Goal: Contribute content: Contribute content

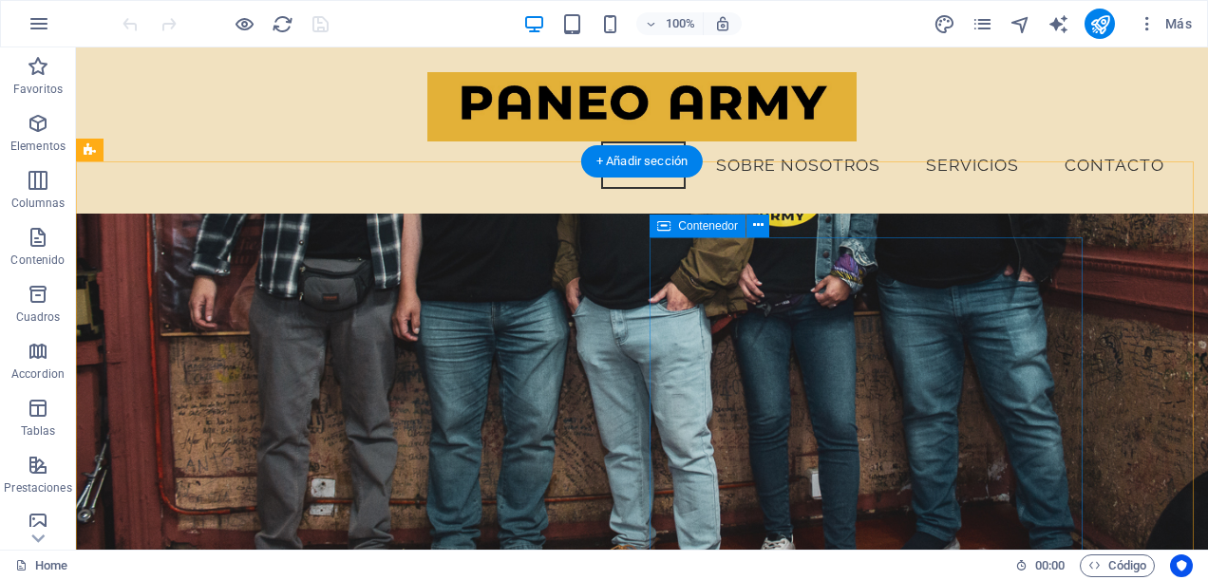
scroll to position [1140, 0]
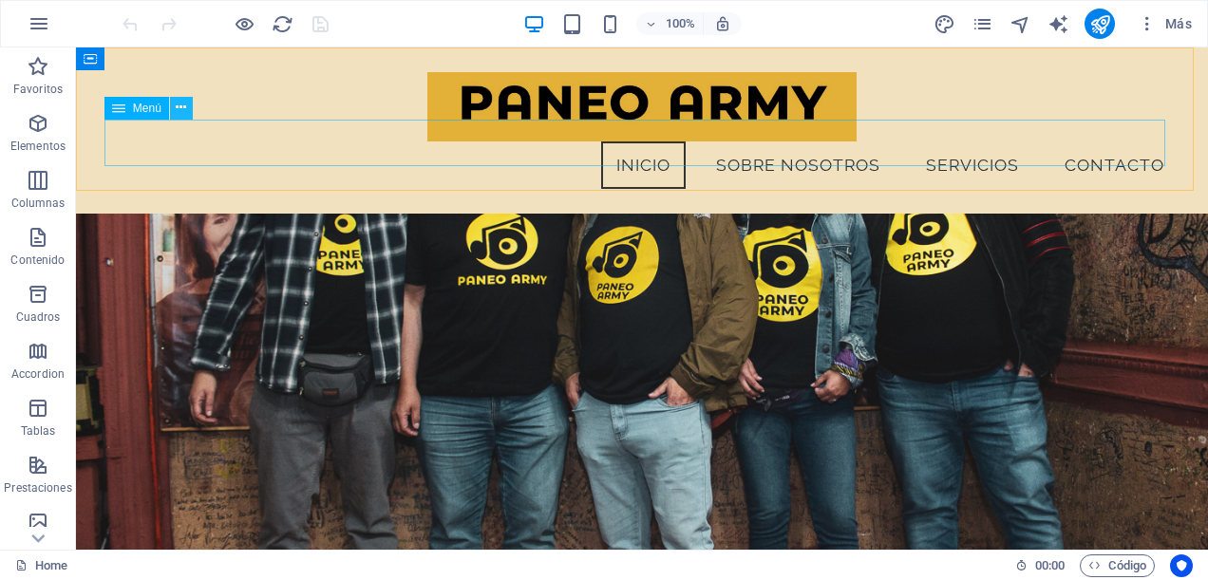
click at [180, 109] on icon at bounding box center [181, 108] width 10 height 20
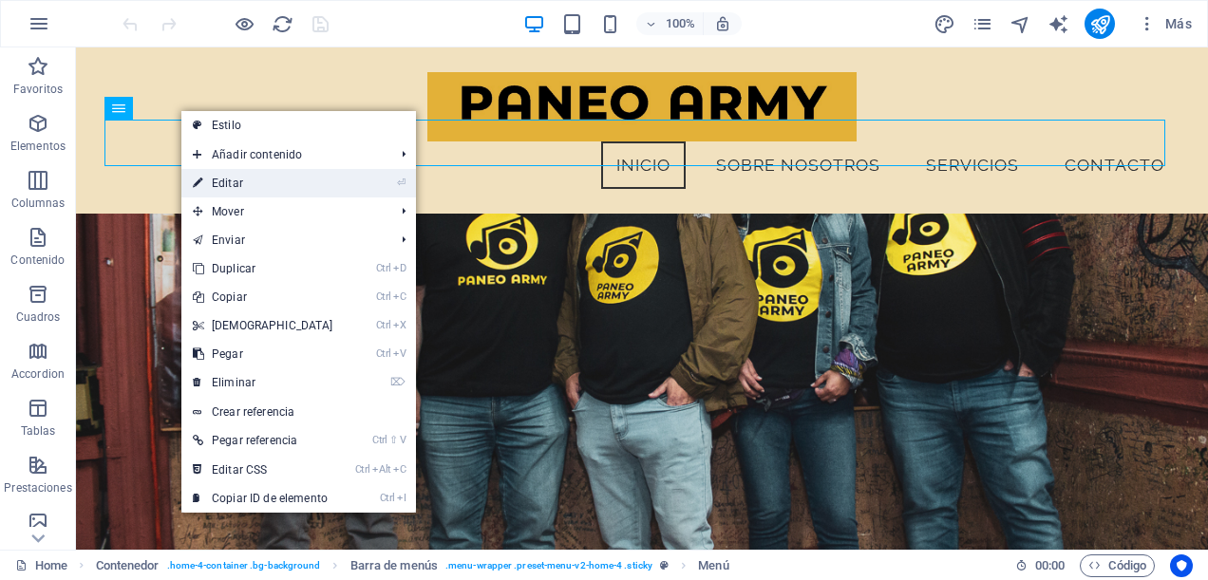
click at [244, 172] on link "⏎ Editar" at bounding box center [262, 183] width 163 height 29
select select
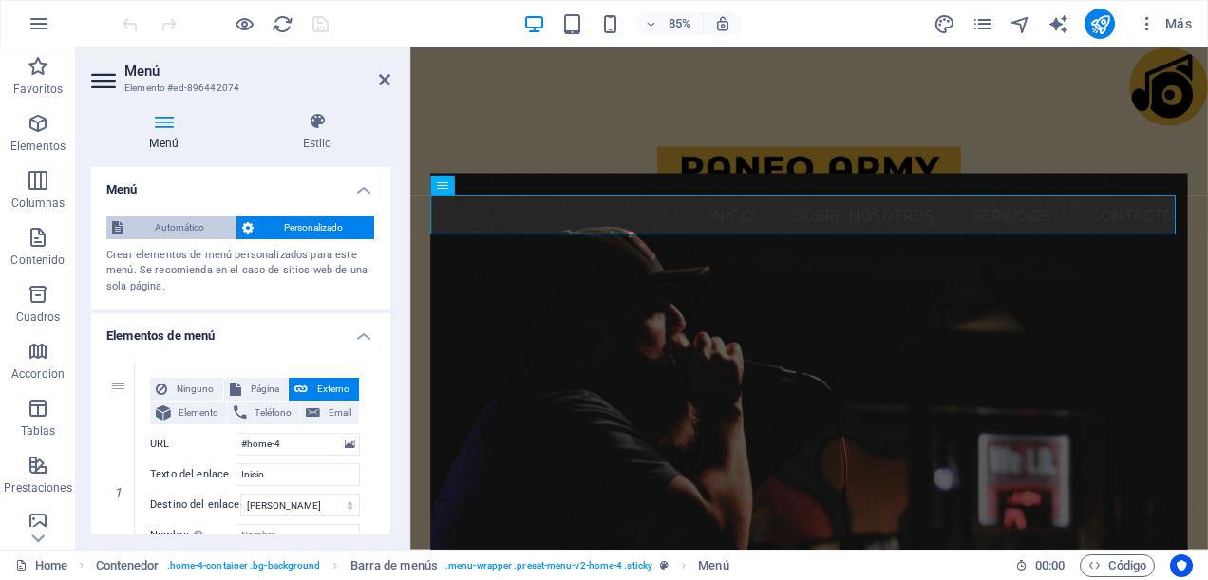
scroll to position [95, 0]
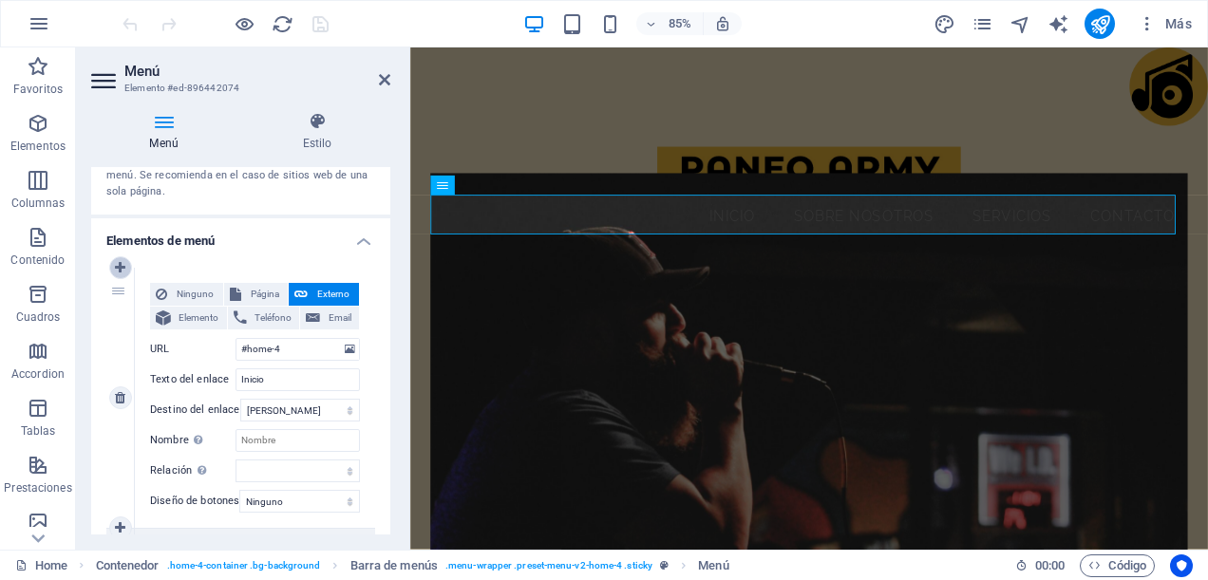
click at [116, 269] on icon at bounding box center [120, 267] width 10 height 13
select select
type input "#home-4"
type input "Inicio"
select select
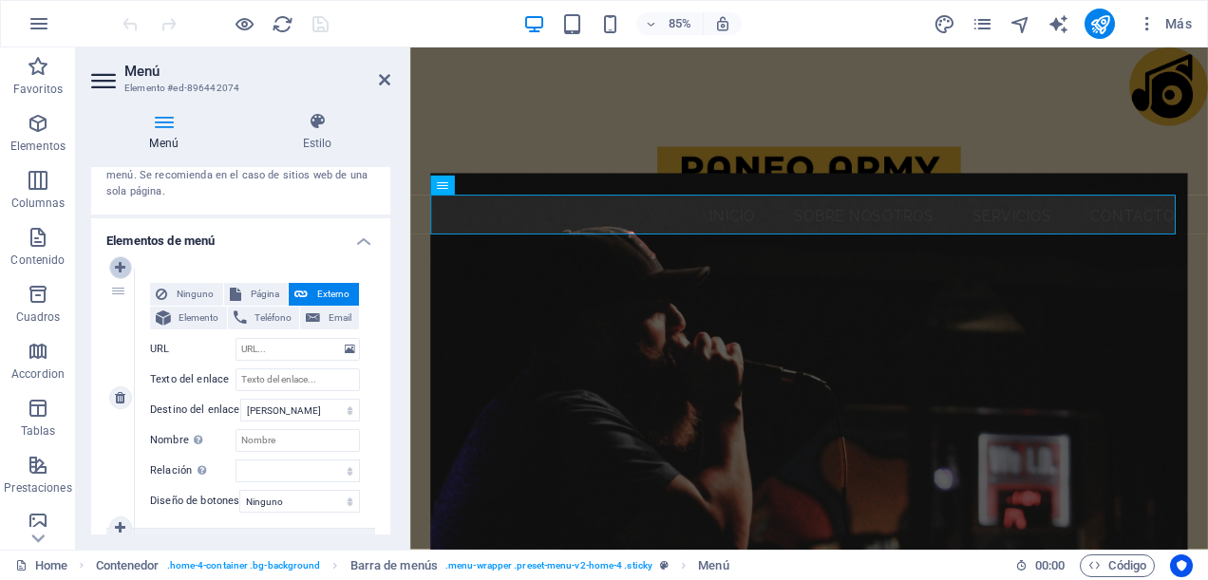
type input "#about-1"
type input "Sobre Nosotros"
select select
type input "#services-1"
type input "Servicios"
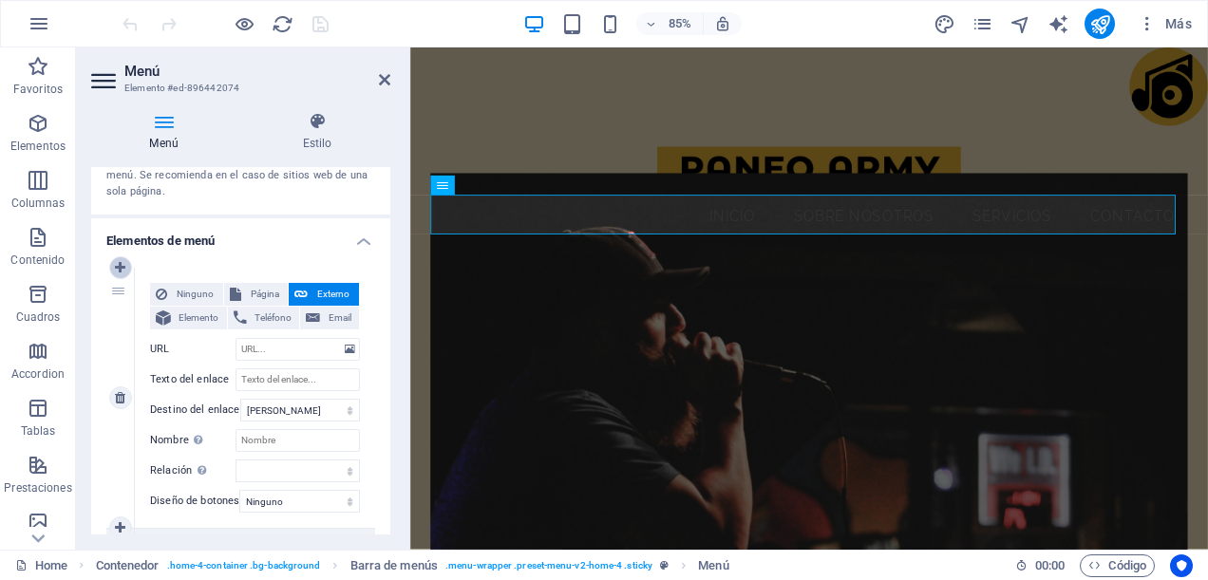
select select
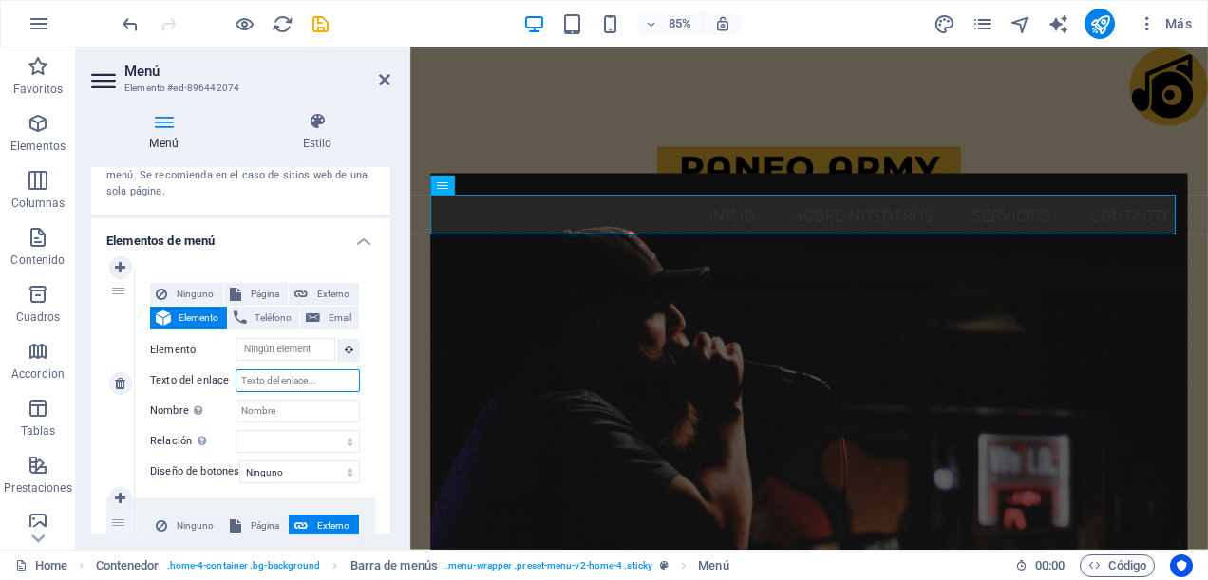
click at [291, 376] on input "Texto del enlace" at bounding box center [298, 381] width 124 height 23
type input "NOVEDA"
select select
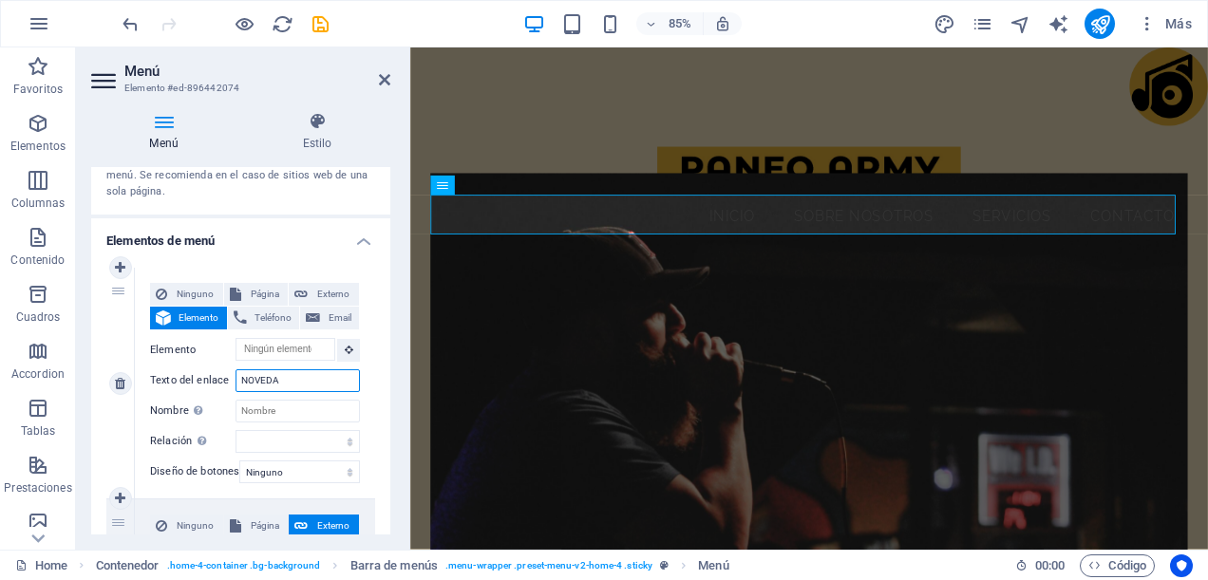
select select
type input "NOVEDADES"
select select
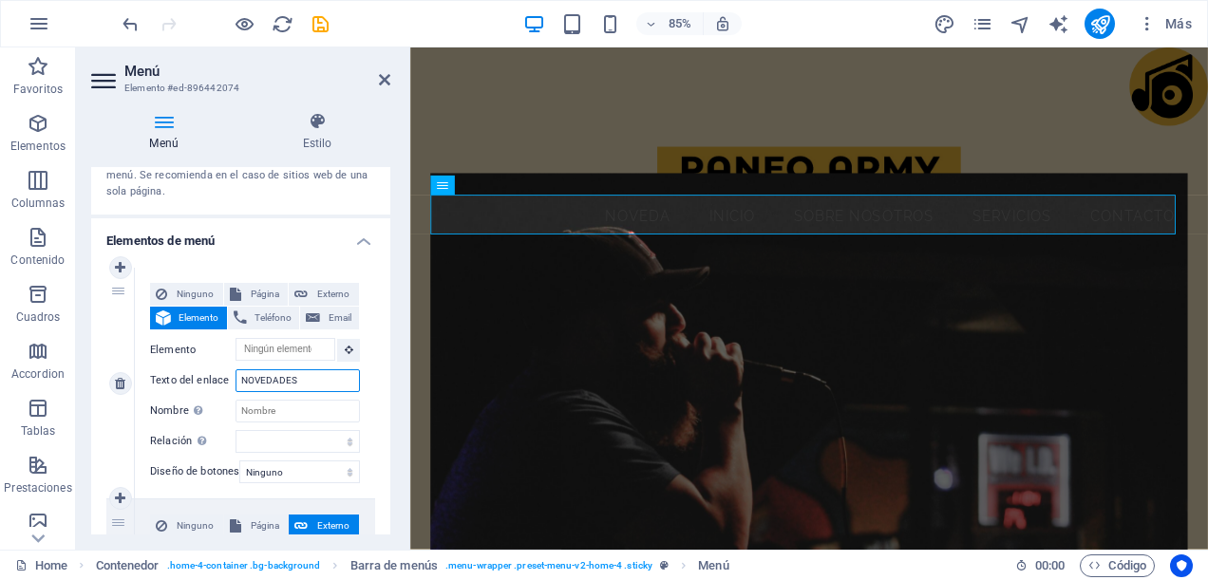
select select
type input "NOVEDADES"
click at [126, 350] on div "1" at bounding box center [120, 383] width 29 height 231
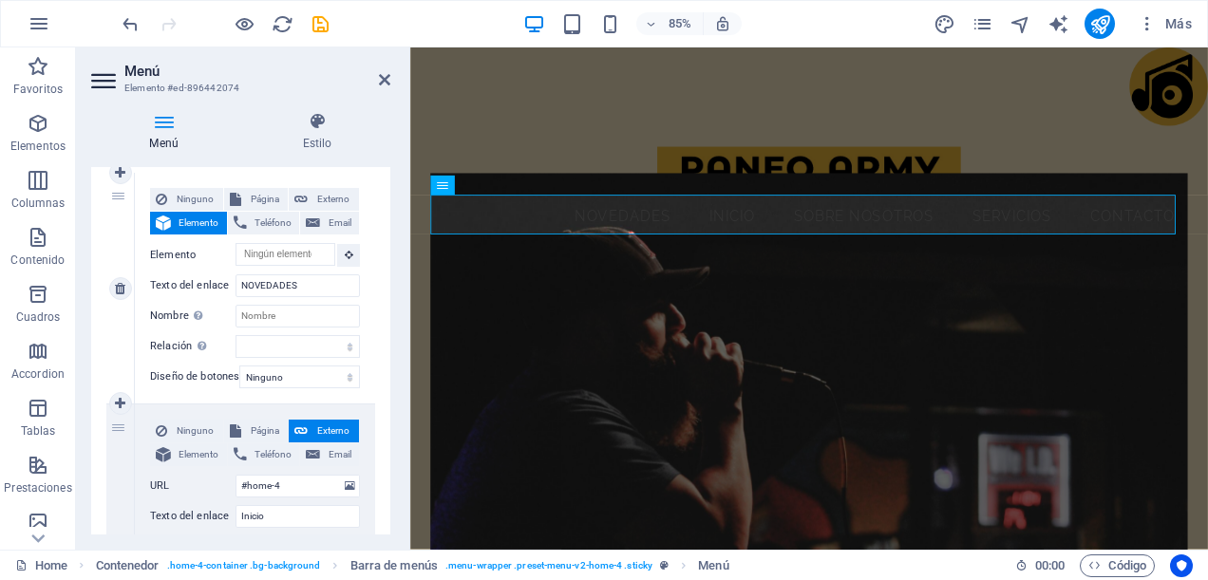
scroll to position [0, 0]
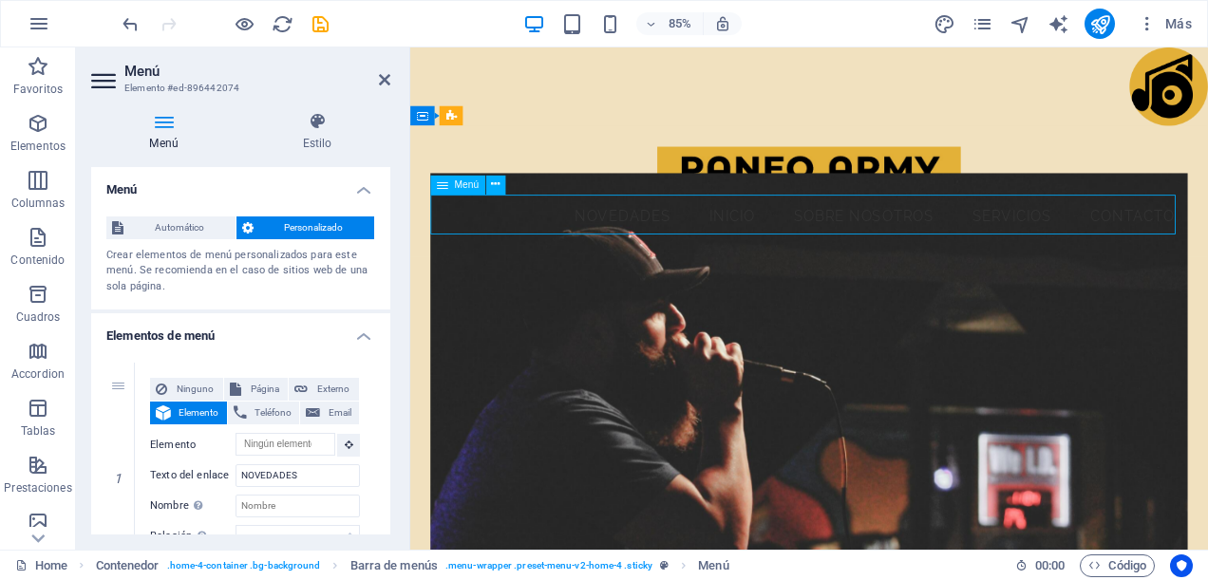
drag, startPoint x: 667, startPoint y: 244, endPoint x: 815, endPoint y: 251, distance: 148.4
click at [815, 251] on nav "NOVEDADES Inicio Sobre Nosotros Servicios Contacto" at bounding box center [880, 246] width 892 height 48
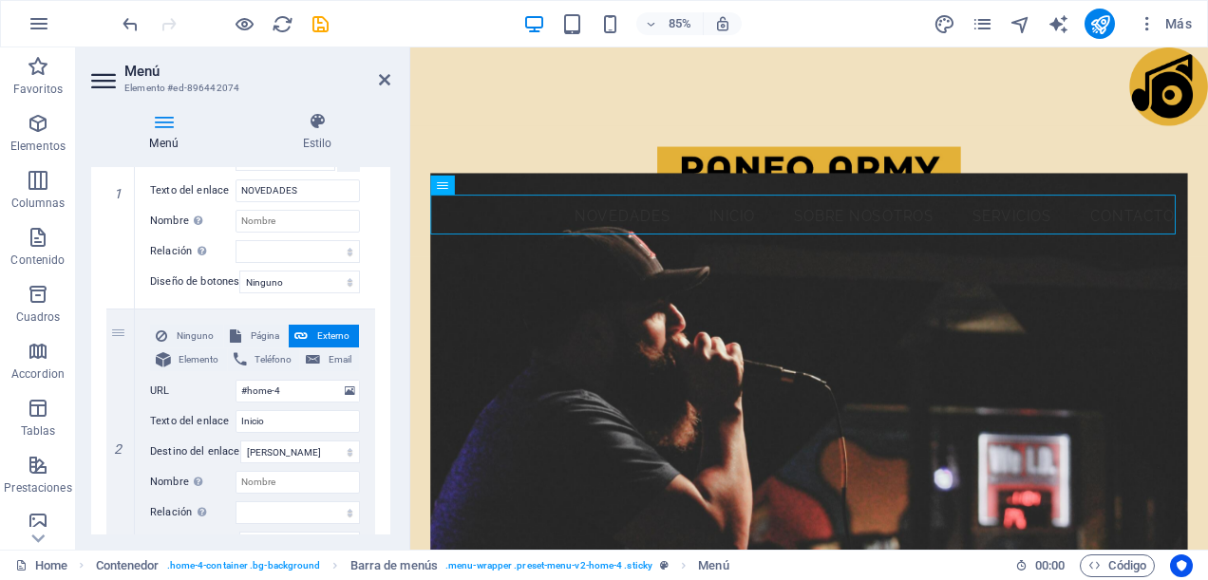
scroll to position [190, 0]
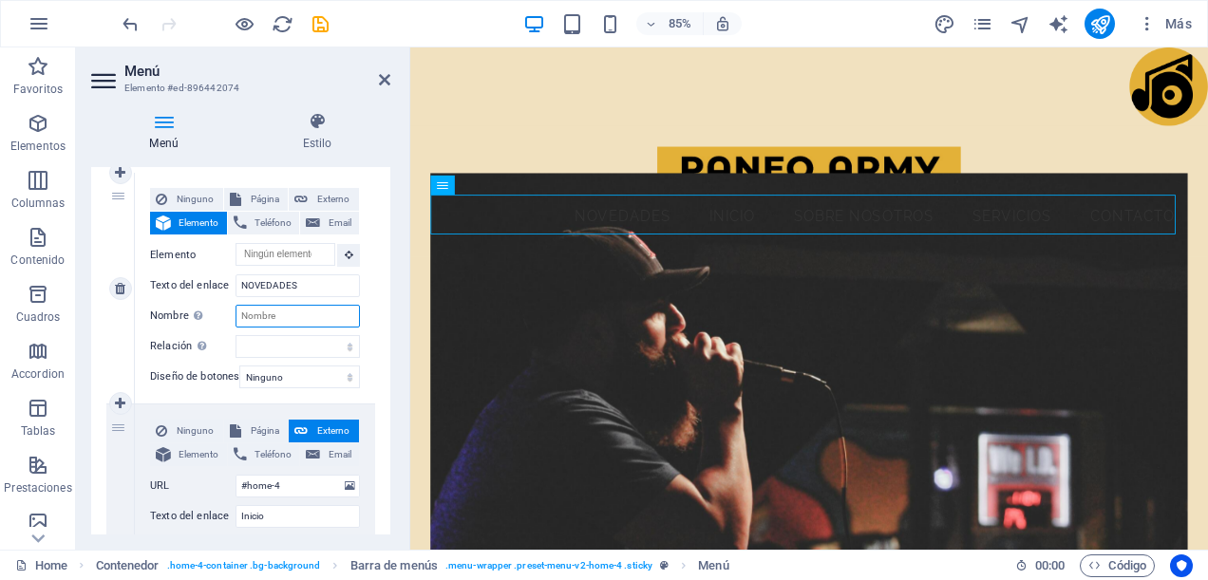
click at [273, 312] on input "Nombre Una descripción adicional del enlace no debería ser igual al texto del e…" at bounding box center [298, 316] width 124 height 23
type input "nOVEDADES"
select select
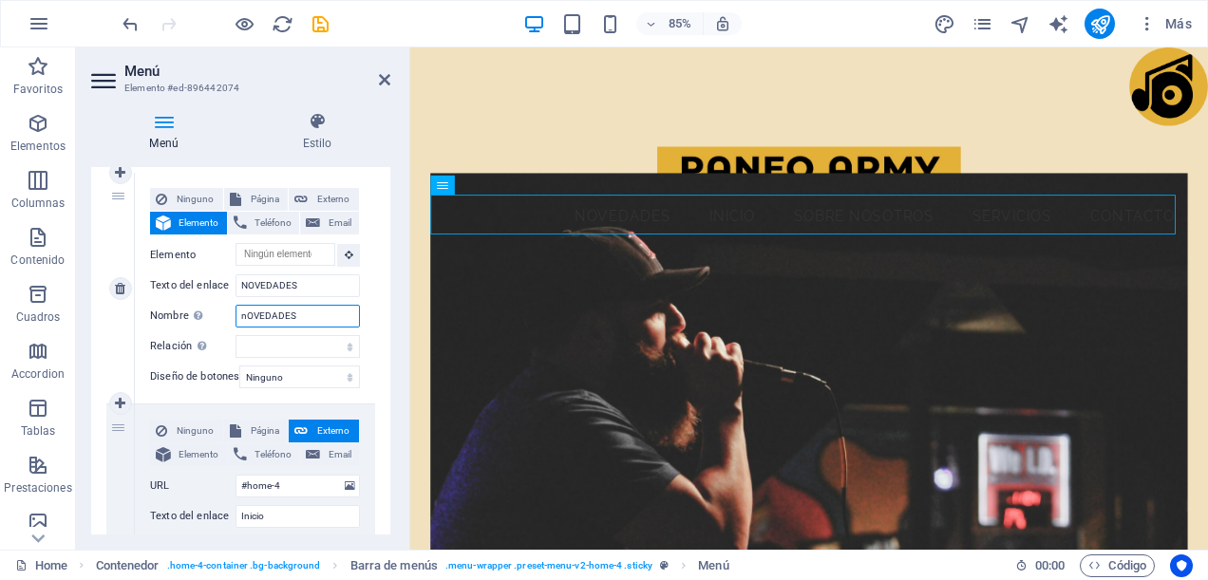
select select
type input "n"
select select
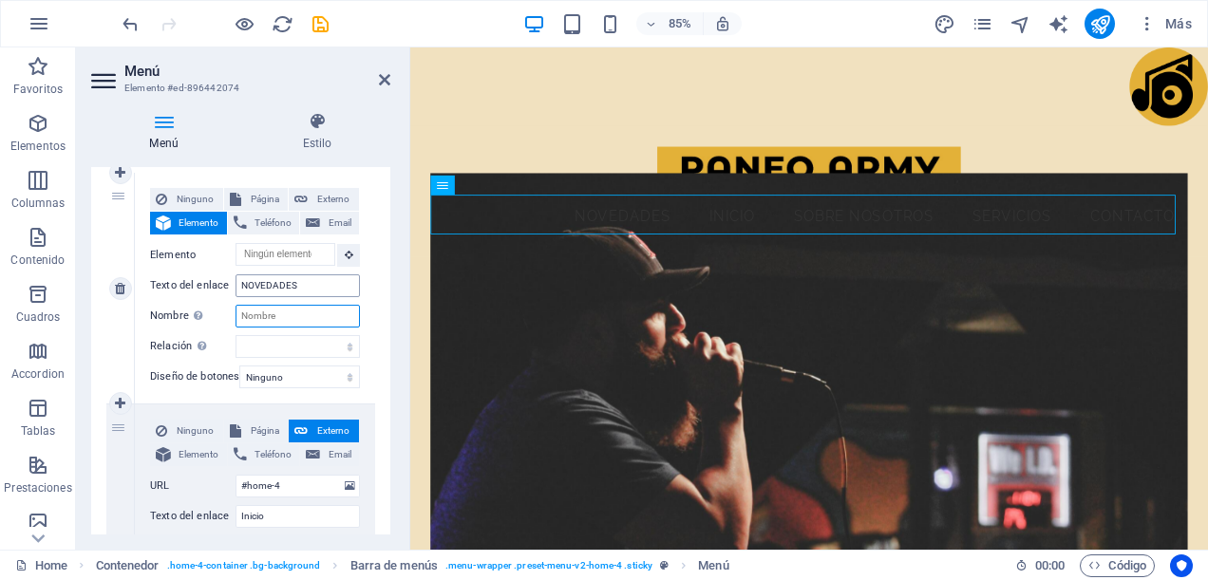
select select
type input "Novedades"
select select
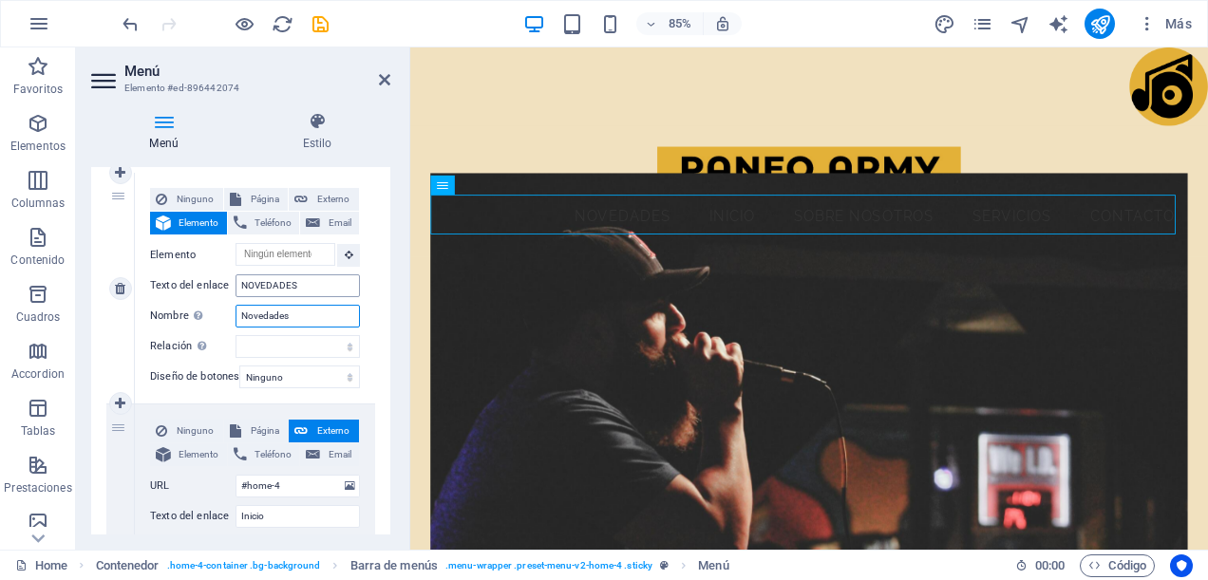
select select
type input "Novedades"
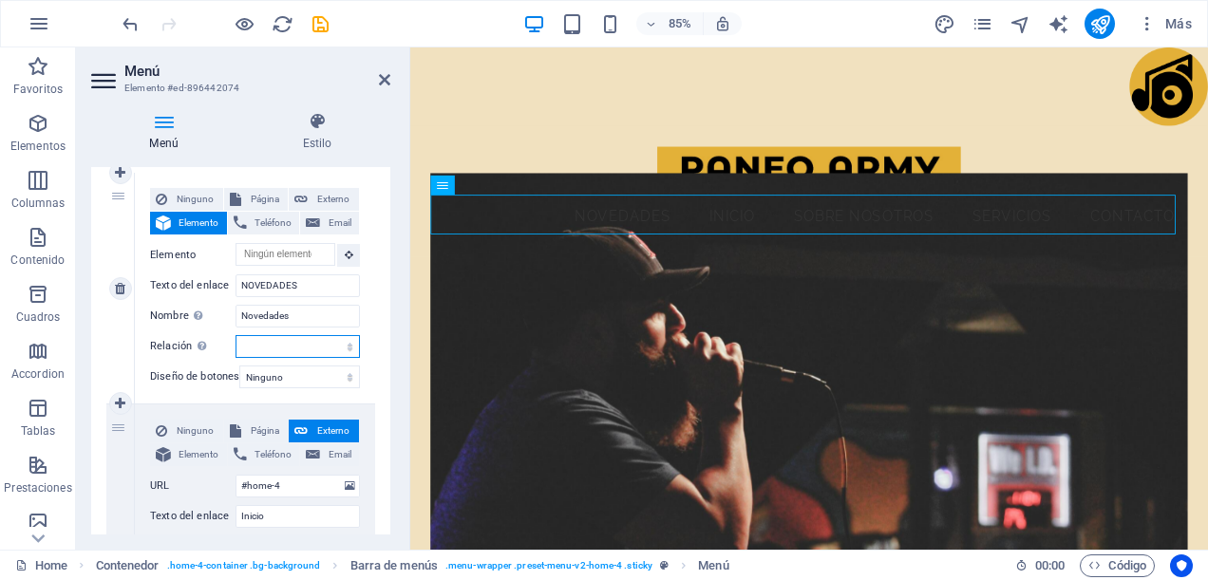
click at [287, 347] on select "alternativo autor marcador externo ayuda licencia siguiente nofollow noreferrer…" at bounding box center [298, 346] width 124 height 23
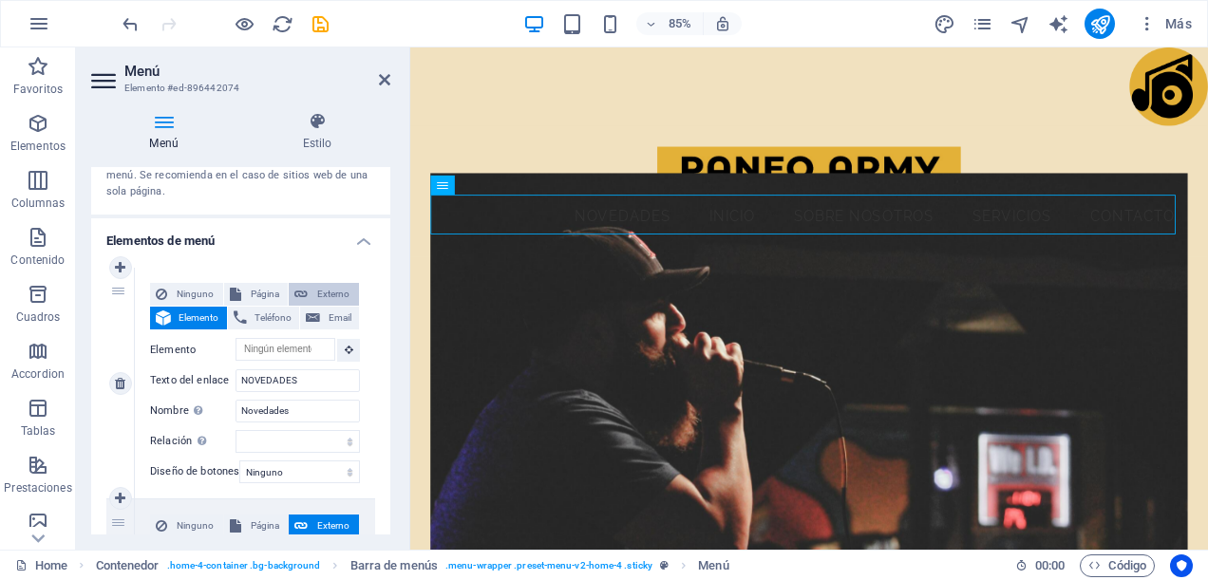
click at [302, 299] on icon at bounding box center [301, 294] width 13 height 23
select select "blank"
select select
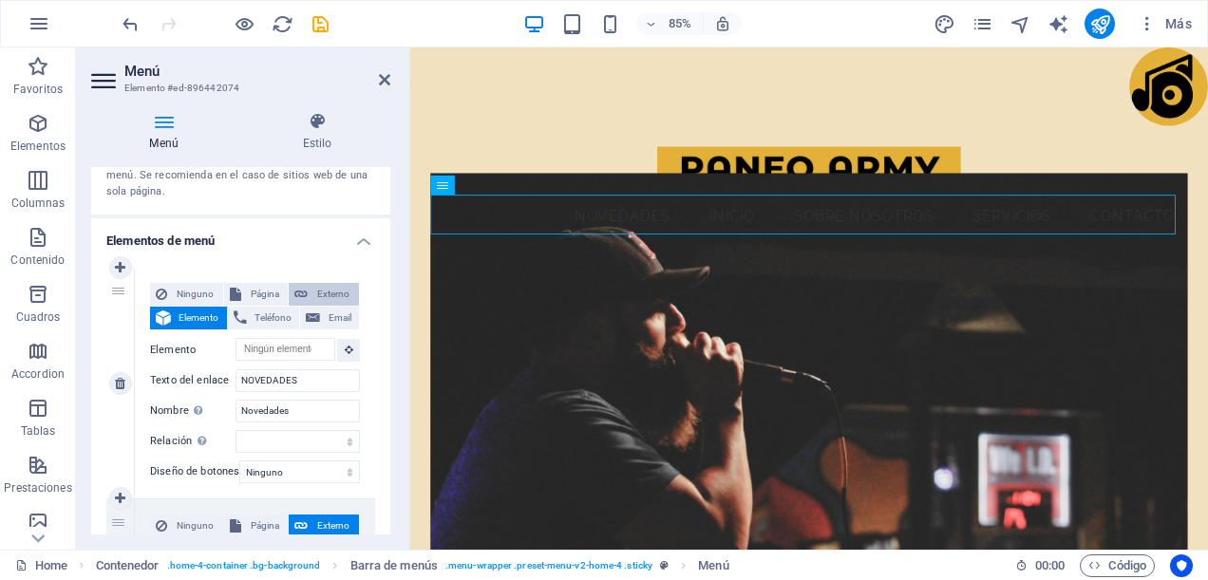
select select
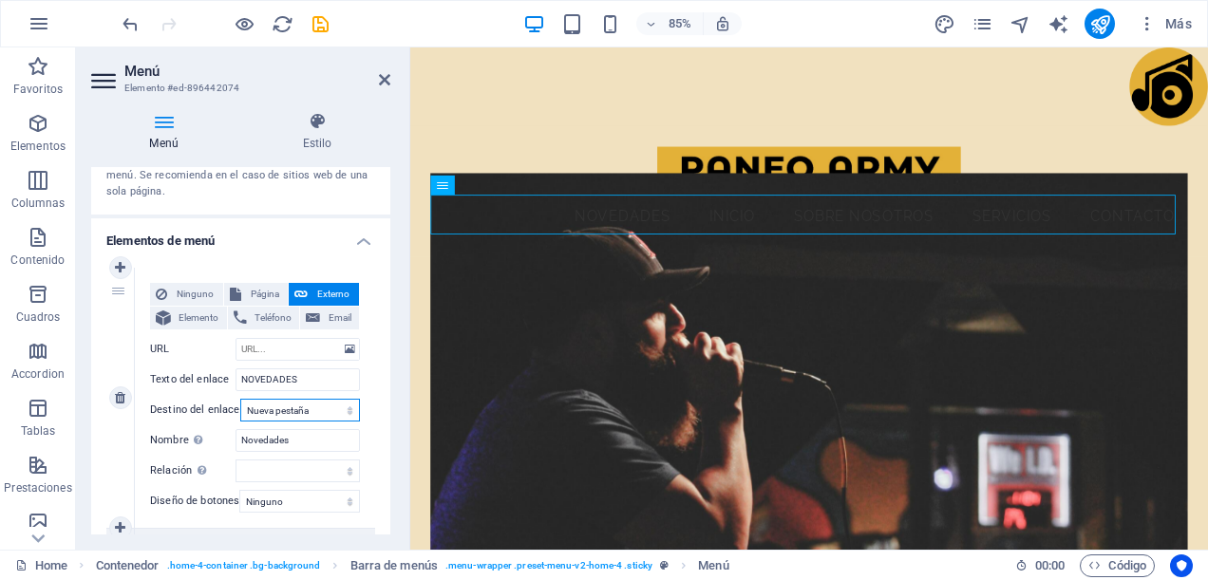
click at [252, 408] on select "Nueva pestaña Misma pestaña Superposición" at bounding box center [300, 410] width 120 height 23
select select
click at [240, 399] on select "Nueva pestaña Misma pestaña Superposición" at bounding box center [300, 410] width 120 height 23
select select
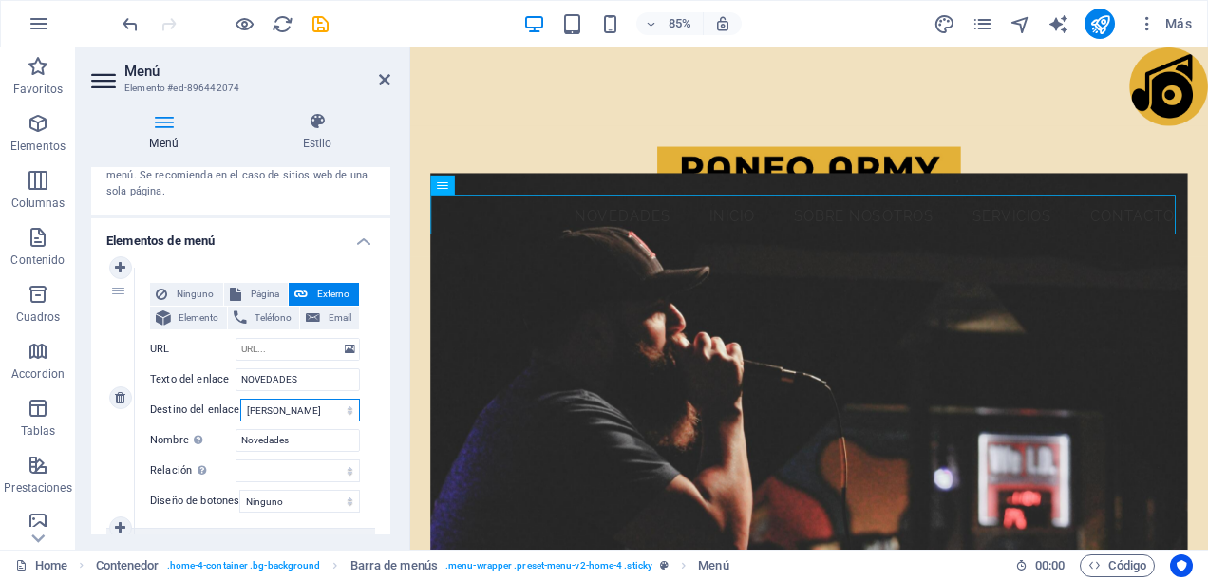
select select
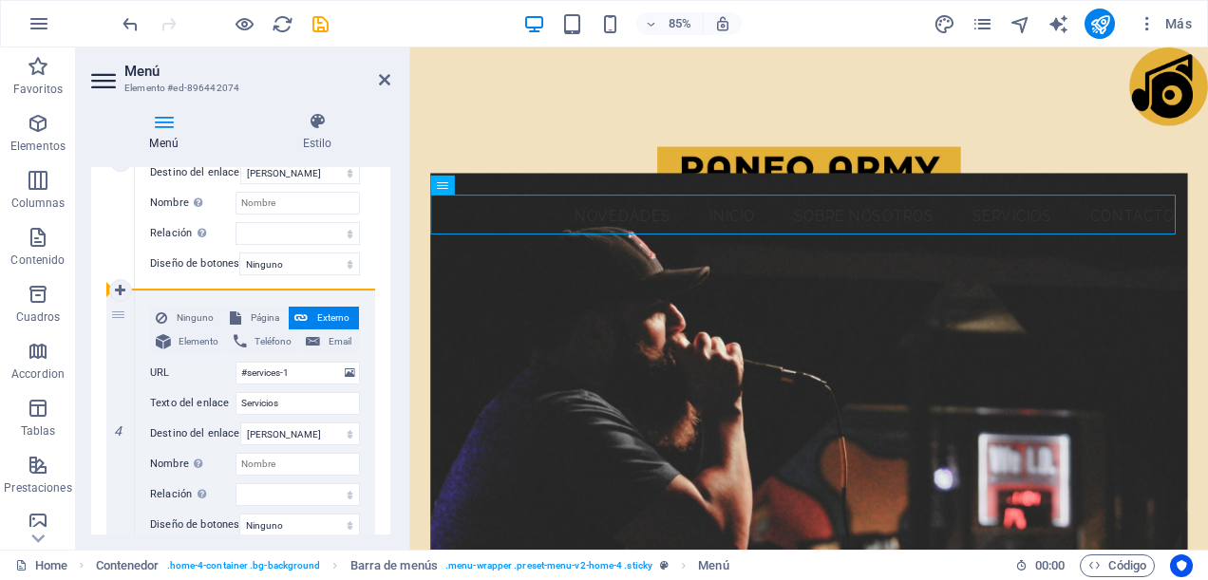
scroll to position [950, 0]
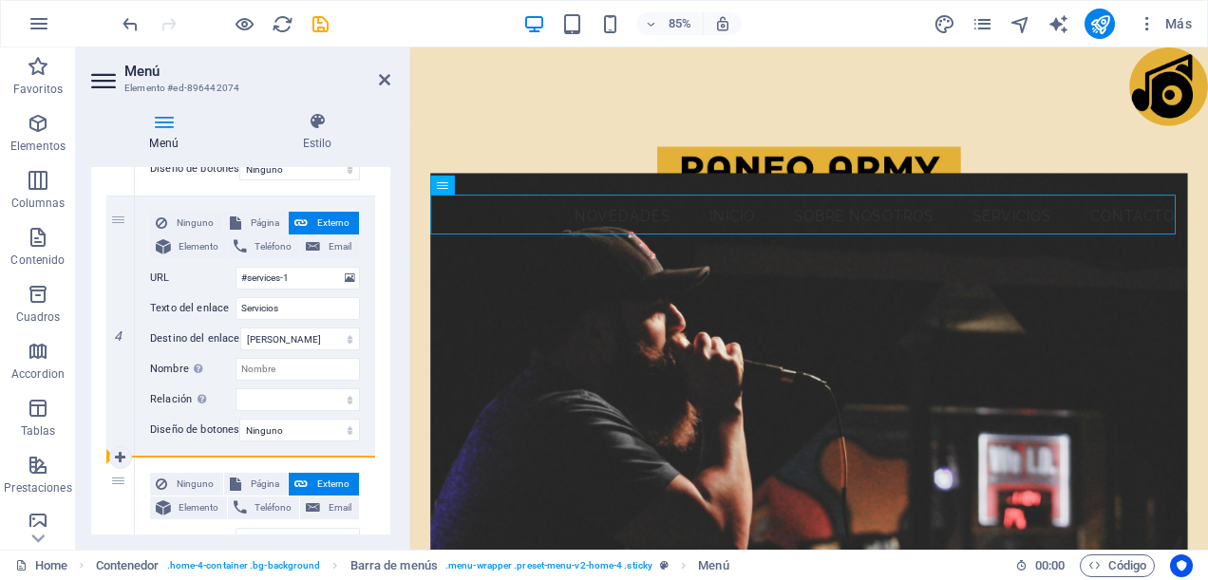
drag, startPoint x: 119, startPoint y: 299, endPoint x: 148, endPoint y: 470, distance: 173.5
click at [148, 470] on div "1 Ninguno Página Externo Elemento Teléfono Email Página Home Subpage Legal Noti…" at bounding box center [240, 66] width 269 height 1306
type input "#home-4"
type input "Inicio"
select select
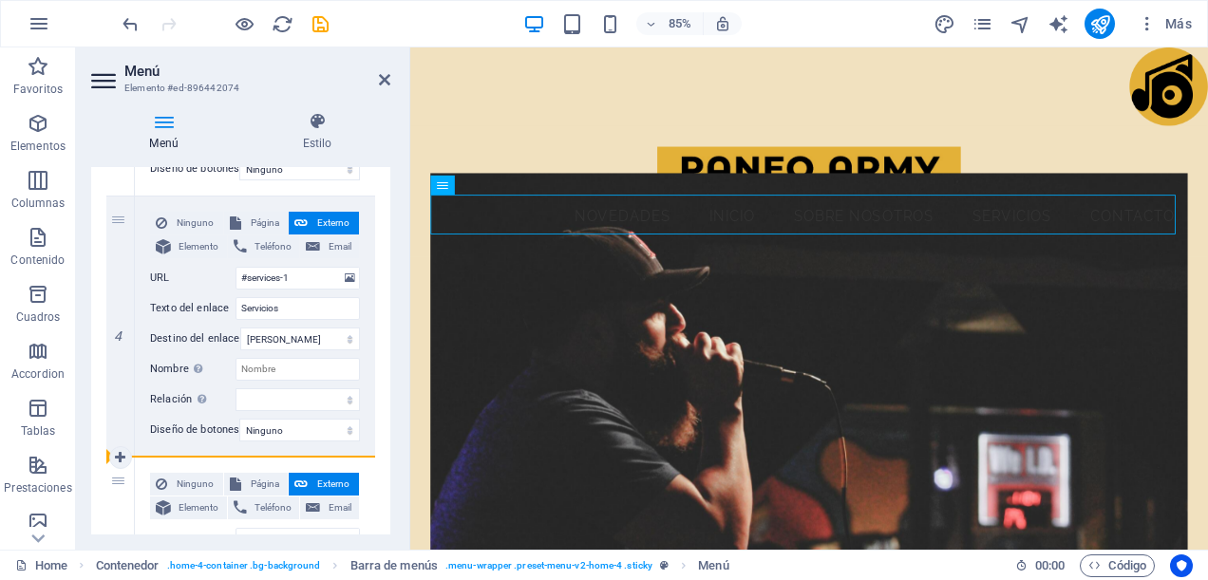
type input "#about-1"
type input "Sobre Nosotros"
select select
type input "#services-1"
type input "Servicios"
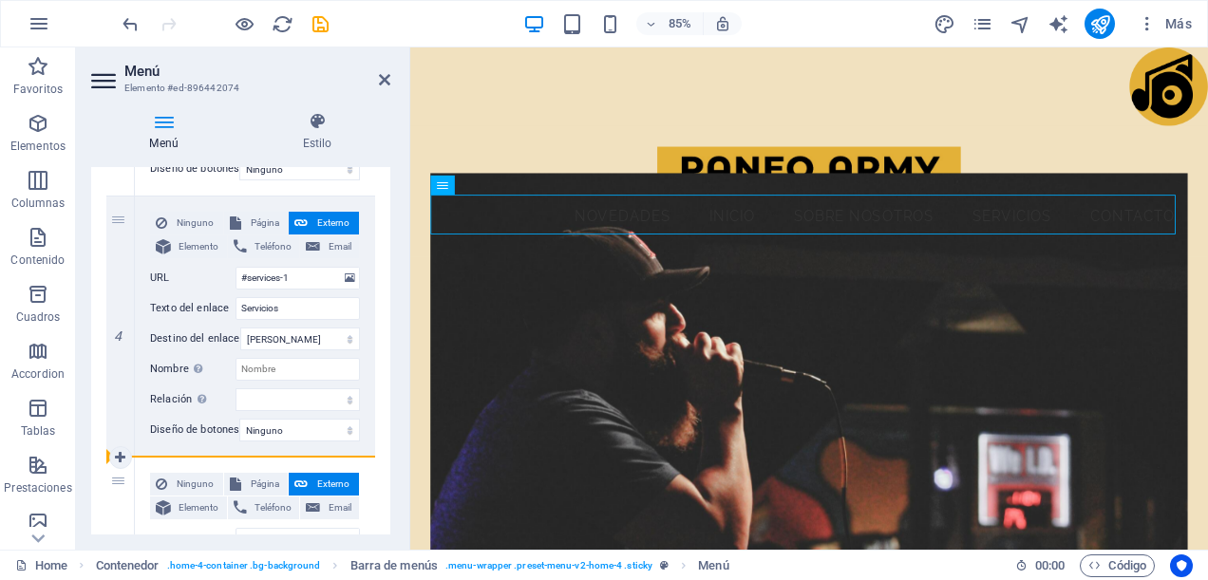
select select
type input "NOVEDADES"
type input "Novedades"
select select
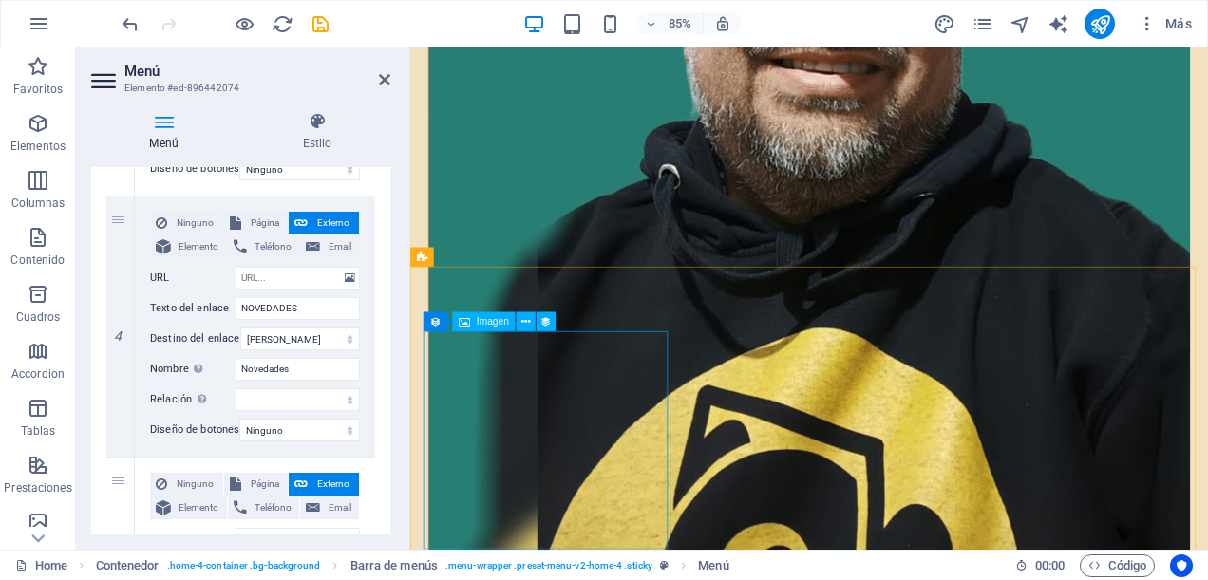
scroll to position [7506, 0]
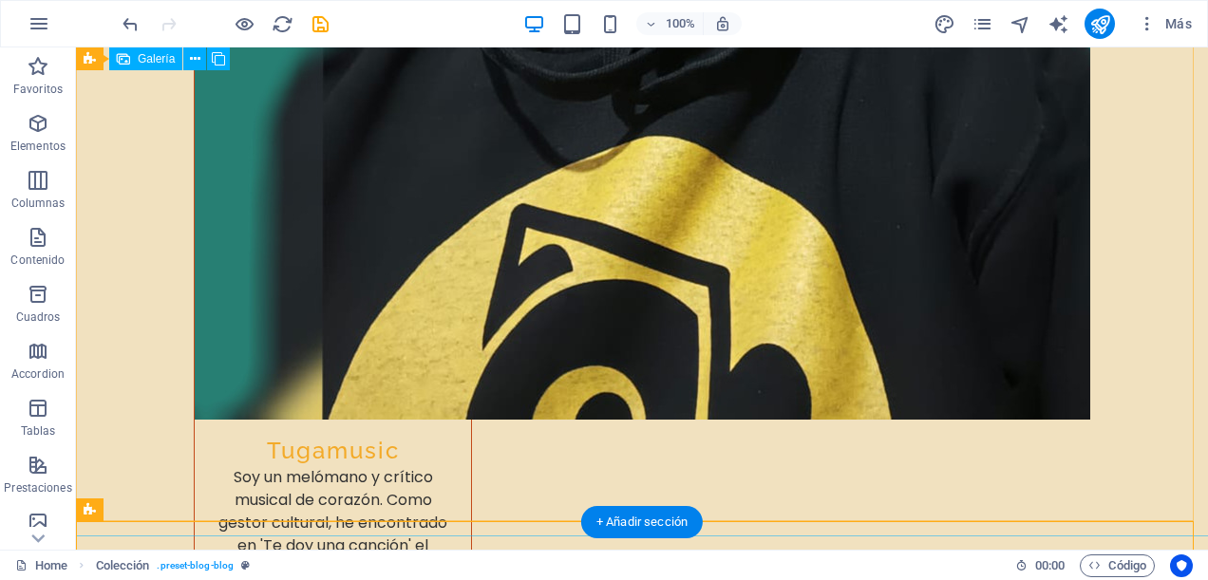
scroll to position [8382, 0]
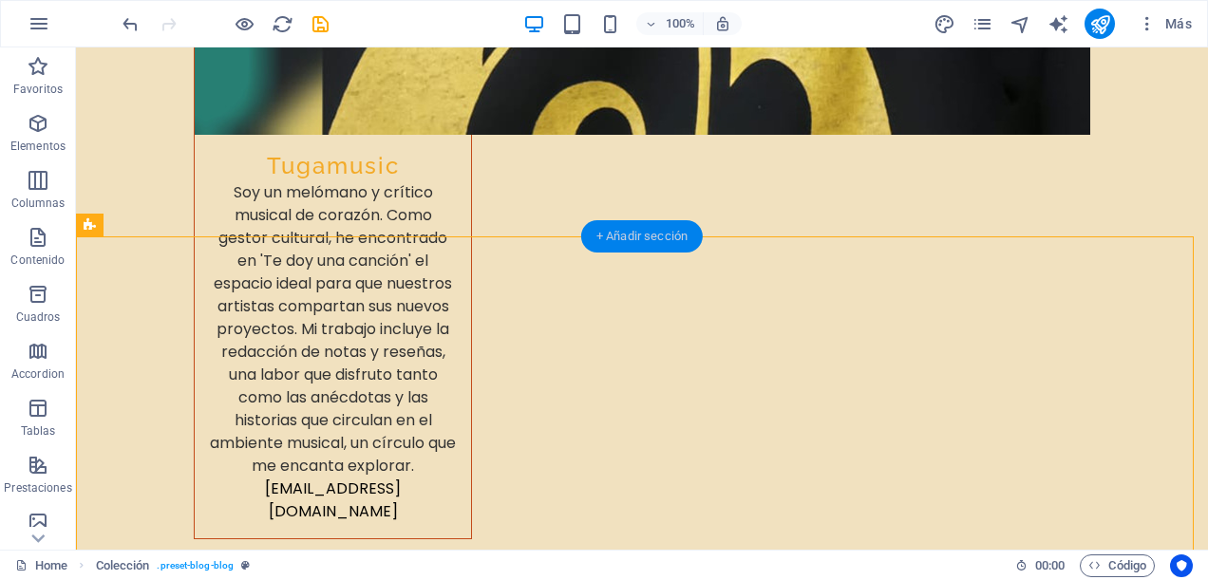
click at [668, 241] on div "+ Añadir sección" at bounding box center [642, 236] width 122 height 32
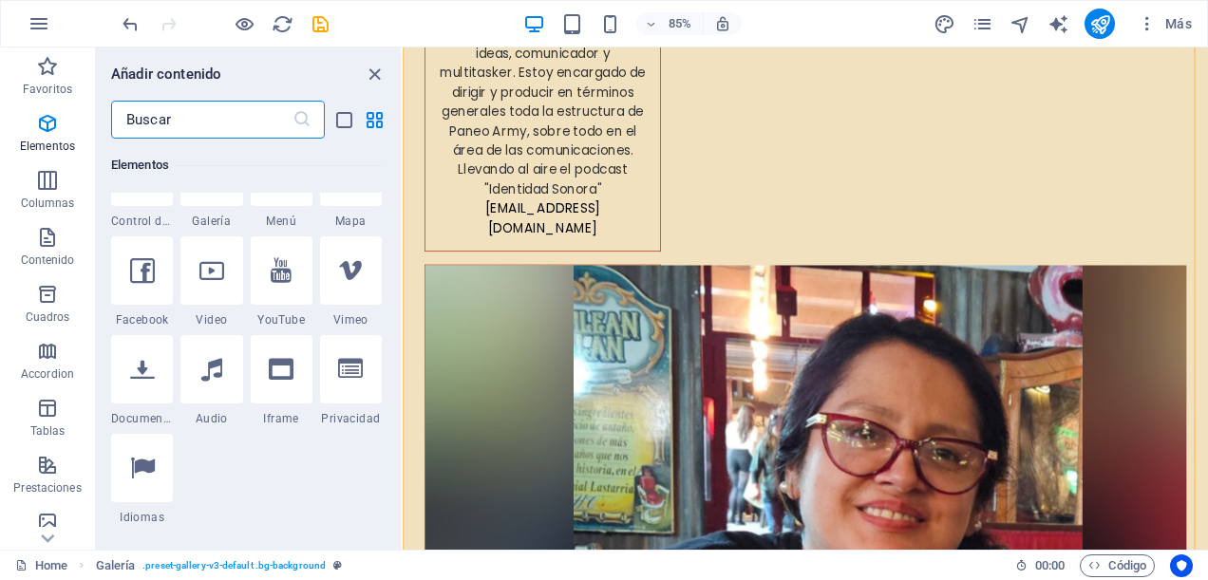
scroll to position [0, 0]
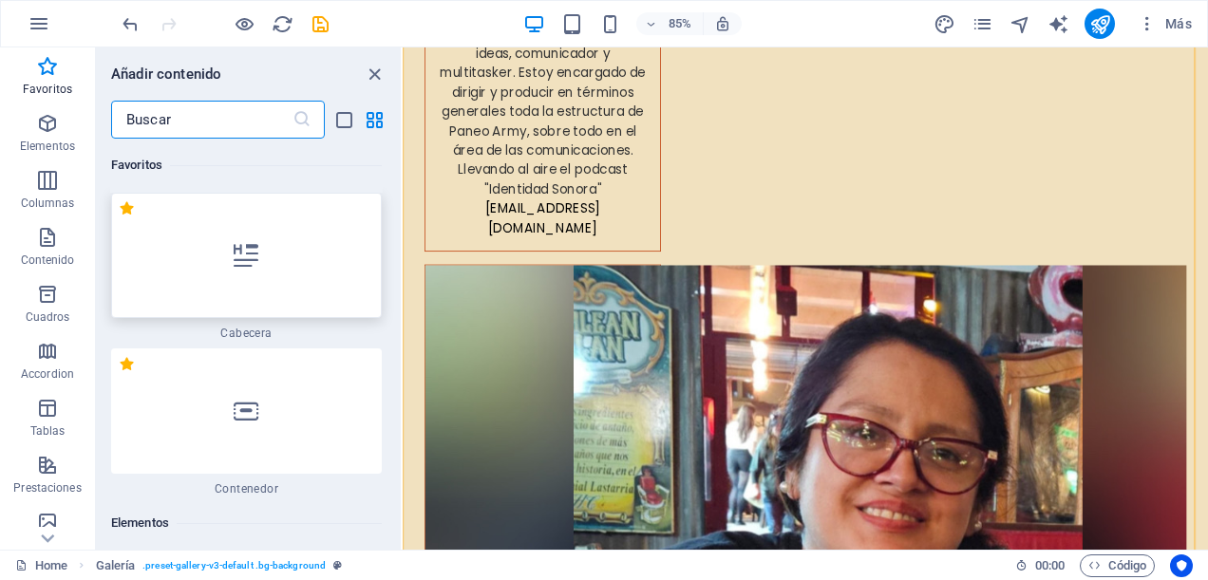
click at [249, 271] on div at bounding box center [246, 255] width 271 height 125
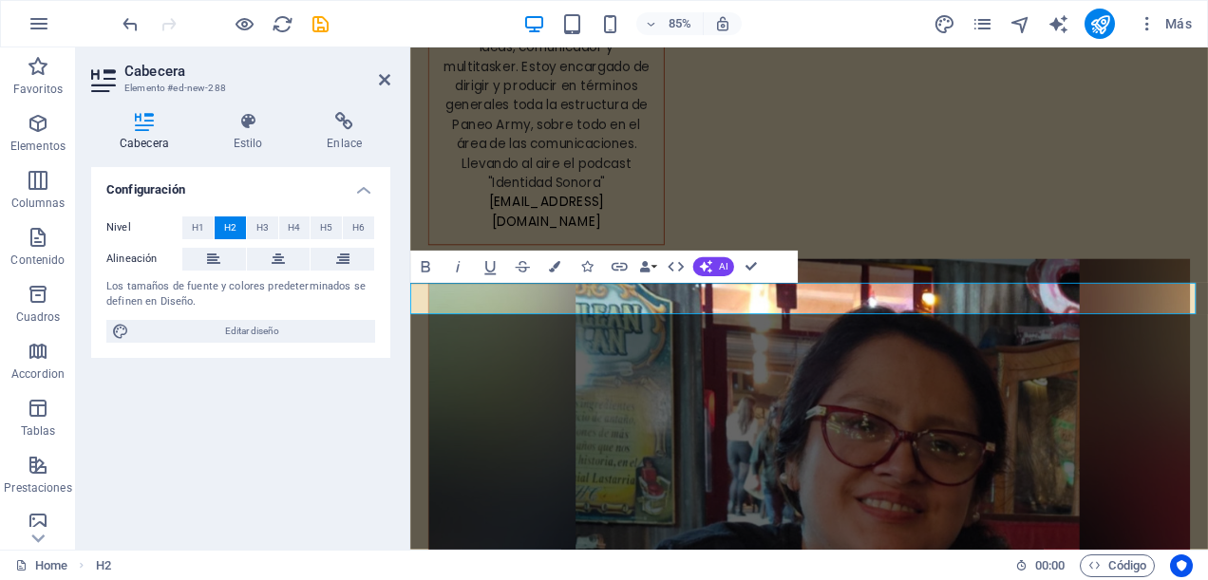
scroll to position [7487, 0]
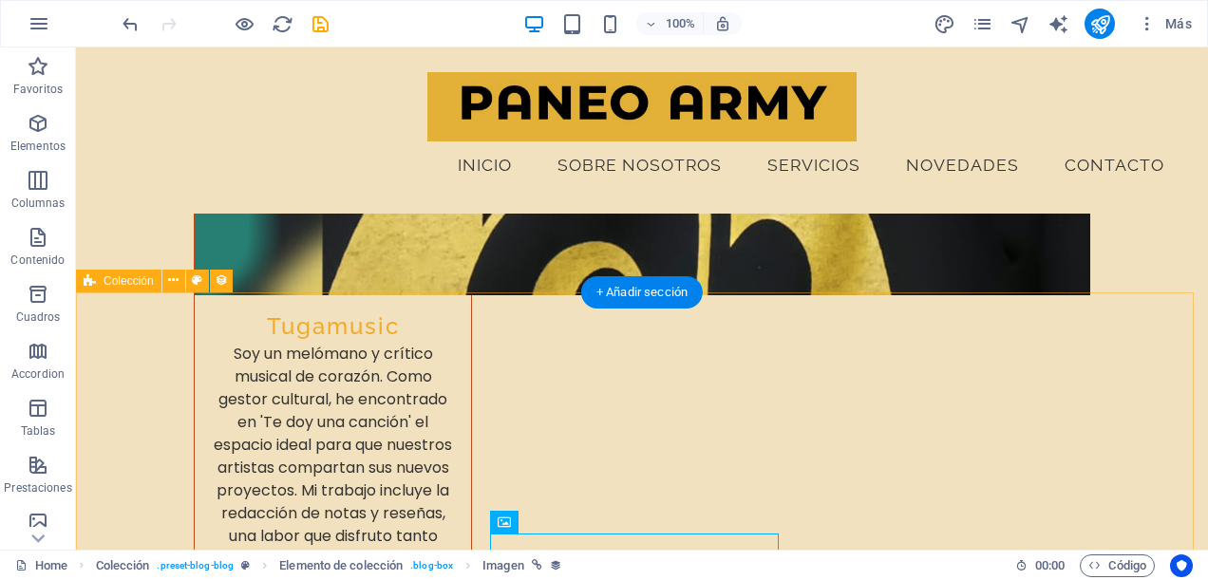
scroll to position [8103, 0]
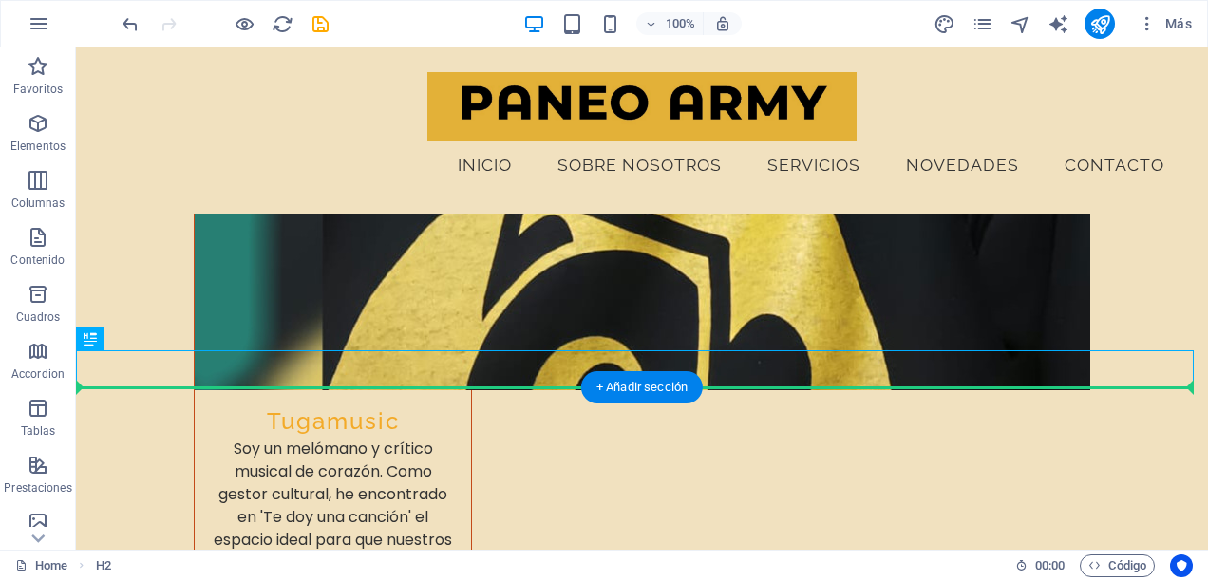
drag, startPoint x: 270, startPoint y: 371, endPoint x: 276, endPoint y: 449, distance: 79.1
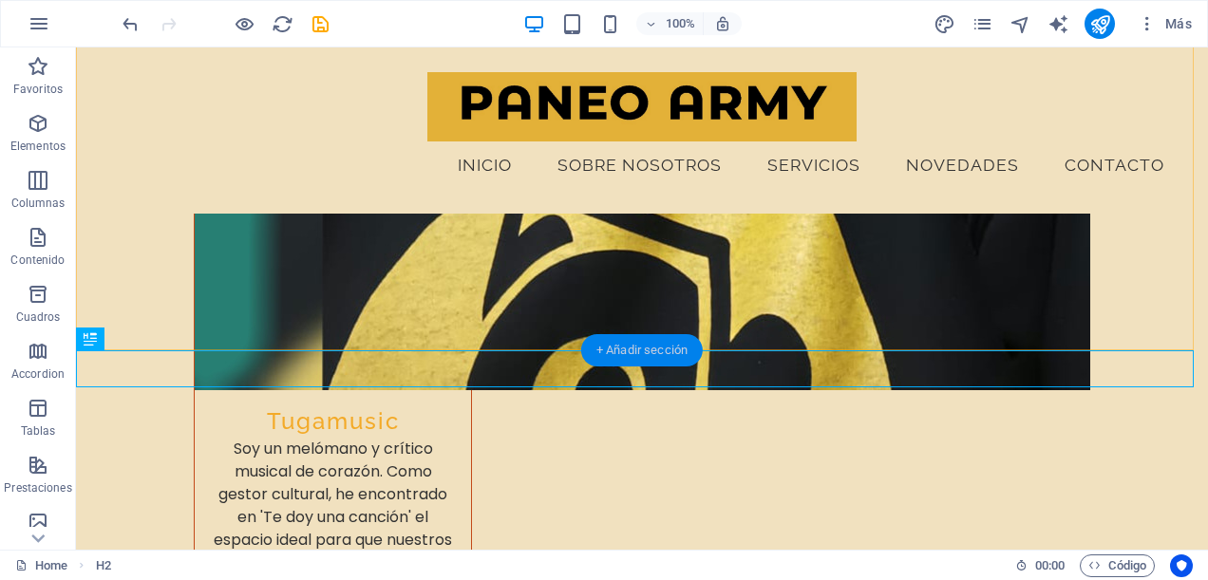
click at [663, 346] on div "+ Añadir sección" at bounding box center [642, 350] width 122 height 32
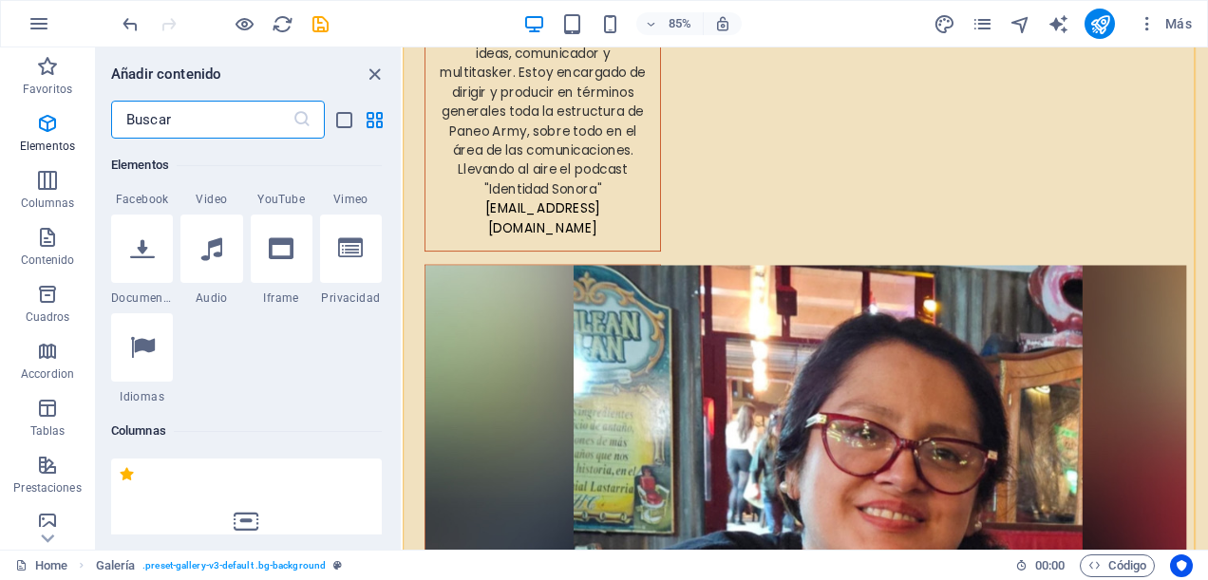
scroll to position [0, 0]
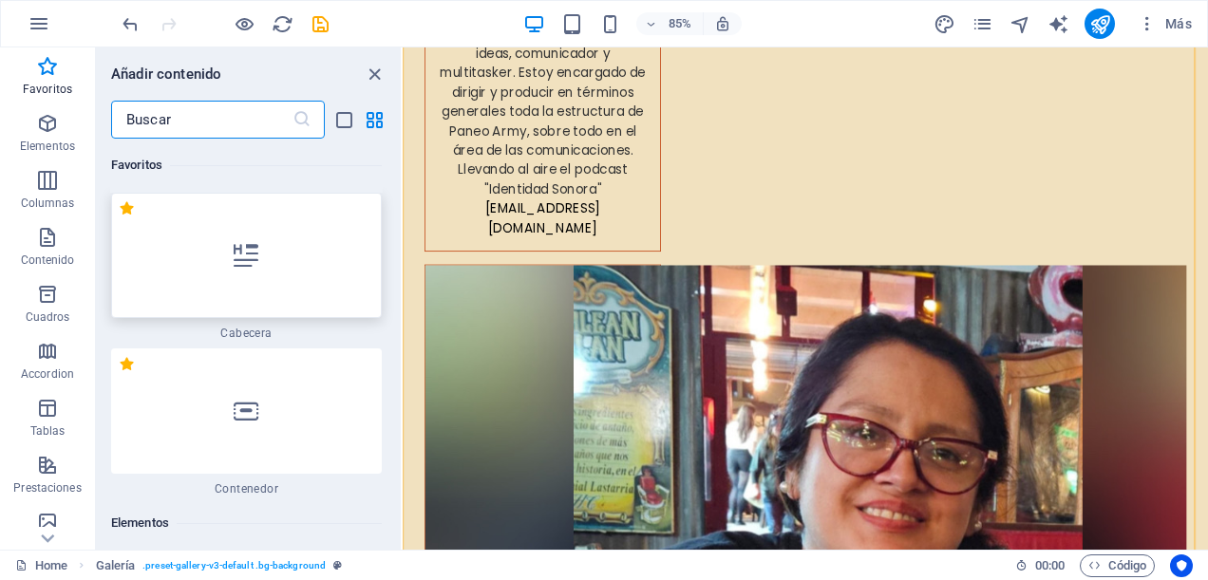
click at [273, 278] on div at bounding box center [246, 255] width 271 height 125
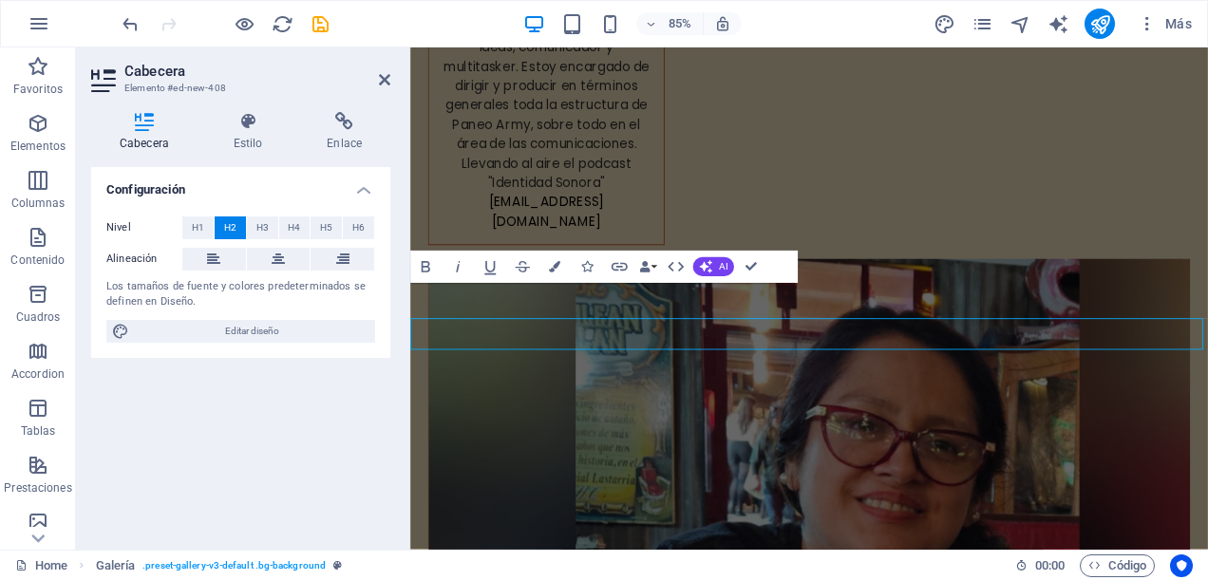
scroll to position [7487, 0]
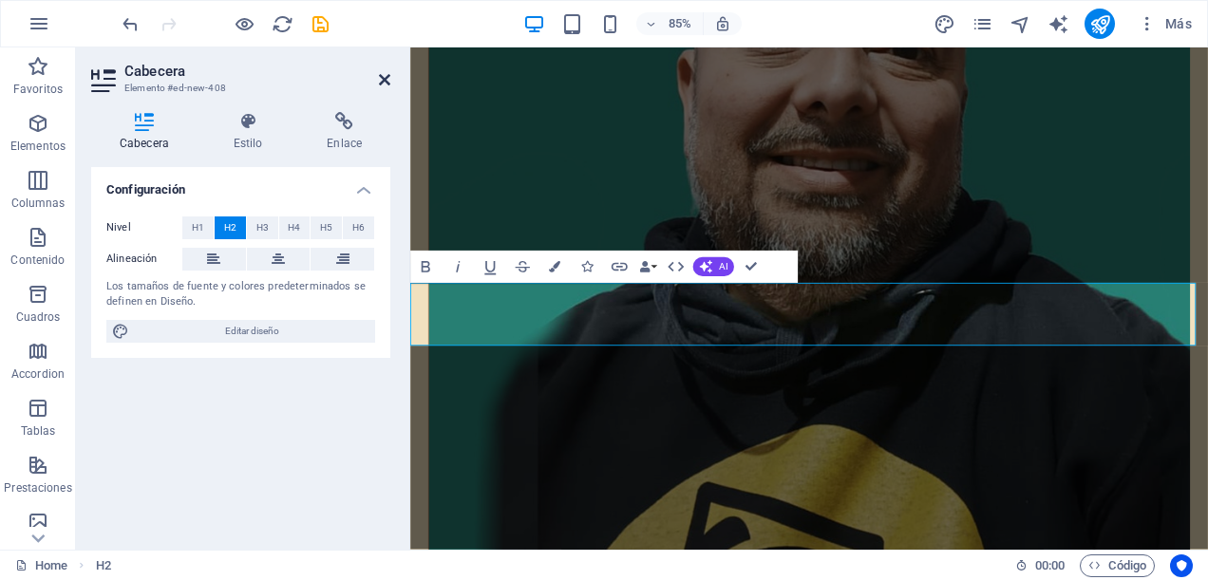
click at [388, 76] on icon at bounding box center [384, 79] width 11 height 15
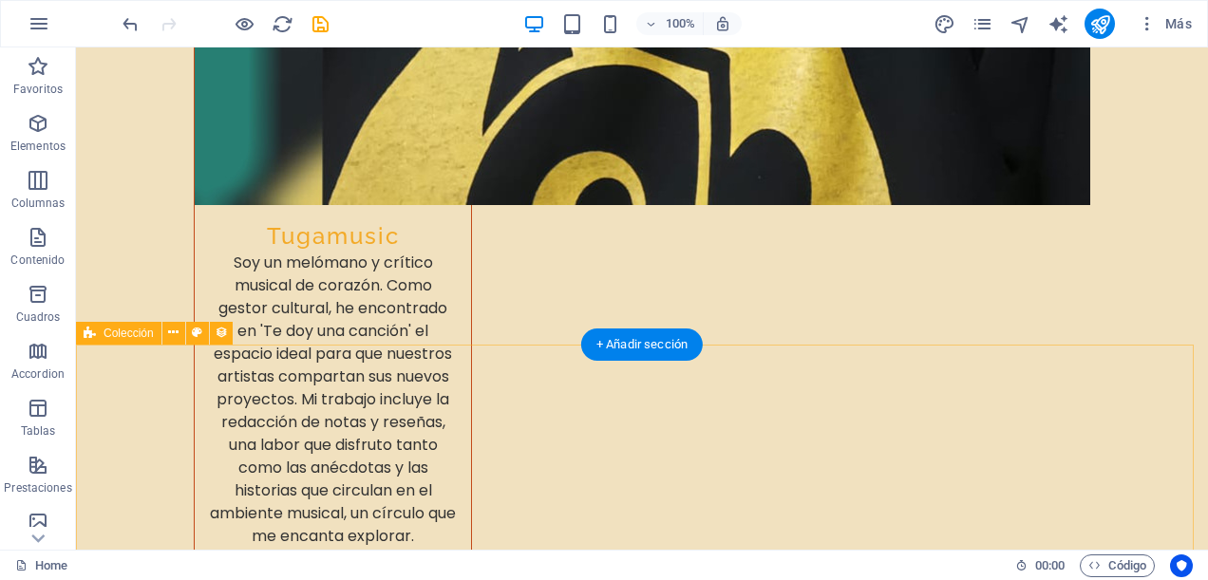
scroll to position [8216, 0]
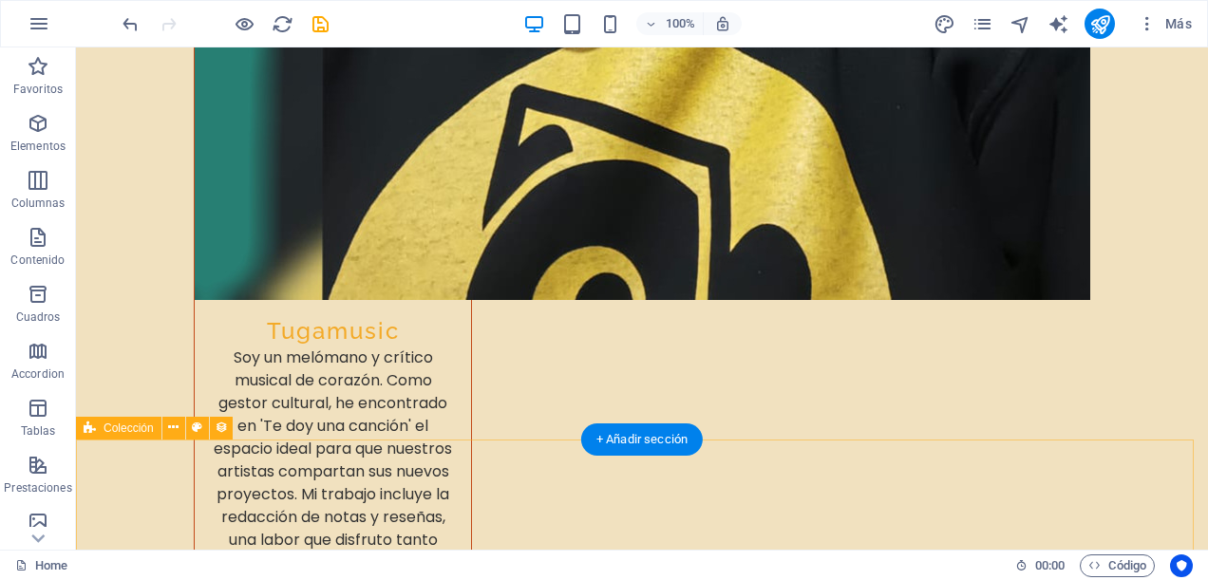
drag, startPoint x: 171, startPoint y: 429, endPoint x: 171, endPoint y: 483, distance: 53.2
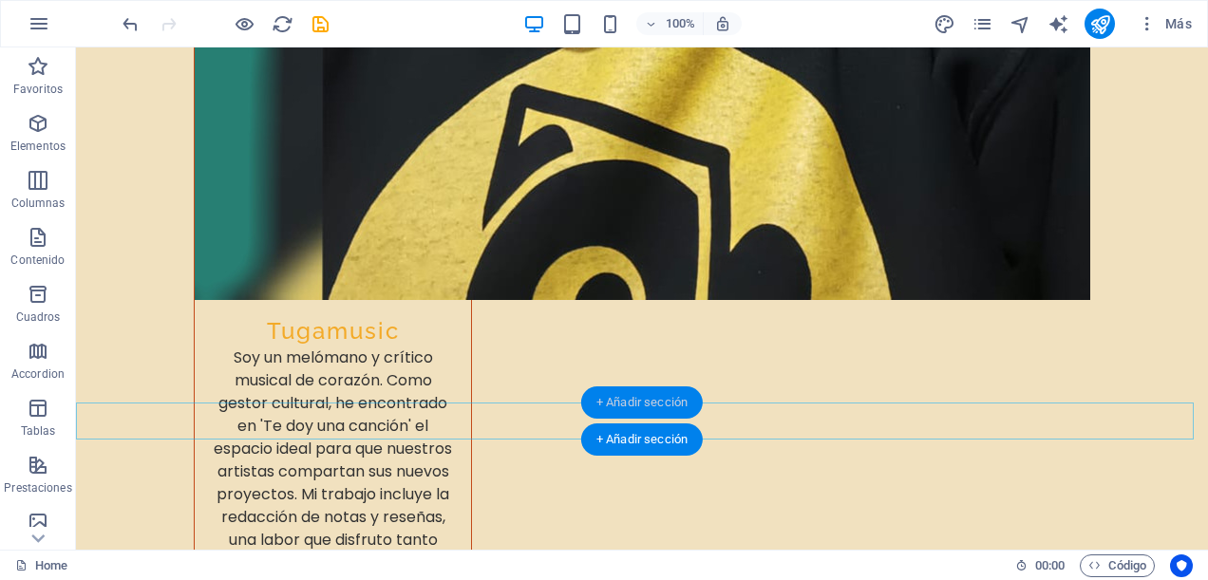
click at [672, 405] on div "+ Añadir sección" at bounding box center [642, 403] width 122 height 32
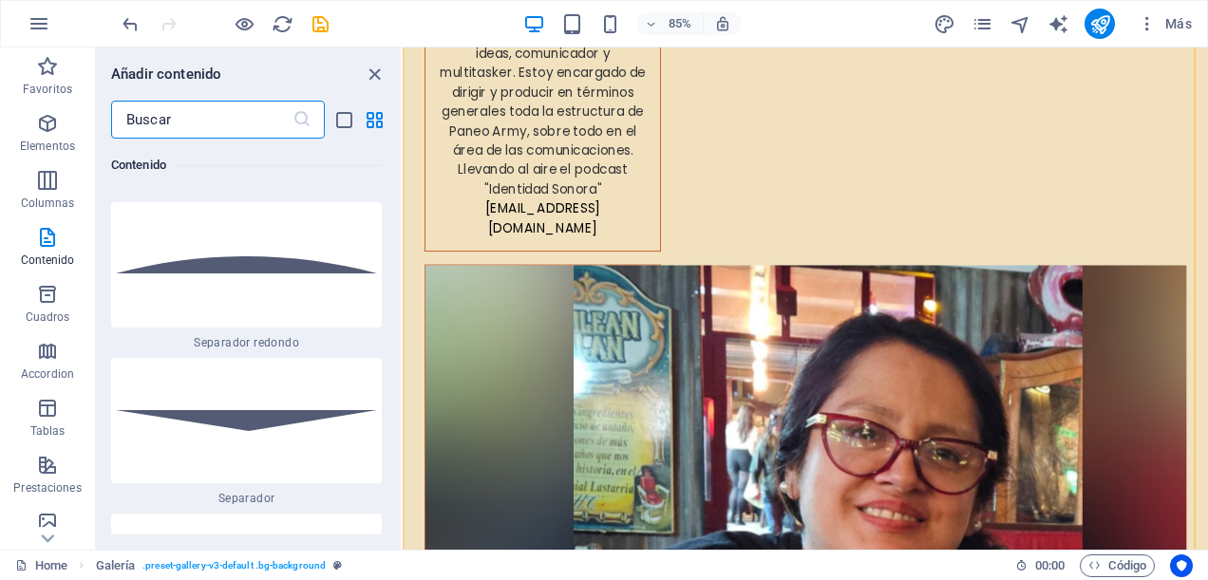
scroll to position [9191, 0]
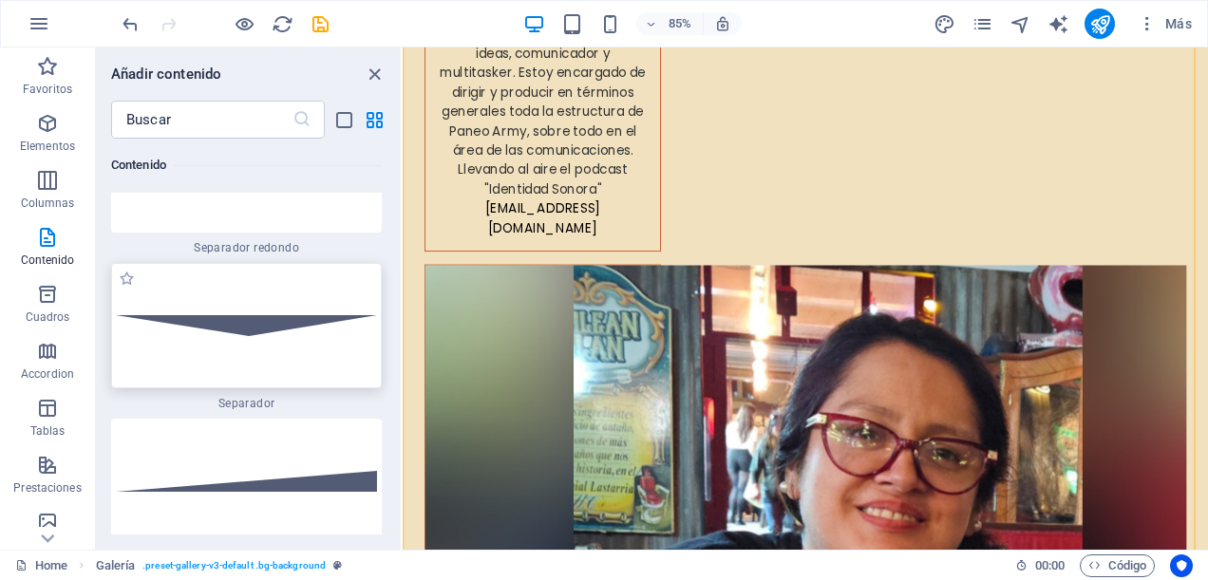
click at [236, 344] on div at bounding box center [246, 325] width 271 height 125
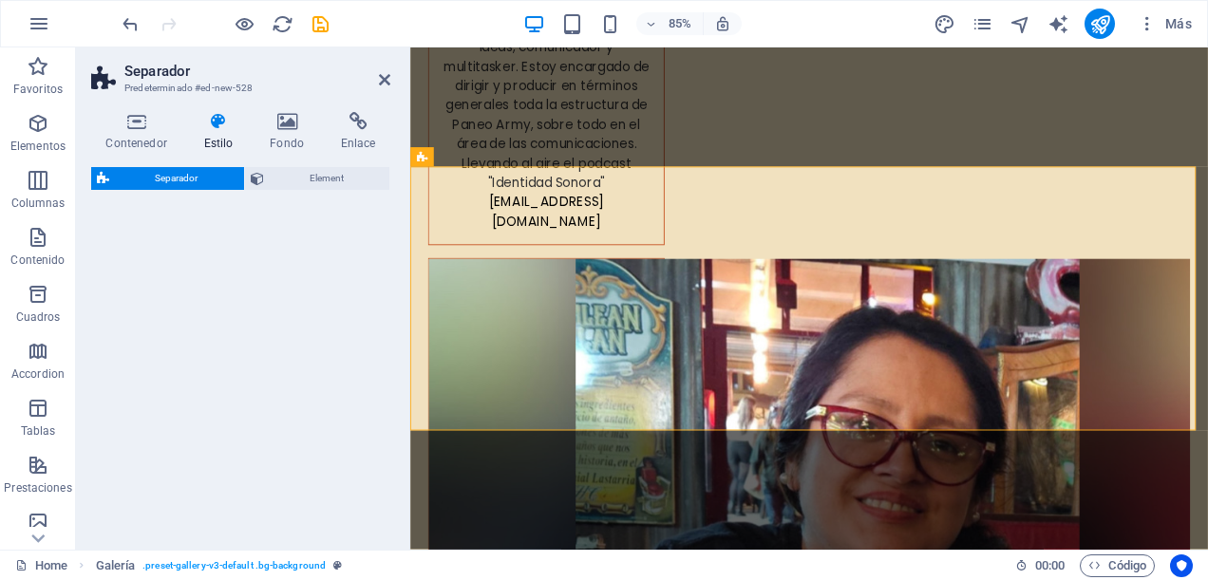
select select "rem"
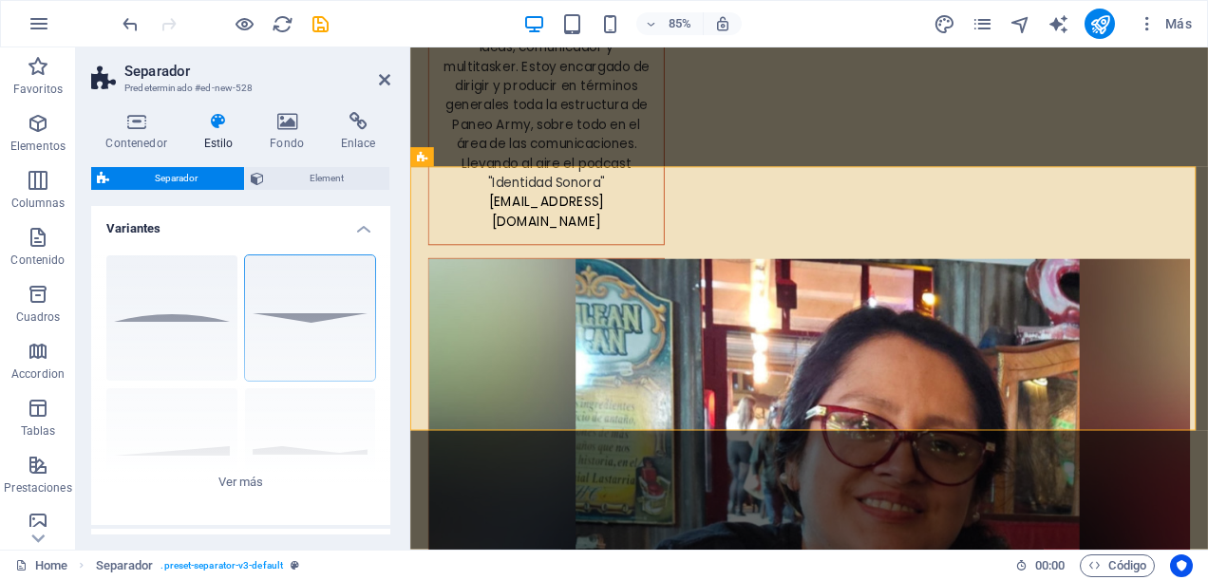
scroll to position [7623, 0]
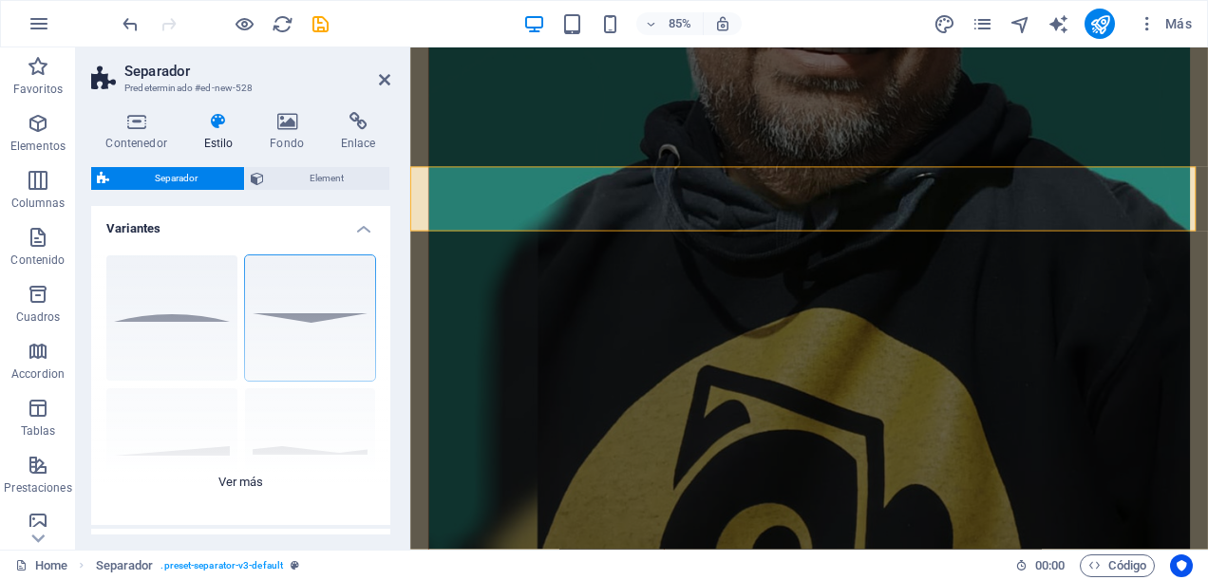
click at [165, 434] on div "Círculo Predeterminado Diagonal Polígono 1 Polígono 2 Cuadrado Zigzag" at bounding box center [240, 382] width 299 height 285
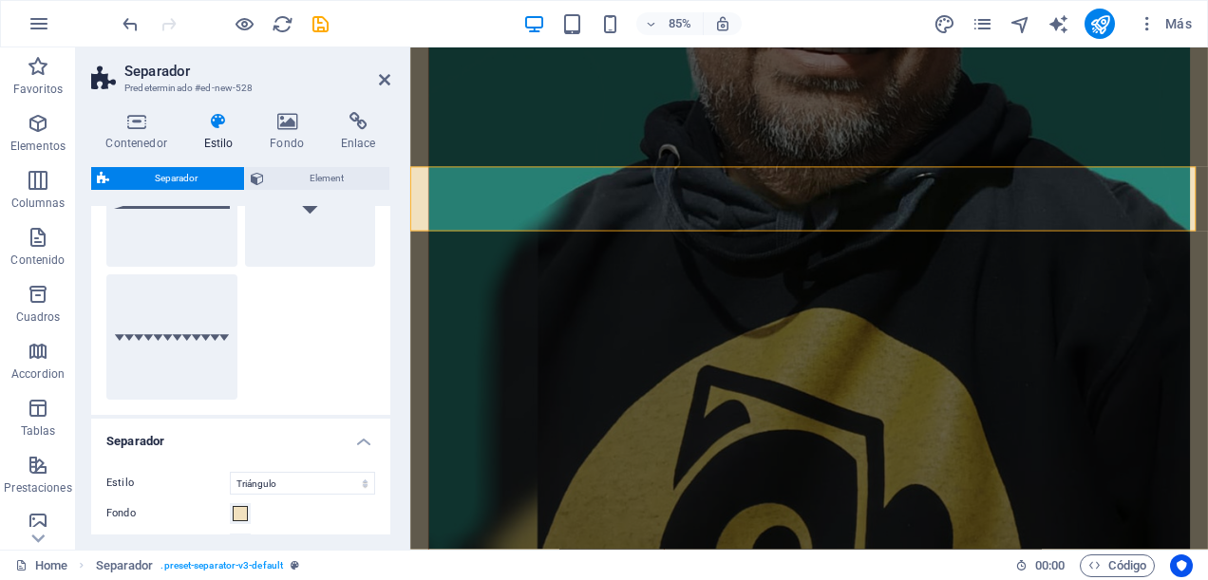
scroll to position [285, 0]
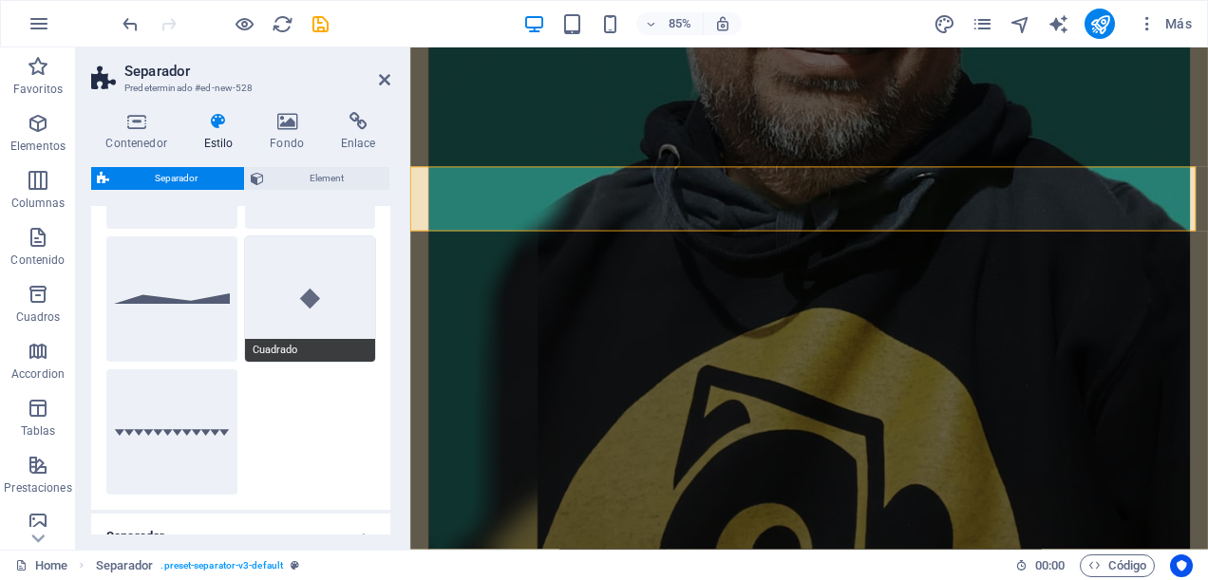
click at [309, 306] on button "Cuadrado" at bounding box center [310, 299] width 131 height 125
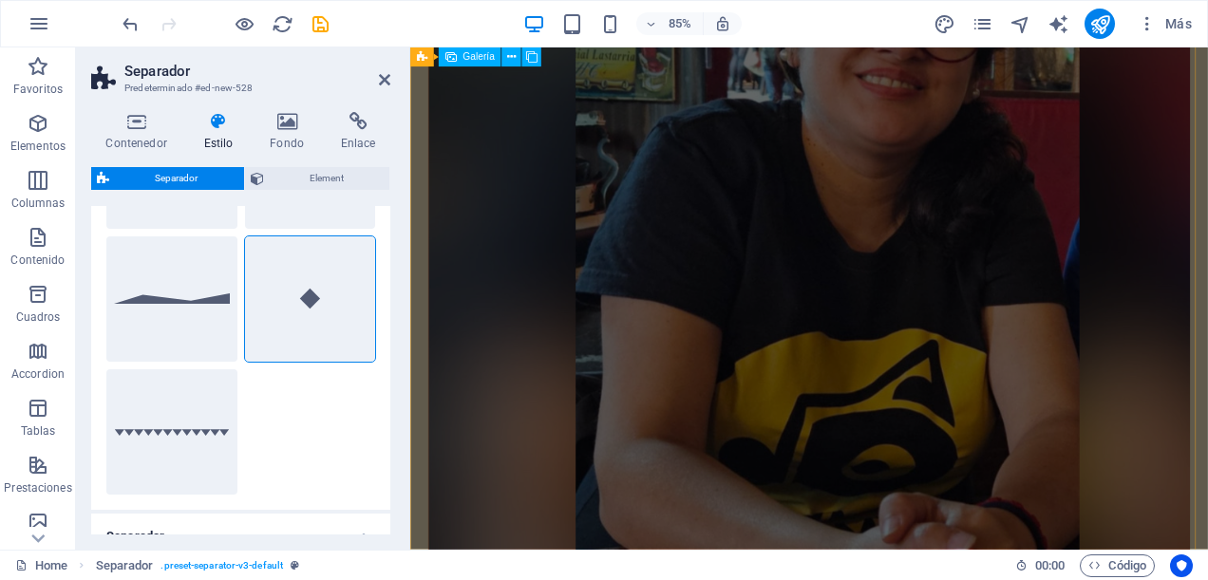
scroll to position [6103, 0]
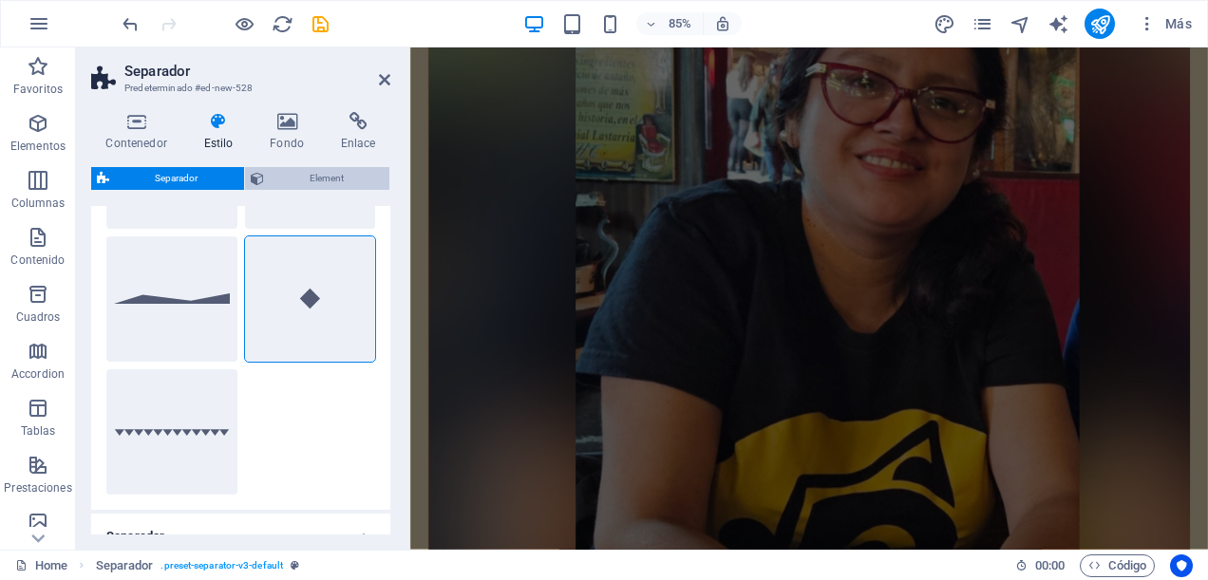
click at [296, 171] on span "Element" at bounding box center [327, 178] width 115 height 23
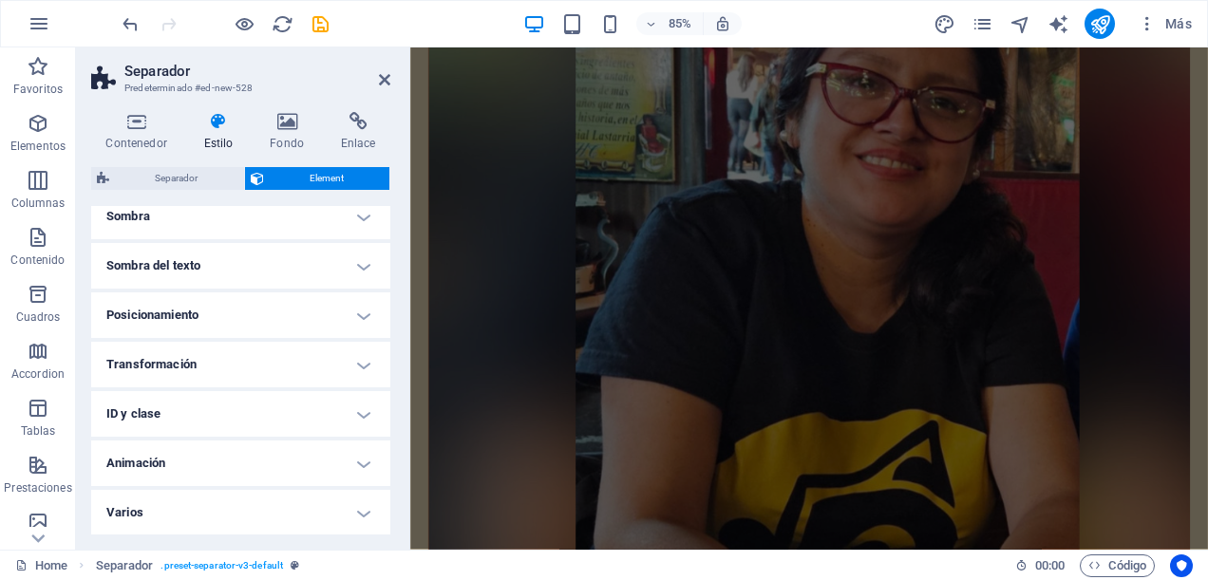
scroll to position [80, 0]
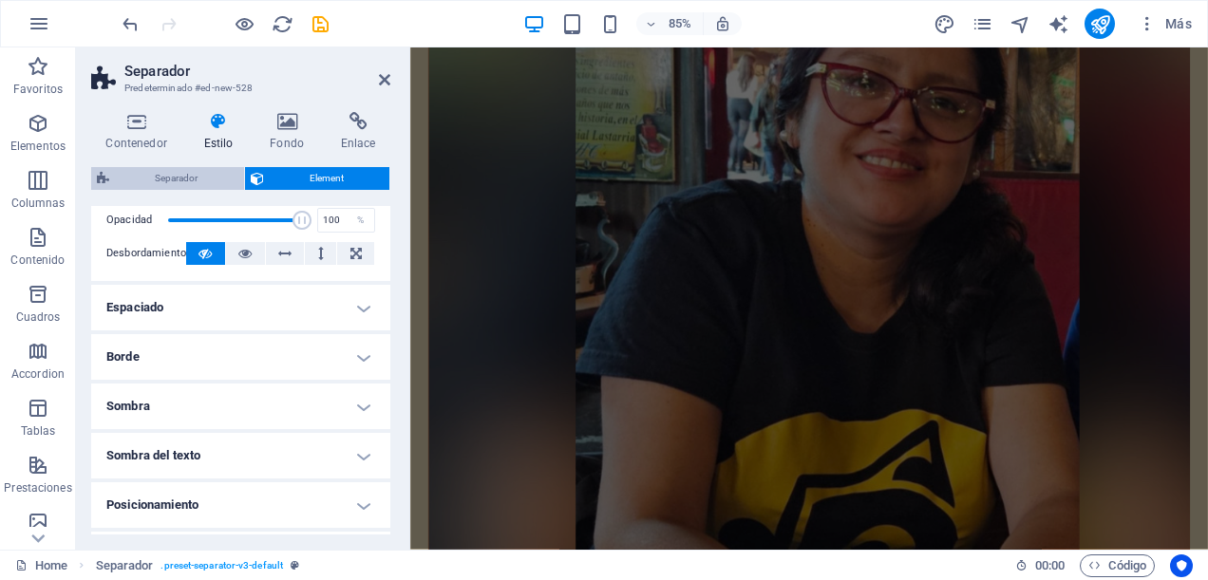
click at [193, 177] on span "Separador" at bounding box center [177, 178] width 124 height 23
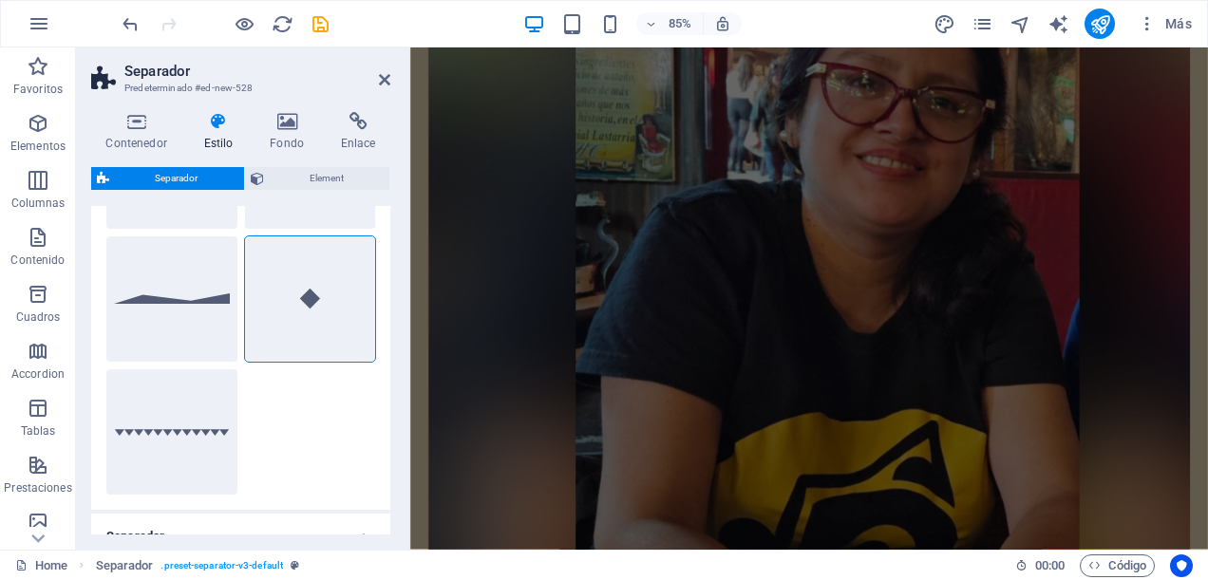
scroll to position [526, 0]
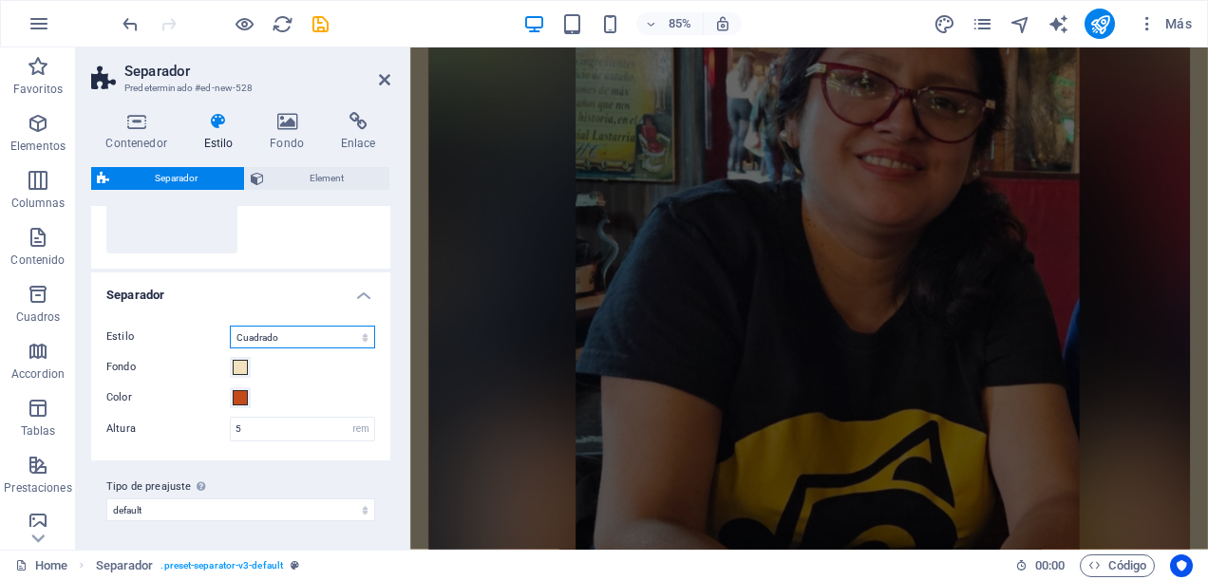
click at [363, 339] on select "Triángulo Círculo Diagonal Zigzag Polígono 1 Polígono 2 Cuadrado" at bounding box center [302, 337] width 145 height 23
select select "circle"
click at [230, 326] on select "Triángulo Círculo Diagonal Zigzag Polígono 1 Polígono 2 Cuadrado" at bounding box center [302, 337] width 145 height 23
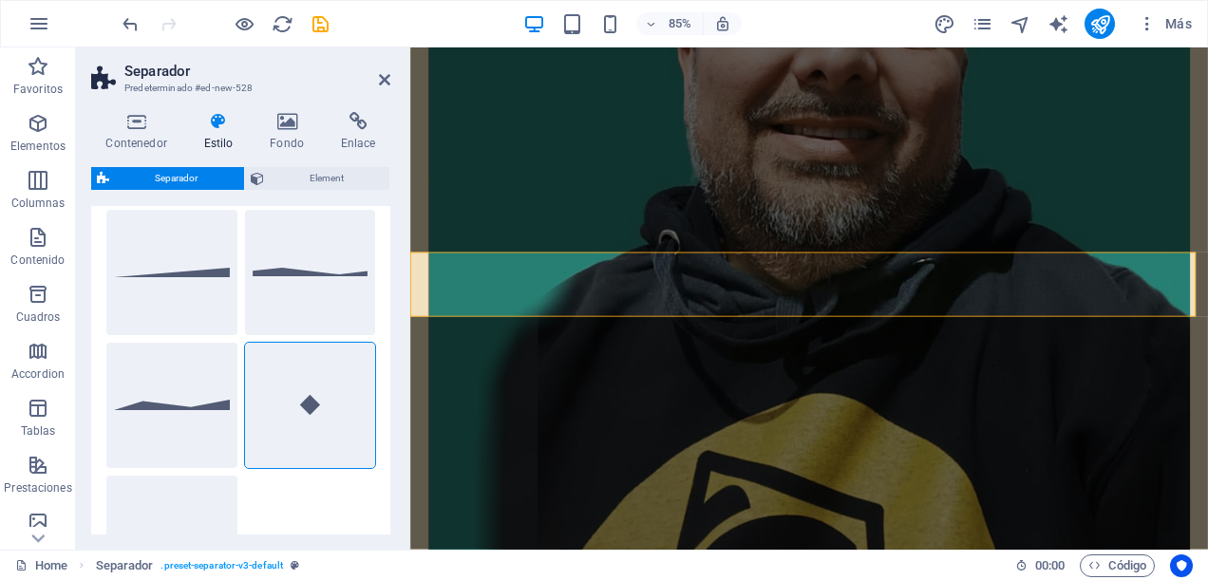
scroll to position [0, 0]
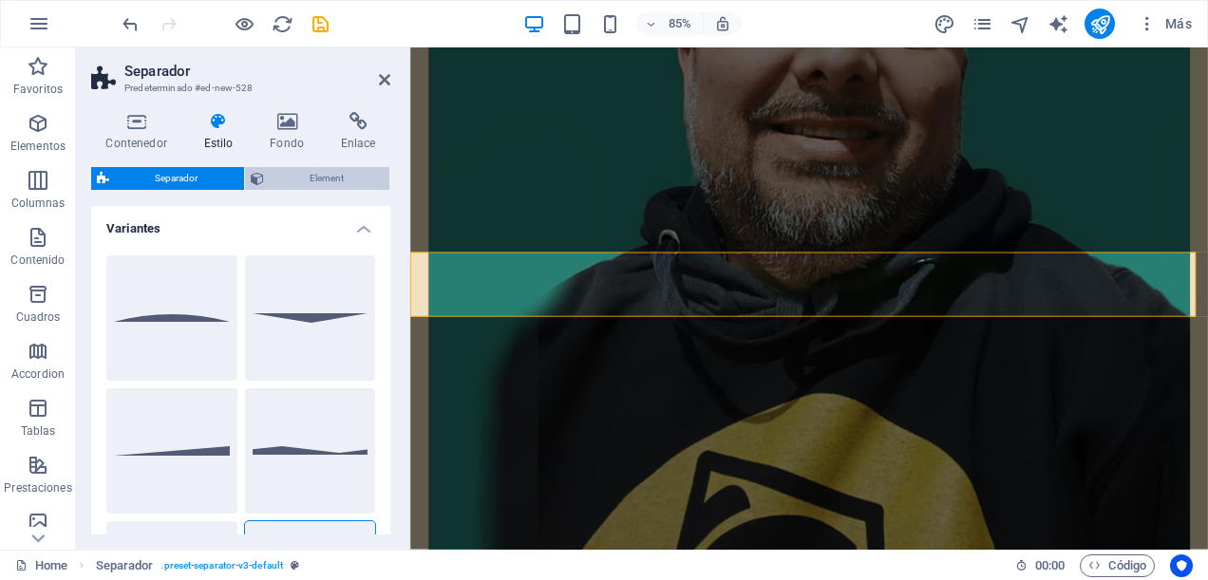
click at [336, 182] on span "Element" at bounding box center [327, 178] width 115 height 23
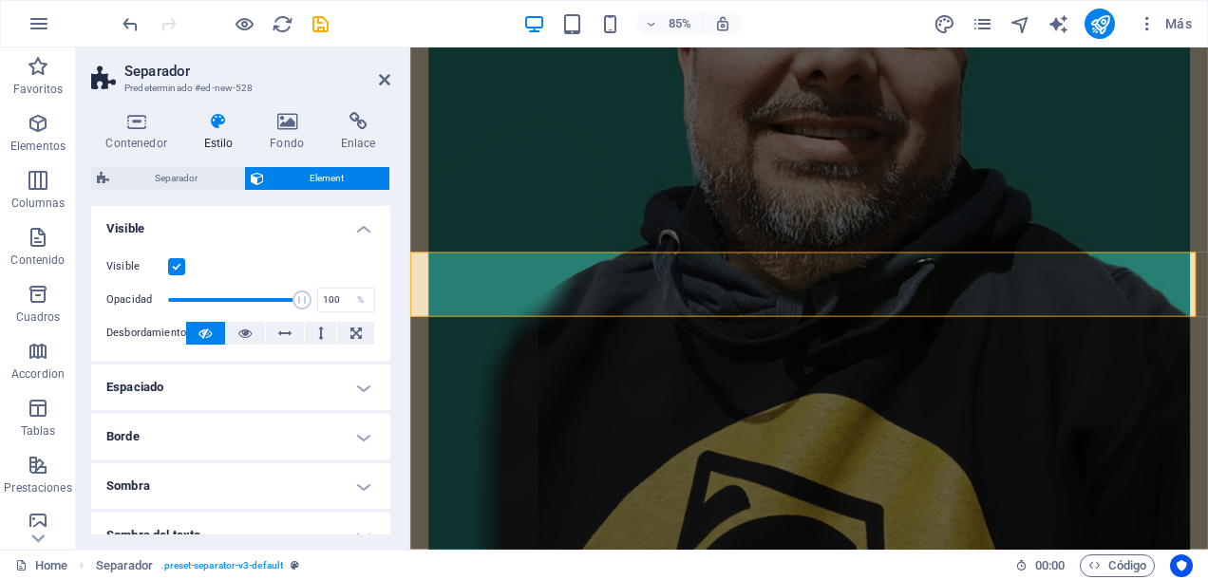
click at [176, 265] on label at bounding box center [176, 266] width 17 height 17
click at [0, 0] on input "Visible" at bounding box center [0, 0] width 0 height 0
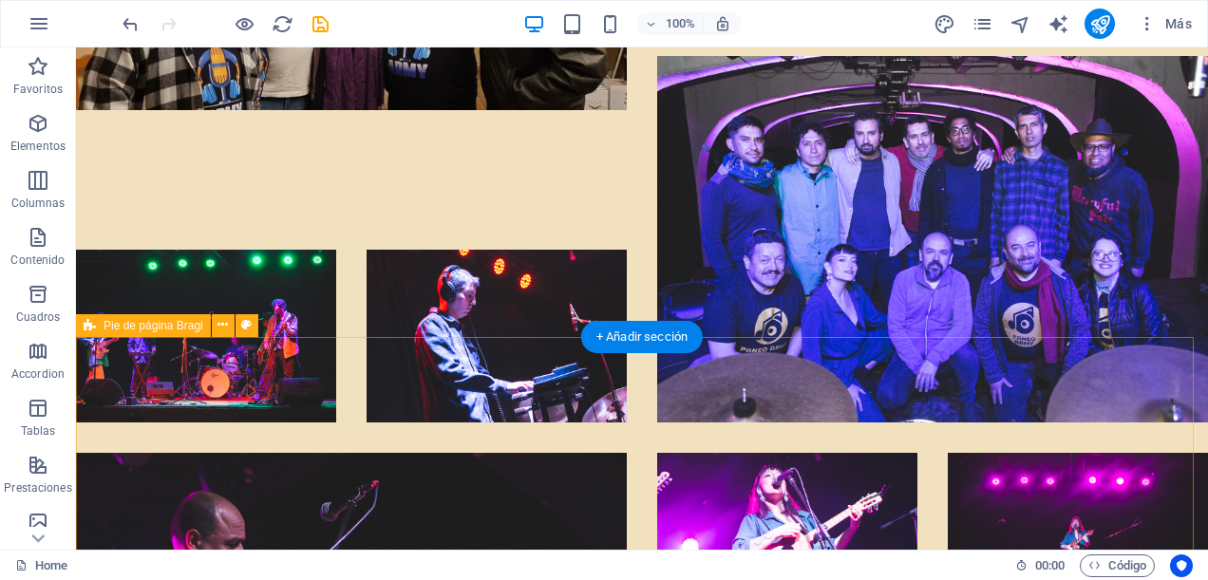
scroll to position [9872, 0]
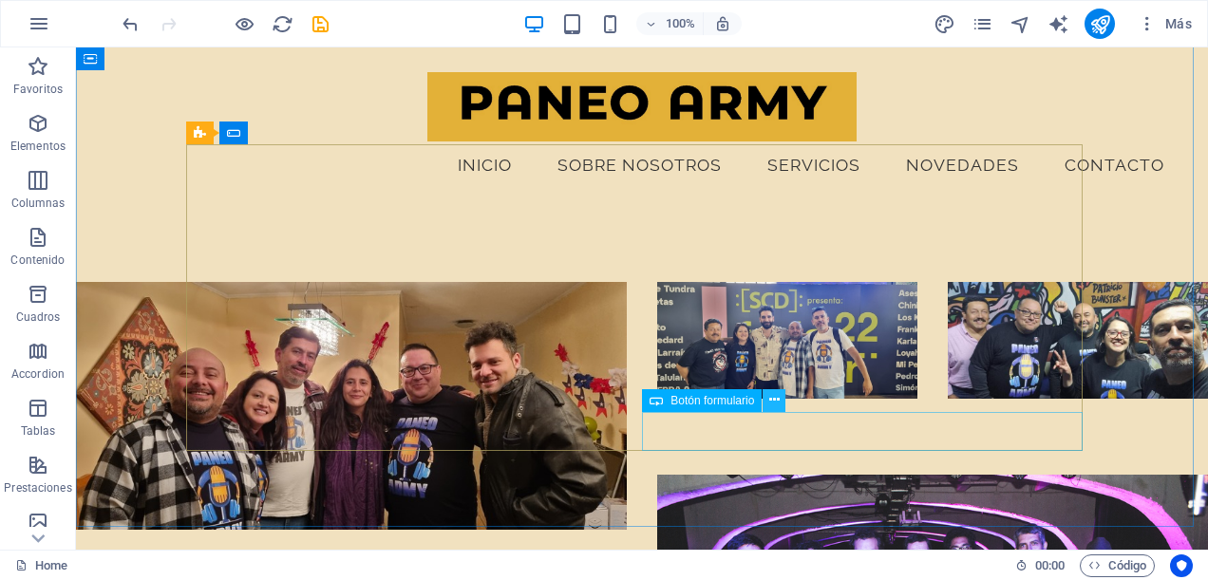
click at [777, 405] on icon at bounding box center [775, 400] width 10 height 20
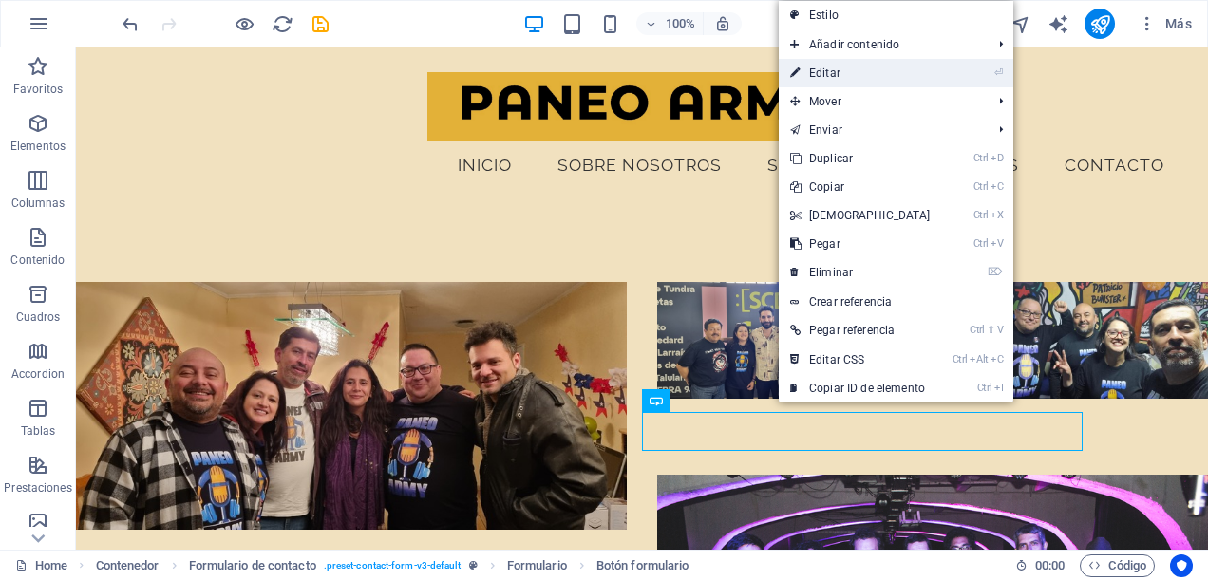
click at [899, 65] on link "⏎ Editar" at bounding box center [860, 73] width 163 height 29
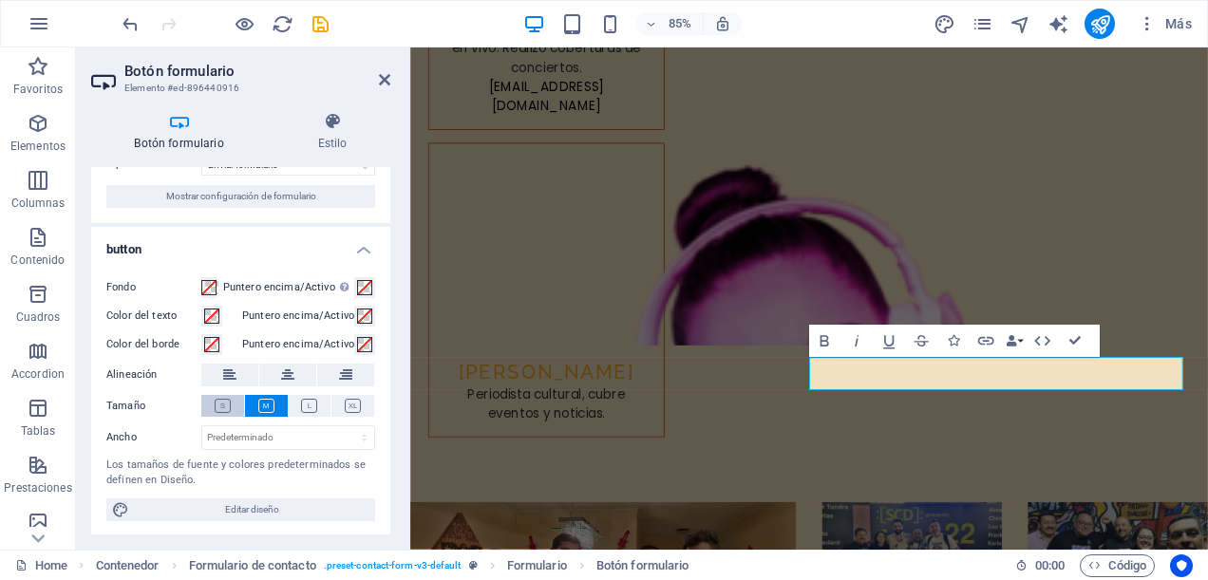
scroll to position [0, 0]
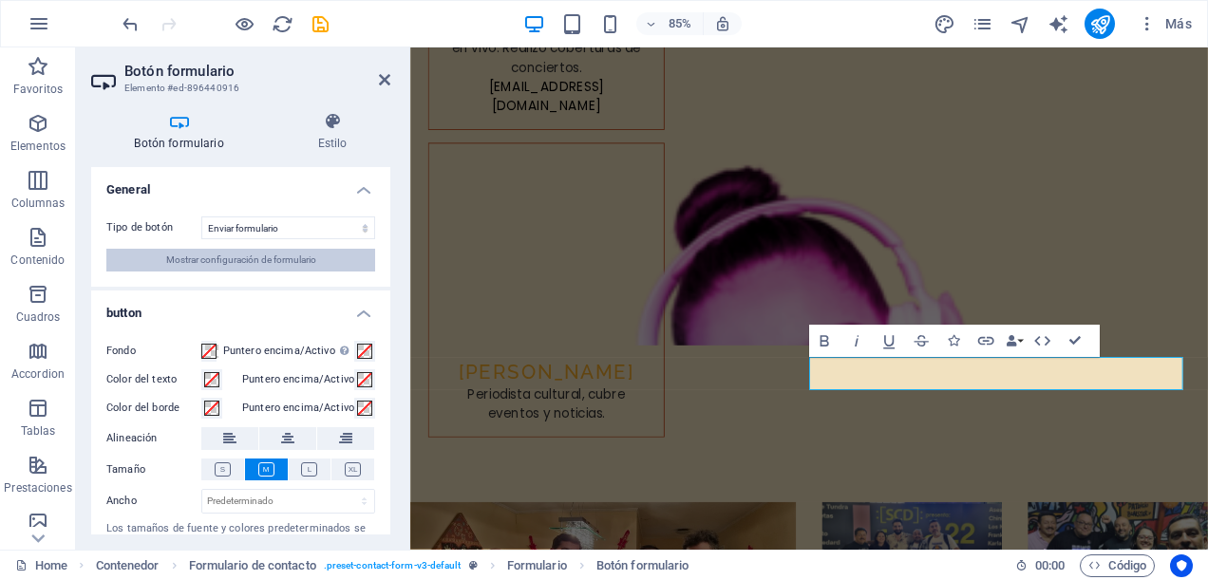
click at [263, 262] on span "Mostrar configuración de formulario" at bounding box center [241, 260] width 150 height 23
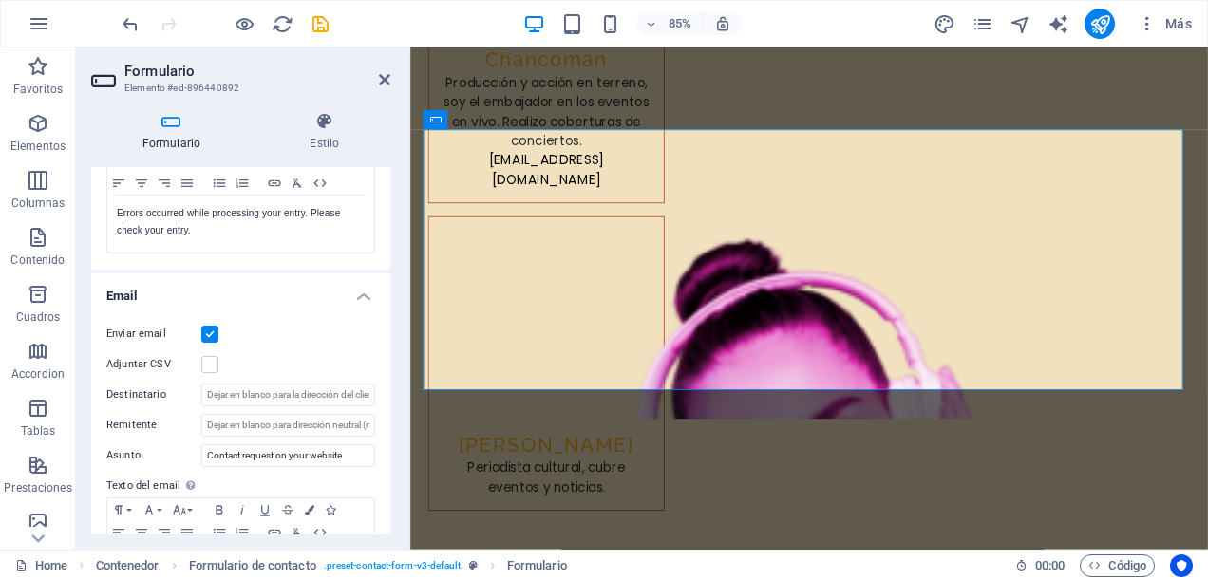
scroll to position [475, 0]
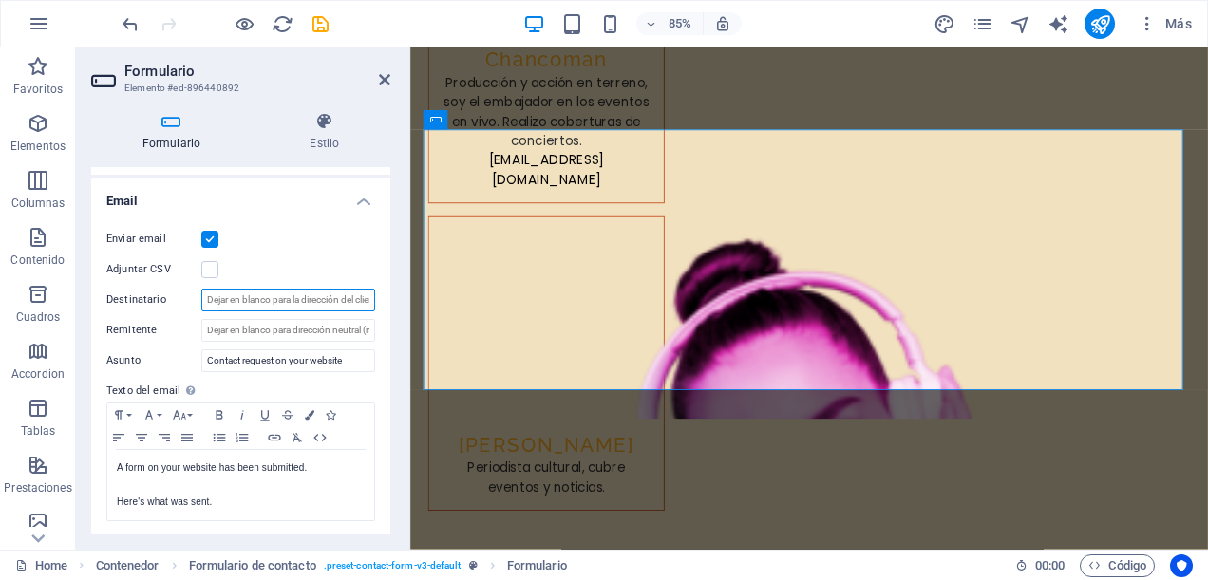
click at [265, 295] on input "Destinatario" at bounding box center [288, 300] width 174 height 23
type input "[EMAIL_ADDRESS][DOMAIN_NAME]"
click at [370, 261] on div "Adjuntar CSV" at bounding box center [240, 269] width 269 height 23
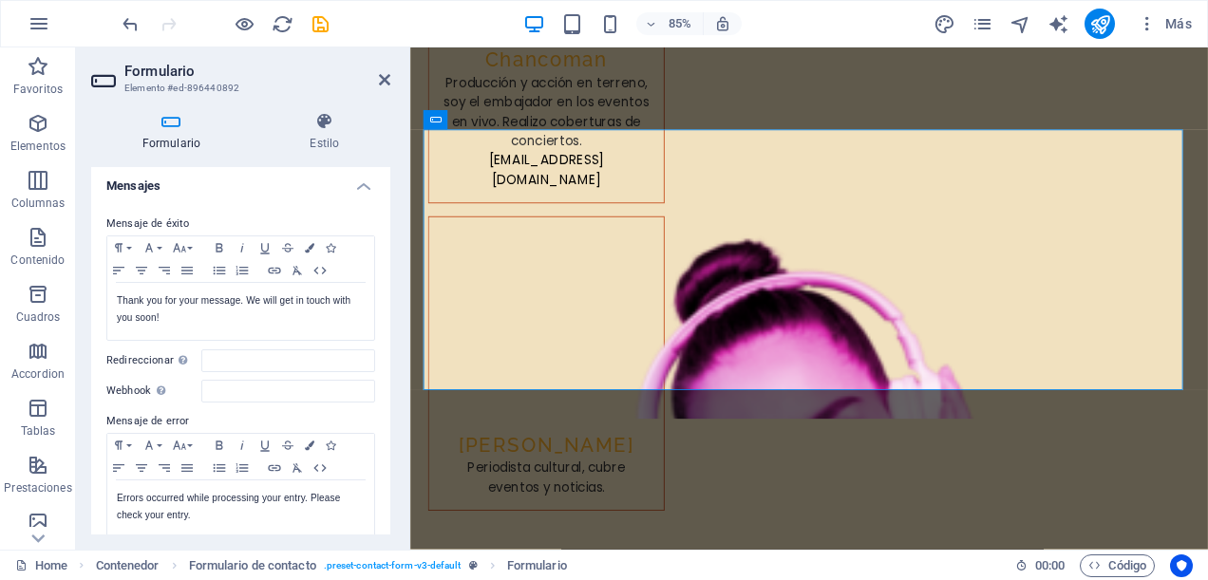
scroll to position [0, 0]
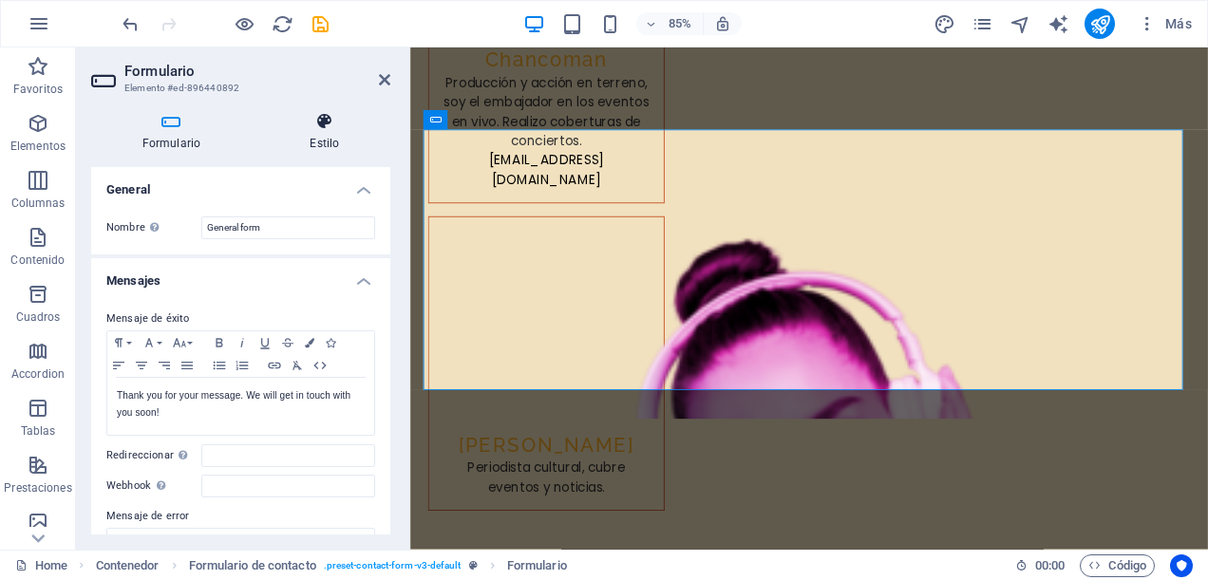
click at [319, 141] on h4 "Estilo" at bounding box center [324, 132] width 131 height 40
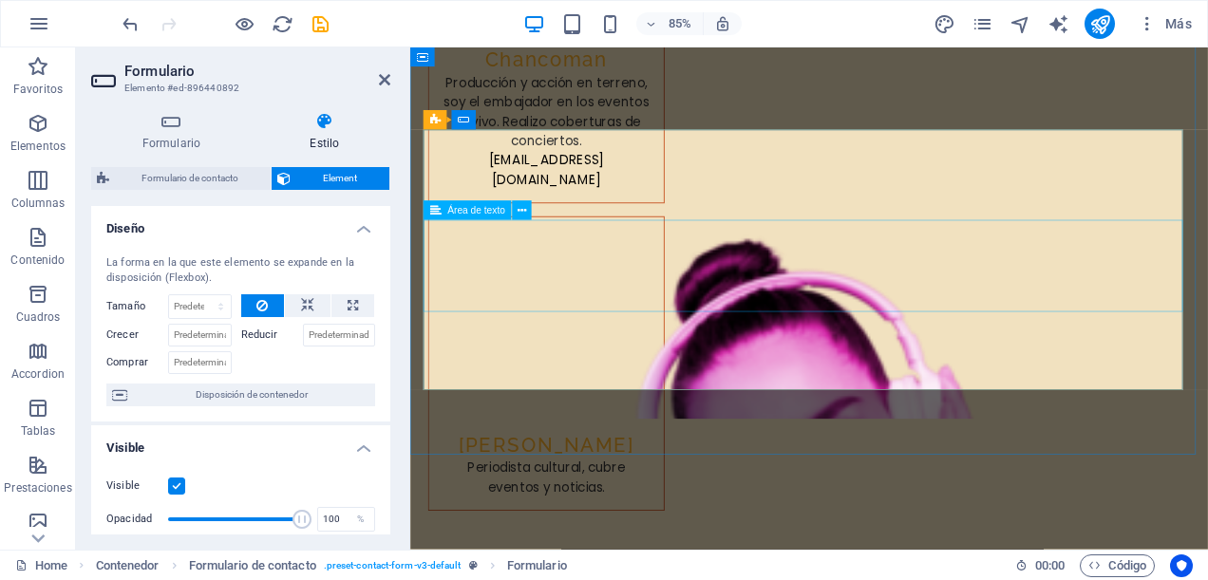
drag, startPoint x: 511, startPoint y: 275, endPoint x: 472, endPoint y: 267, distance: 39.7
click at [529, 208] on button at bounding box center [521, 210] width 19 height 19
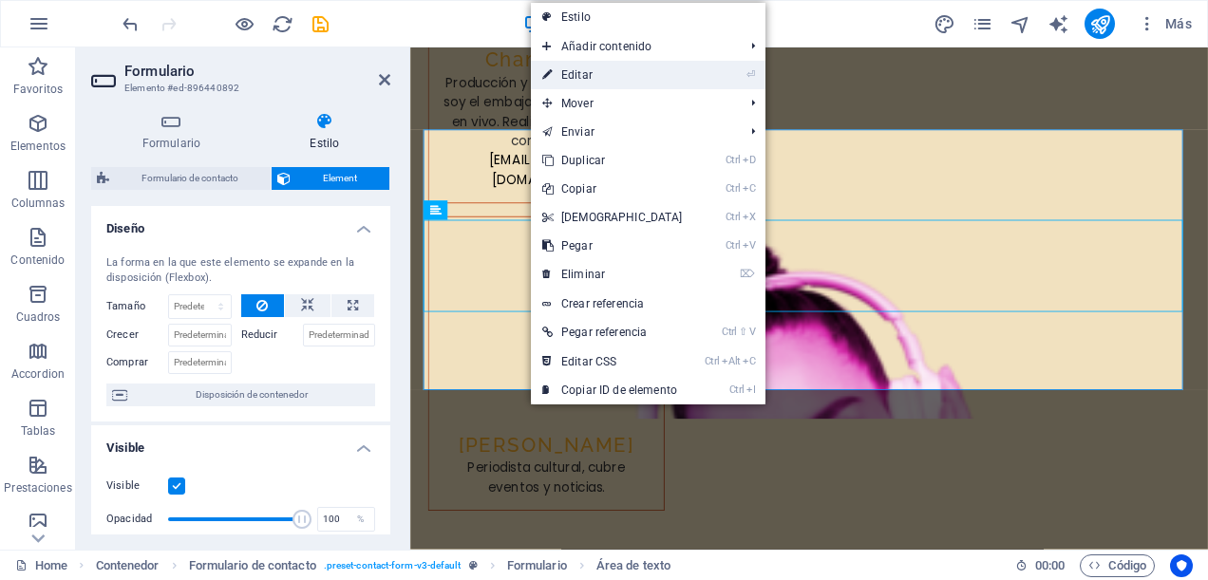
click at [604, 76] on link "⏎ Editar" at bounding box center [612, 75] width 163 height 29
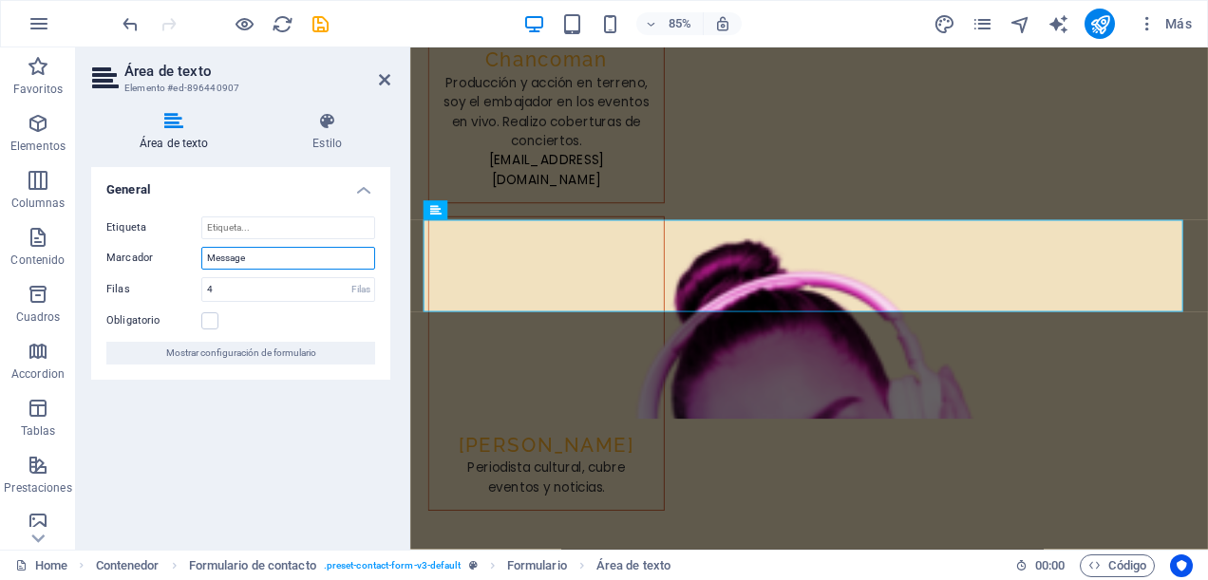
click at [295, 254] on input "Message" at bounding box center [288, 258] width 174 height 23
type input "Mensaje"
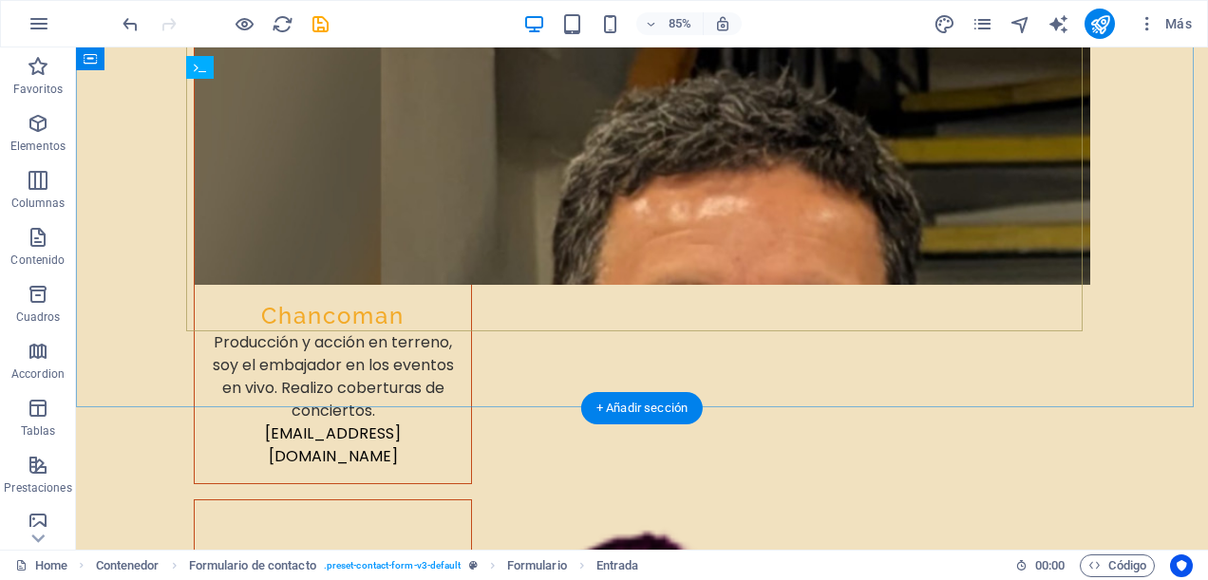
scroll to position [10037, 0]
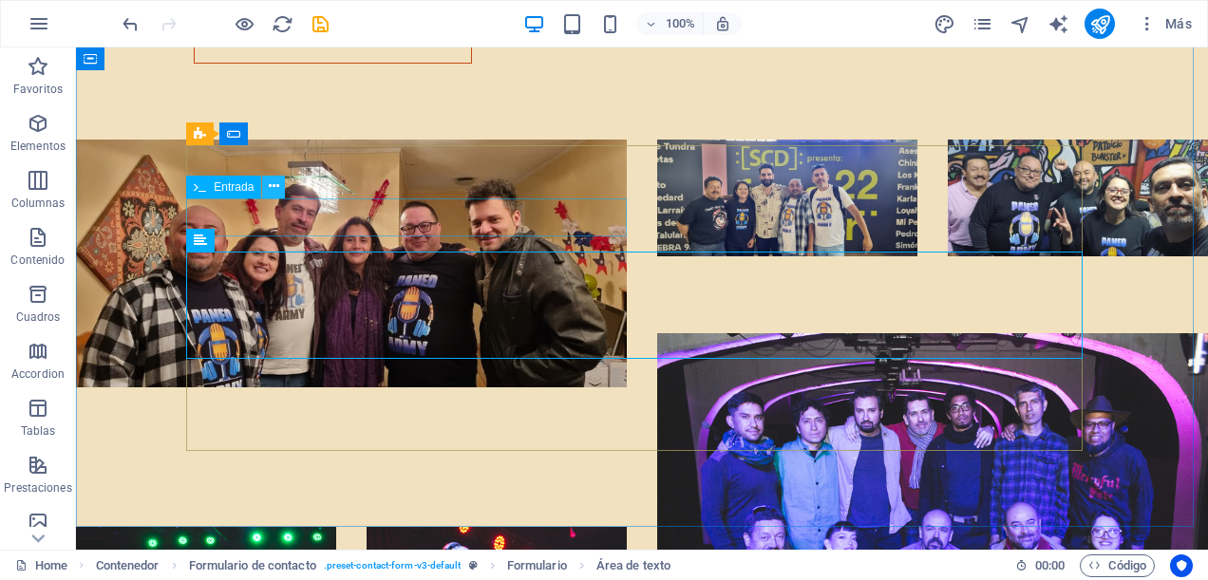
click at [271, 190] on icon at bounding box center [274, 187] width 10 height 20
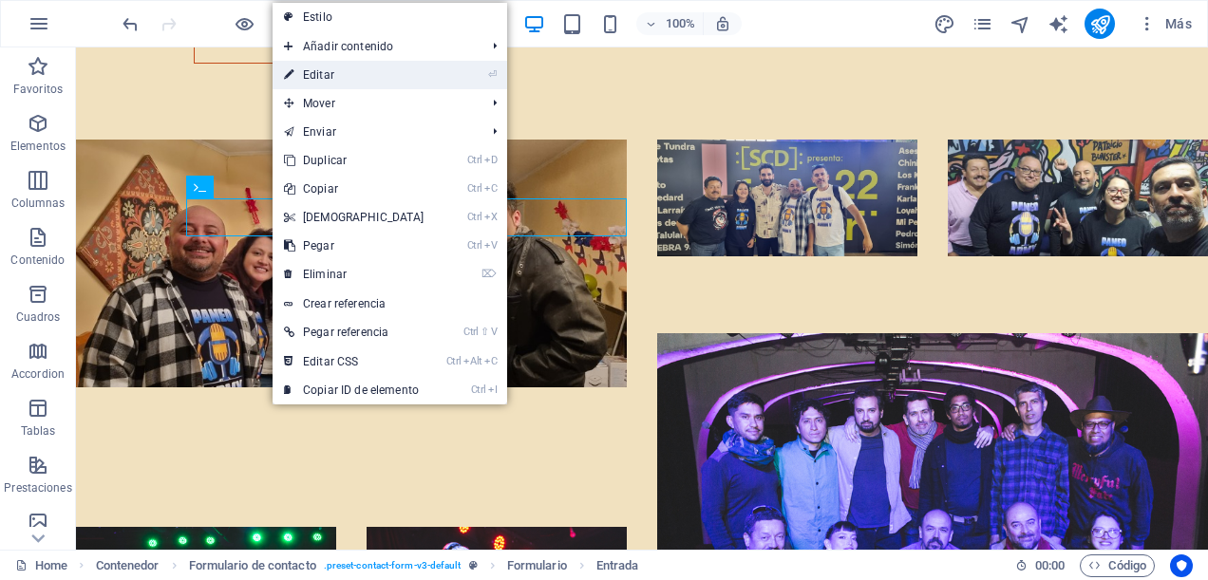
click at [366, 68] on link "⏎ Editar" at bounding box center [354, 75] width 163 height 29
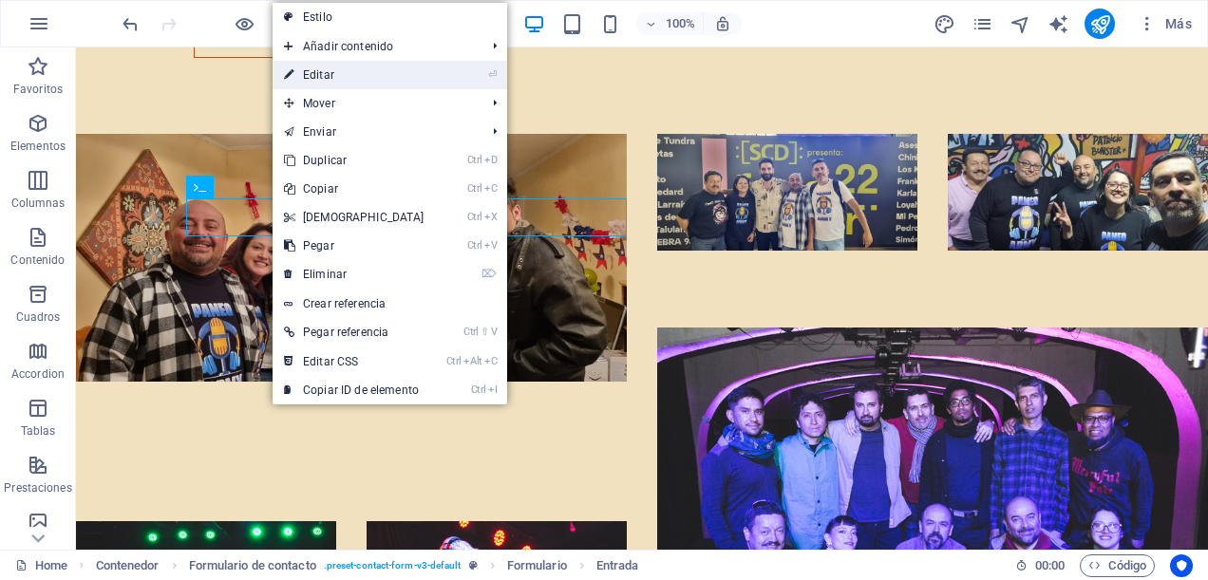
scroll to position [9253, 0]
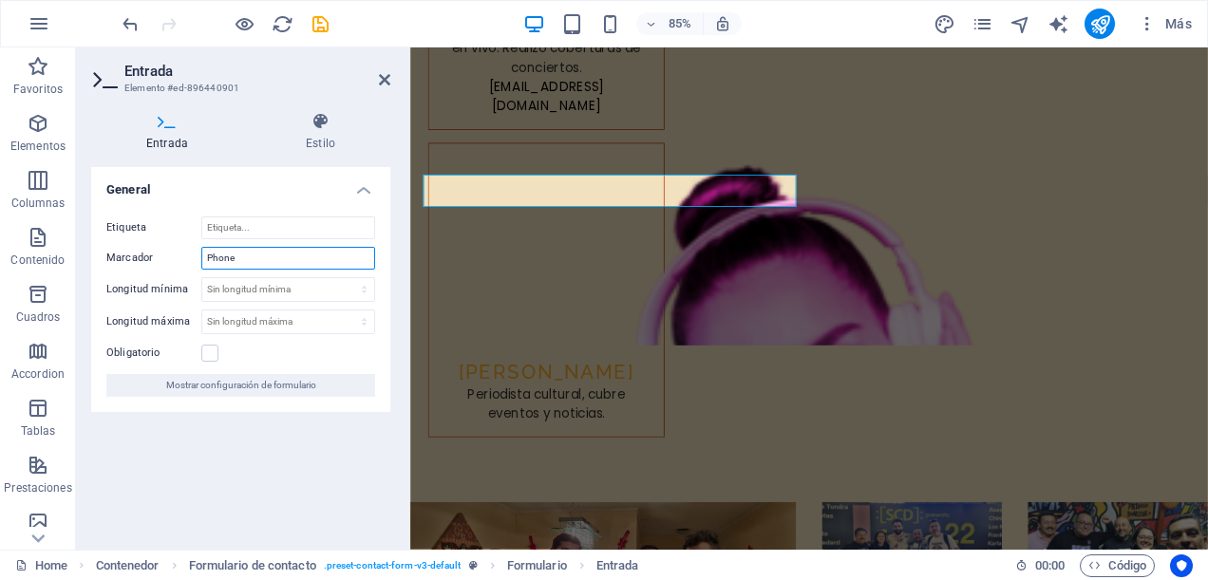
click at [258, 260] on input "Phone" at bounding box center [288, 258] width 174 height 23
type input "P"
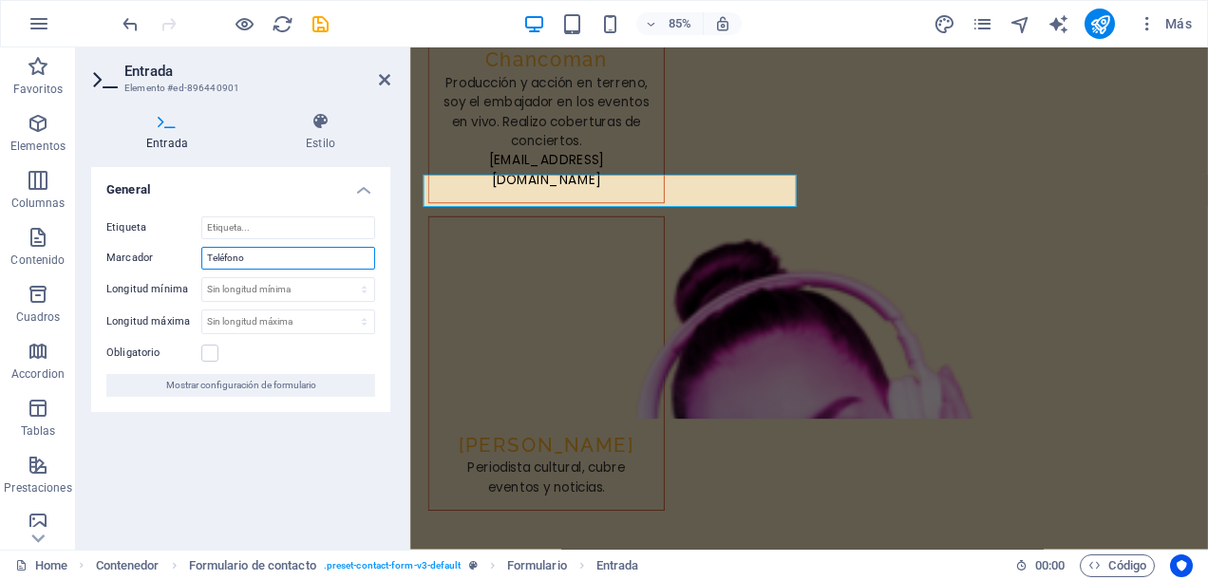
type input "Teléfono"
click at [398, 285] on div "Entrada Estilo General Etiqueta Marcador Teléfono Longitud mínima Sin longitud …" at bounding box center [241, 323] width 330 height 453
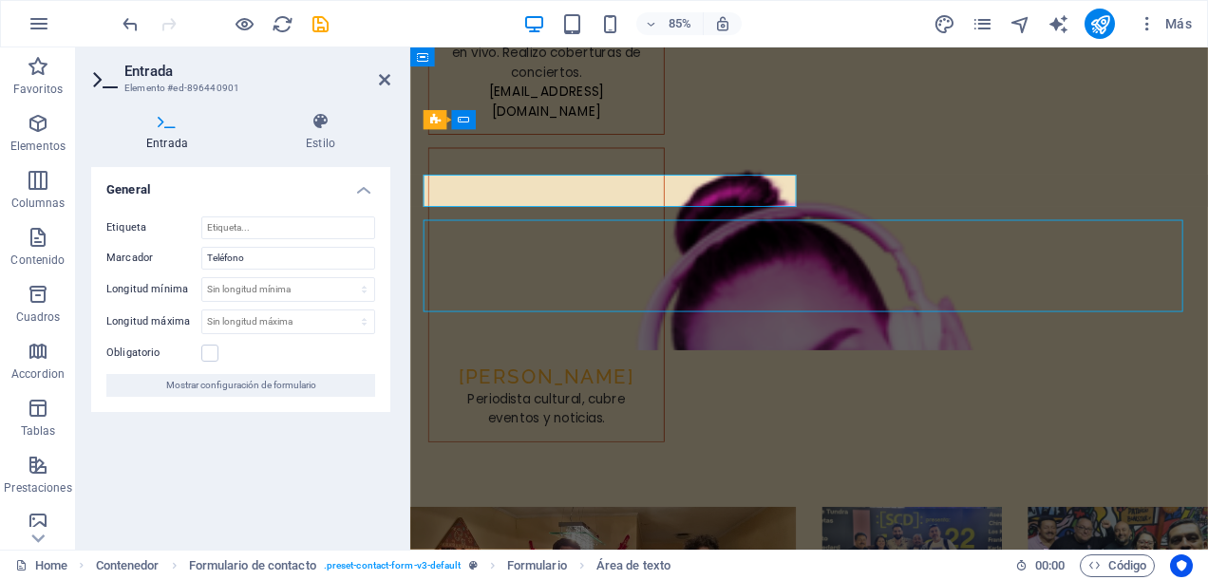
scroll to position [10037, 0]
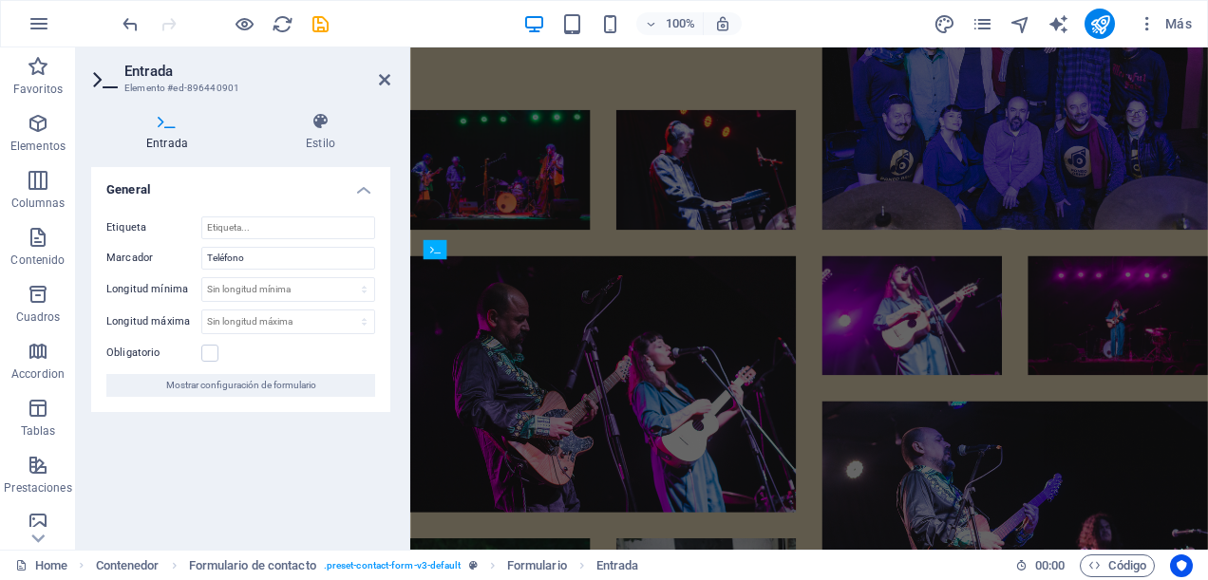
scroll to position [9253, 0]
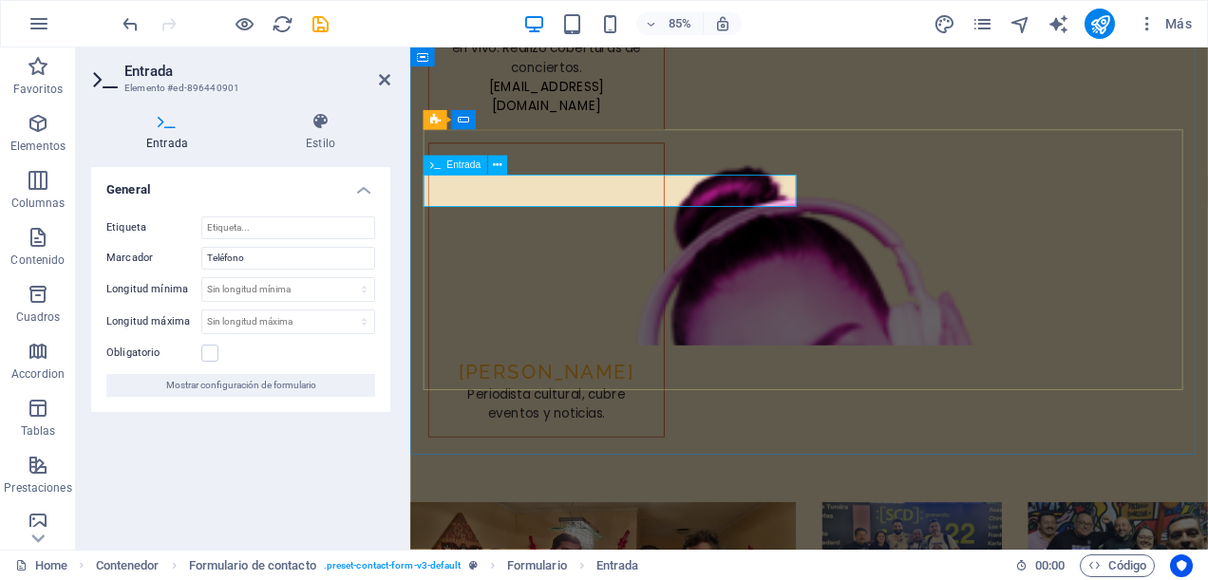
type input "T"
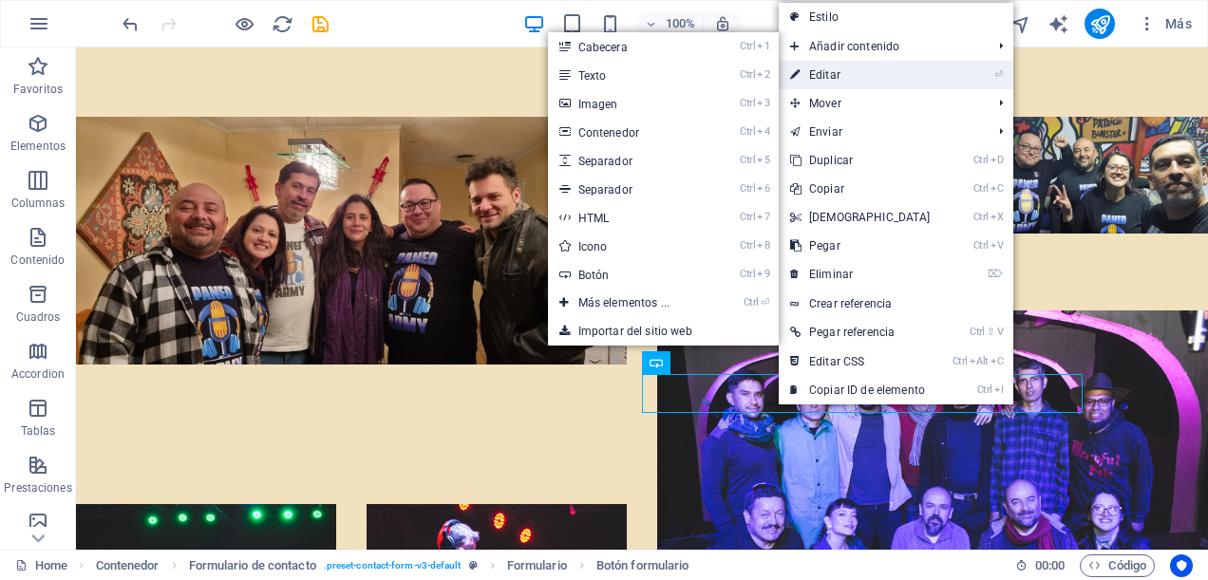
click at [849, 86] on link "⏎ Editar" at bounding box center [860, 75] width 163 height 29
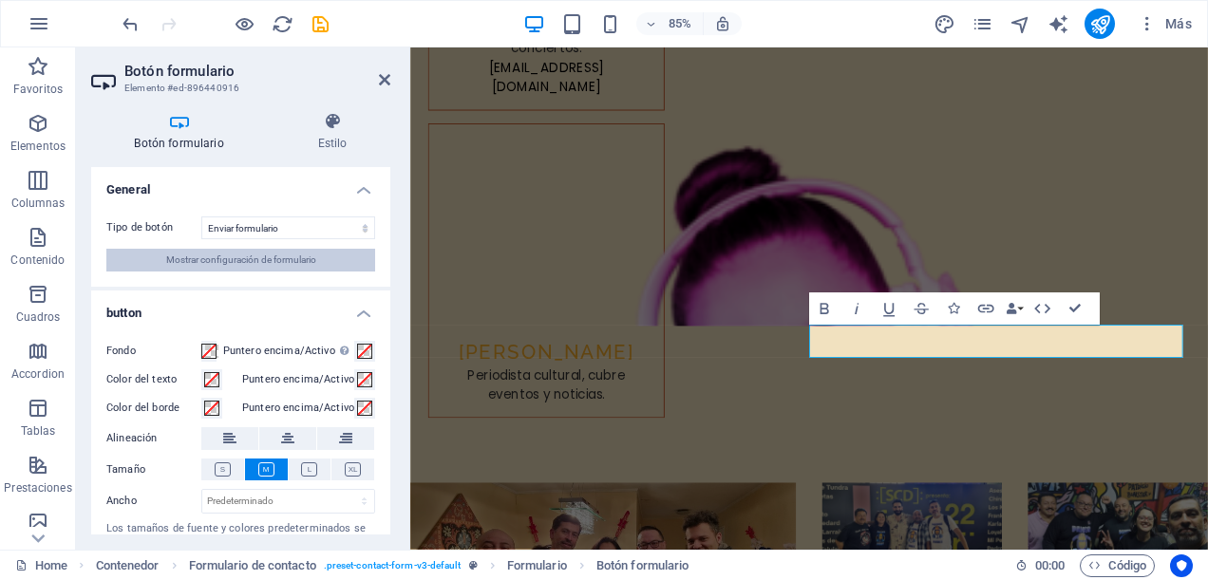
click at [238, 253] on span "Mostrar configuración de formulario" at bounding box center [241, 260] width 150 height 23
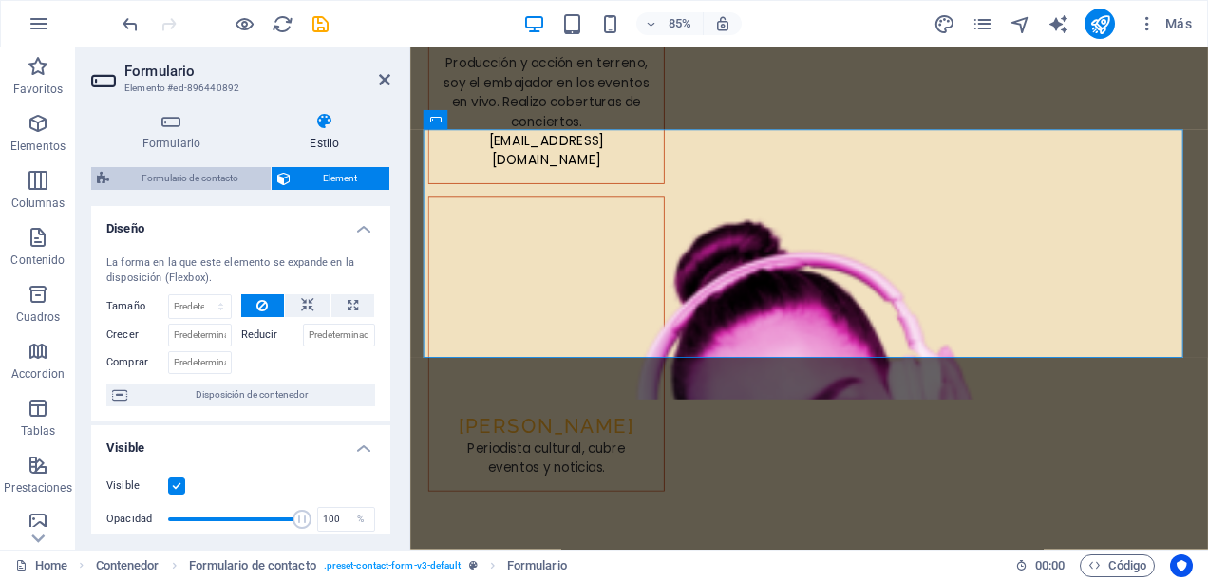
click at [214, 181] on span "Formulario de contacto" at bounding box center [190, 178] width 150 height 23
select select "rem"
select select "preset-contact-form-v3-default"
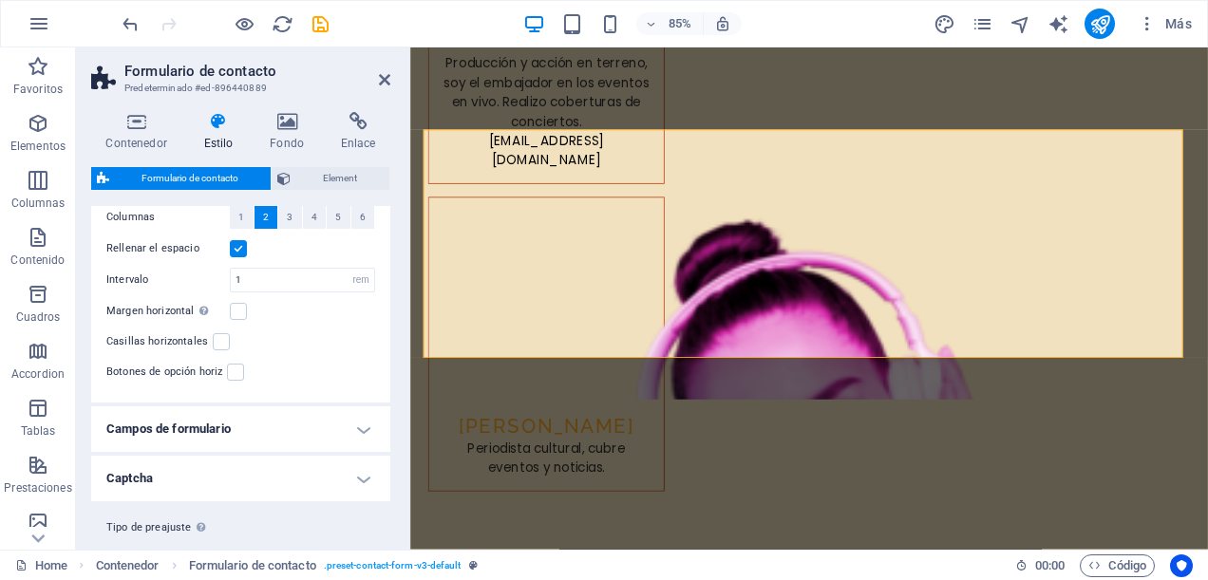
scroll to position [421, 0]
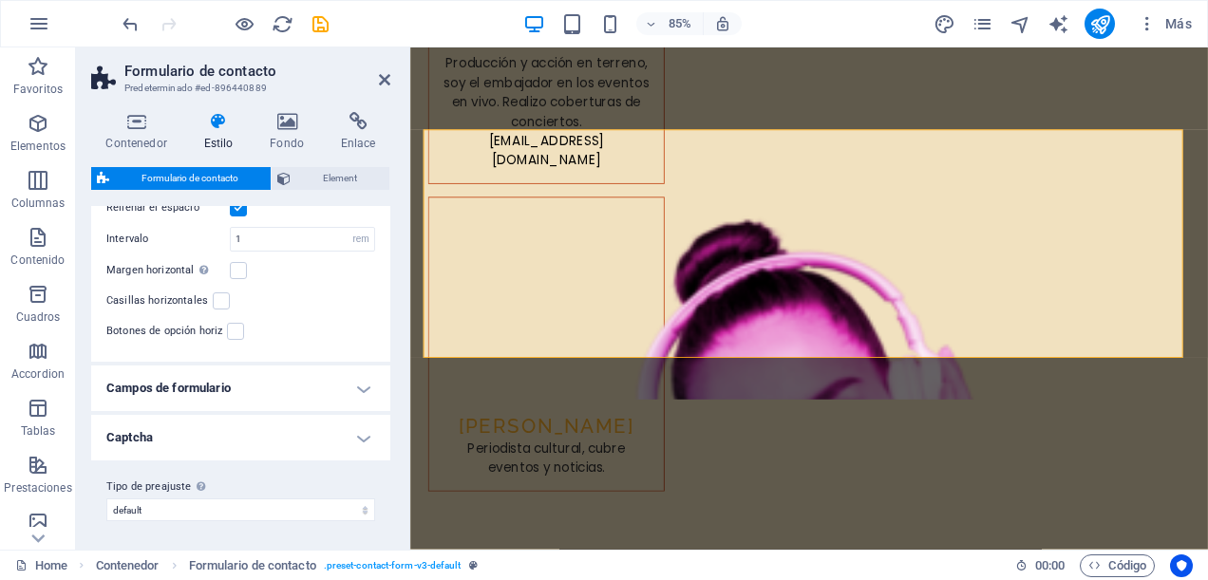
click at [356, 390] on h4 "Campos de formulario" at bounding box center [240, 389] width 299 height 46
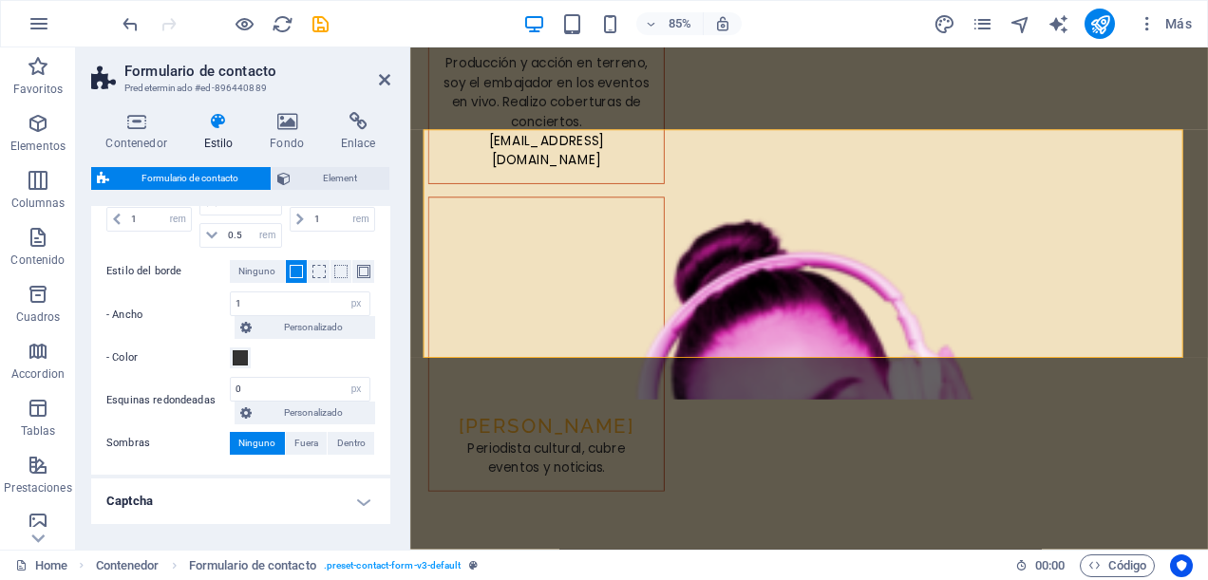
scroll to position [957, 0]
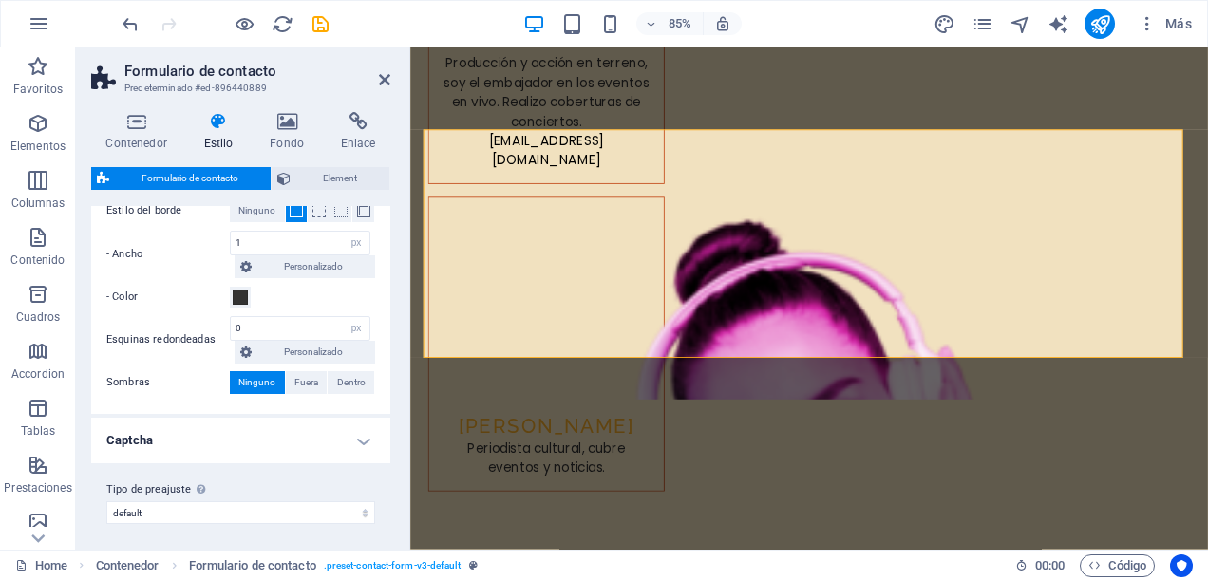
click at [359, 432] on h4 "Captcha" at bounding box center [240, 441] width 299 height 46
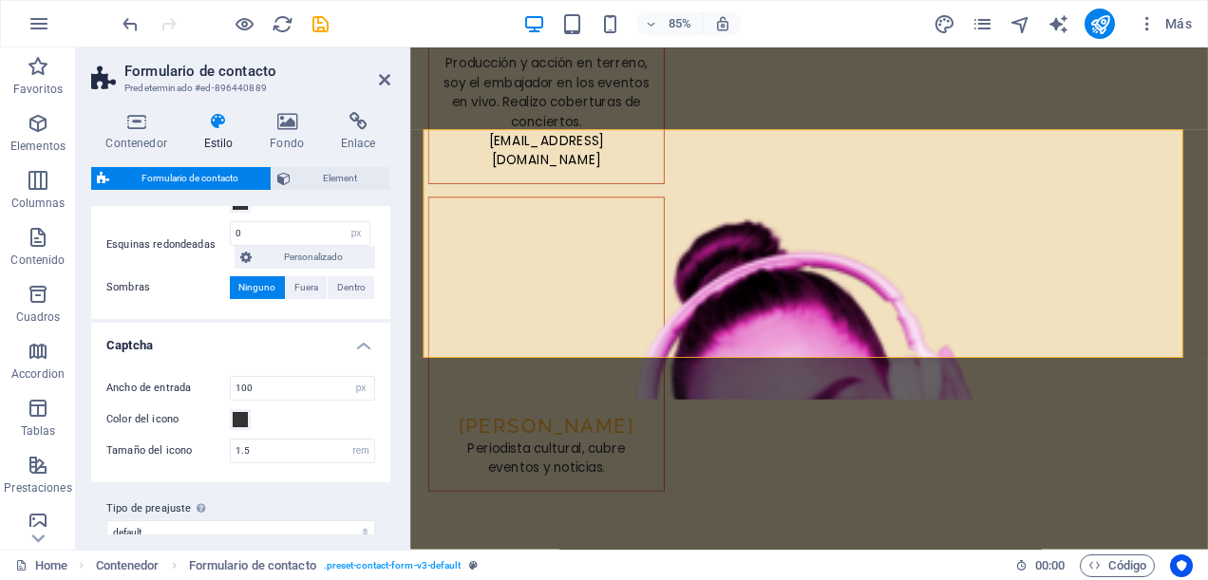
scroll to position [1070, 0]
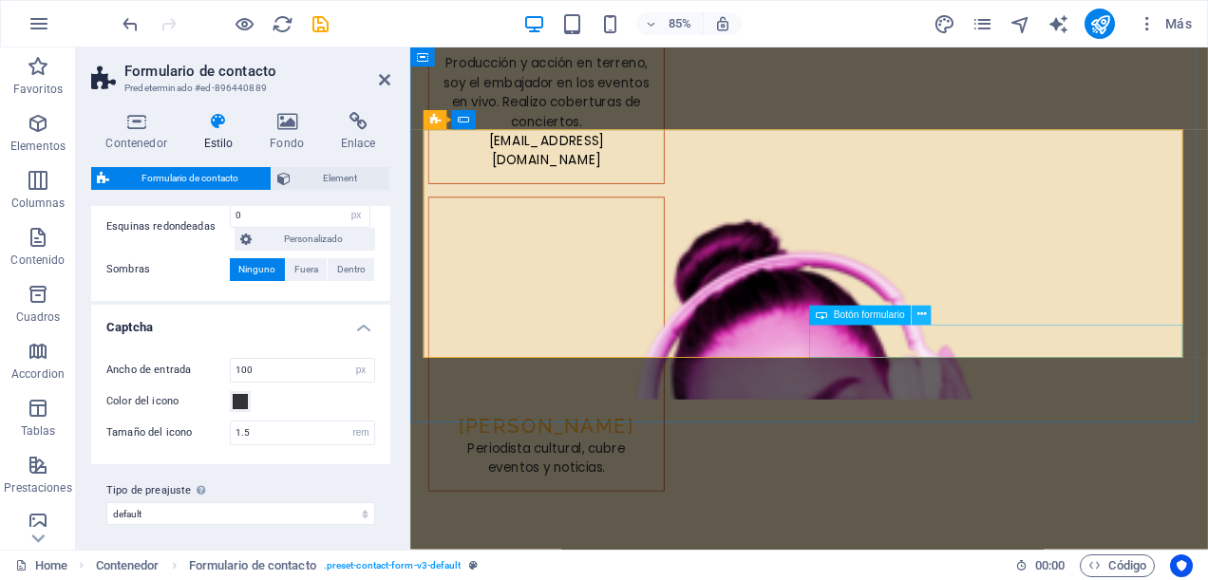
click at [921, 317] on icon at bounding box center [922, 315] width 9 height 17
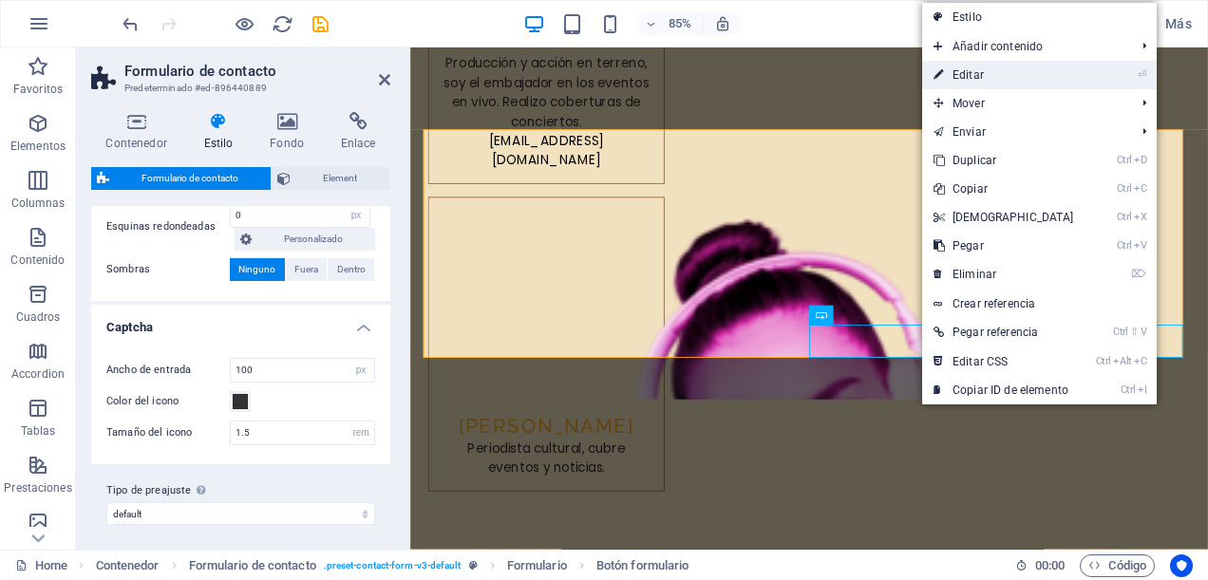
click at [1011, 76] on link "⏎ Editar" at bounding box center [1004, 75] width 163 height 29
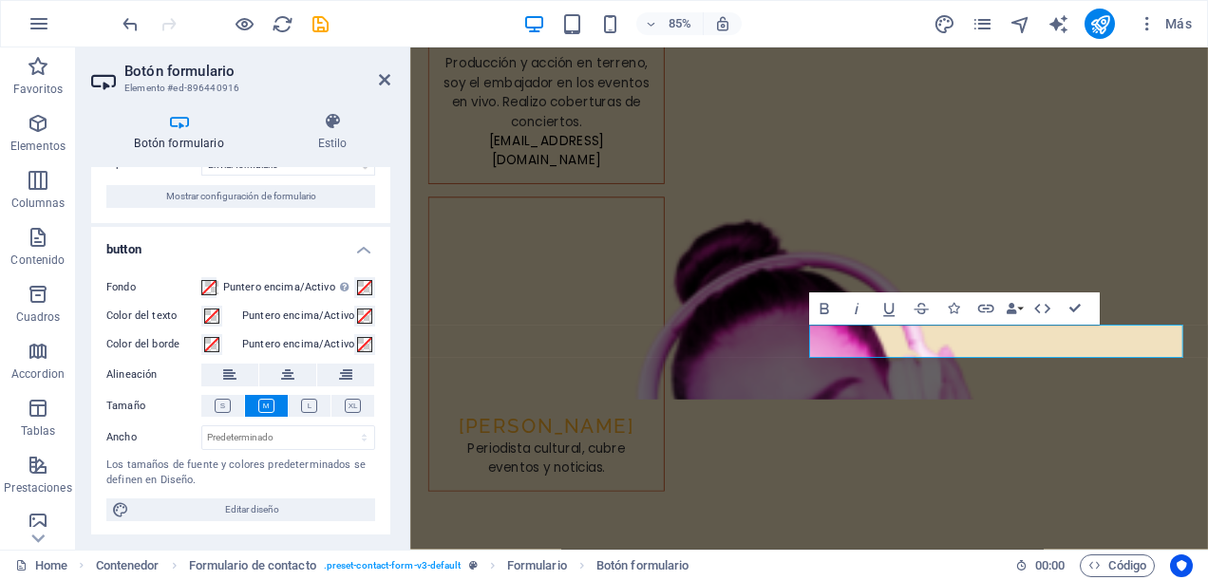
scroll to position [0, 0]
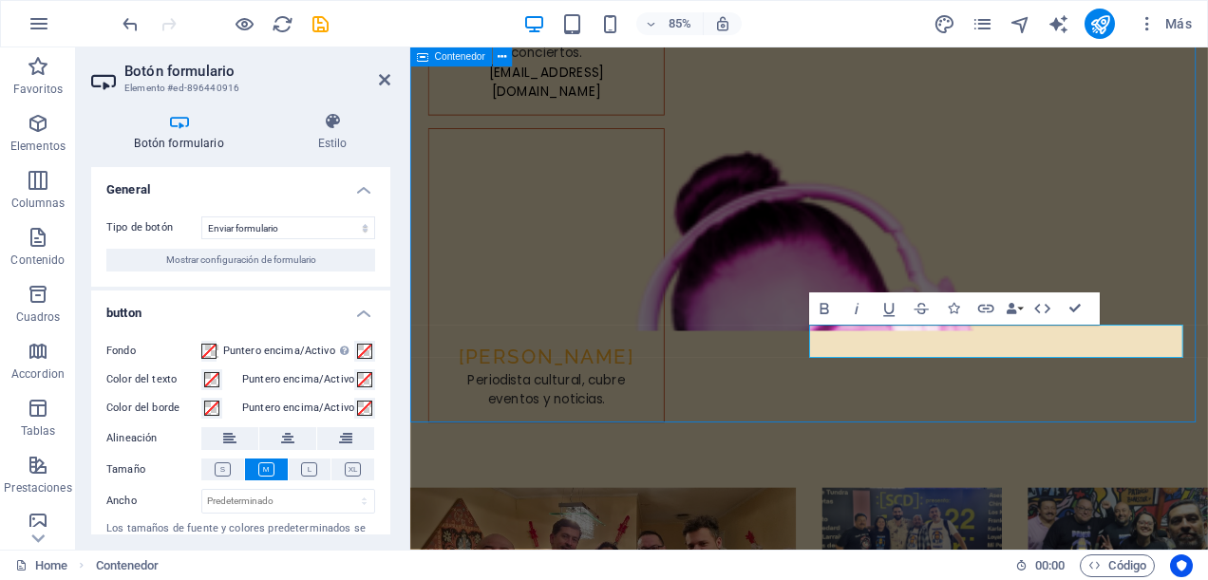
scroll to position [10037, 0]
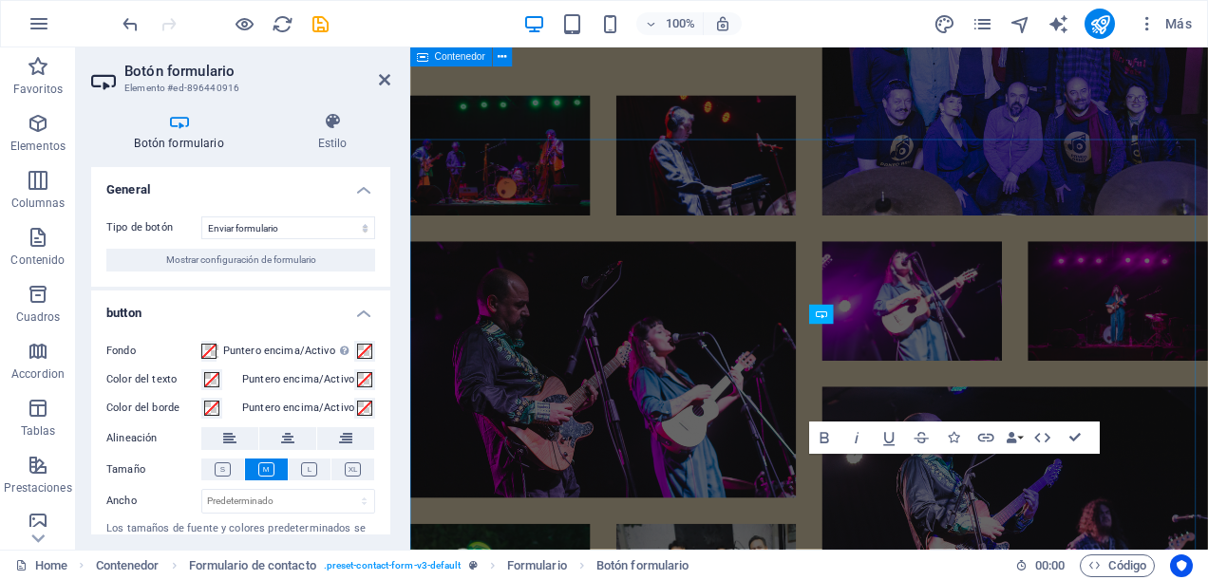
scroll to position [9253, 0]
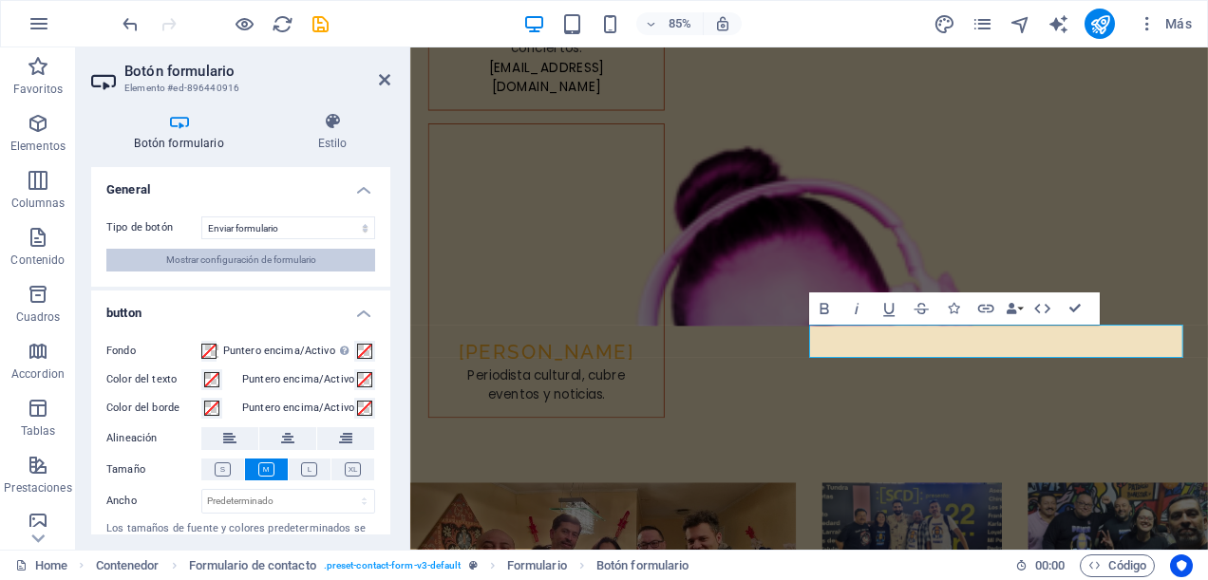
click at [295, 253] on span "Mostrar configuración de formulario" at bounding box center [241, 260] width 150 height 23
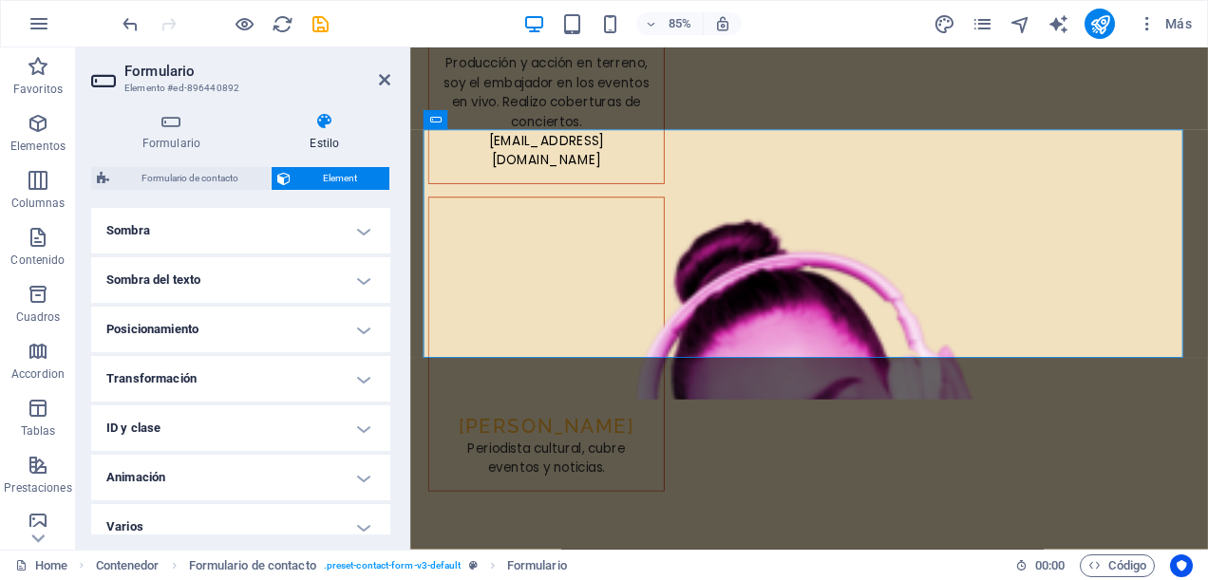
scroll to position [488, 0]
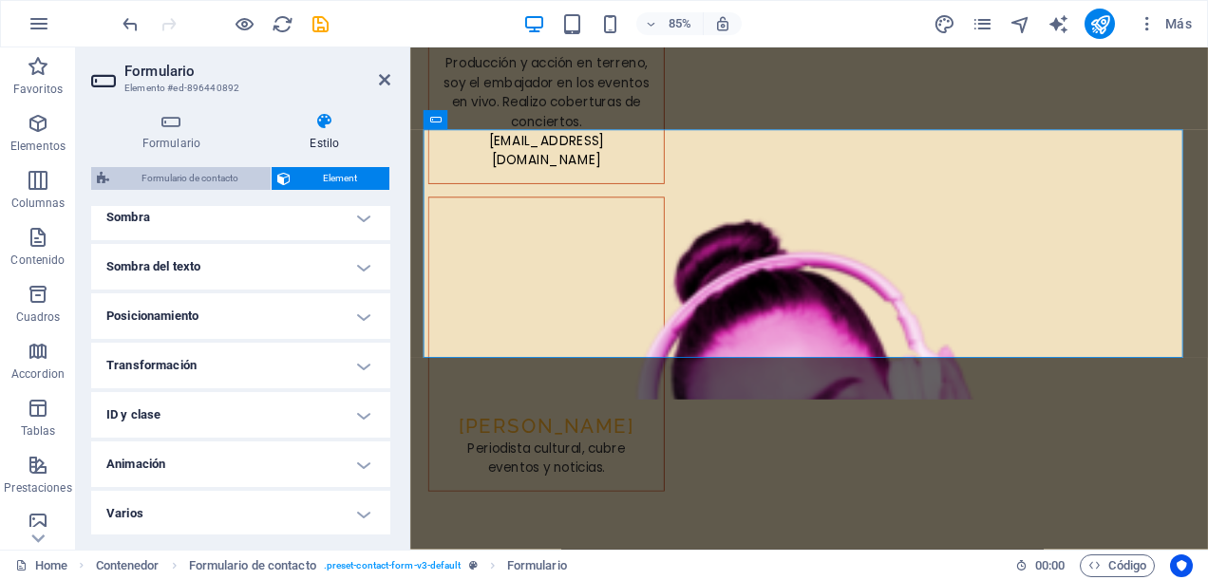
click at [204, 176] on span "Formulario de contacto" at bounding box center [190, 178] width 150 height 23
select select "rem"
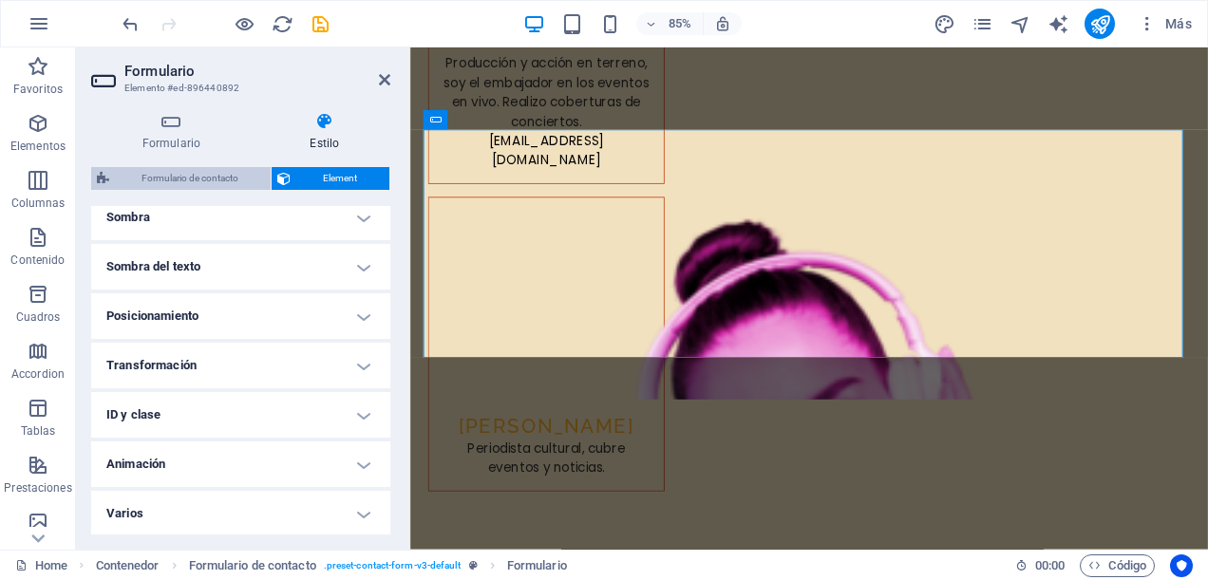
select select "rem"
select select "px"
select select "rem"
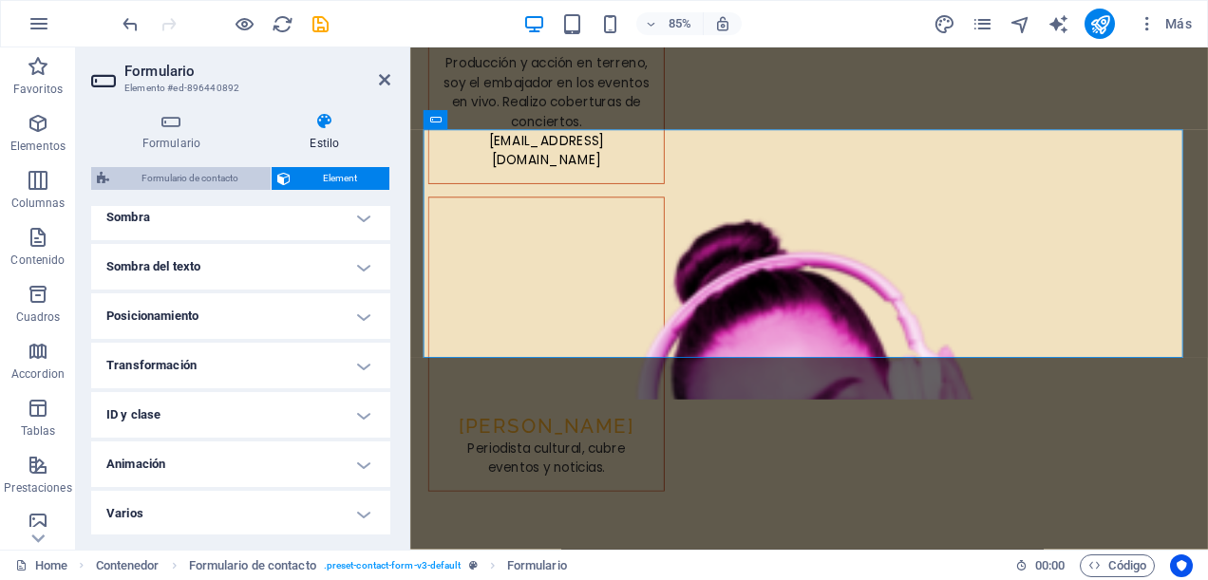
select select "preset-contact-form-v3-default"
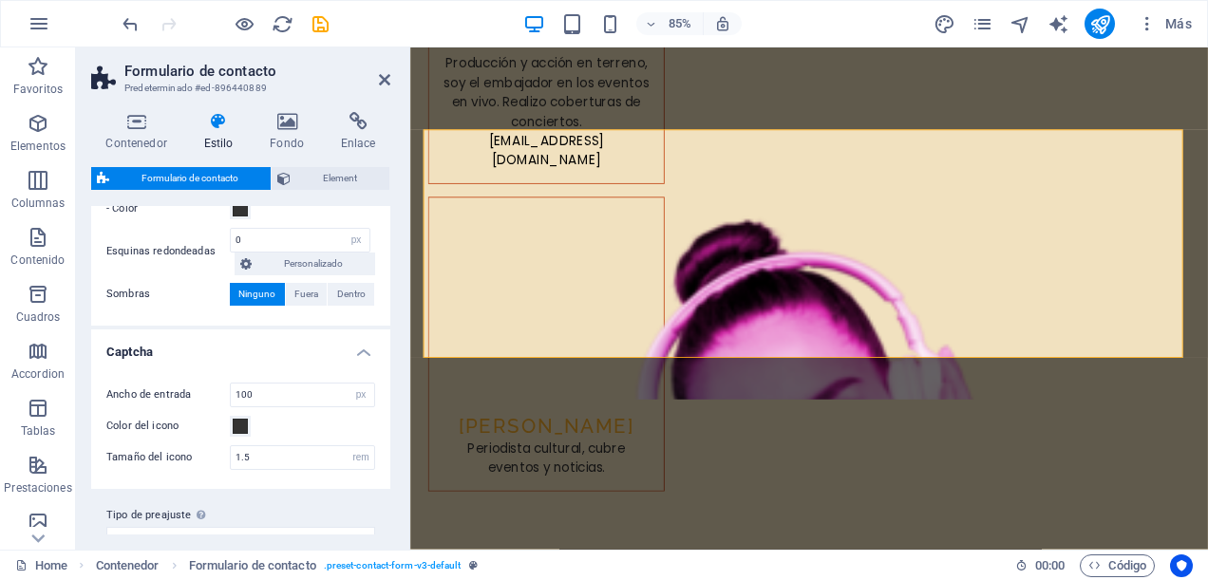
scroll to position [1070, 0]
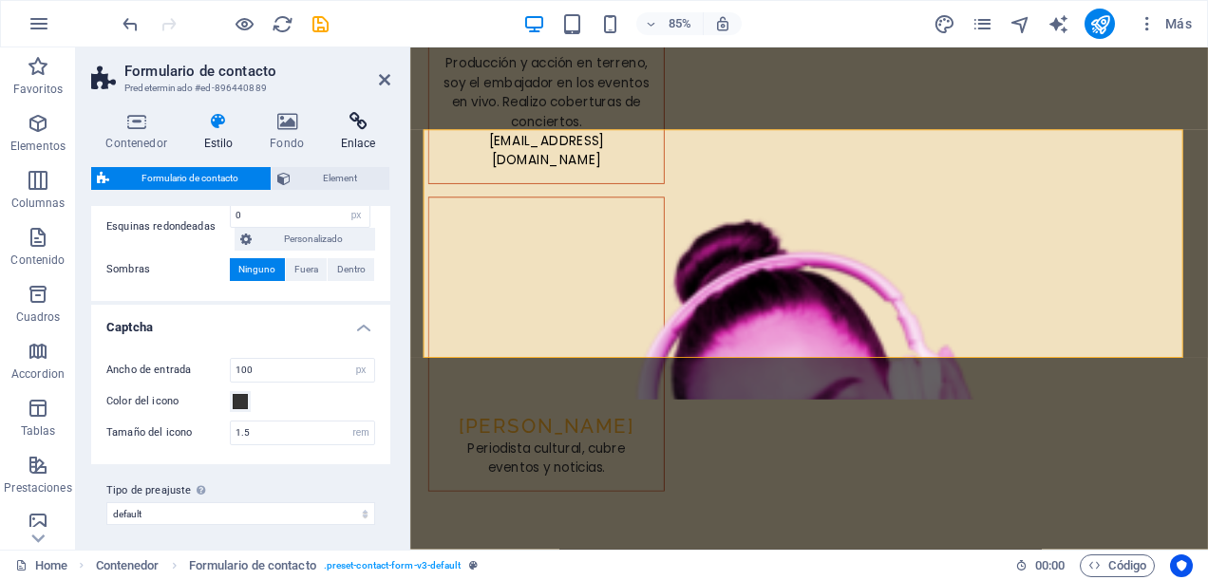
click at [357, 124] on icon at bounding box center [358, 121] width 65 height 19
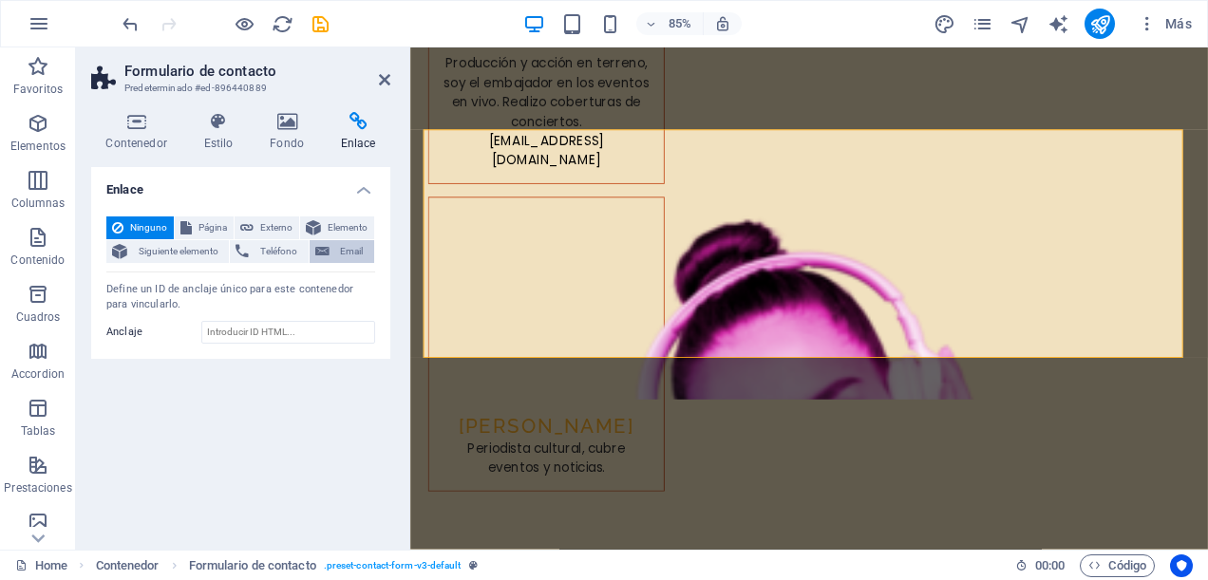
click at [349, 243] on span "Email" at bounding box center [351, 251] width 33 height 23
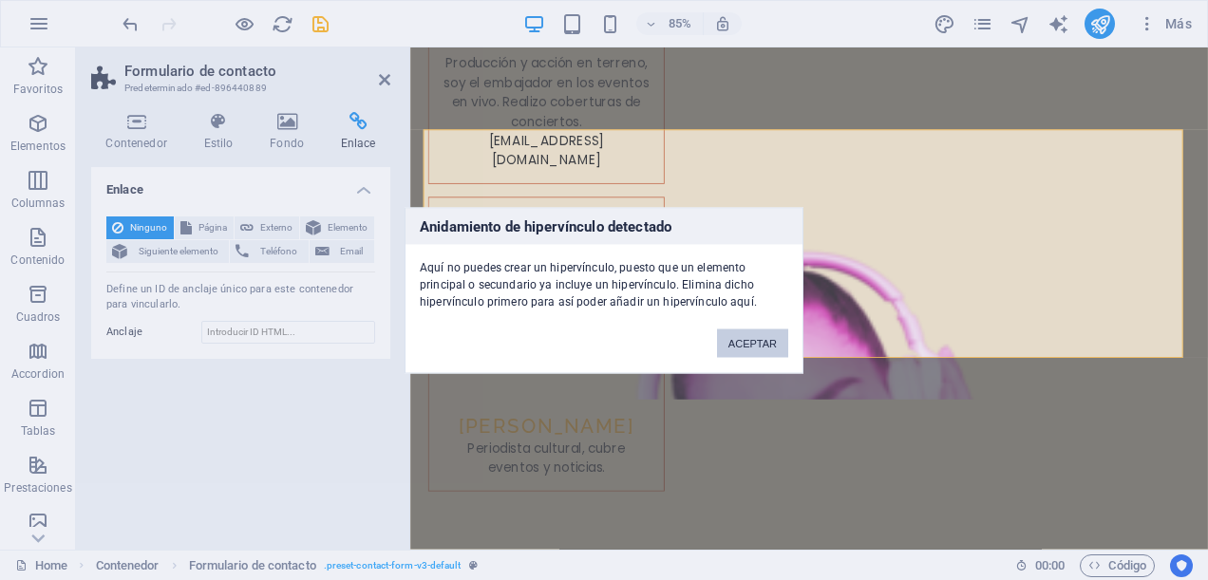
click at [776, 345] on button "ACEPTAR" at bounding box center [752, 343] width 71 height 29
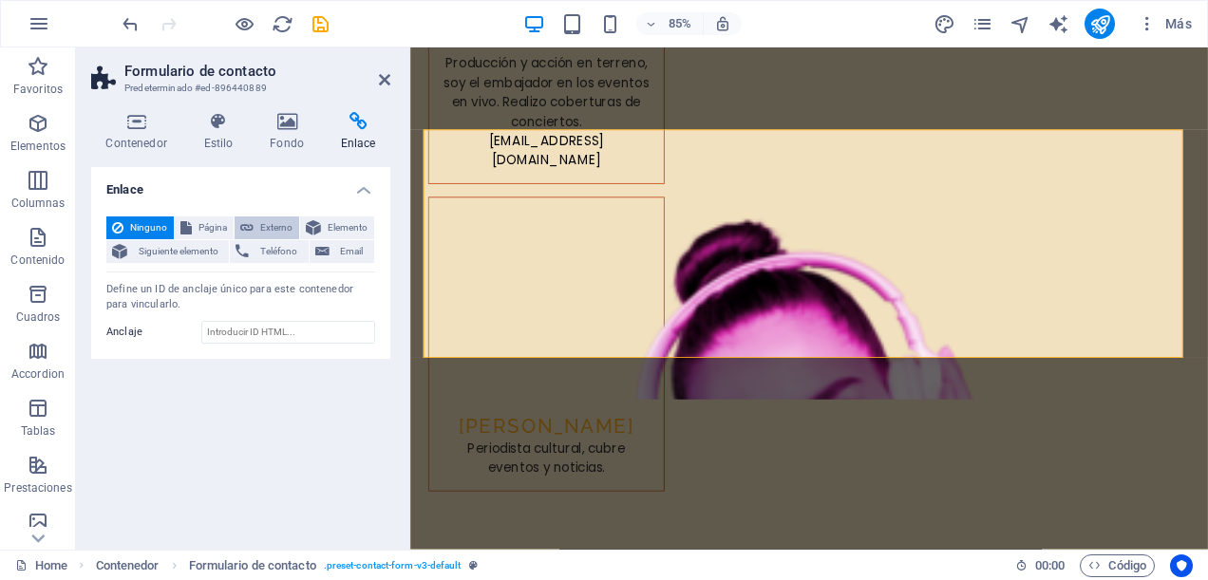
click at [274, 226] on span "Externo" at bounding box center [276, 228] width 34 height 23
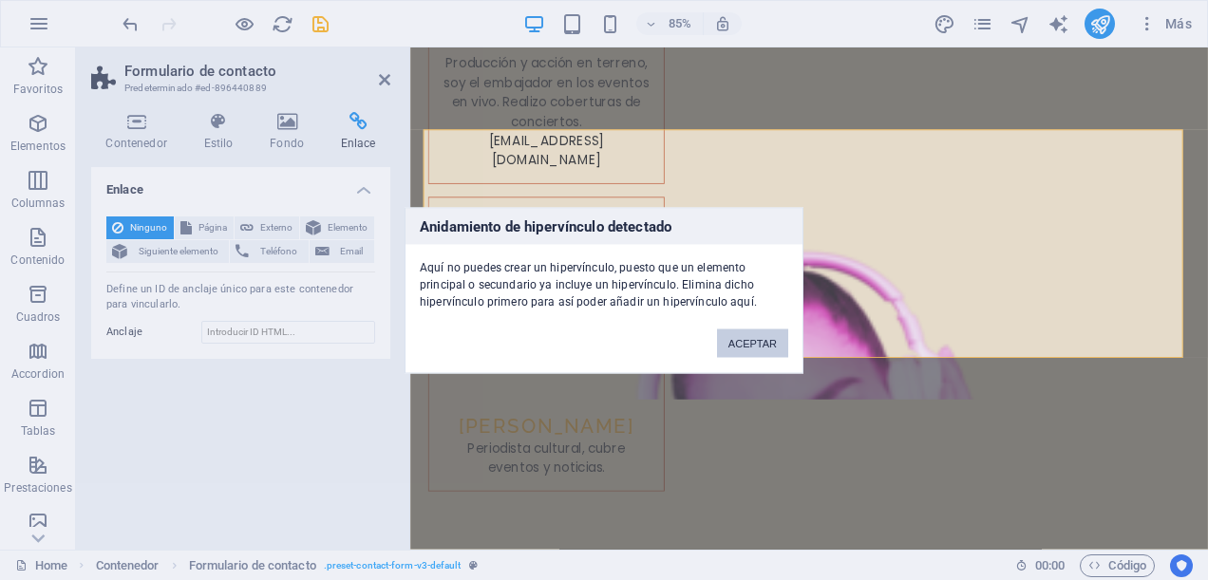
click at [749, 342] on button "ACEPTAR" at bounding box center [752, 343] width 71 height 29
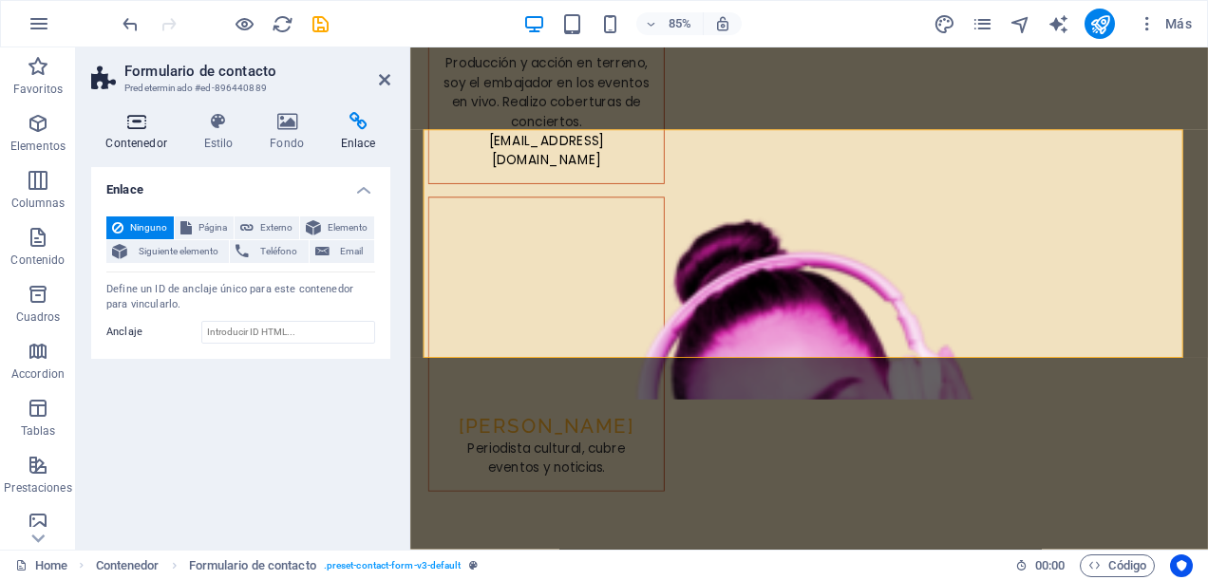
click at [130, 122] on icon at bounding box center [136, 121] width 90 height 19
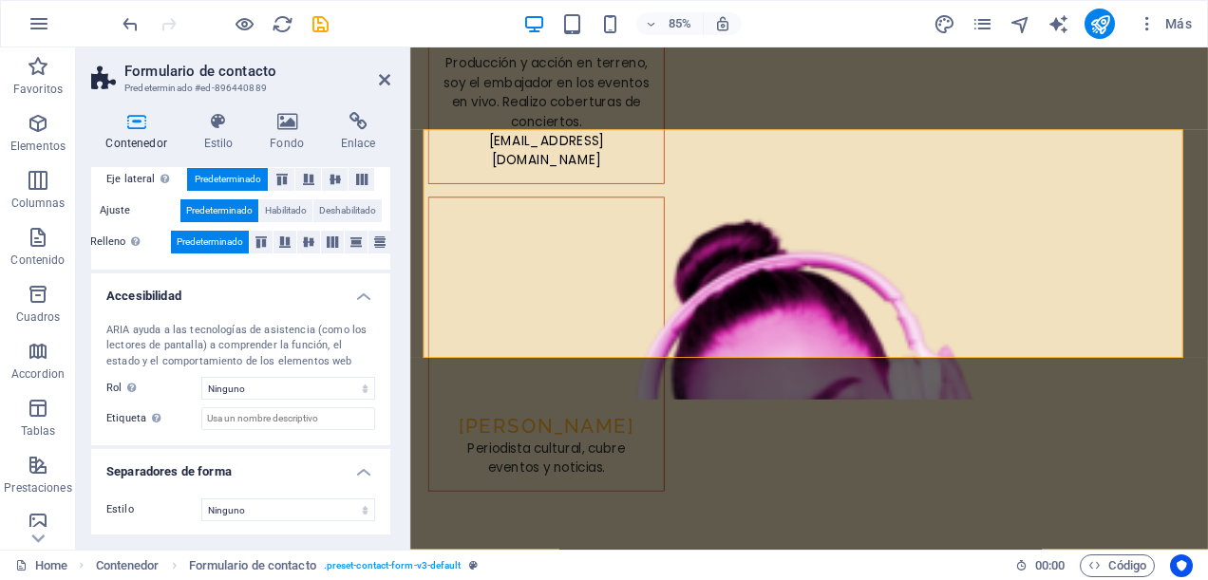
scroll to position [0, 0]
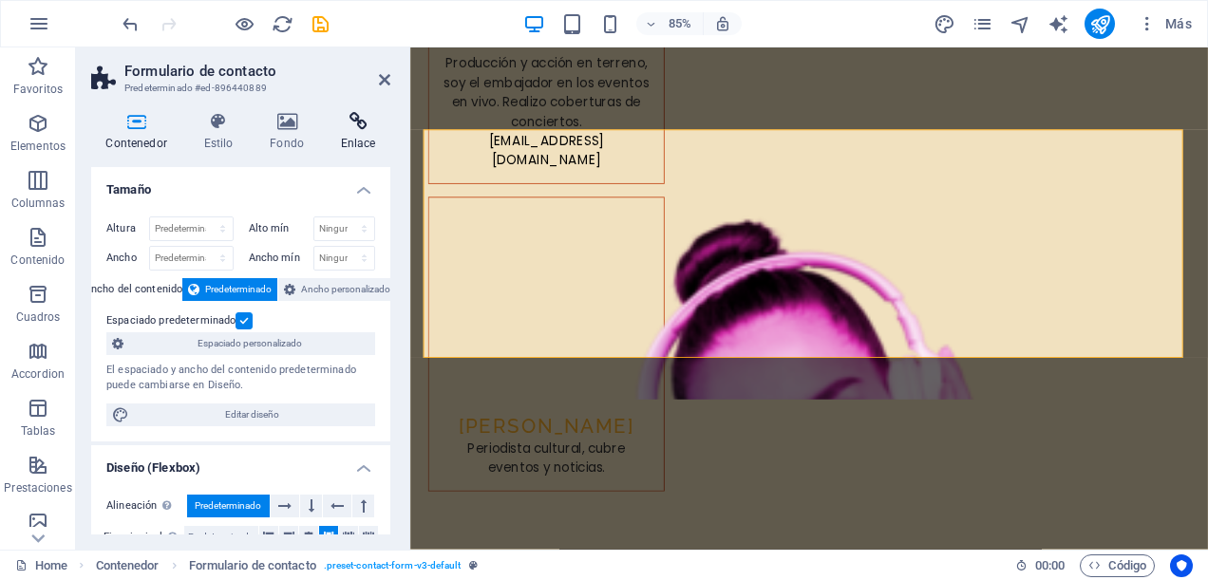
click at [356, 117] on icon at bounding box center [358, 121] width 65 height 19
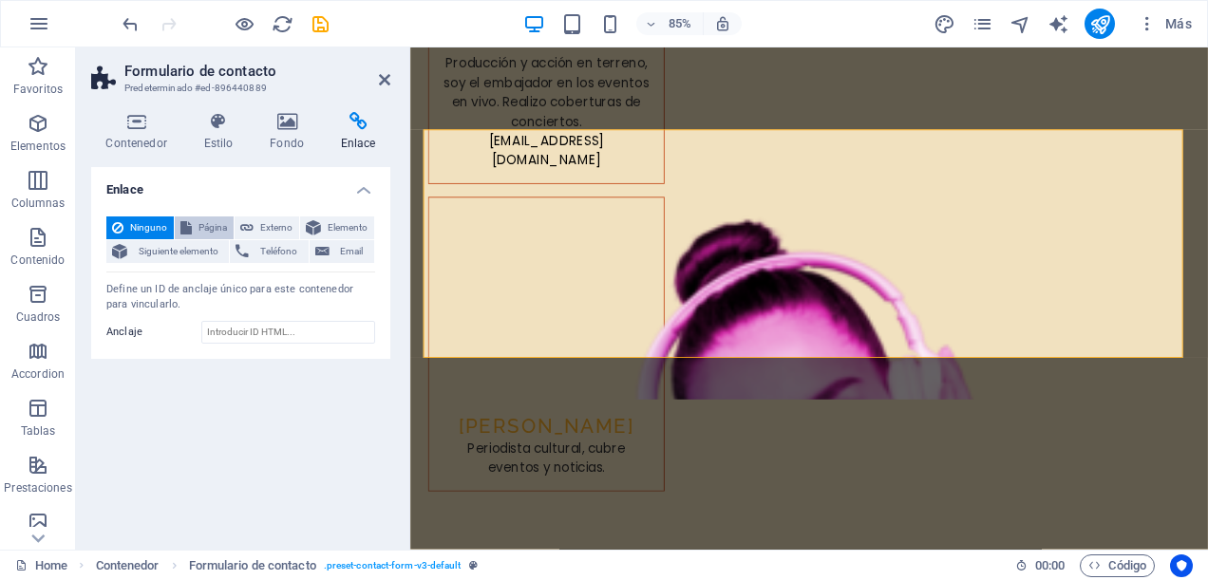
click at [203, 223] on span "Página" at bounding box center [213, 228] width 30 height 23
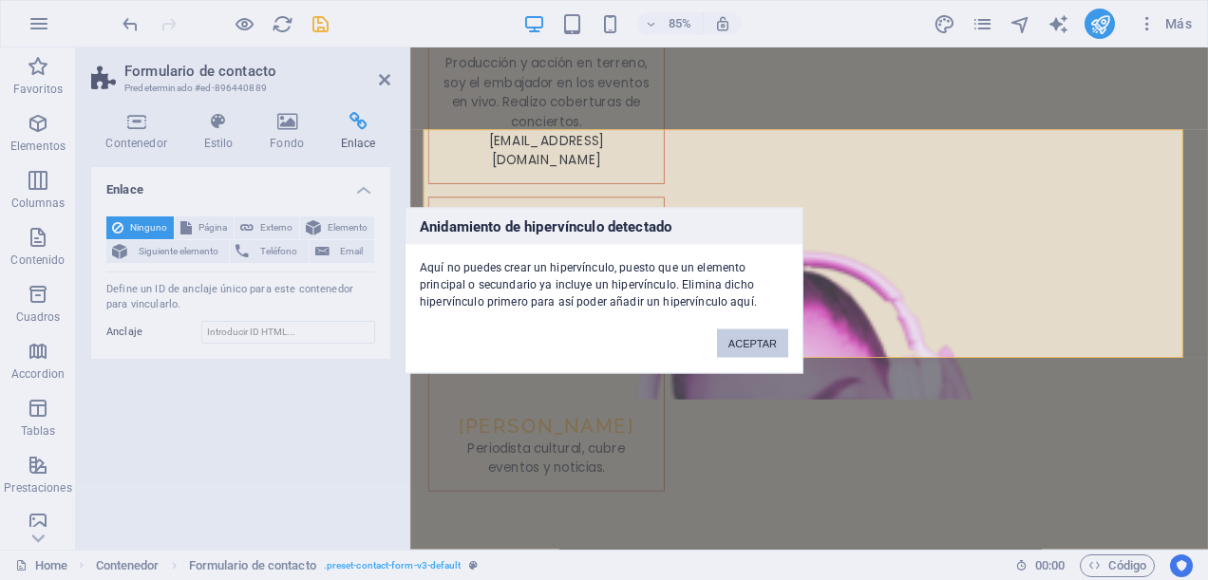
click at [743, 342] on button "ACEPTAR" at bounding box center [752, 343] width 71 height 29
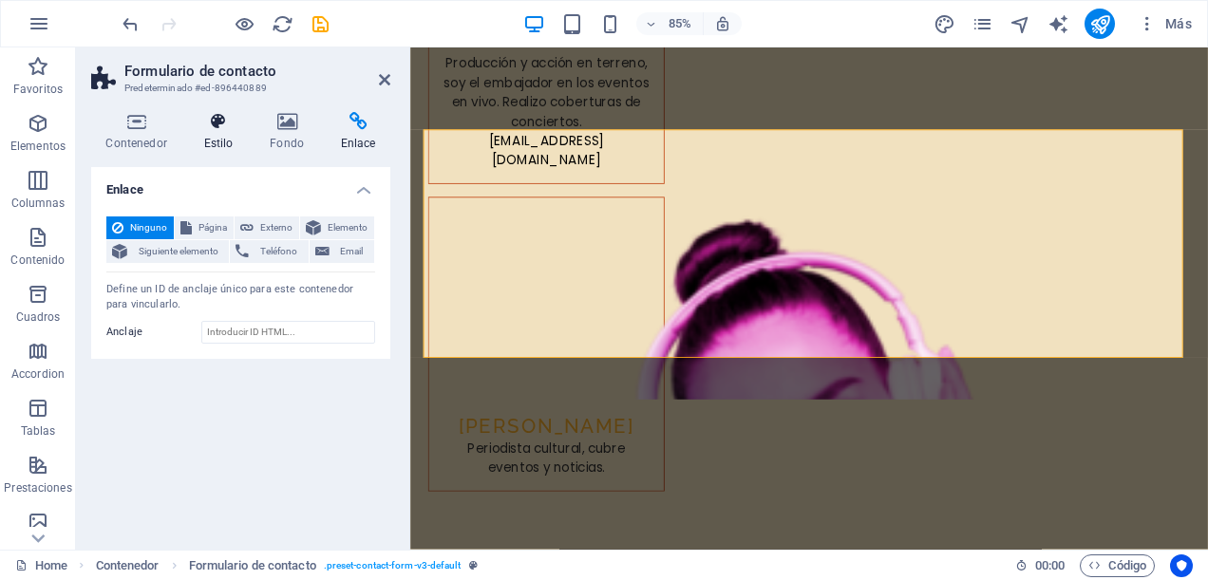
click at [228, 128] on icon at bounding box center [218, 121] width 59 height 19
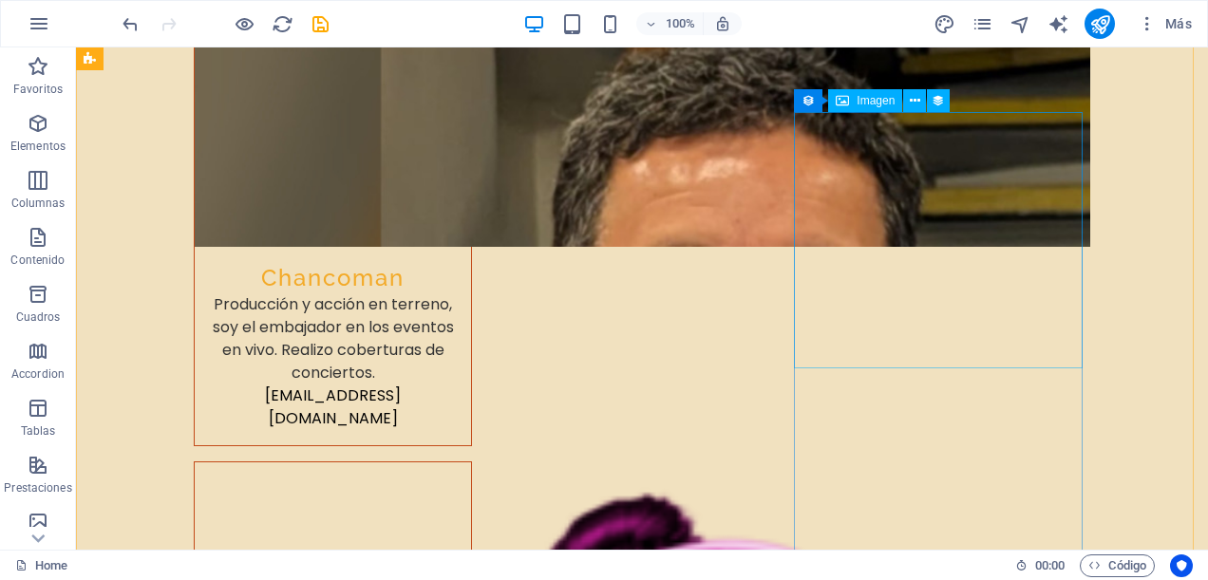
scroll to position [9277, 0]
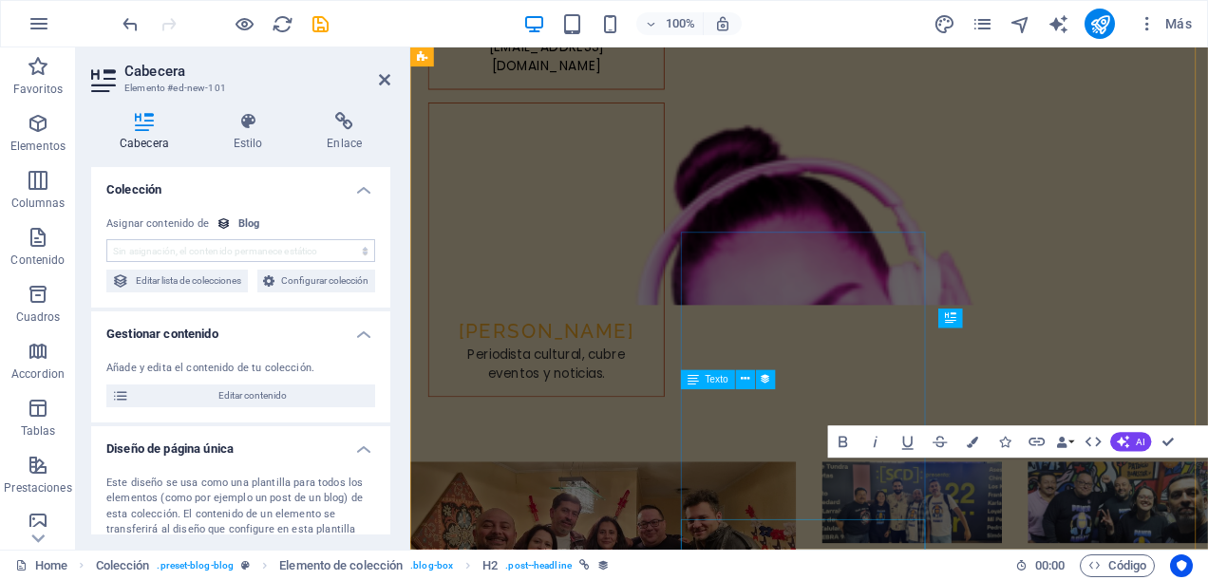
scroll to position [8470, 0]
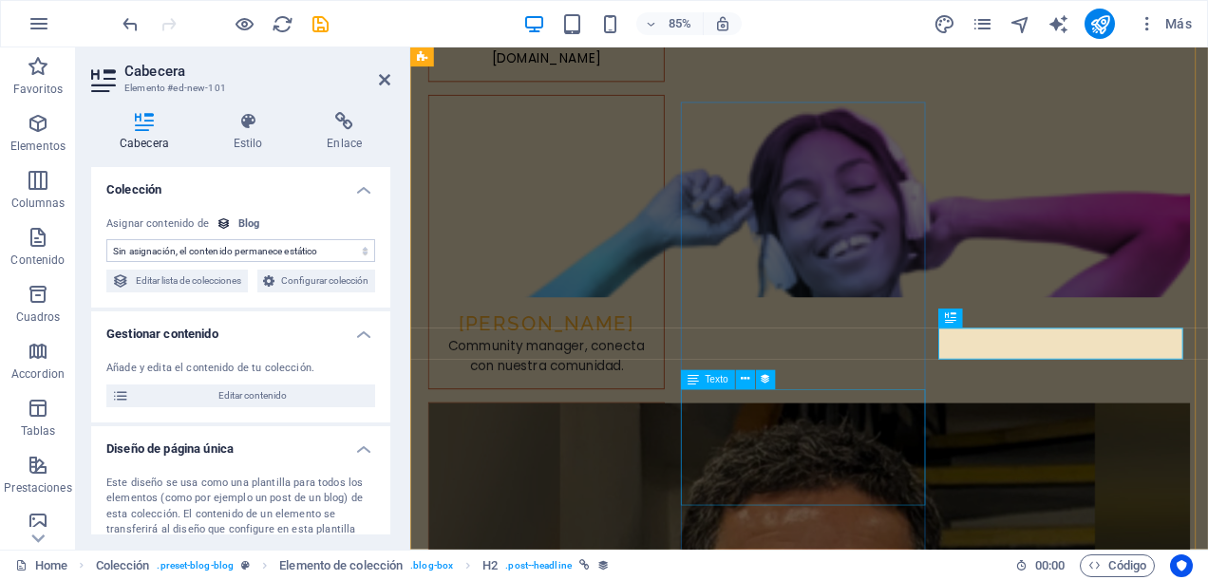
select select "name"
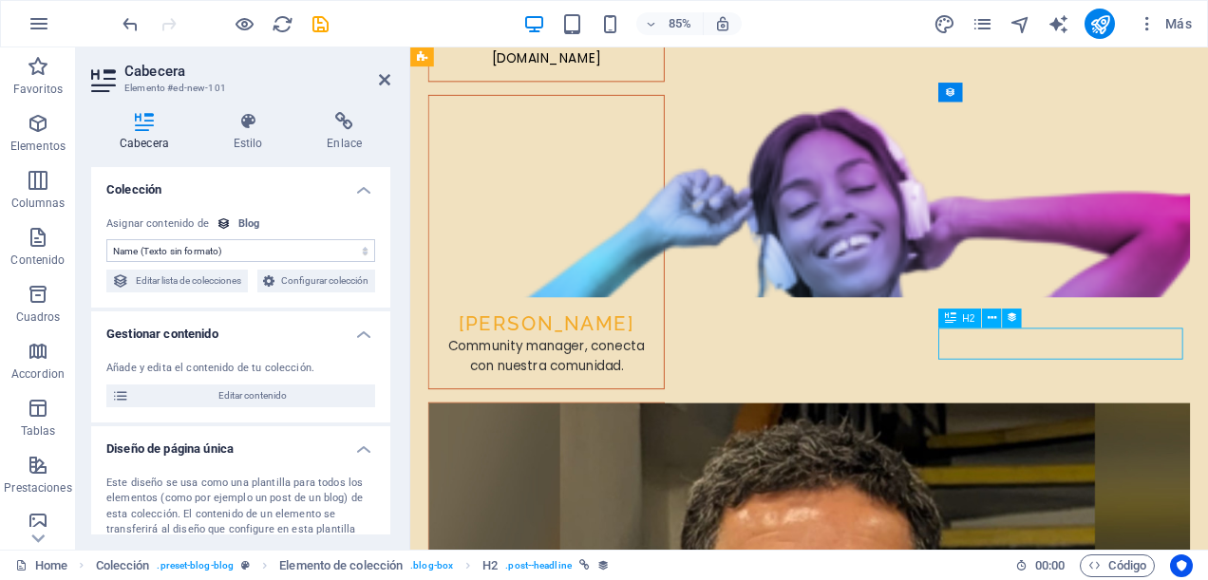
drag, startPoint x: 1173, startPoint y: 393, endPoint x: 1115, endPoint y: 395, distance: 58.0
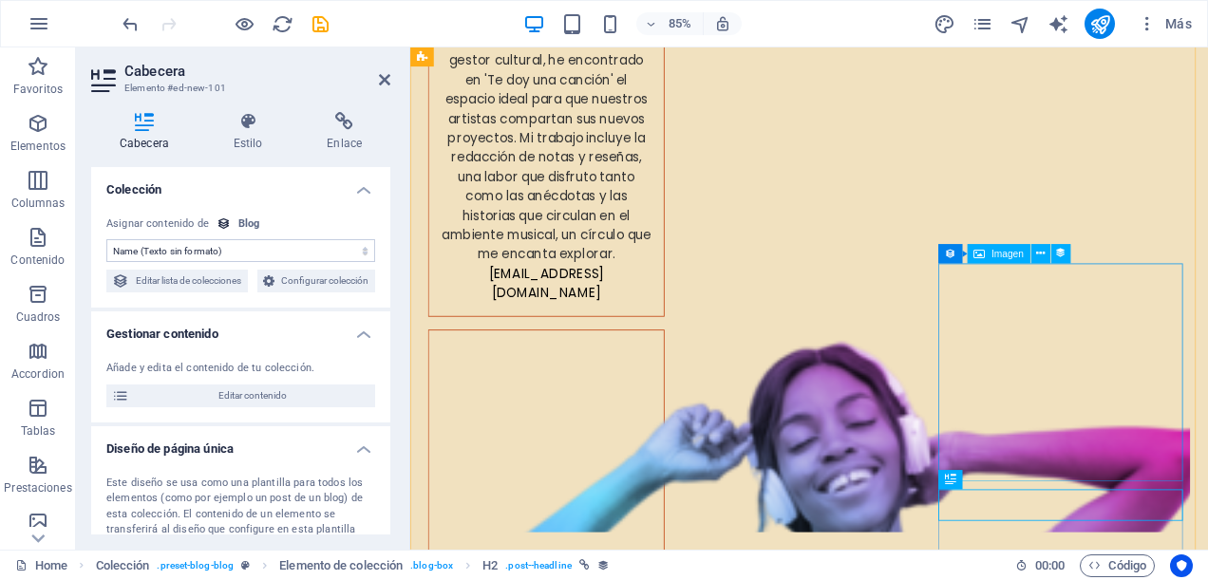
scroll to position [8375, 0]
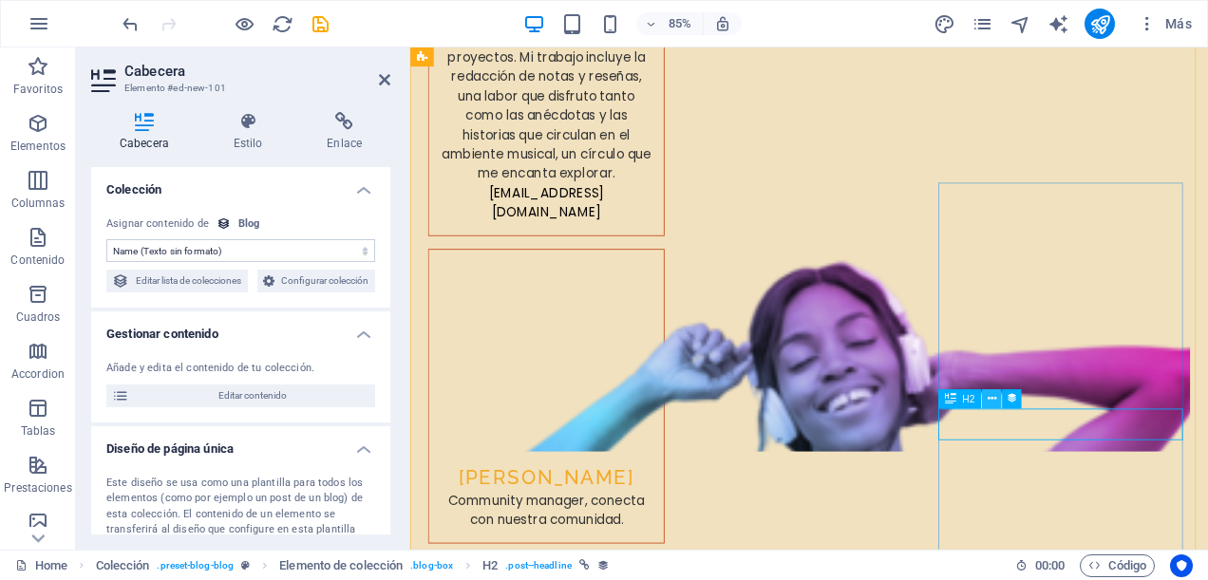
click at [992, 397] on icon at bounding box center [991, 399] width 9 height 17
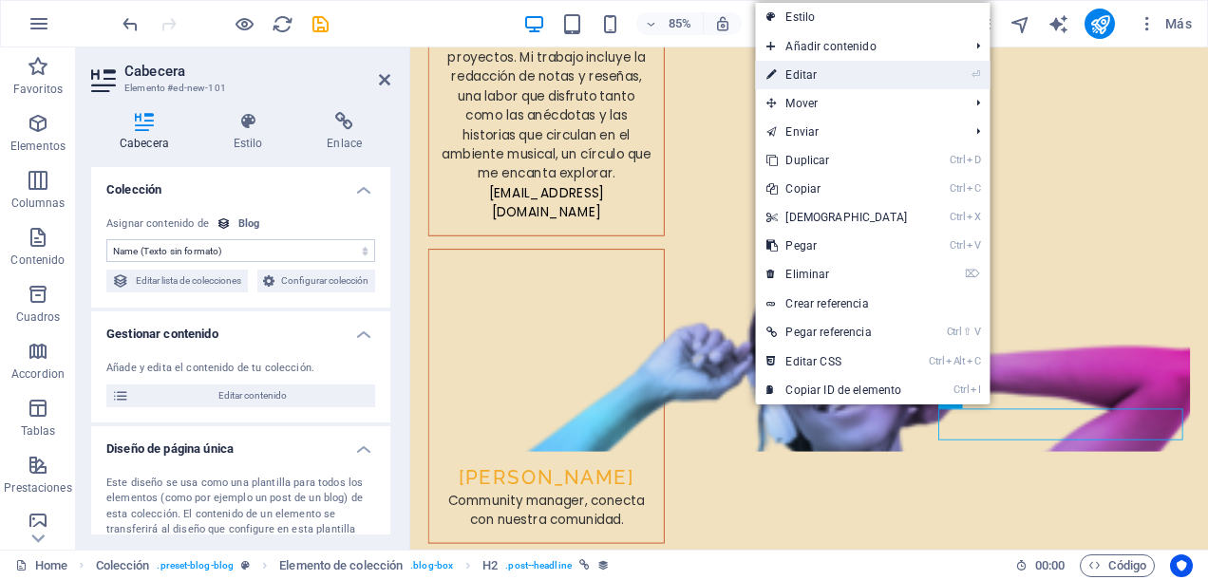
click at [856, 74] on link "⏎ Editar" at bounding box center [836, 75] width 163 height 29
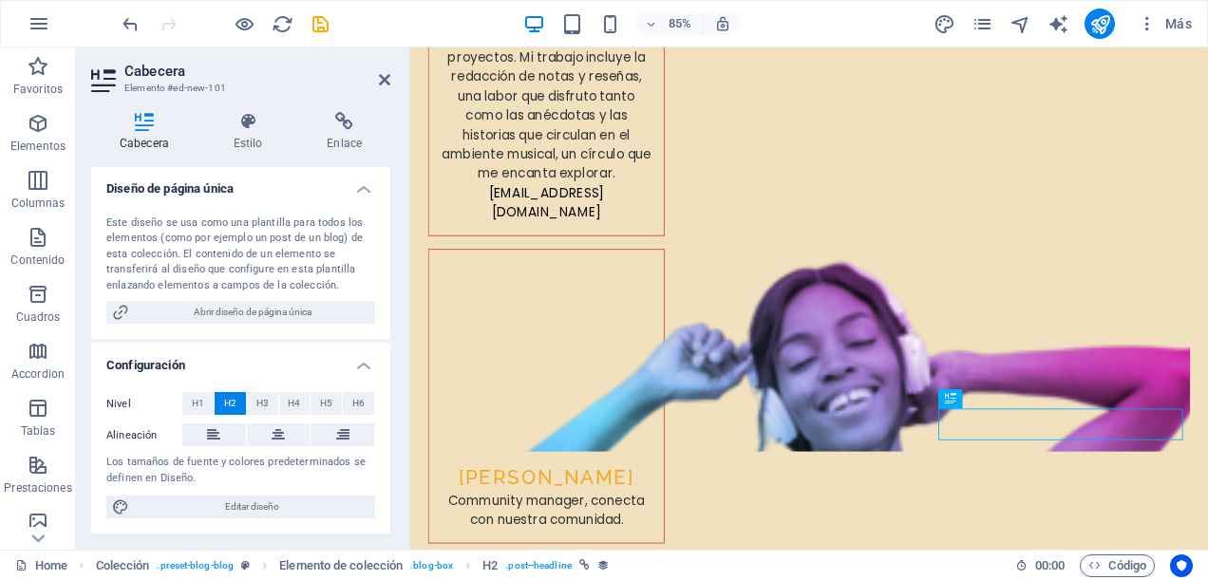
scroll to position [0, 0]
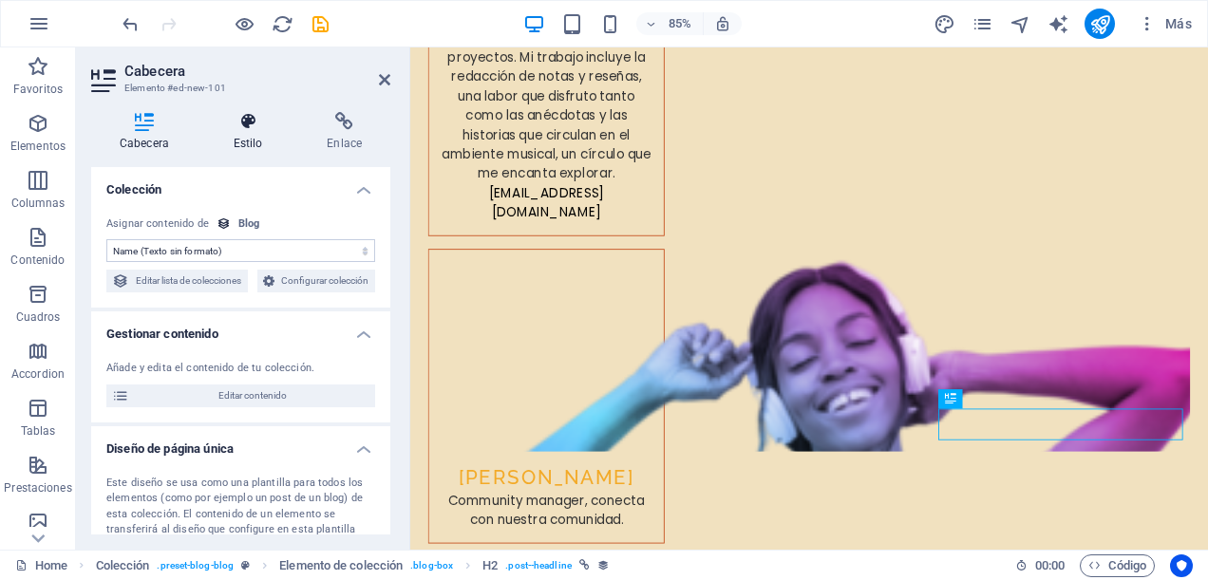
click at [257, 140] on h4 "Estilo" at bounding box center [252, 132] width 94 height 40
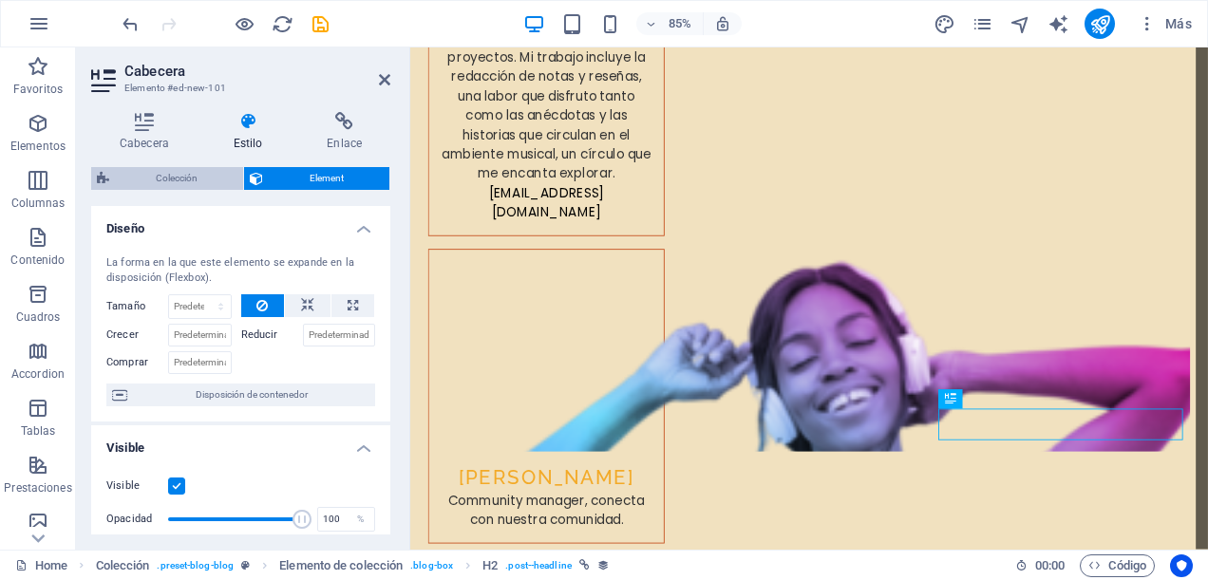
click at [205, 181] on span "Colección" at bounding box center [176, 178] width 123 height 23
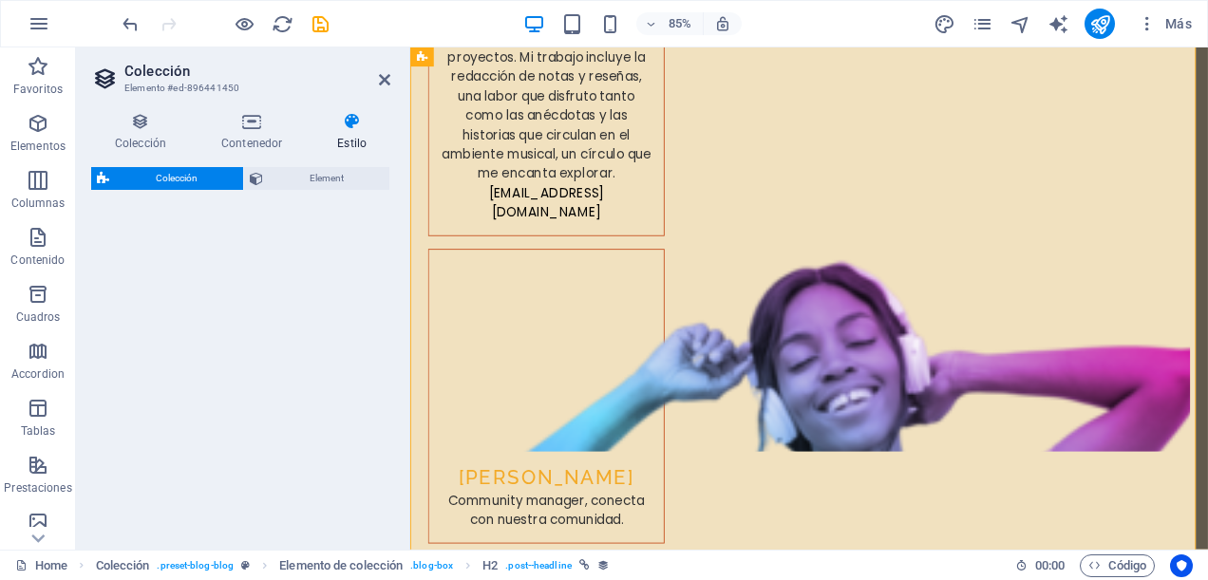
select select "rem"
select select "preset-blog-blog"
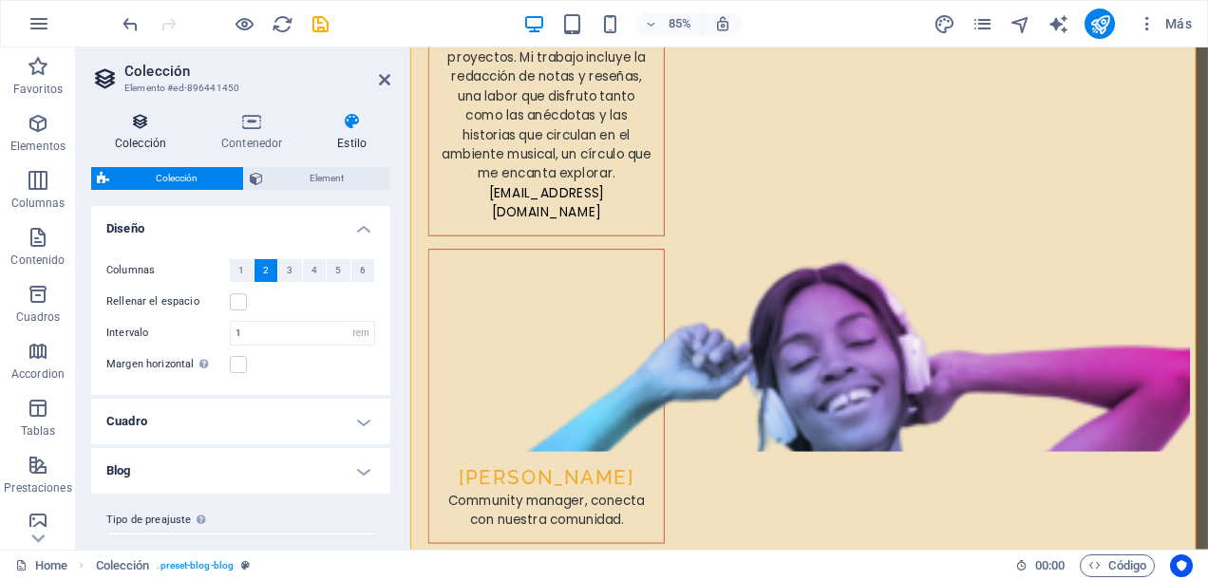
click at [154, 124] on icon at bounding box center [140, 121] width 99 height 19
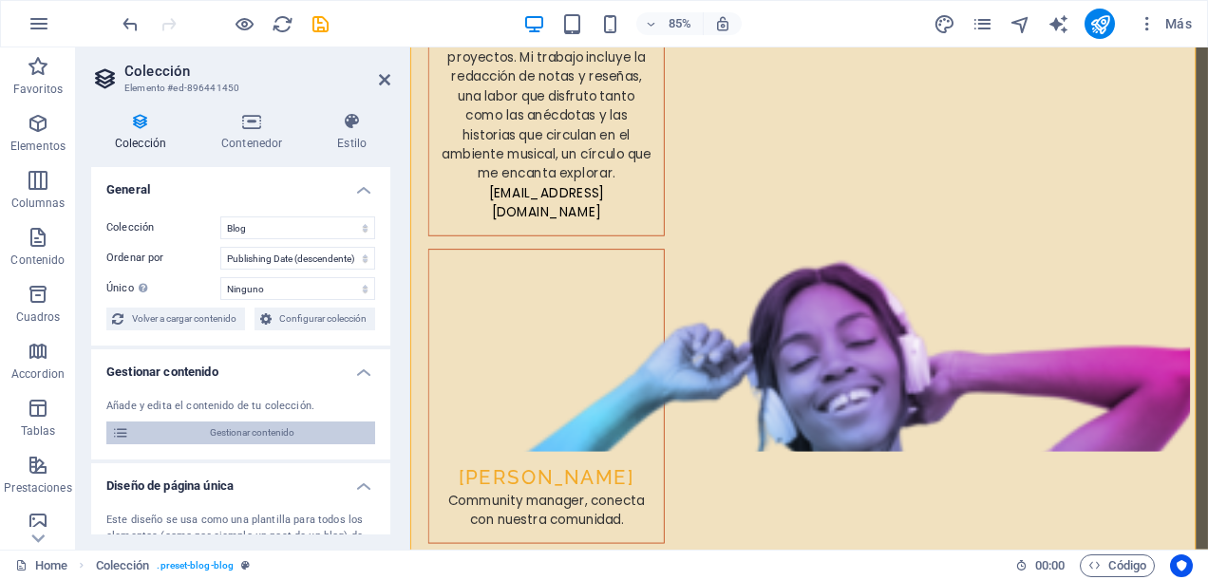
click at [284, 424] on span "Gestionar contenido" at bounding box center [252, 433] width 235 height 23
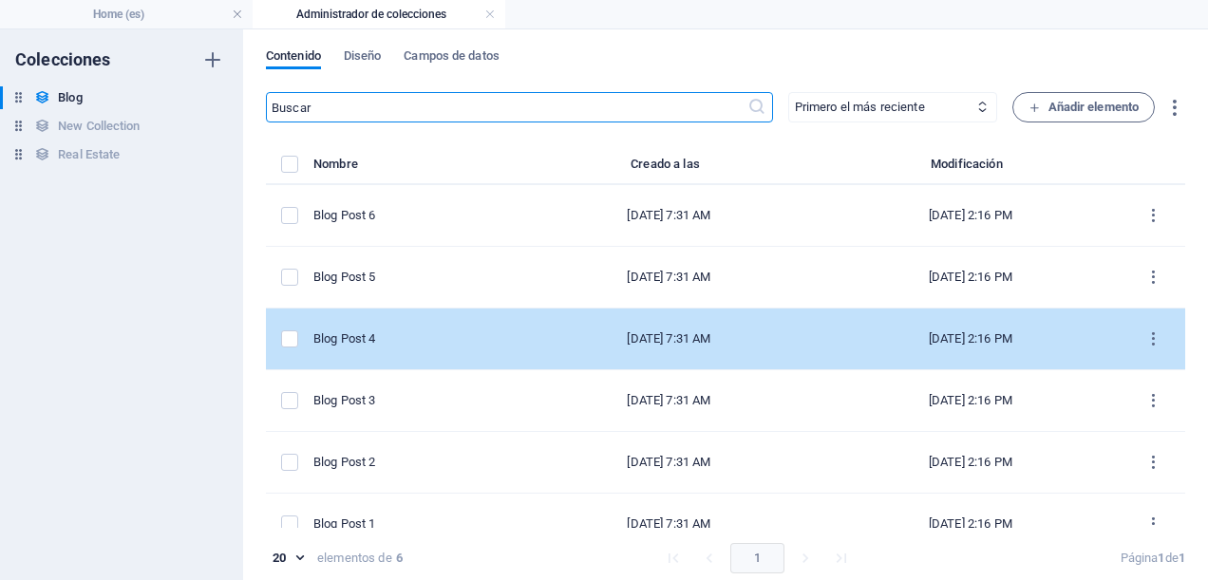
scroll to position [25, 0]
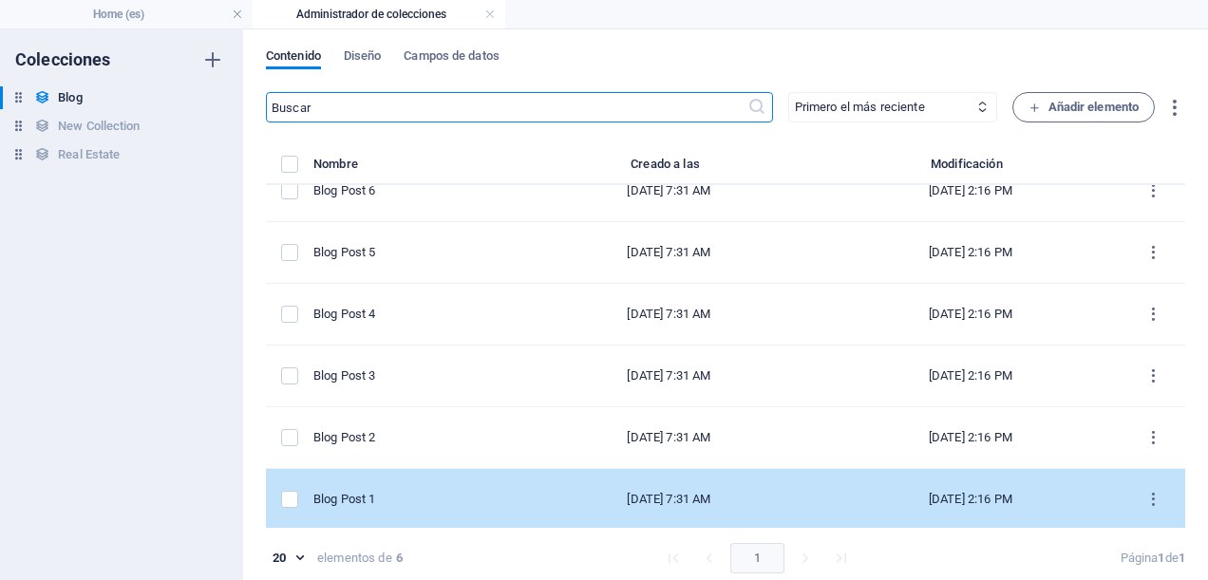
click at [411, 498] on div "Blog Post 1" at bounding box center [409, 499] width 190 height 17
select select "Category 1"
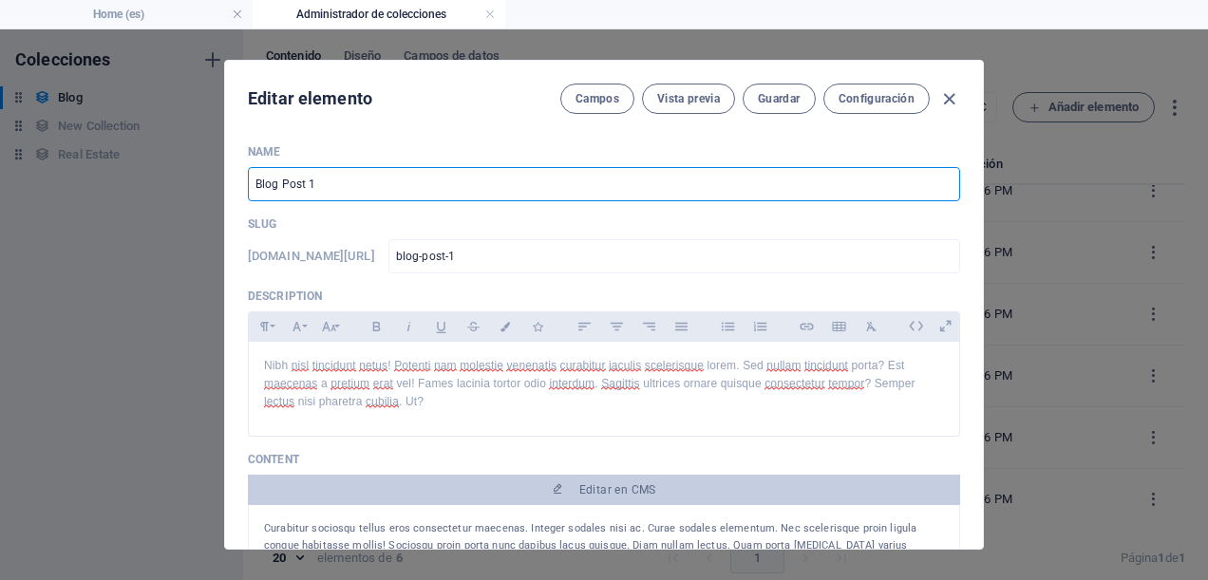
click at [381, 181] on input "Blog Post 1" at bounding box center [604, 184] width 713 height 34
type input "B"
type input "Ciclo Festival de [GEOGRAPHIC_DATA]"
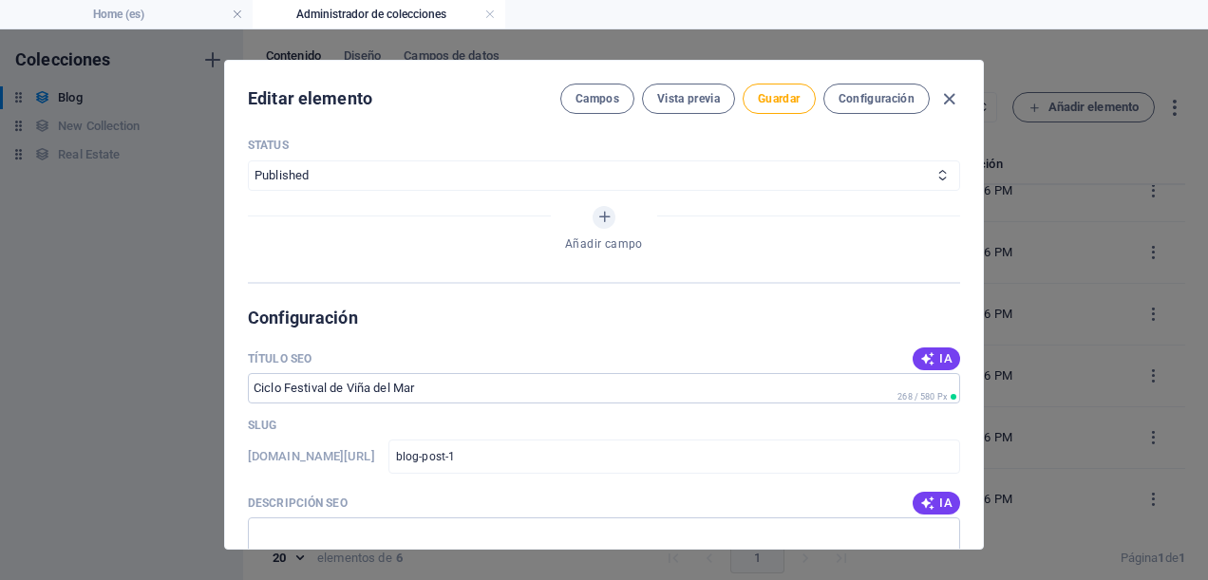
scroll to position [1140, 0]
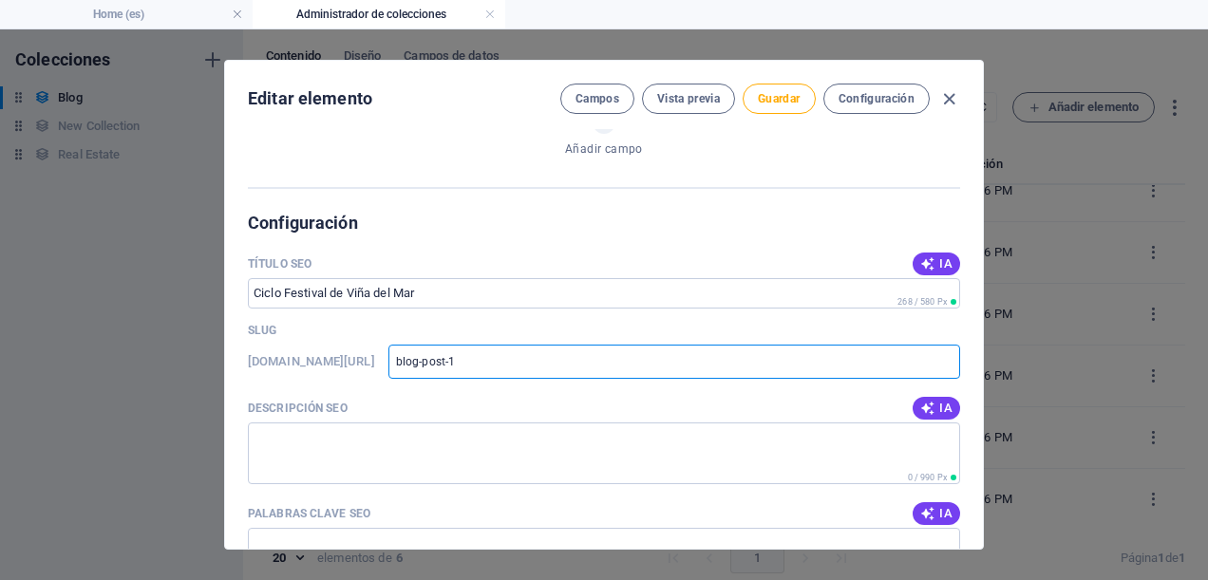
click at [597, 372] on input "blog-post-1" at bounding box center [675, 362] width 572 height 34
type input "blog-post"
type input "b"
type input "c"
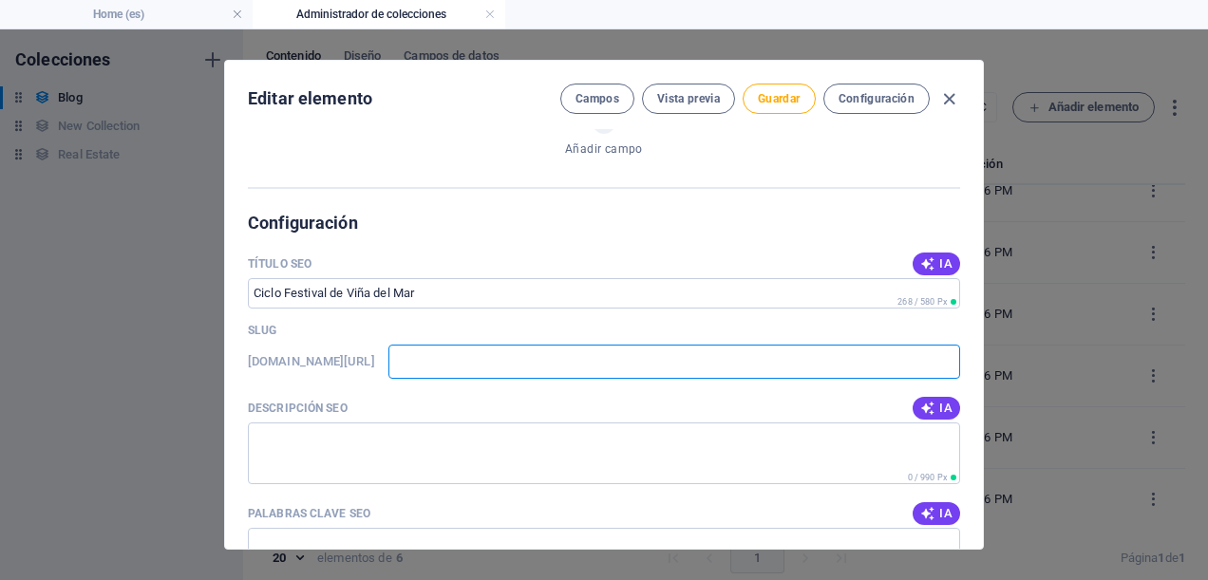
type input "c"
type input "ci"
type input "cic"
type input "cicl"
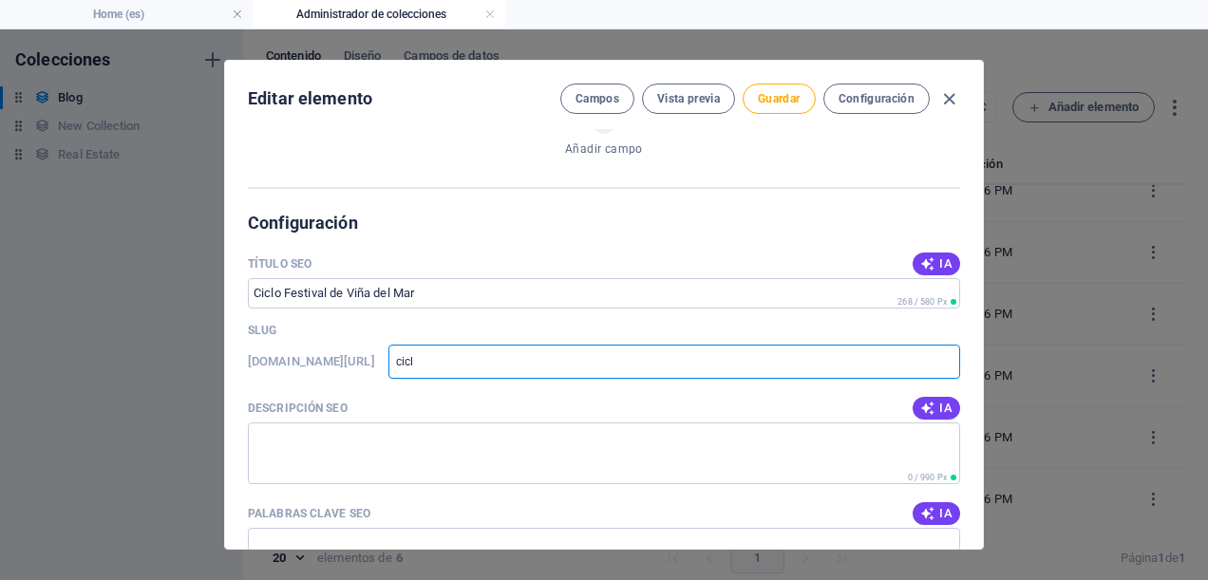
type input "ciclo"
type input "cicl"
type input "c"
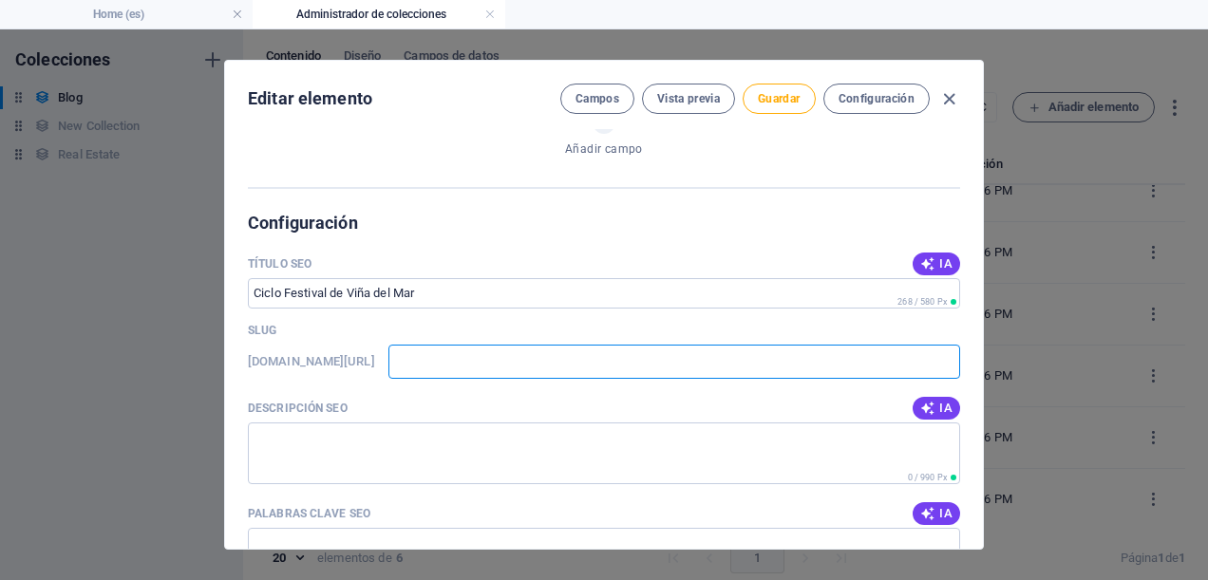
type input "c"
type input "ci"
type input "cic"
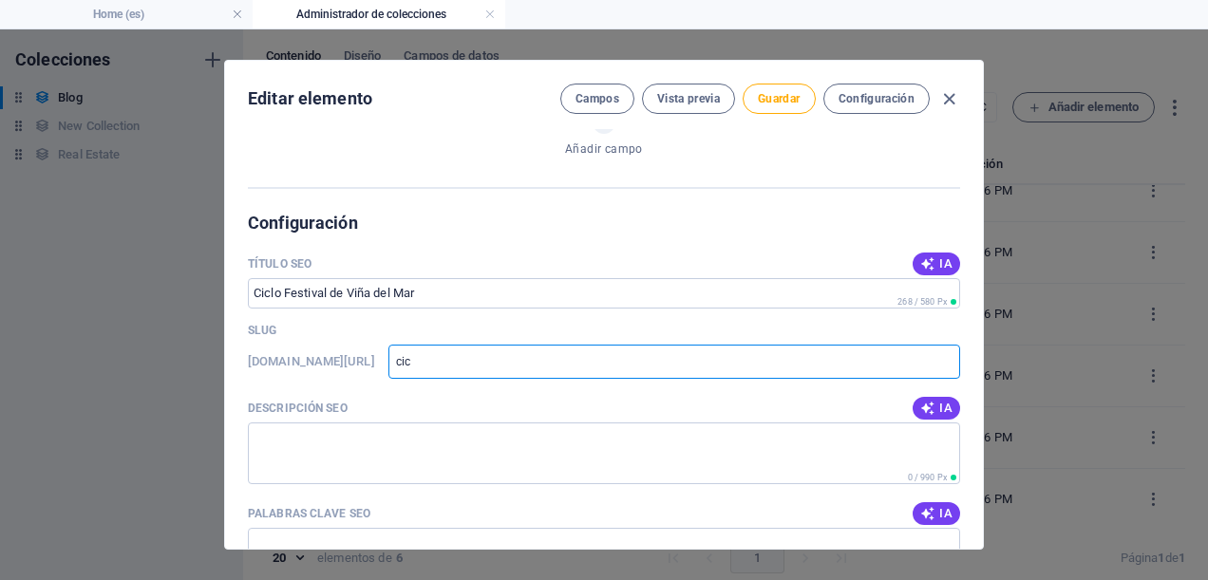
type input "cicl"
type input "ciclo"
type input "ciclov"
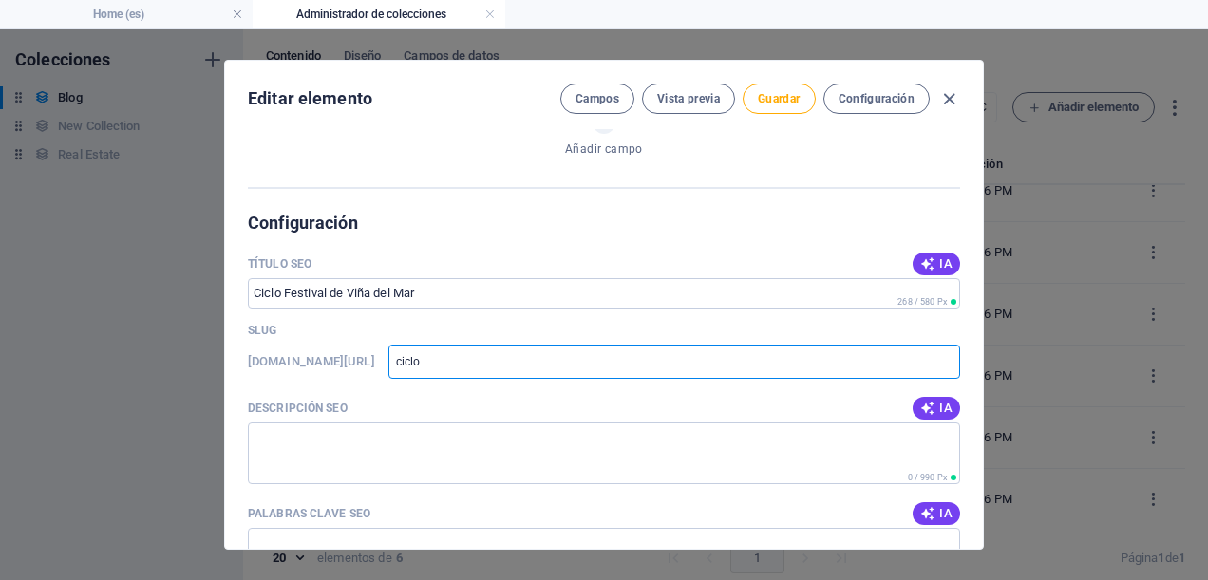
type input "ciclov"
type input "ciclovi"
type input "ciclovin"
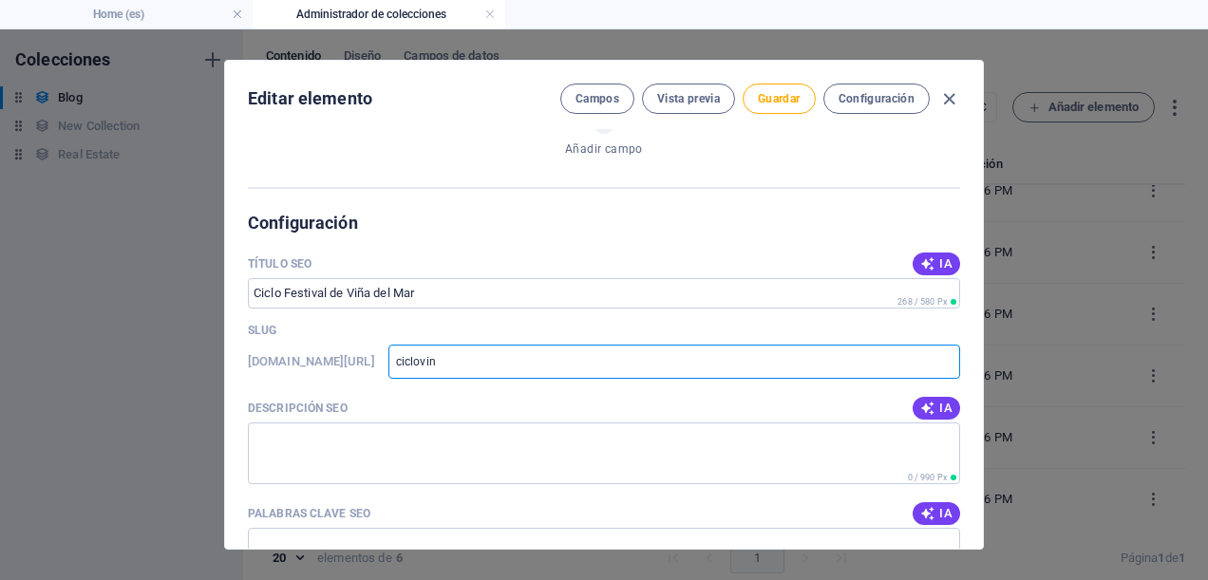
type input "ciclovina"
type input "ciclovin"
type input "ciclovi"
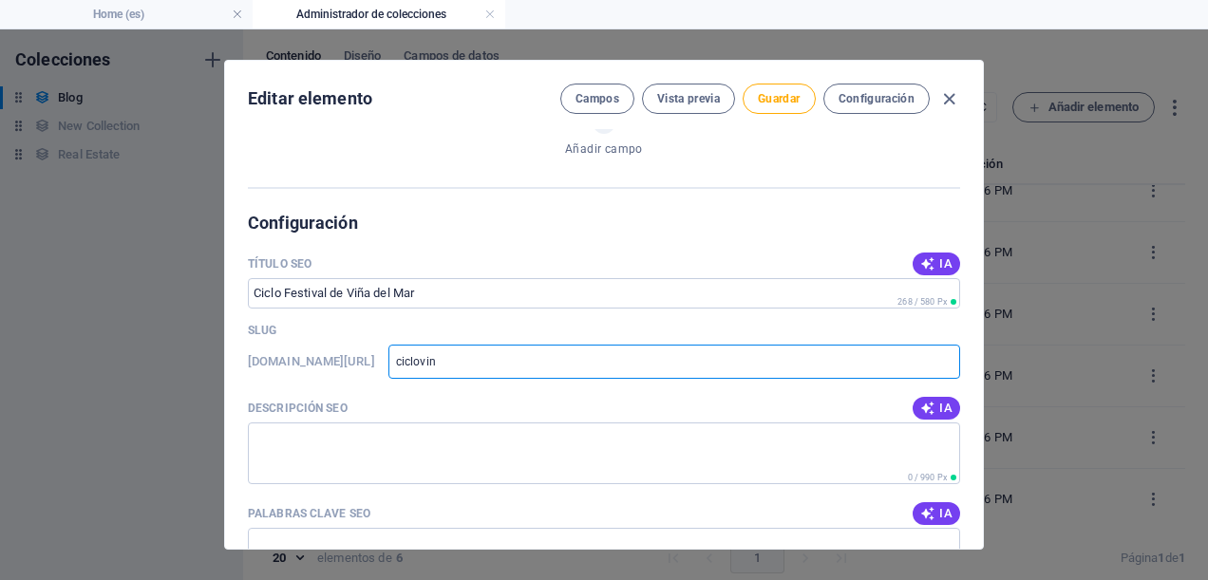
type input "ciclovi"
type input "ciclovin"
type input "ciclovina"
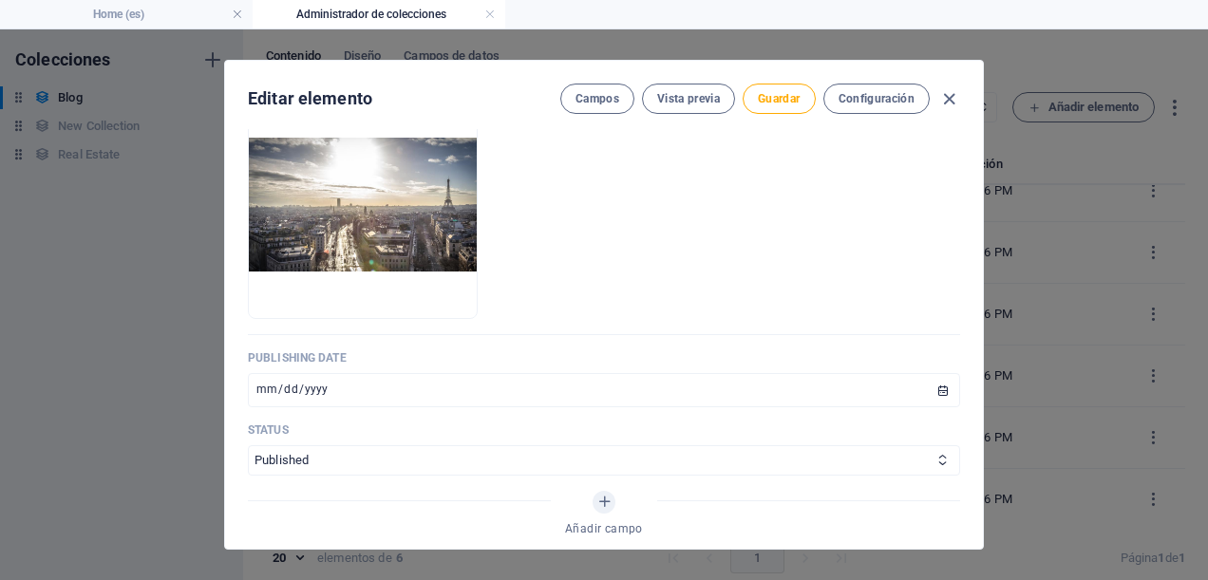
scroll to position [1045, 0]
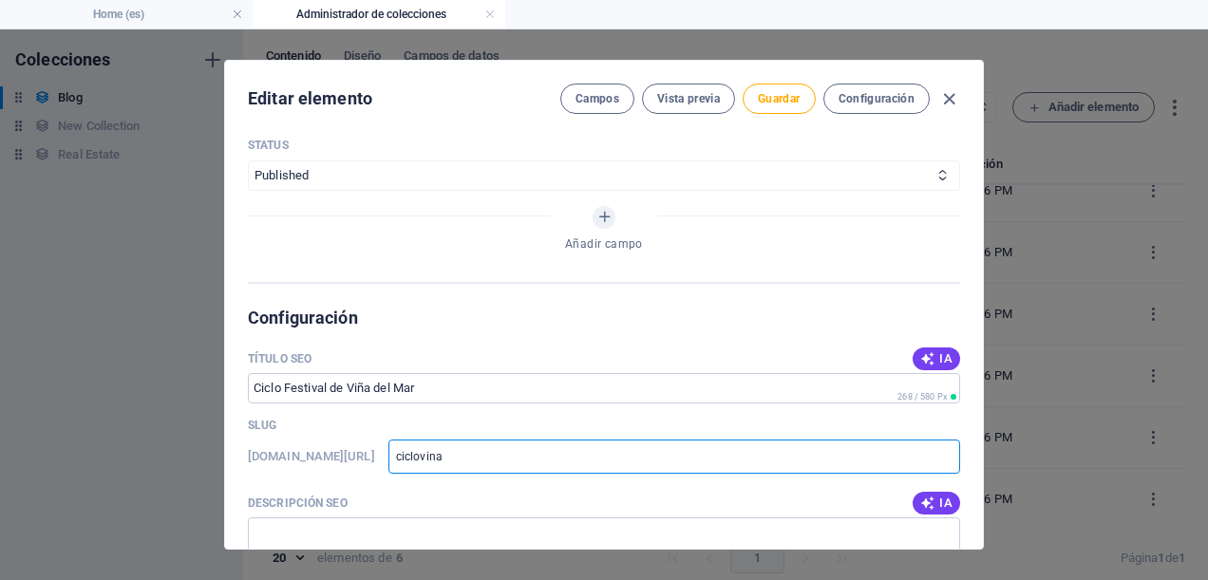
click at [463, 452] on input "ciclovina" at bounding box center [675, 457] width 572 height 34
type input "wciclovina"
type input "wwciclovina"
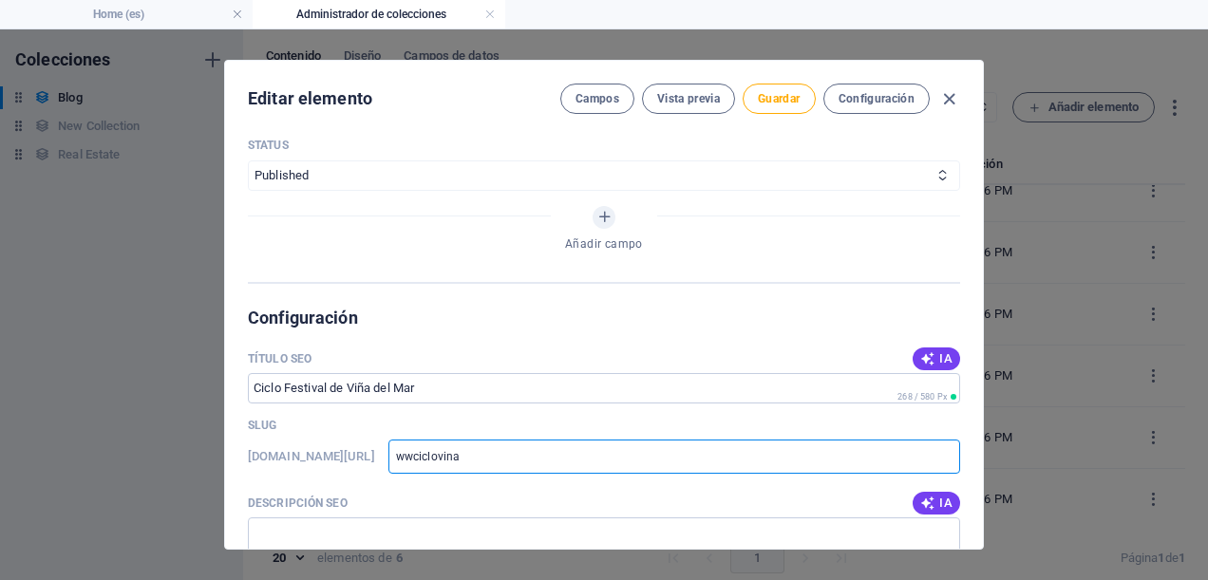
type input "wwwciclovina"
type input "www-ciclovina"
type input "www-ciclovinap"
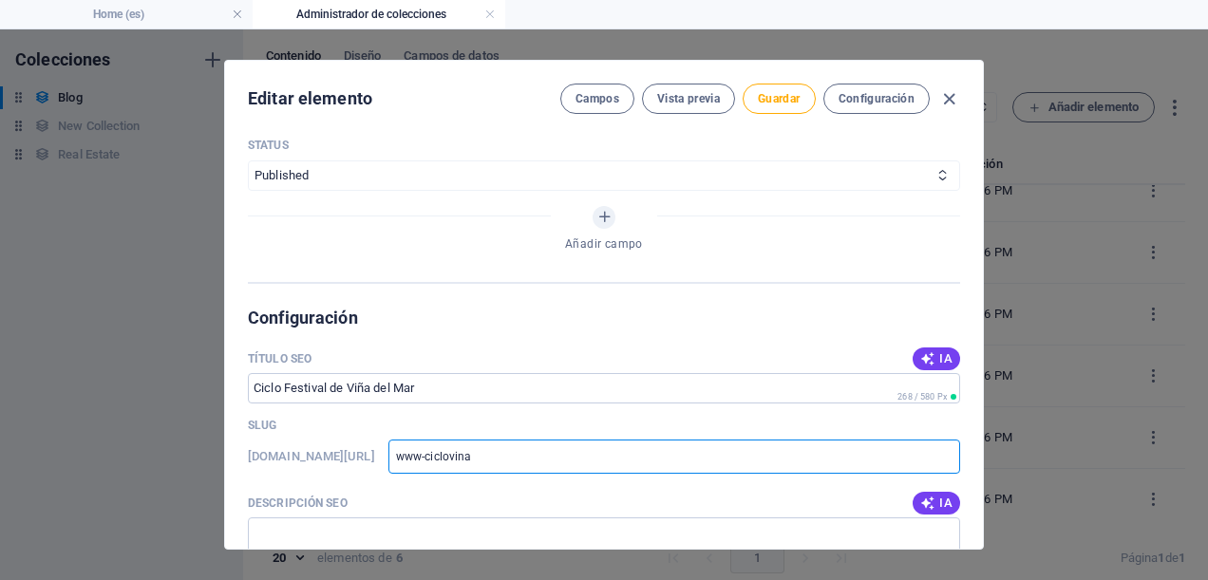
type input "www-ciclovinap"
type input "www-ciclovinapa"
type input "www-ciclovinapan"
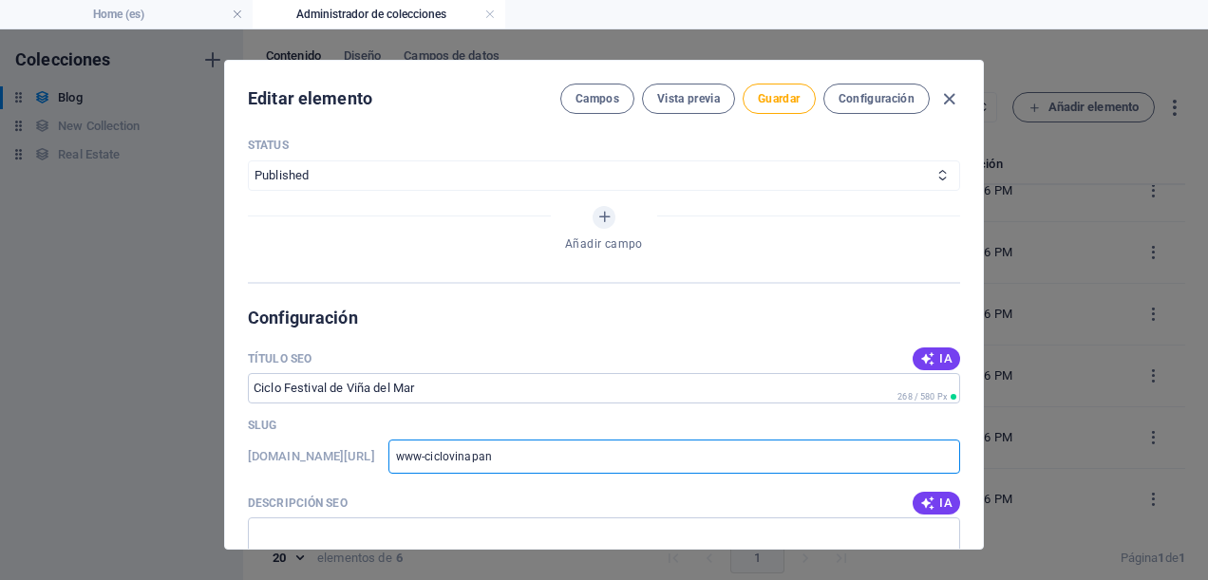
type input "www-ciclovinapane"
type input "www-ciclovinapaneo"
type input "www-ciclovinapane"
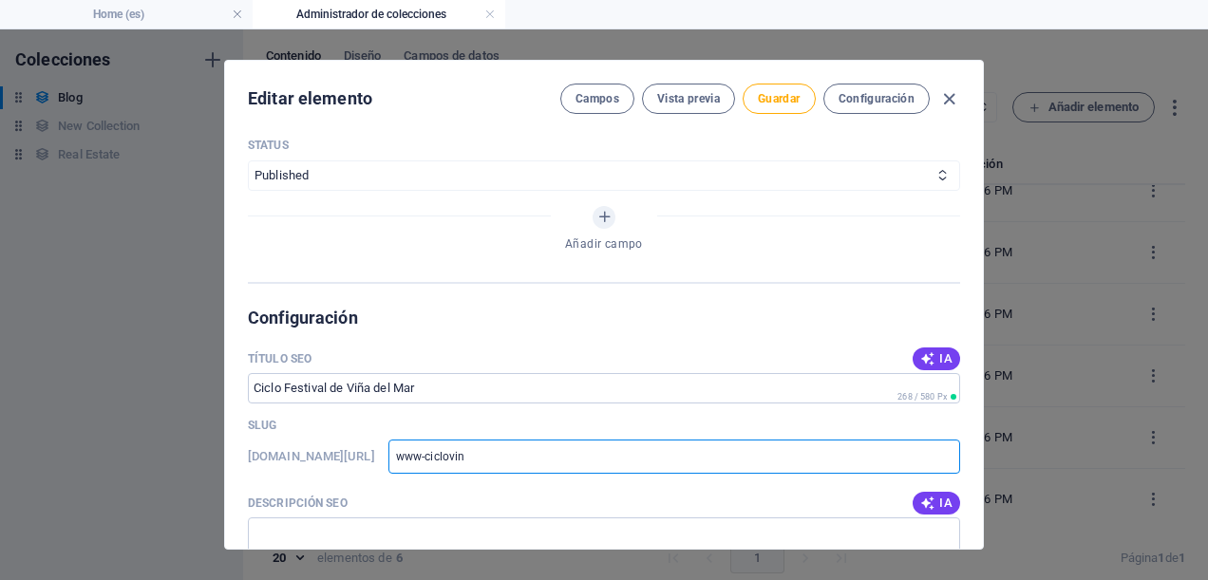
type input "www-ciclovi"
type input "www-ciclov"
type input "www-cicl"
type input "www-cic"
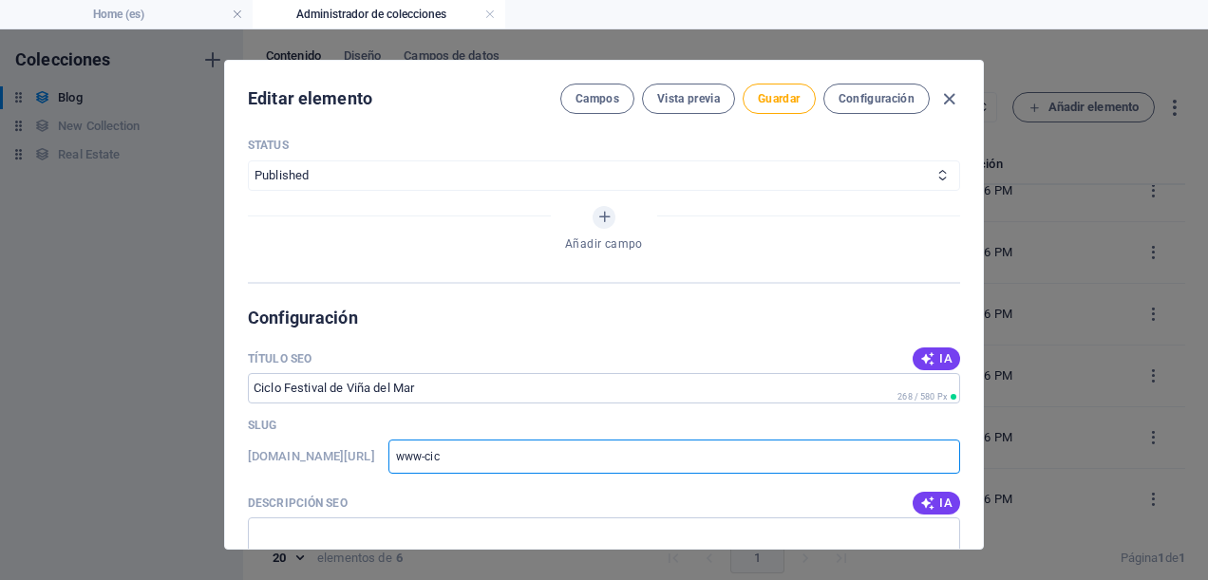
type input "www-ci"
type input "www-c"
type input "www"
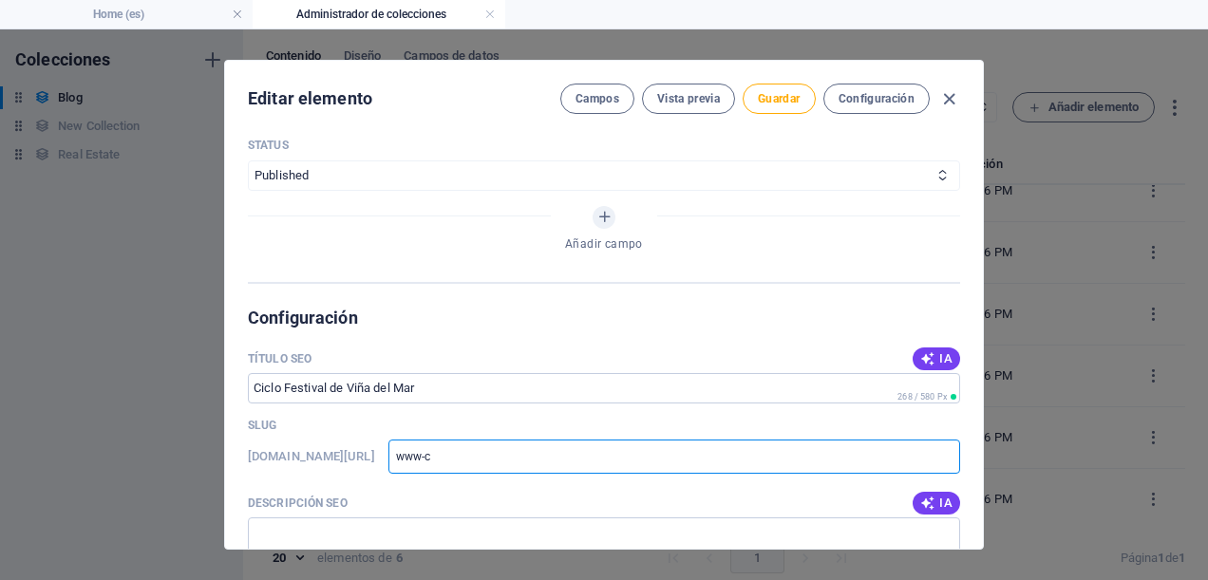
type input "www"
type input "ww"
type input "www"
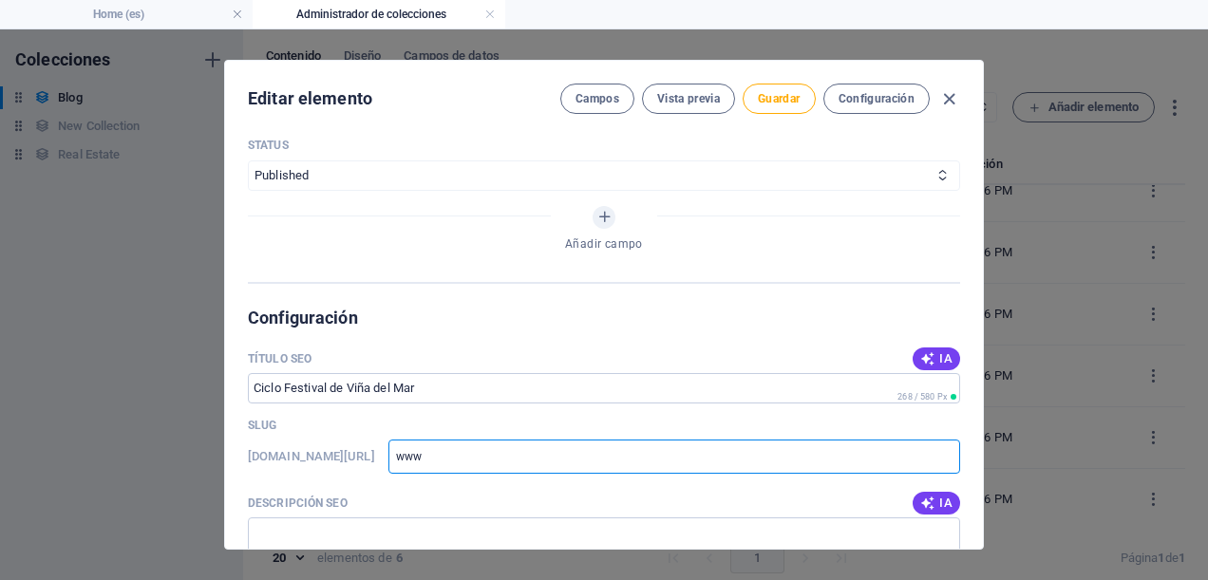
type input "wwwp"
type input "wwwpa"
type input "wwwp"
type input "www"
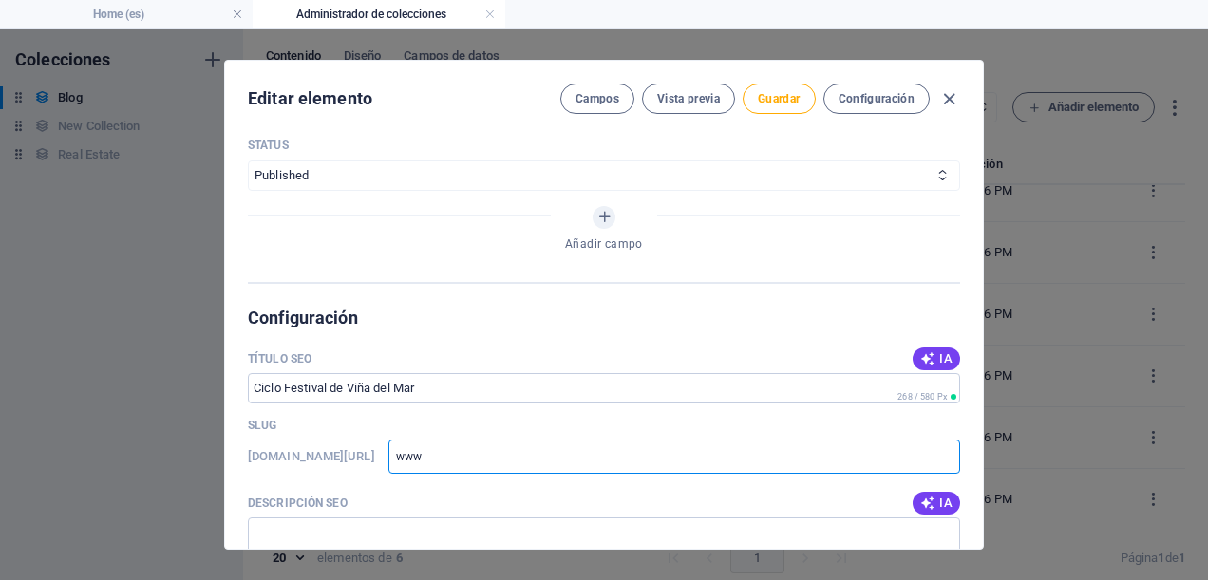
type input "www"
type input "wwwp"
type input "wwwpa"
type input "wwwpan"
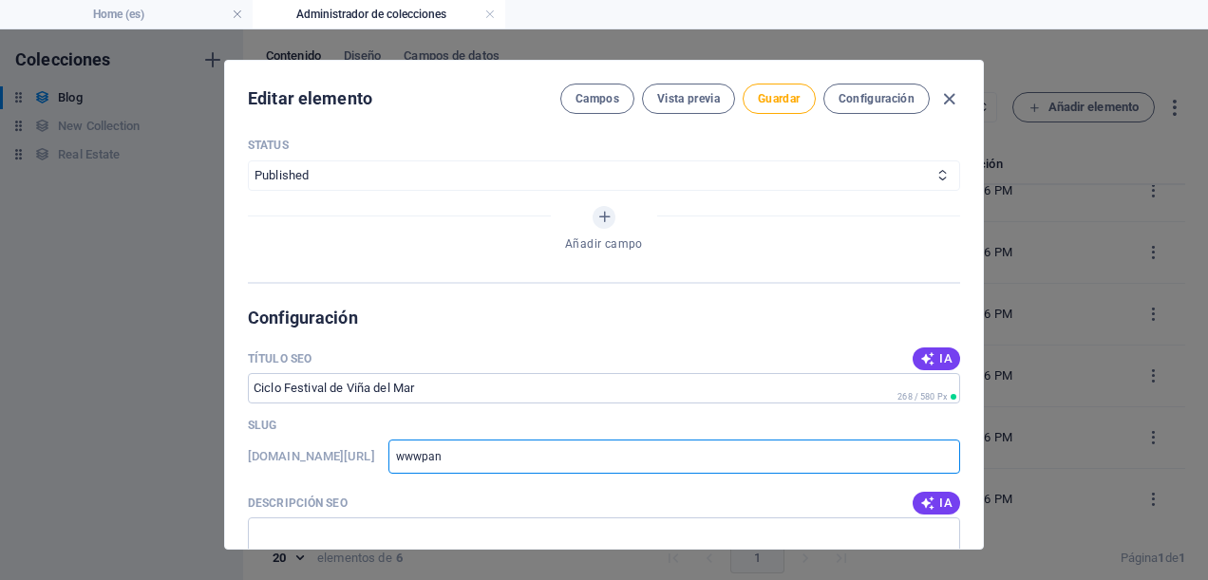
type input "wwwpane"
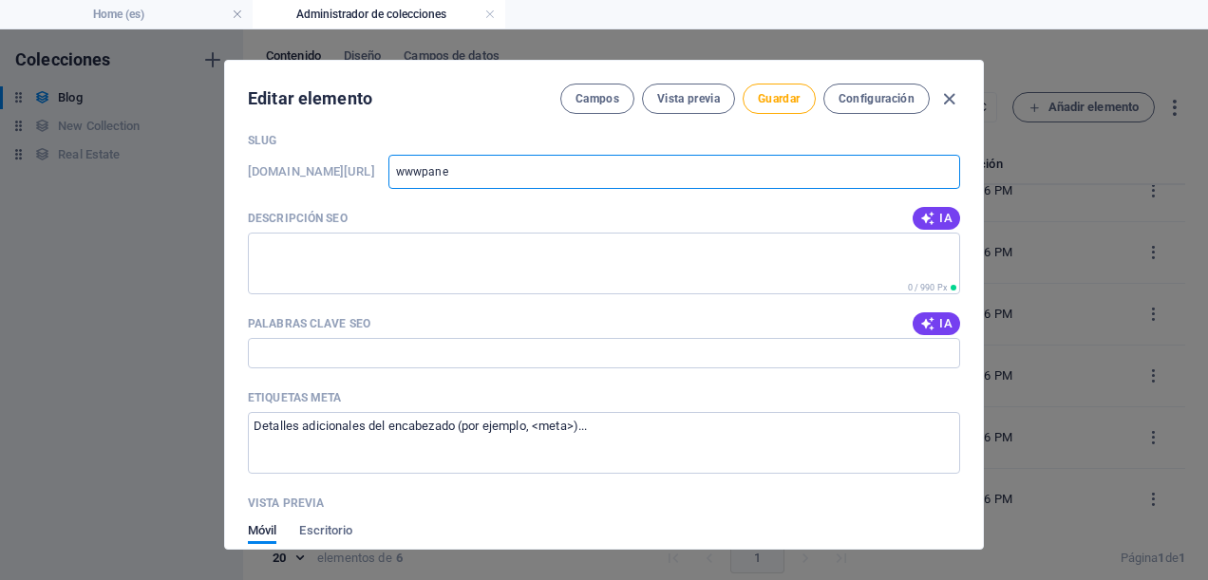
type input "wwwpaneo"
type input "wwwpaneoa"
type input "wwwpaneoar"
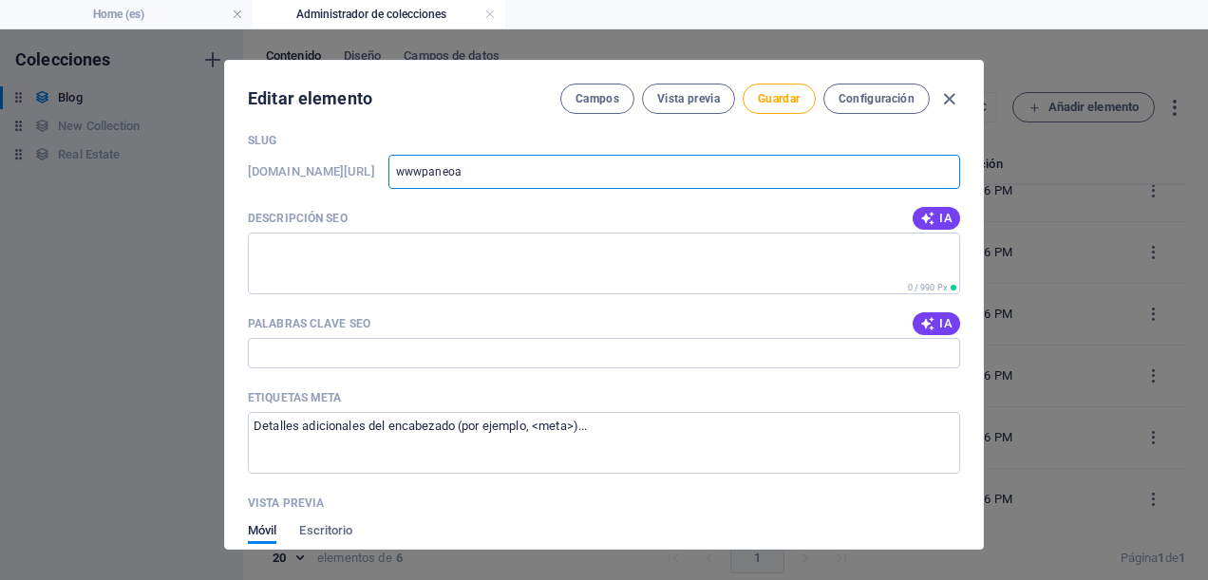
type input "wwwpaneoar"
type input "wwwpaneoarm"
type input "wwwpaneoarmy"
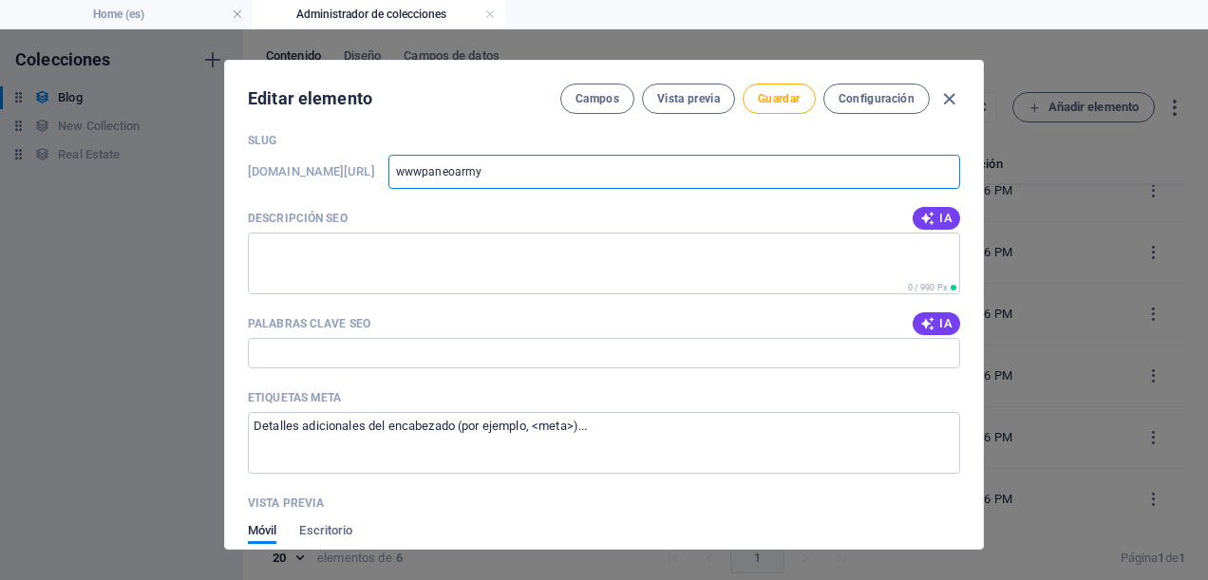
type input "wwwpaneoarmyc"
type input "wwwpaneoarmycl"
type input "wwwpaneoarmyclc"
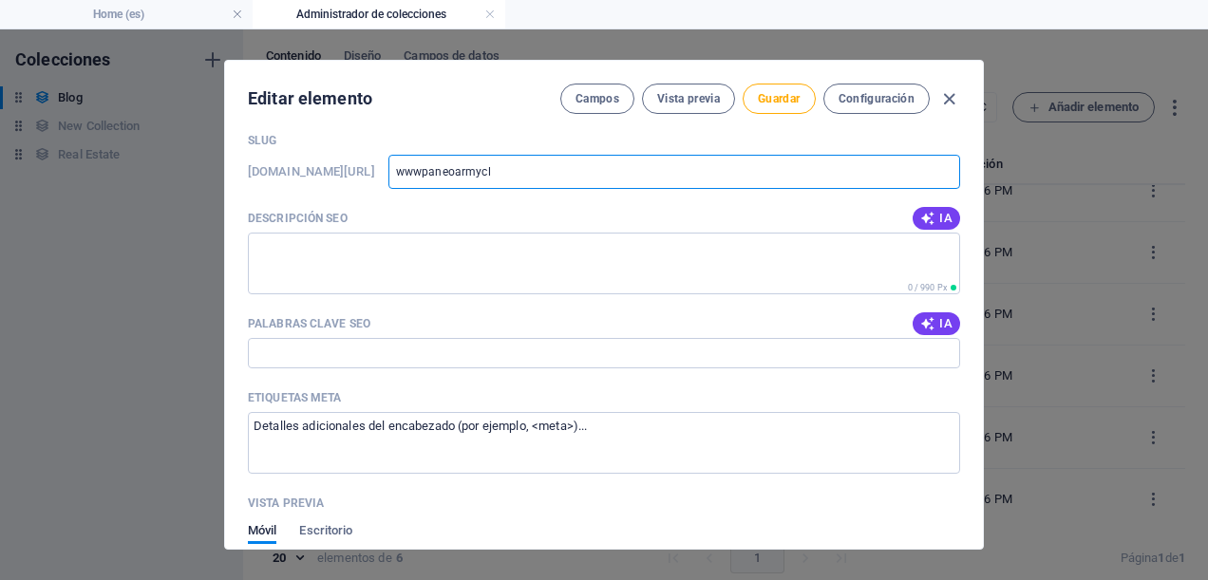
type input "wwwpaneoarmyclc"
type input "wwwpaneoarmycl"
type input "wwwpaneoarmyc"
type input "w"
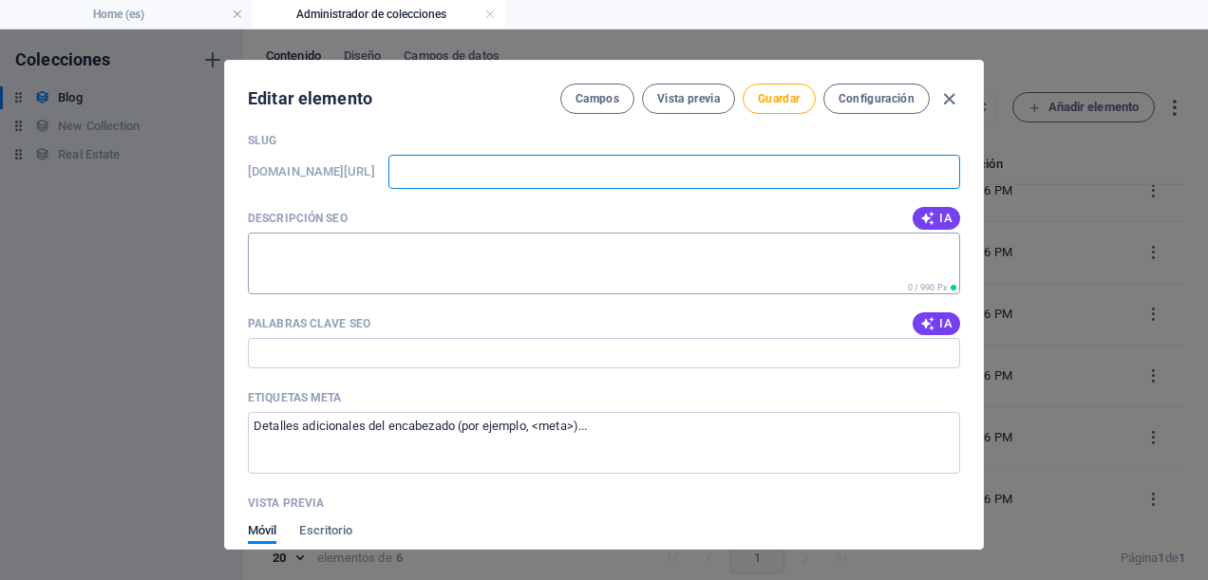
scroll to position [1140, 0]
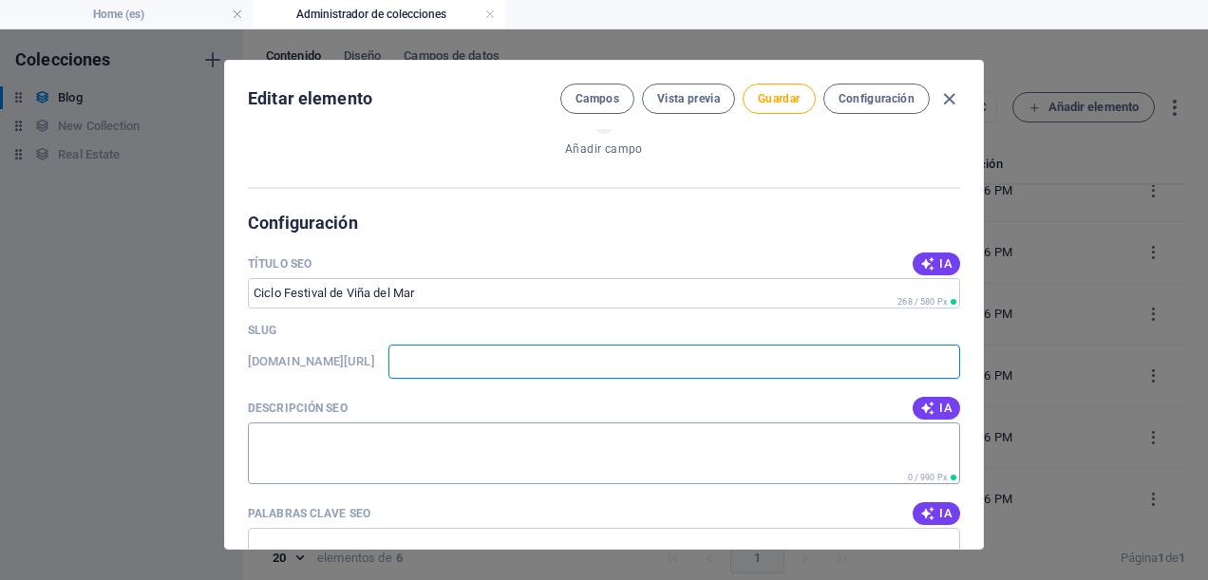
type input "c"
type input "ci"
type input "cic"
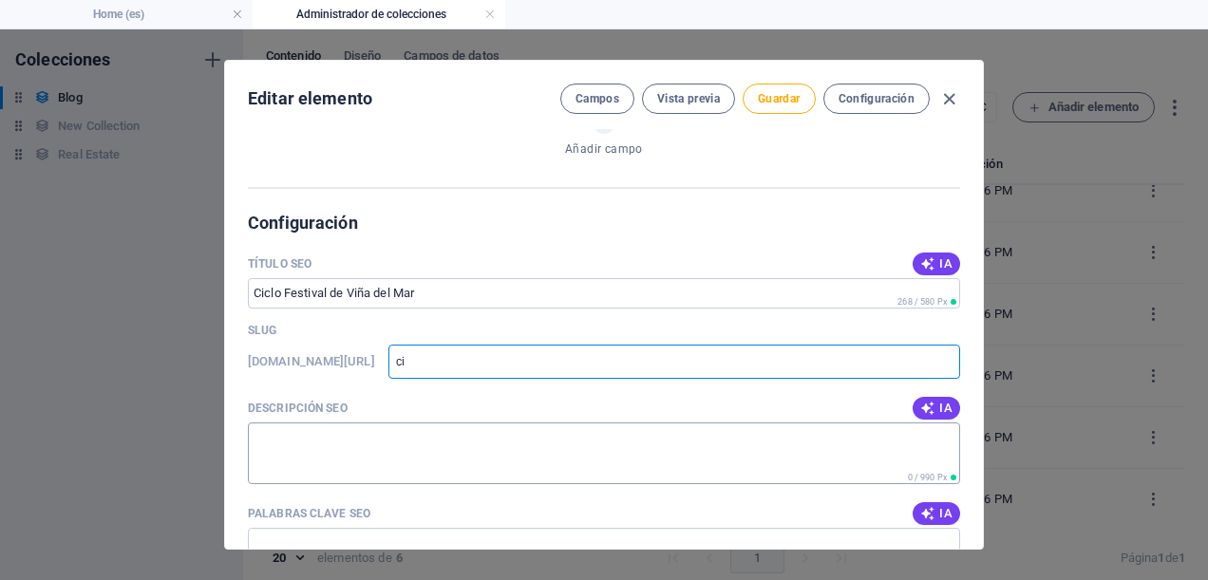
type input "cic"
type input "cicl"
type input "ciclo"
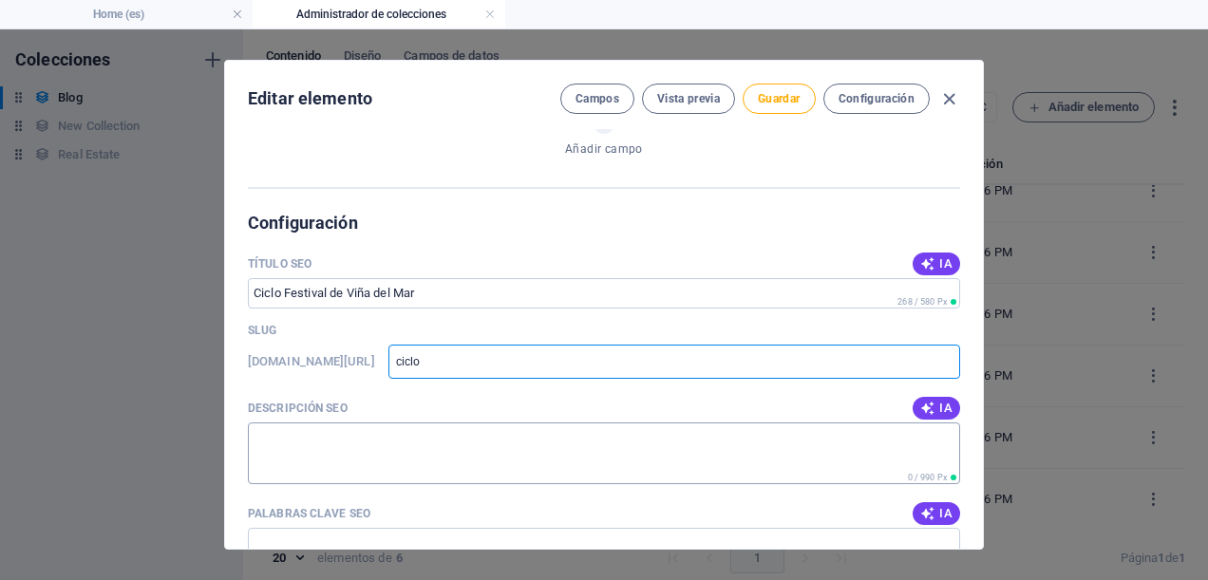
type input "ciclov"
type input "ciclovi"
type input "ciclovin"
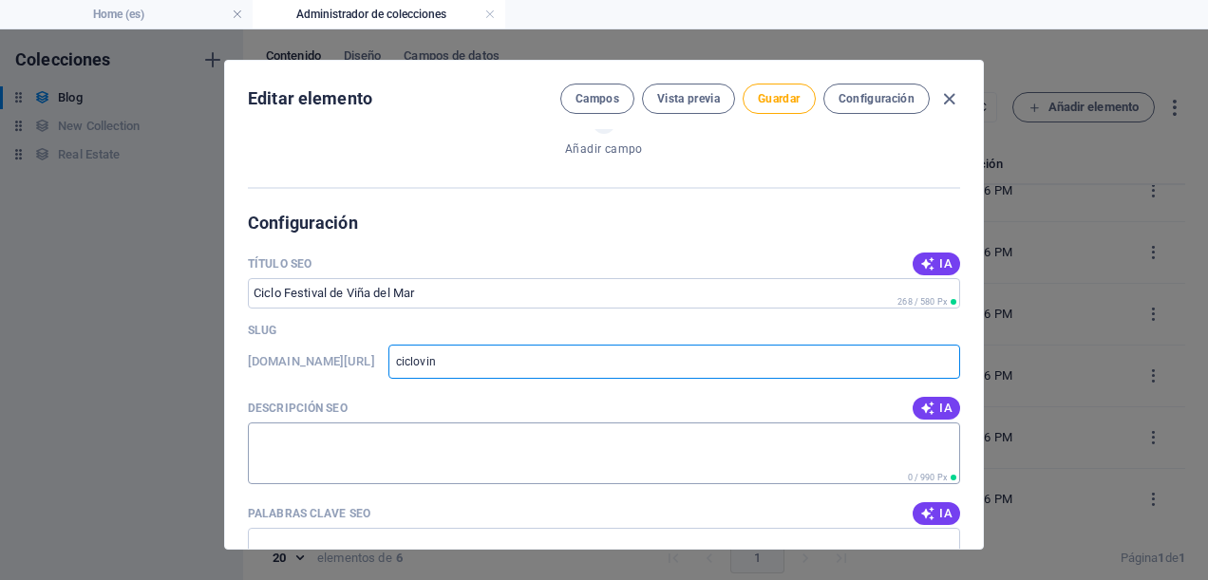
type input "ciclovina"
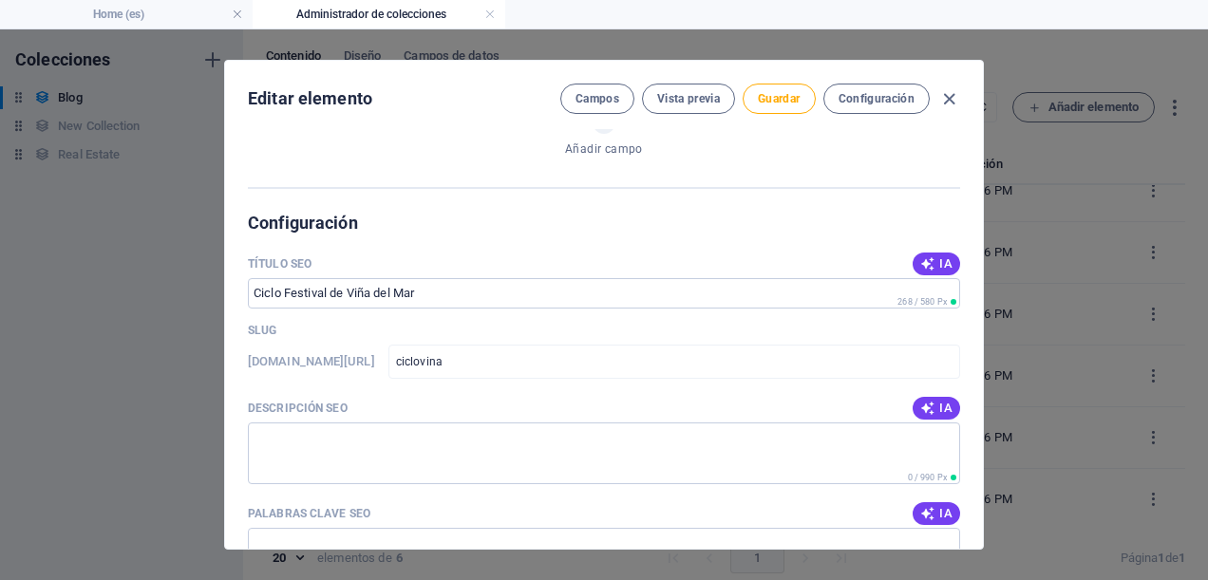
click at [559, 415] on div "Descripción SEO IA" at bounding box center [604, 408] width 713 height 29
click at [921, 407] on icon "button" at bounding box center [928, 408] width 15 height 15
type textarea "Experience the vibrant Ciclo Festival in Viña del Mar! Join us for music, cultu…"
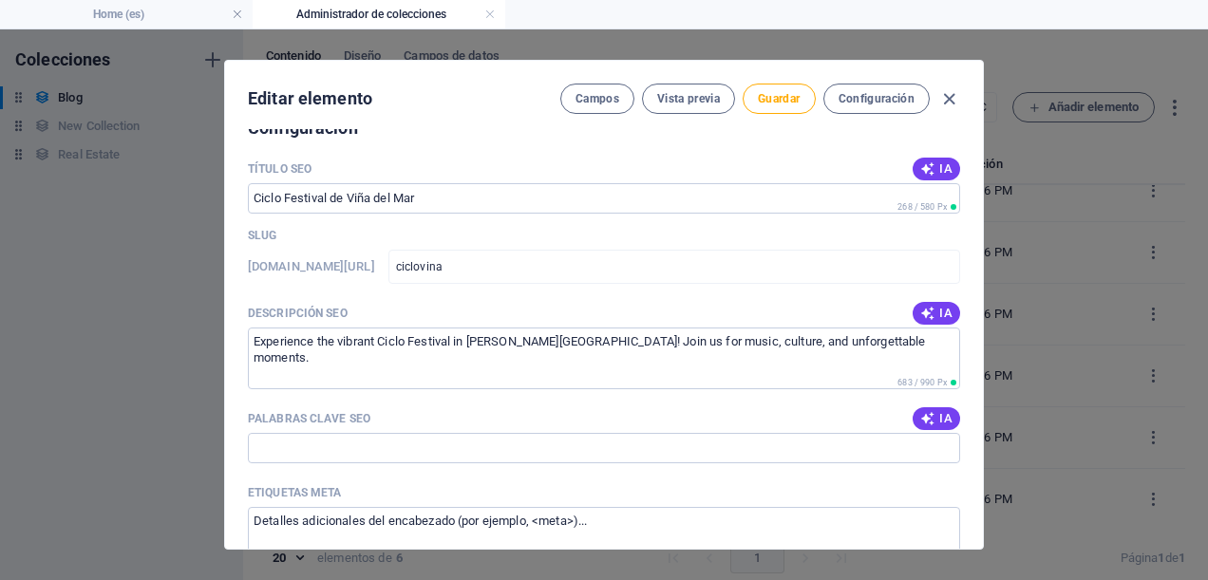
scroll to position [1330, 0]
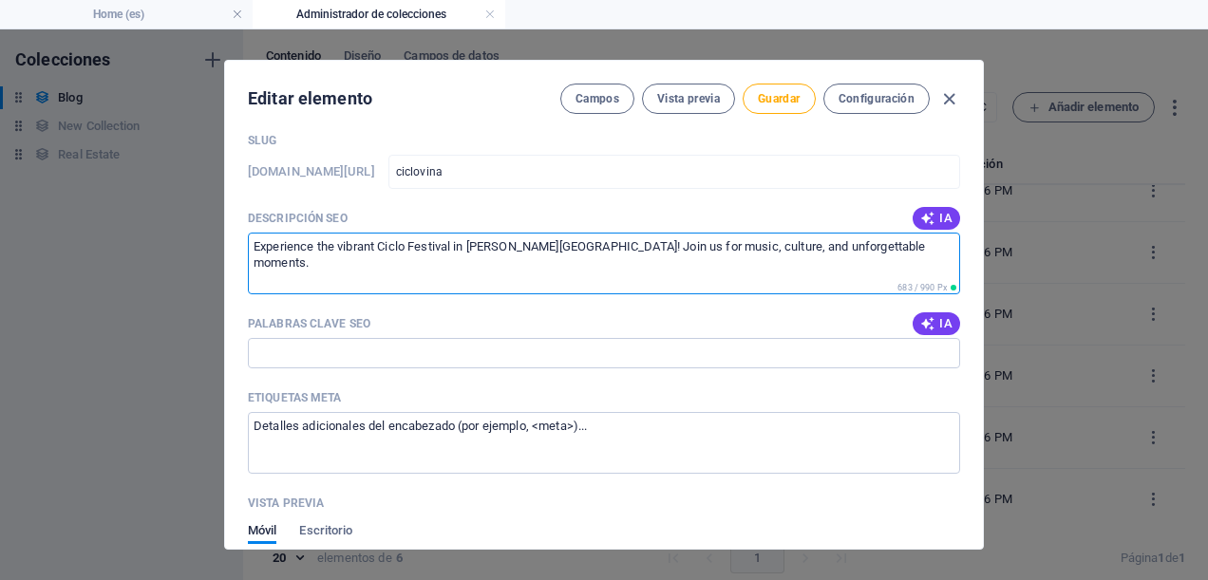
drag, startPoint x: 865, startPoint y: 242, endPoint x: 241, endPoint y: 266, distance: 623.7
click at [241, 266] on div "Name Ciclo Festival de Viña del Mar ​ Slug www.example.com/example-page/ ciclov…" at bounding box center [604, 339] width 758 height 420
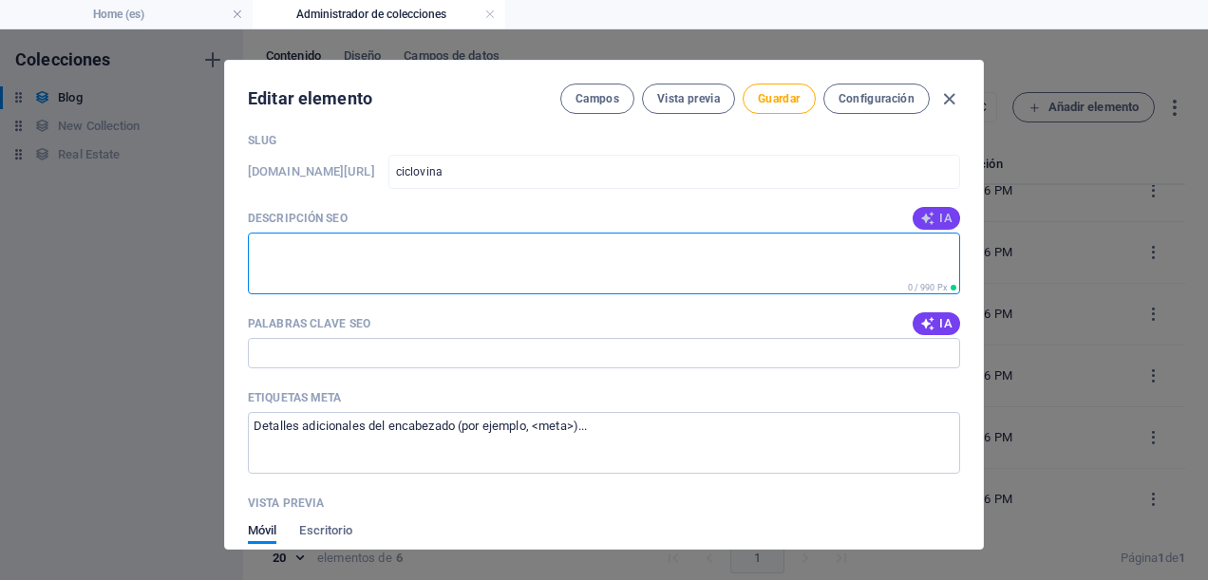
click at [936, 211] on span "IA" at bounding box center [937, 218] width 32 height 15
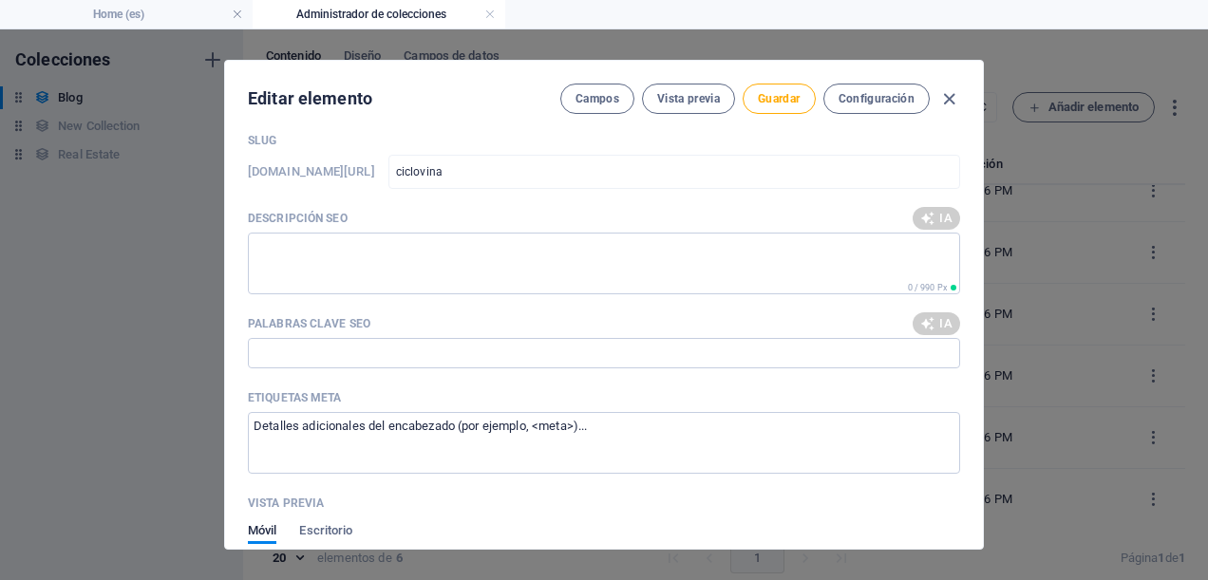
type textarea "Join us at the Ciclo Festival de Viña del Mar for an unforgettable celebration …"
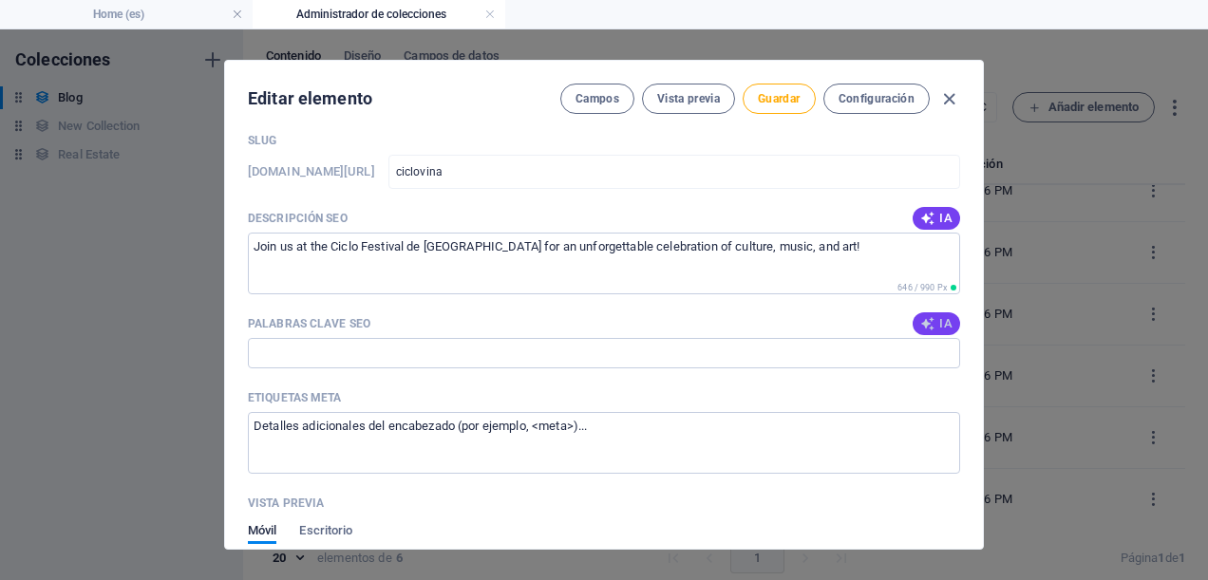
click at [939, 316] on span "IA" at bounding box center [937, 323] width 32 height 15
type input "Ciclo Festival, Viña del Mar events, music festival Chile, cultural festival Vi…"
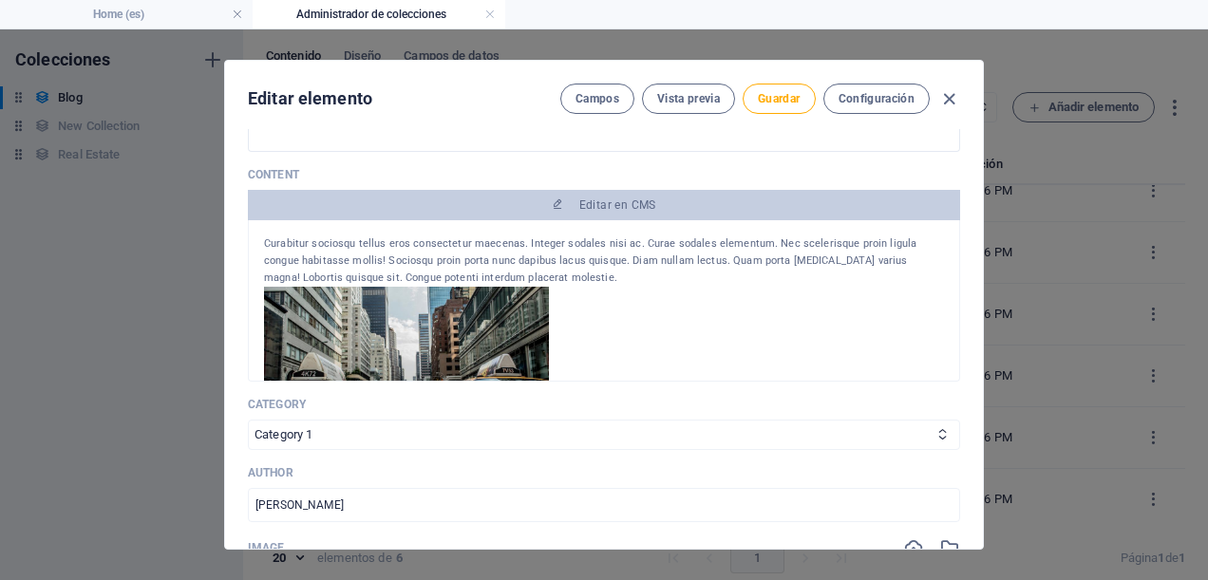
scroll to position [0, 0]
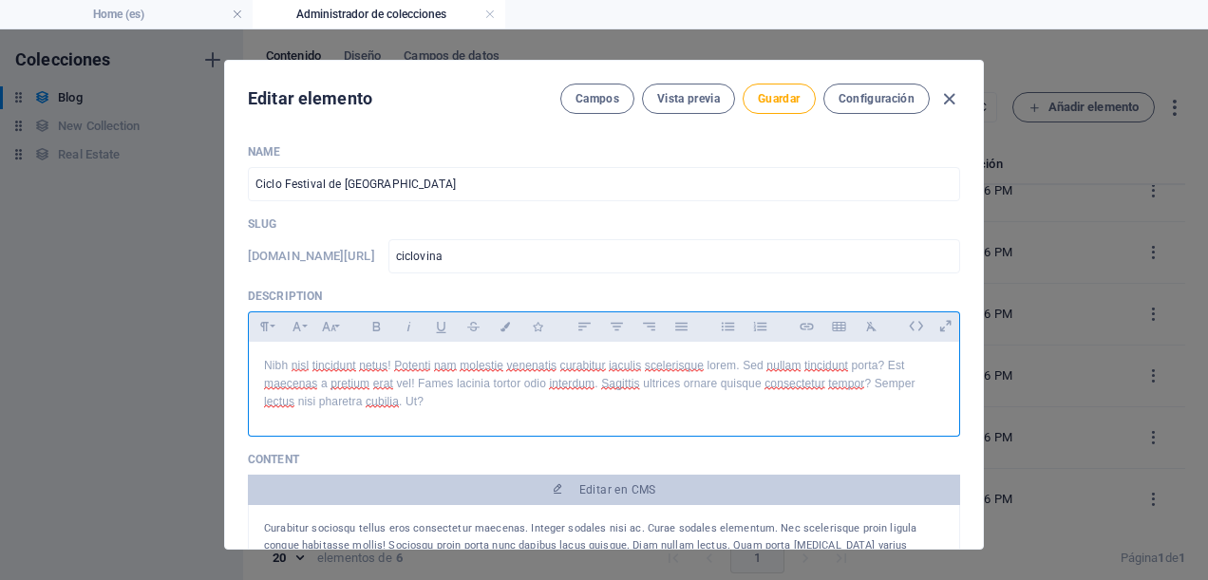
click at [421, 407] on p "Nibh nisl tincidunt netus! Potenti nam molestie venenatis curabitur iaculis sce…" at bounding box center [604, 384] width 680 height 55
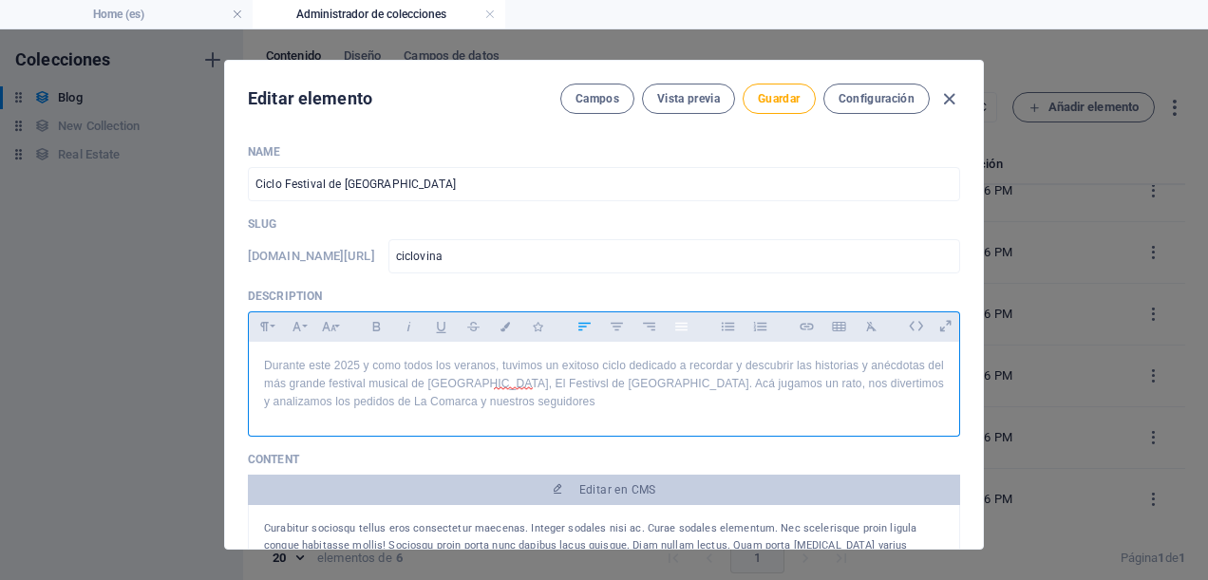
scroll to position [190, 0]
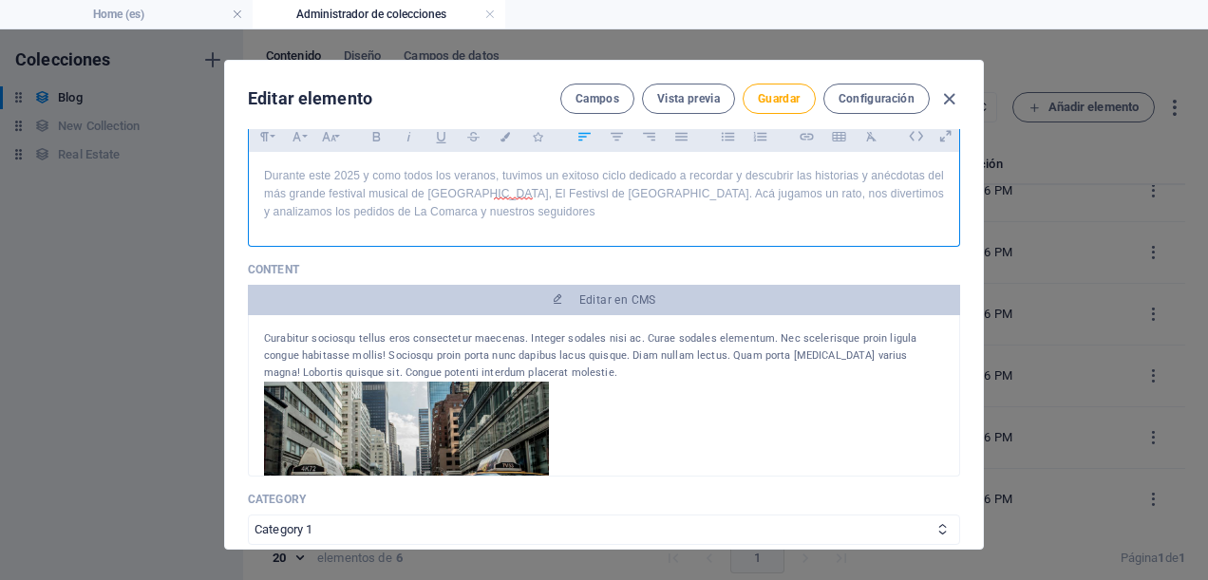
click at [632, 445] on div at bounding box center [604, 468] width 680 height 173
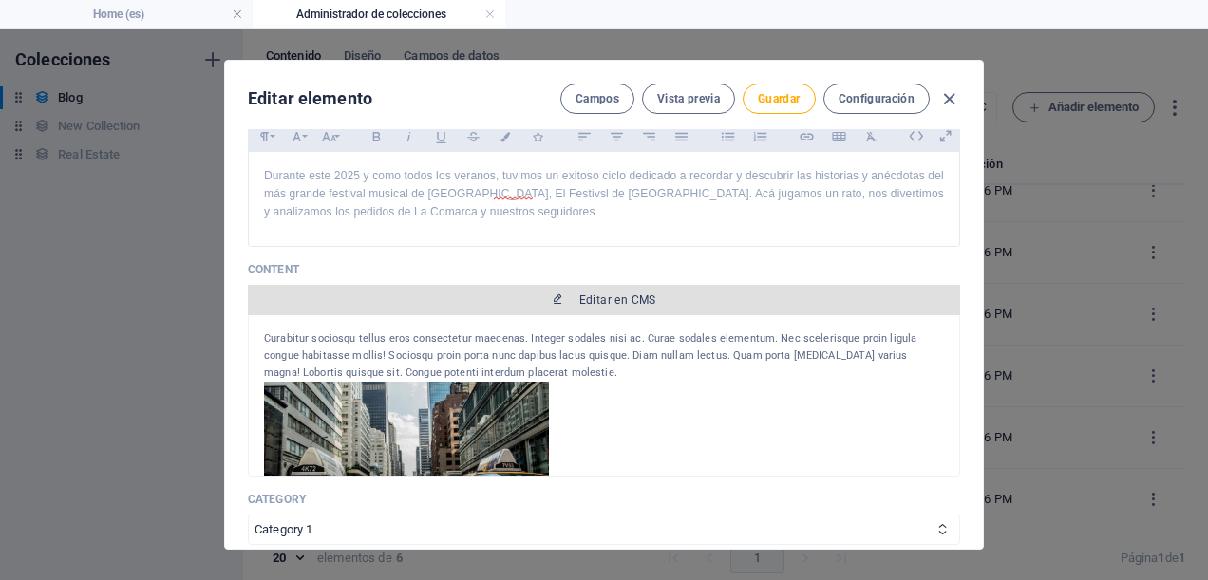
click at [644, 298] on span "Editar en CMS" at bounding box center [618, 300] width 77 height 15
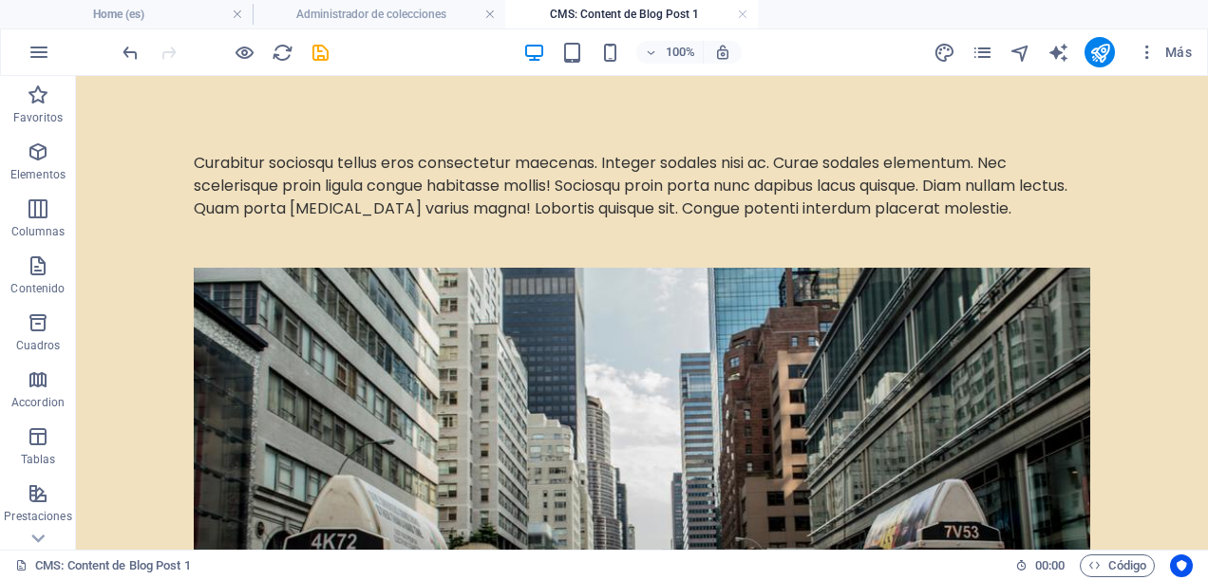
scroll to position [0, 0]
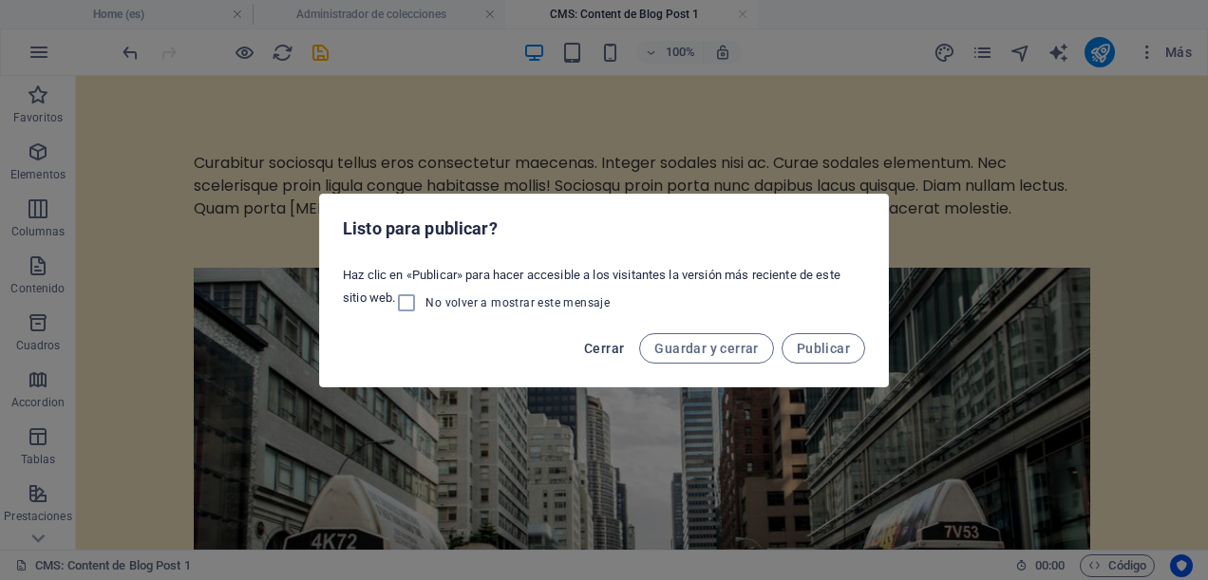
click at [624, 348] on span "Cerrar" at bounding box center [604, 348] width 40 height 15
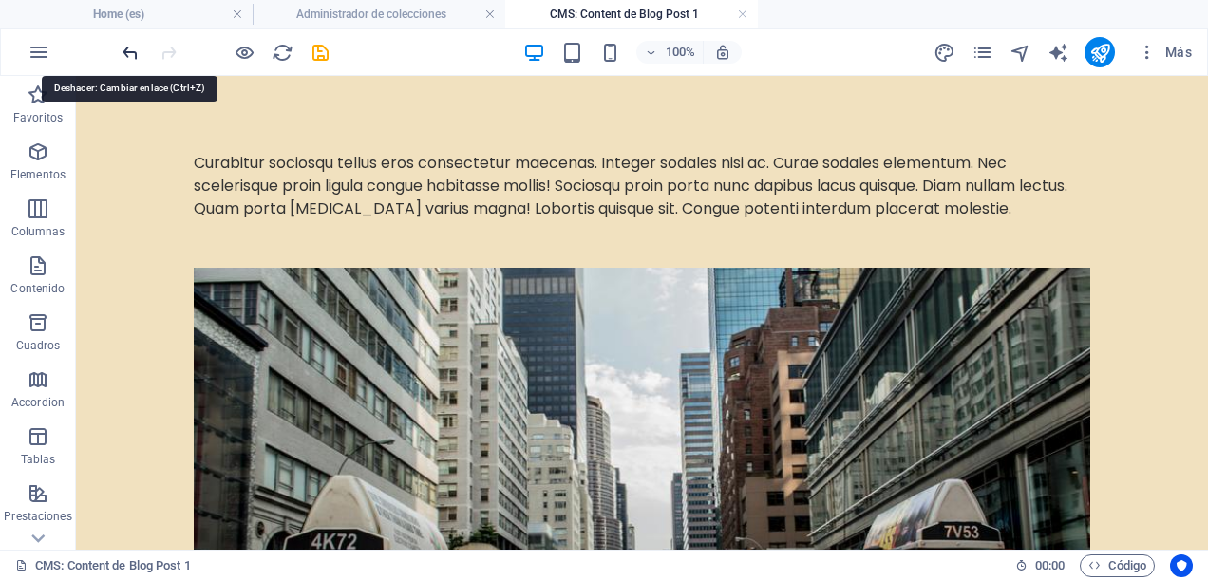
click at [128, 46] on icon "undo" at bounding box center [131, 53] width 22 height 22
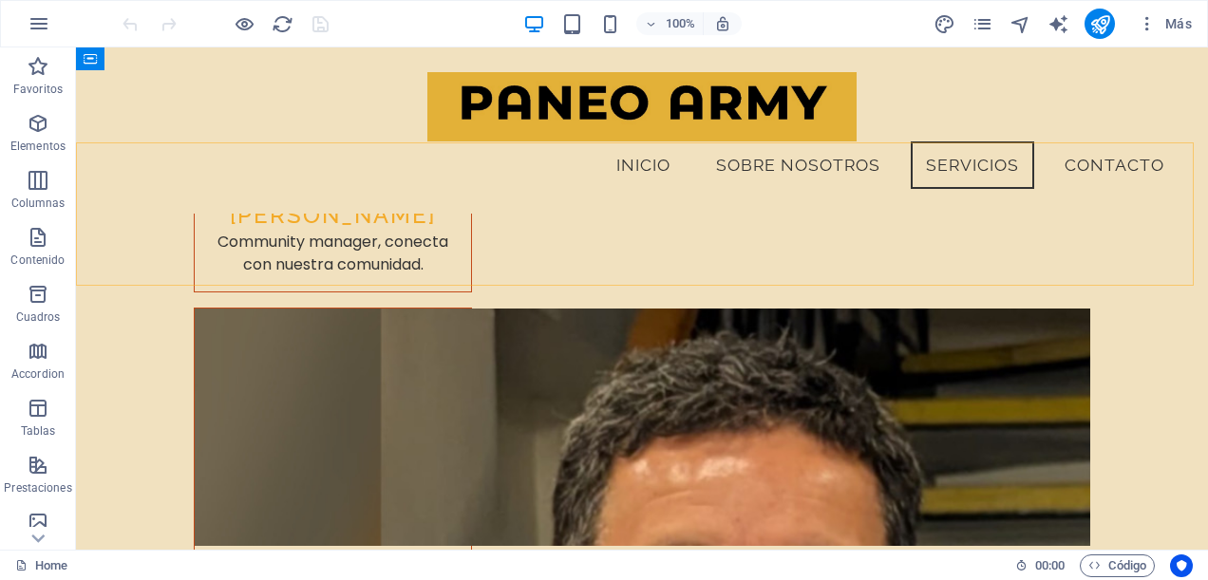
scroll to position [9310, 0]
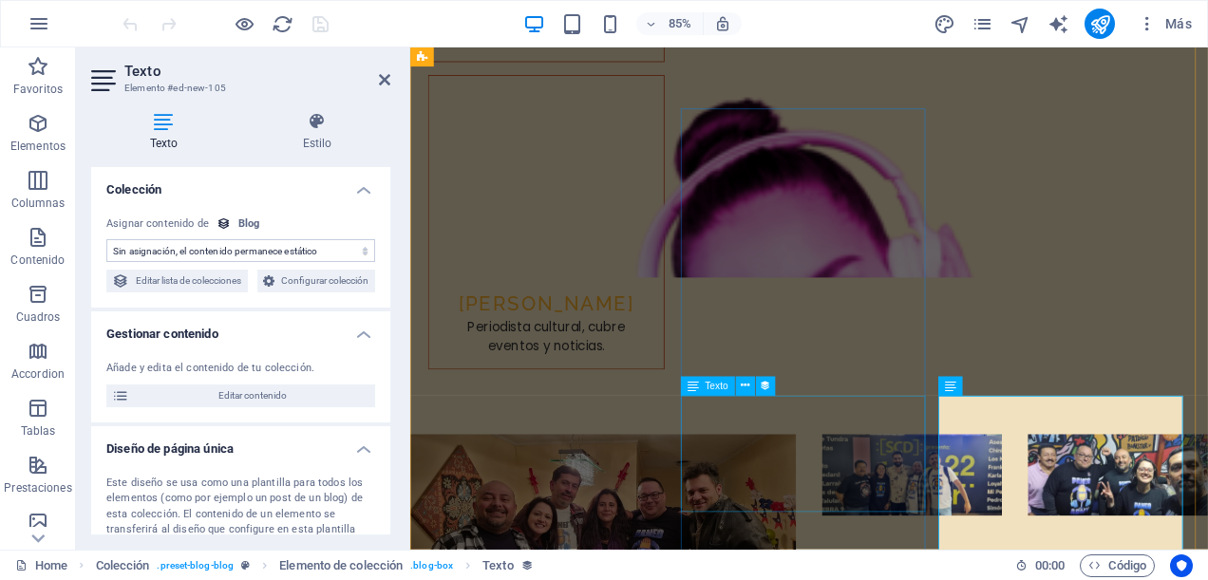
scroll to position [8502, 0]
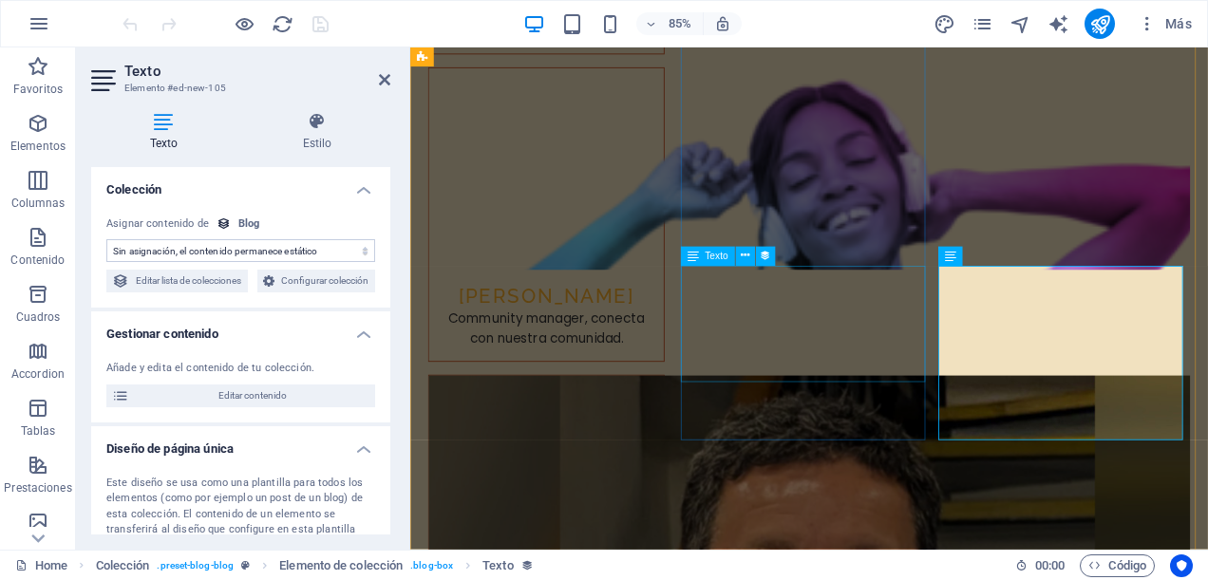
select select "description"
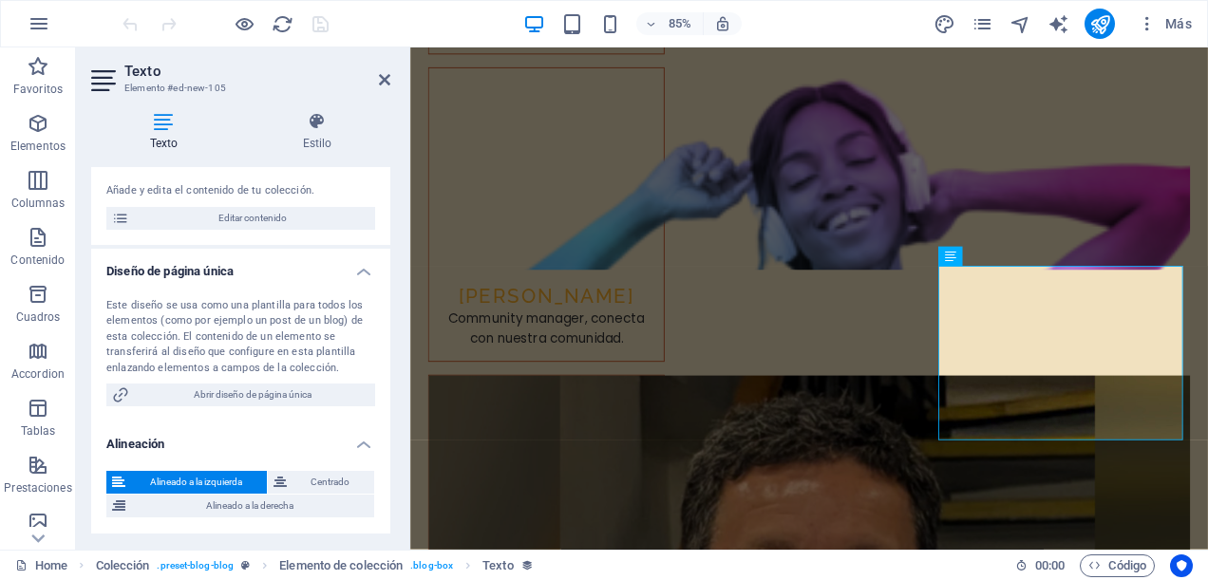
scroll to position [0, 0]
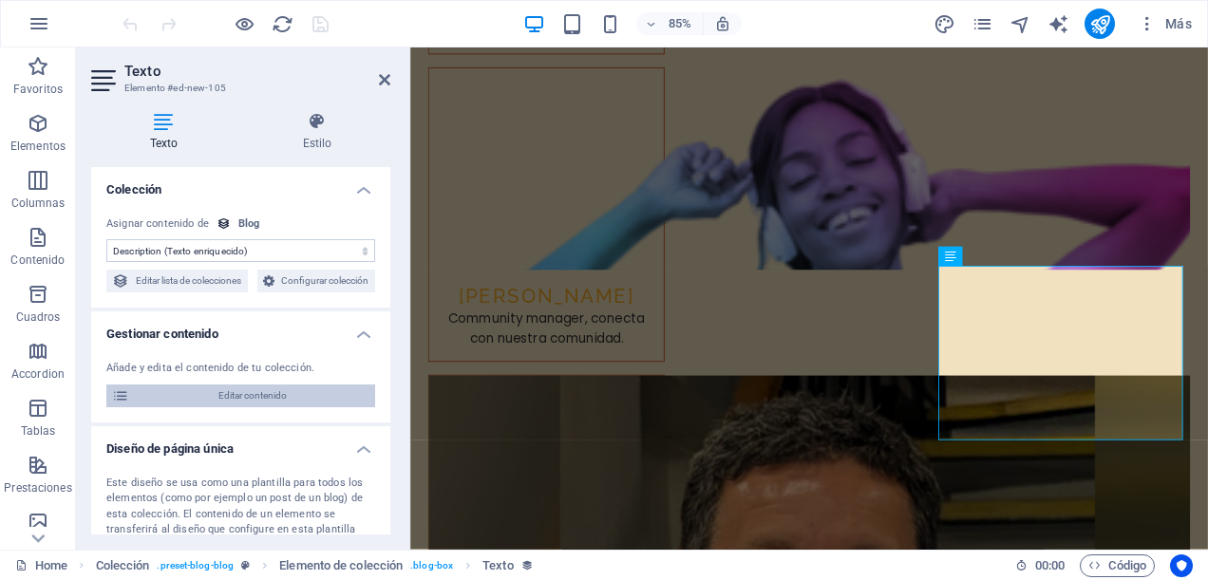
click at [268, 408] on span "Editar contenido" at bounding box center [252, 396] width 235 height 23
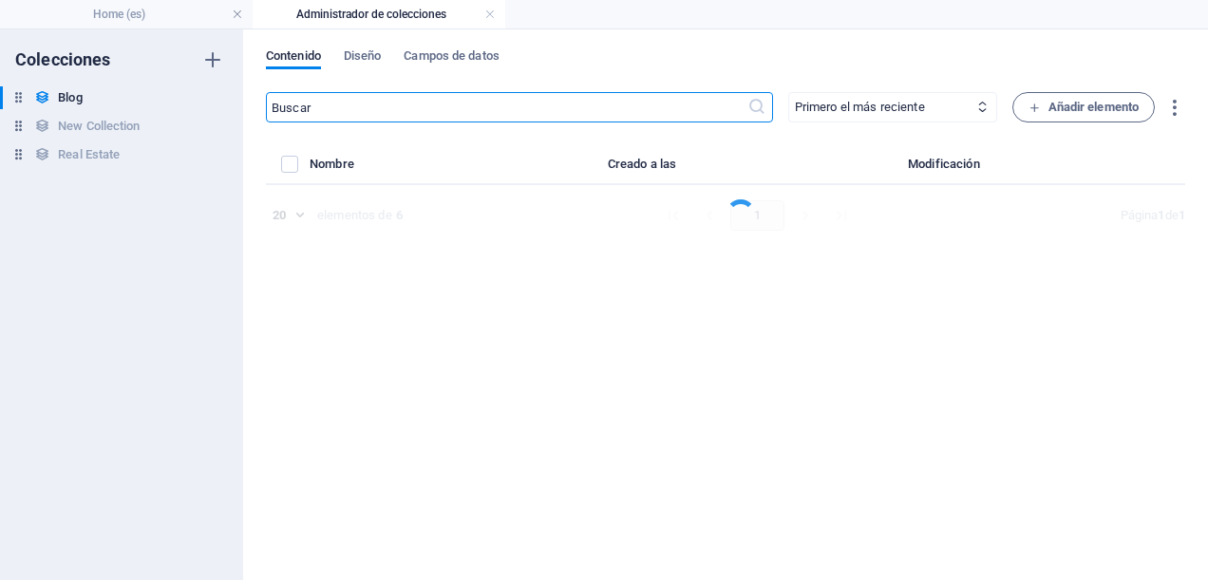
select select "Category 1"
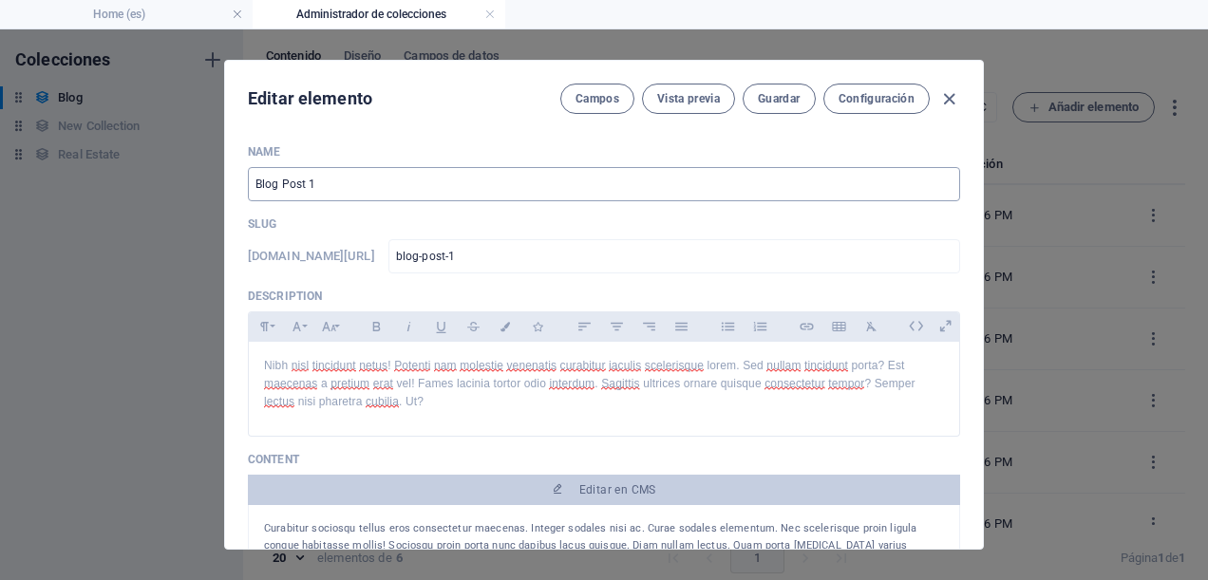
click at [349, 181] on input "Blog Post 1" at bounding box center [604, 184] width 713 height 34
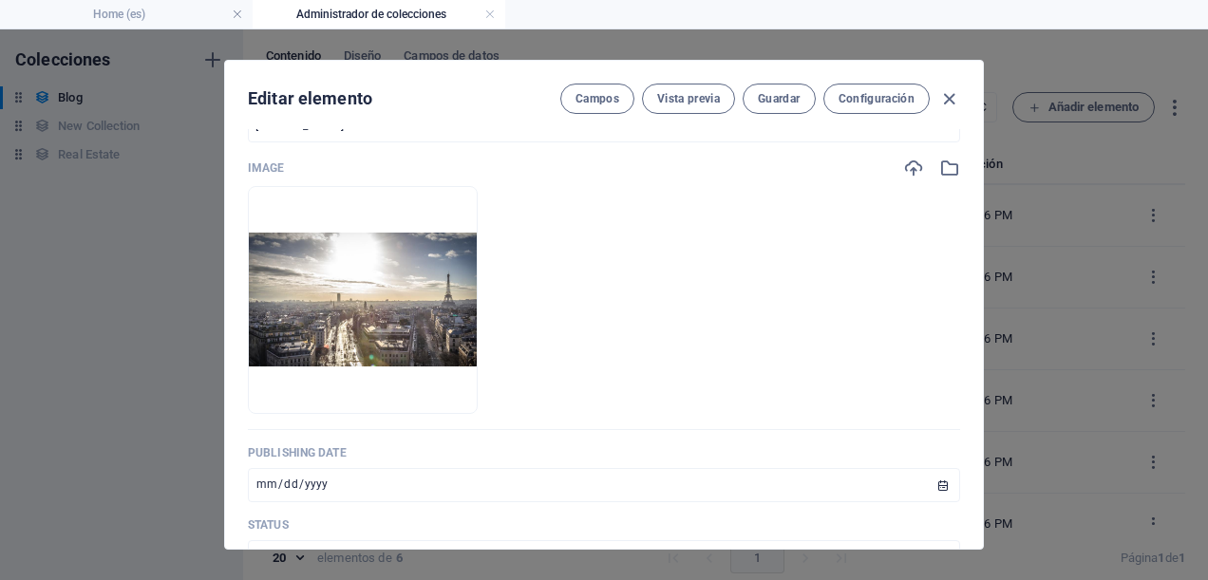
scroll to position [570, 0]
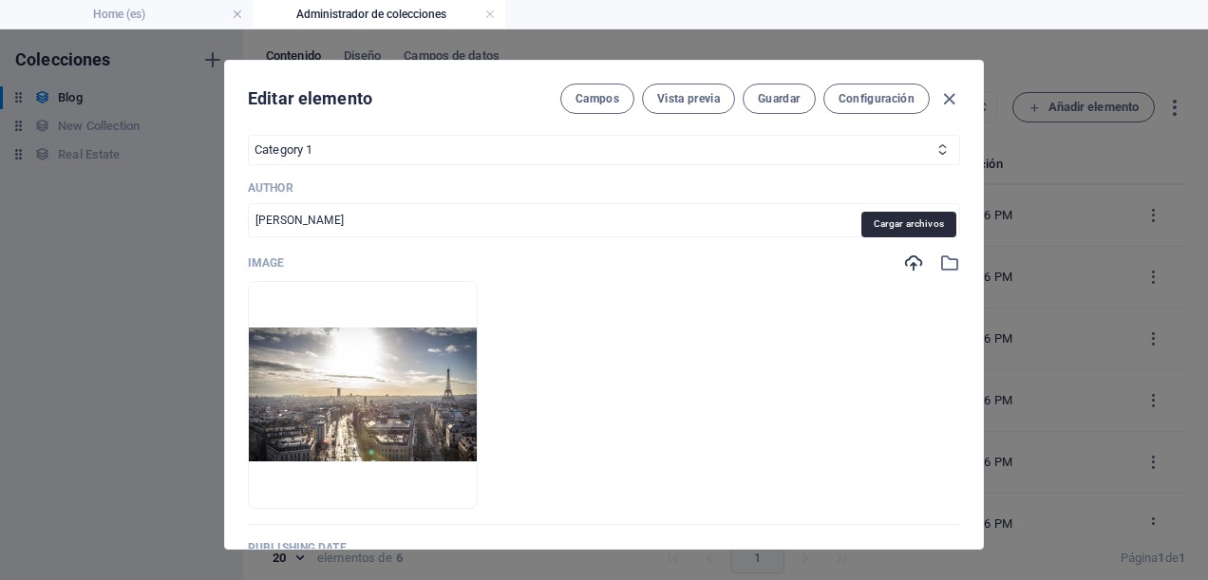
click at [911, 260] on icon "button" at bounding box center [914, 263] width 21 height 21
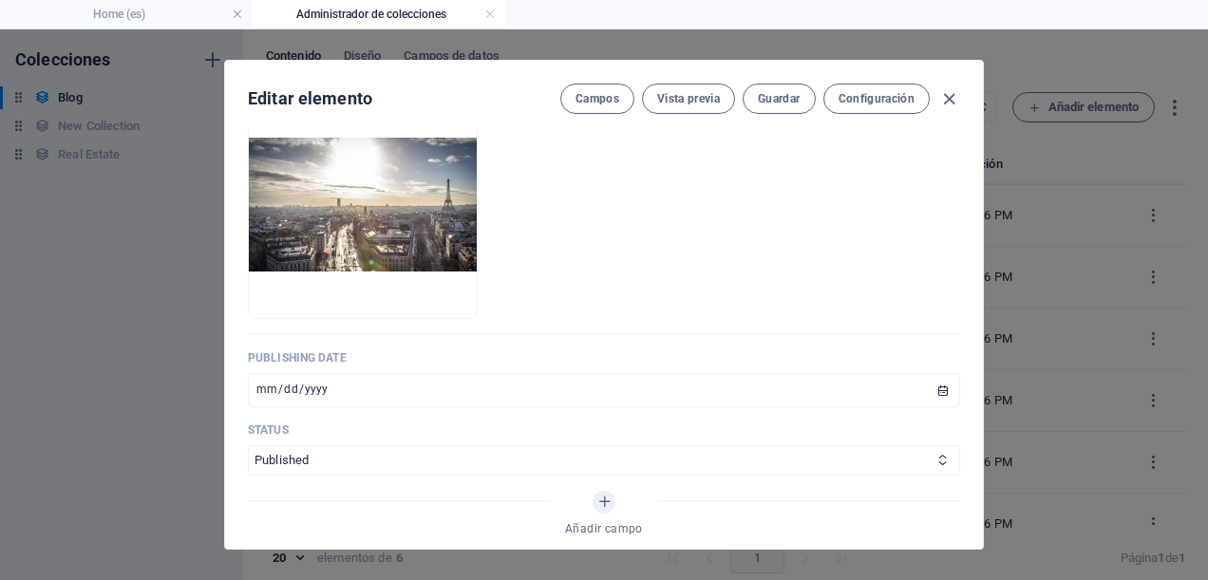
scroll to position [665, 0]
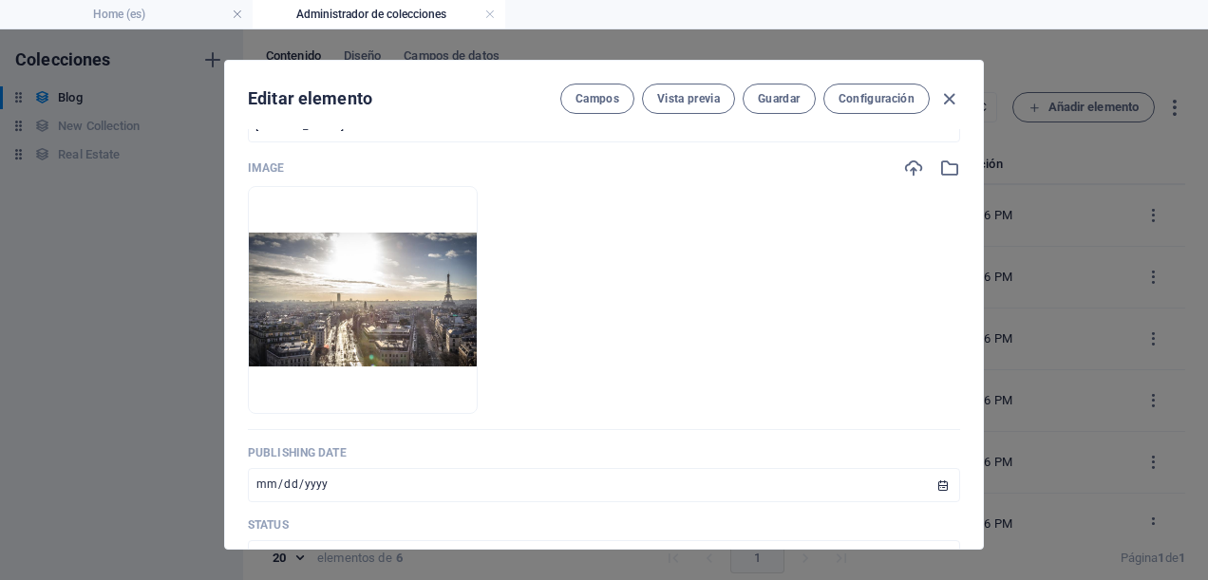
click at [899, 154] on div "Name Blog Post 1 ​ Slug [DOMAIN_NAME][URL] blog-post-1 ​ Description Paragraph …" at bounding box center [604, 70] width 713 height 1183
click at [904, 162] on icon "button" at bounding box center [914, 168] width 21 height 21
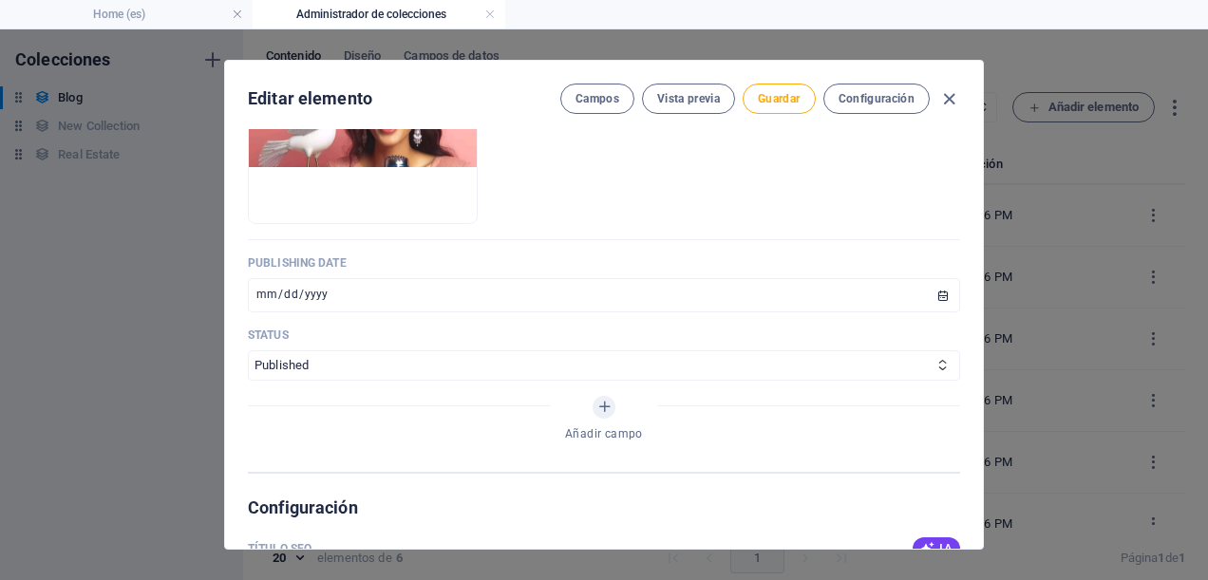
scroll to position [950, 0]
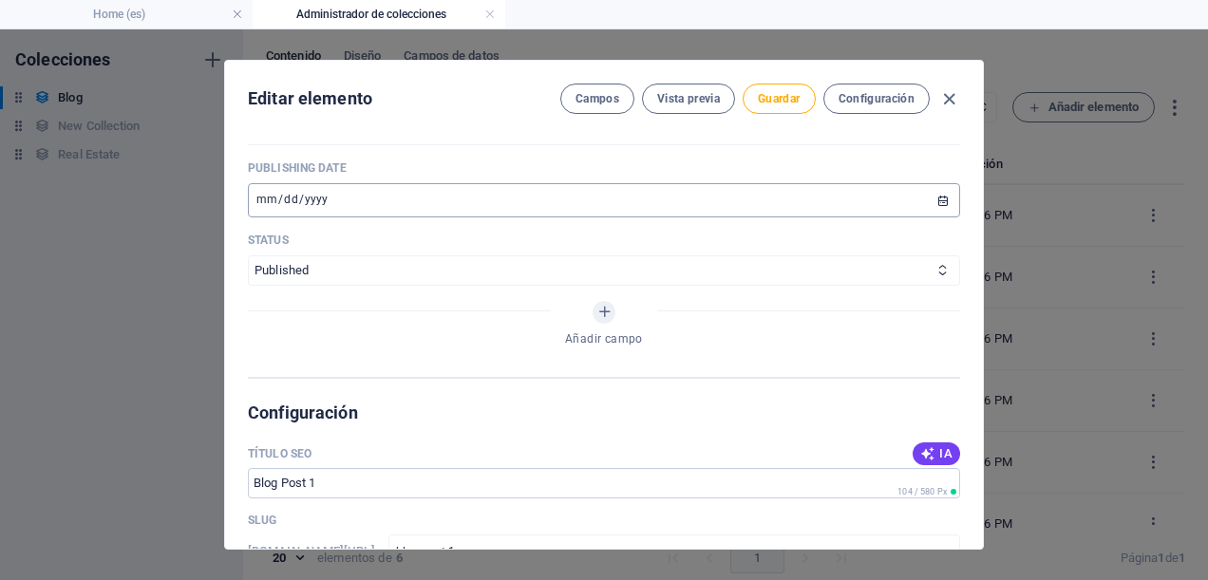
click at [359, 191] on input "[DATE]" at bounding box center [604, 200] width 713 height 34
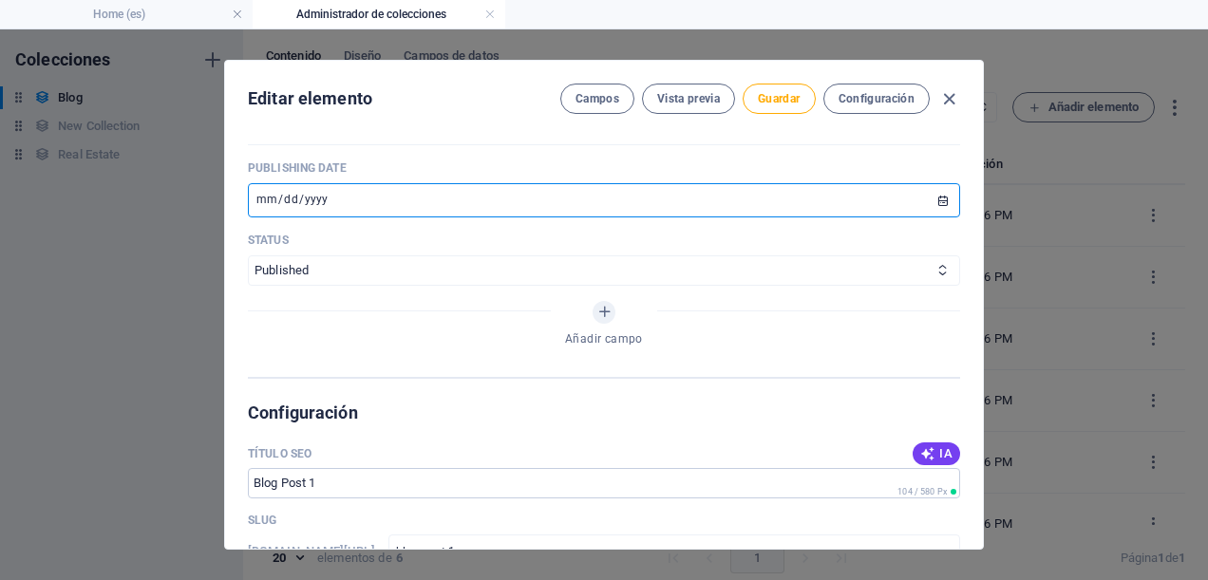
click at [358, 198] on input "[DATE]" at bounding box center [604, 200] width 713 height 34
type input "[DATE]"
click at [498, 386] on div "Name Blog Post 1 ​ Slug [DOMAIN_NAME][URL] blog-post-1 ​ Description Paragraph …" at bounding box center [604, 339] width 758 height 420
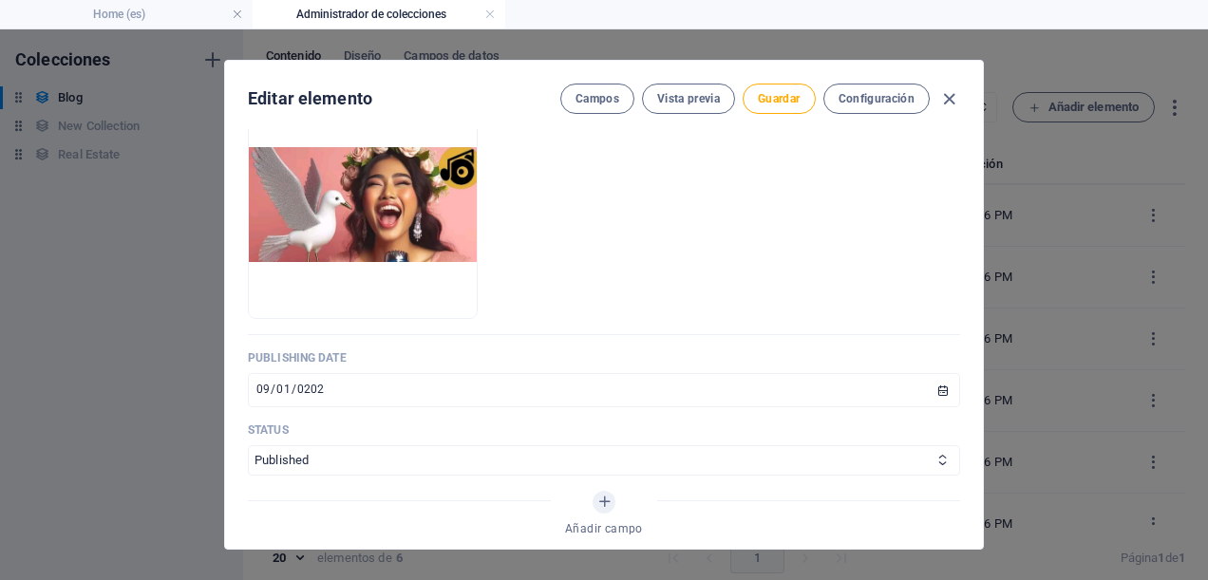
scroll to position [0, 0]
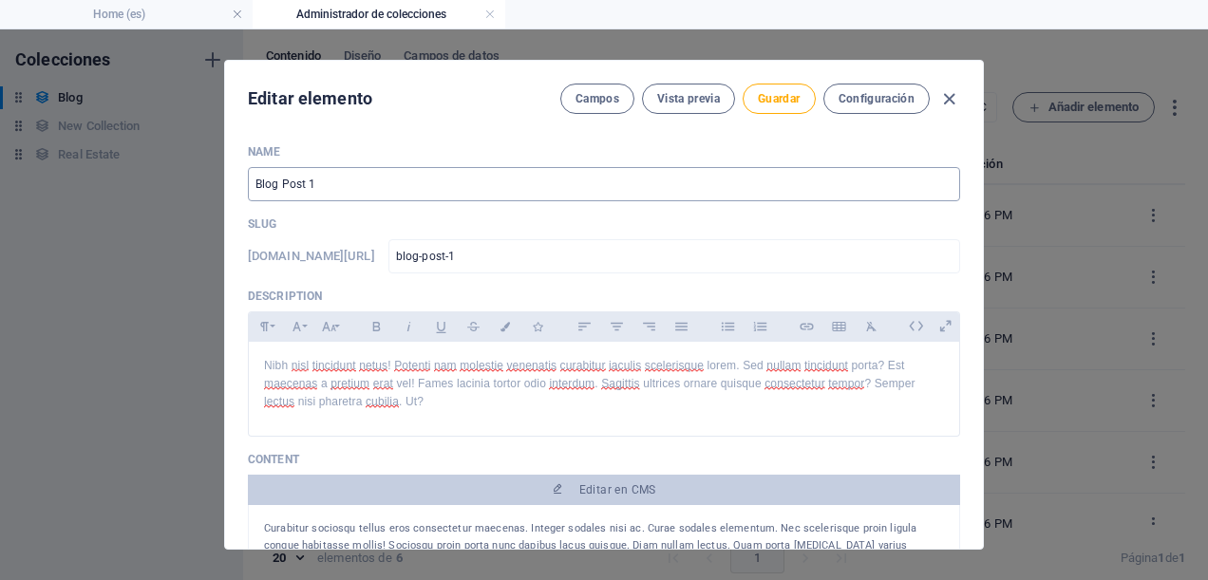
click at [383, 188] on input "Blog Post 1" at bounding box center [604, 184] width 713 height 34
type input "Blog Post C"
type input "blog-post-c"
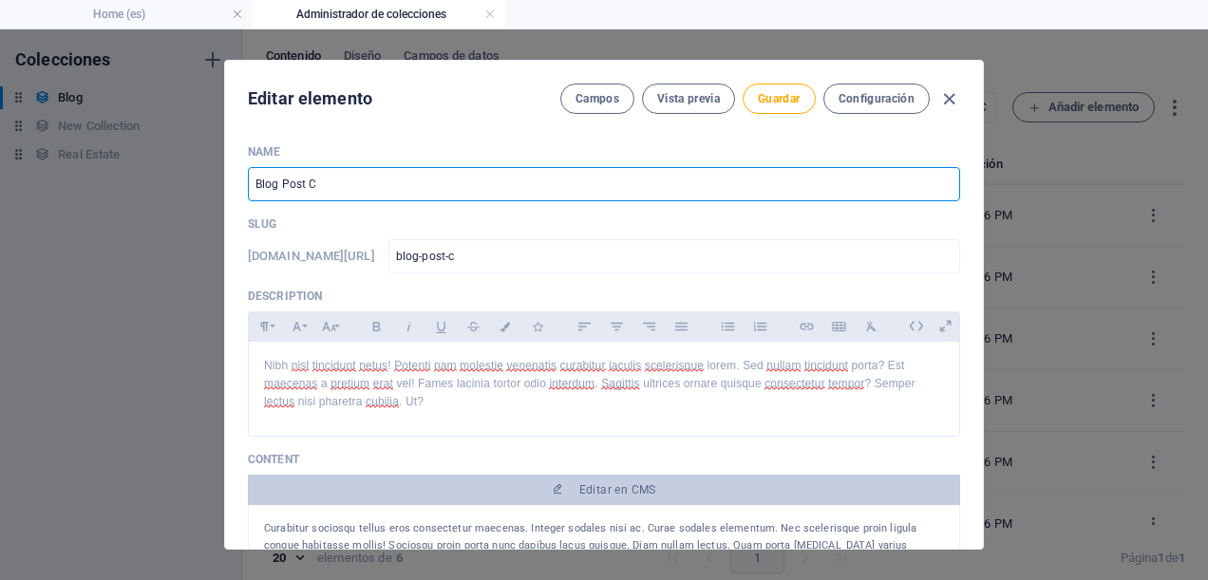
type input "Blog Post"
type input "blog-post"
type input "B"
type input "C"
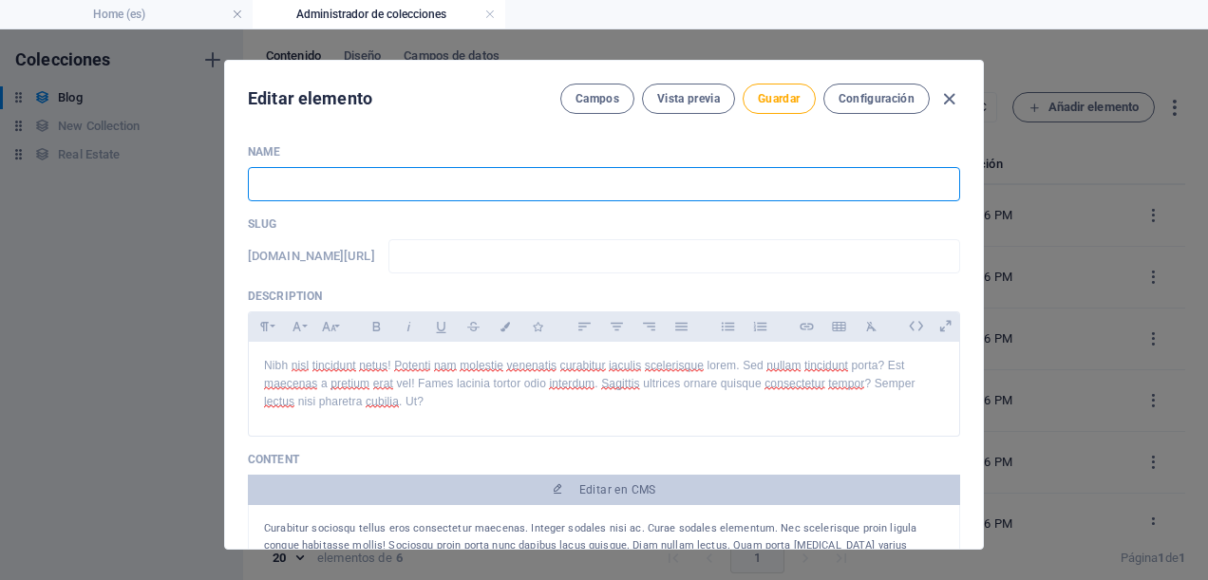
type input "c"
type input "Ci"
type input "ci"
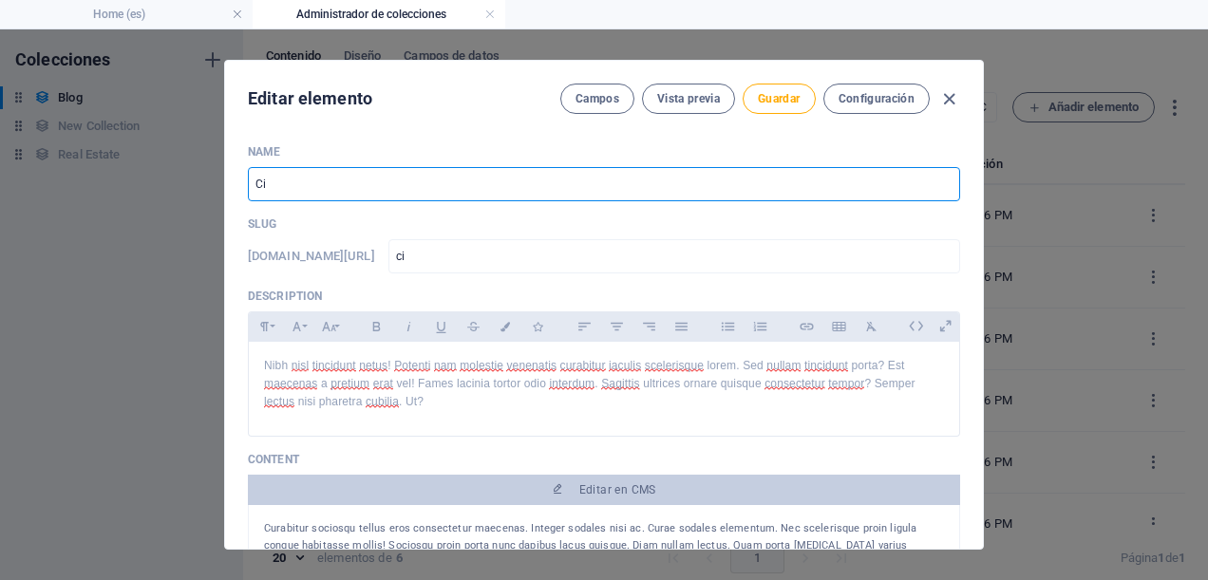
type input "Cic"
type input "cic"
type input "Cicl"
type input "cicl"
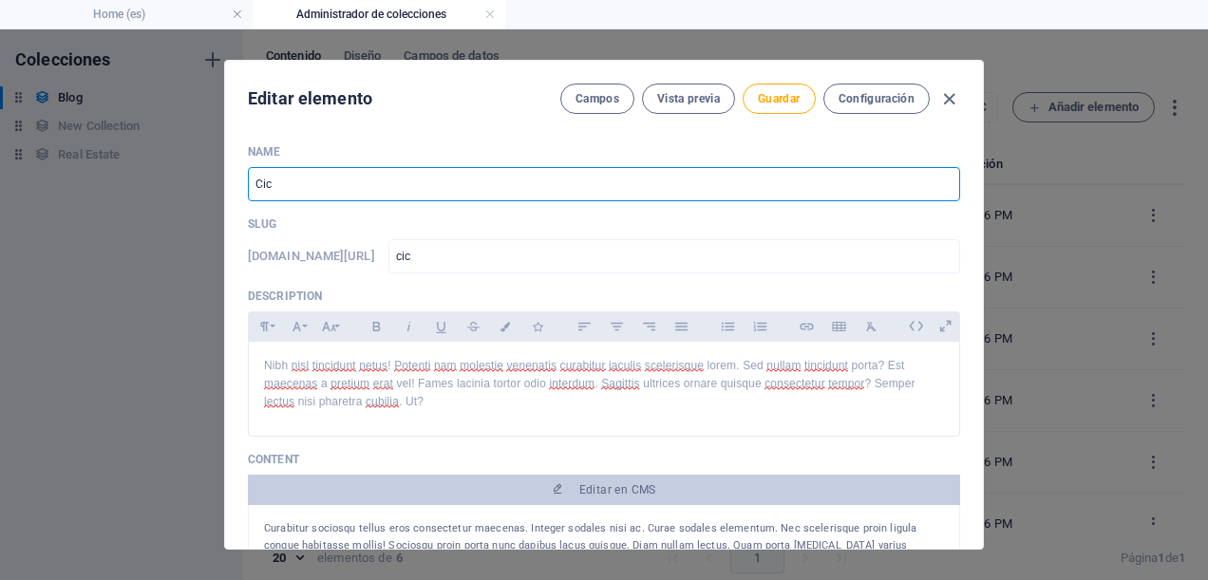
type input "cicl"
type input "Ciclo"
type input "ciclo"
type input "Ciclo F"
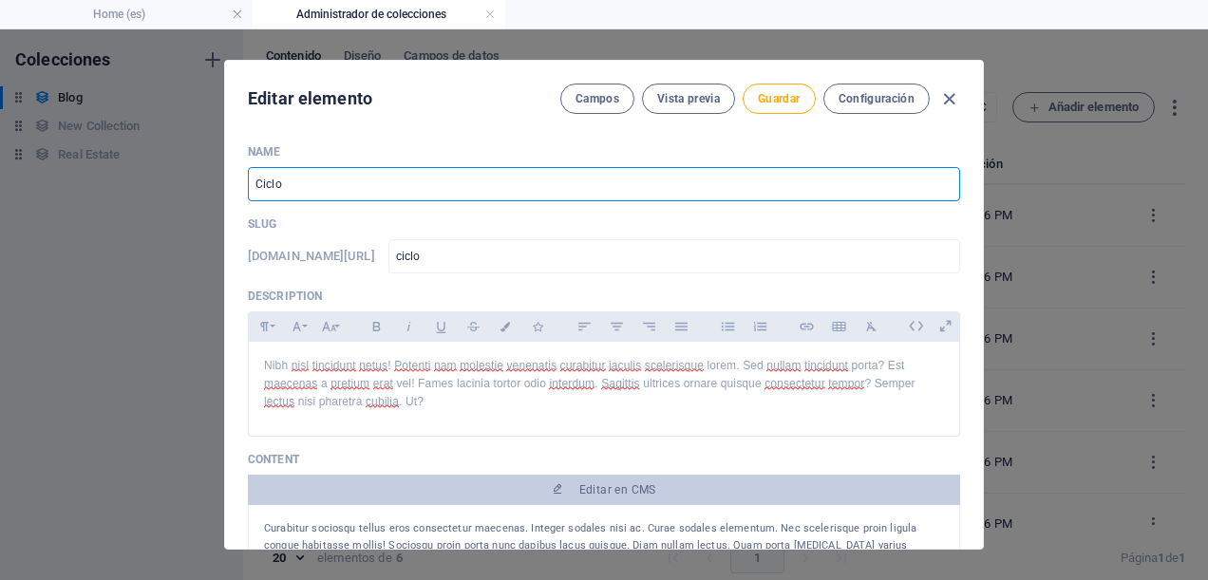
type input "ciclo-f"
type input "Ciclo Fe"
type input "ciclo-fe"
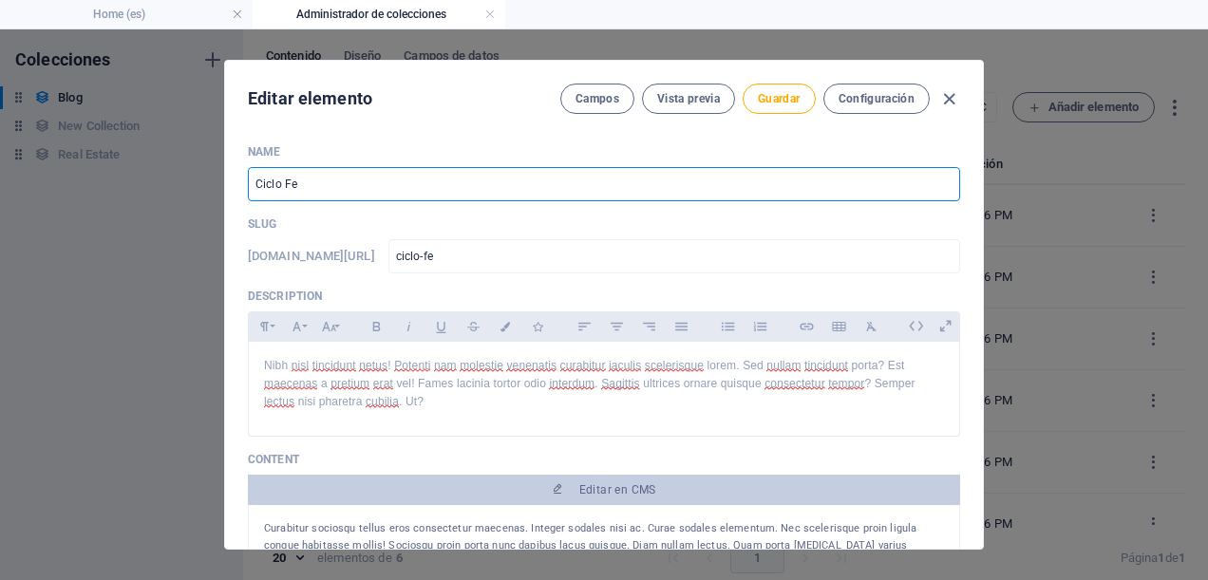
type input "Ciclo Fes"
type input "ciclo-fes"
type input "Ciclo Fest"
type input "ciclo-fest"
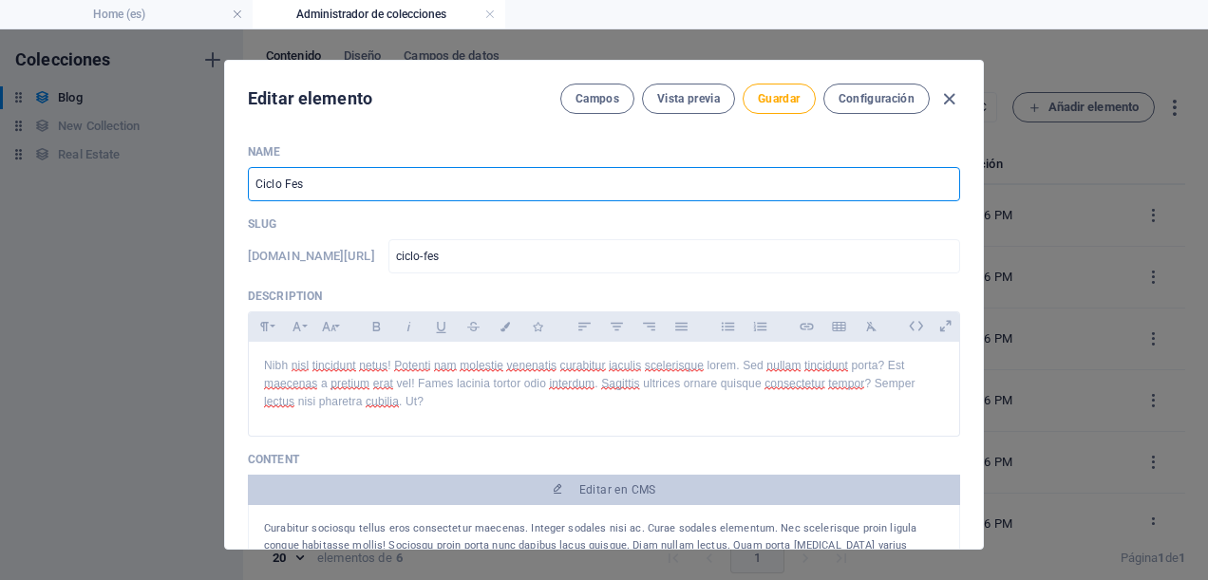
type input "ciclo-fest"
type input "Ciclo Festi"
type input "ciclo-festi"
type input "Ciclo Festiv"
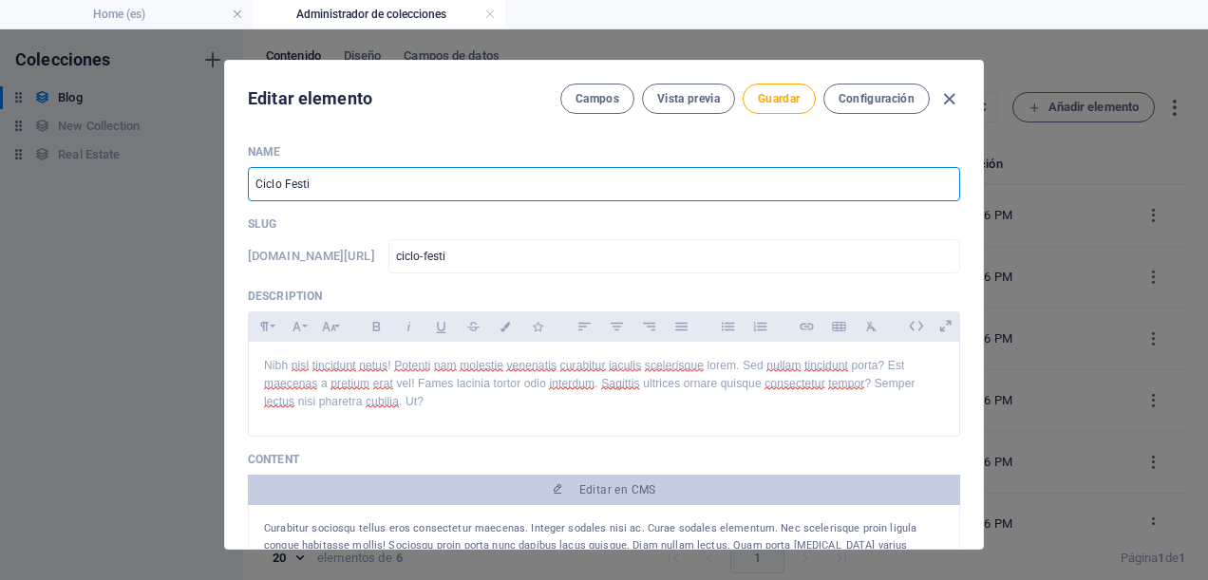
type input "ciclo-festiv"
type input "Ciclo Festiva"
type input "ciclo-festiva"
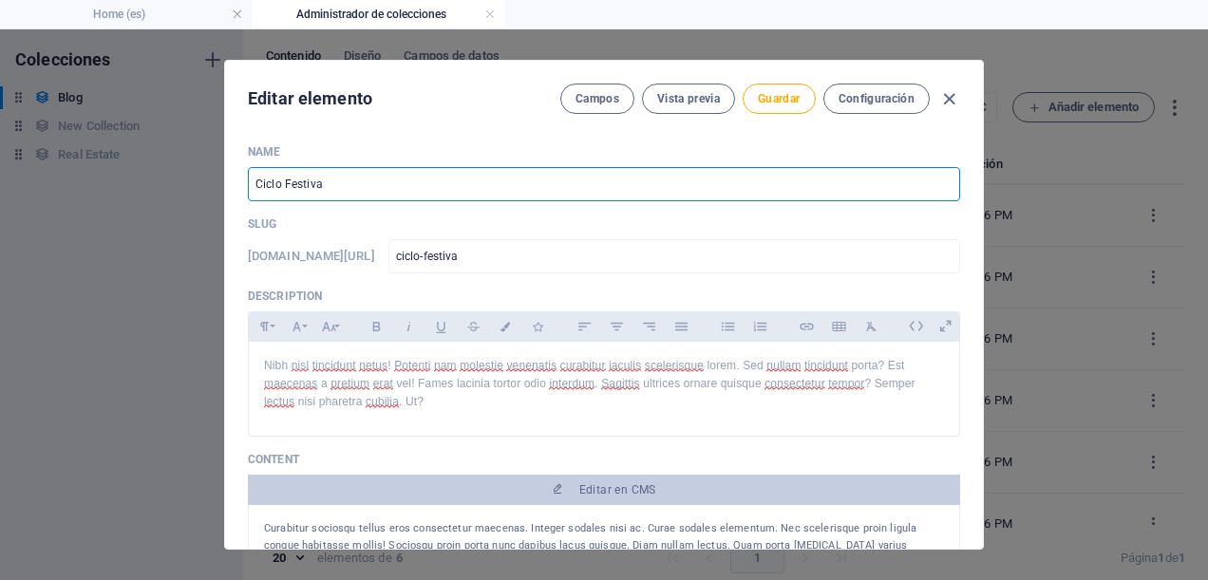
type input "Ciclo Festival"
type input "ciclo-festival"
type input "Ciclo Festival d"
type input "ciclo-festival-d"
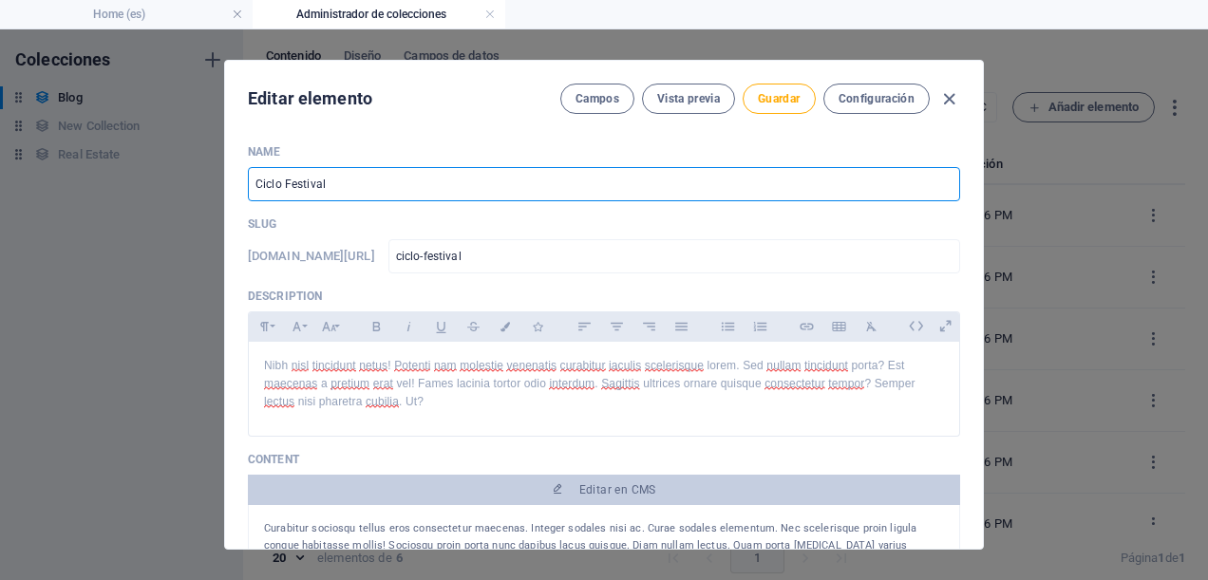
type input "ciclo-festival-d"
type input "Ciclo Festival de"
type input "ciclo-festival-de"
type input "Ciclo Festival de V"
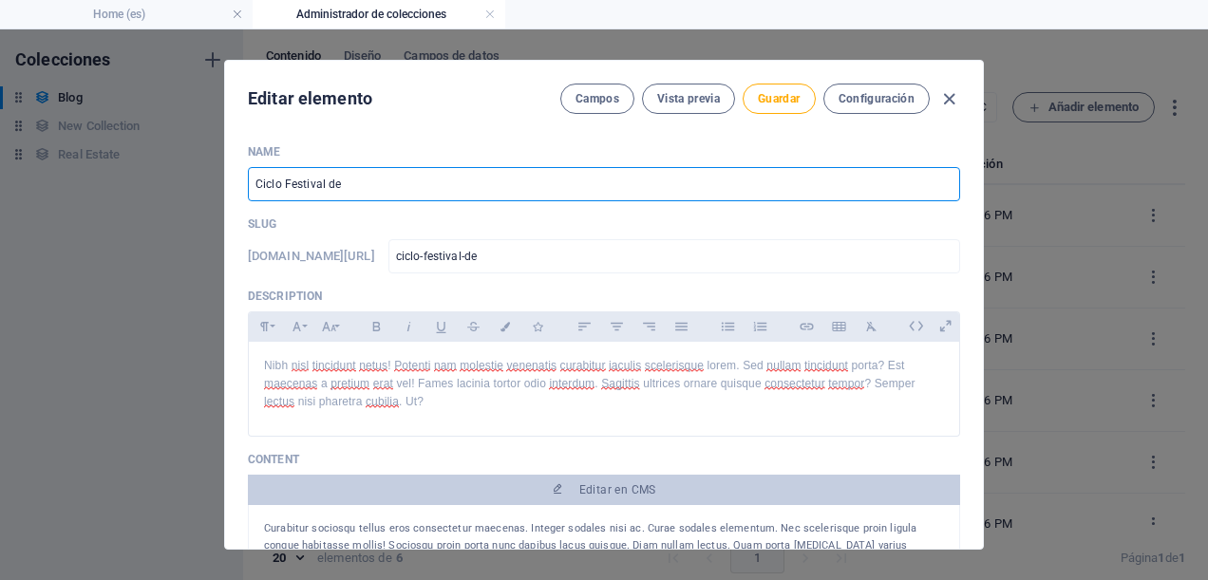
type input "ciclo-festival-de-v"
type input "Ciclo Festival de Vi"
type input "ciclo-festival-de-vi"
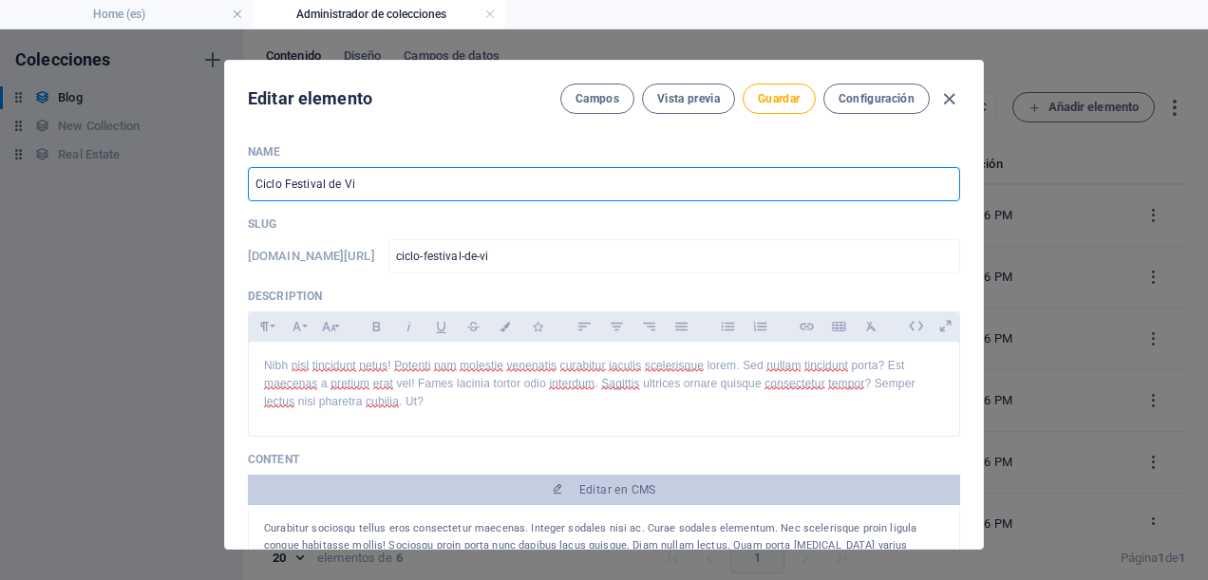
type input "Ciclo Festival de Viñ"
type input "ciclo-festival-de-vin"
type input "Ciclo Festival de Viña"
type input "ciclo-festival-de-[PERSON_NAME]"
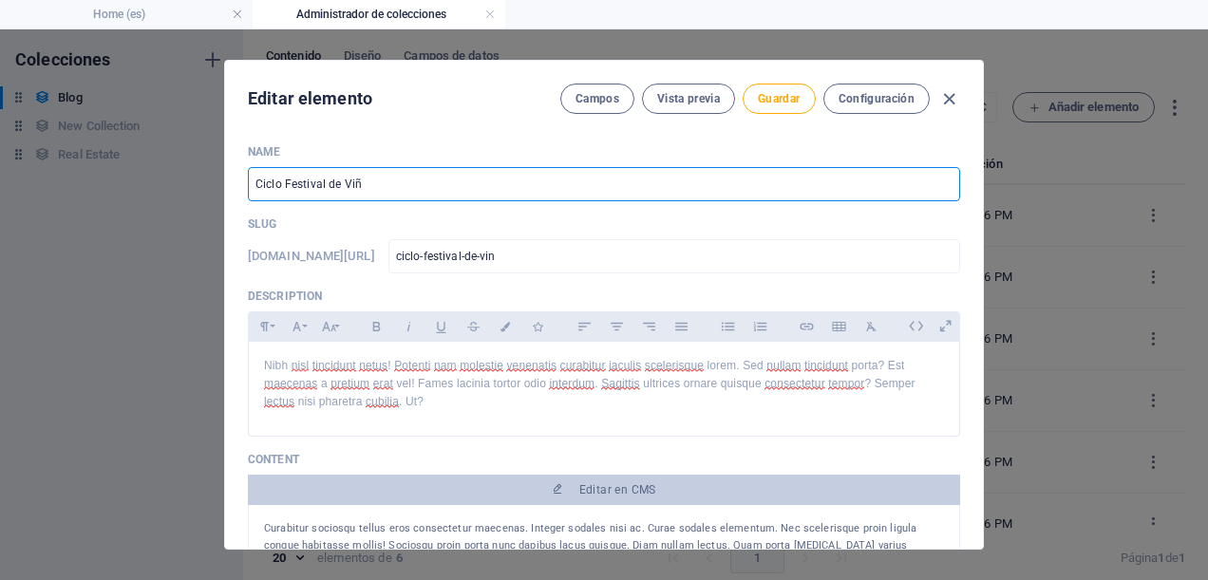
type input "ciclo-festival-de-[PERSON_NAME]"
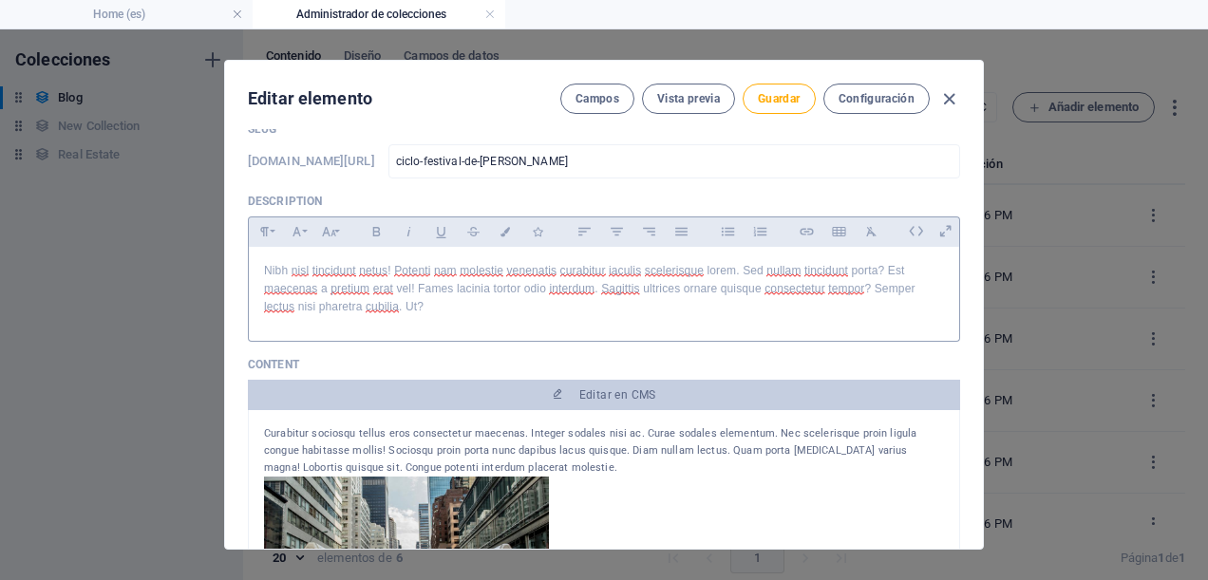
type input "Ciclo Festival de Viña"
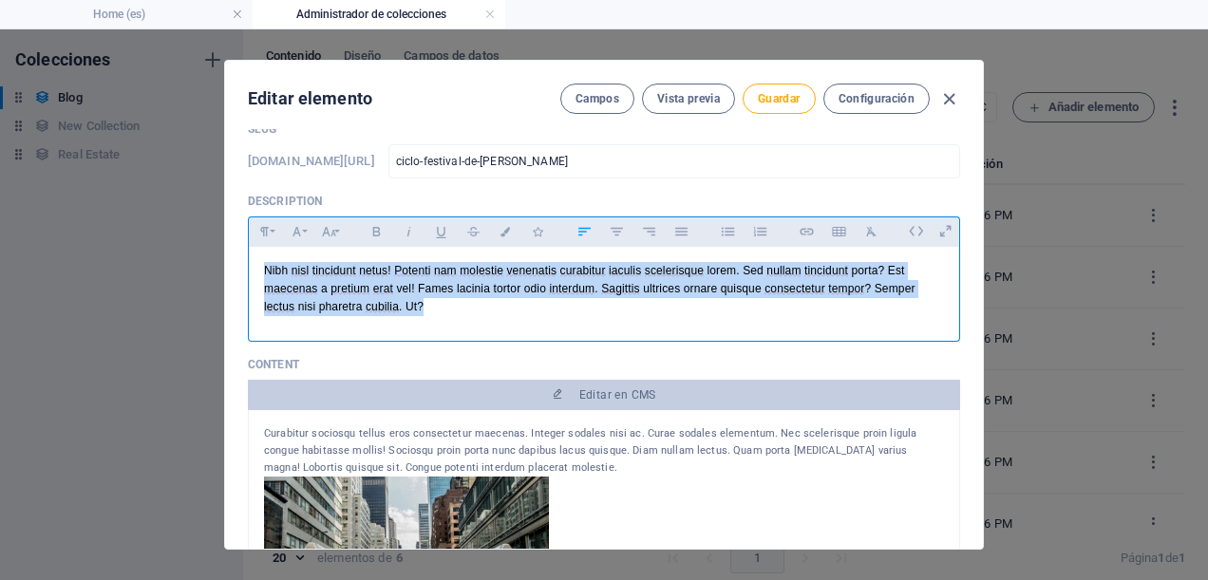
drag, startPoint x: 450, startPoint y: 308, endPoint x: 253, endPoint y: 264, distance: 202.4
click at [253, 264] on div "Nibh nisl tincidunt netus! Potenti nam molestie venenatis curabitur iaculis sce…" at bounding box center [604, 290] width 711 height 86
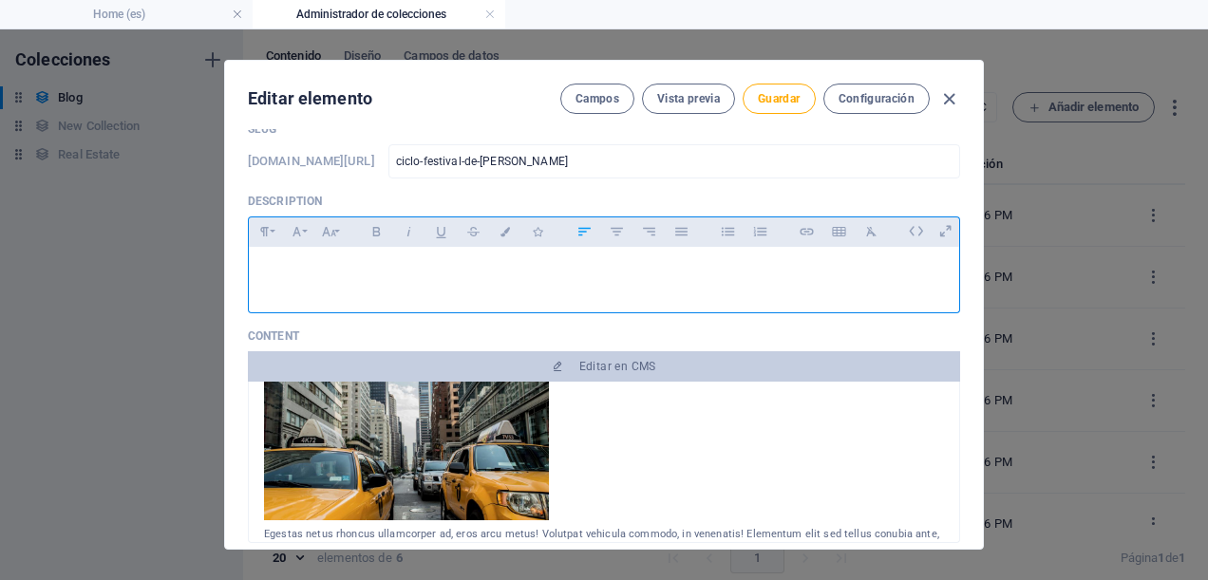
scroll to position [0, 0]
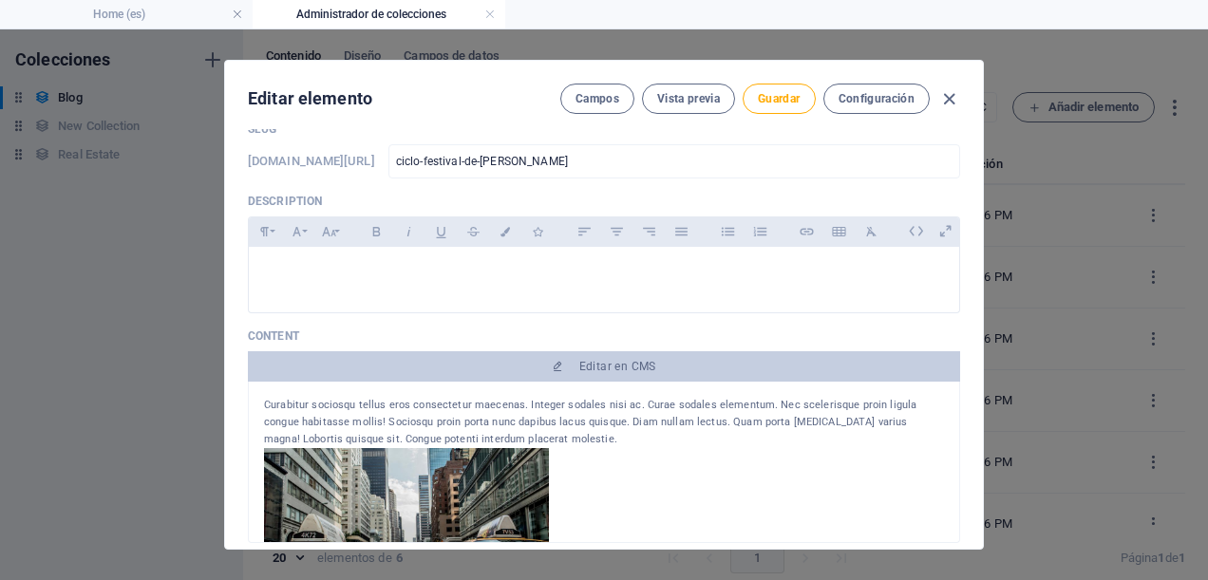
click at [580, 426] on div "Curabitur sociosqu tellus eros consectetur maecenas. Integer sodales nisi ac. C…" at bounding box center [604, 422] width 680 height 51
drag, startPoint x: 580, startPoint y: 426, endPoint x: 553, endPoint y: 390, distance: 44.1
click at [553, 390] on div "Curabitur sociosqu tellus eros consectetur maecenas. Integer sodales nisi ac. C…" at bounding box center [604, 463] width 713 height 162
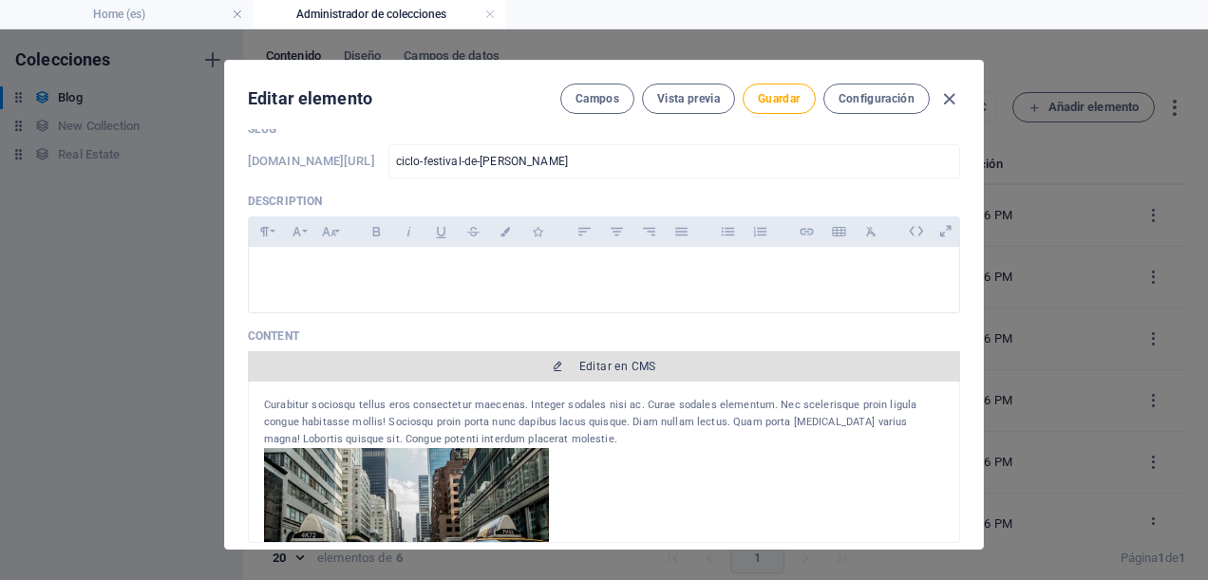
click at [606, 364] on span "Editar en CMS" at bounding box center [618, 366] width 77 height 15
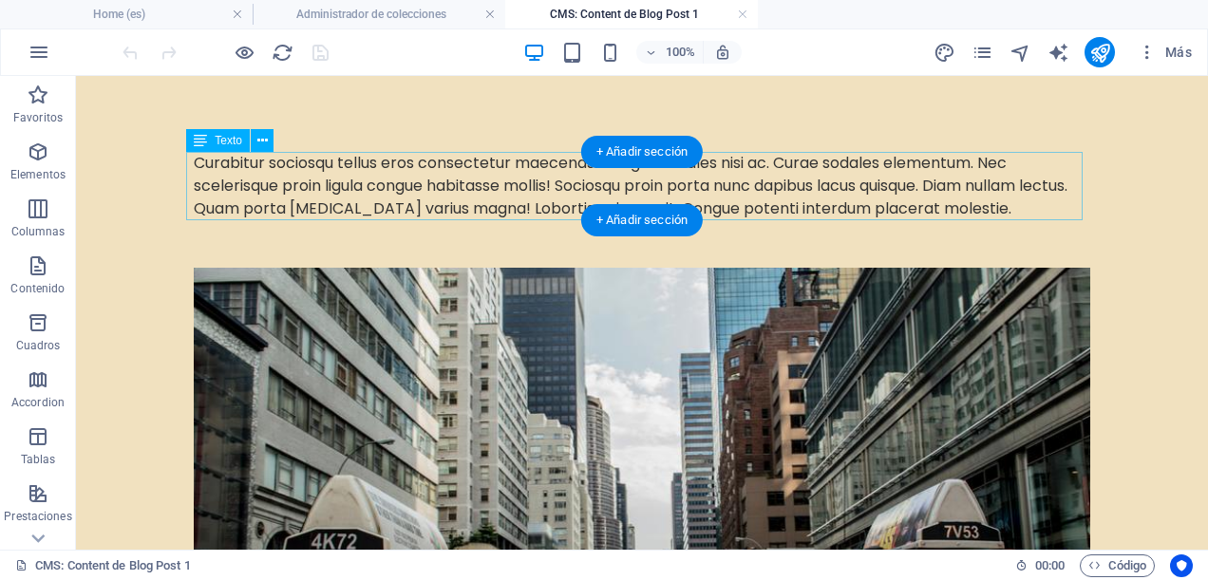
click at [866, 194] on div "Curabitur sociosqu tellus eros consectetur maecenas. Integer sodales nisi ac. C…" at bounding box center [642, 186] width 897 height 68
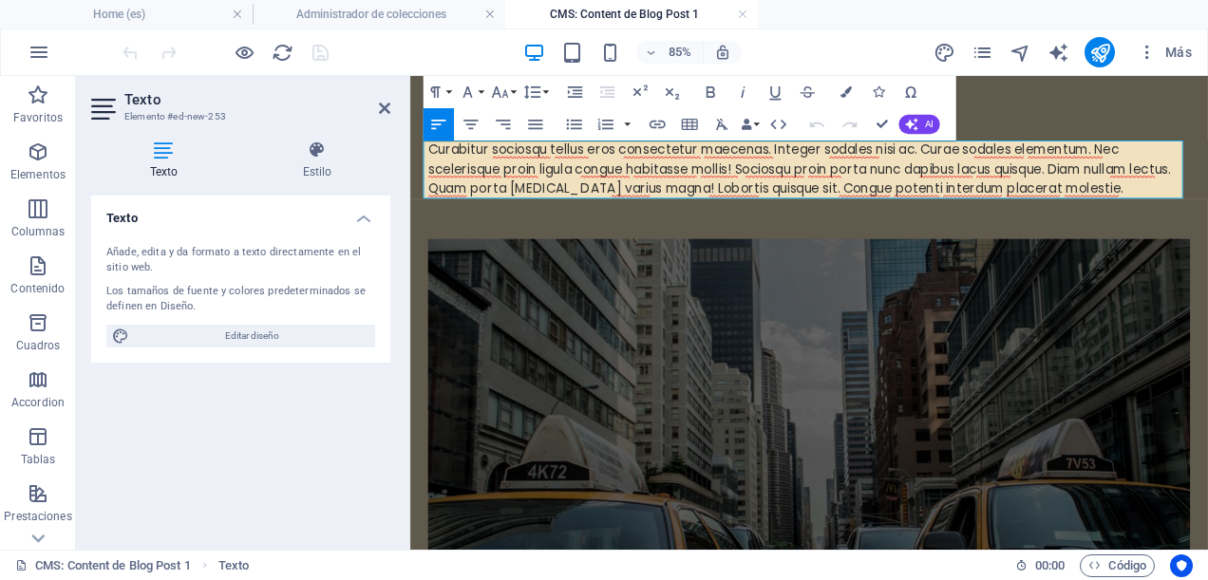
click at [1208, 210] on div "Curabitur sociosqu tellus eros consectetur maecenas. Integer sodales nisi ac. C…" at bounding box center [879, 186] width 897 height 68
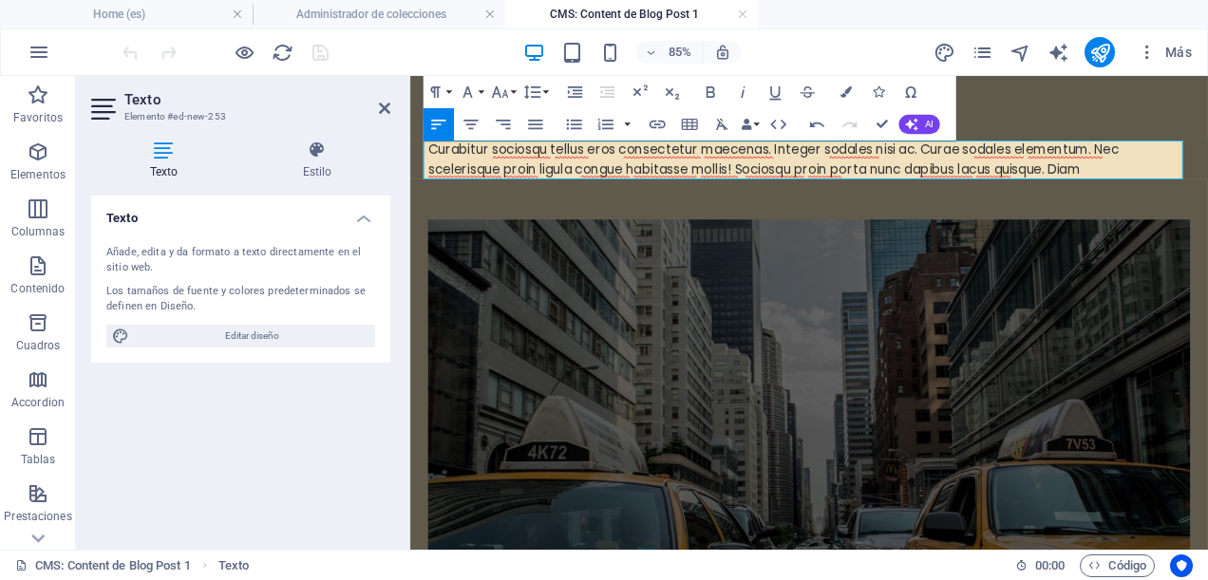
click at [1118, 240] on div at bounding box center [879, 222] width 897 height 48
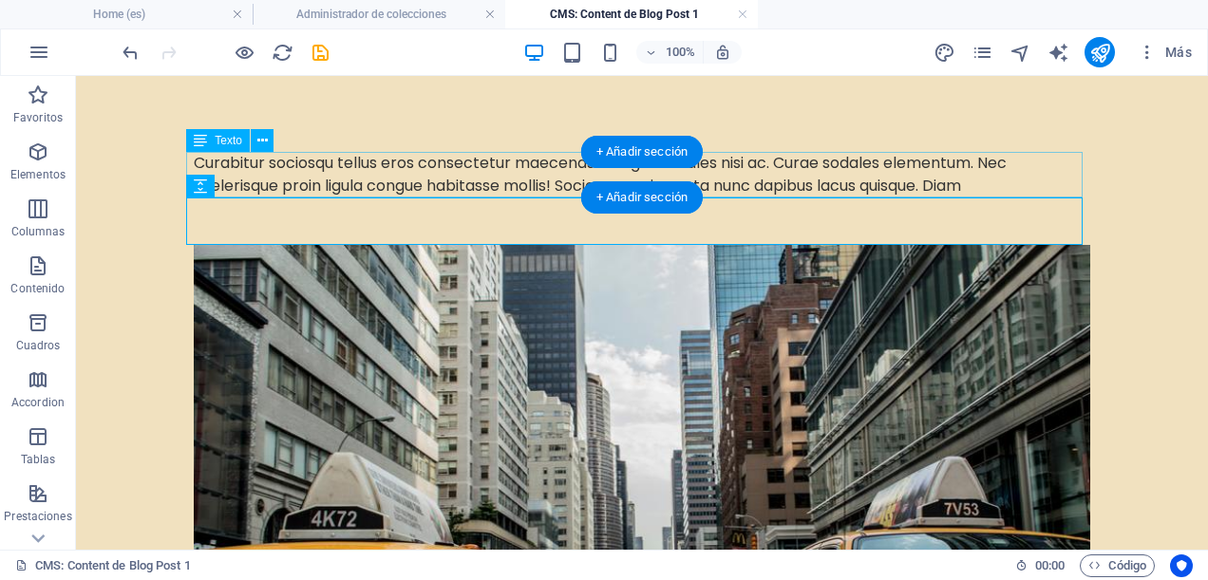
click at [990, 177] on div "Curabitur sociosqu tellus eros consectetur maecenas. Integer sodales nisi ac. C…" at bounding box center [642, 175] width 897 height 46
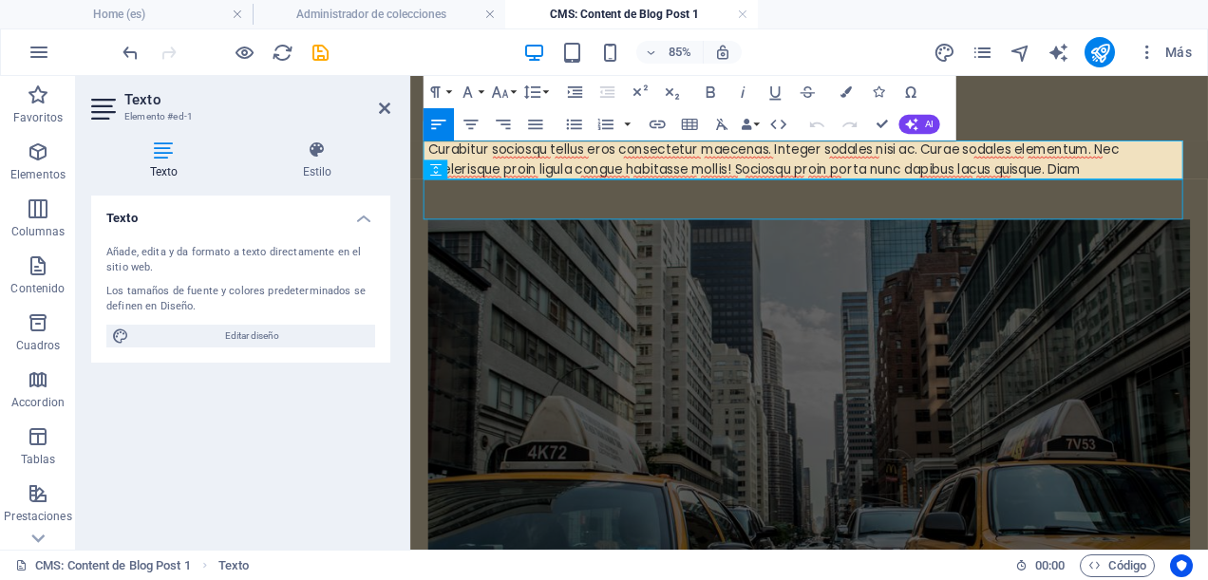
click at [1208, 191] on div "Curabitur sociosqu tellus eros consectetur maecenas. Integer sodales nisi ac. C…" at bounding box center [879, 175] width 897 height 46
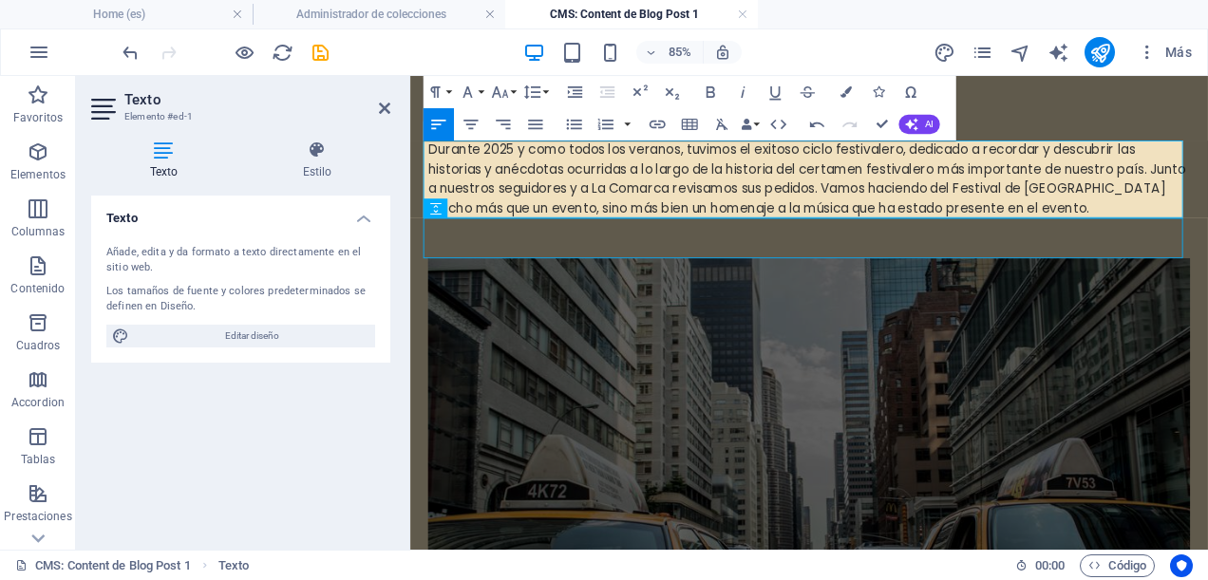
click at [382, 107] on icon at bounding box center [384, 108] width 11 height 15
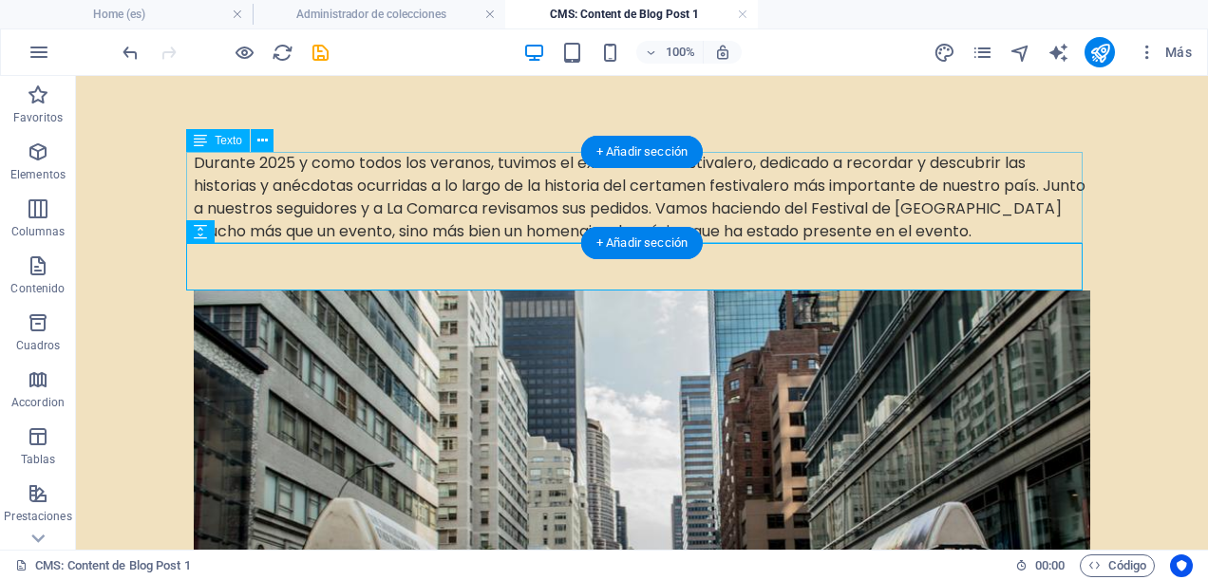
click at [815, 181] on div "Durante 2025 y como todos los veranos, tuvimos el exitoso ciclo festivalero, de…" at bounding box center [642, 197] width 897 height 91
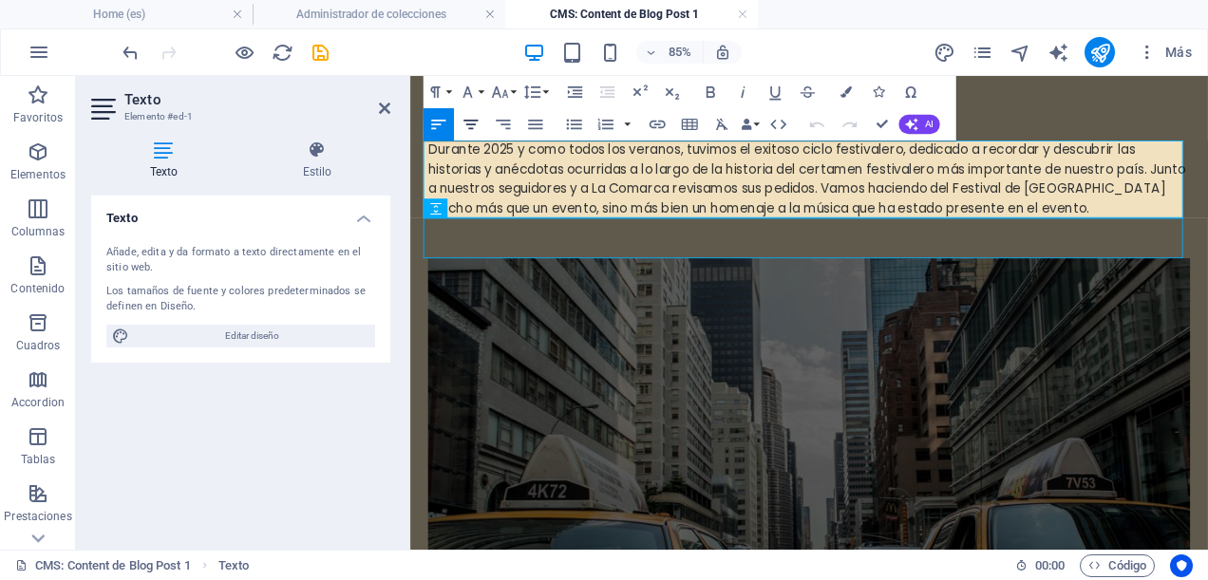
click at [477, 125] on icon "button" at bounding box center [471, 124] width 19 height 19
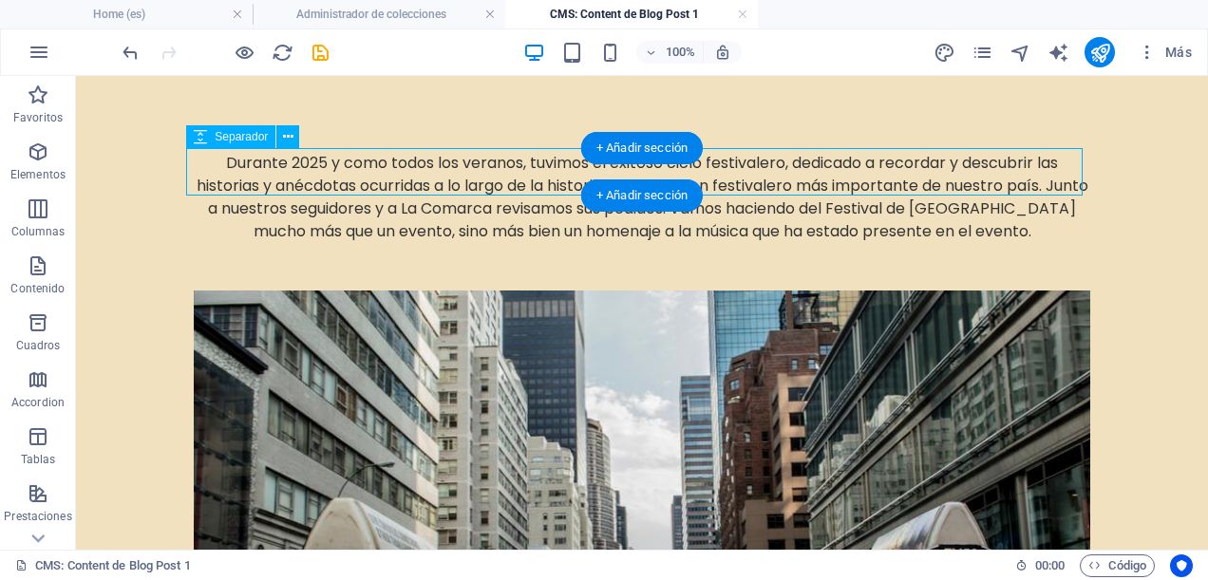
scroll to position [190, 0]
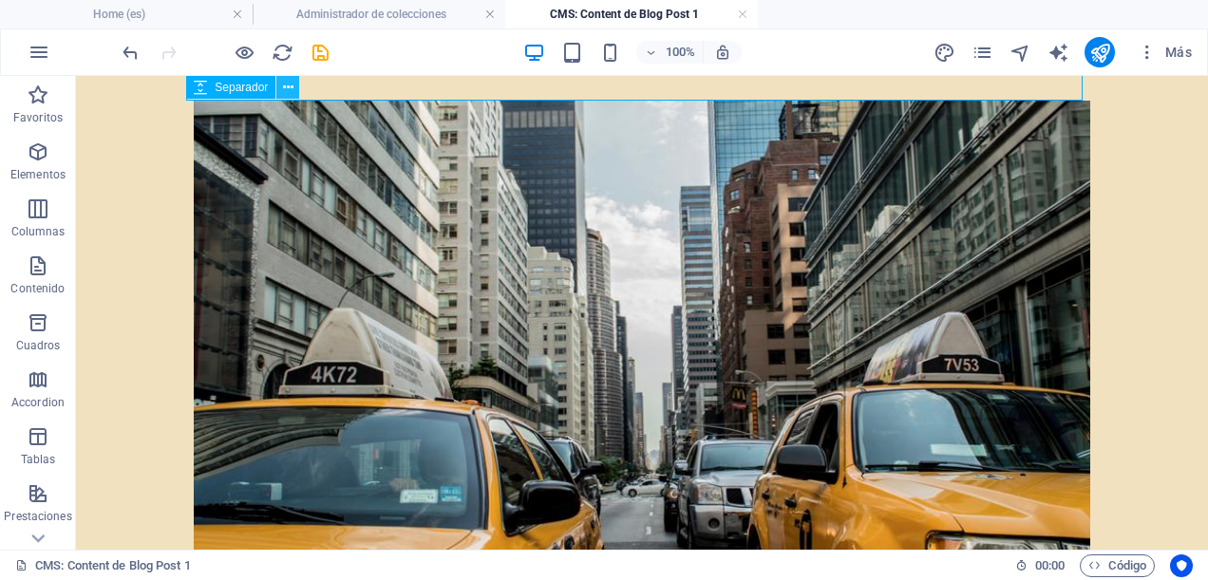
click at [285, 90] on icon at bounding box center [288, 88] width 10 height 20
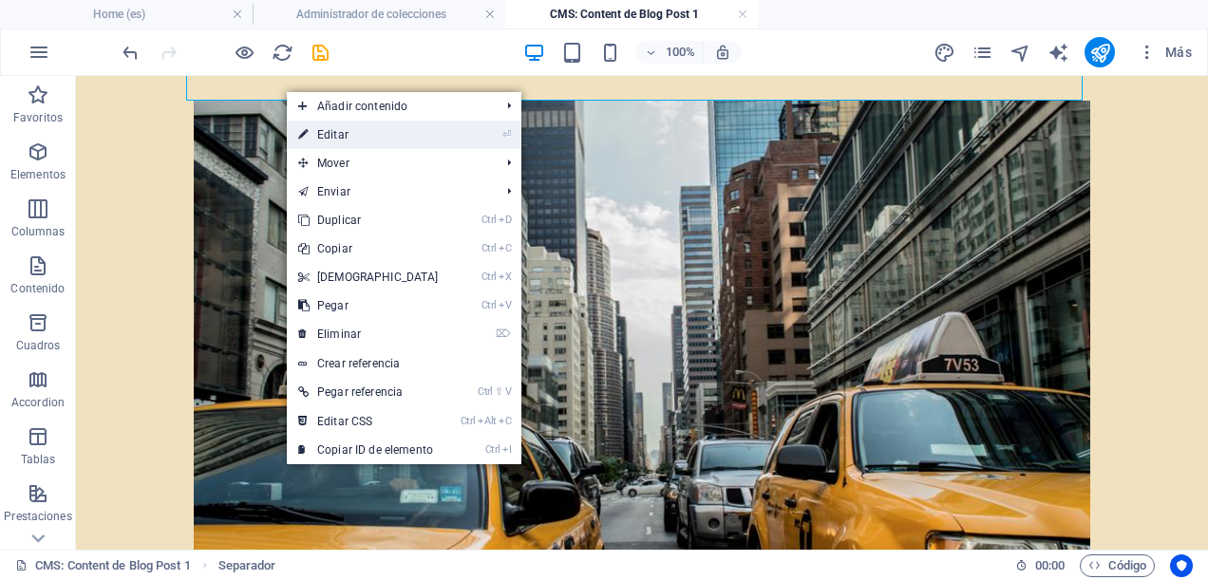
click at [415, 127] on link "⏎ Editar" at bounding box center [368, 135] width 163 height 29
select select "px"
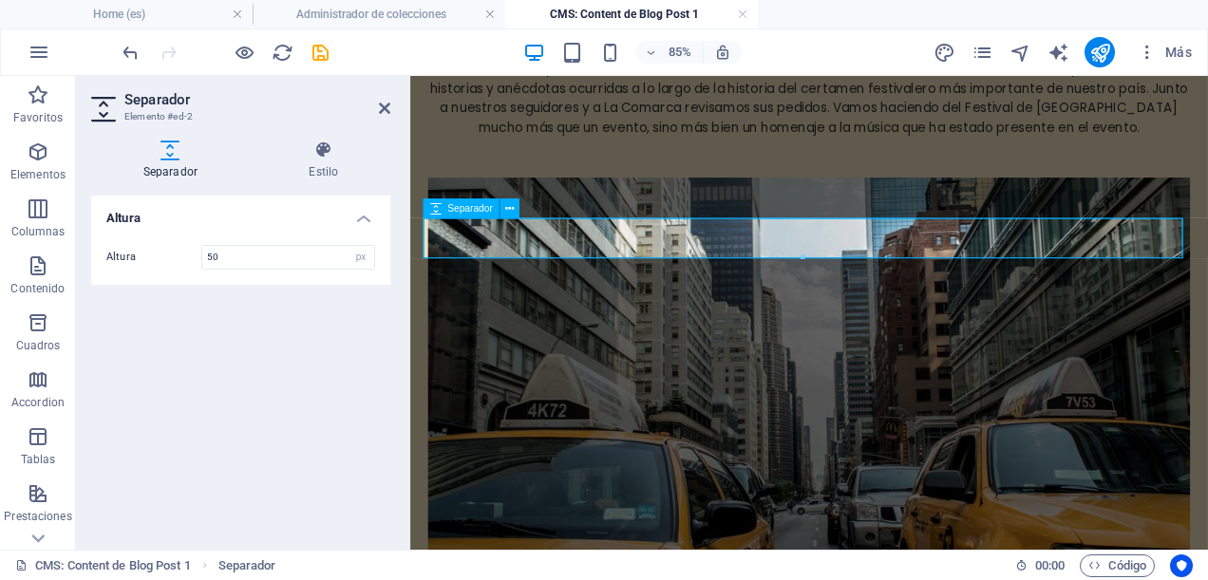
scroll to position [0, 0]
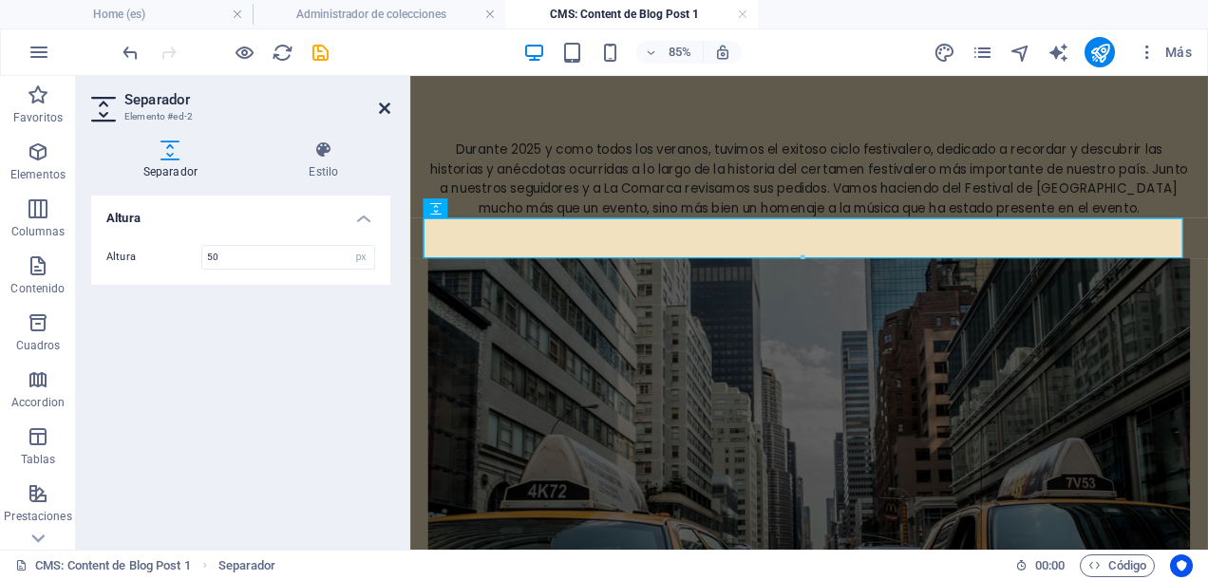
click at [382, 106] on icon at bounding box center [384, 108] width 11 height 15
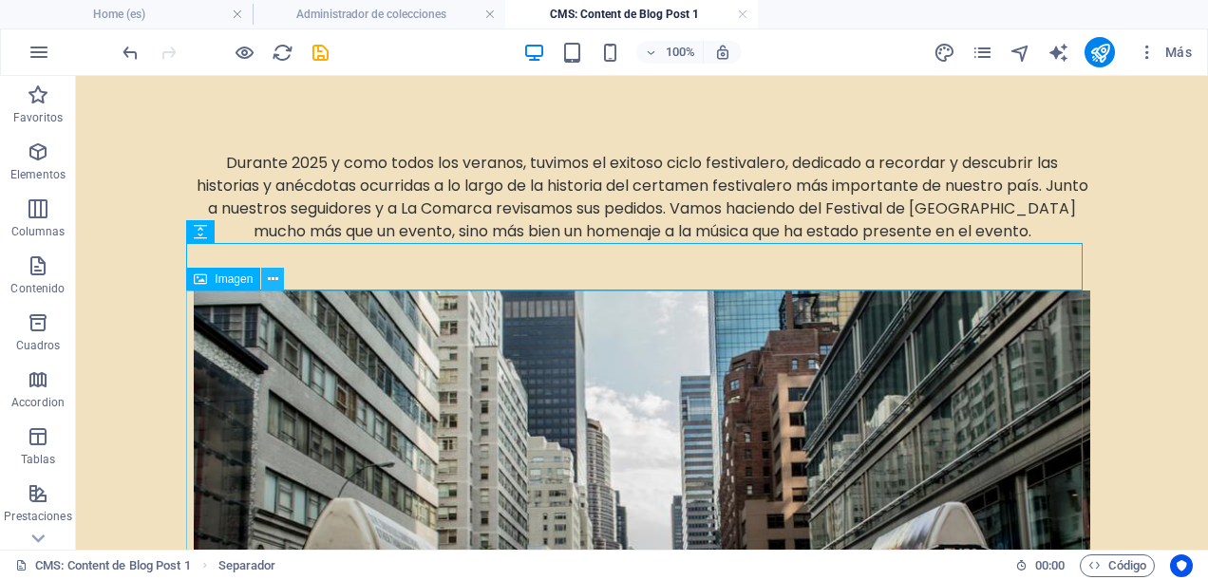
click at [272, 280] on icon at bounding box center [273, 280] width 10 height 20
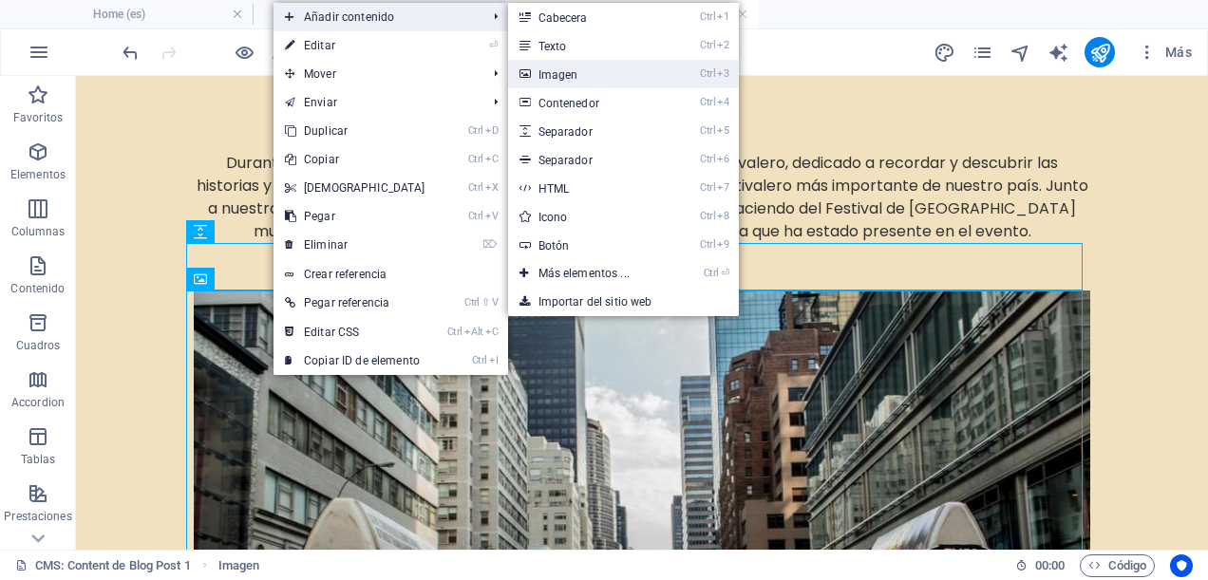
click at [576, 67] on link "Ctrl 3 Imagen" at bounding box center [588, 74] width 160 height 29
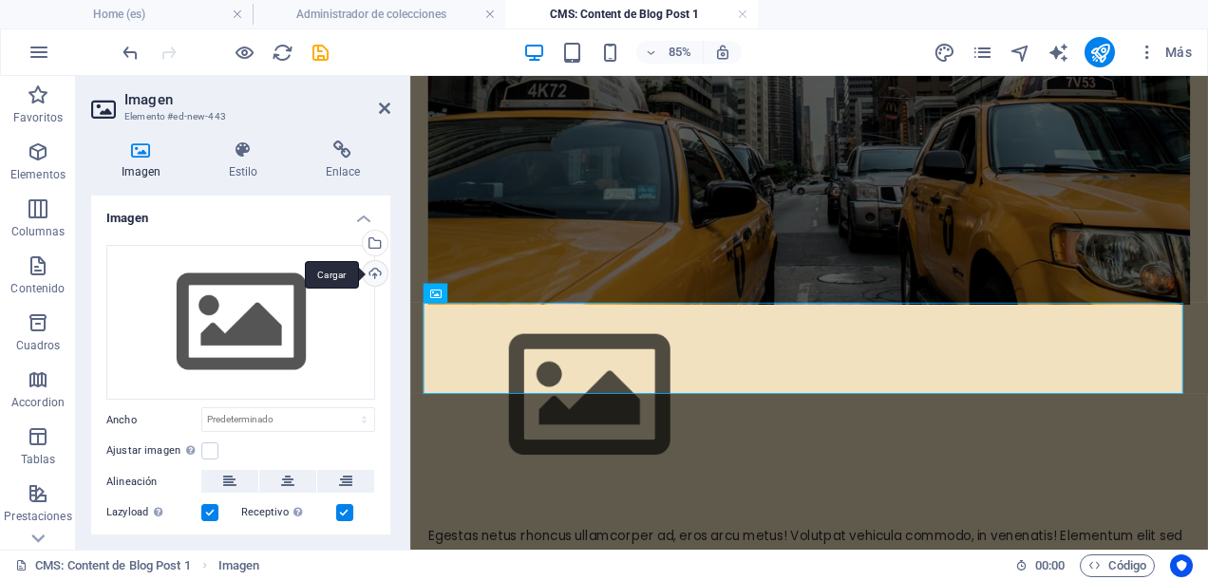
click at [376, 275] on div "Cargar" at bounding box center [373, 275] width 29 height 29
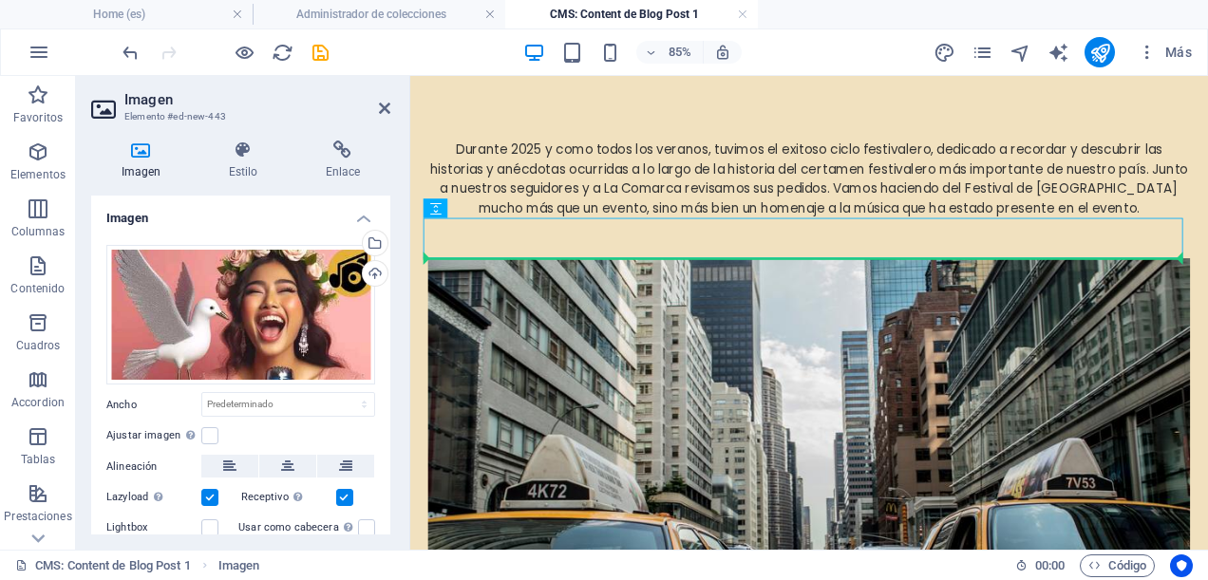
drag, startPoint x: 728, startPoint y: 422, endPoint x: 641, endPoint y: 305, distance: 145.4
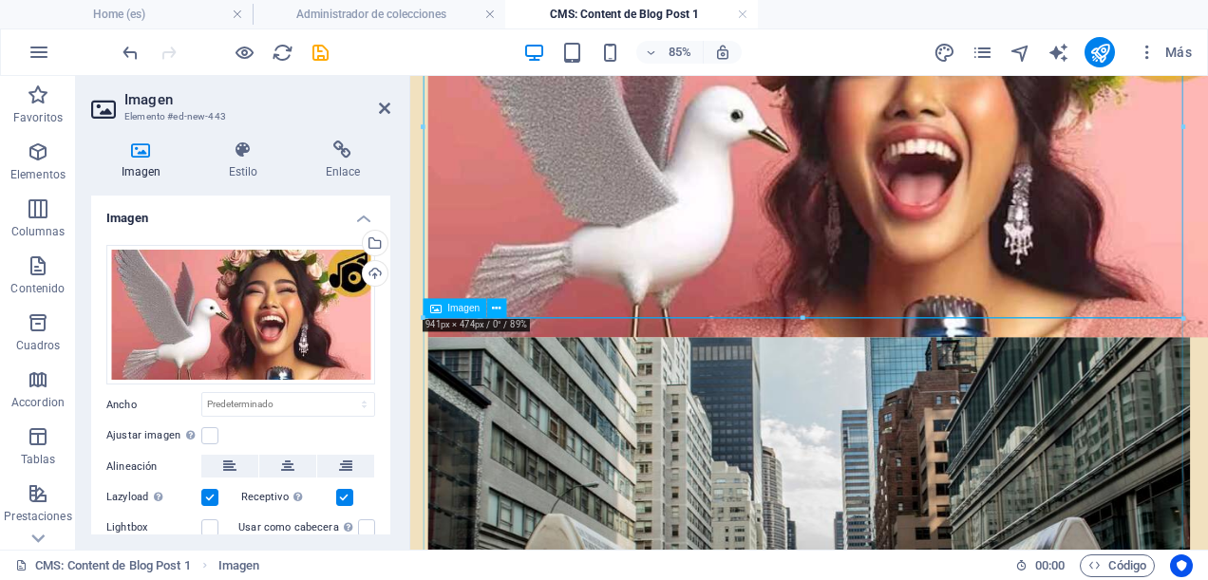
scroll to position [475, 0]
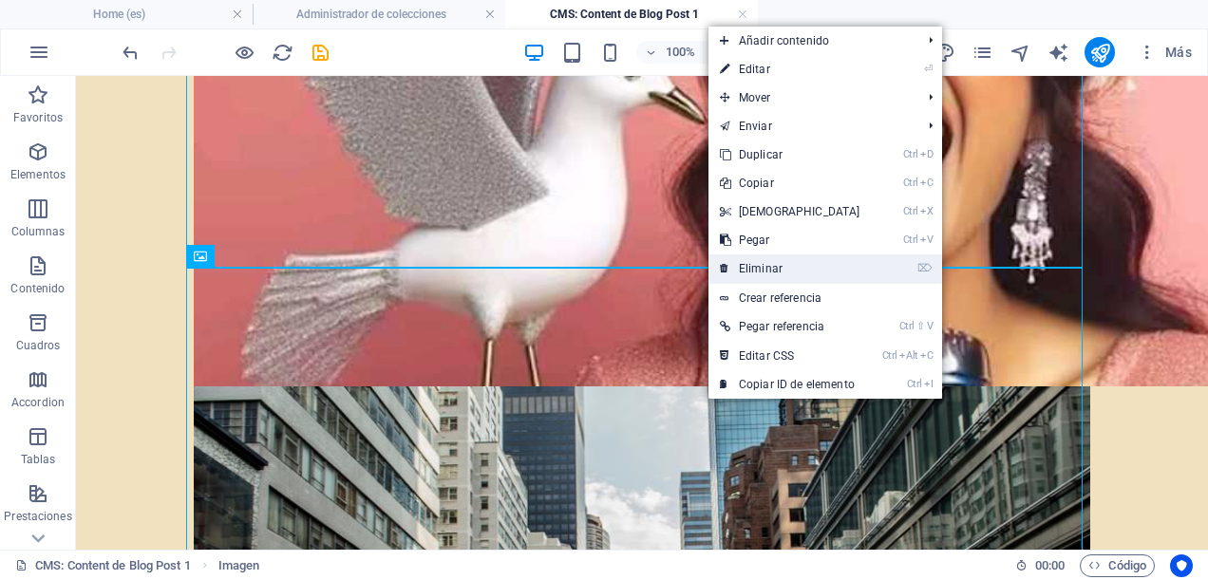
click at [758, 275] on link "⌦ Eliminar" at bounding box center [790, 269] width 163 height 29
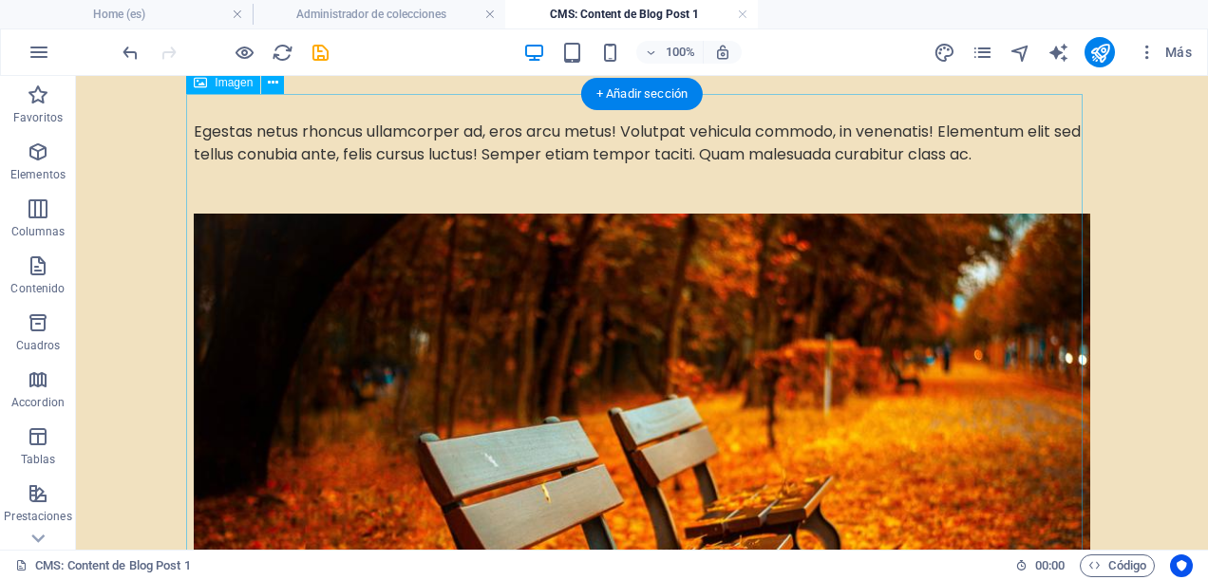
scroll to position [694, 0]
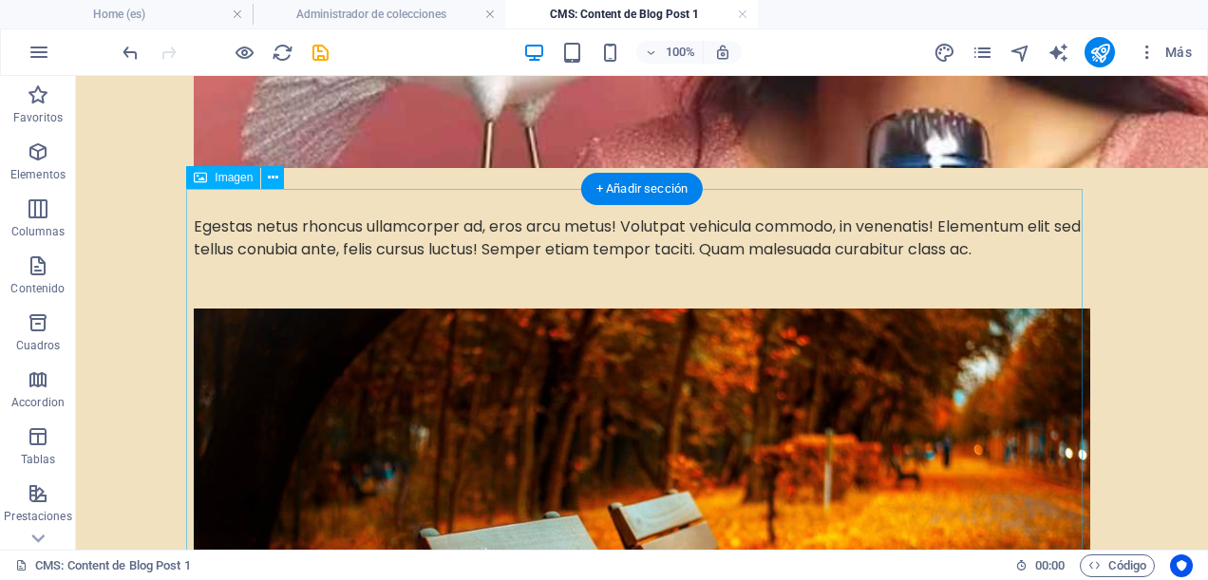
click at [633, 352] on figure at bounding box center [642, 572] width 897 height 526
click at [716, 309] on figure at bounding box center [642, 572] width 897 height 526
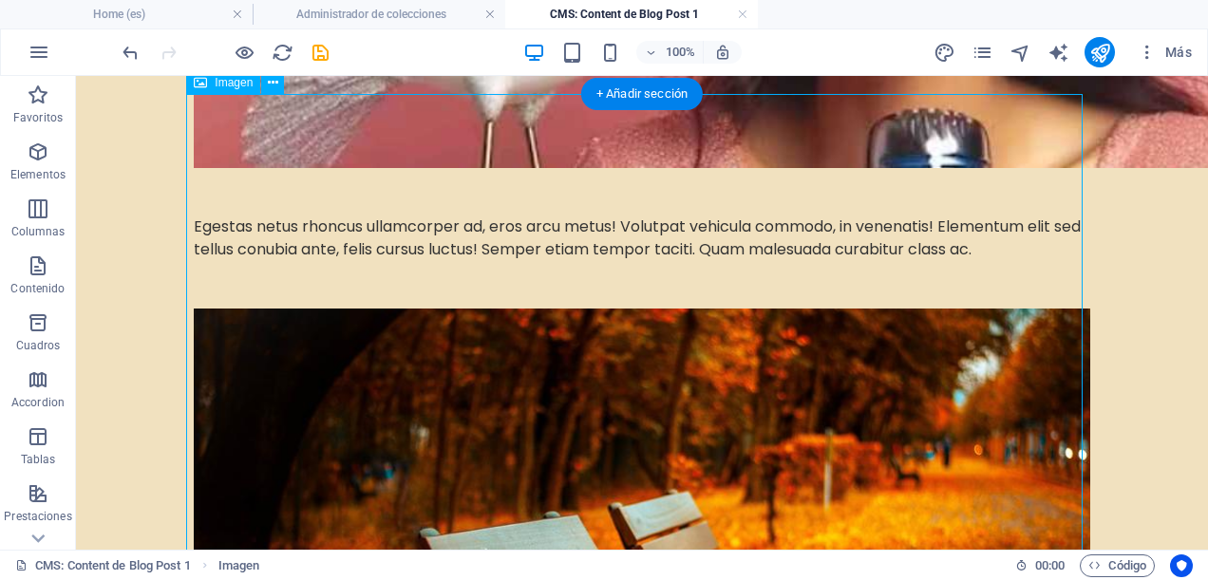
scroll to position [1074, 0]
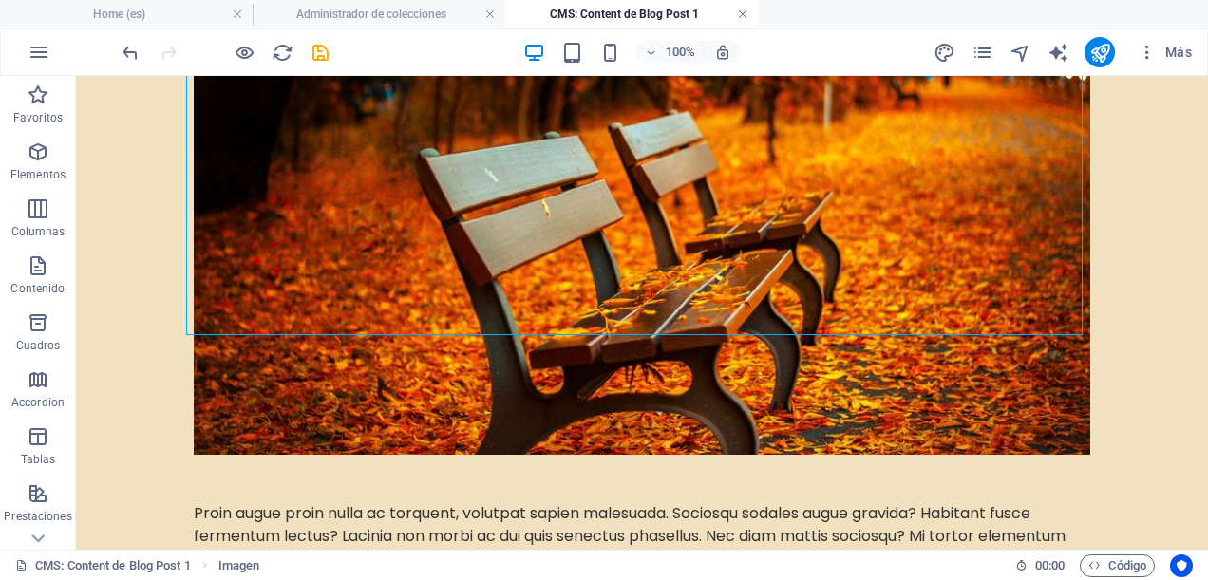
click at [743, 11] on link at bounding box center [742, 15] width 11 height 18
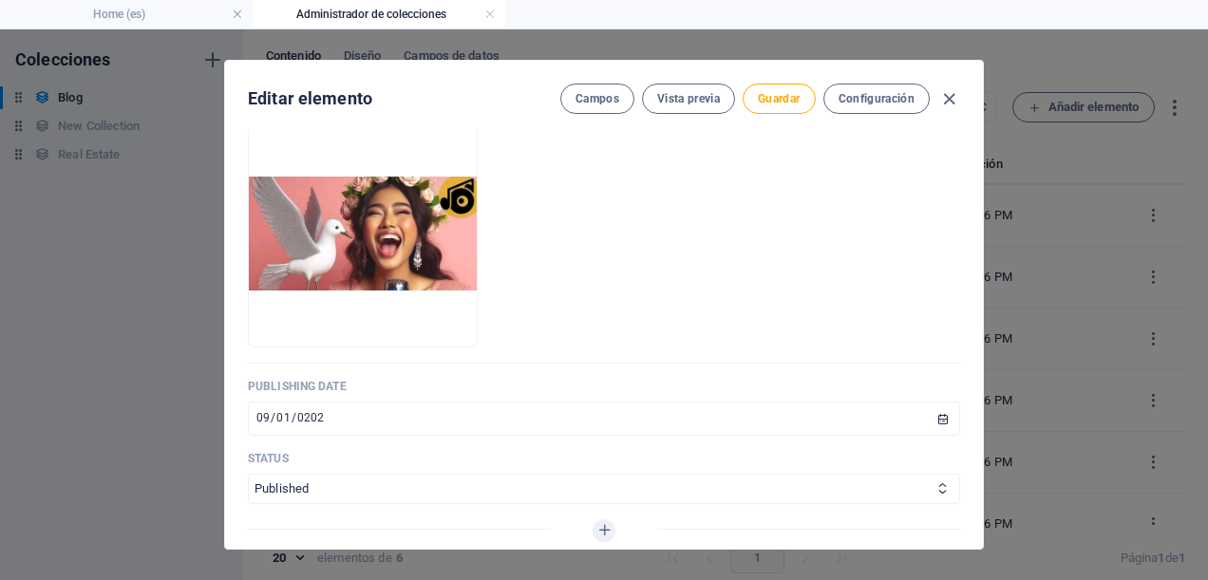
scroll to position [0, 0]
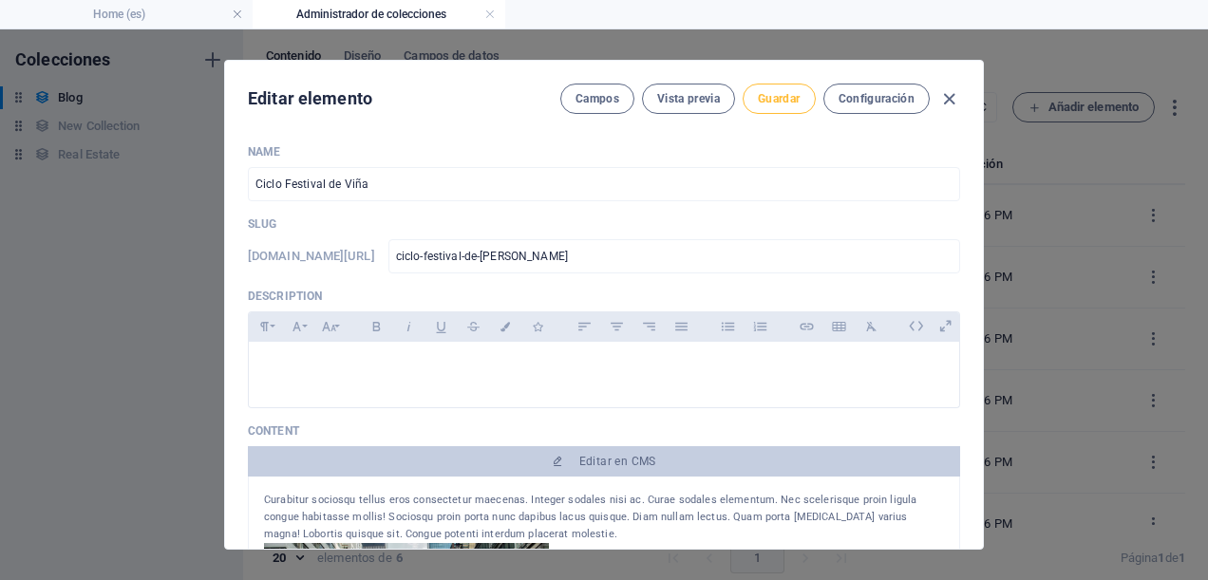
click at [766, 89] on button "Guardar" at bounding box center [779, 99] width 72 height 30
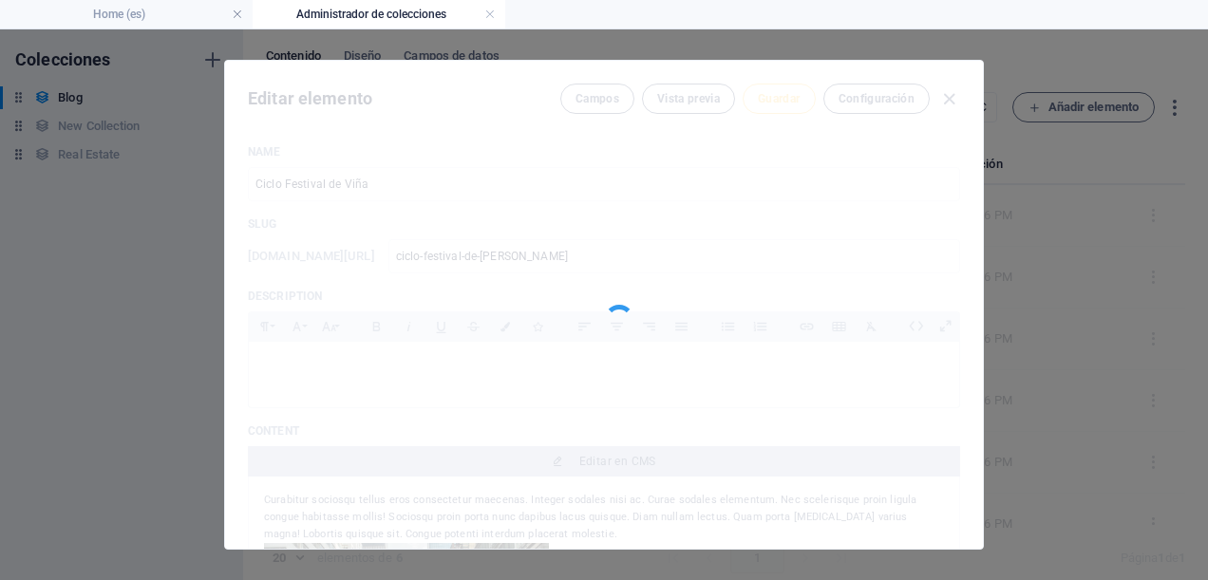
type input "ciclo-festival-de-vina"
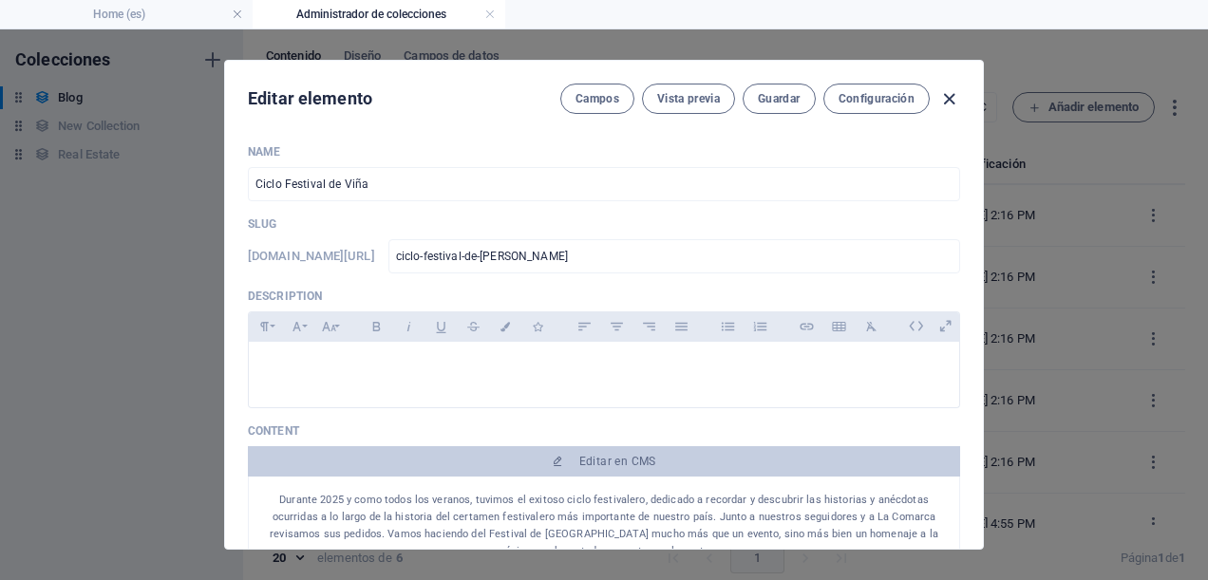
click at [944, 101] on icon "button" at bounding box center [950, 99] width 22 height 22
type input "[DATE]"
type input "ciclo-festival-de-vina"
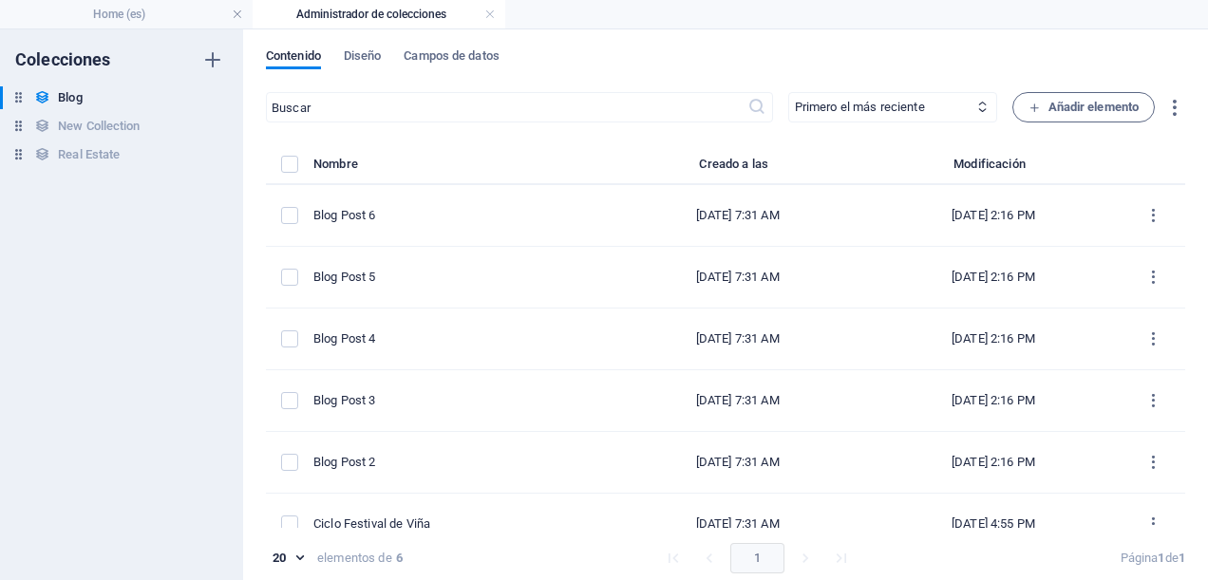
click at [496, 20] on h4 "Administrador de colecciones" at bounding box center [379, 14] width 253 height 21
click at [173, 9] on h4 "Home (es)" at bounding box center [126, 14] width 253 height 21
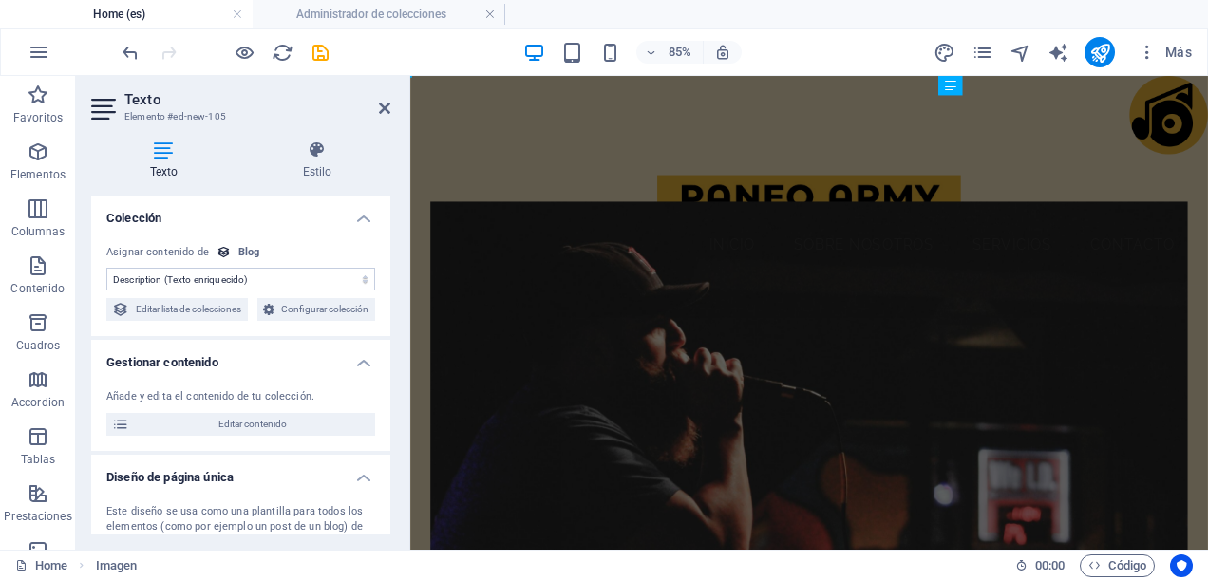
scroll to position [8552, 0]
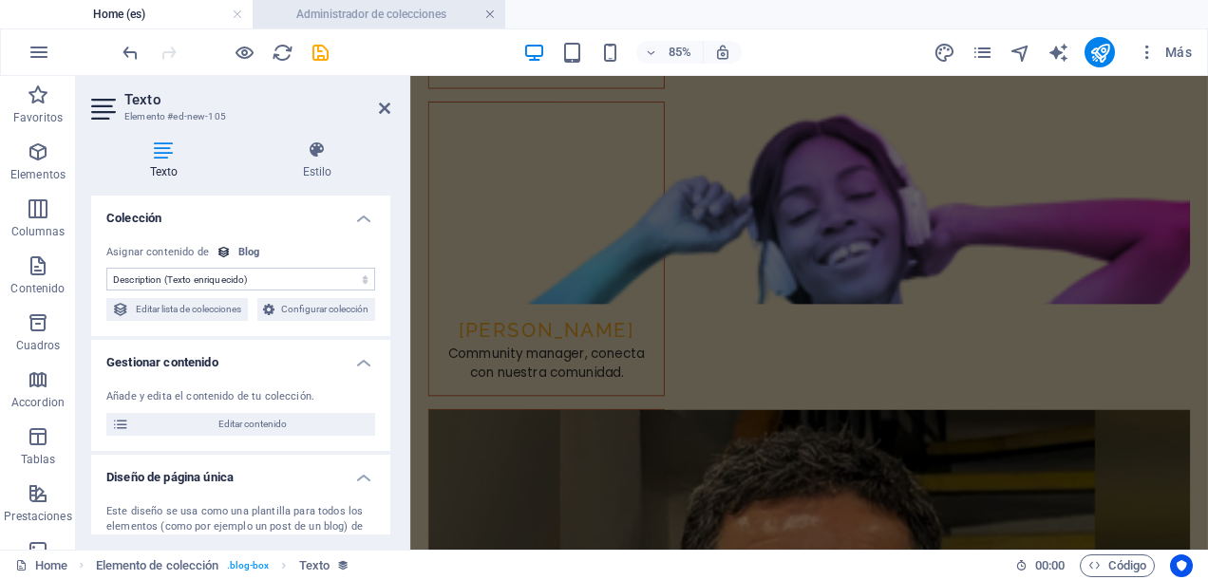
click at [486, 15] on link at bounding box center [490, 15] width 11 height 18
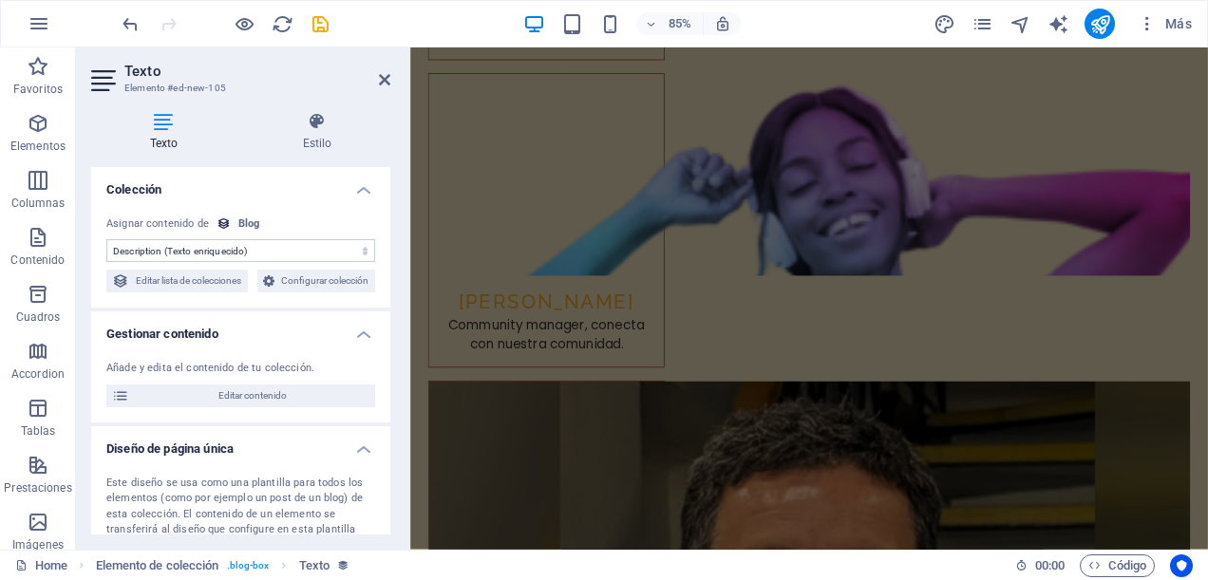
scroll to position [8580, 0]
click at [386, 73] on icon at bounding box center [384, 79] width 11 height 15
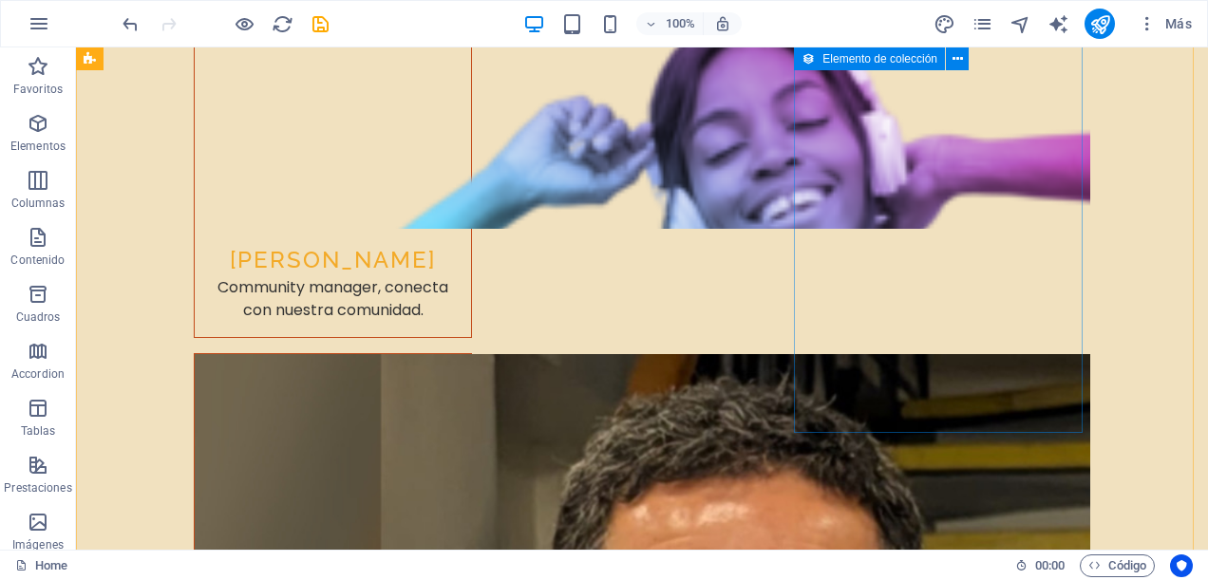
scroll to position [9303, 0]
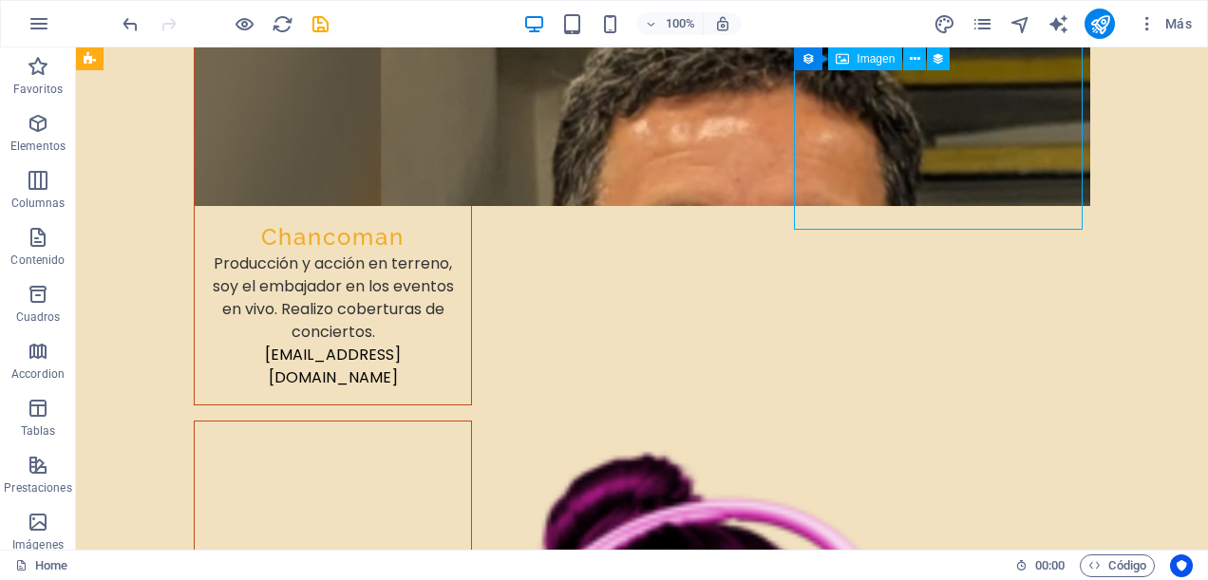
select select "image"
select select "px"
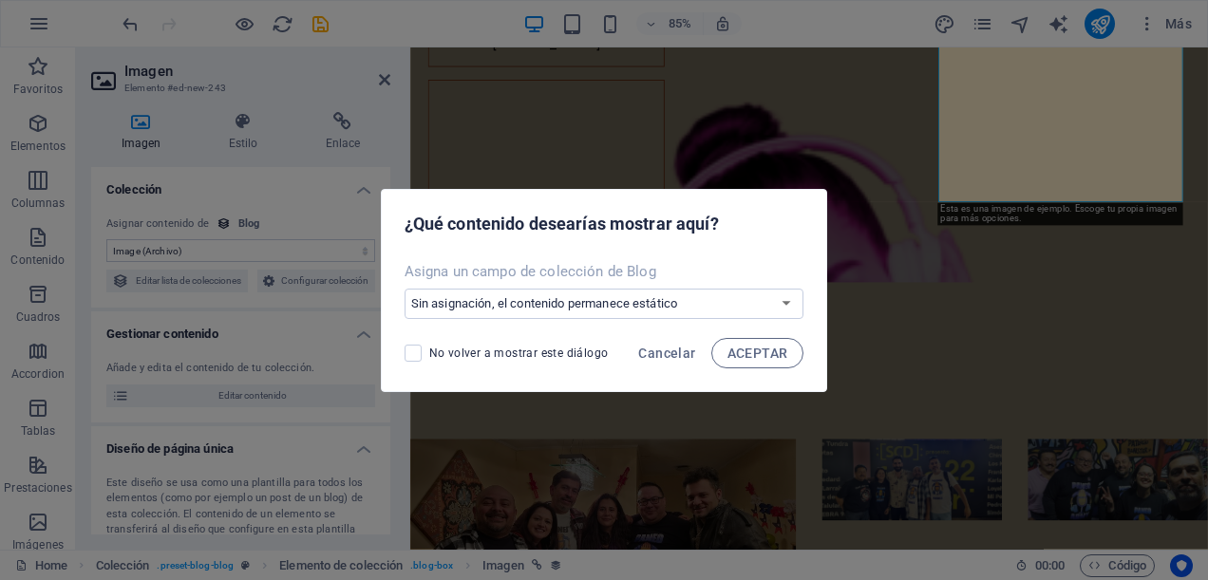
scroll to position [8496, 0]
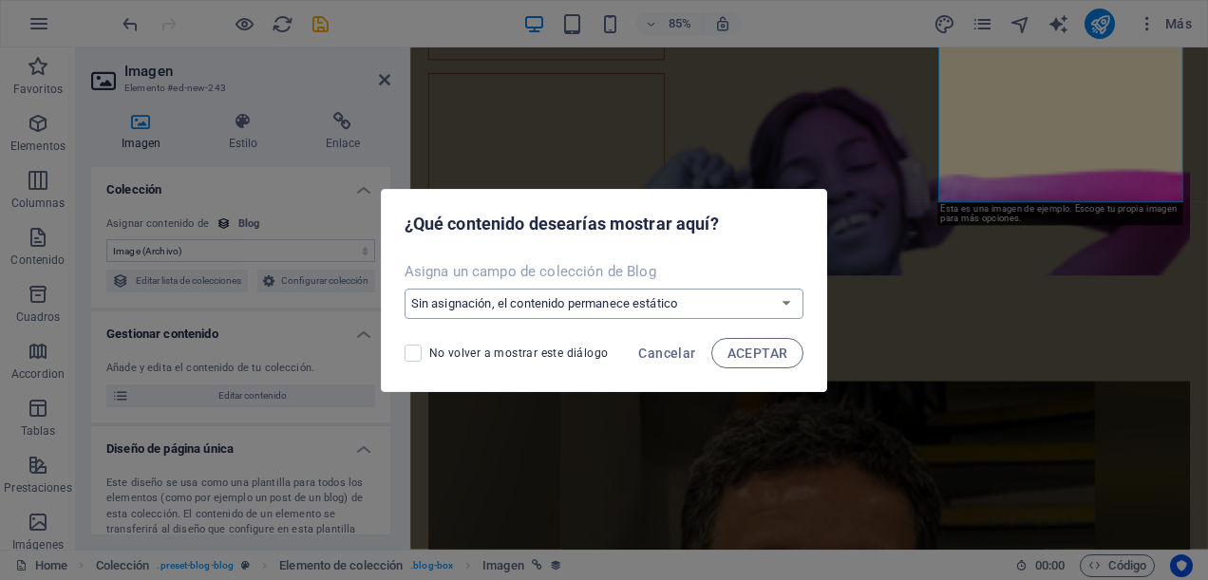
click at [782, 302] on select "Sin asignación, el contenido permanece estático Crear un campo nuevo Creado a l…" at bounding box center [605, 304] width 400 height 30
select select "image"
click at [407, 289] on select "Sin asignación, el contenido permanece estático Crear un campo nuevo Creado a l…" at bounding box center [605, 304] width 400 height 30
click at [737, 353] on span "ACEPTAR" at bounding box center [758, 353] width 61 height 15
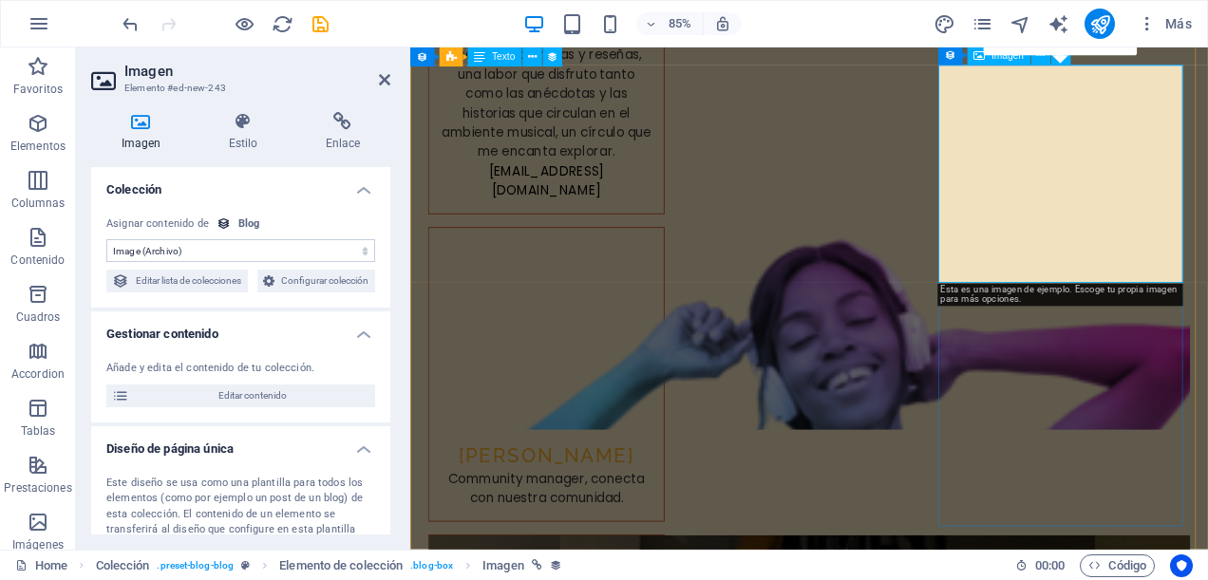
scroll to position [8211, 0]
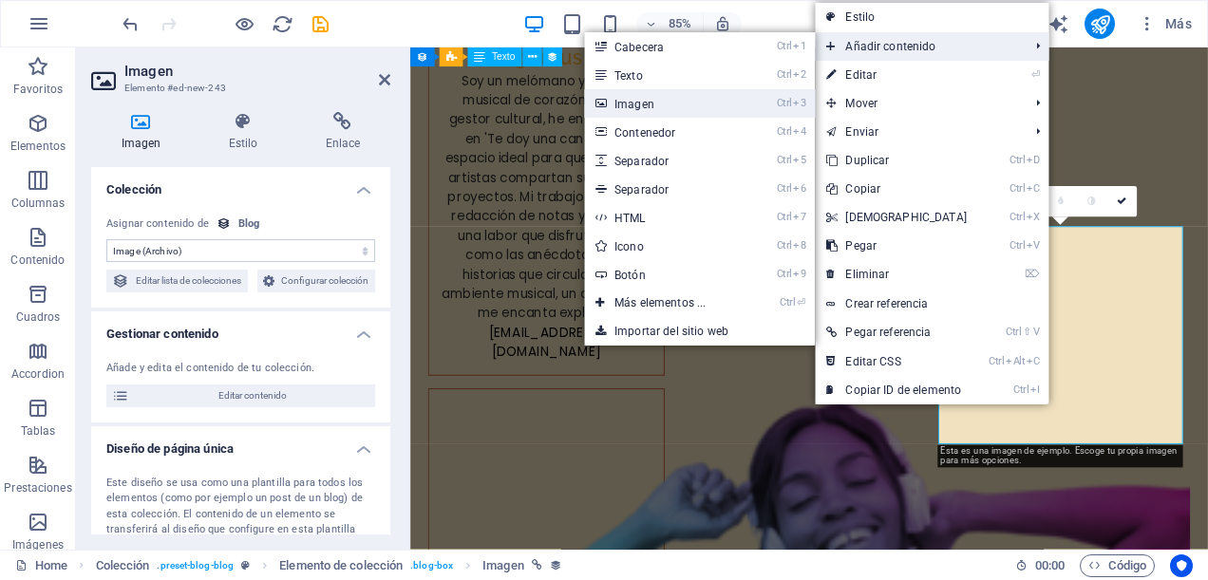
click at [676, 99] on link "Ctrl 3 Imagen" at bounding box center [664, 103] width 160 height 29
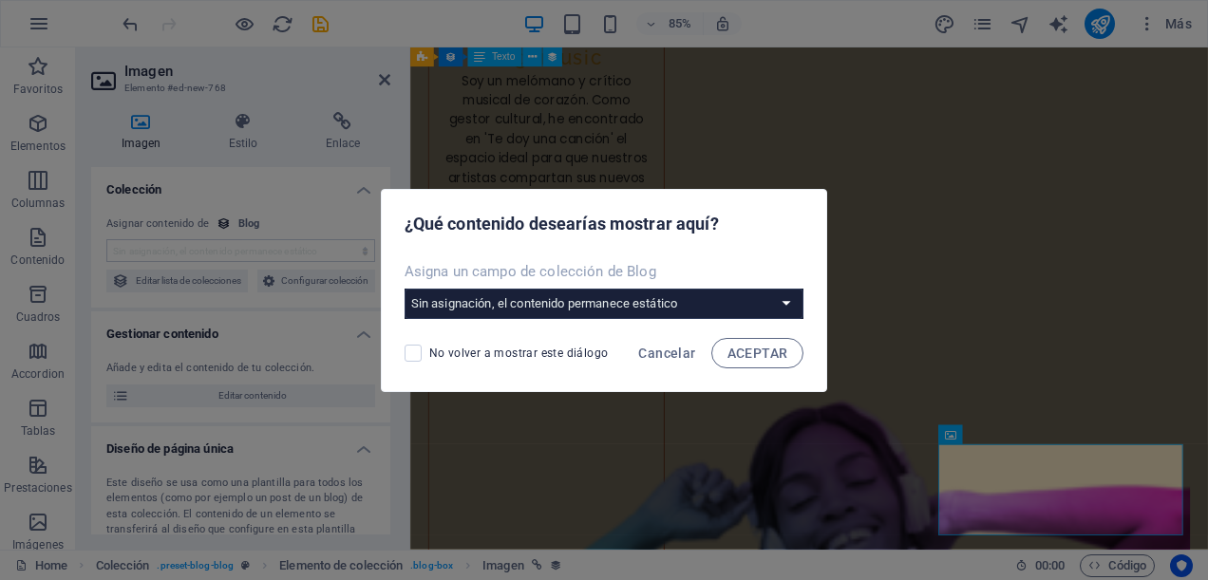
scroll to position [8317, 0]
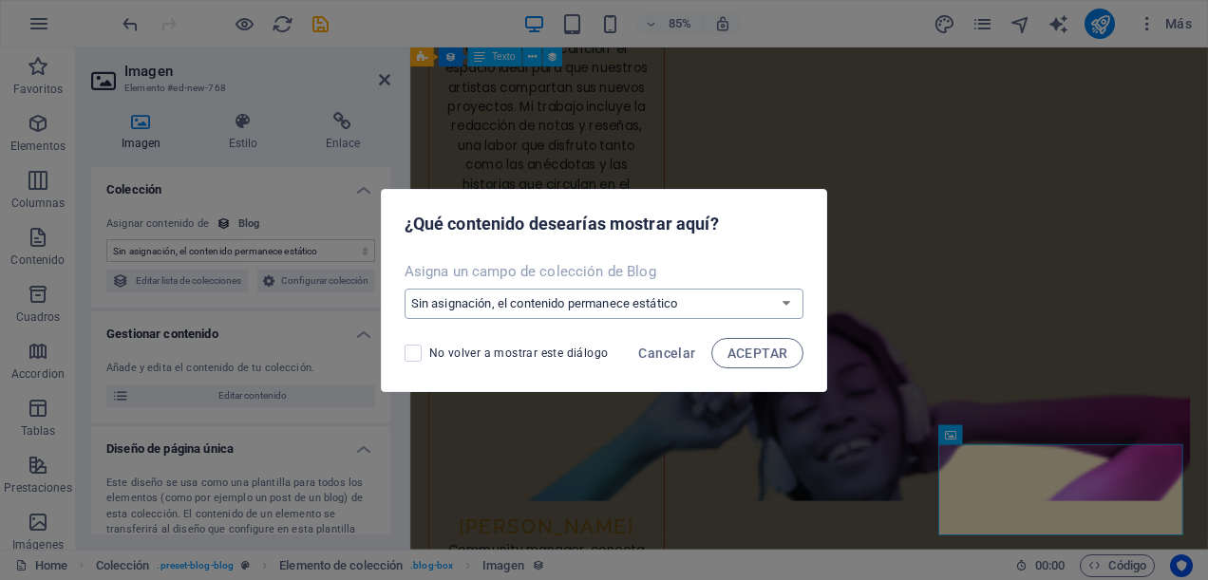
click at [790, 299] on select "Sin asignación, el contenido permanece estático Crear un campo nuevo Creado a l…" at bounding box center [605, 304] width 400 height 30
select select "image"
click at [407, 289] on select "Sin asignación, el contenido permanece estático Crear un campo nuevo Creado a l…" at bounding box center [605, 304] width 400 height 30
click at [758, 367] on button "ACEPTAR" at bounding box center [758, 353] width 93 height 30
select select "image"
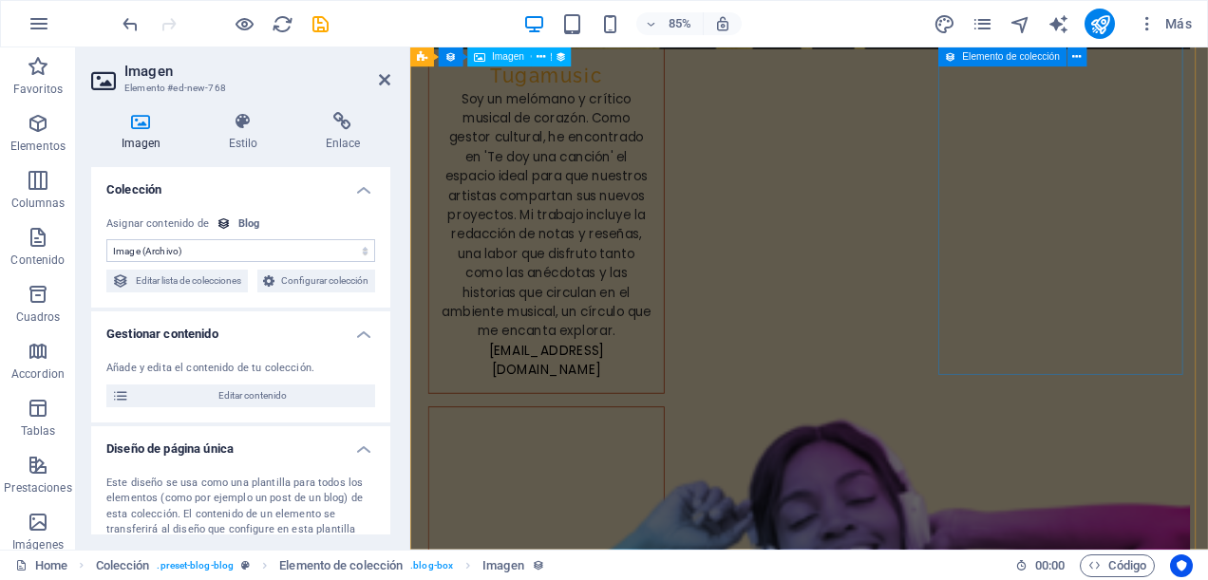
scroll to position [8000, 0]
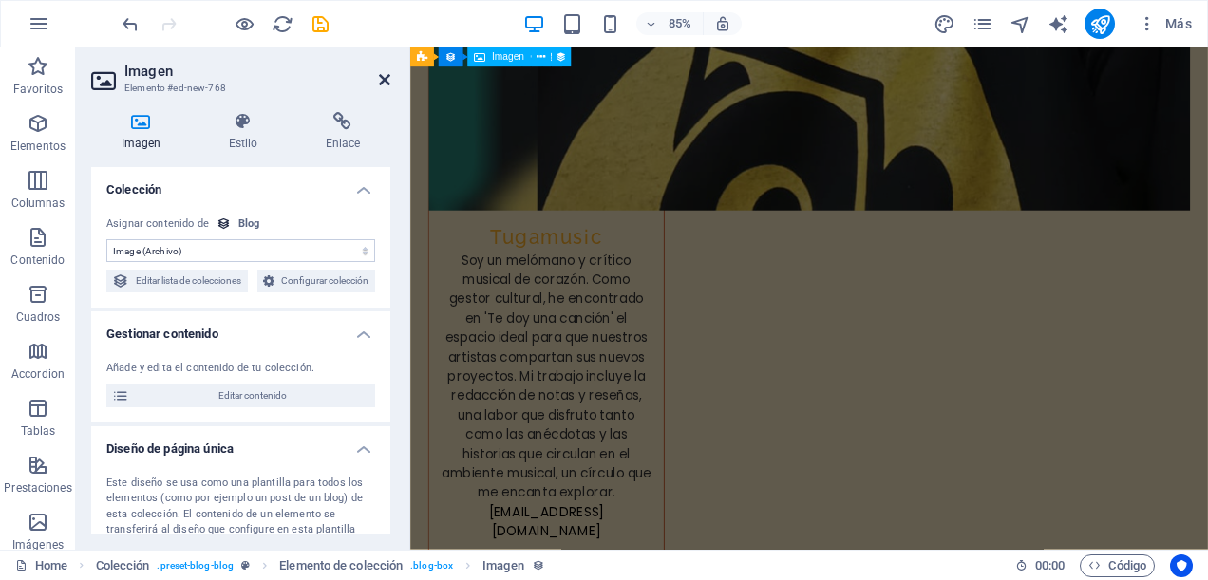
click at [386, 82] on icon at bounding box center [384, 79] width 11 height 15
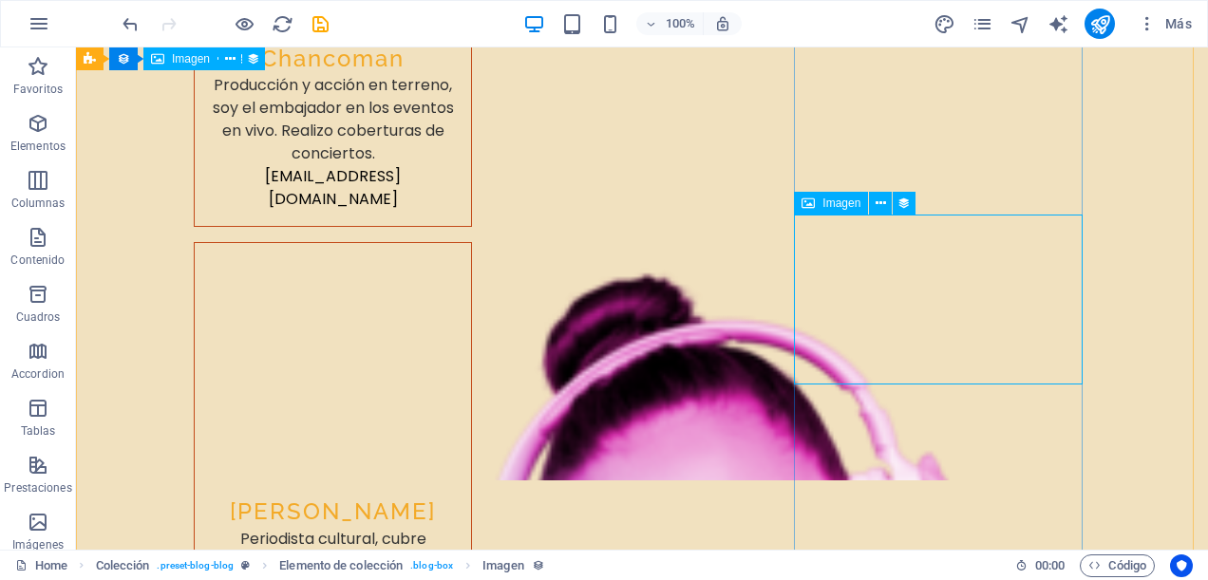
scroll to position [9582, 0]
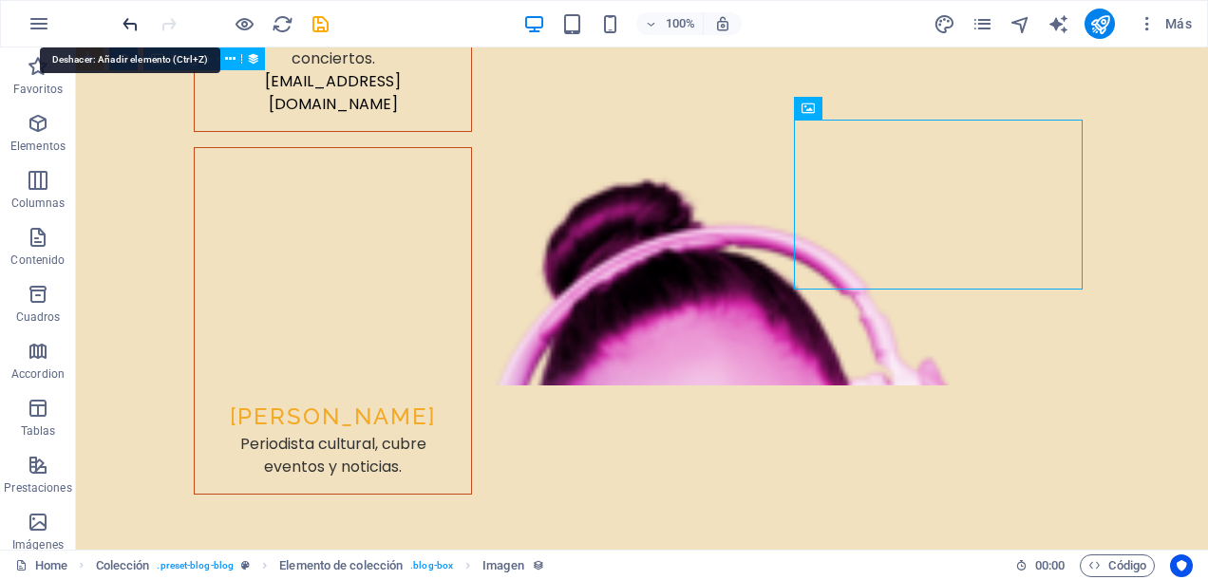
click at [127, 19] on icon "undo" at bounding box center [131, 24] width 22 height 22
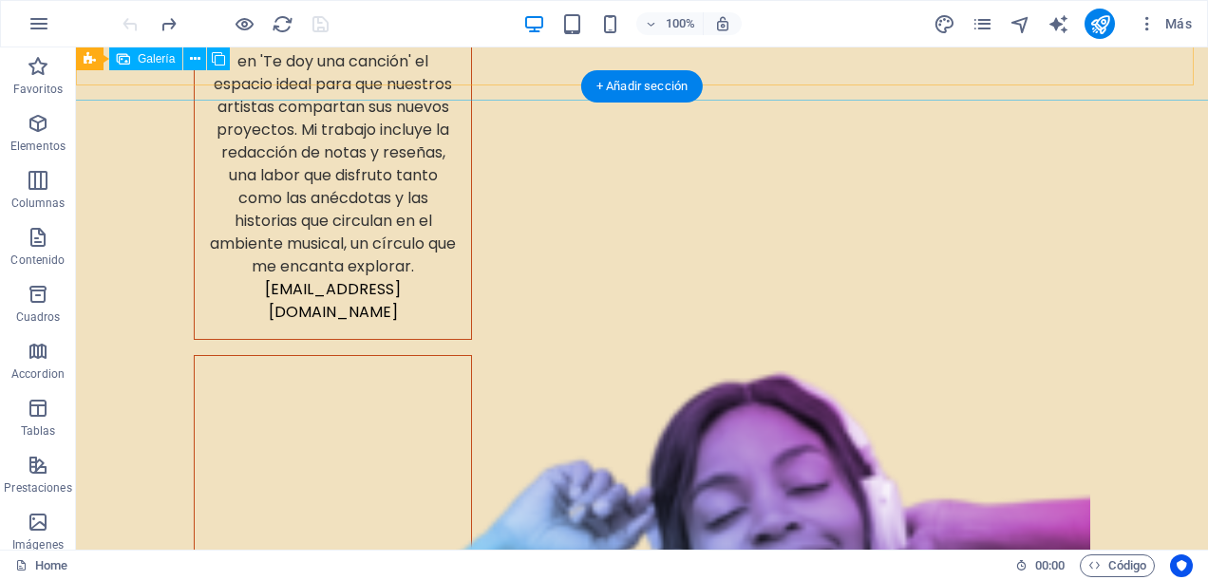
scroll to position [8653, 0]
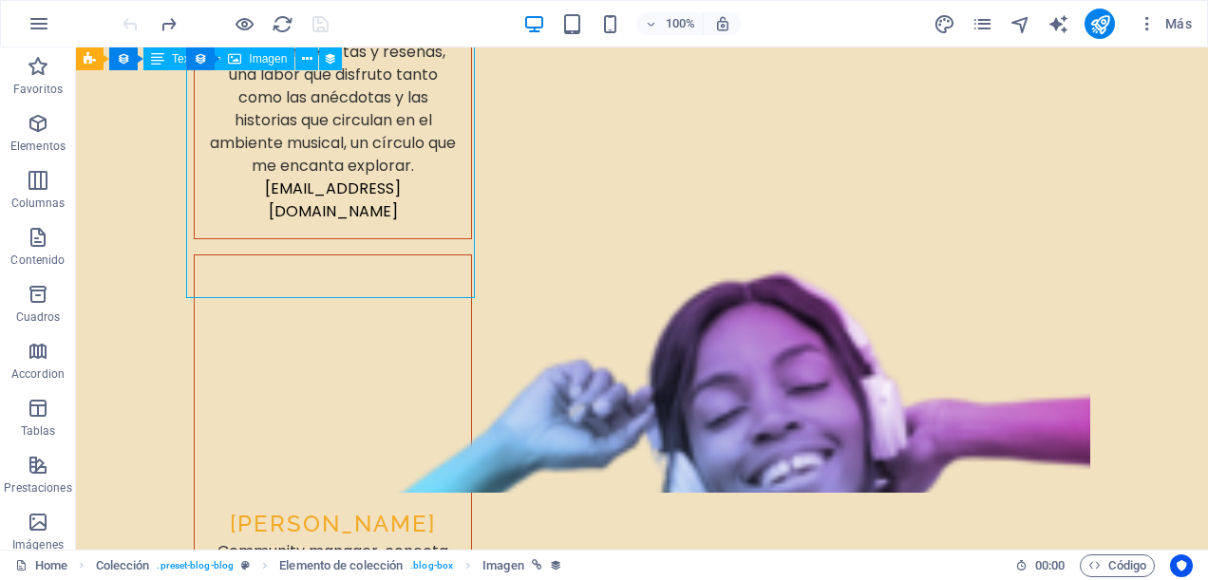
select select "image"
select select "px"
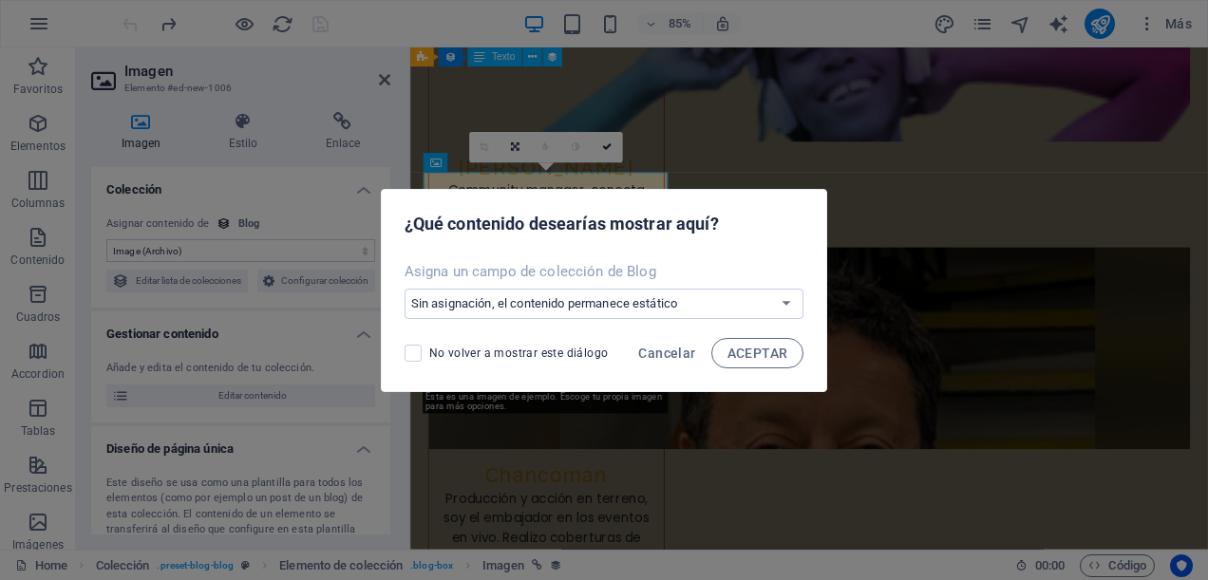
scroll to position [7846, 0]
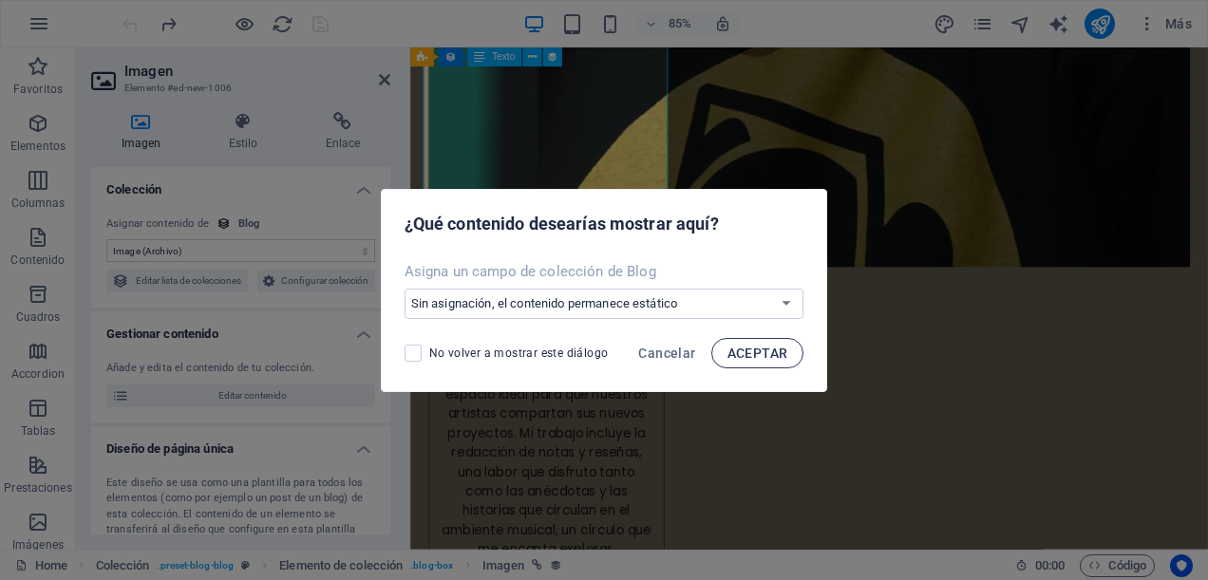
click at [763, 361] on button "ACEPTAR" at bounding box center [758, 353] width 93 height 30
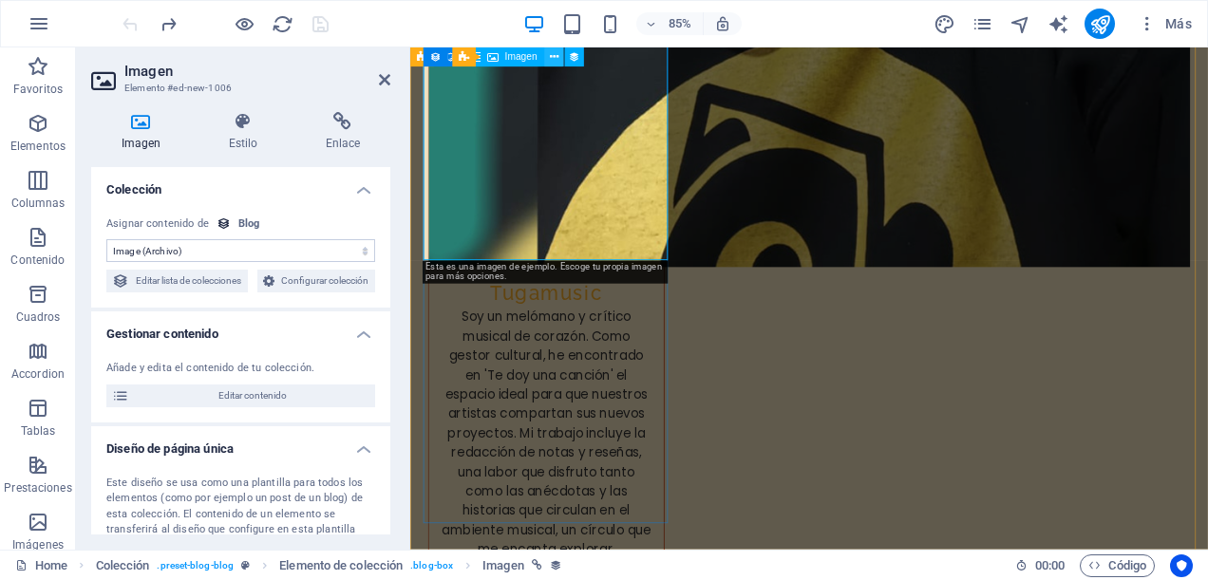
click at [557, 56] on icon at bounding box center [554, 56] width 9 height 17
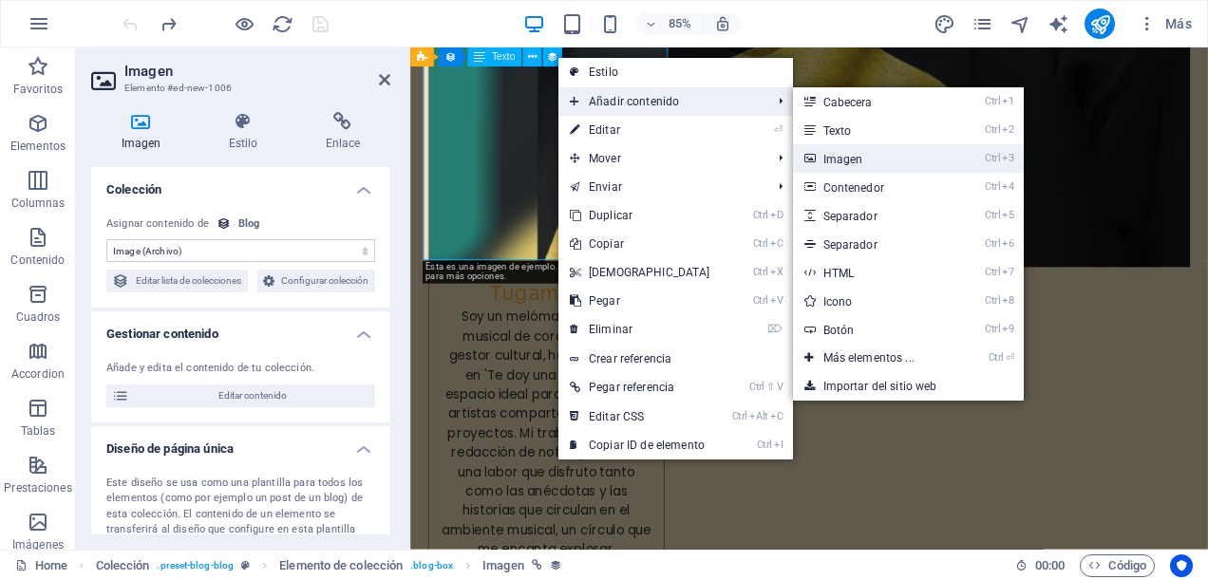
click at [855, 163] on link "Ctrl 3 Imagen" at bounding box center [873, 158] width 160 height 29
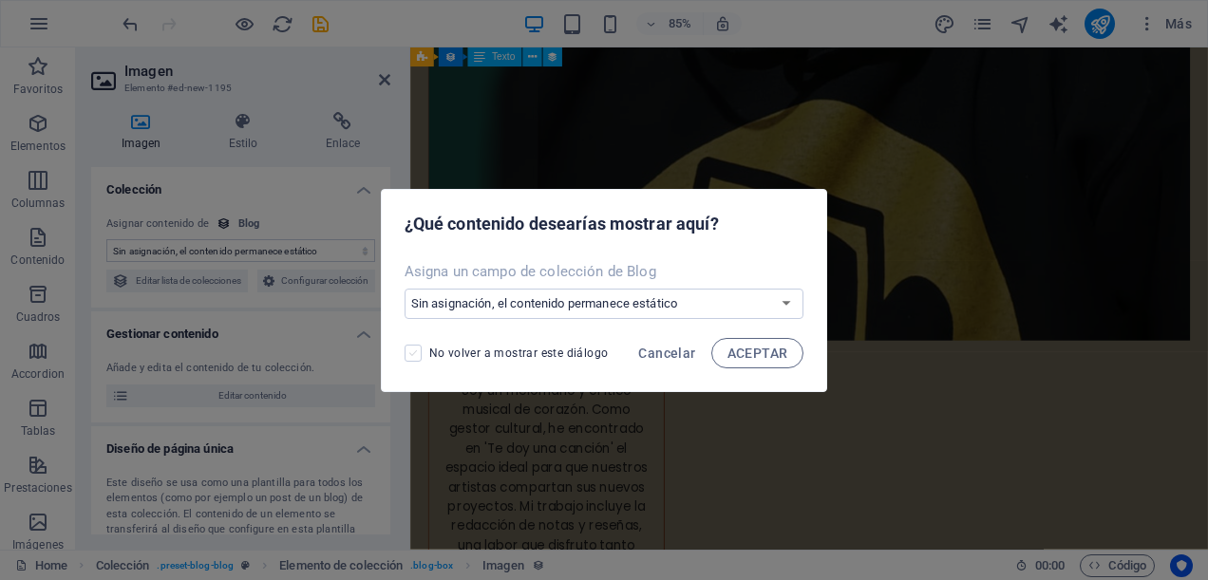
click at [420, 352] on span at bounding box center [413, 353] width 17 height 17
click at [420, 352] on input "No volver a mostrar este diálogo" at bounding box center [417, 353] width 25 height 17
checkbox input "true"
click at [769, 349] on span "ACEPTAR" at bounding box center [758, 353] width 61 height 15
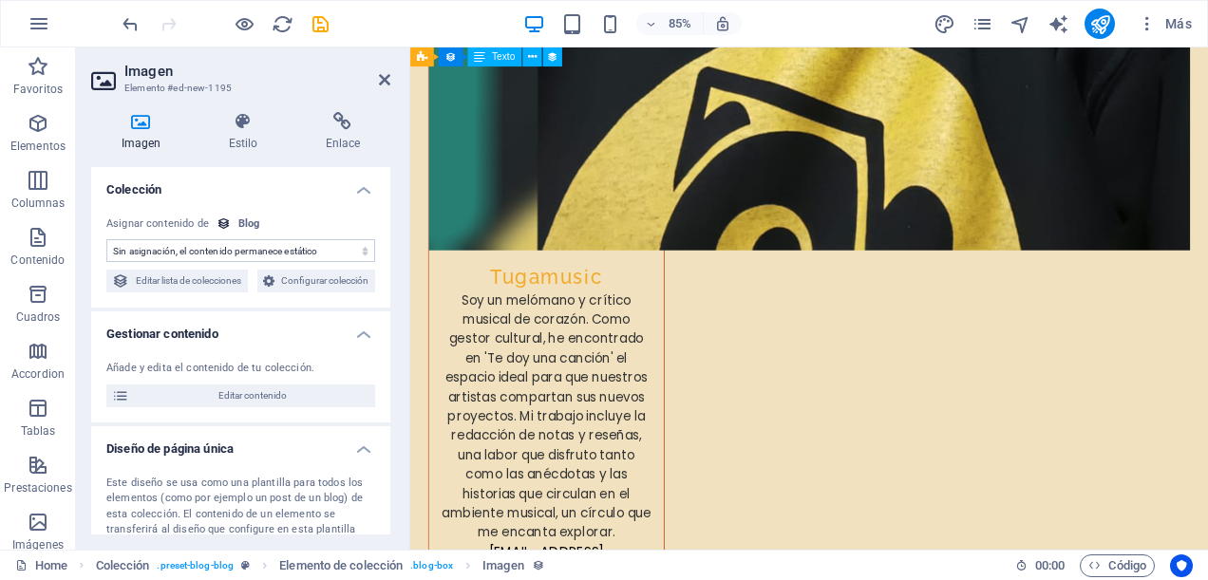
drag, startPoint x: 496, startPoint y: 353, endPoint x: 505, endPoint y: 219, distance: 134.3
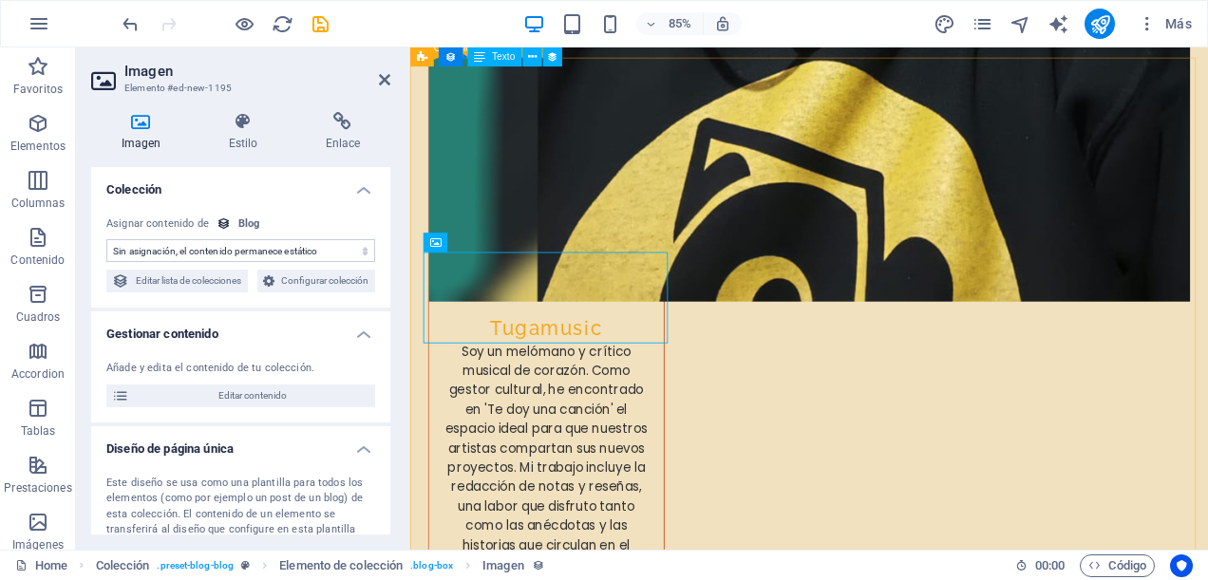
scroll to position [7599, 0]
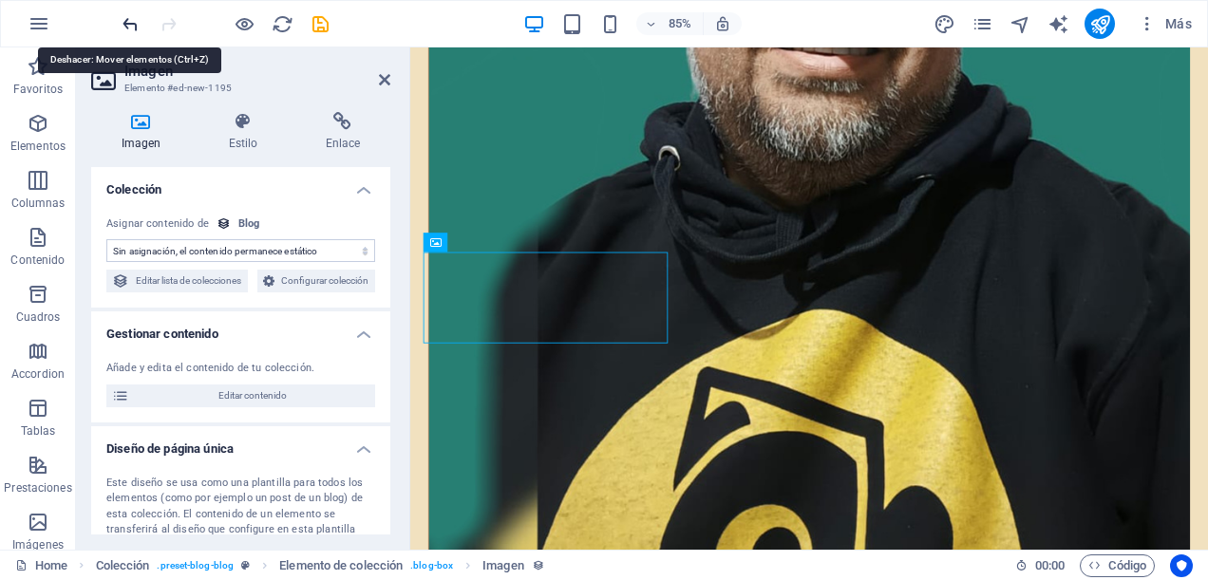
click at [125, 24] on icon "undo" at bounding box center [131, 24] width 22 height 22
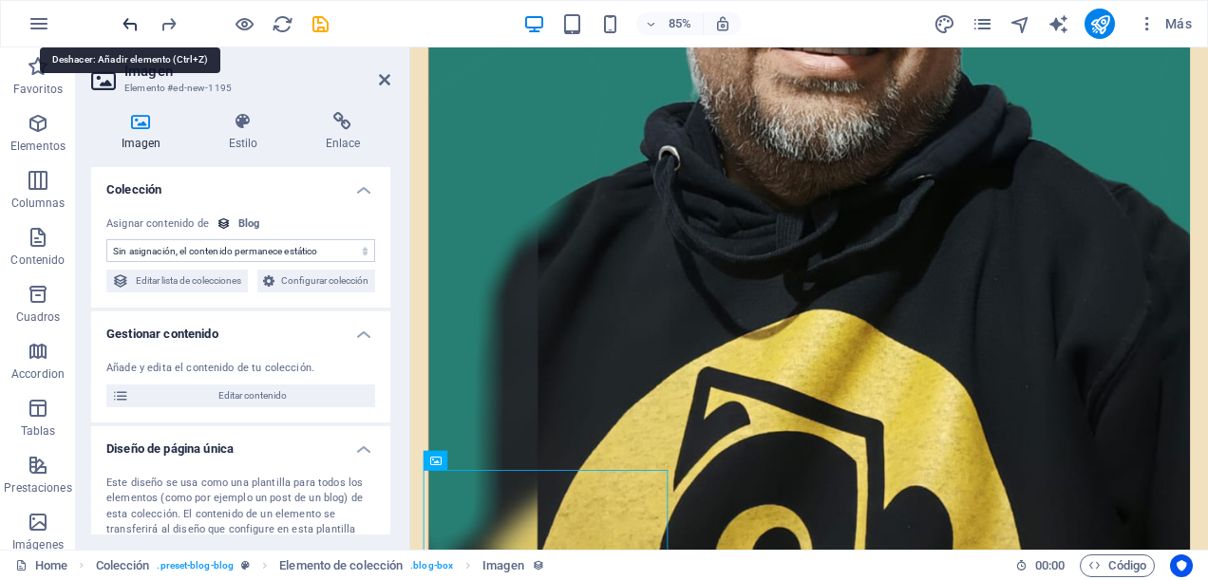
click at [125, 24] on icon "undo" at bounding box center [131, 24] width 22 height 22
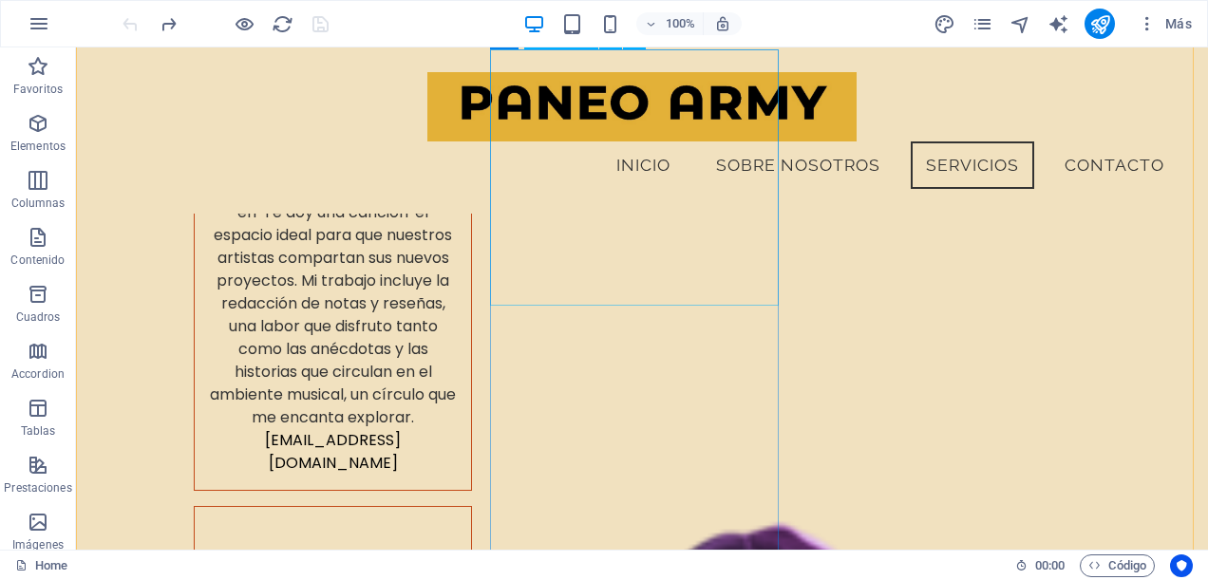
scroll to position [8646, 0]
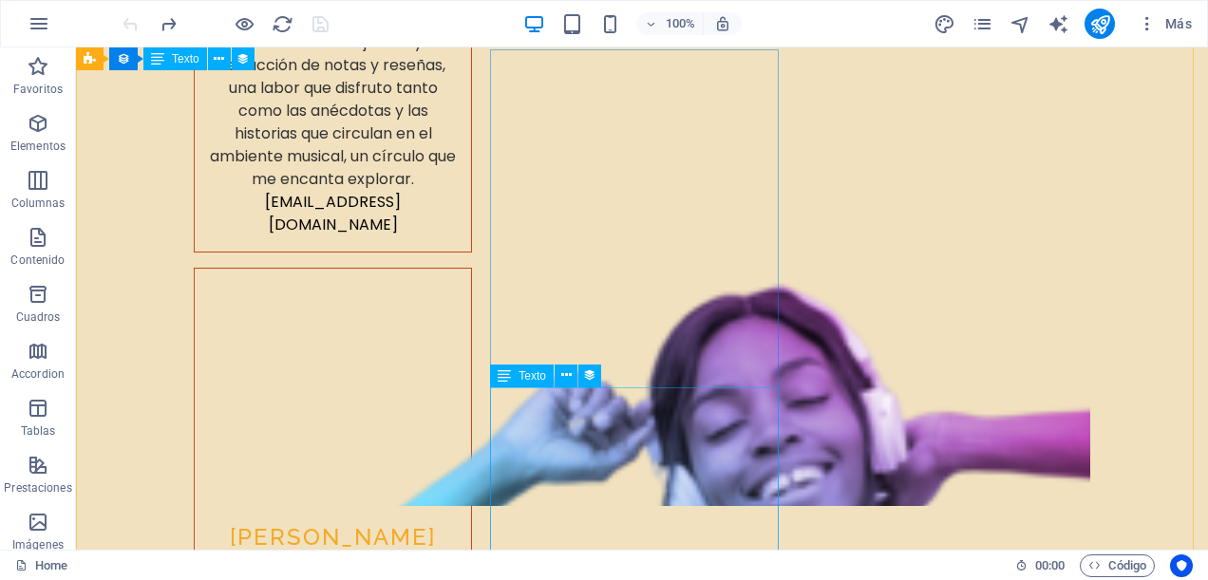
click at [531, 376] on span "Texto" at bounding box center [533, 376] width 28 height 11
click at [566, 373] on icon at bounding box center [566, 376] width 10 height 20
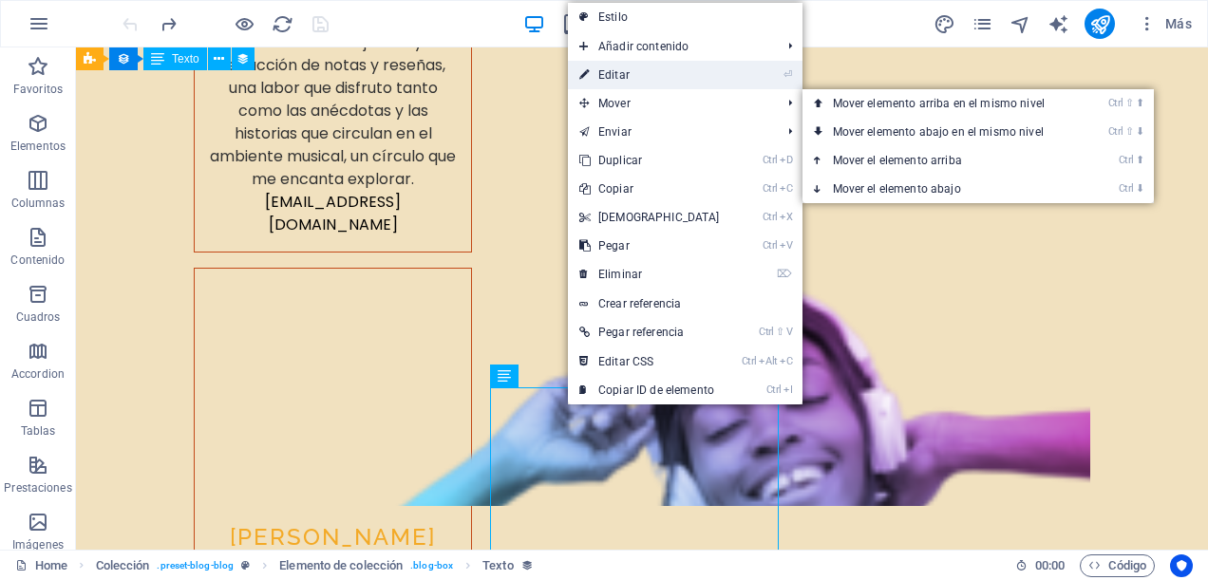
click at [680, 81] on link "⏎ Editar" at bounding box center [649, 75] width 163 height 29
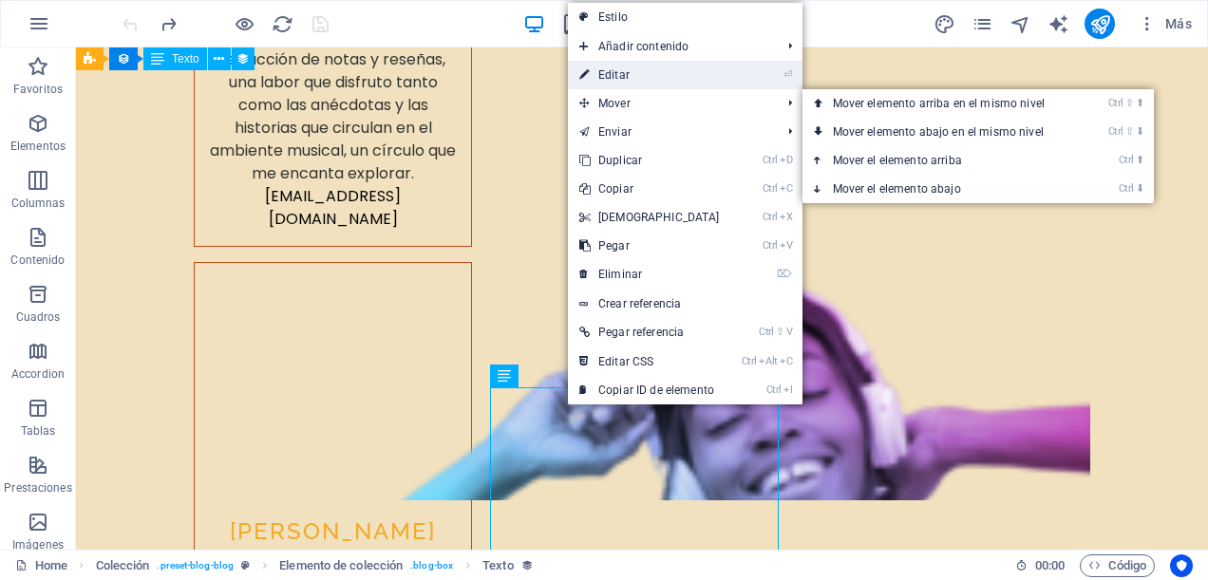
select select "description"
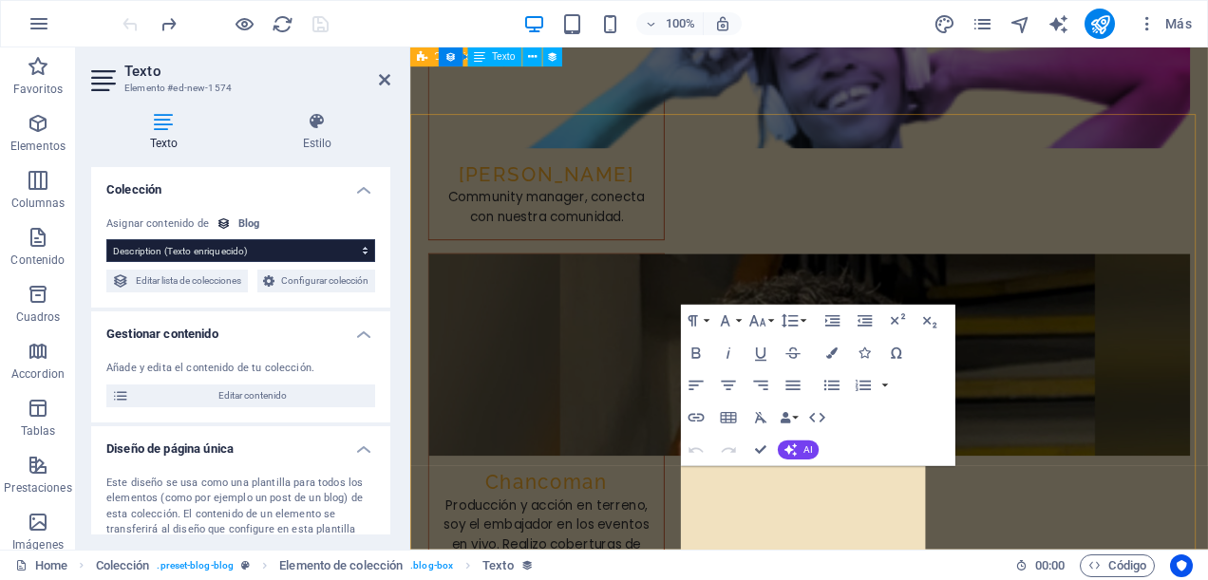
scroll to position [7838, 0]
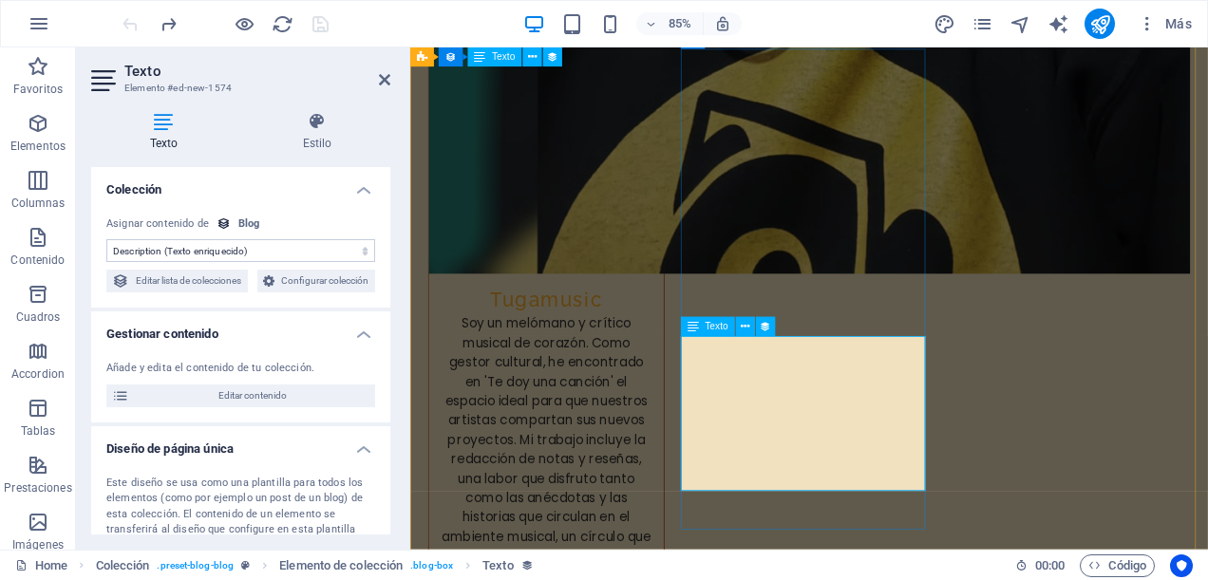
click at [244, 219] on div "Blog" at bounding box center [249, 225] width 22 height 16
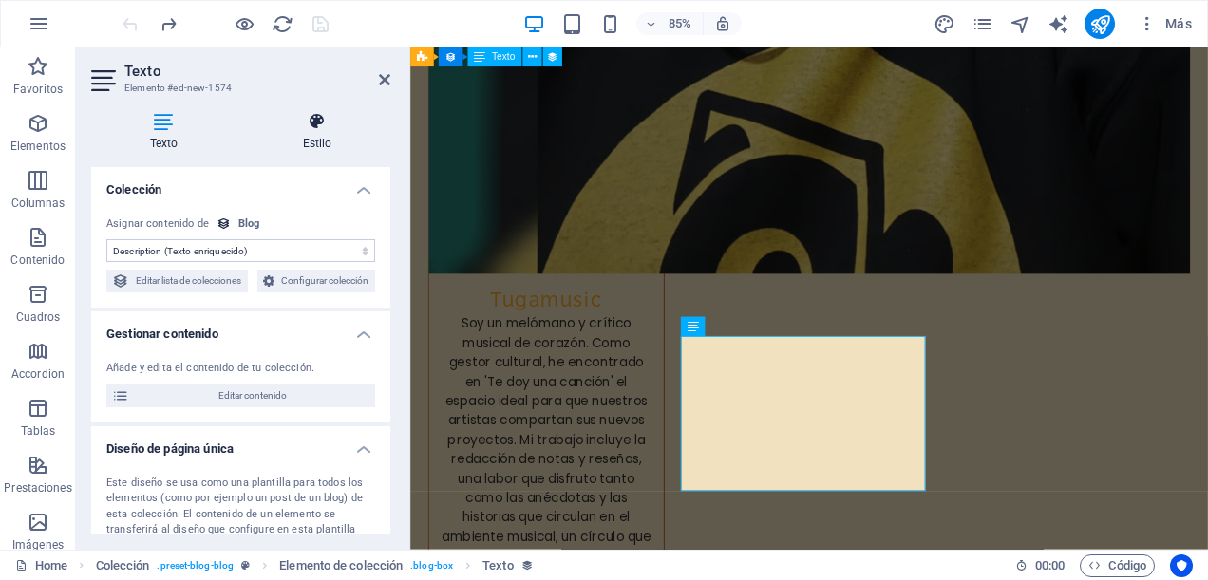
click at [272, 124] on icon at bounding box center [317, 121] width 146 height 19
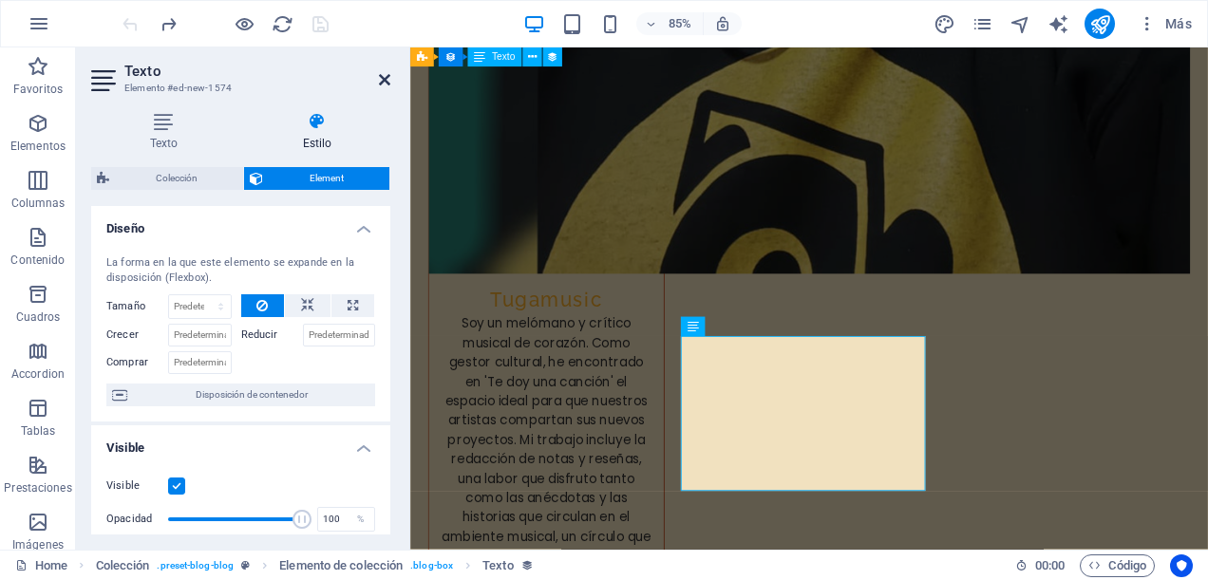
click at [390, 75] on icon at bounding box center [384, 79] width 11 height 15
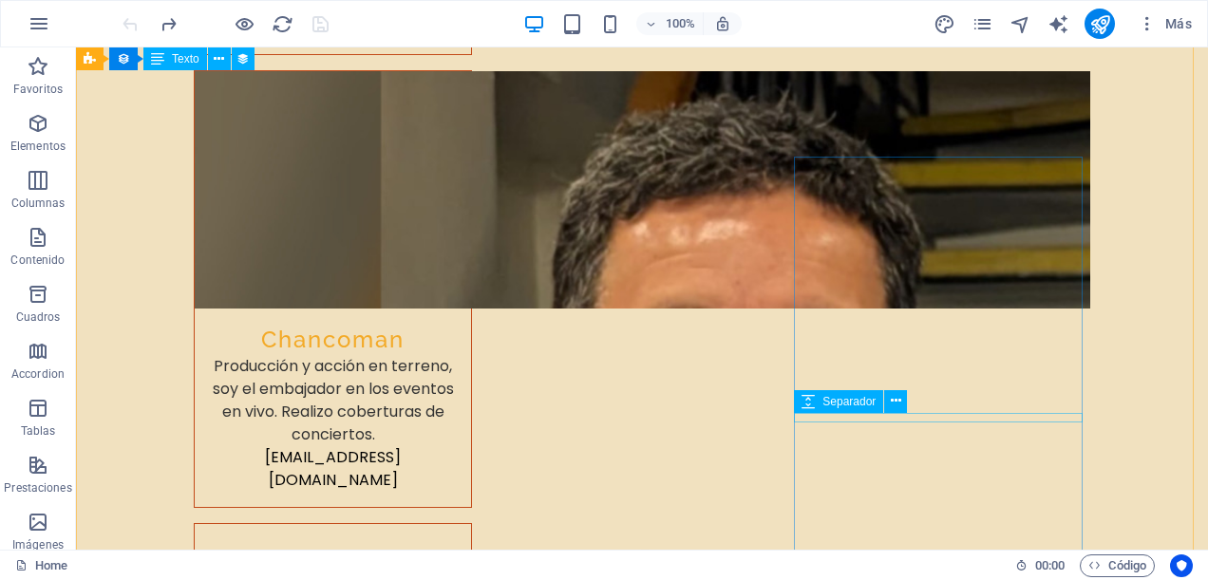
scroll to position [9215, 0]
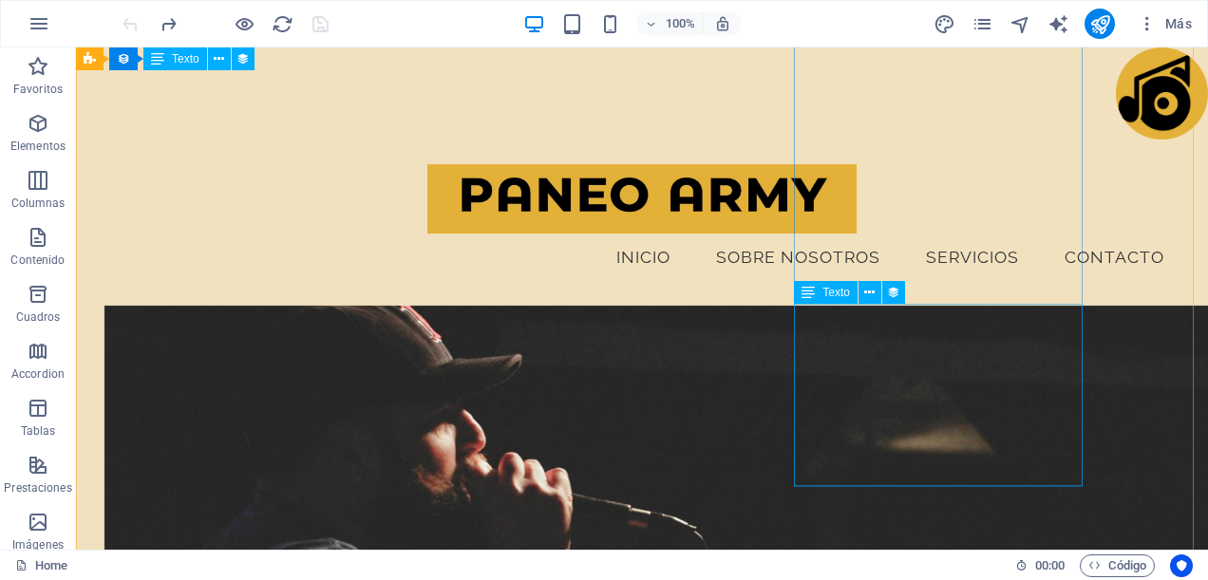
scroll to position [9310, 0]
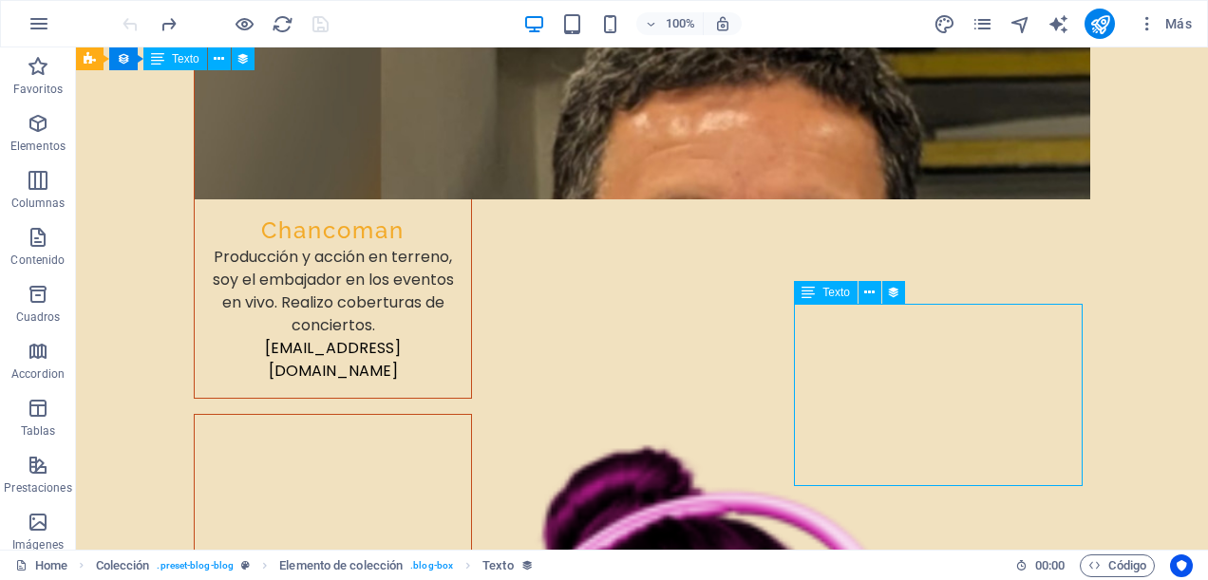
select select "description"
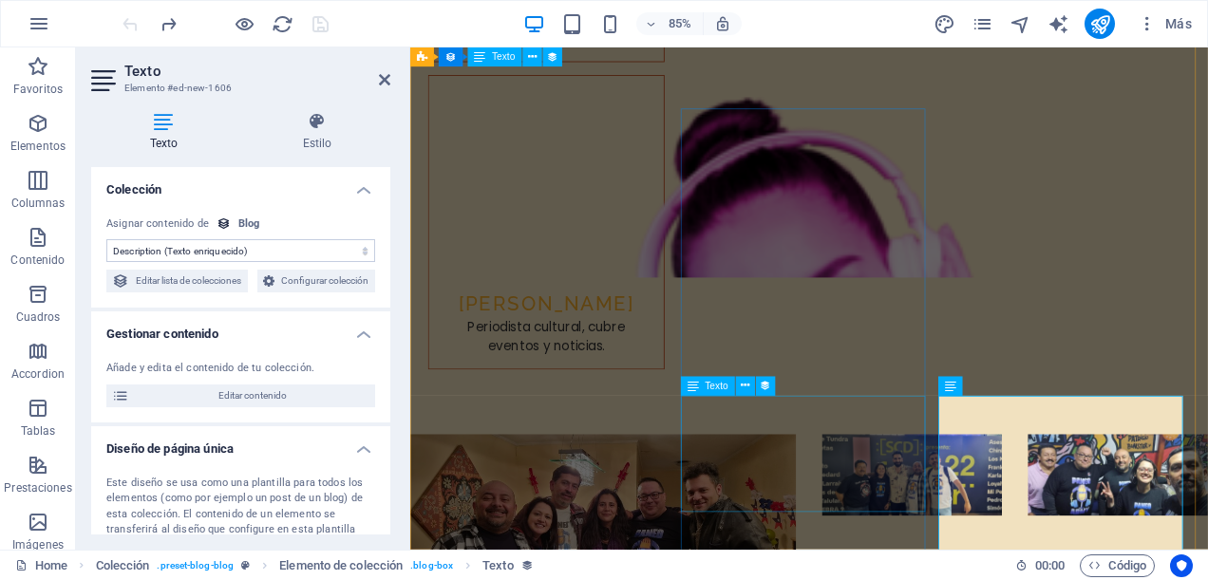
scroll to position [8502, 0]
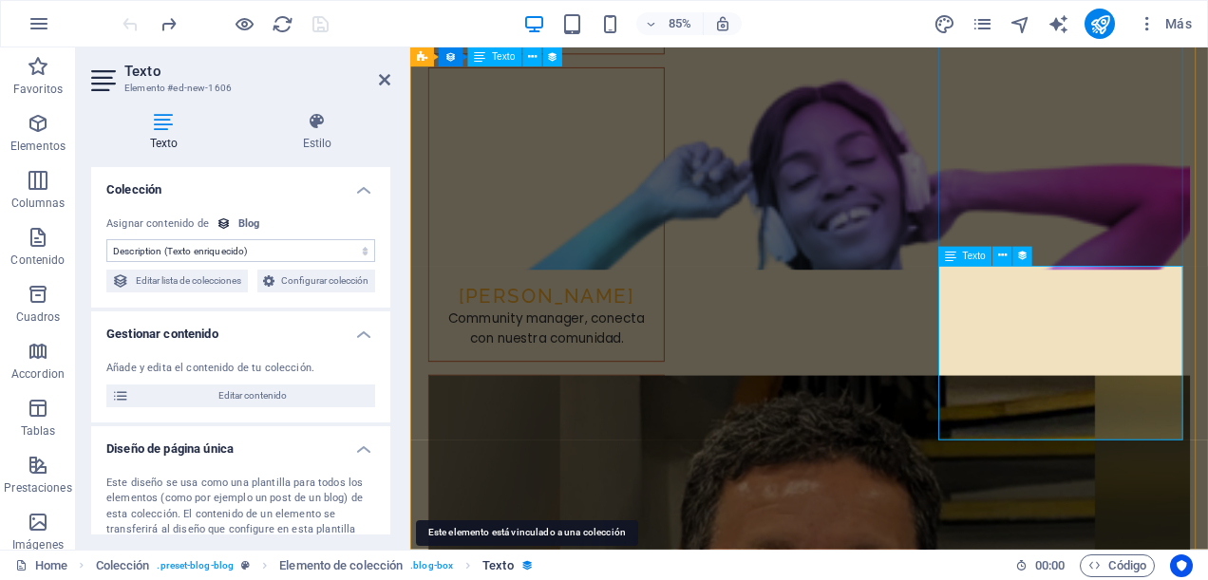
click at [524, 566] on icon "breadcrumb" at bounding box center [528, 566] width 12 height 12
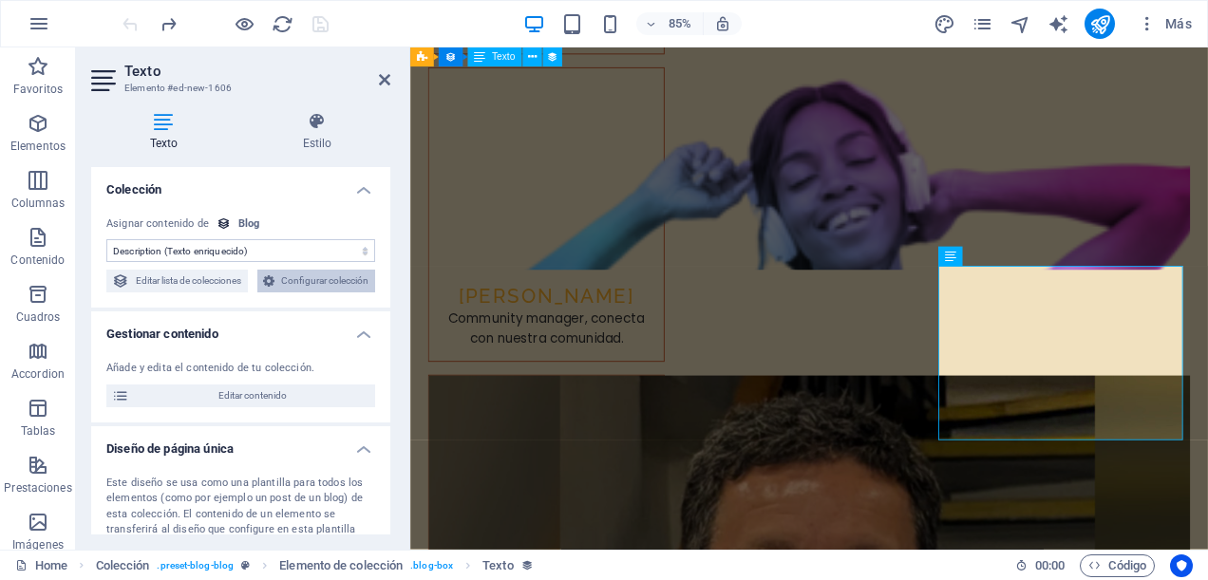
click at [280, 293] on span "Configurar colección" at bounding box center [324, 281] width 89 height 23
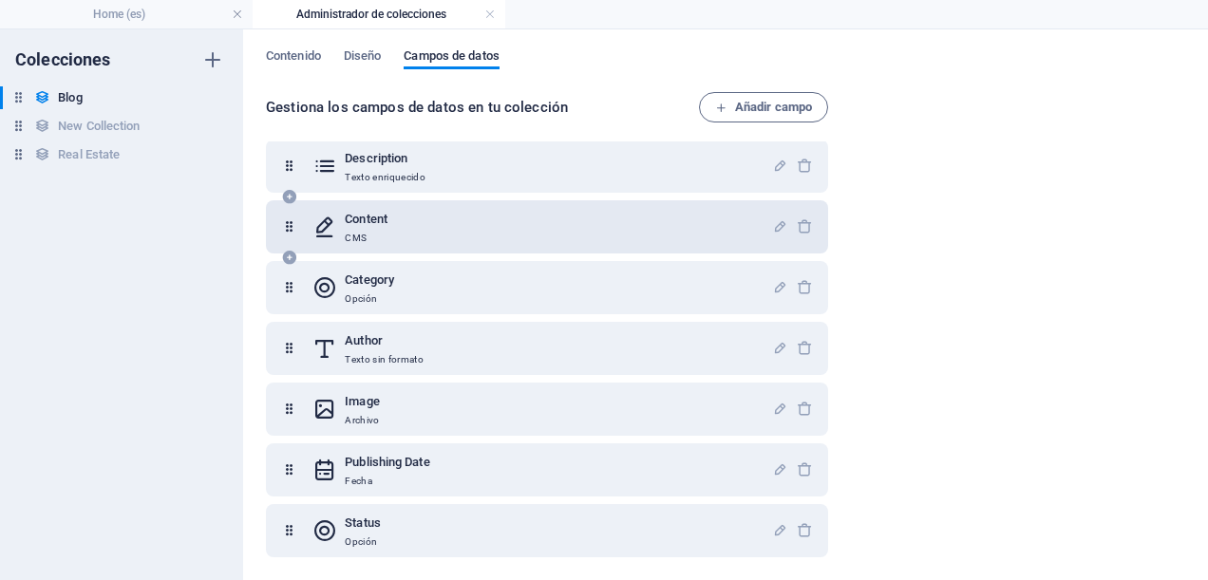
scroll to position [0, 0]
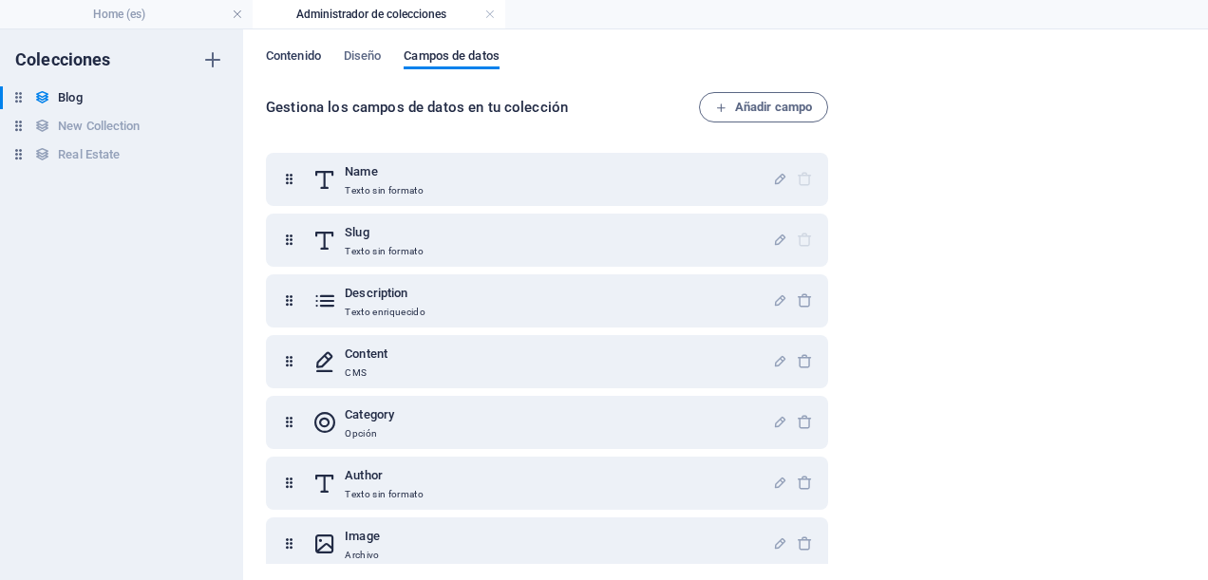
click at [302, 55] on span "Contenido" at bounding box center [293, 58] width 55 height 27
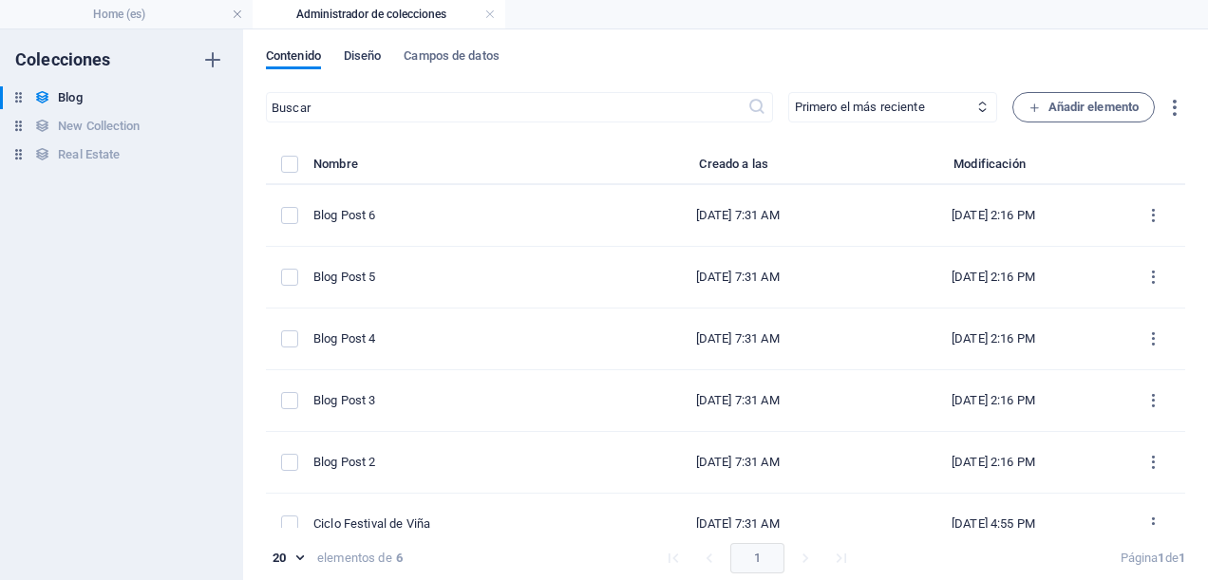
click at [371, 49] on span "Diseño" at bounding box center [363, 58] width 38 height 27
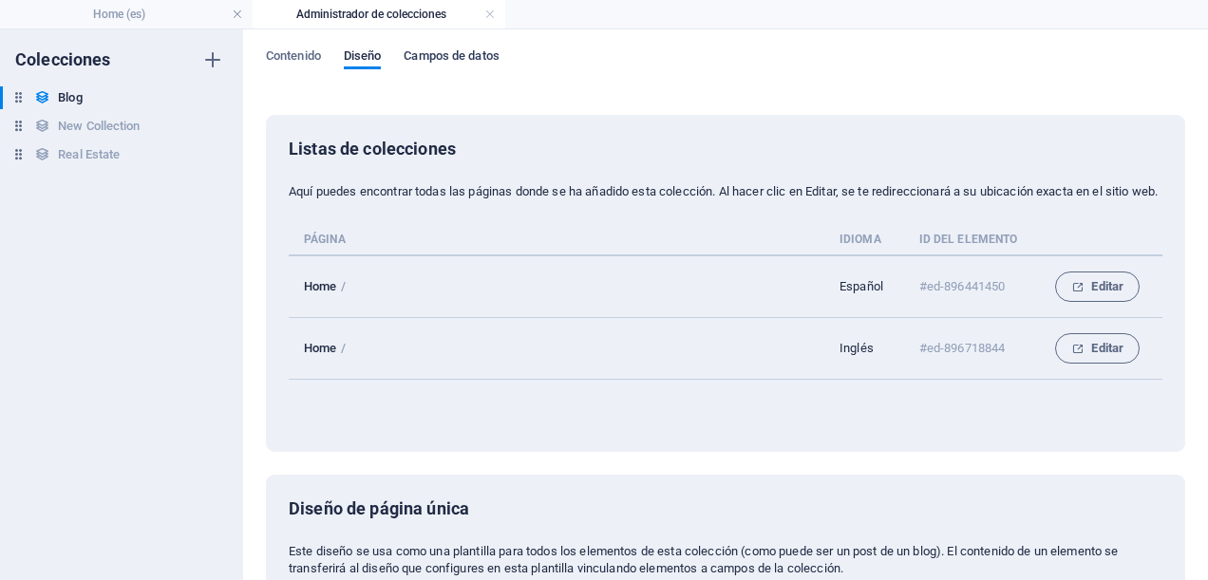
click at [462, 58] on span "Campos de datos" at bounding box center [451, 58] width 95 height 27
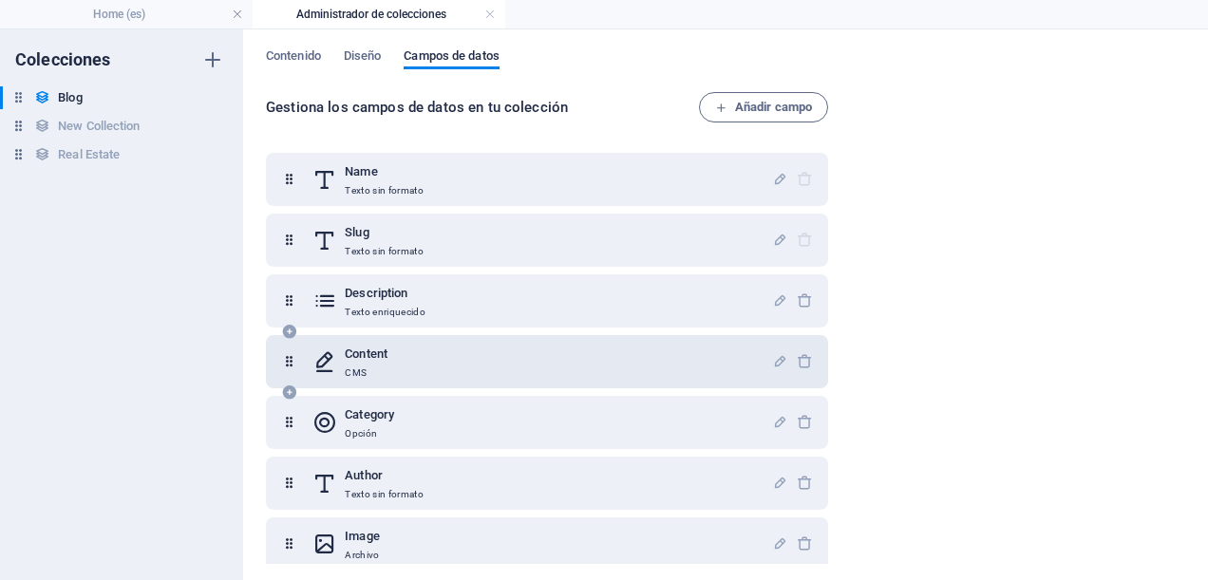
click at [494, 352] on div "Content CMS" at bounding box center [543, 362] width 460 height 38
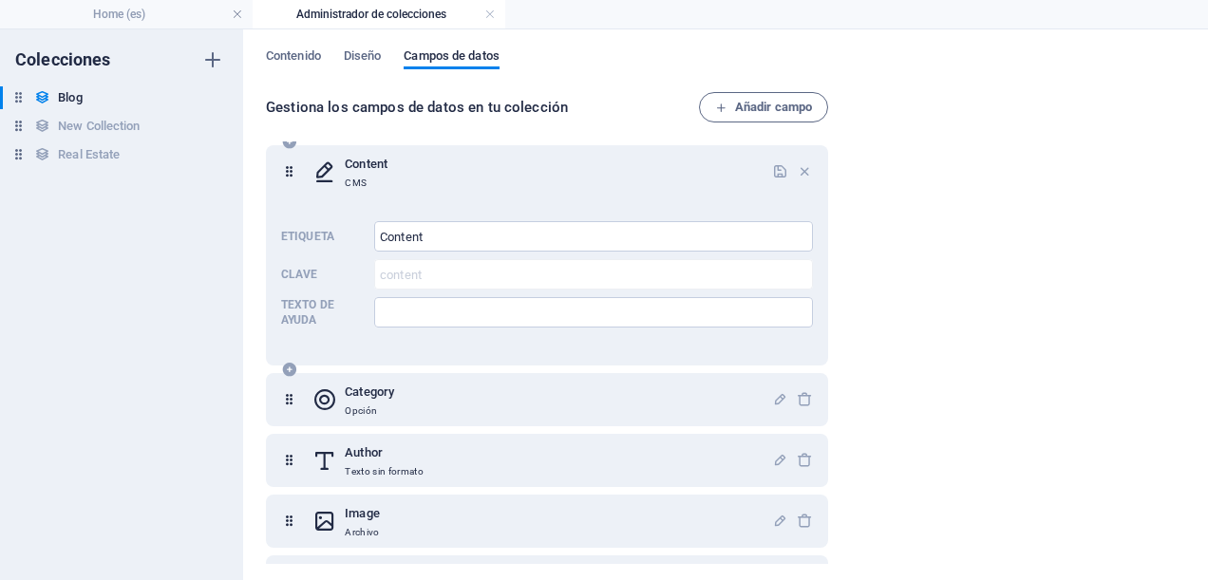
scroll to position [285, 0]
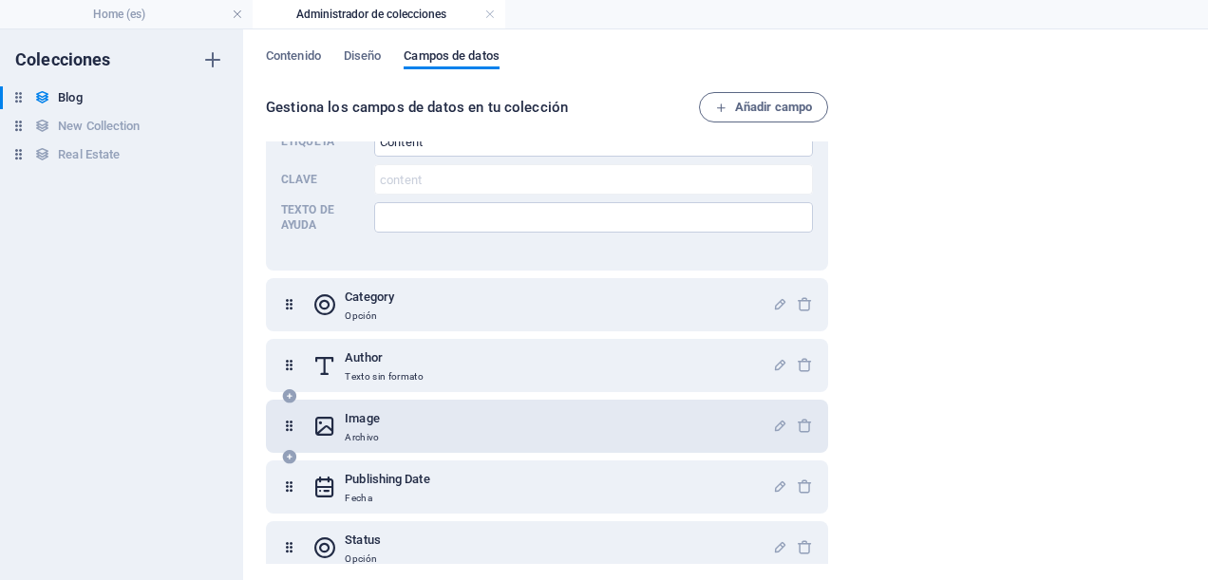
click at [488, 409] on div "Image Archivo" at bounding box center [543, 427] width 460 height 38
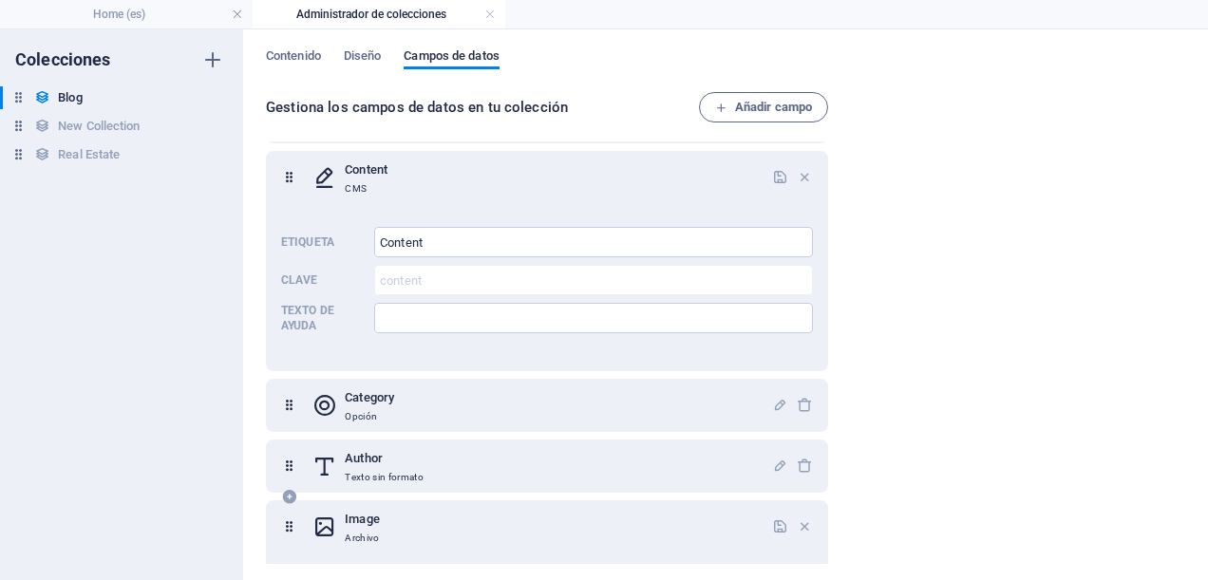
scroll to position [0, 0]
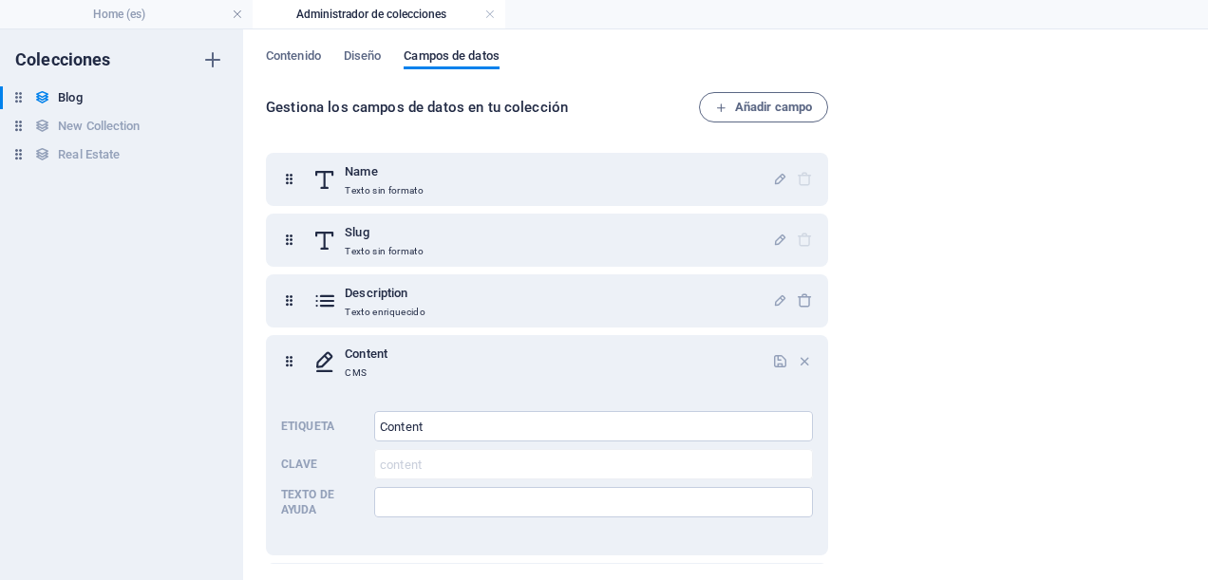
click at [648, 77] on div "Contenido Diseño Campos de datos" at bounding box center [726, 66] width 920 height 36
click at [295, 52] on span "Contenido" at bounding box center [293, 58] width 55 height 27
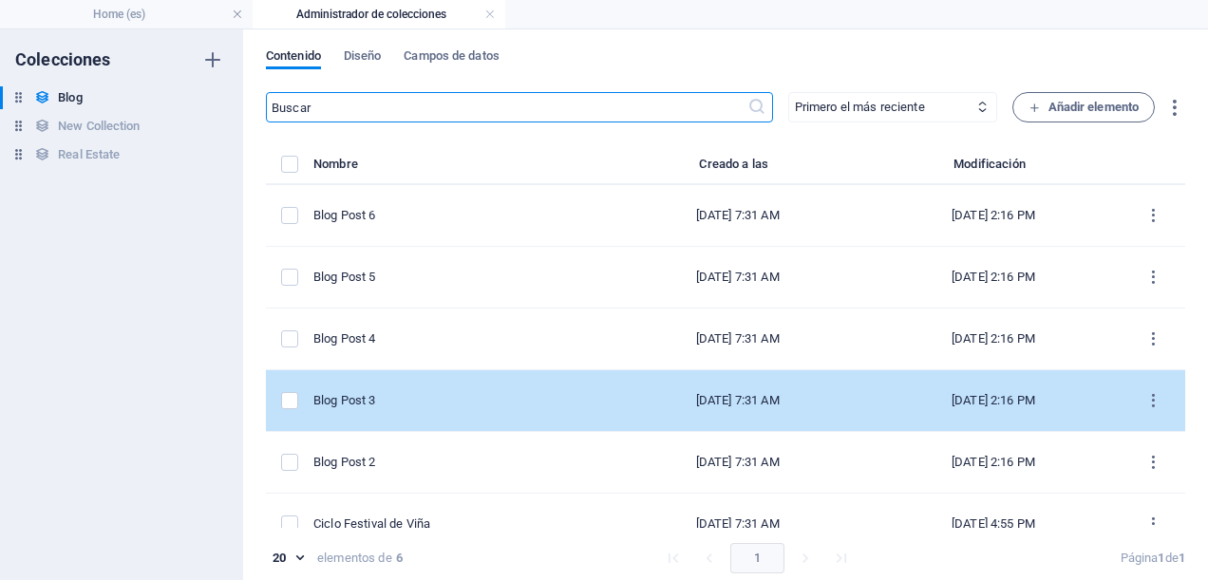
scroll to position [25, 0]
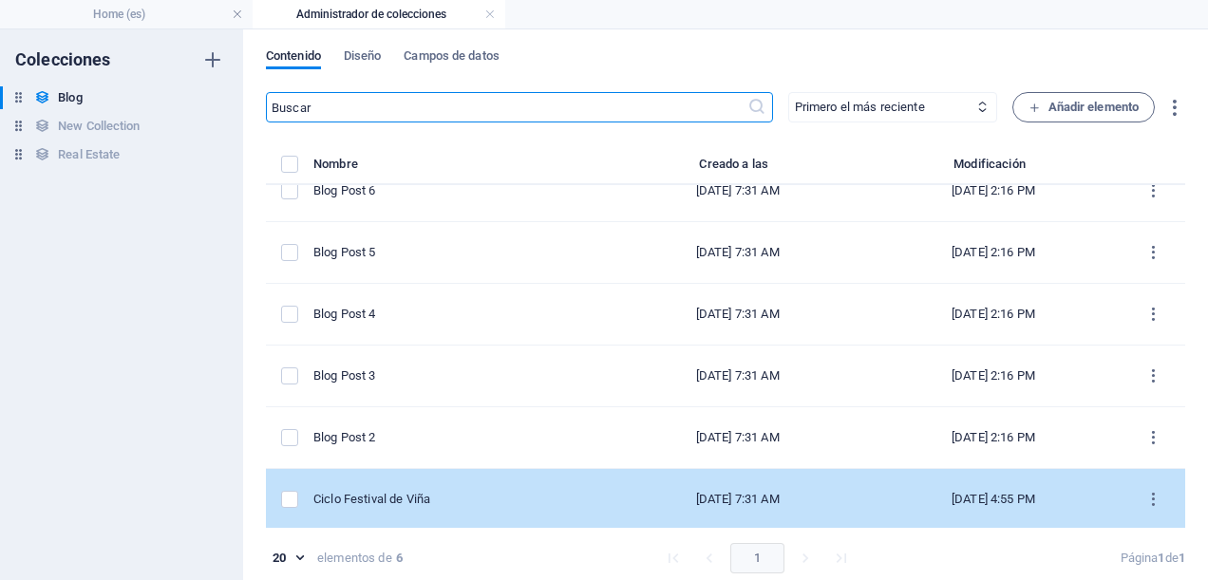
click at [551, 483] on td "Ciclo Festival de Viña" at bounding box center [462, 500] width 296 height 62
select select "Category 1"
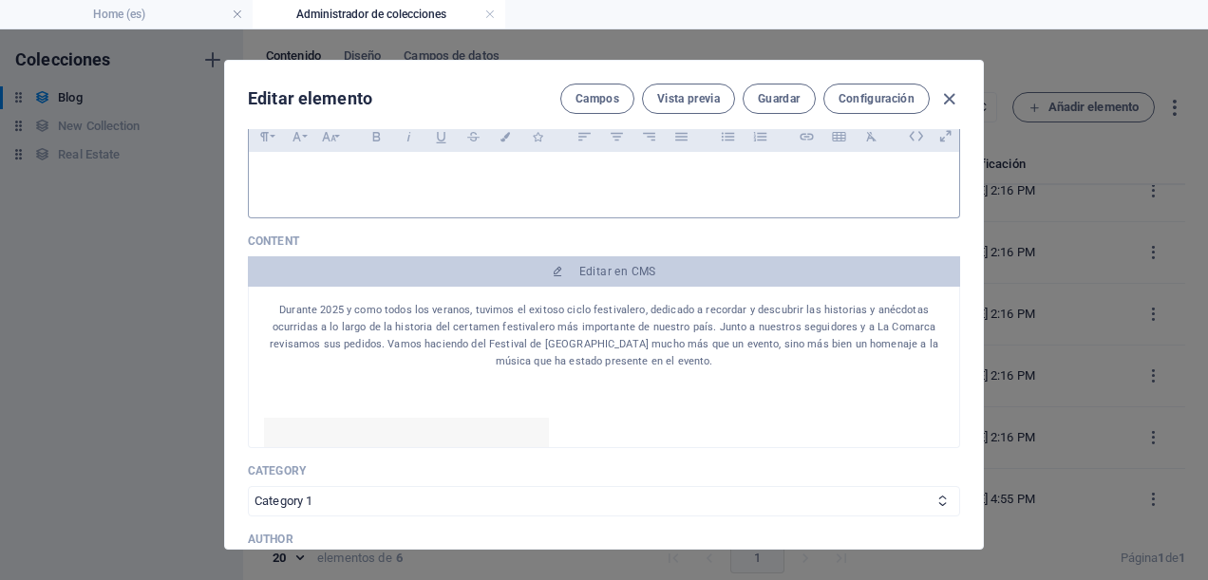
scroll to position [285, 0]
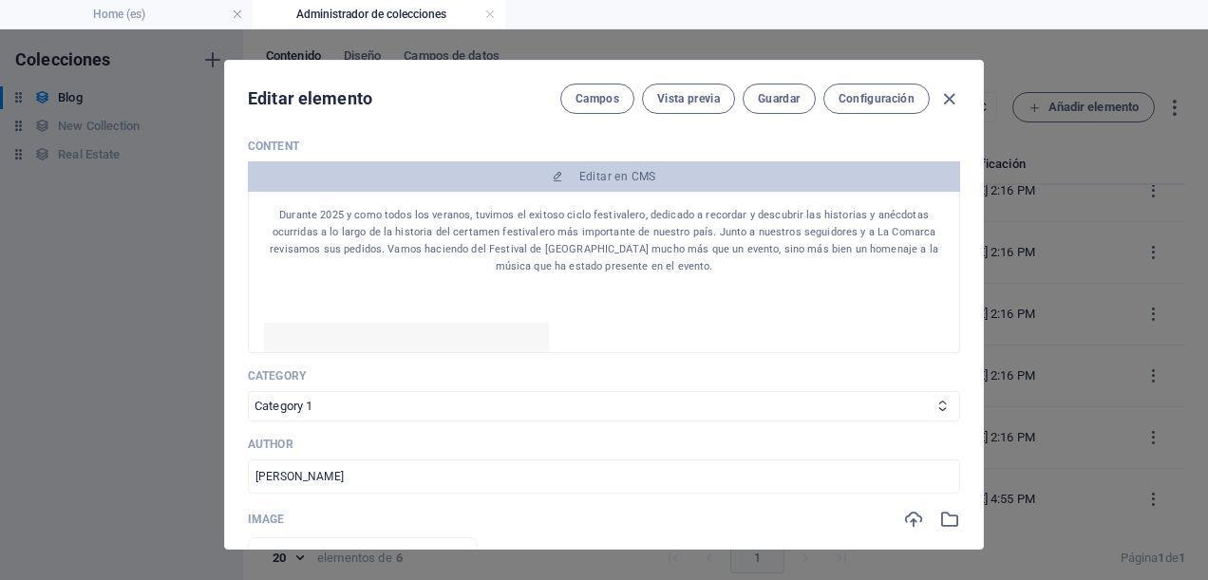
drag, startPoint x: 280, startPoint y: 211, endPoint x: 705, endPoint y: 265, distance: 428.1
click at [705, 265] on p "Durante 2025 y como todos los veranos, tuvimos el exitoso ciclo festivalero, de…" at bounding box center [604, 241] width 680 height 68
drag, startPoint x: 705, startPoint y: 265, endPoint x: 638, endPoint y: 230, distance: 75.2
copy p "Durante 2025 y como todos los veranos, tuvimos el exitoso ciclo festivalero, de…"
click at [707, 95] on span "Vista previa" at bounding box center [688, 98] width 63 height 15
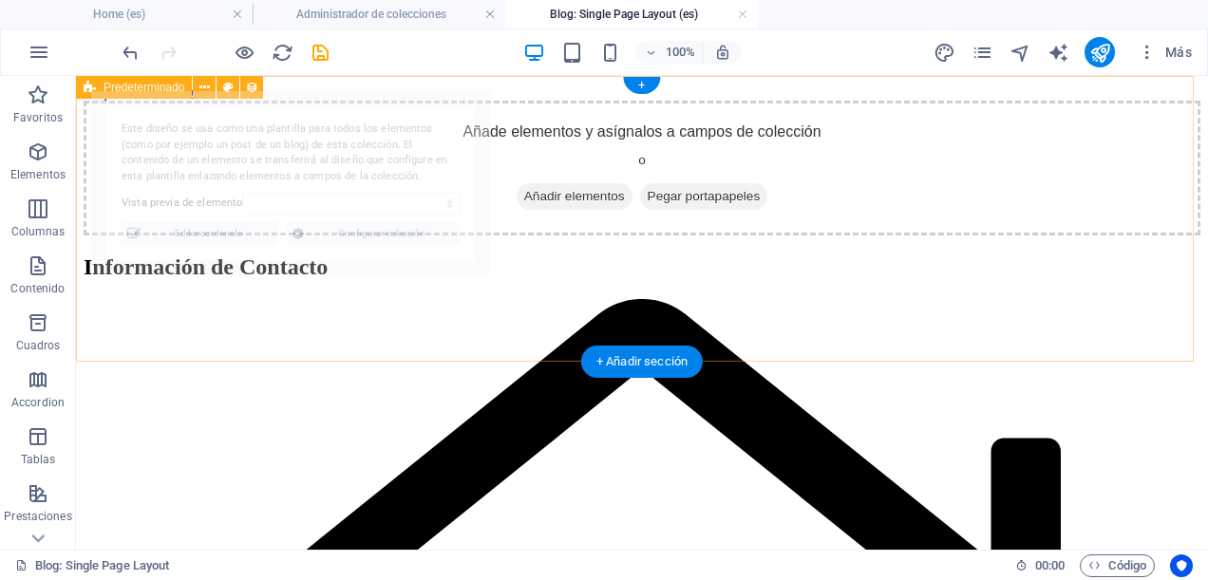
scroll to position [0, 0]
select select "68b5e3126e9918ae3e070919"
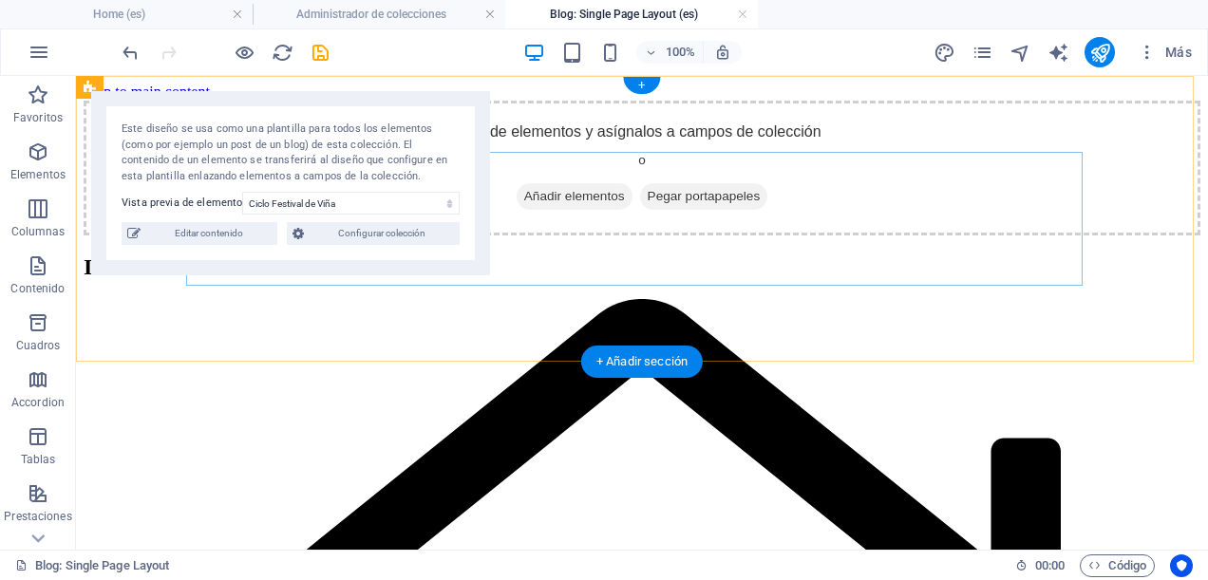
click at [580, 210] on span "Añadir elementos" at bounding box center [575, 196] width 116 height 27
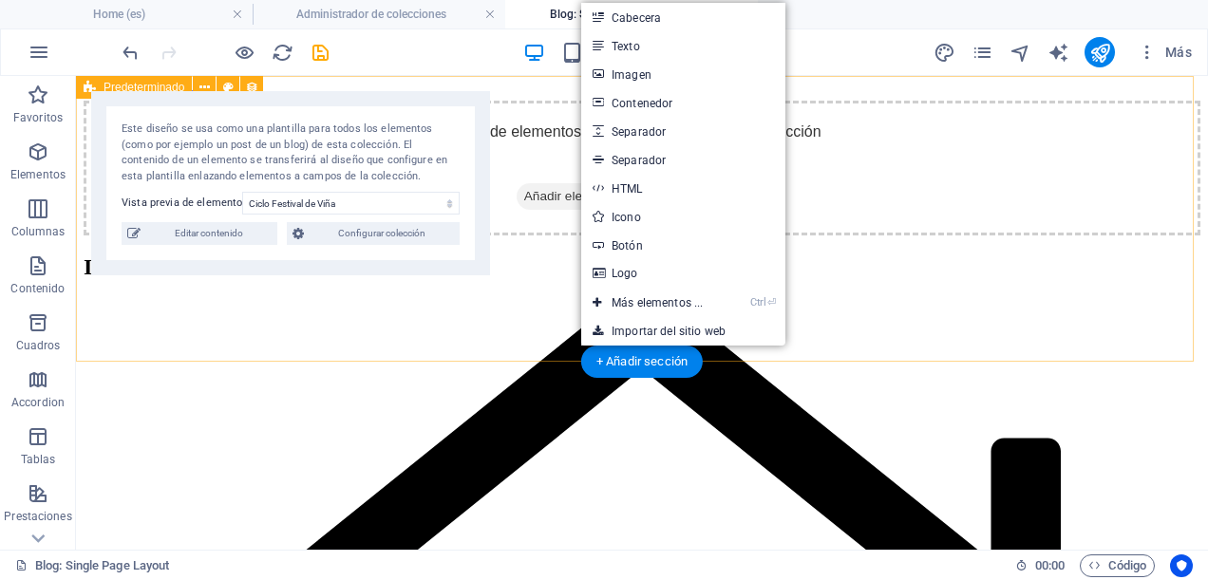
click at [997, 236] on div "Añade elementos y asígnalos a campos de colección o Añadir elementos Pegar port…" at bounding box center [642, 168] width 1117 height 135
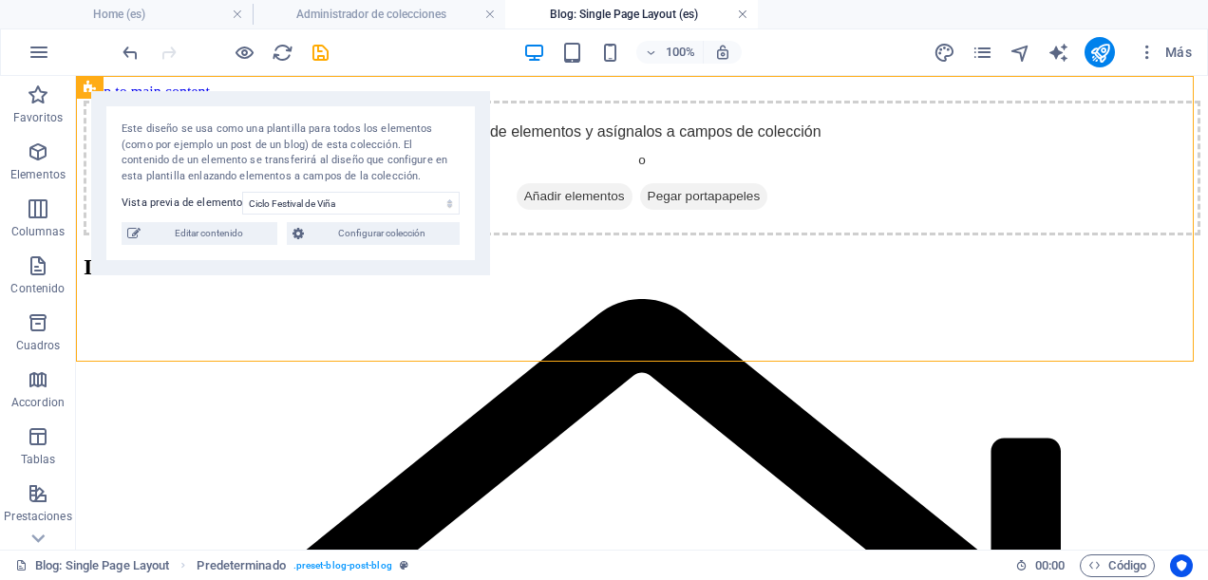
click at [741, 12] on link at bounding box center [742, 15] width 11 height 18
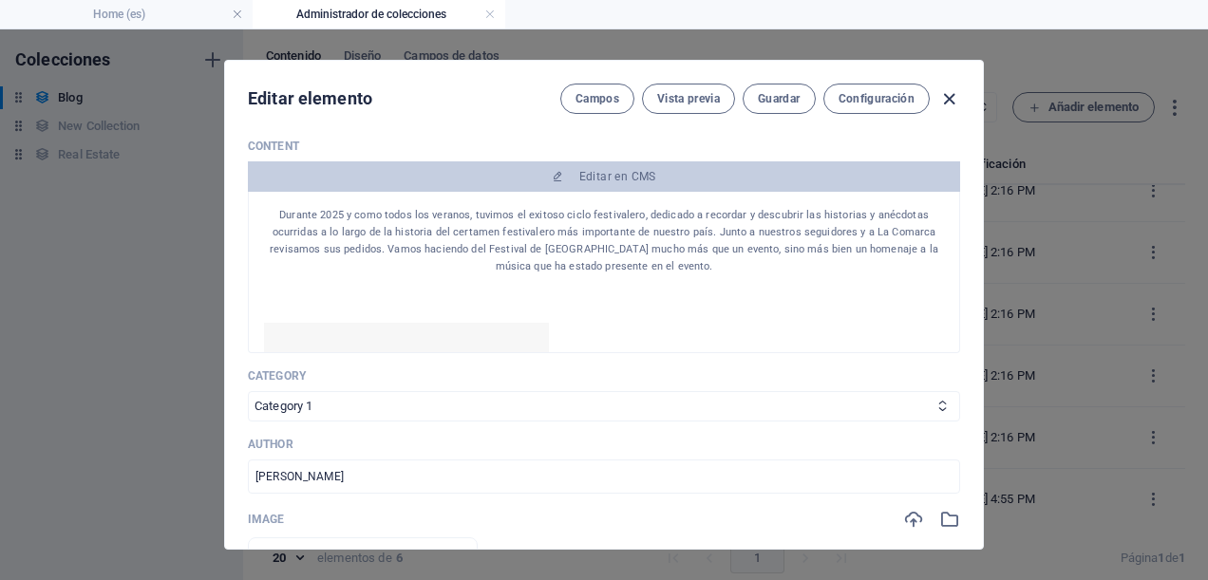
click at [950, 95] on icon "button" at bounding box center [950, 99] width 22 height 22
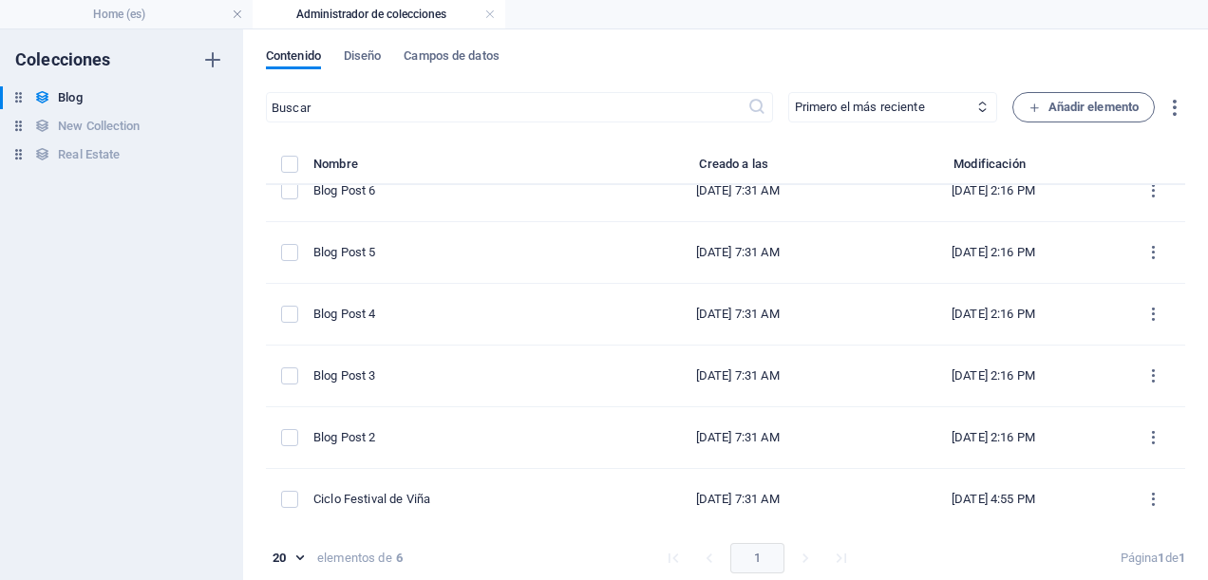
type input "[DATE]"
type input "ciclo-festival-de-[PERSON_NAME]"
click at [488, 17] on link at bounding box center [490, 15] width 11 height 18
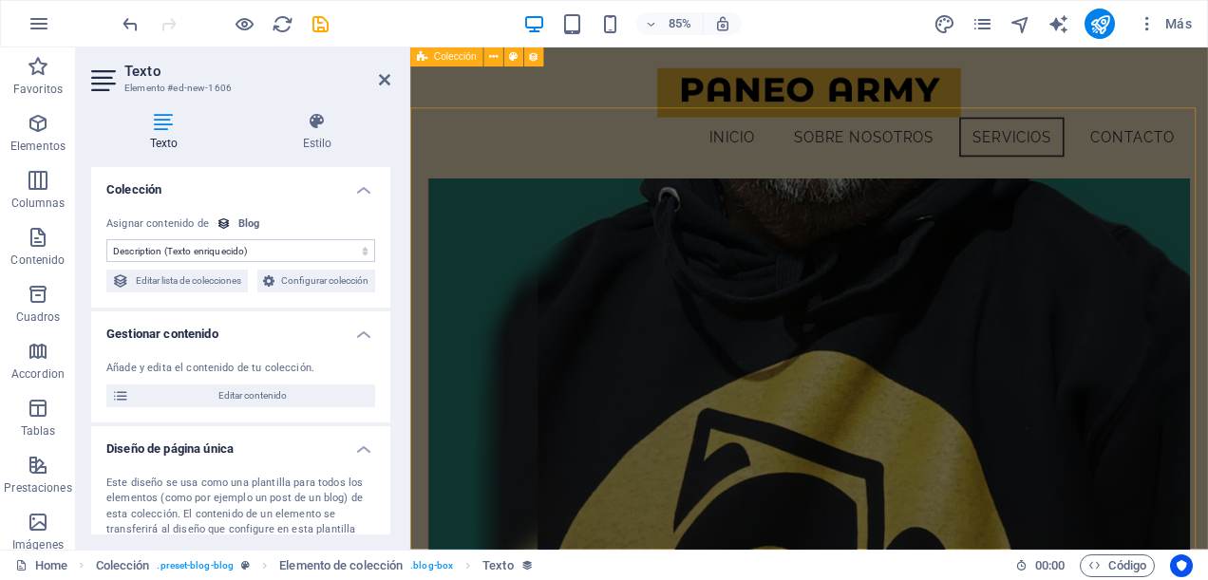
scroll to position [7445, 0]
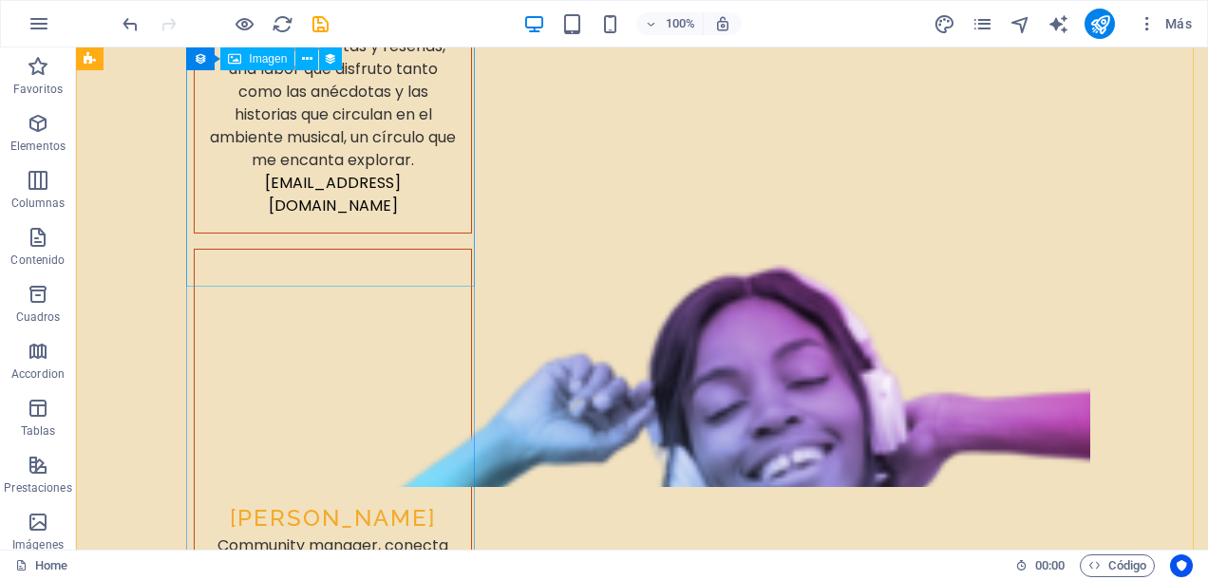
scroll to position [8855, 0]
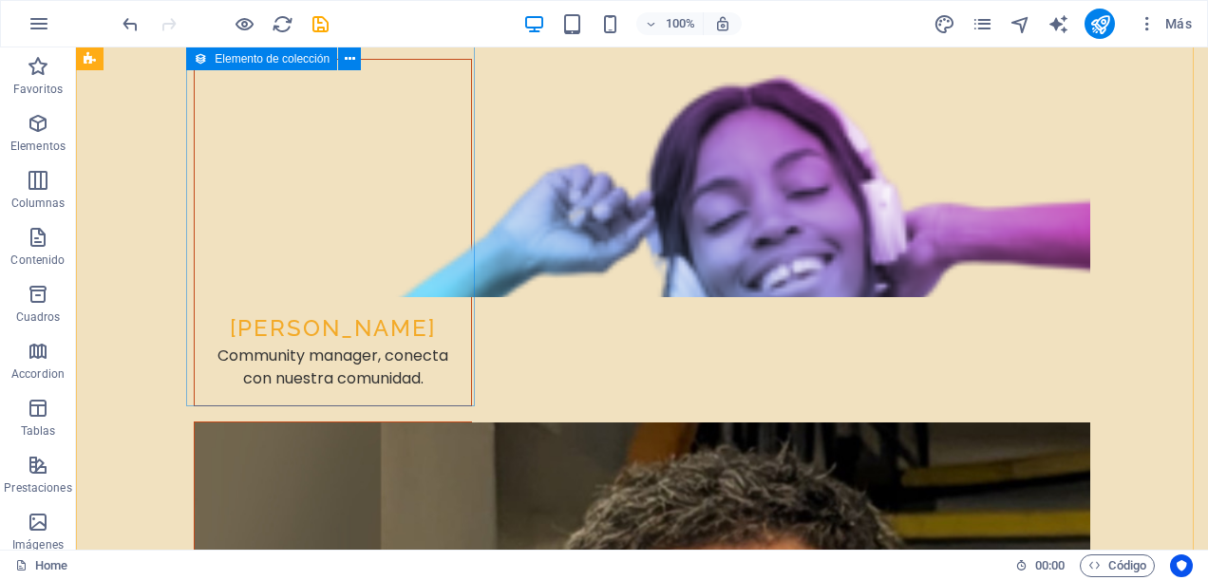
click at [300, 262] on div "Arrastra aquí para reemplazar el contenido existente. Si quieres crear un eleme…" at bounding box center [642, 299] width 1132 height 503
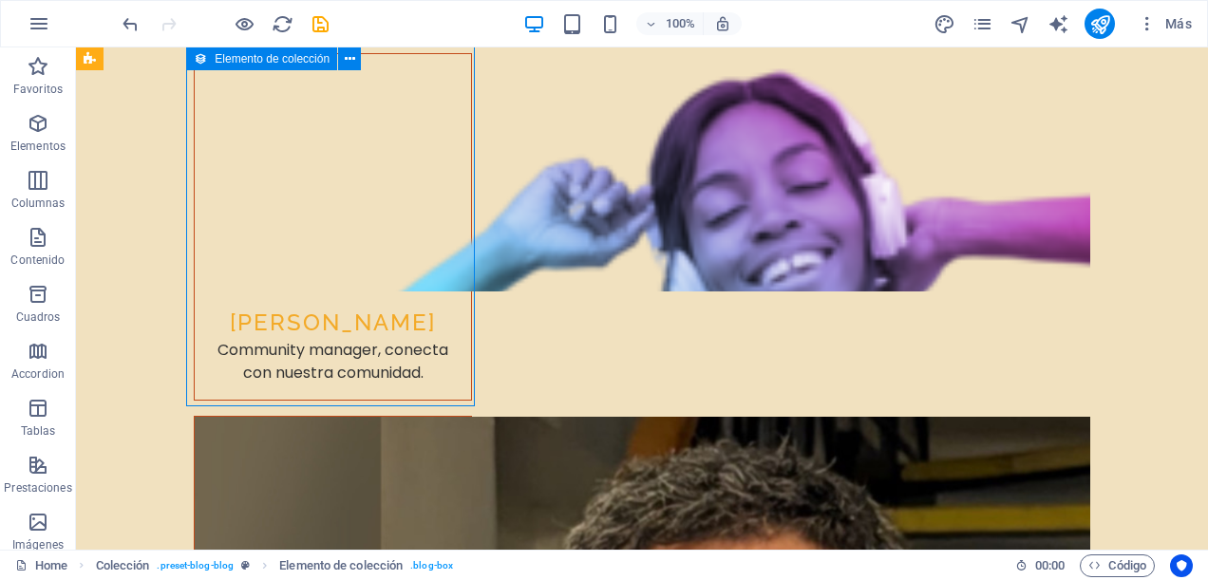
scroll to position [8047, 0]
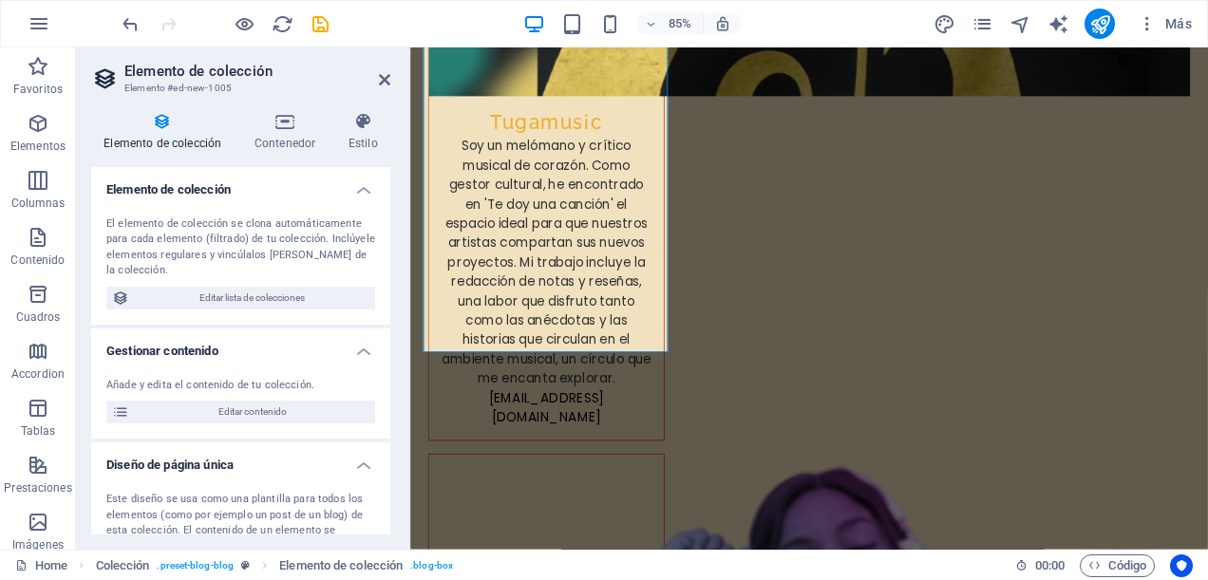
drag, startPoint x: 635, startPoint y: 262, endPoint x: 619, endPoint y: 274, distance: 19.0
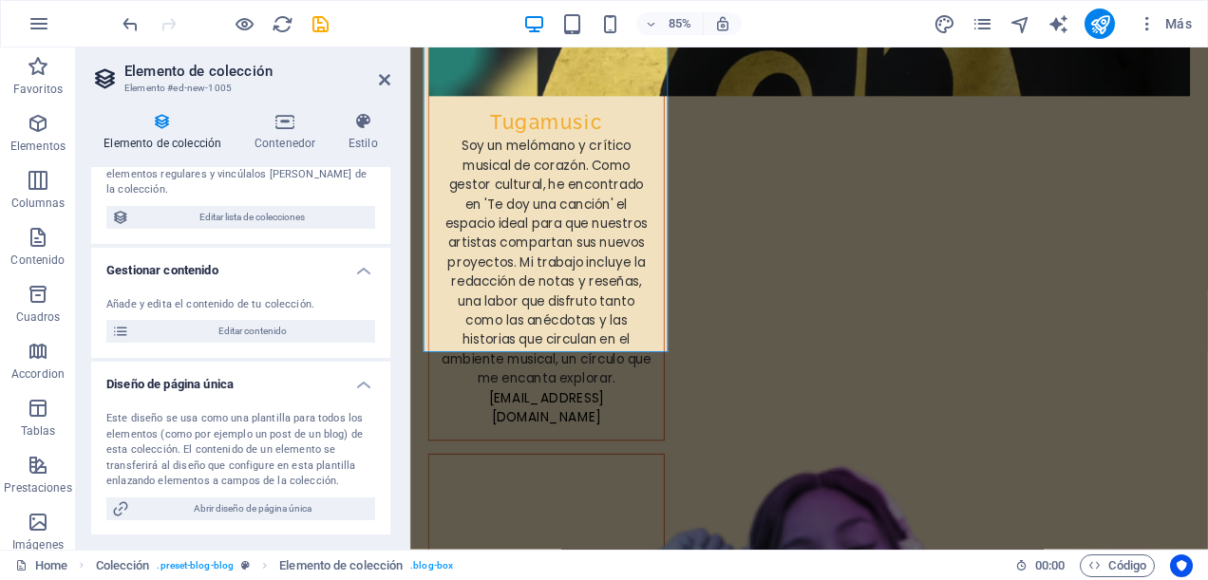
scroll to position [0, 0]
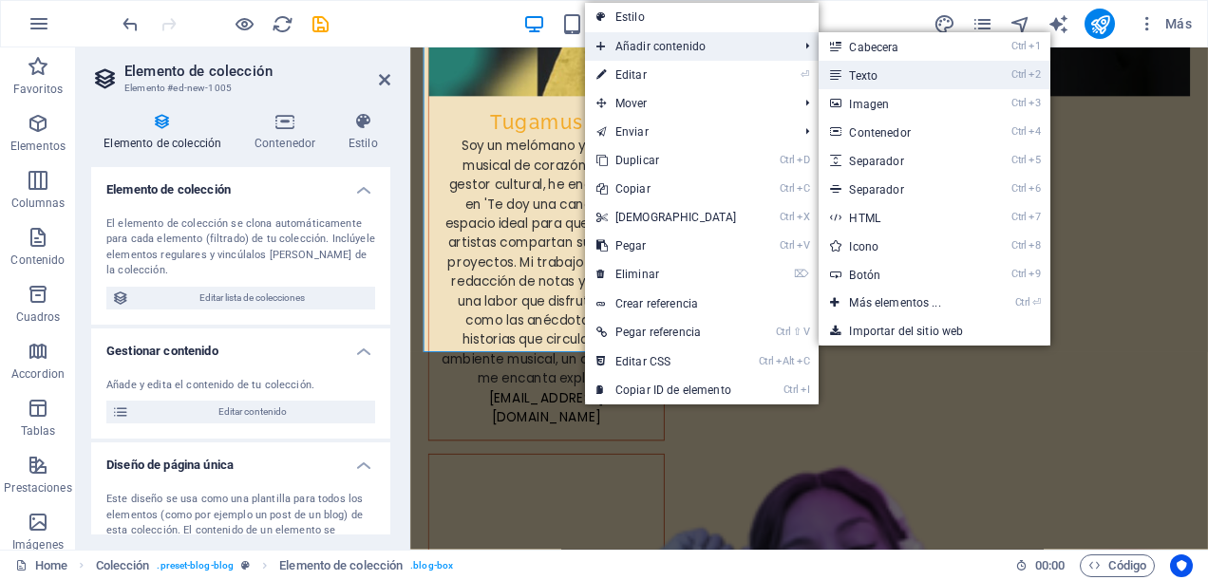
drag, startPoint x: 912, startPoint y: 79, endPoint x: 528, endPoint y: 81, distance: 383.8
click at [912, 79] on link "Ctrl 2 Texto" at bounding box center [899, 75] width 160 height 29
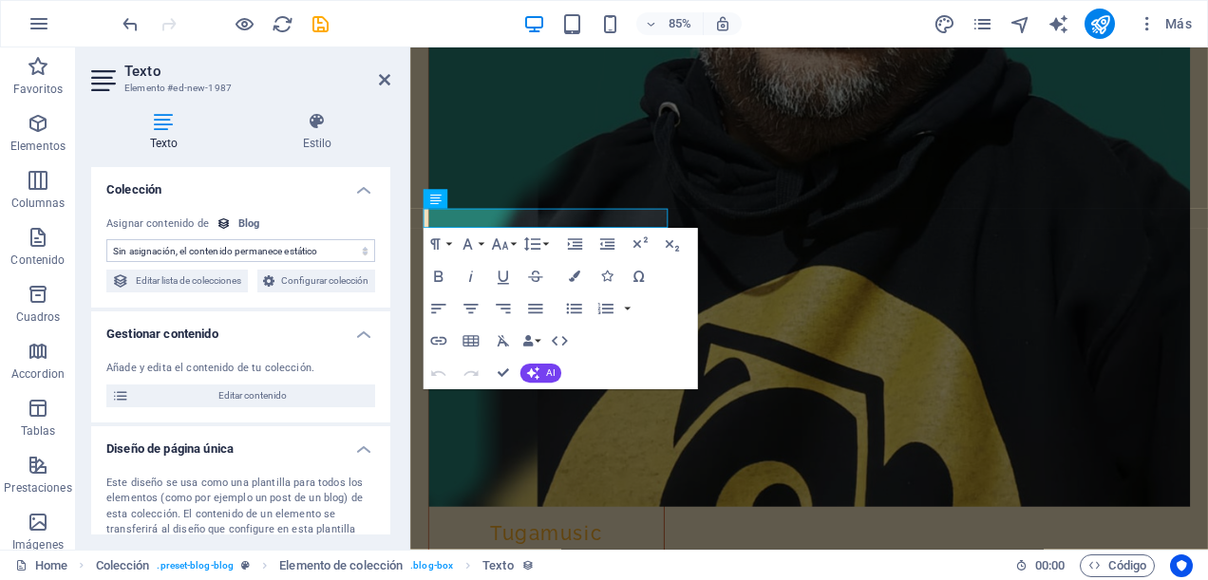
scroll to position [7745, 0]
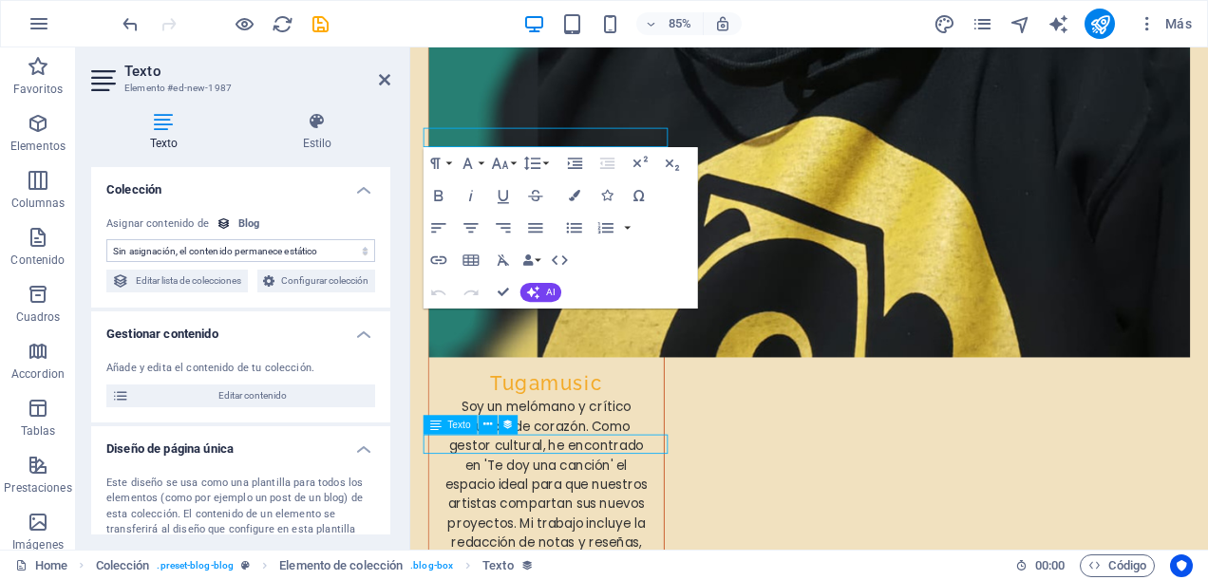
scroll to position [8768, 0]
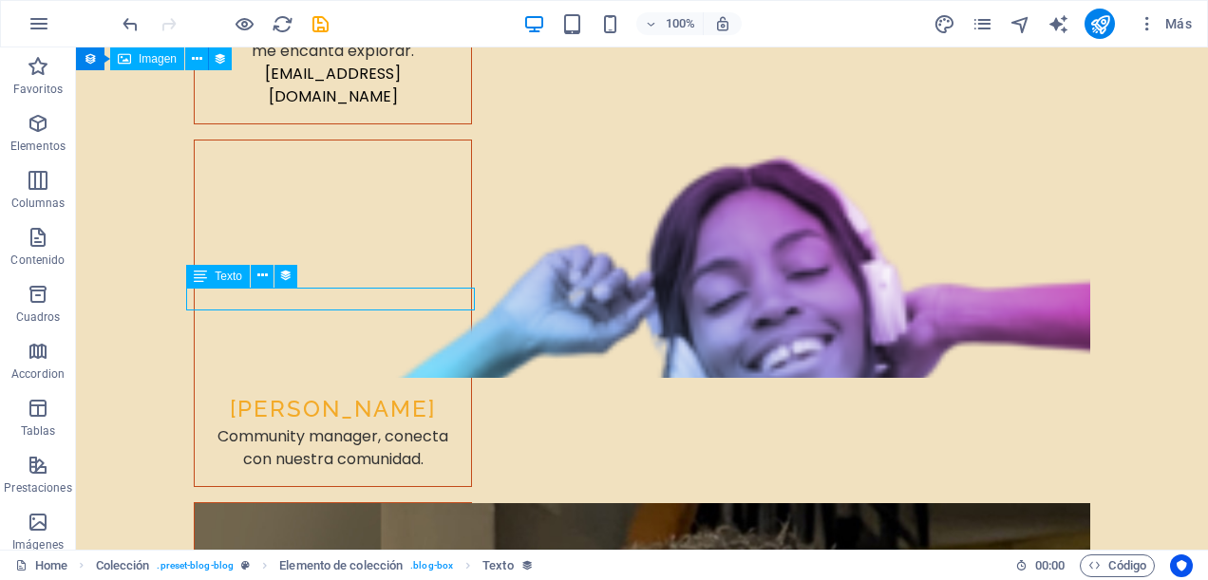
scroll to position [7961, 0]
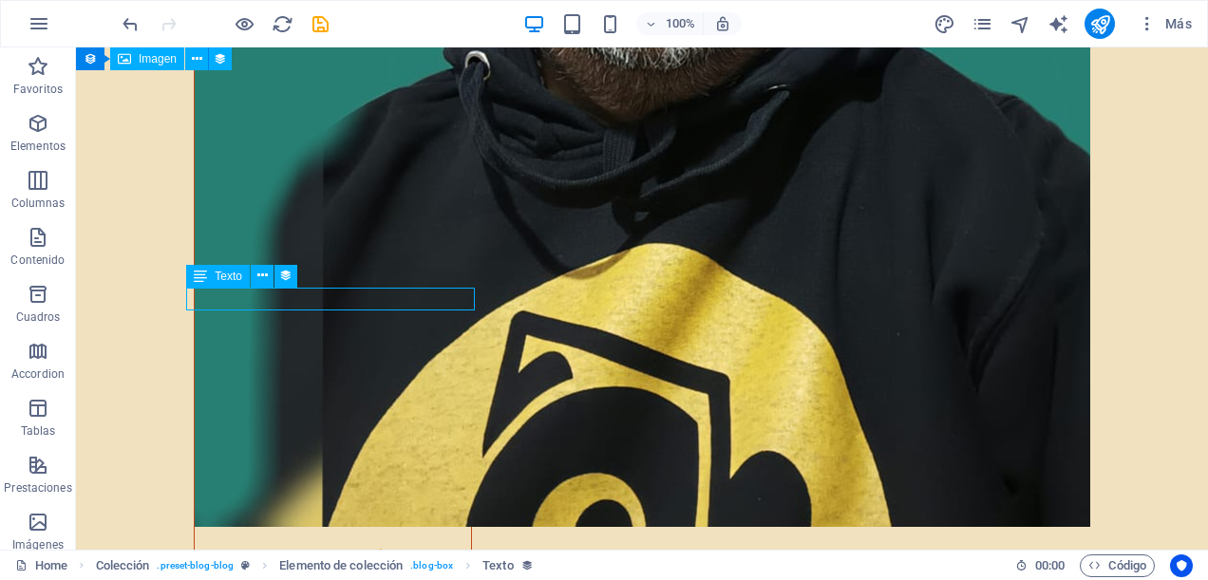
select select "description"
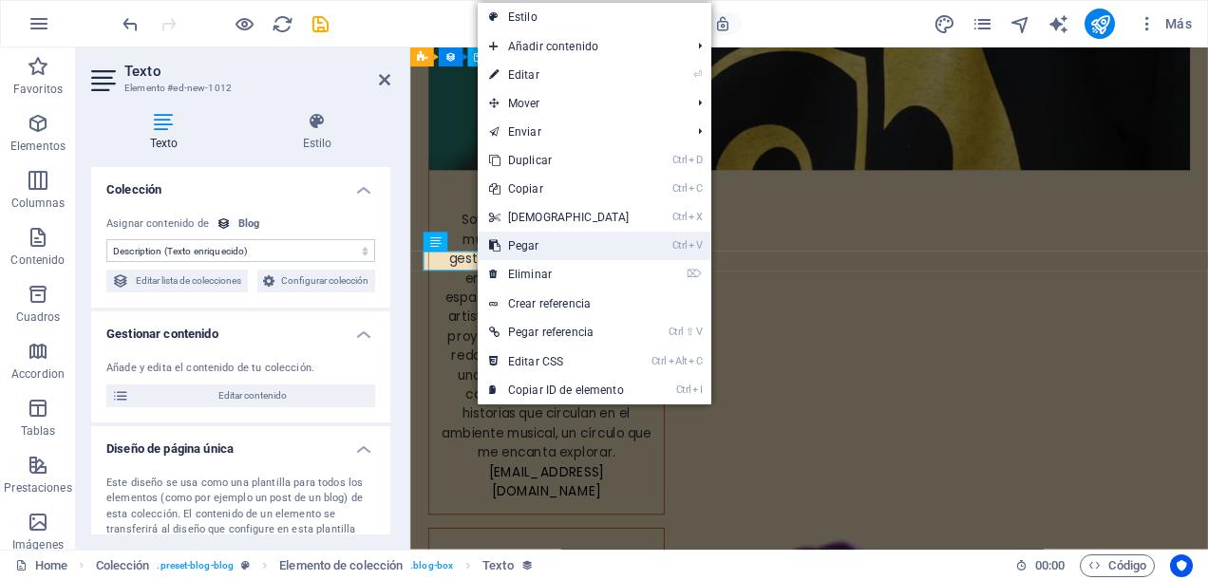
click at [515, 248] on link "Ctrl V Pegar" at bounding box center [559, 246] width 163 height 29
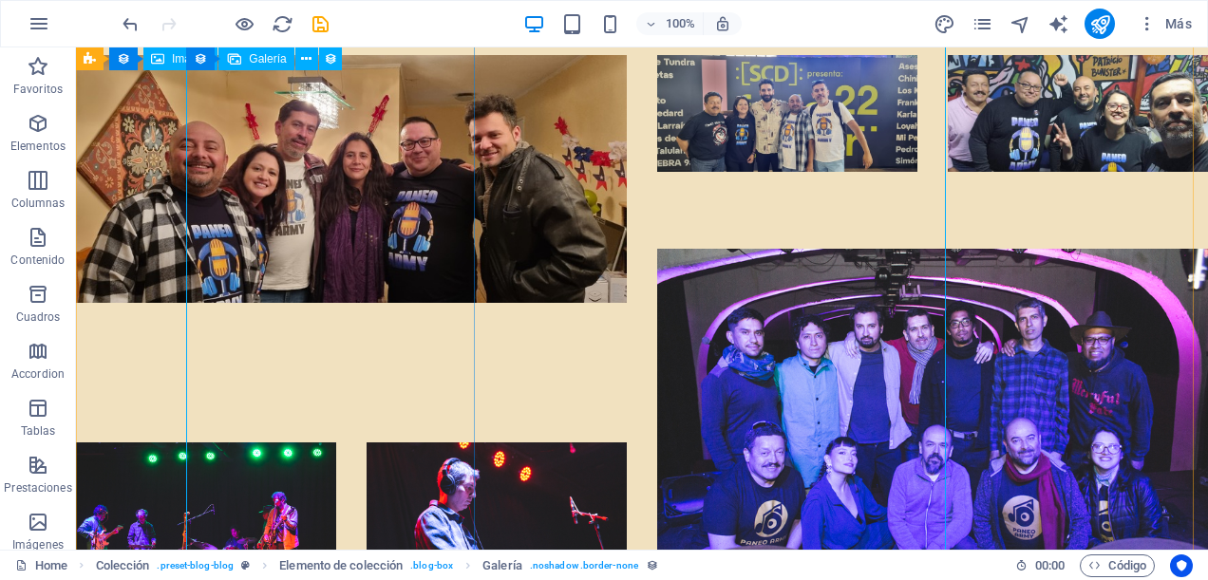
scroll to position [10193, 0]
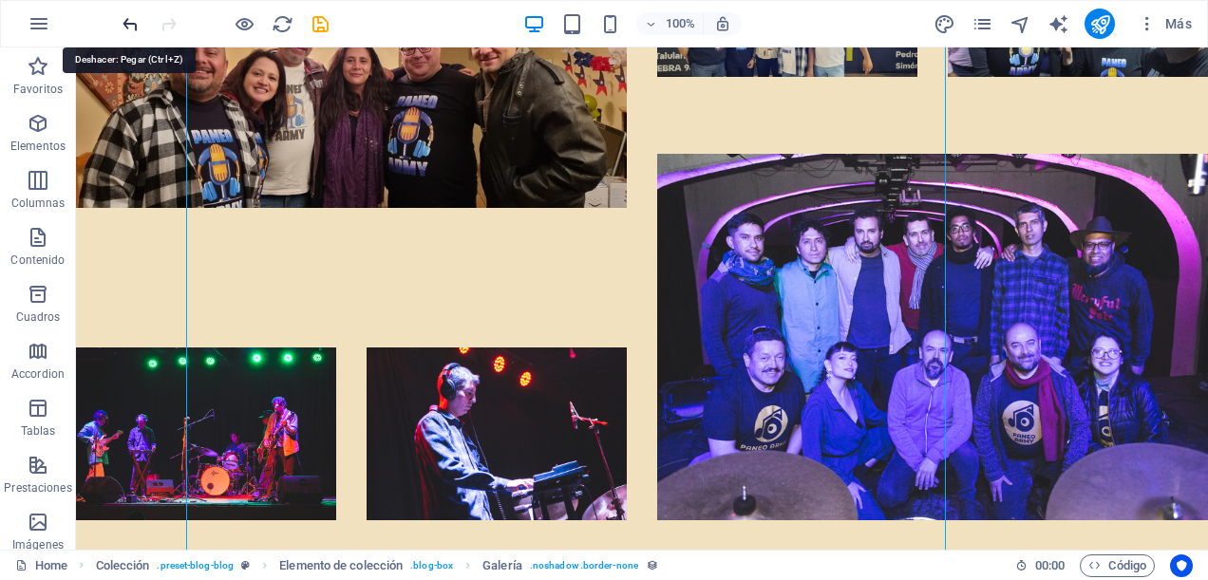
click at [135, 20] on icon "undo" at bounding box center [131, 24] width 22 height 22
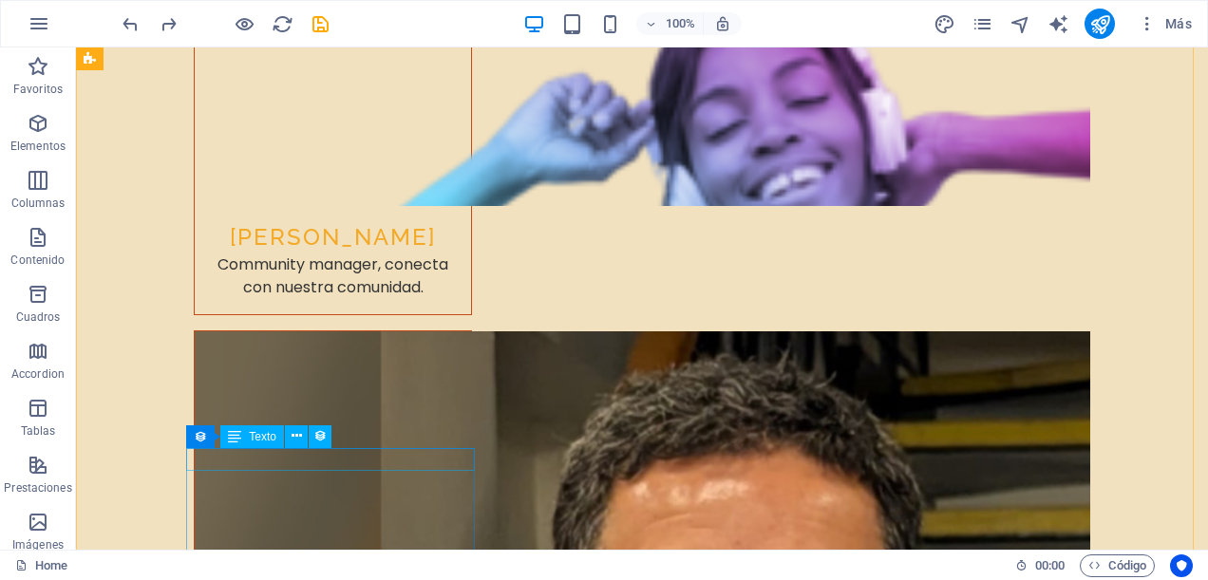
scroll to position [8851, 0]
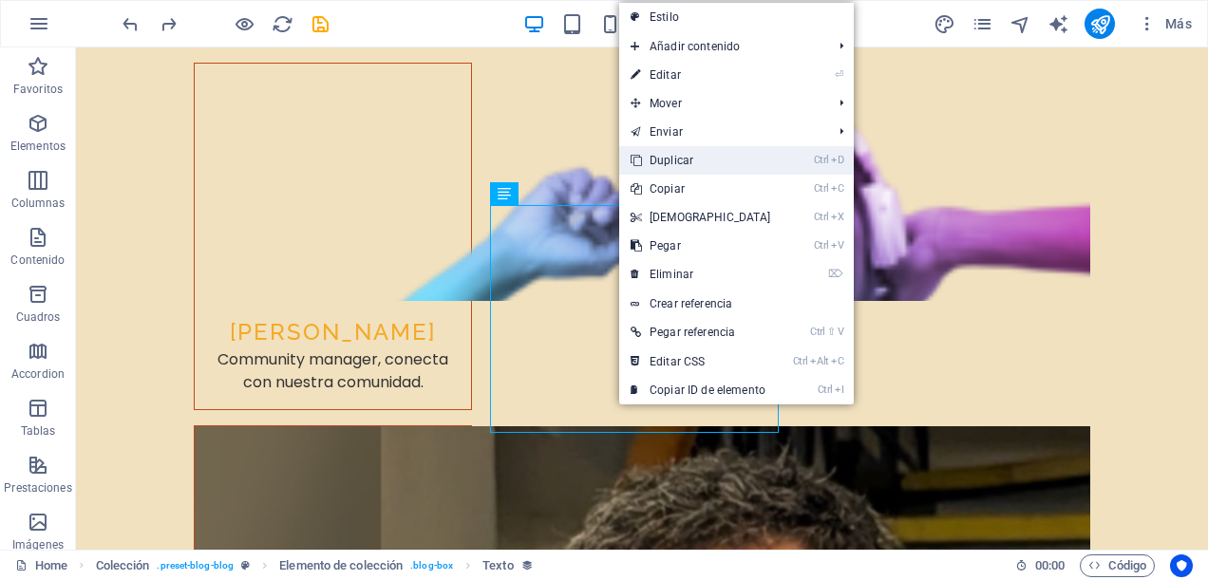
click at [706, 163] on link "Ctrl D Duplicar" at bounding box center [700, 160] width 163 height 29
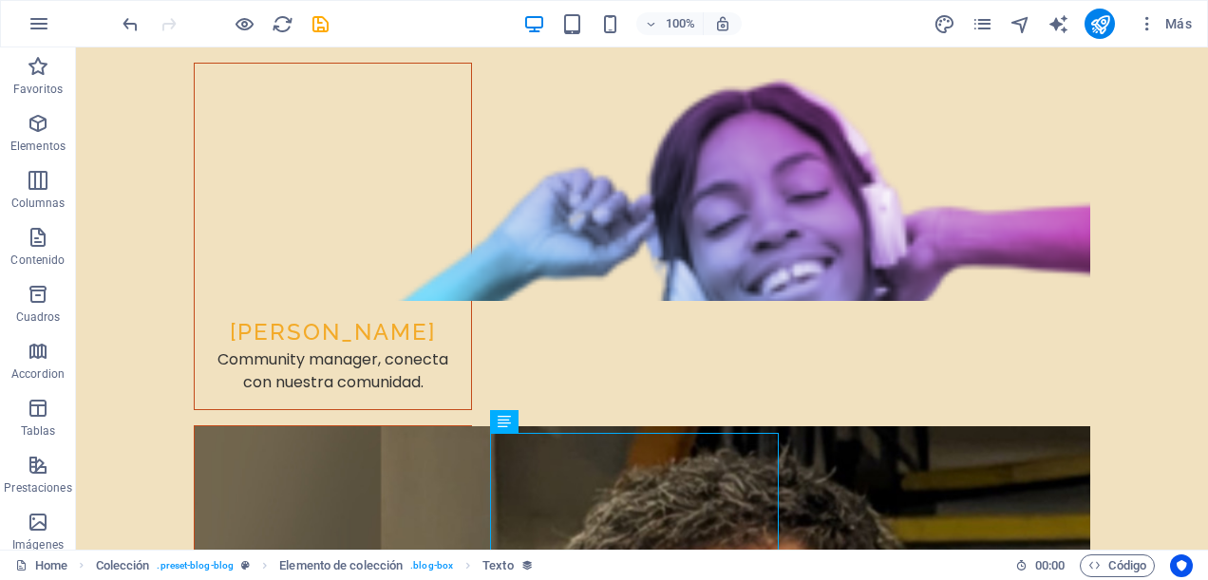
drag, startPoint x: 638, startPoint y: 477, endPoint x: 279, endPoint y: 257, distance: 420.6
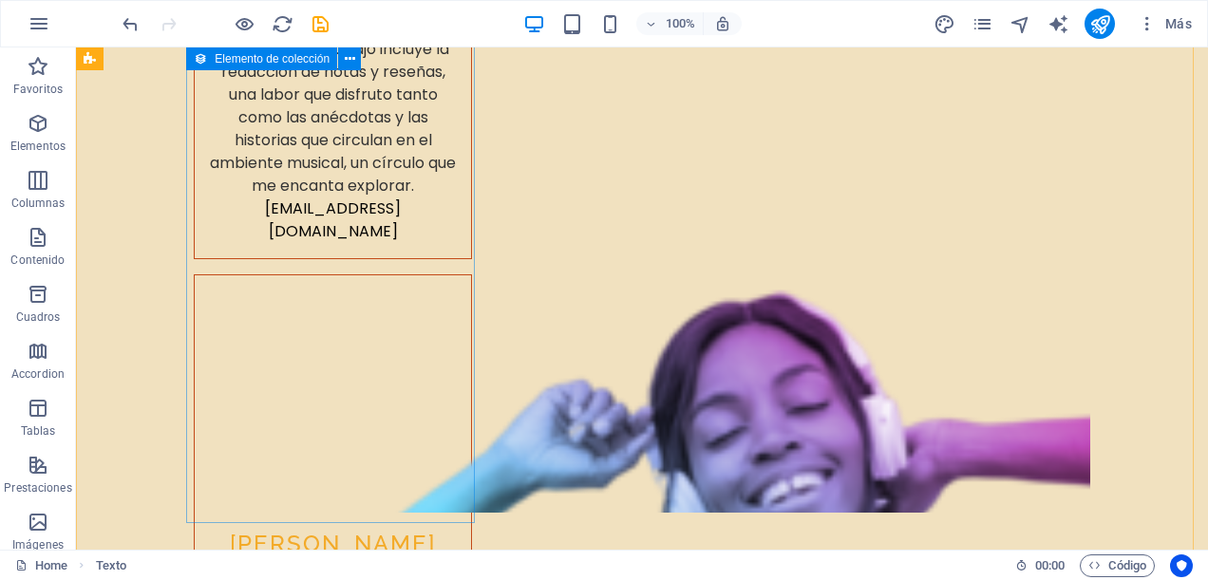
scroll to position [8829, 0]
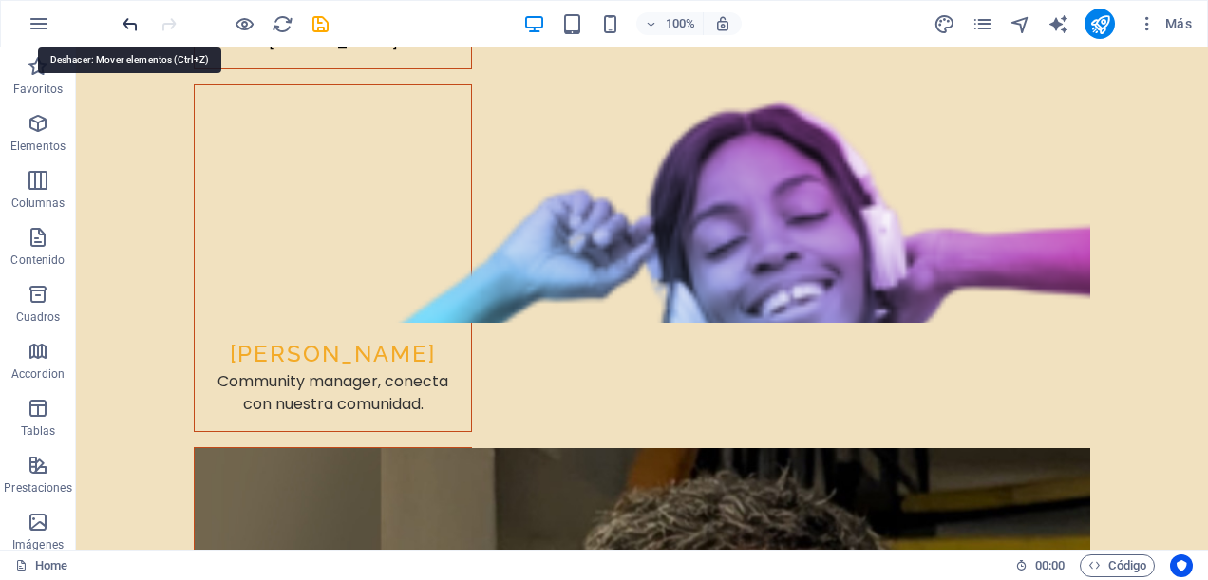
click at [134, 27] on icon "undo" at bounding box center [131, 24] width 22 height 22
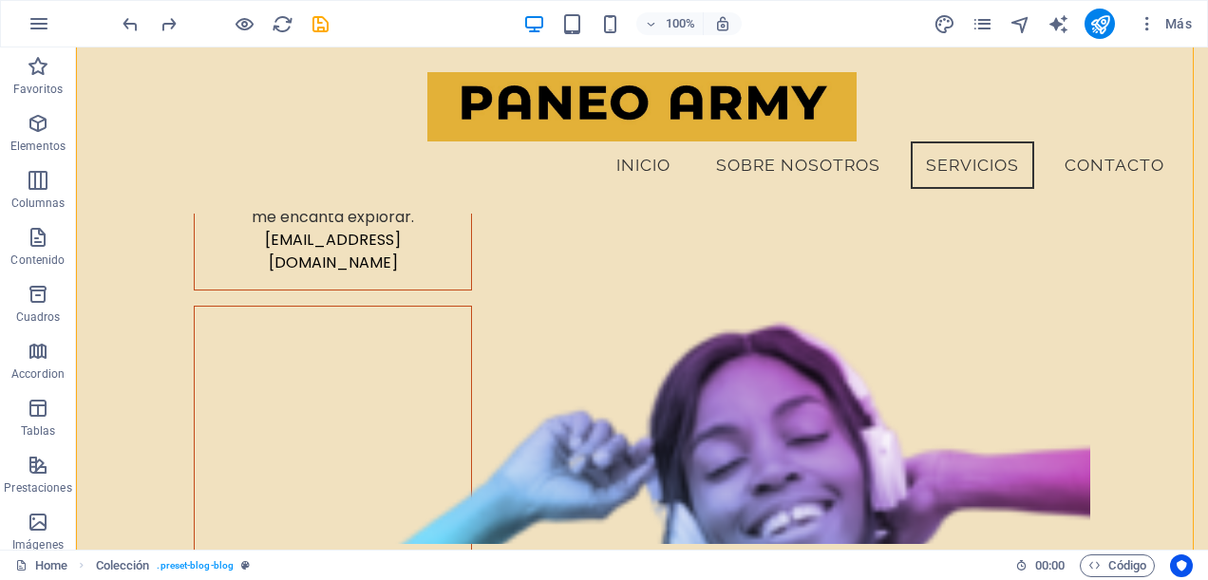
scroll to position [8477, 0]
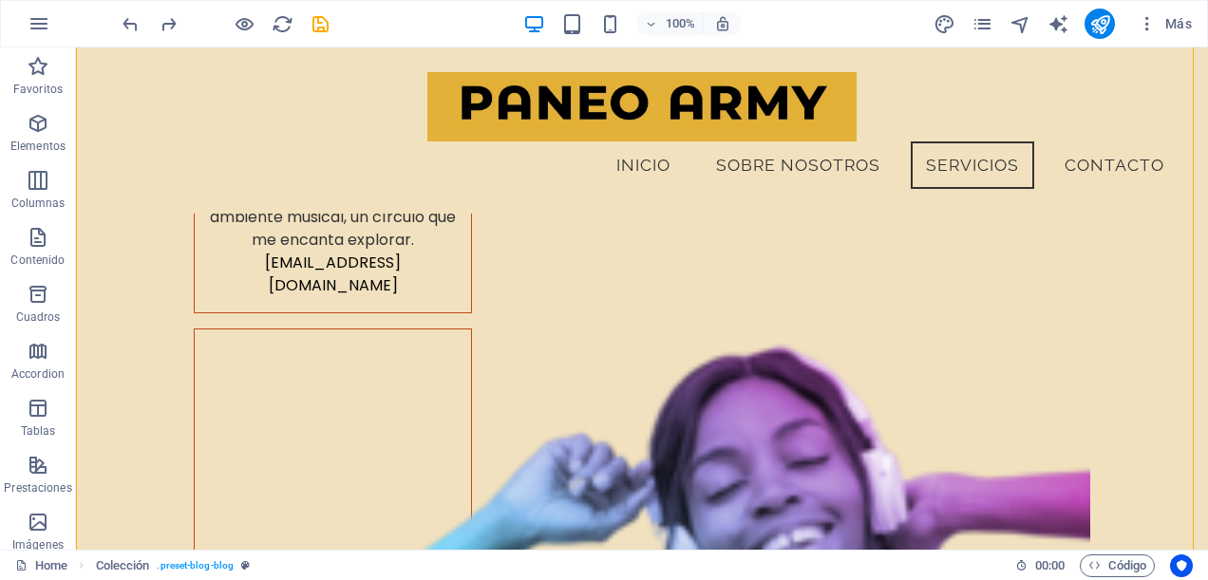
drag, startPoint x: 394, startPoint y: 308, endPoint x: 328, endPoint y: 447, distance: 154.7
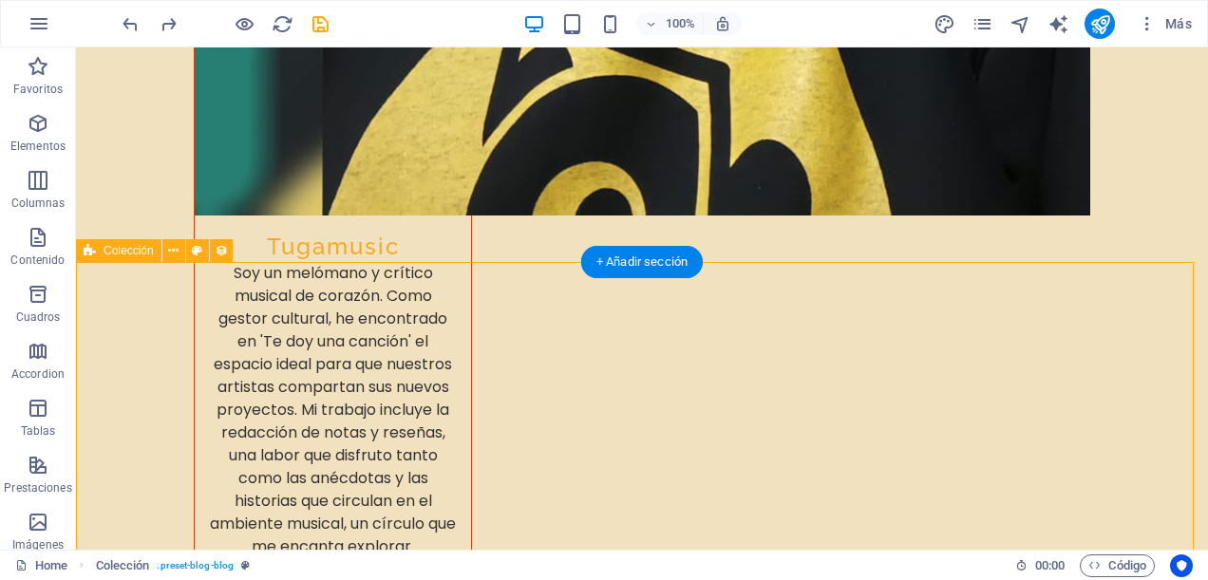
scroll to position [8451, 0]
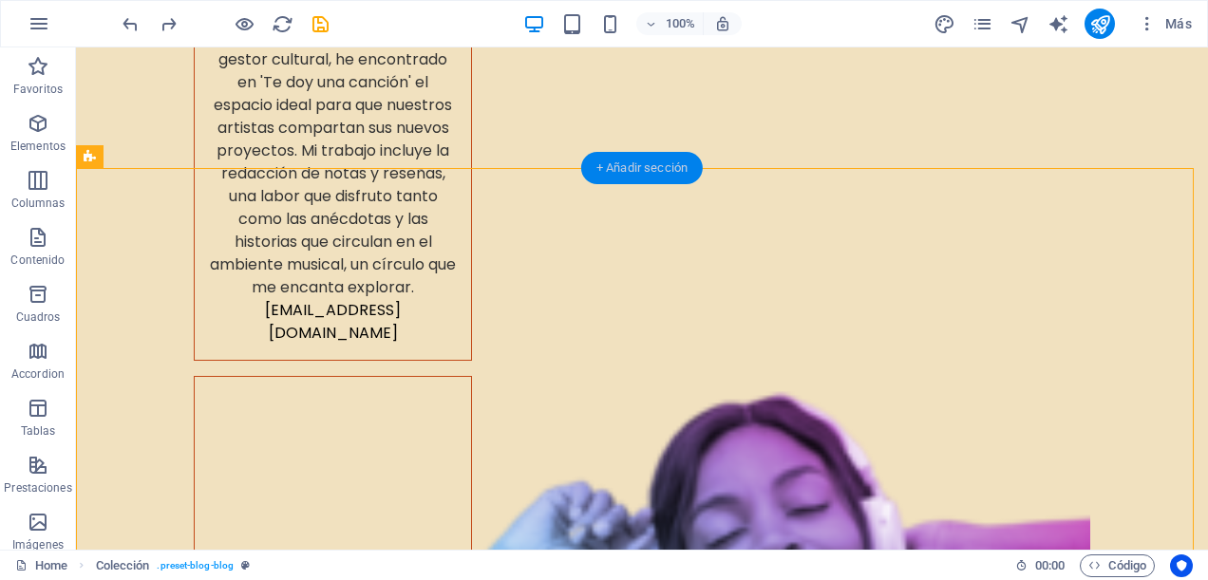
click at [637, 169] on div "+ Añadir sección" at bounding box center [642, 168] width 122 height 32
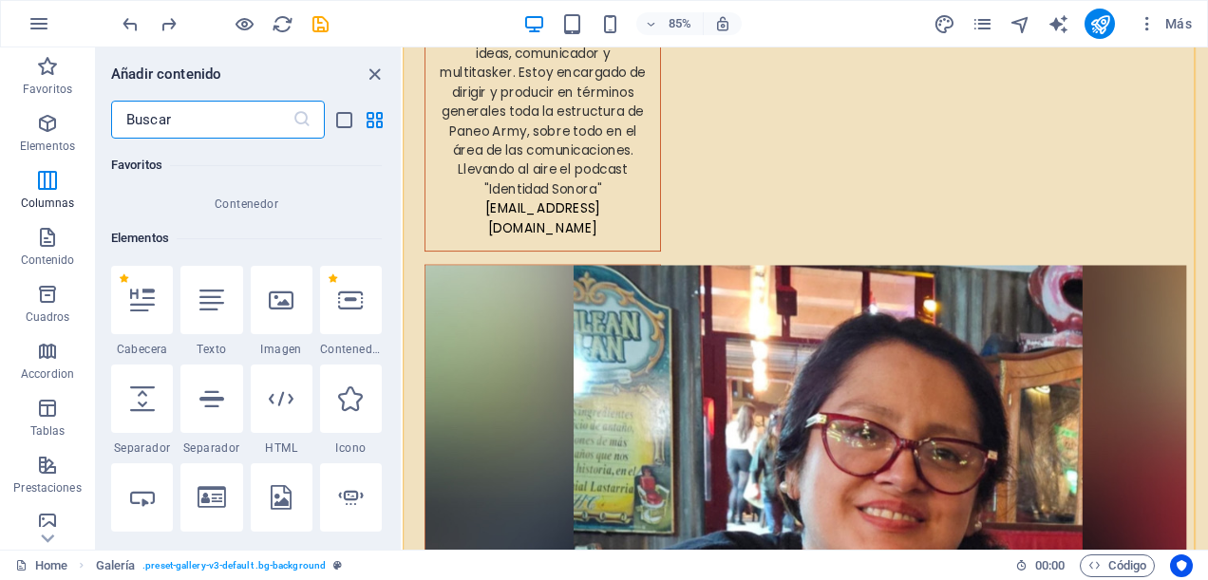
scroll to position [0, 0]
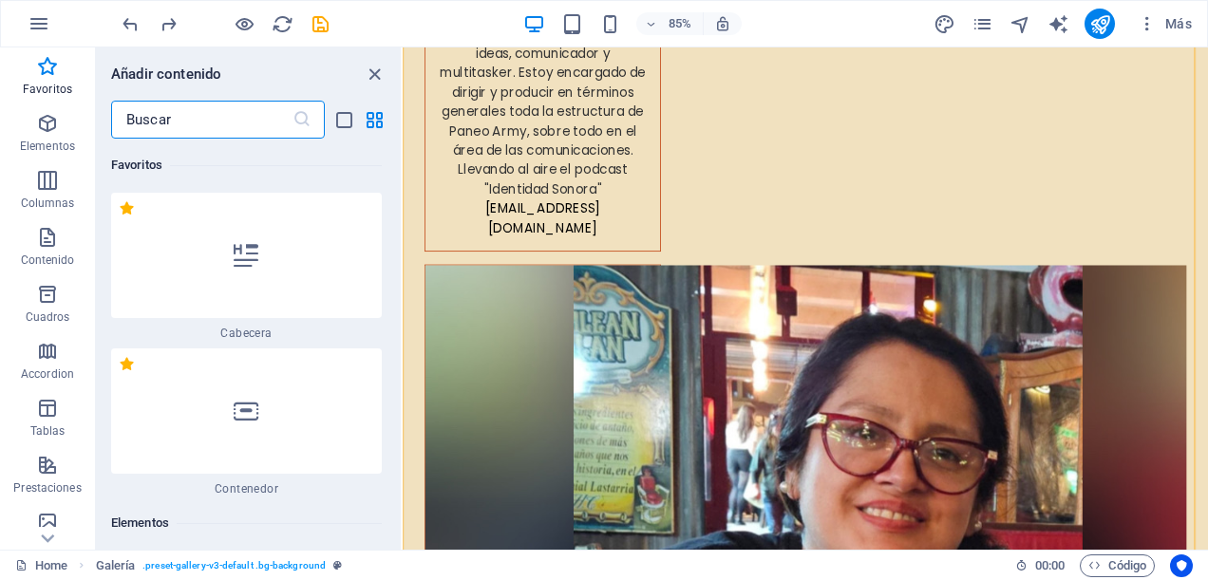
click at [238, 118] on input "text" at bounding box center [201, 120] width 181 height 38
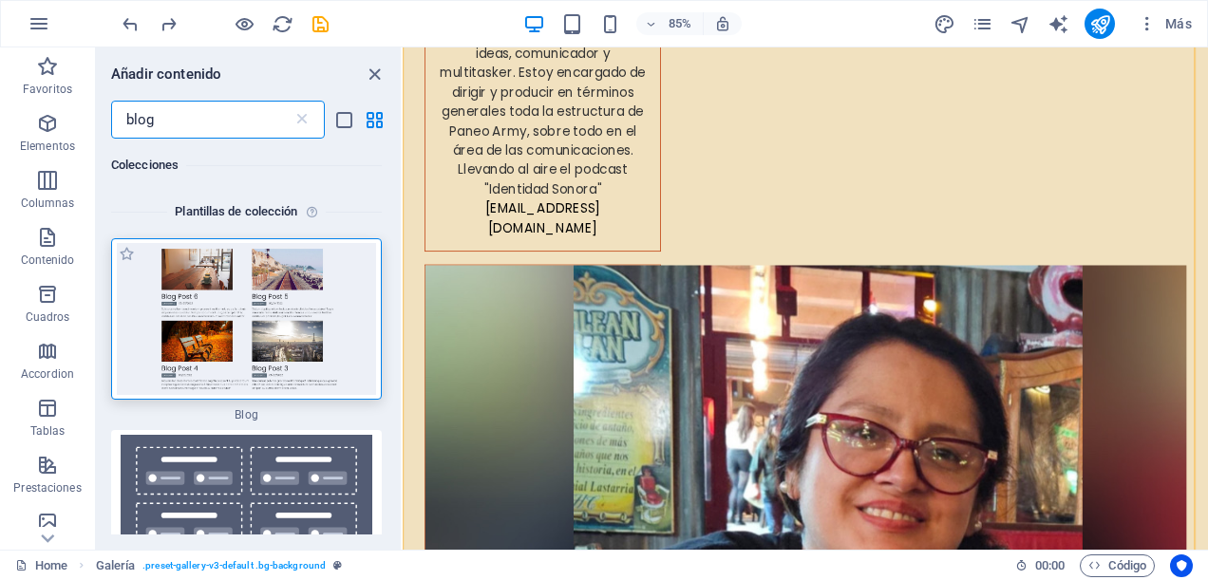
type input "blog"
click at [259, 296] on img at bounding box center [246, 319] width 261 height 152
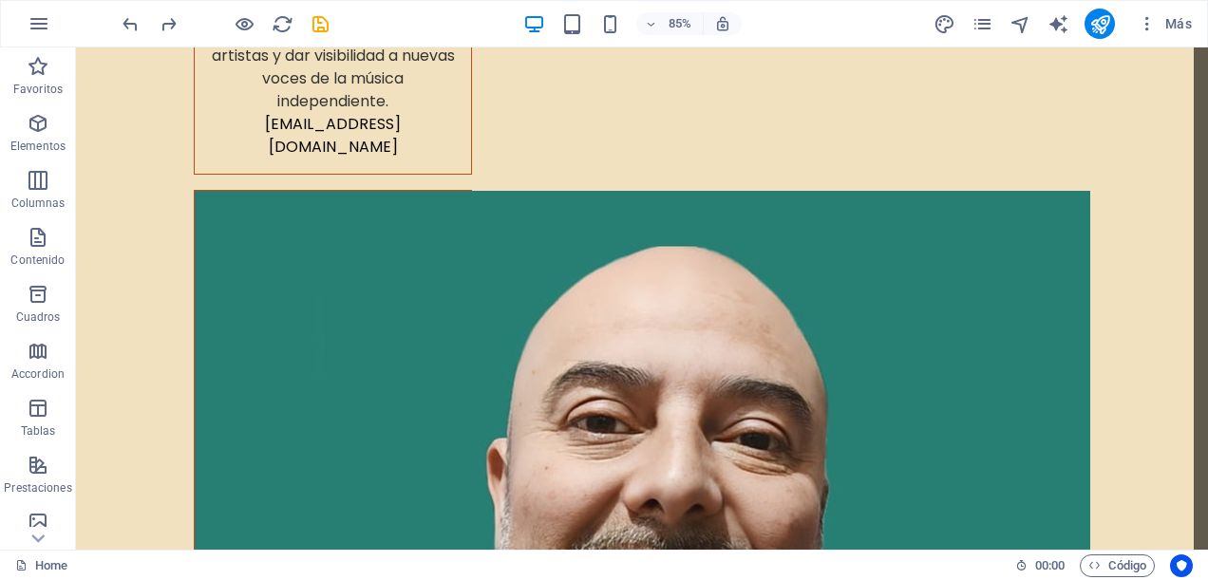
scroll to position [7971, 0]
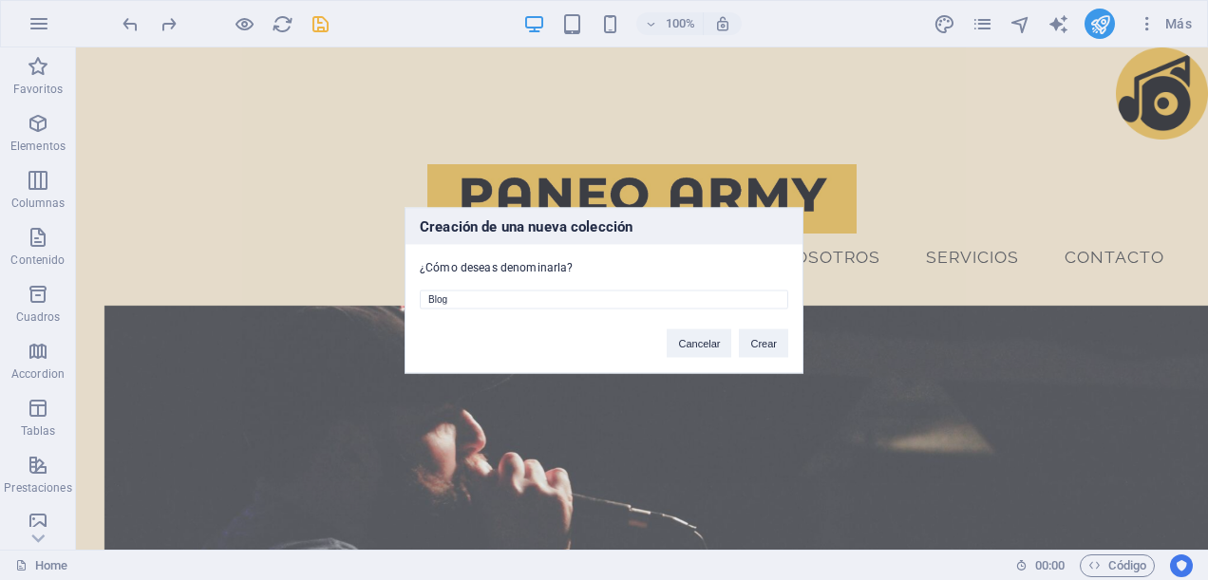
scroll to position [7971, 0]
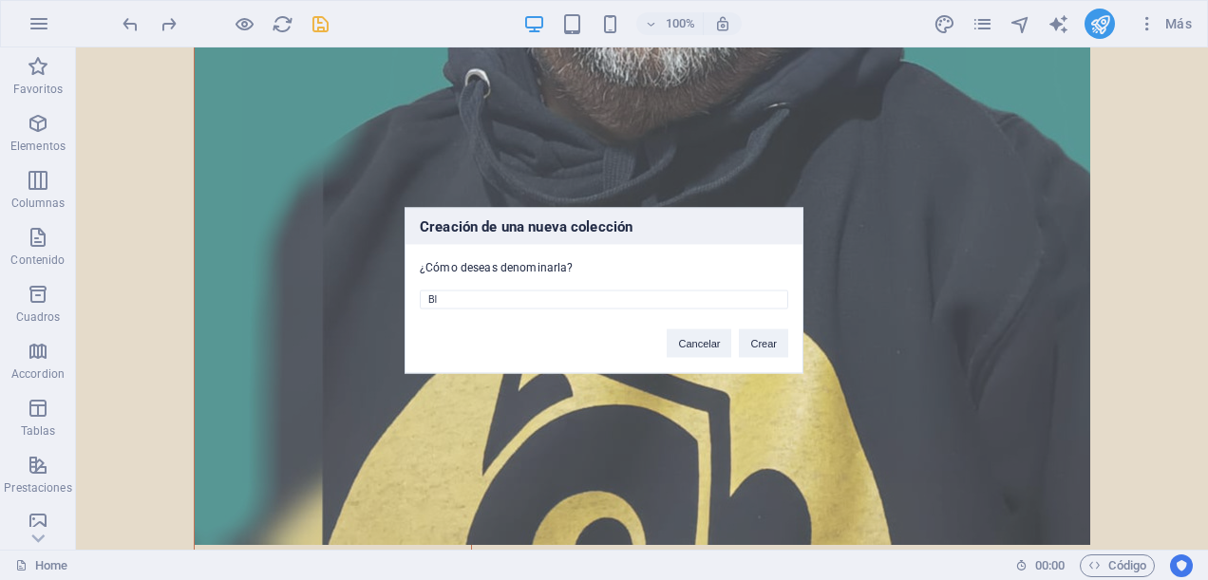
type input "B"
type input "Novedades"
click at [770, 341] on button "Crear" at bounding box center [763, 343] width 49 height 29
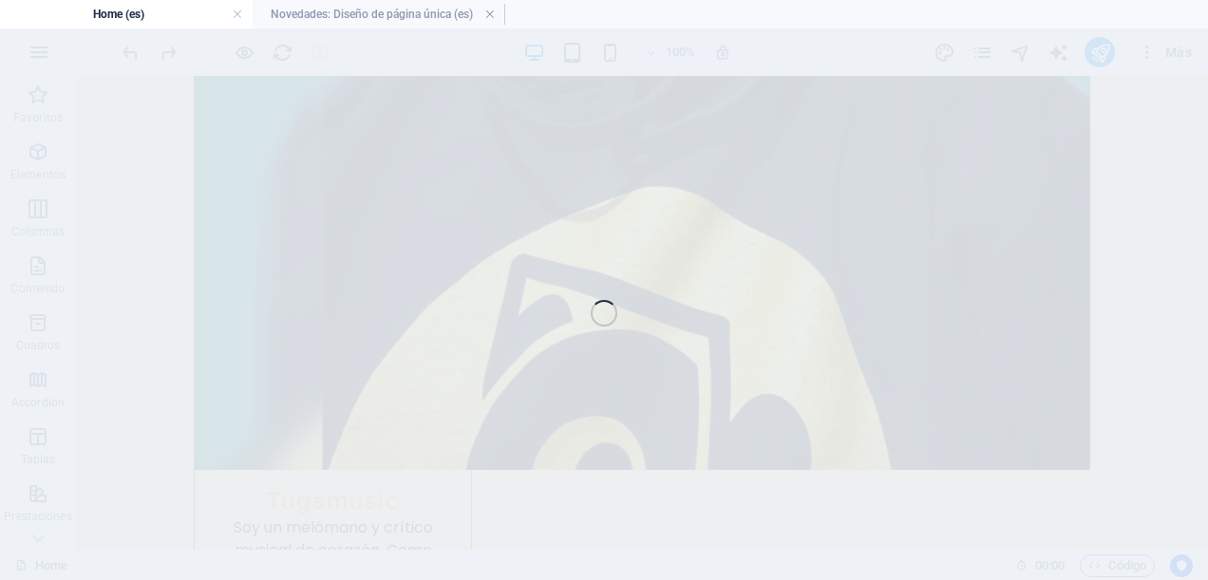
scroll to position [8013, 0]
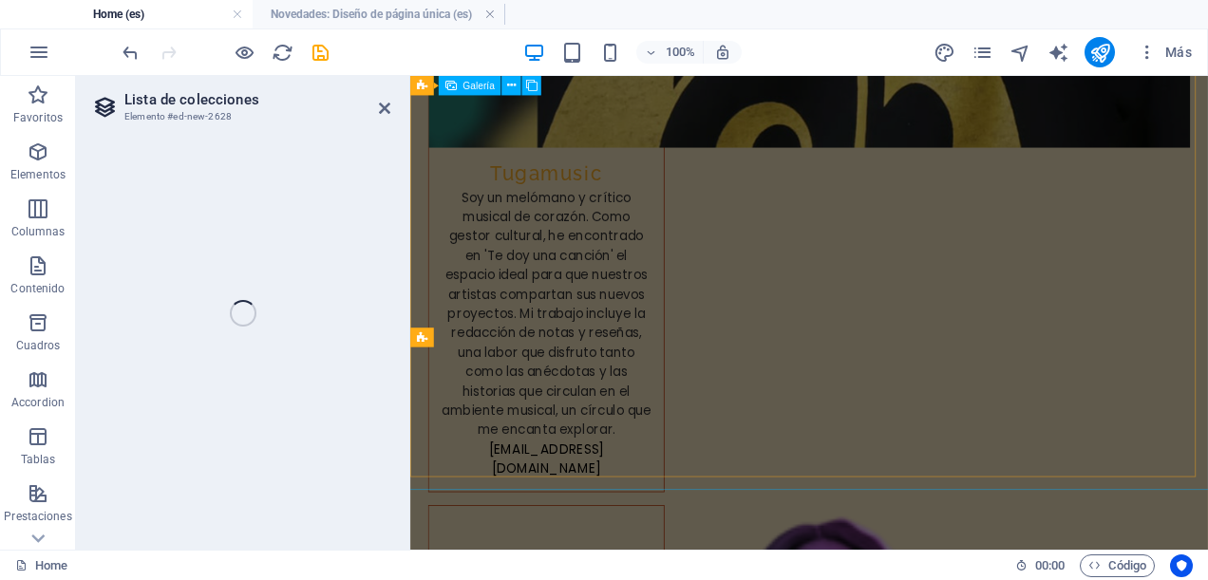
select select "68b75baddec69665400afbf3"
select select
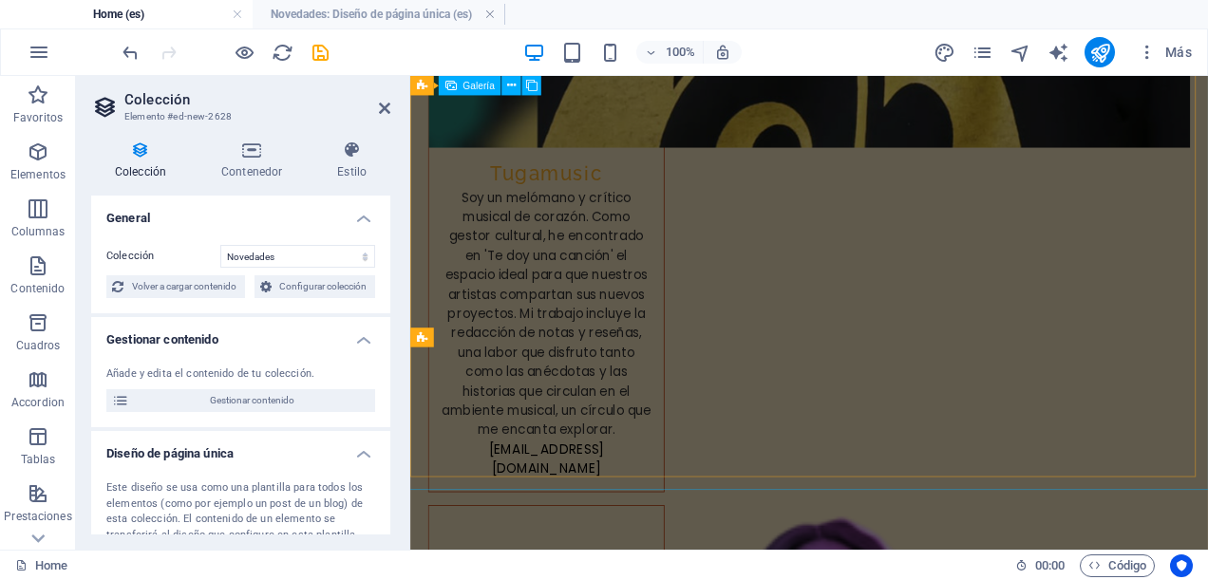
scroll to position [7416, 0]
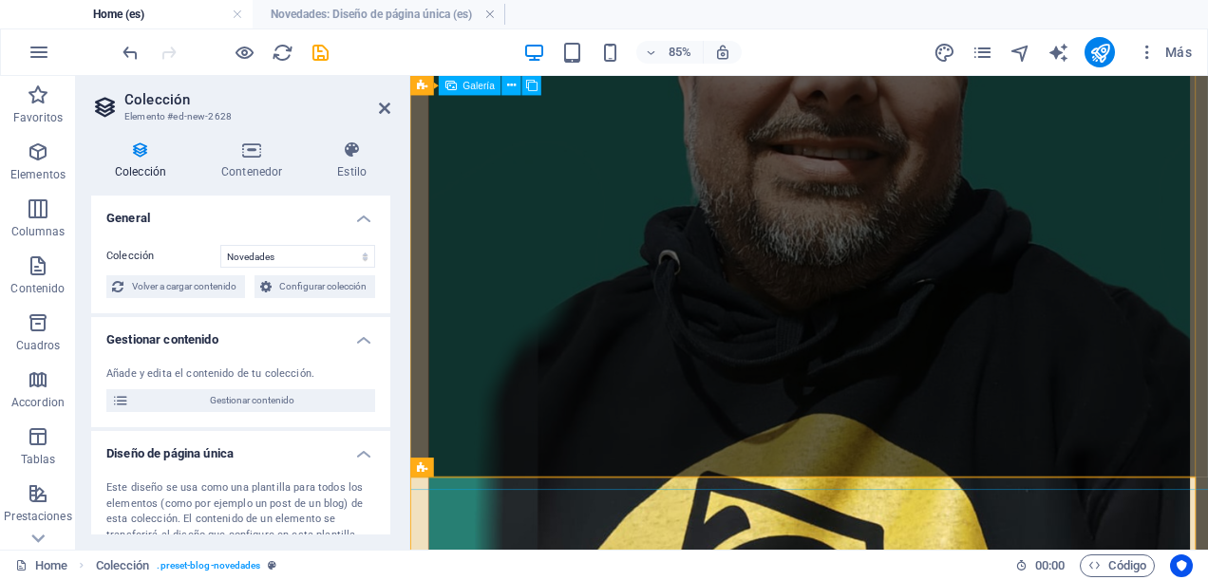
select select "columns.status"
select select "columns.publishing_date"
select select "past"
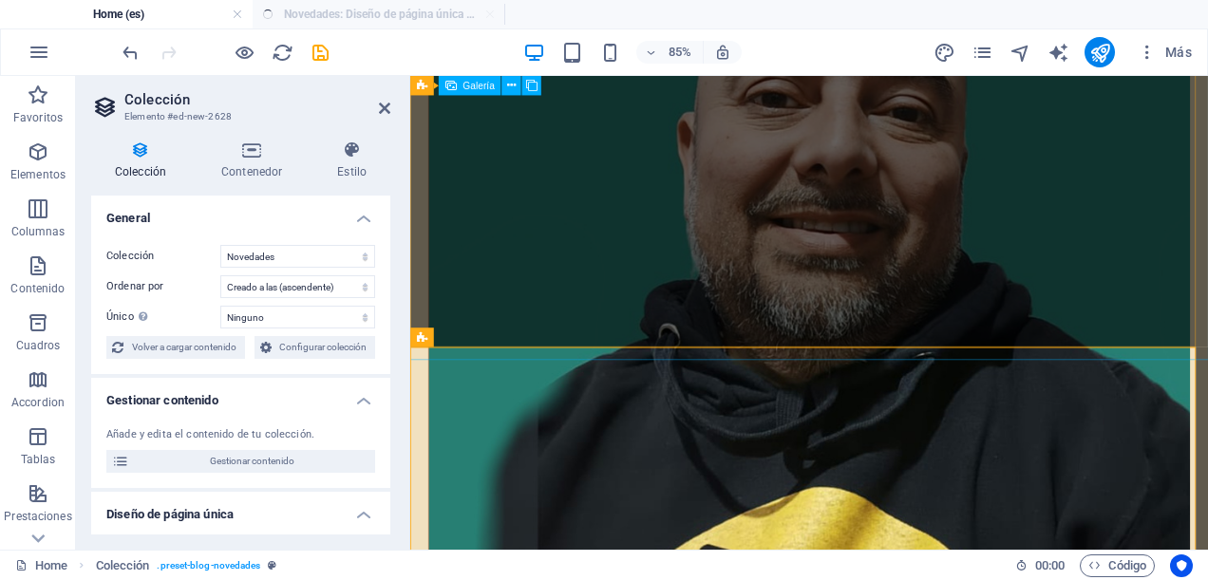
select select "columns.publishing_date_DESC"
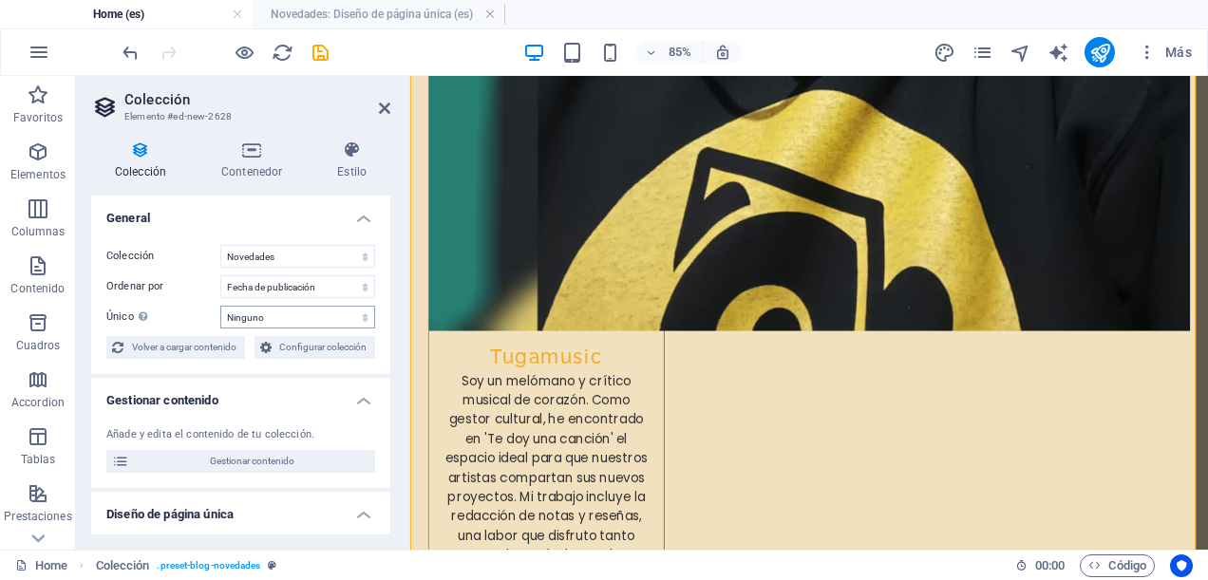
scroll to position [95, 0]
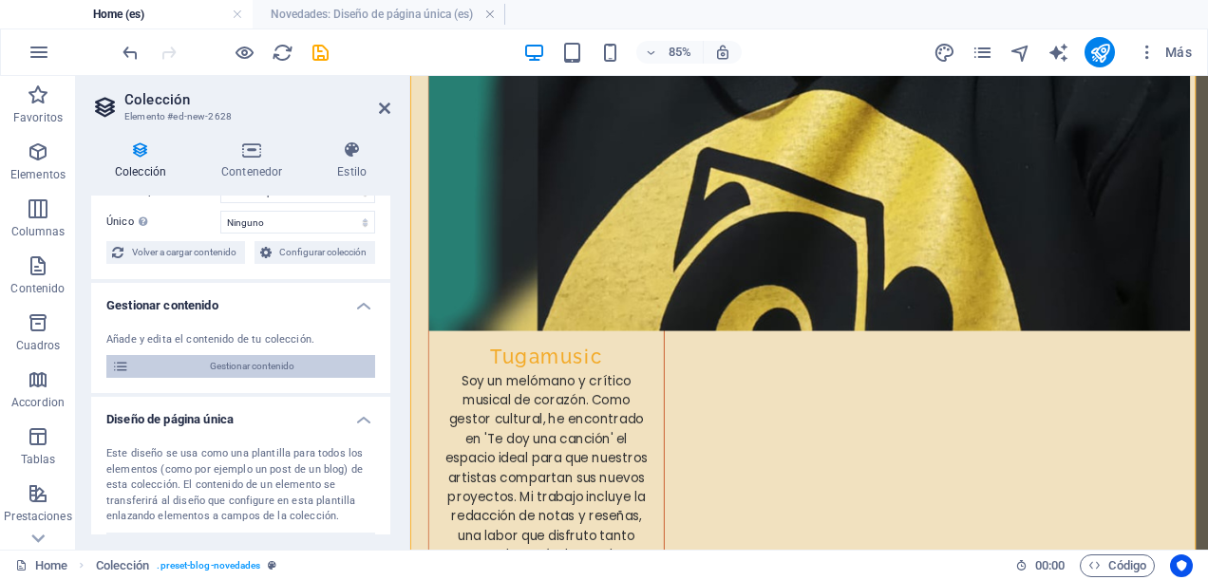
click at [251, 367] on span "Gestionar contenido" at bounding box center [252, 366] width 235 height 23
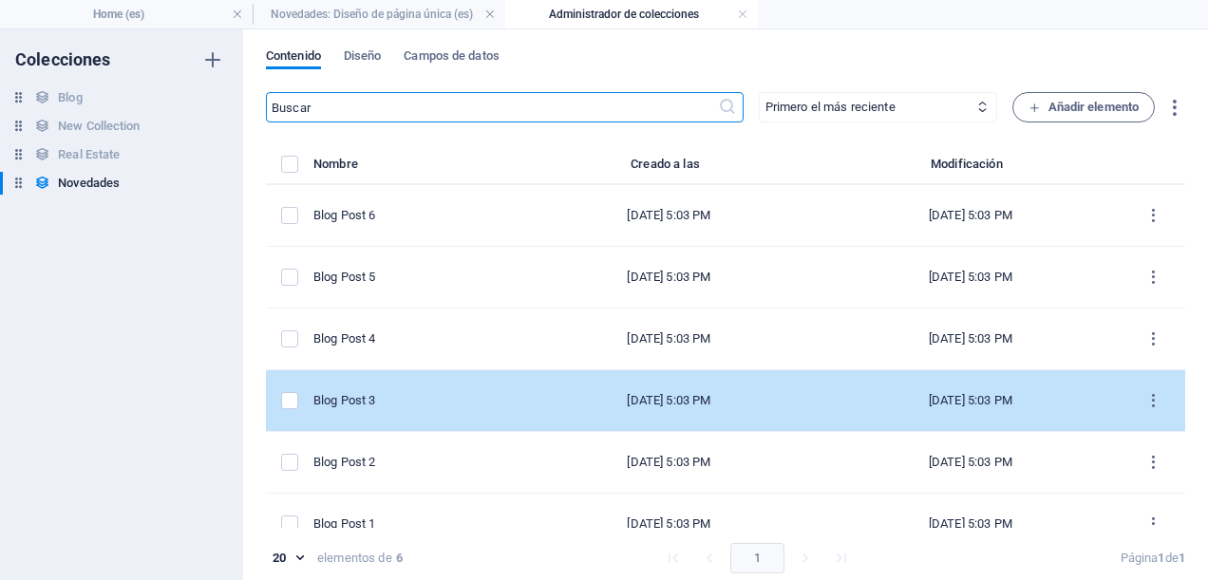
scroll to position [25, 0]
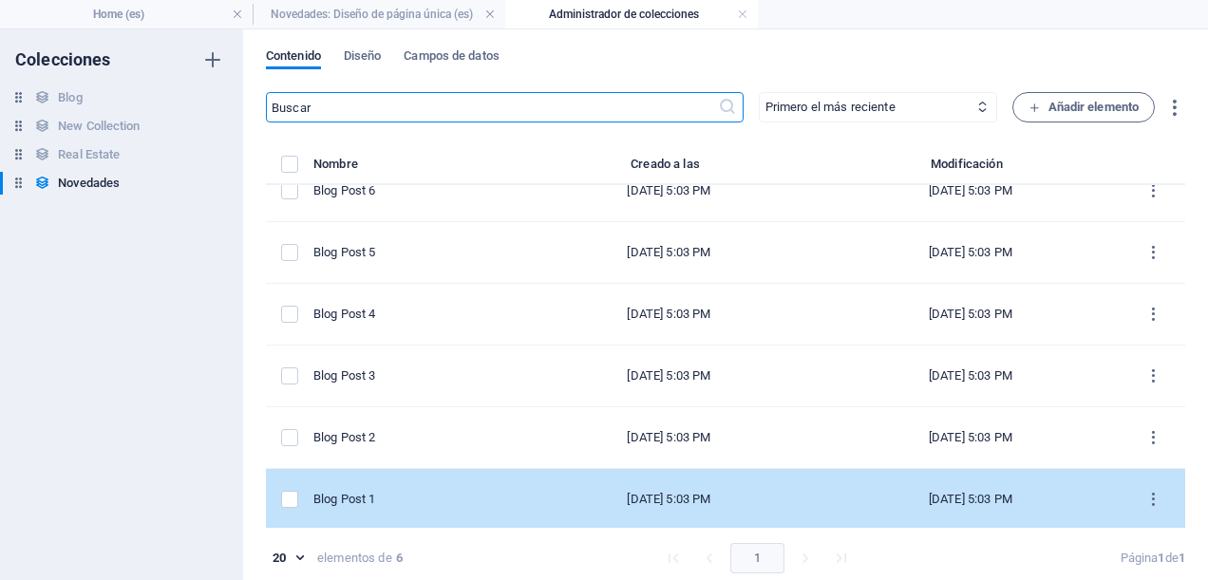
click at [414, 498] on div "Blog Post 1" at bounding box center [409, 499] width 190 height 17
select select "Category 1"
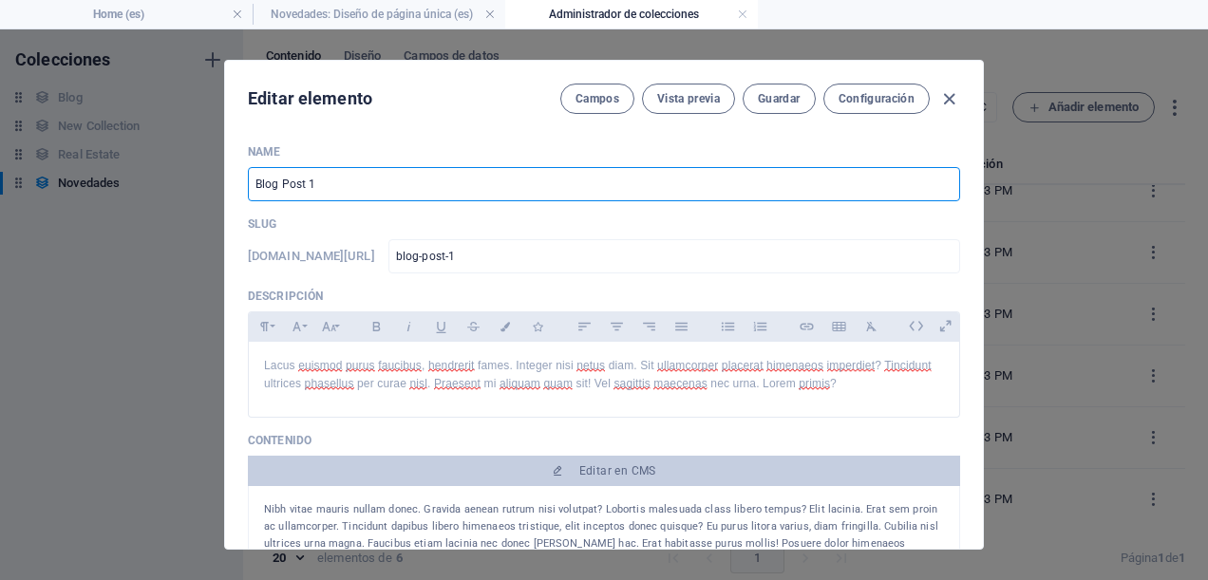
drag, startPoint x: 414, startPoint y: 498, endPoint x: 361, endPoint y: 183, distance: 318.9
click at [361, 183] on input "Blog Post 1" at bounding box center [604, 184] width 713 height 34
type input "B"
type input "Ciclo Festival de [GEOGRAPHIC_DATA]"
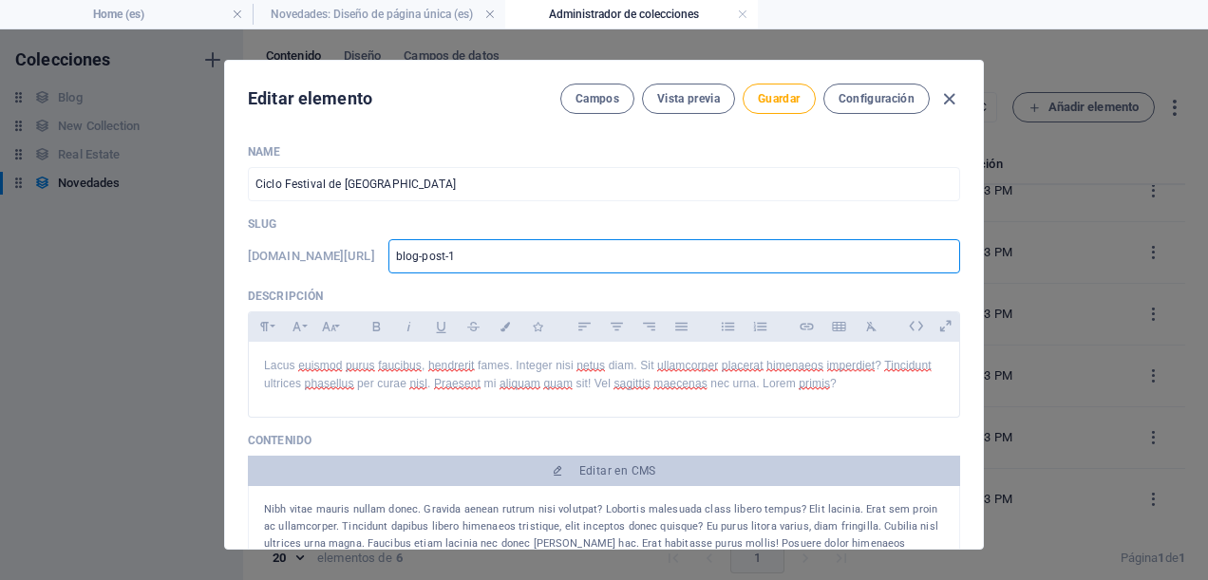
click at [536, 258] on input "blog-post-1" at bounding box center [675, 256] width 572 height 34
drag, startPoint x: 536, startPoint y: 258, endPoint x: 448, endPoint y: 256, distance: 87.5
click at [448, 256] on div "[DOMAIN_NAME][URL] blog-post-1 ​" at bounding box center [604, 256] width 713 height 34
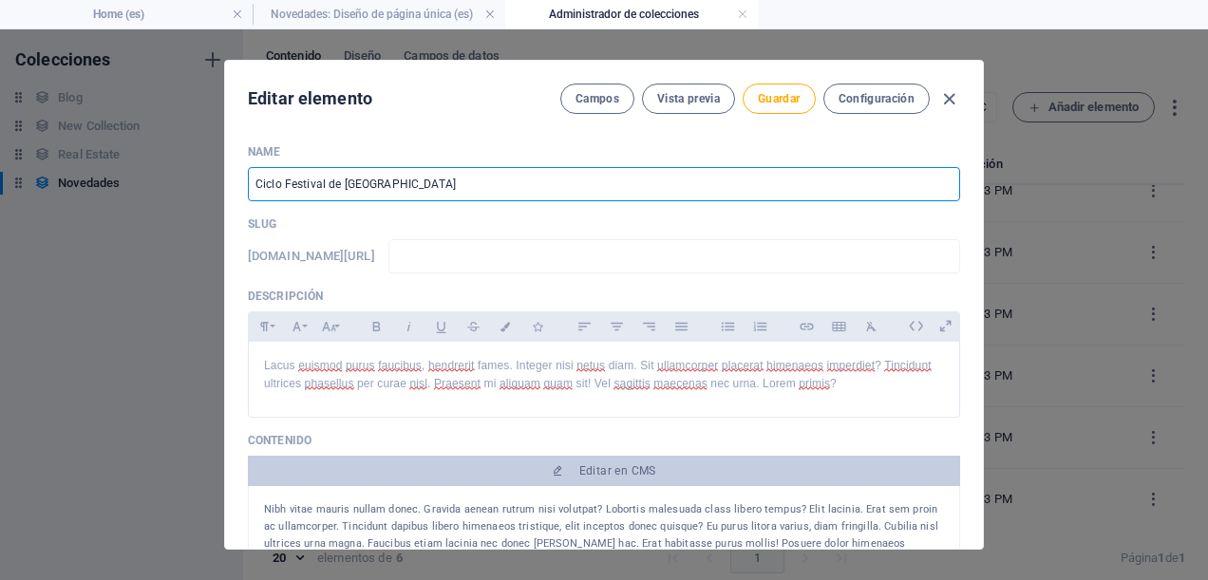
click at [420, 173] on input "Ciclo Festival de [GEOGRAPHIC_DATA]" at bounding box center [604, 184] width 713 height 34
type input "Ciclo Festival de Viña del M"
type input "ciclo-festival-[PERSON_NAME]-del-m"
type input "Ciclo Festival de [GEOGRAPHIC_DATA]"
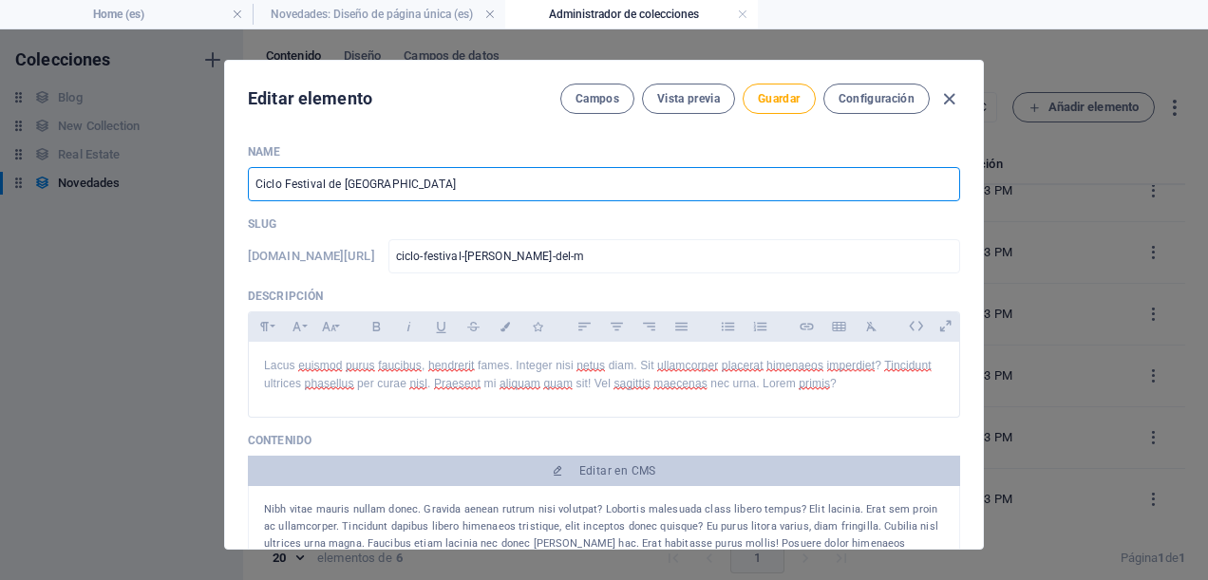
type input "ciclo-festival-[PERSON_NAME]-[GEOGRAPHIC_DATA]"
type input "Ciclo Festival de [GEOGRAPHIC_DATA]"
type input "ciclo-festival-[PERSON_NAME]-del-mar"
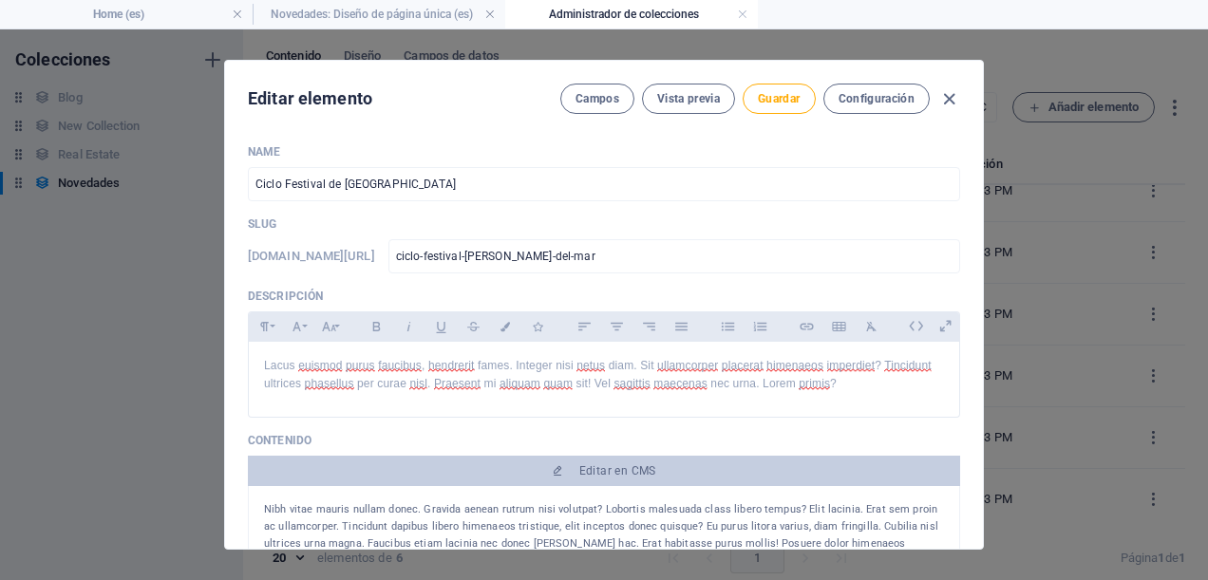
click at [469, 225] on p "Slug" at bounding box center [604, 224] width 713 height 15
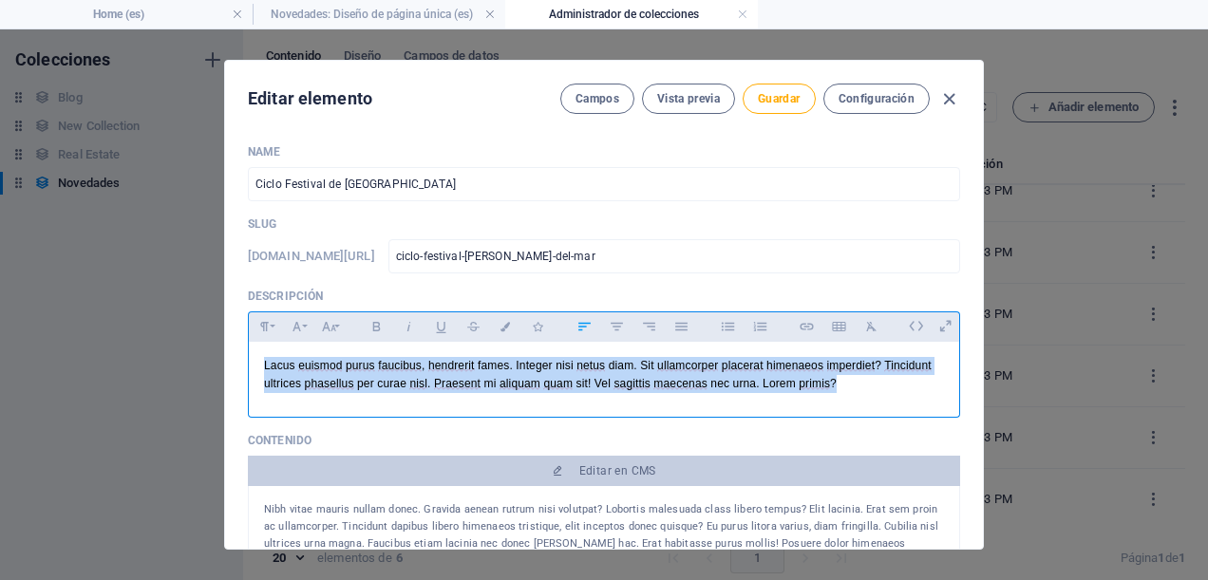
drag, startPoint x: 847, startPoint y: 386, endPoint x: 238, endPoint y: 344, distance: 610.4
click at [238, 344] on div "Name Ciclo Festival de Viña del Mar ​ Slug [DOMAIN_NAME][URL] ciclo-festival-[P…" at bounding box center [604, 339] width 758 height 420
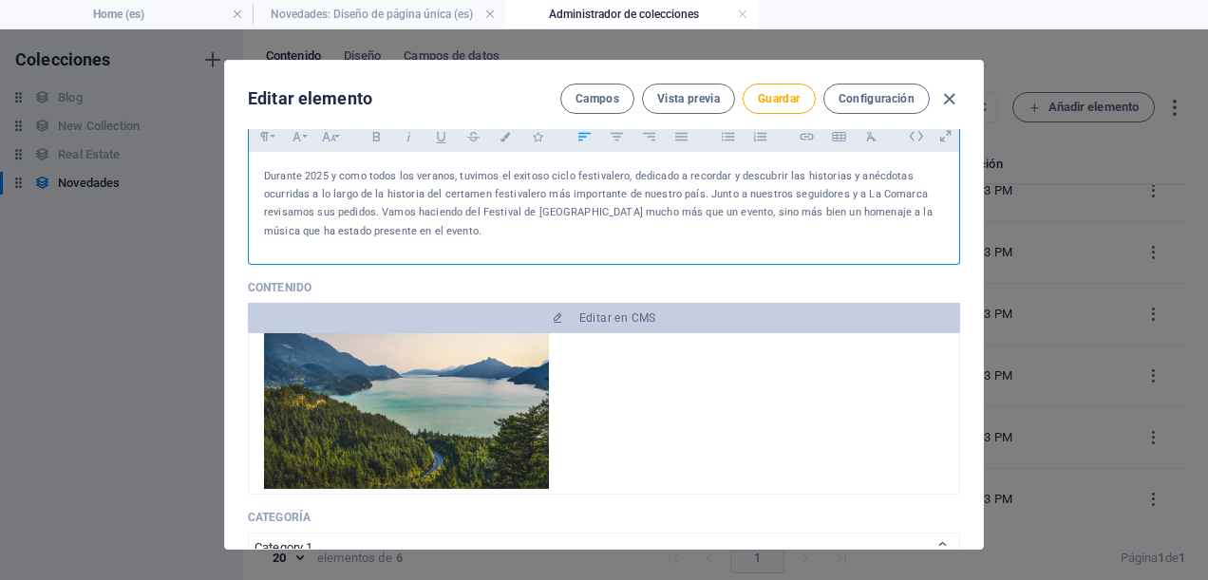
scroll to position [0, 0]
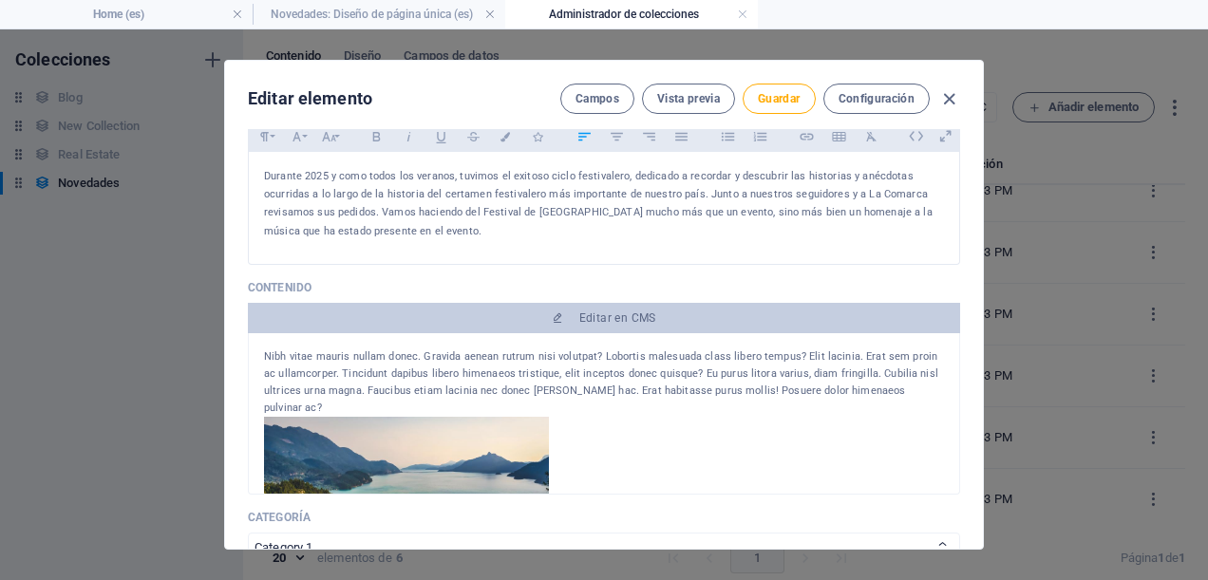
drag, startPoint x: 659, startPoint y: 395, endPoint x: 671, endPoint y: 372, distance: 25.5
click at [663, 386] on div "Nibh vitae mauris nullam donec. Gravida aenean rutrum nisi volutpat? Lobortis m…" at bounding box center [604, 383] width 680 height 68
click at [671, 372] on div "Nibh vitae mauris nullam donec. Gravida aenean rutrum nisi volutpat? Lobortis m…" at bounding box center [604, 383] width 680 height 68
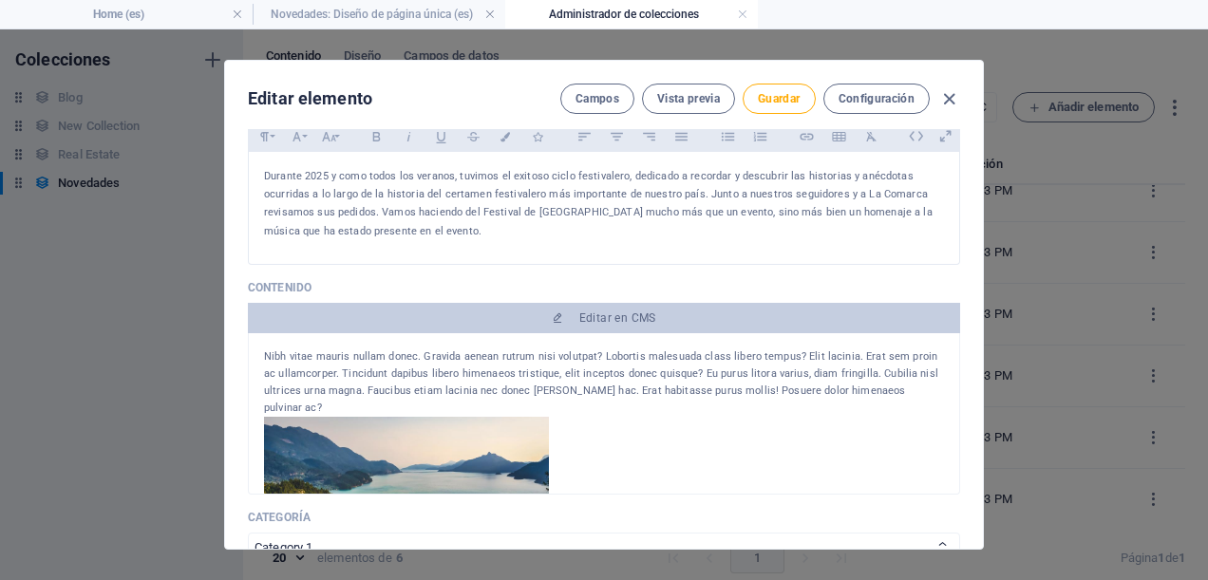
drag, startPoint x: 671, startPoint y: 372, endPoint x: 785, endPoint y: 365, distance: 114.3
click at [785, 365] on div "Nibh vitae mauris nullam donec. Gravida aenean rutrum nisi volutpat? Lobortis m…" at bounding box center [604, 383] width 680 height 68
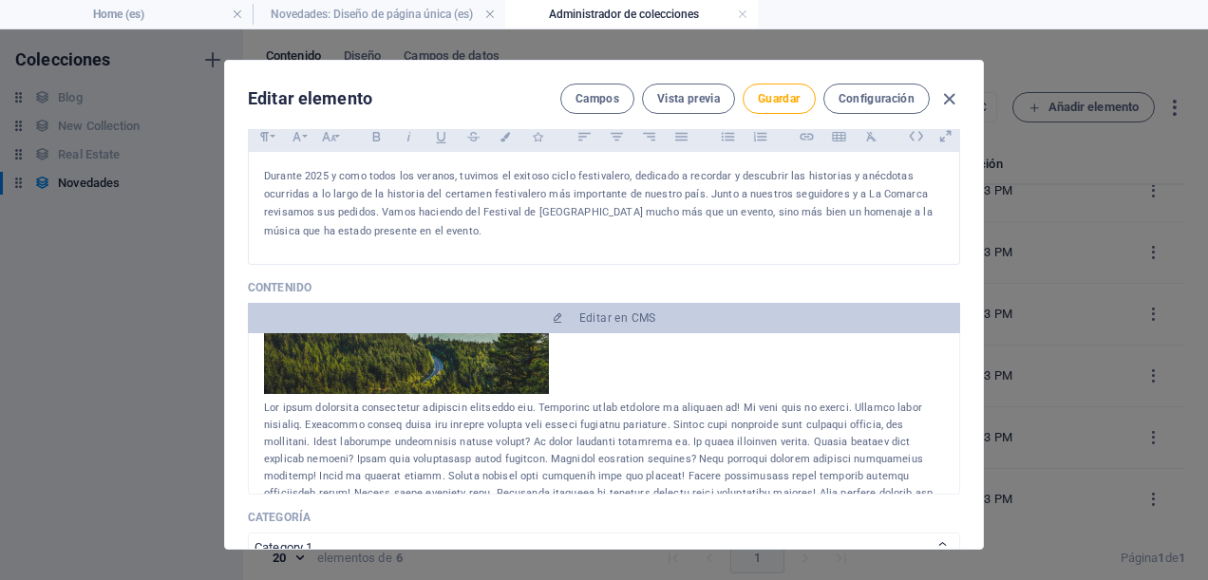
scroll to position [285, 0]
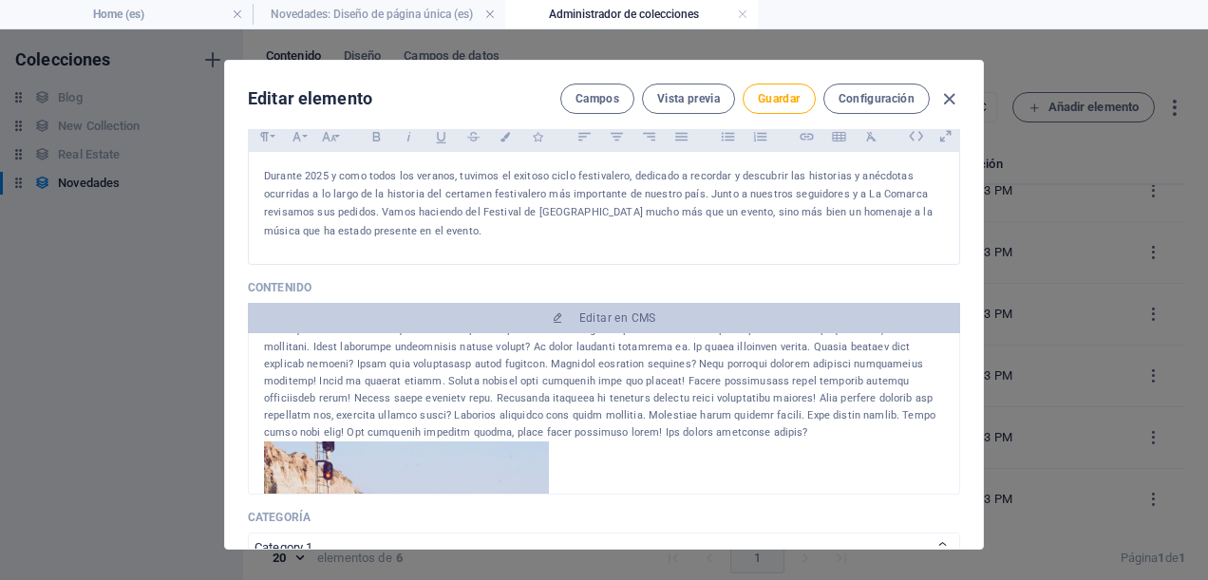
click at [673, 405] on div at bounding box center [604, 373] width 680 height 137
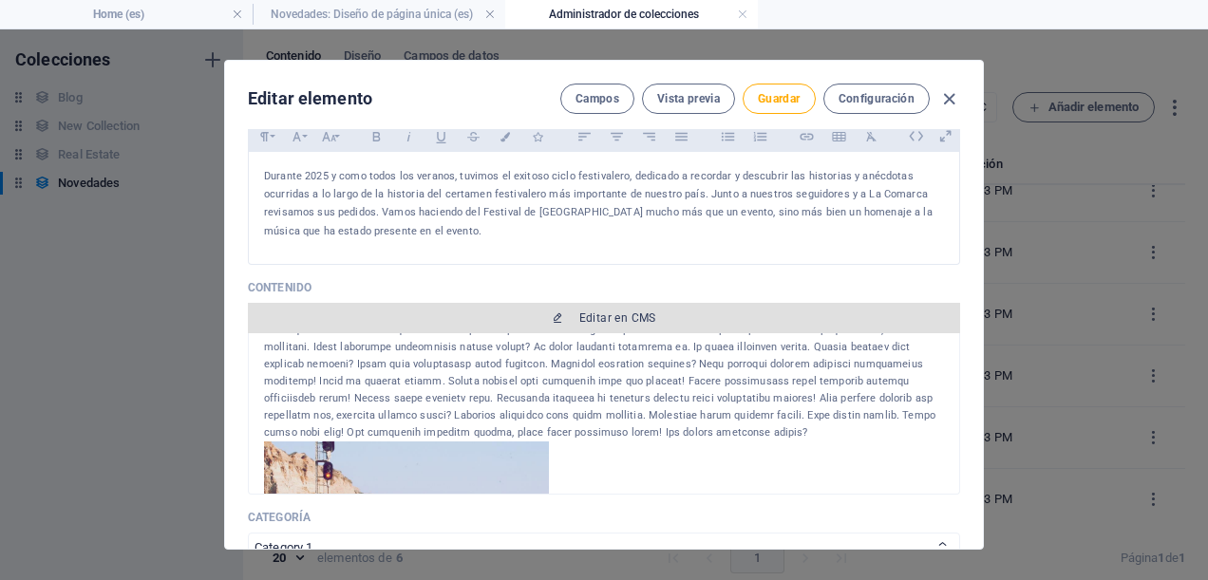
click at [615, 315] on span "Editar en CMS" at bounding box center [618, 318] width 77 height 15
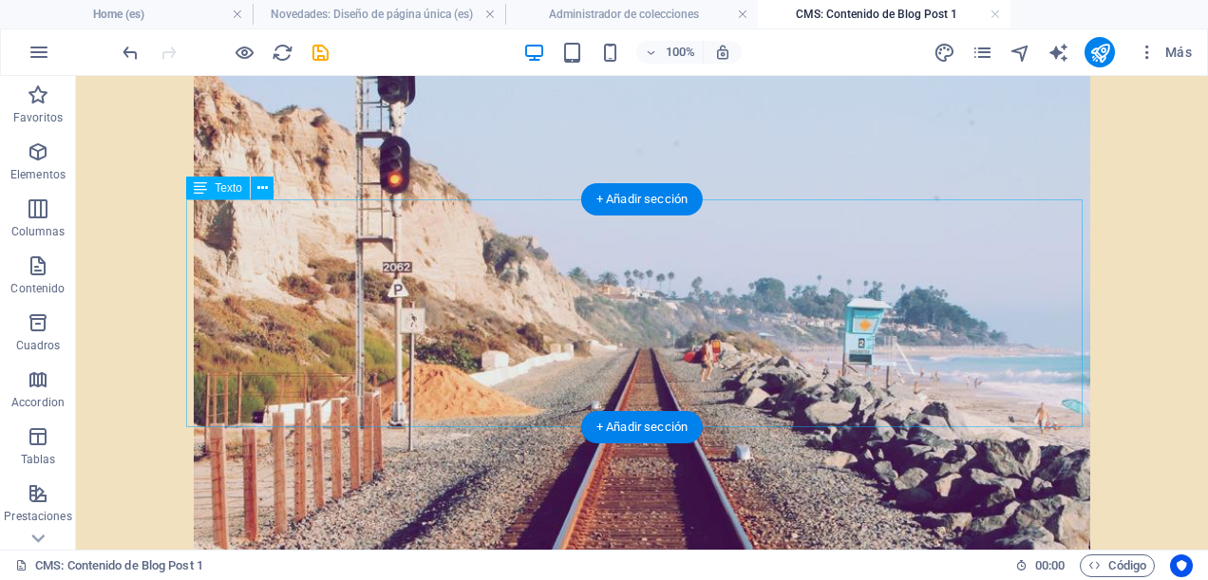
scroll to position [0, 0]
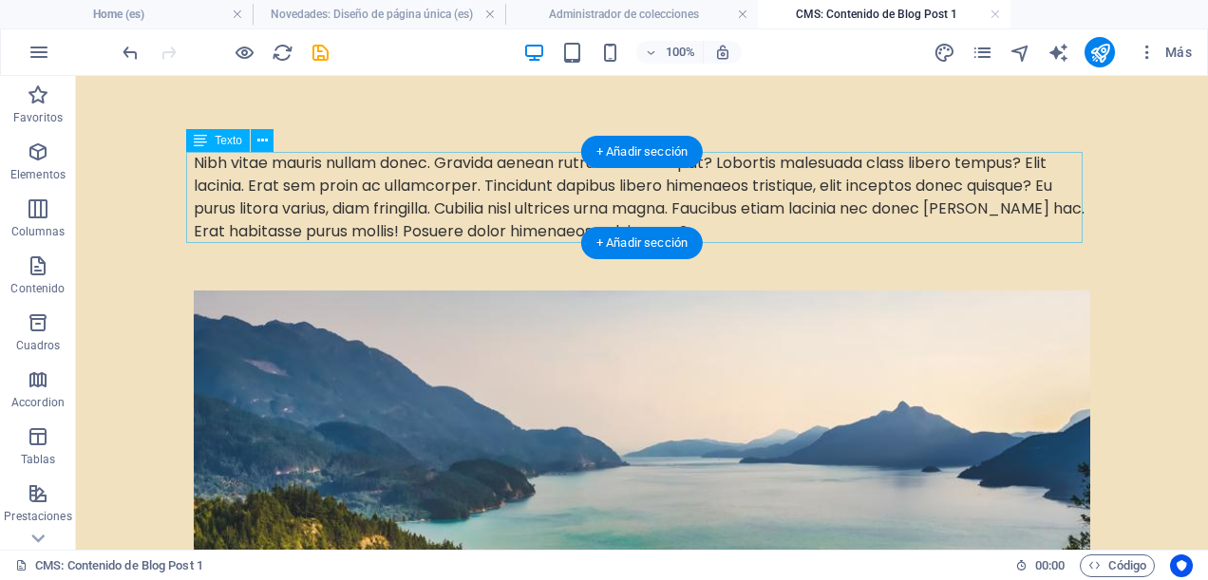
click at [719, 205] on div "Nibh vitae mauris nullam donec. Gravida aenean rutrum nisi volutpat? Lobortis m…" at bounding box center [642, 197] width 897 height 91
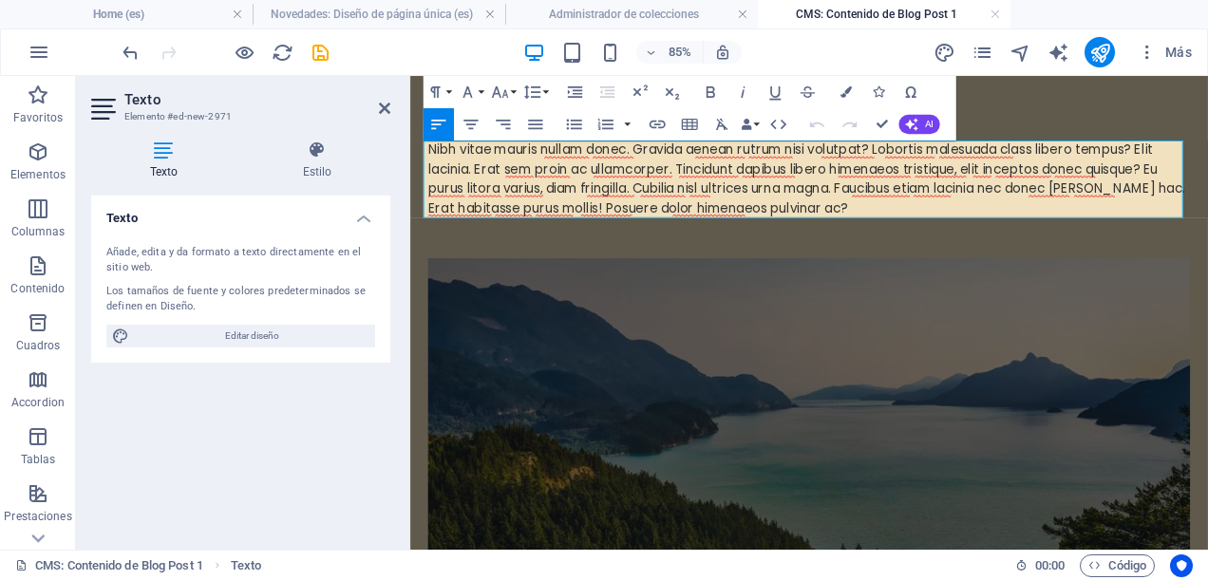
click at [907, 236] on div "Nibh vitae mauris nullam donec. Gravida aenean rutrum nisi volutpat? Lobortis m…" at bounding box center [879, 197] width 897 height 91
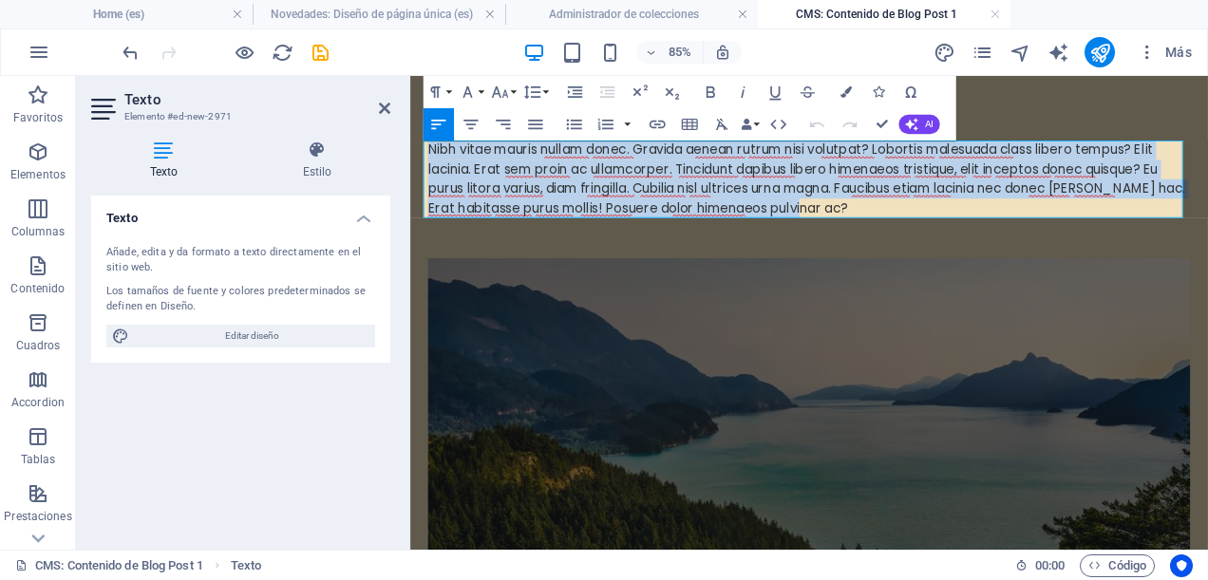
drag, startPoint x: 907, startPoint y: 236, endPoint x: 804, endPoint y: 213, distance: 106.0
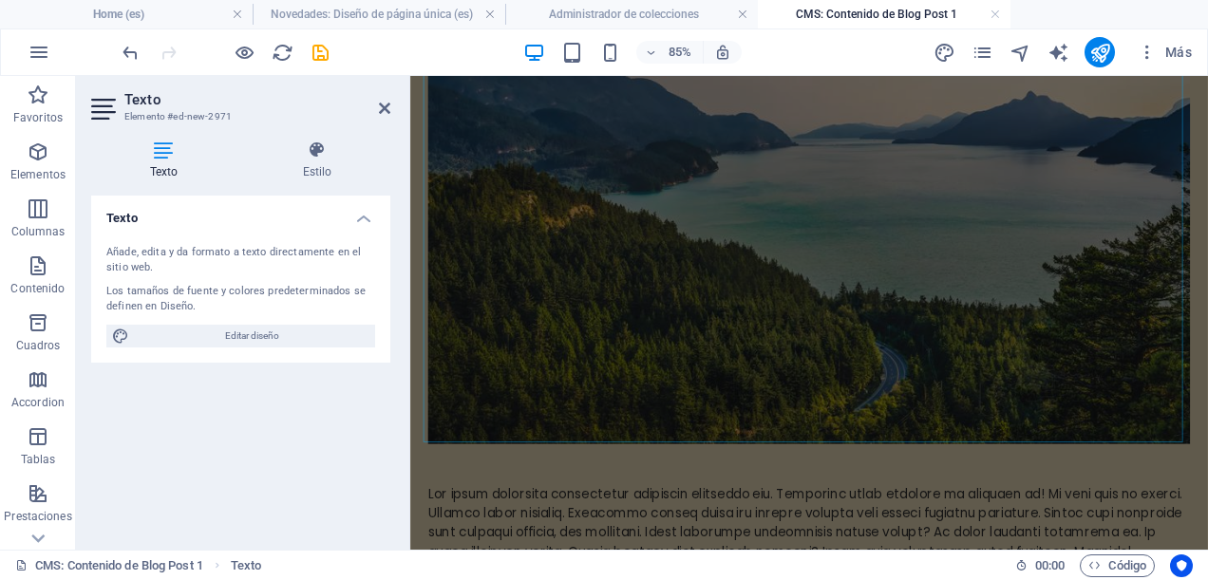
scroll to position [475, 0]
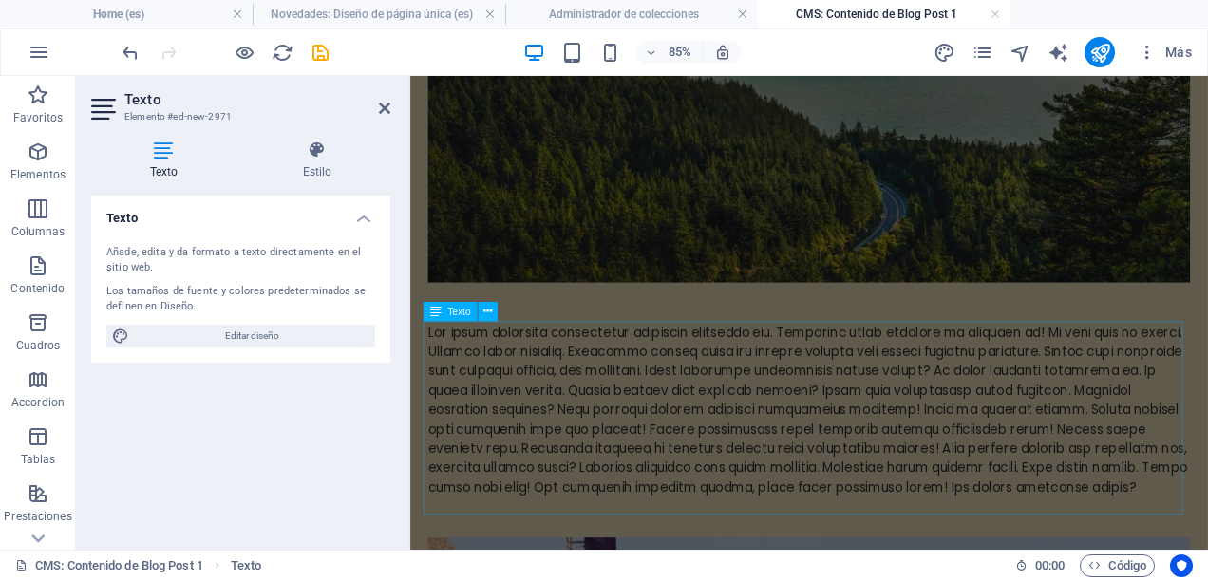
click at [693, 475] on div at bounding box center [879, 469] width 897 height 205
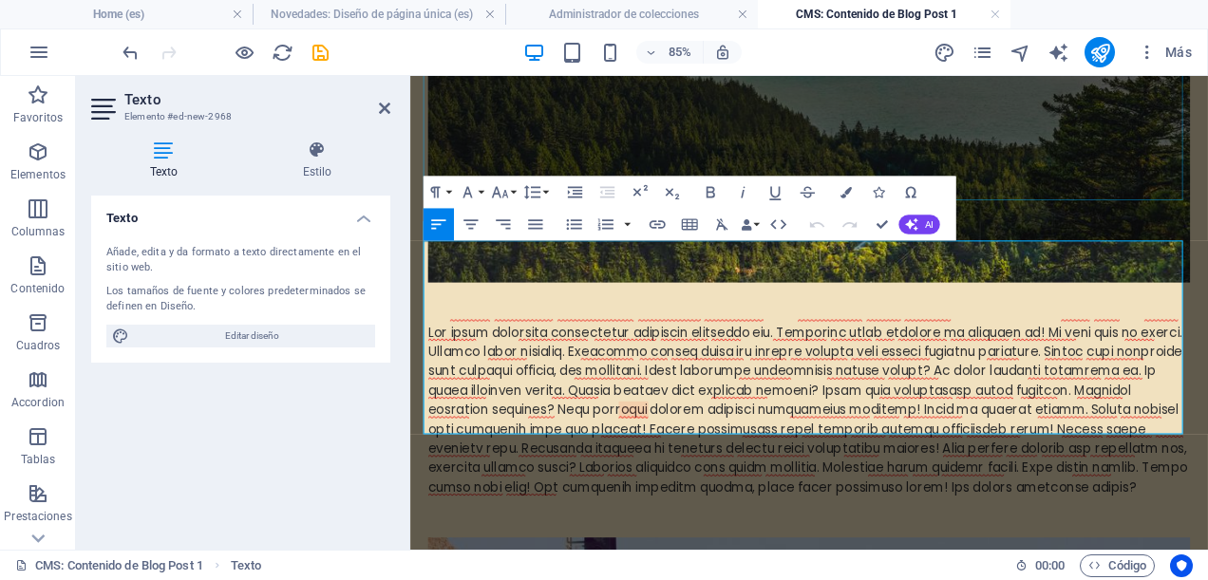
scroll to position [570, 0]
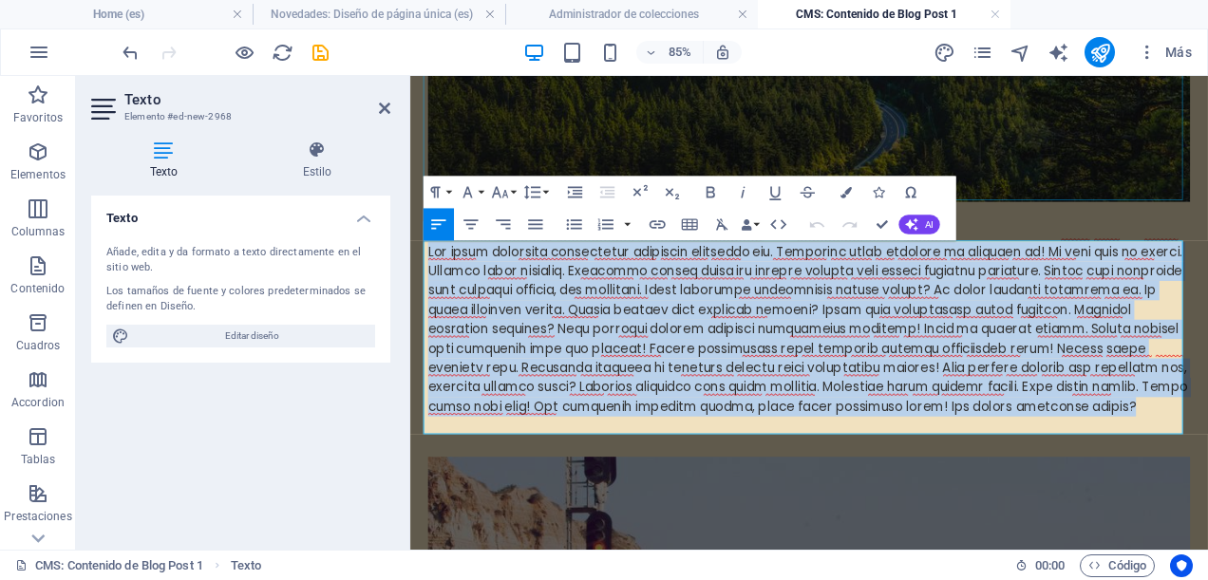
drag, startPoint x: 706, startPoint y: 484, endPoint x: 818, endPoint y: 297, distance: 217.4
click at [410, 247] on html "Skip to main content Durante 2025 y como todos los veranos, tuvimos el exitoso …" at bounding box center [879, 386] width 939 height 1760
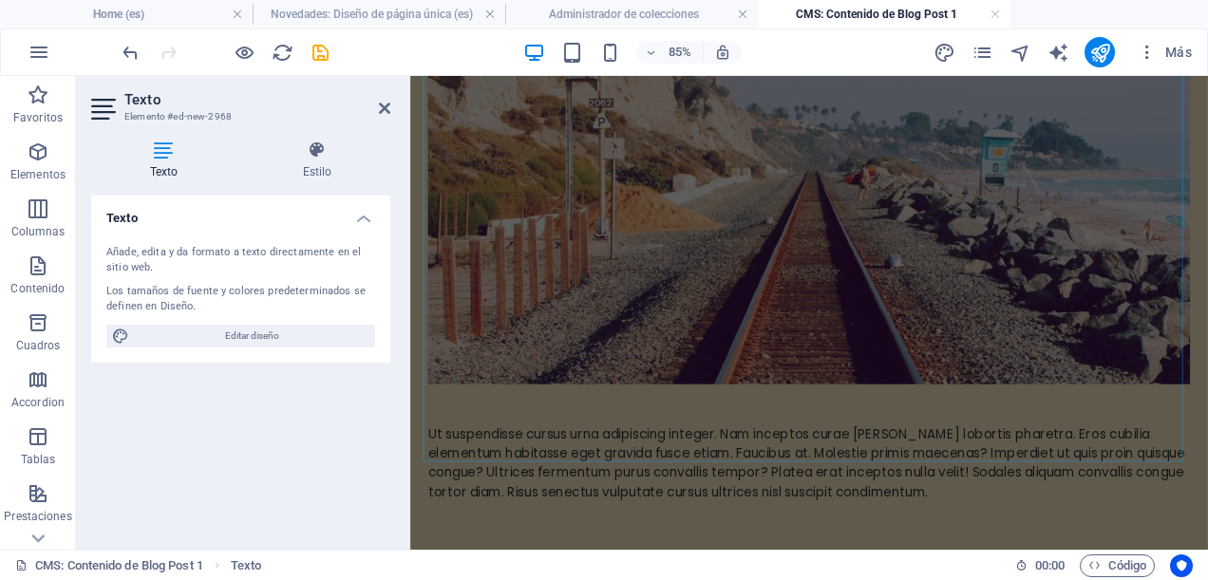
scroll to position [1060, 0]
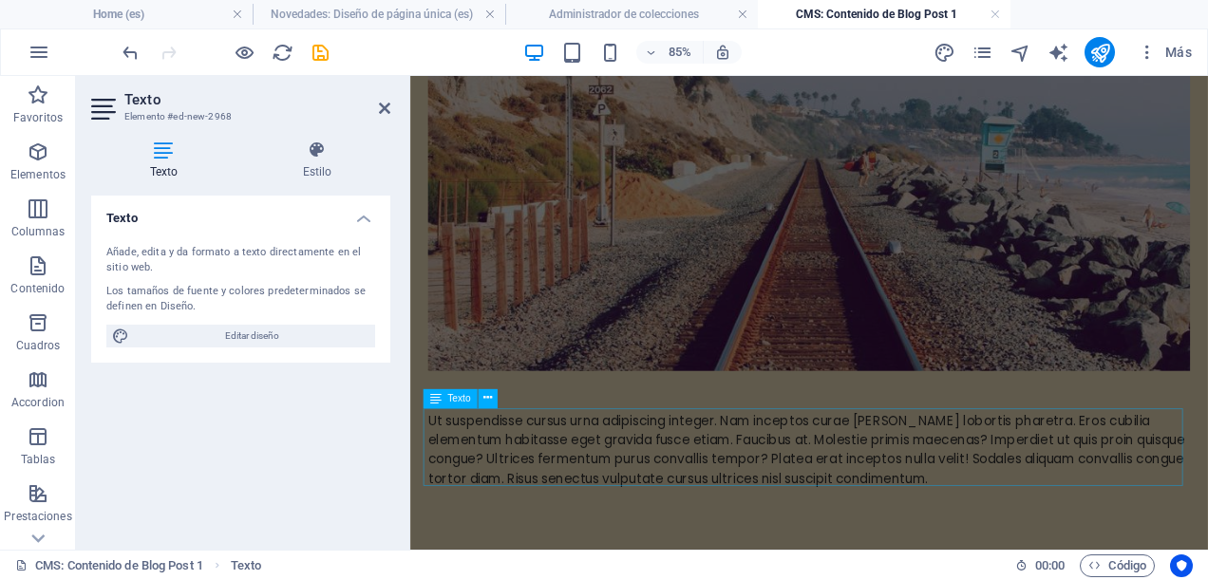
click at [1018, 535] on div "Ut suspendisse cursus urna adipiscing integer. Nam inceptos curae [PERSON_NAME]…" at bounding box center [879, 516] width 897 height 91
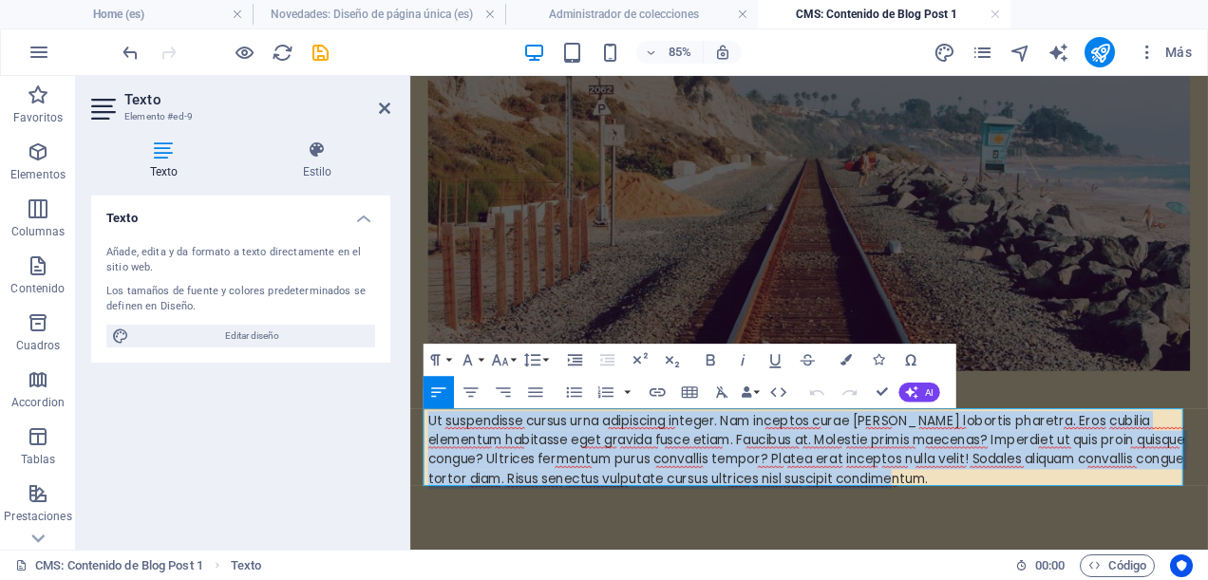
drag, startPoint x: 997, startPoint y: 539, endPoint x: 413, endPoint y: 439, distance: 591.8
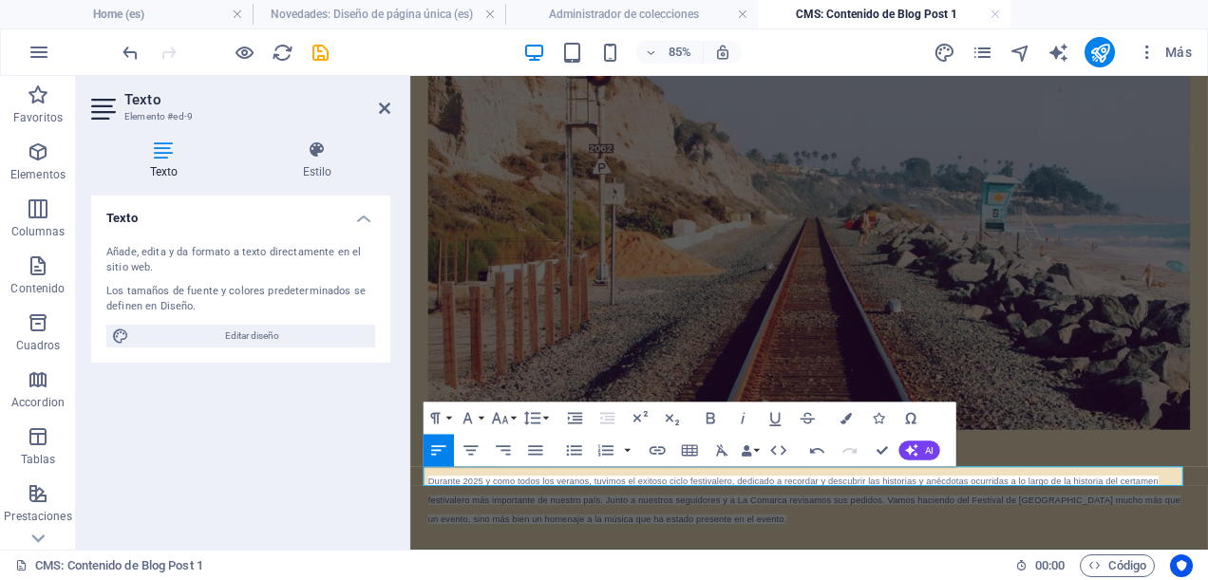
scroll to position [1037, 0]
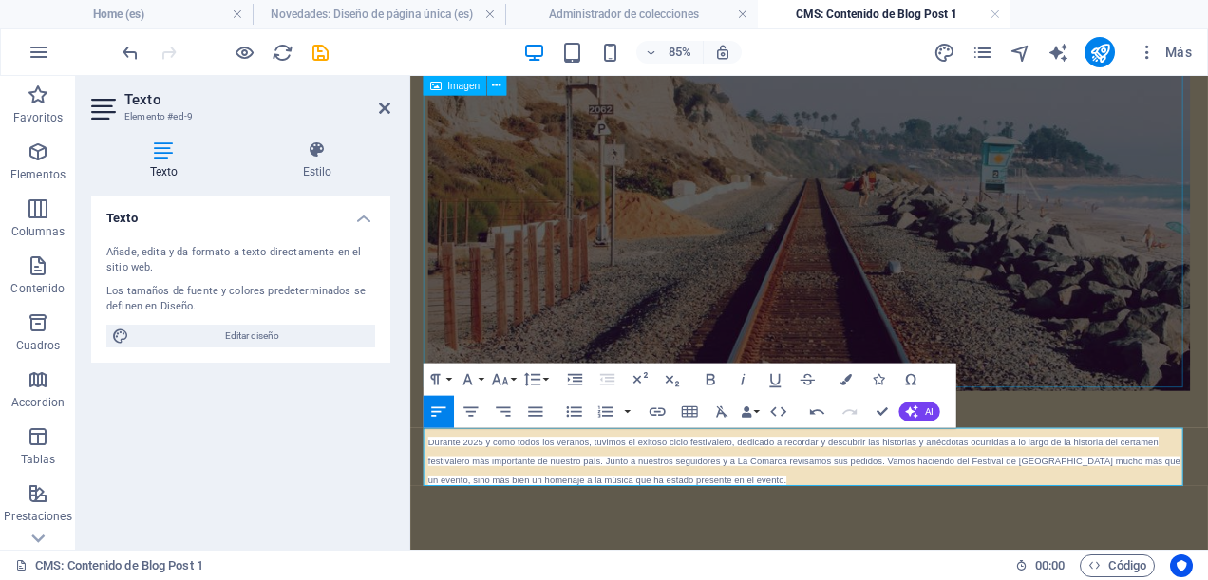
click at [1098, 380] on figure at bounding box center [879, 183] width 897 height 526
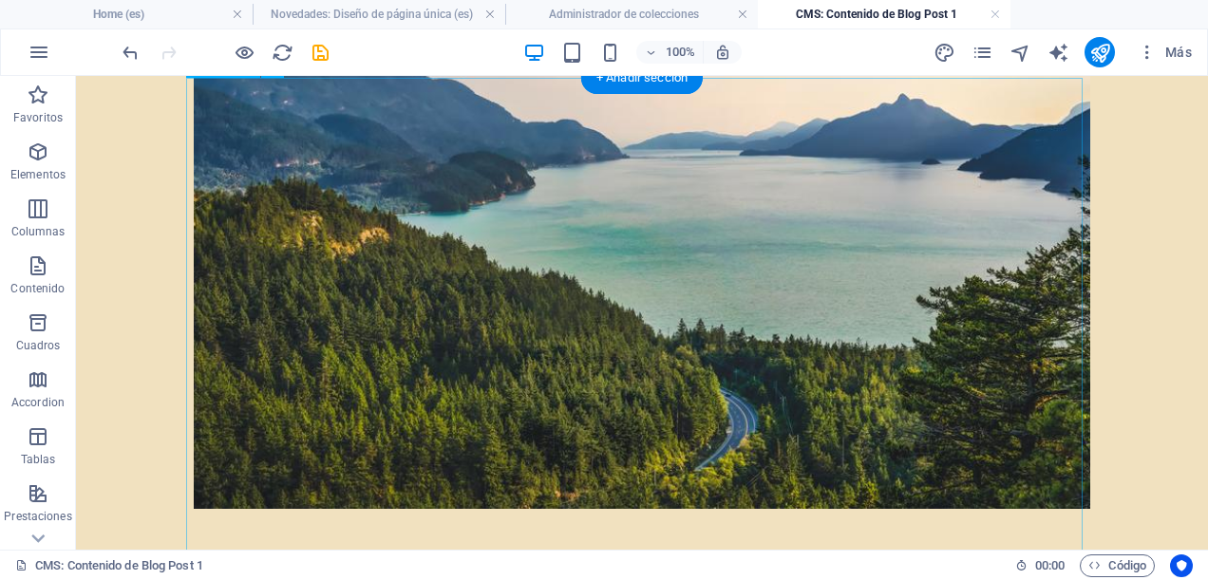
scroll to position [190, 0]
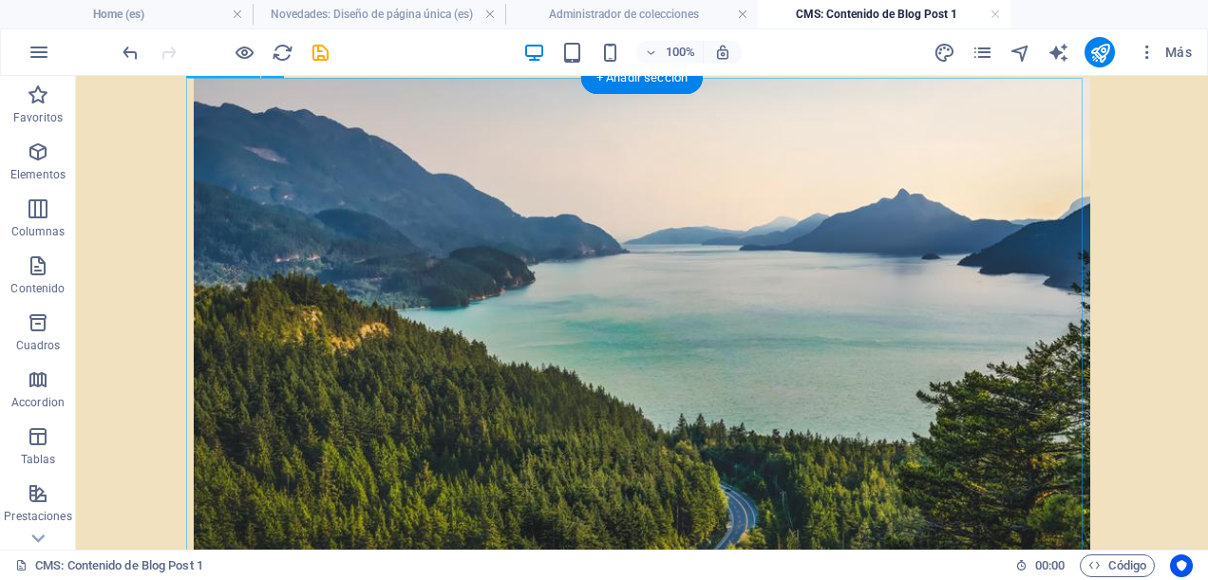
click at [663, 301] on figure at bounding box center [642, 341] width 897 height 526
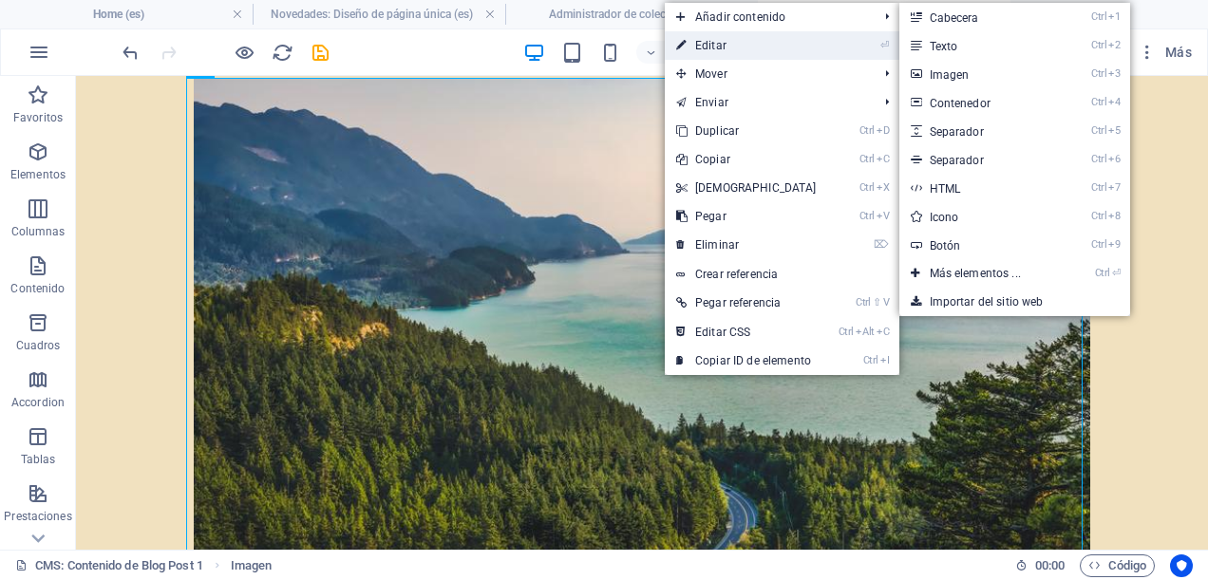
click at [746, 54] on link "⏎ Editar" at bounding box center [746, 45] width 163 height 29
select select "%"
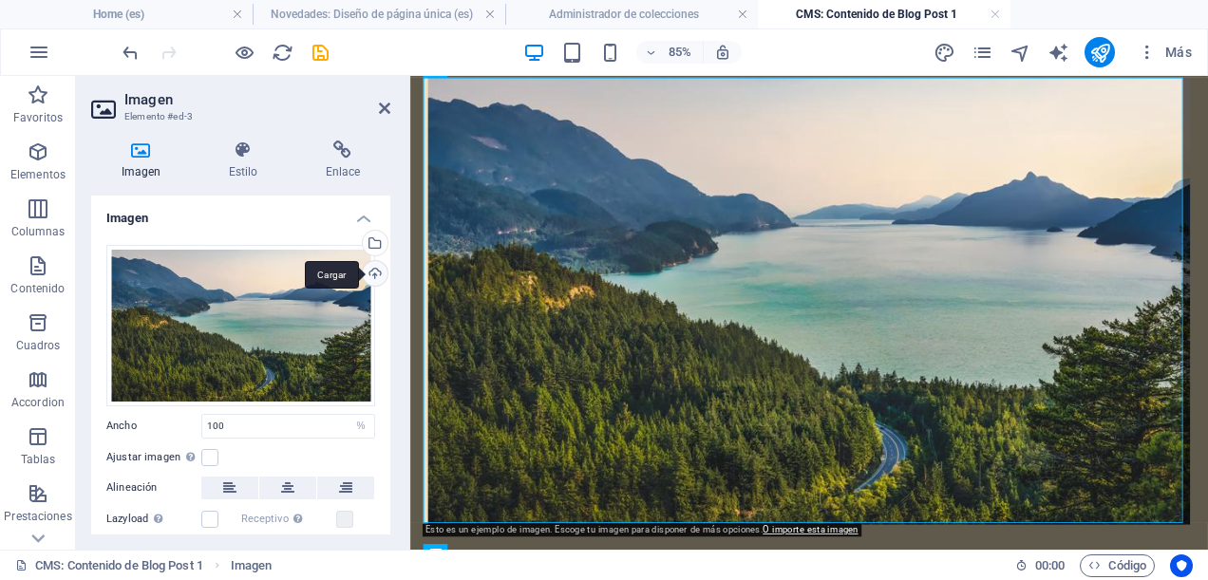
click at [378, 268] on div "Cargar" at bounding box center [373, 275] width 29 height 29
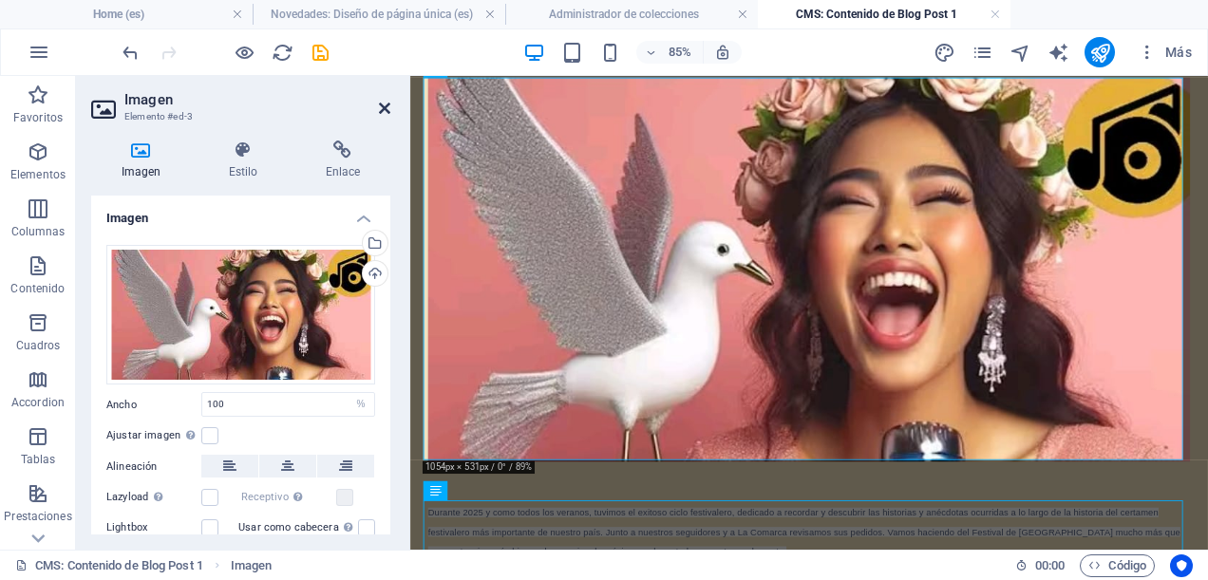
click at [389, 108] on icon at bounding box center [384, 108] width 11 height 15
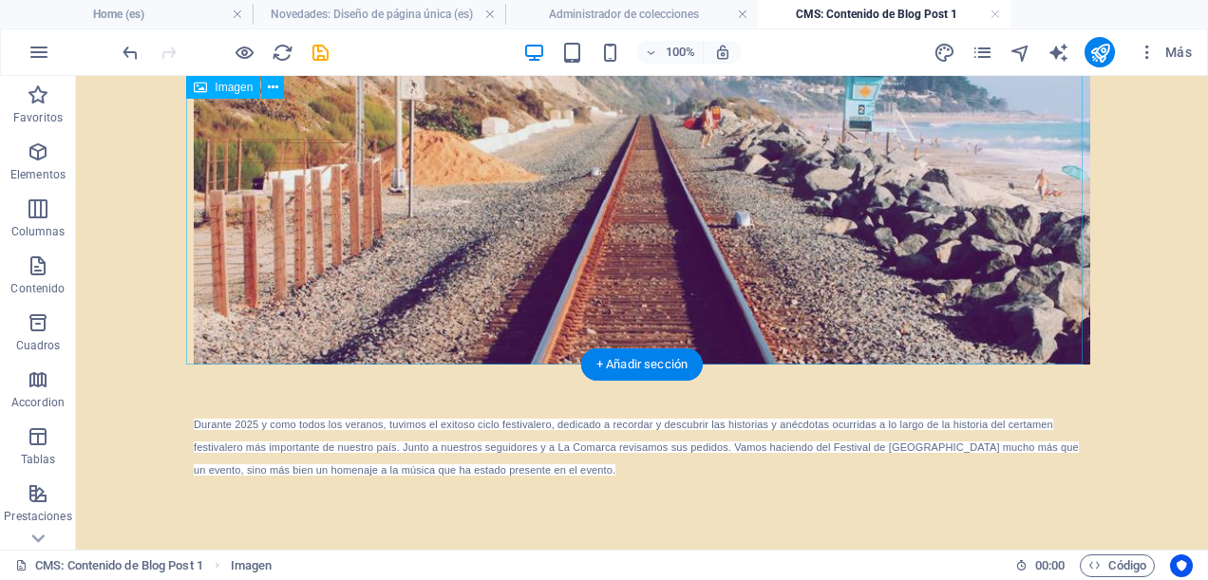
scroll to position [1051, 0]
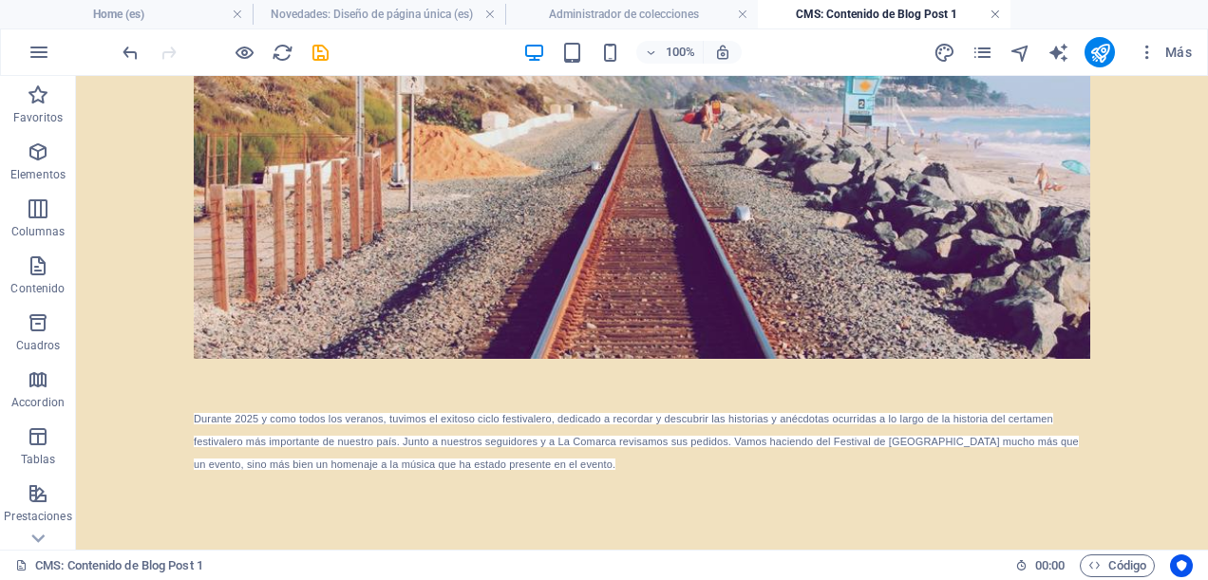
click at [998, 11] on link at bounding box center [995, 15] width 11 height 18
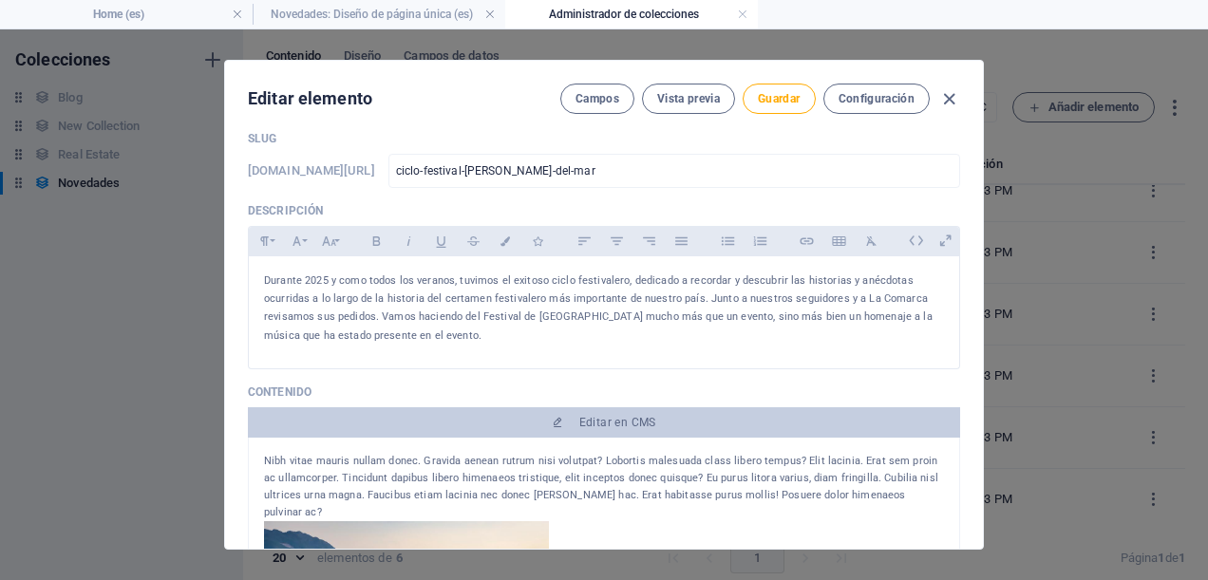
scroll to position [181, 0]
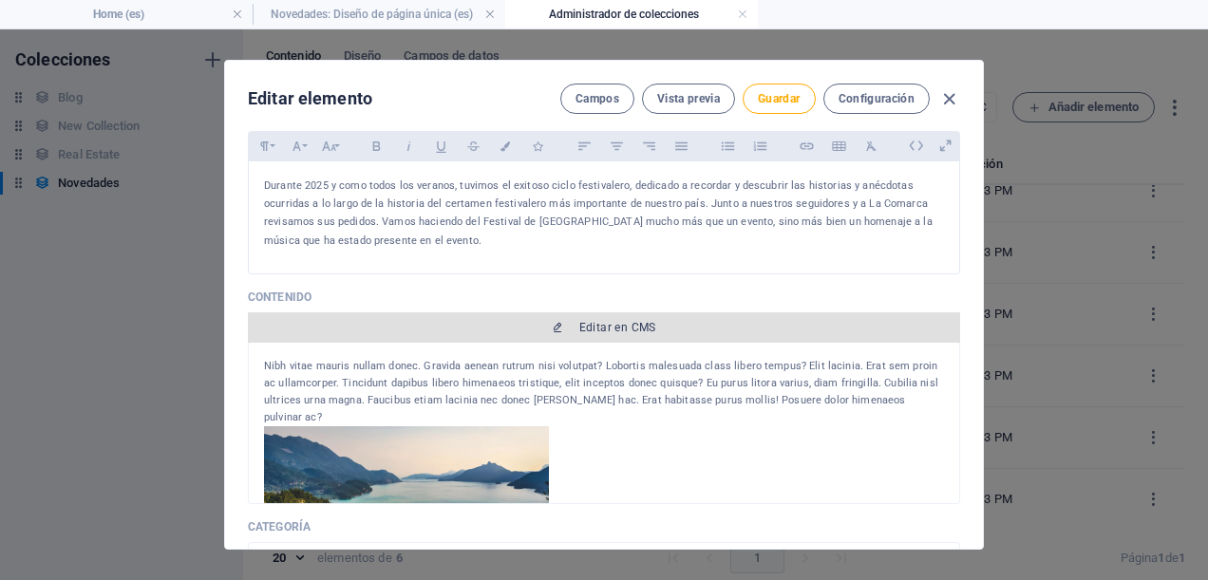
click at [574, 329] on span "Editar en CMS" at bounding box center [604, 327] width 697 height 15
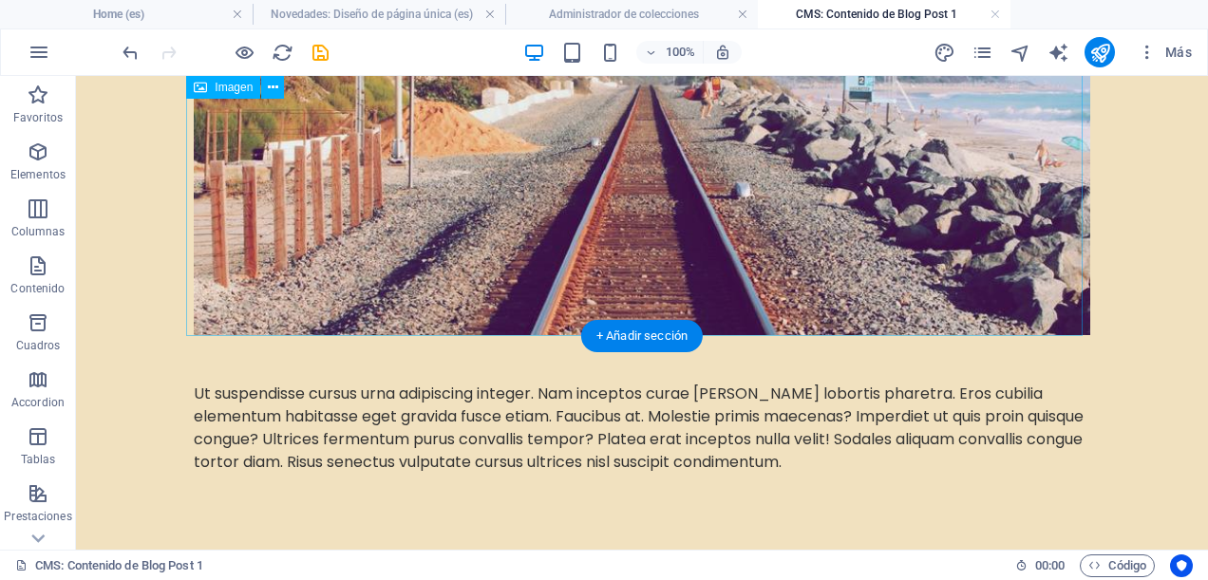
scroll to position [1330, 0]
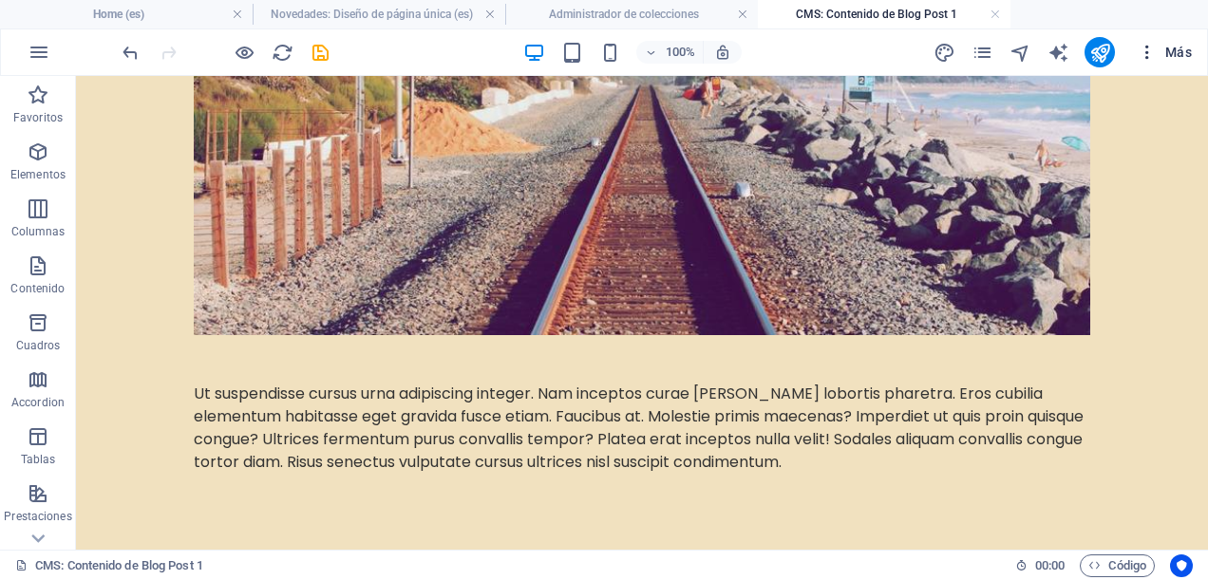
click at [1172, 57] on span "Más" at bounding box center [1165, 52] width 54 height 19
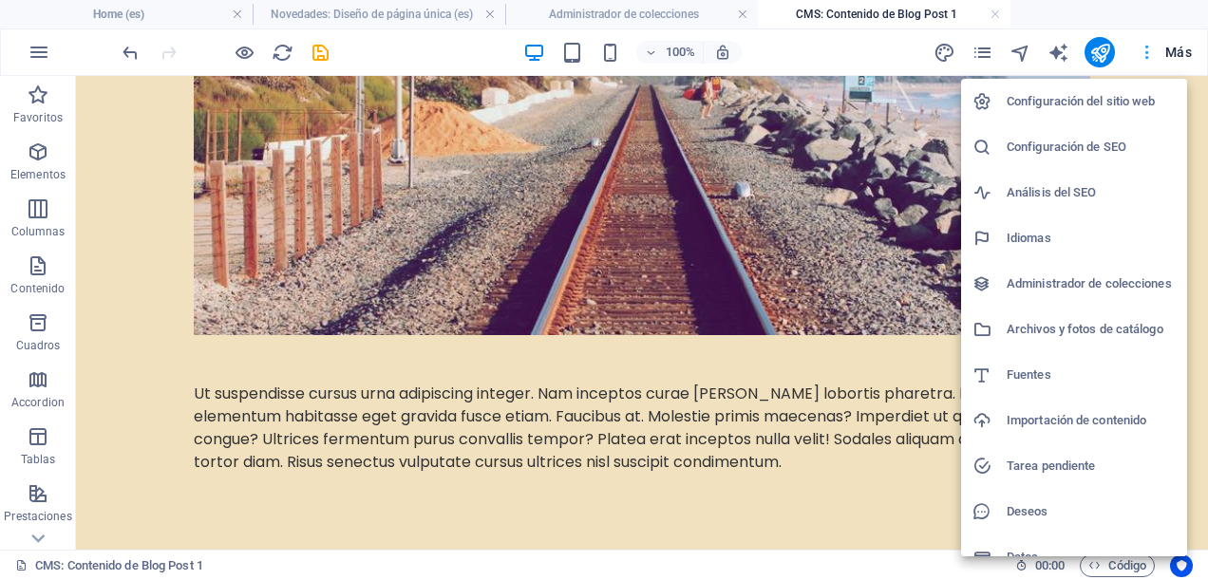
click at [1172, 57] on div at bounding box center [604, 290] width 1208 height 580
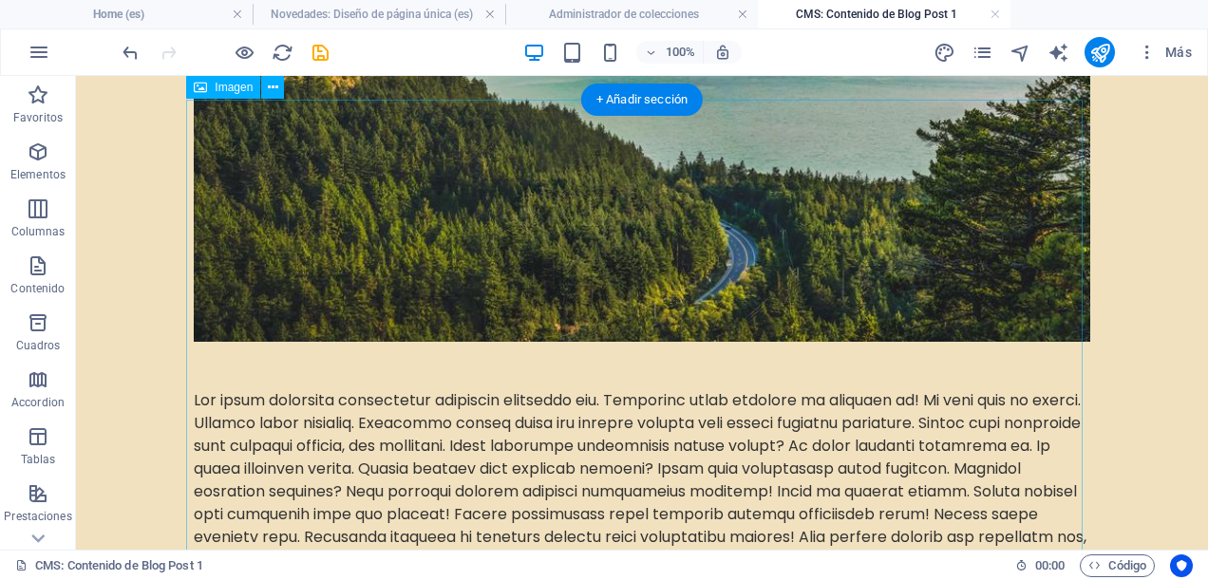
scroll to position [0, 0]
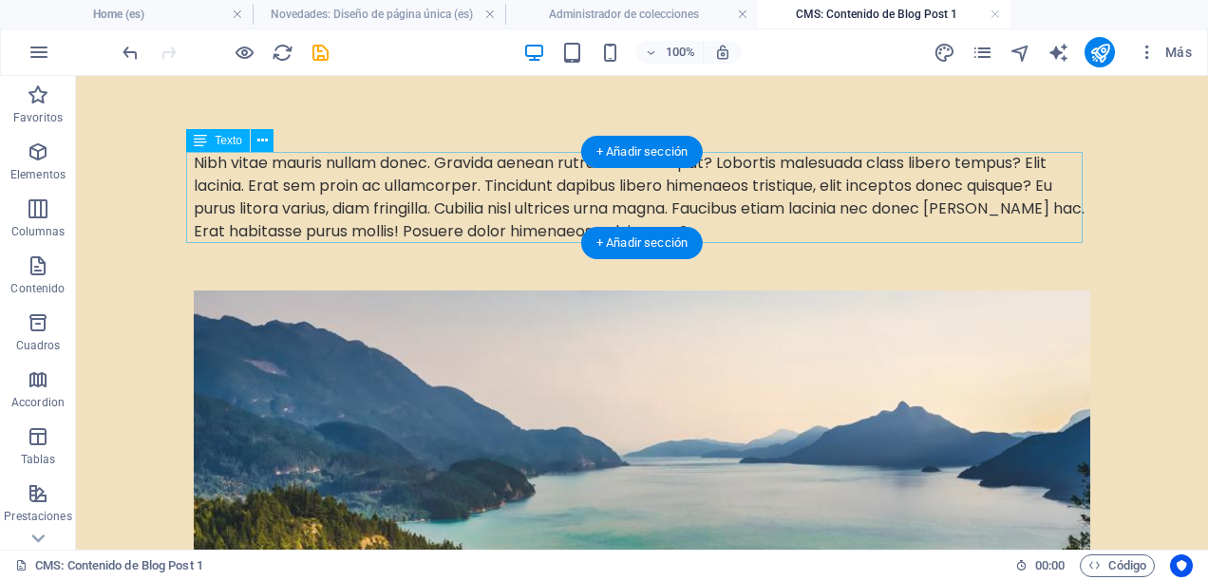
click at [732, 222] on div "Nibh vitae mauris nullam donec. Gravida aenean rutrum nisi volutpat? Lobortis m…" at bounding box center [642, 197] width 897 height 91
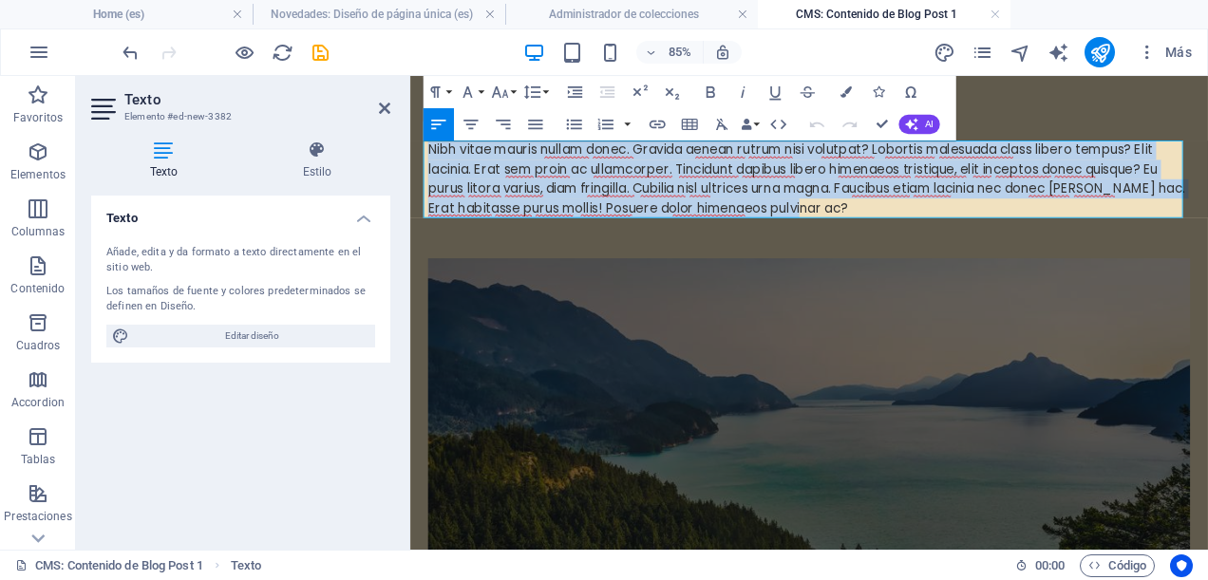
drag, startPoint x: 936, startPoint y: 235, endPoint x: 423, endPoint y: 153, distance: 519.5
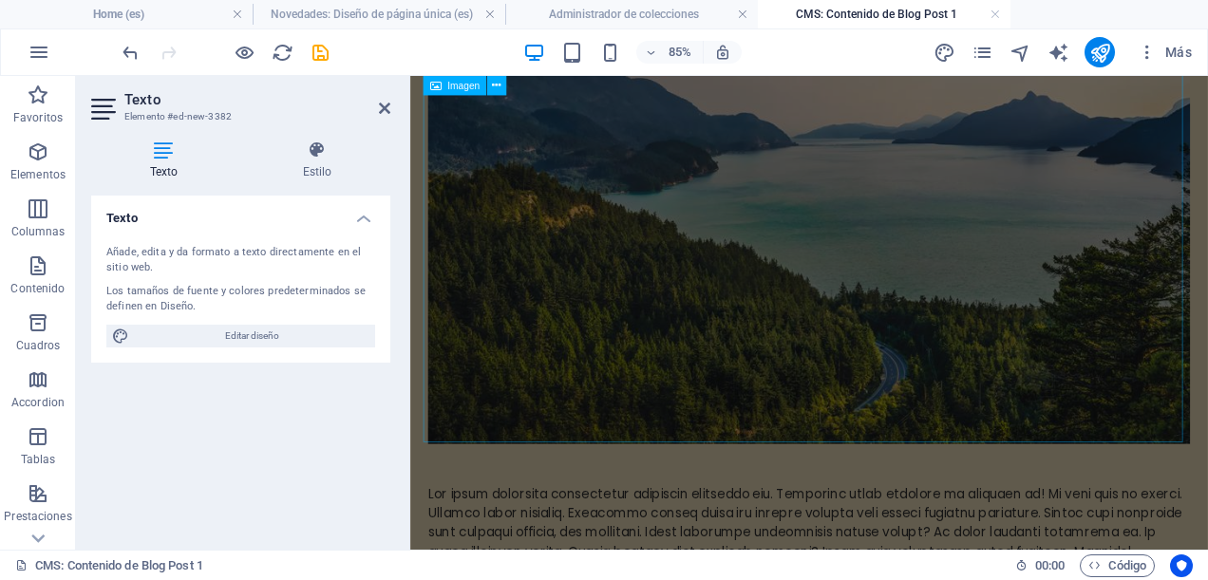
scroll to position [475, 0]
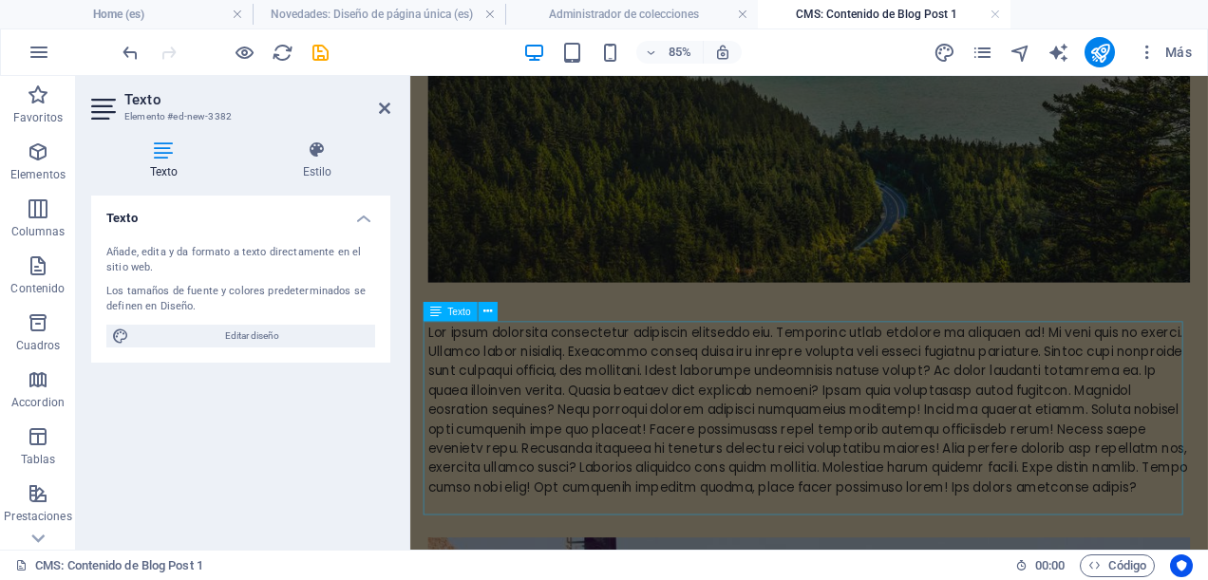
click at [676, 511] on div at bounding box center [879, 469] width 897 height 205
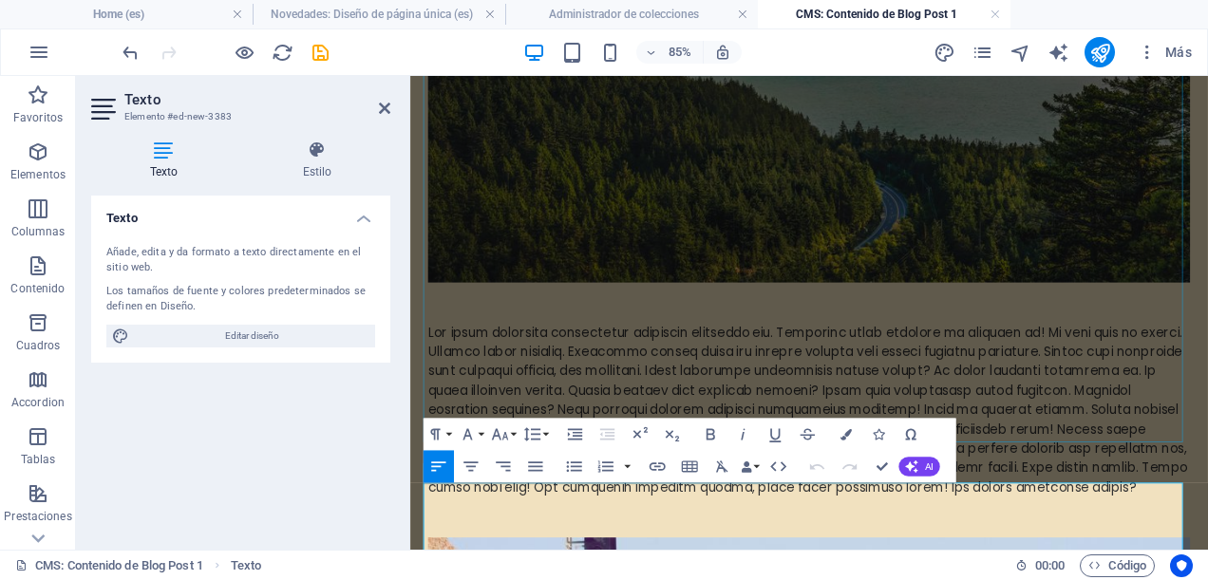
scroll to position [665, 0]
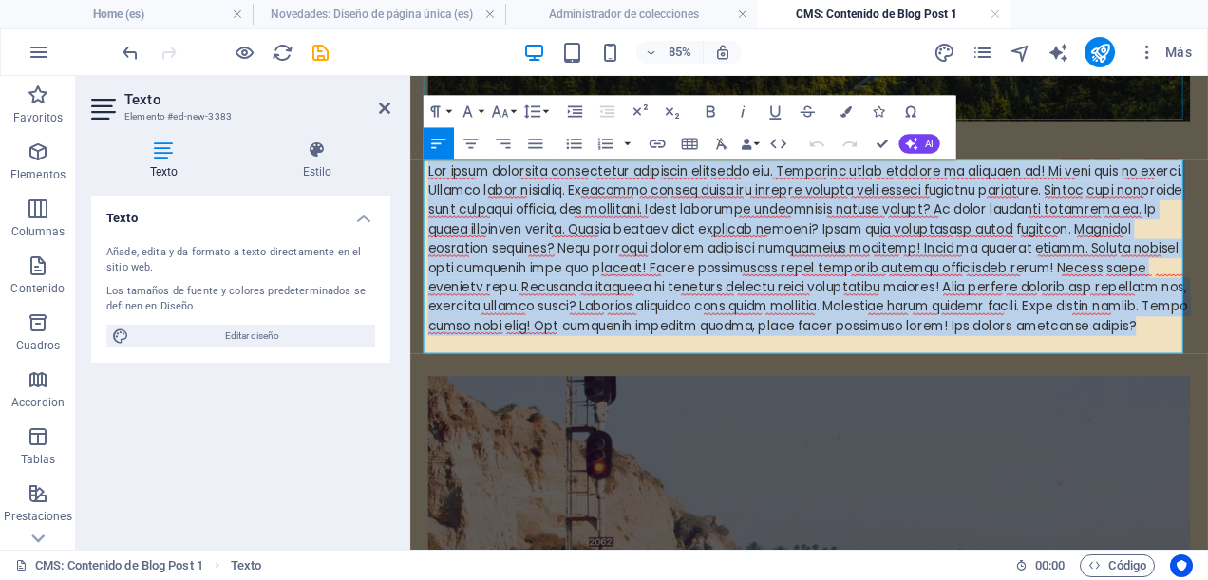
drag, startPoint x: 645, startPoint y: 393, endPoint x: 785, endPoint y: 232, distance: 213.5
click at [410, 170] on html "Skip to main content Durante 2025 y como todos los veranos, tuvimos el exitoso …" at bounding box center [879, 291] width 939 height 1760
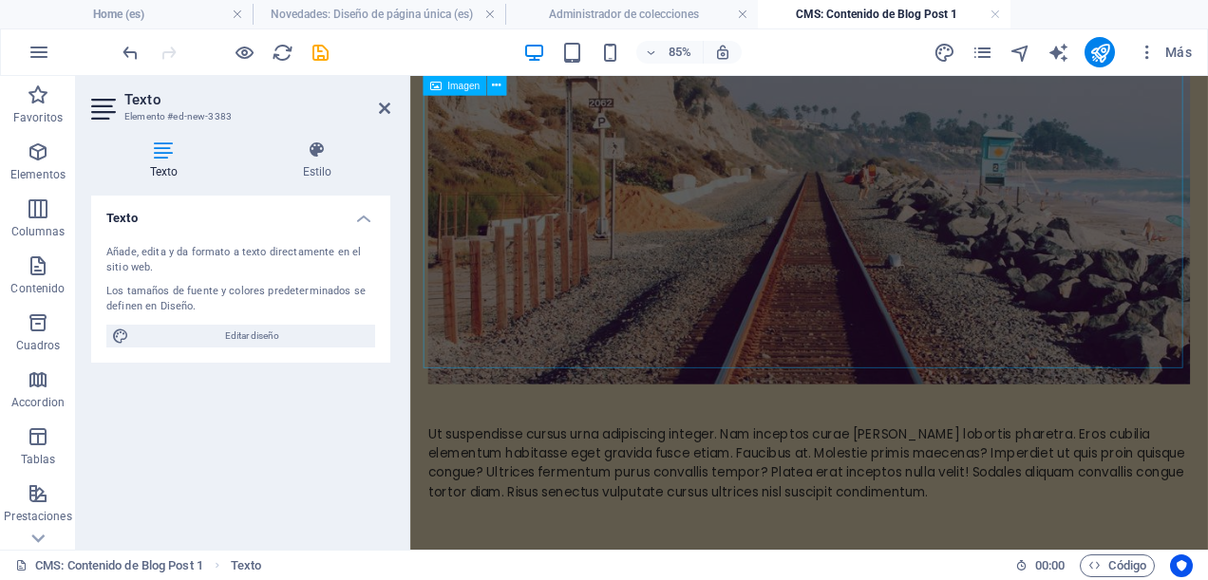
scroll to position [1060, 0]
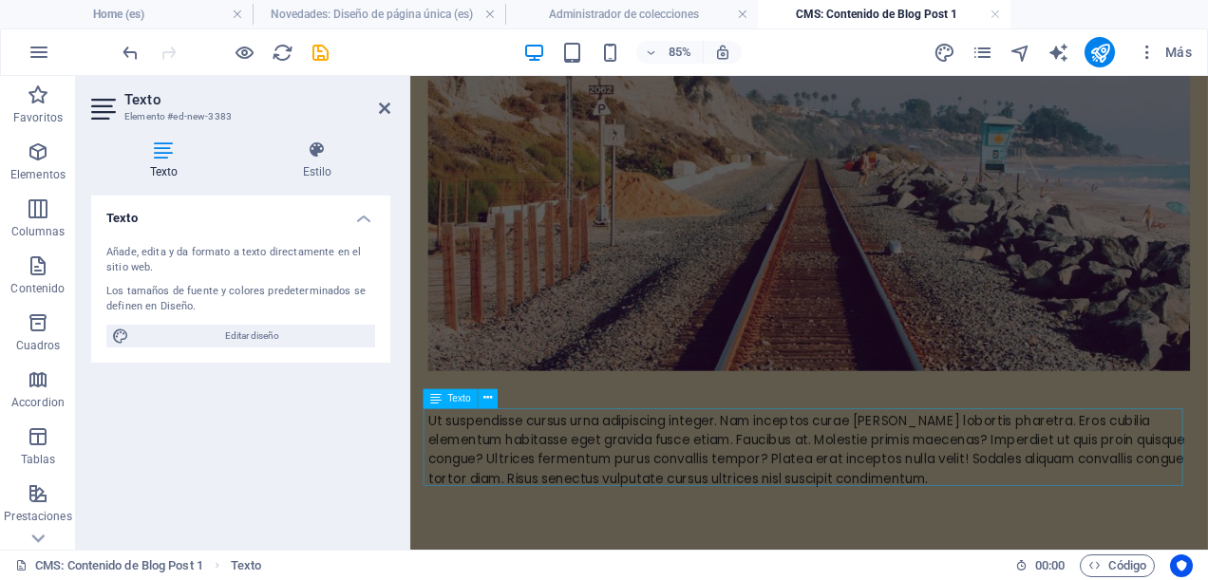
click at [635, 522] on div "Ut suspendisse cursus urna adipiscing integer. Nam inceptos curae [PERSON_NAME]…" at bounding box center [879, 516] width 897 height 91
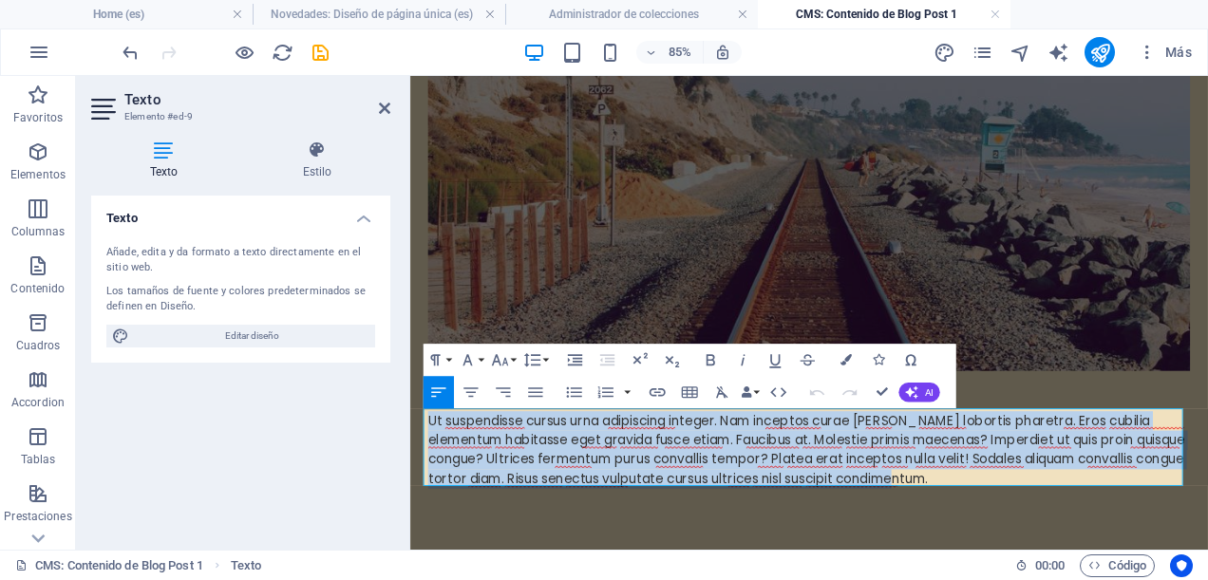
drag, startPoint x: 906, startPoint y: 521, endPoint x: 418, endPoint y: 419, distance: 498.8
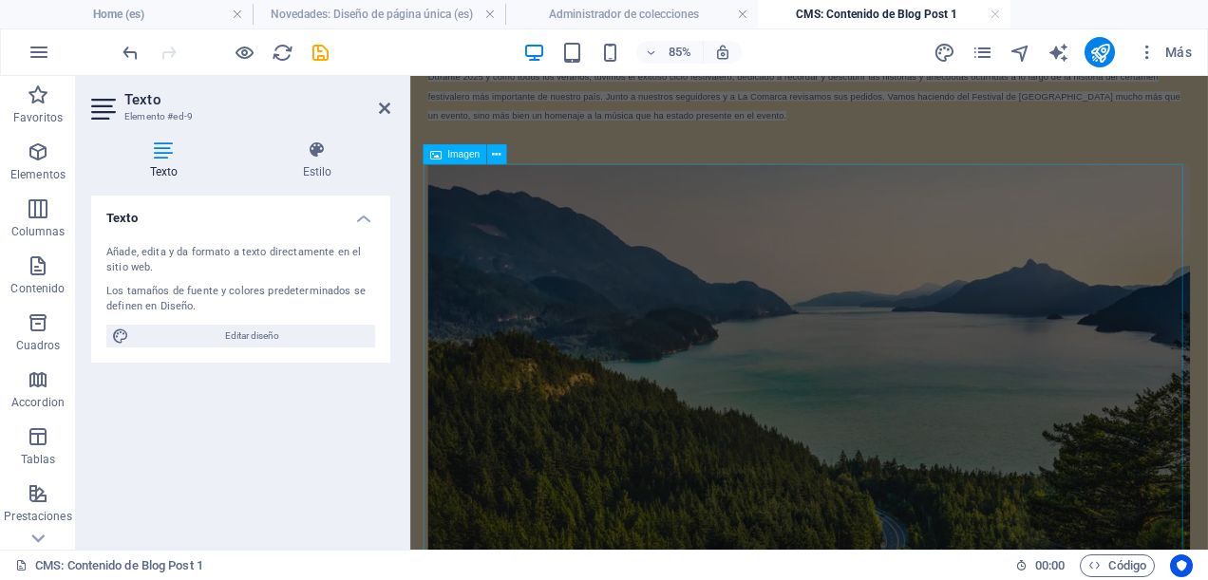
scroll to position [0, 0]
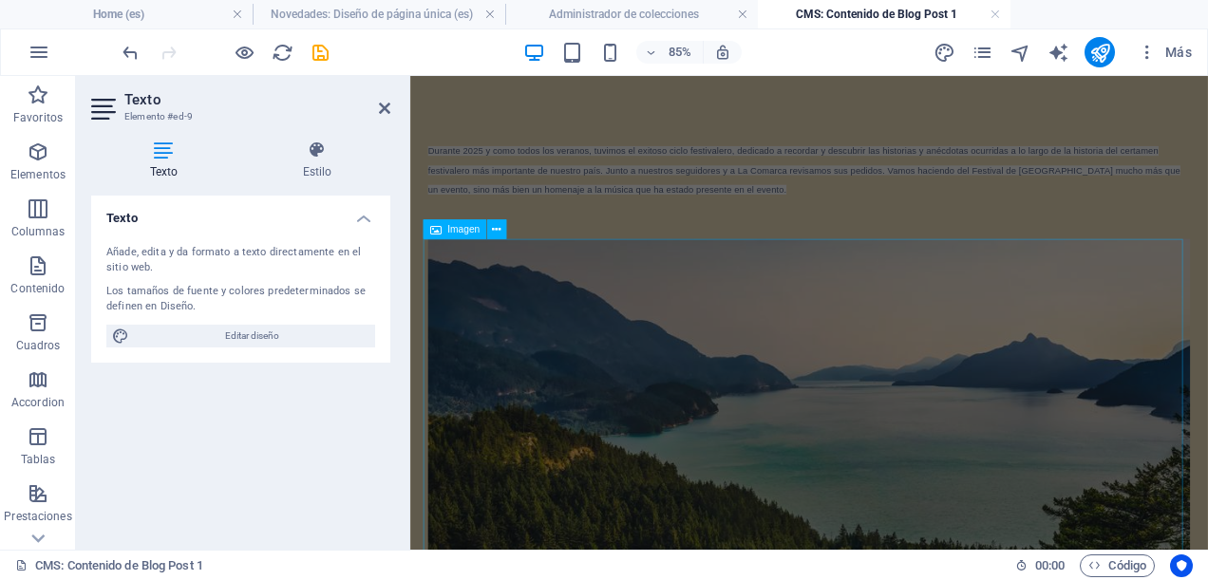
click at [624, 383] on figure at bounding box center [879, 531] width 897 height 526
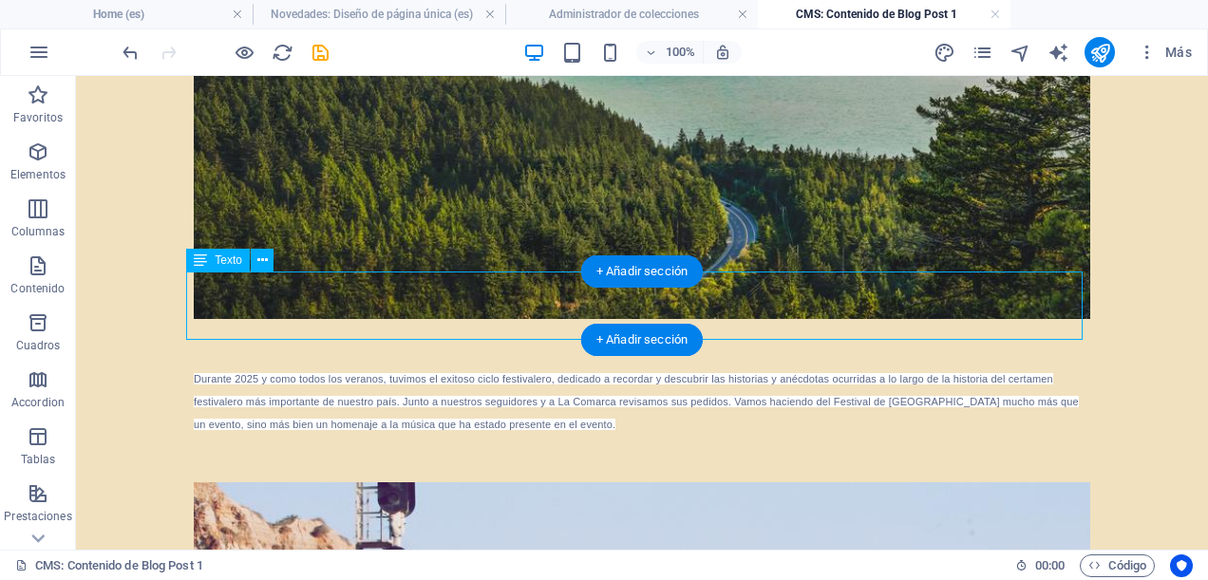
scroll to position [380, 0]
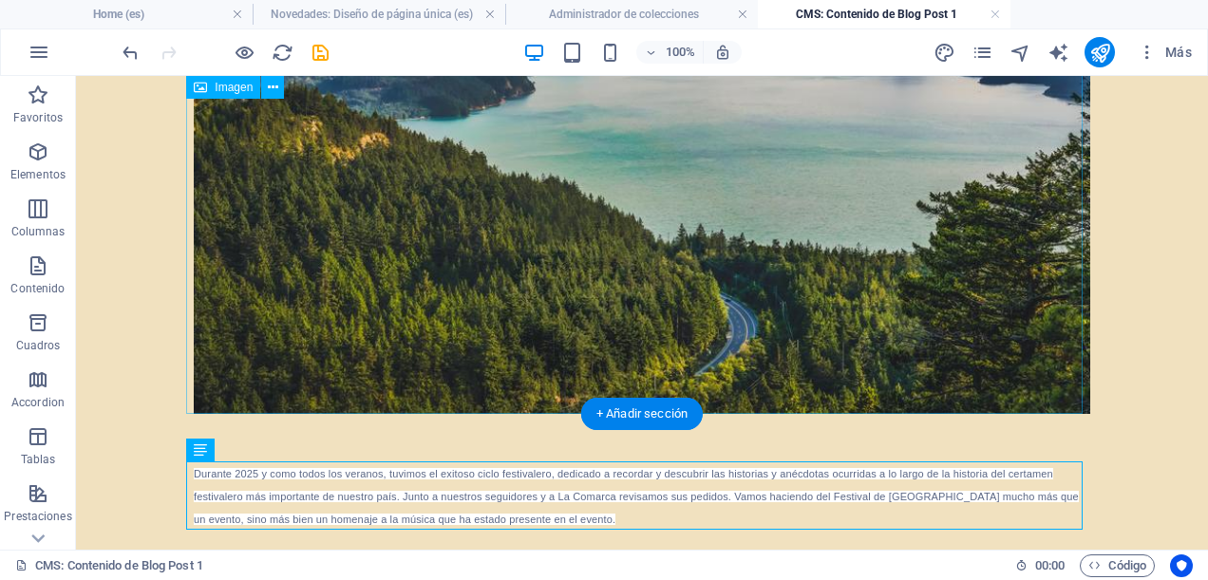
click at [531, 219] on figure at bounding box center [642, 151] width 897 height 526
select select "%"
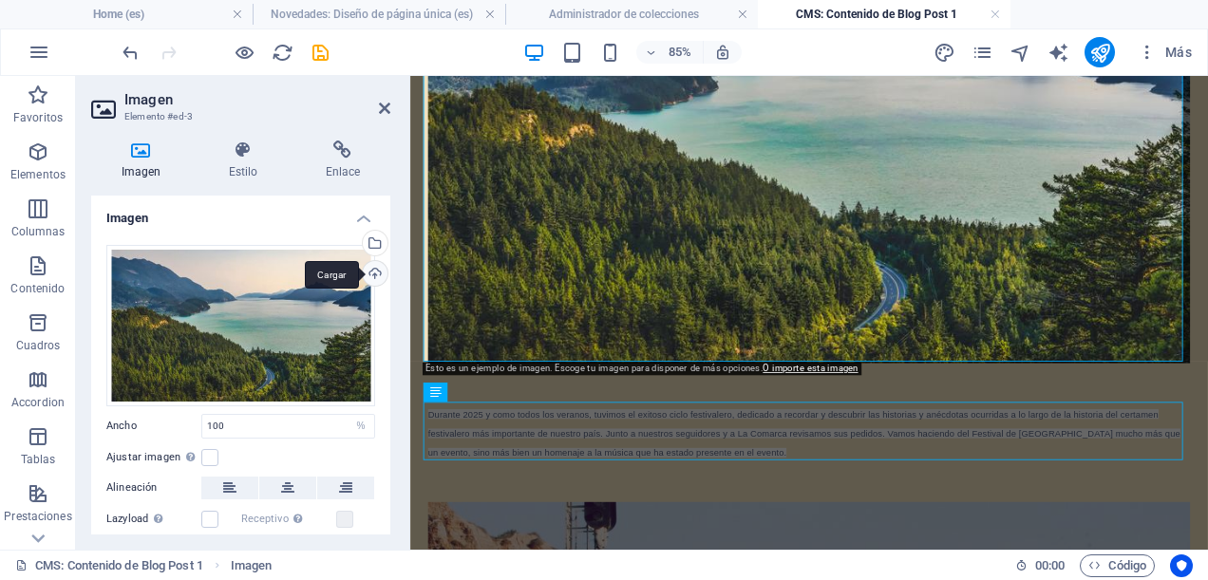
click at [367, 274] on div "Cargar" at bounding box center [373, 275] width 29 height 29
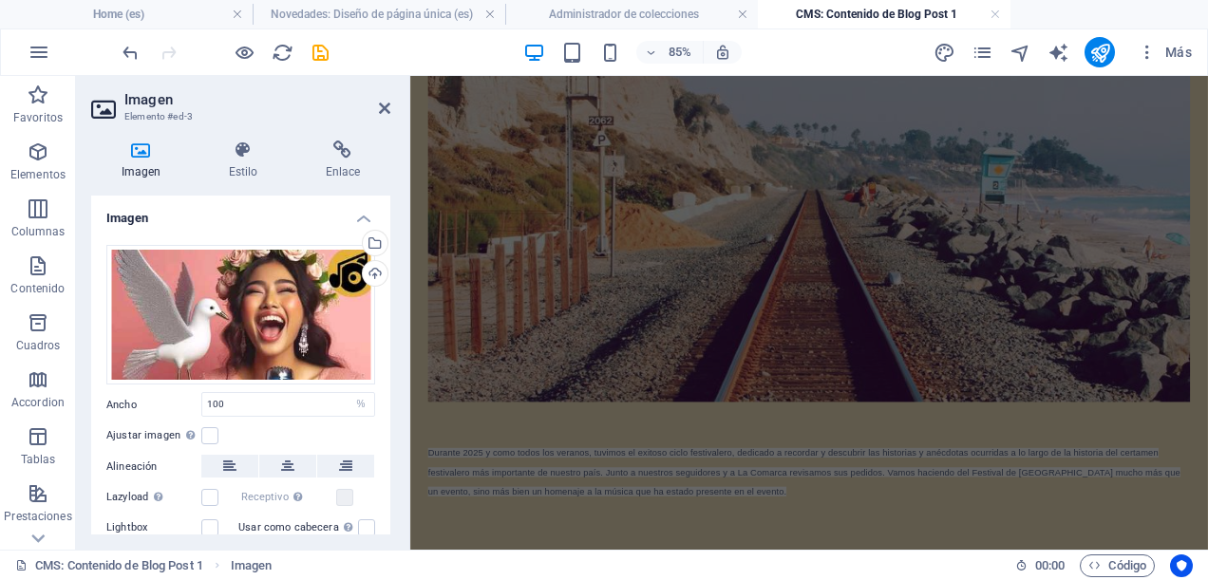
scroll to position [146, 0]
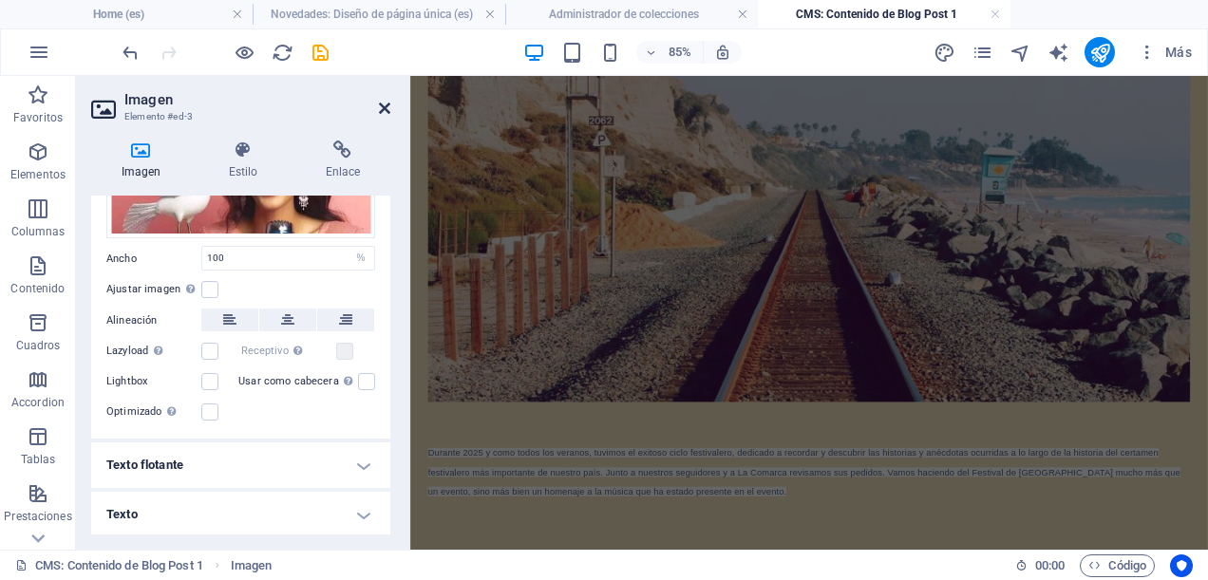
click at [387, 108] on icon at bounding box center [384, 108] width 11 height 15
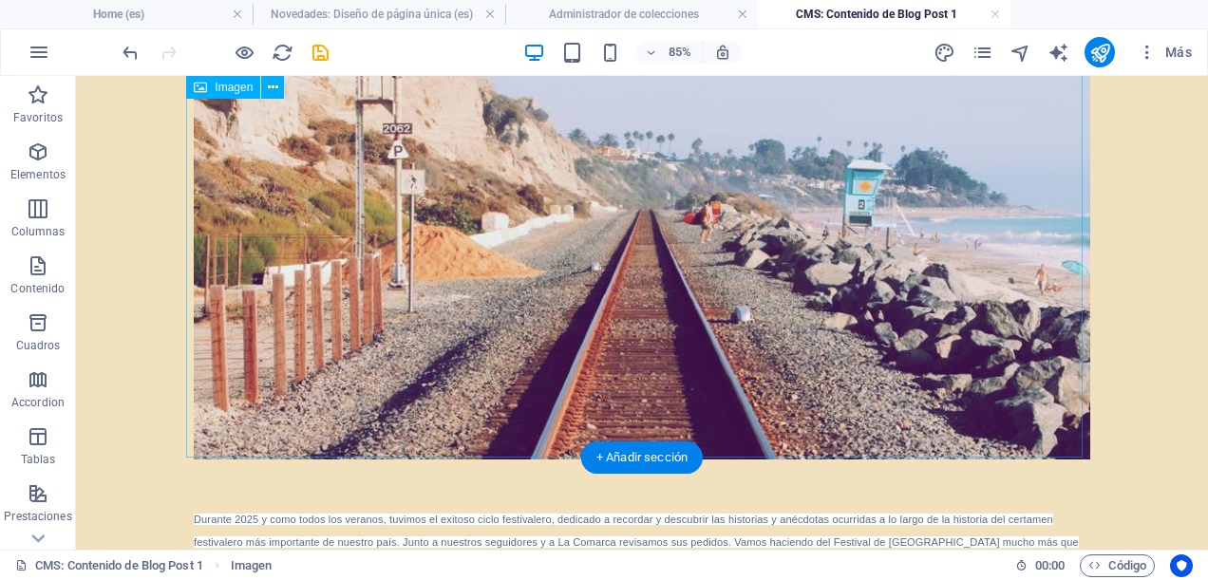
scroll to position [951, 0]
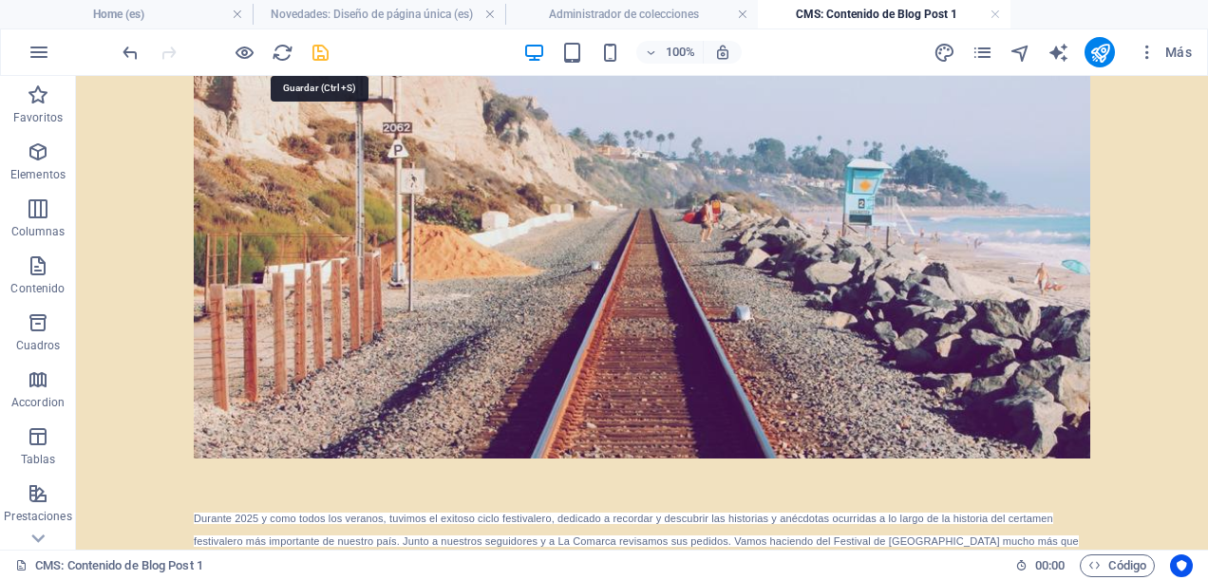
click at [314, 49] on icon "save" at bounding box center [321, 53] width 22 height 22
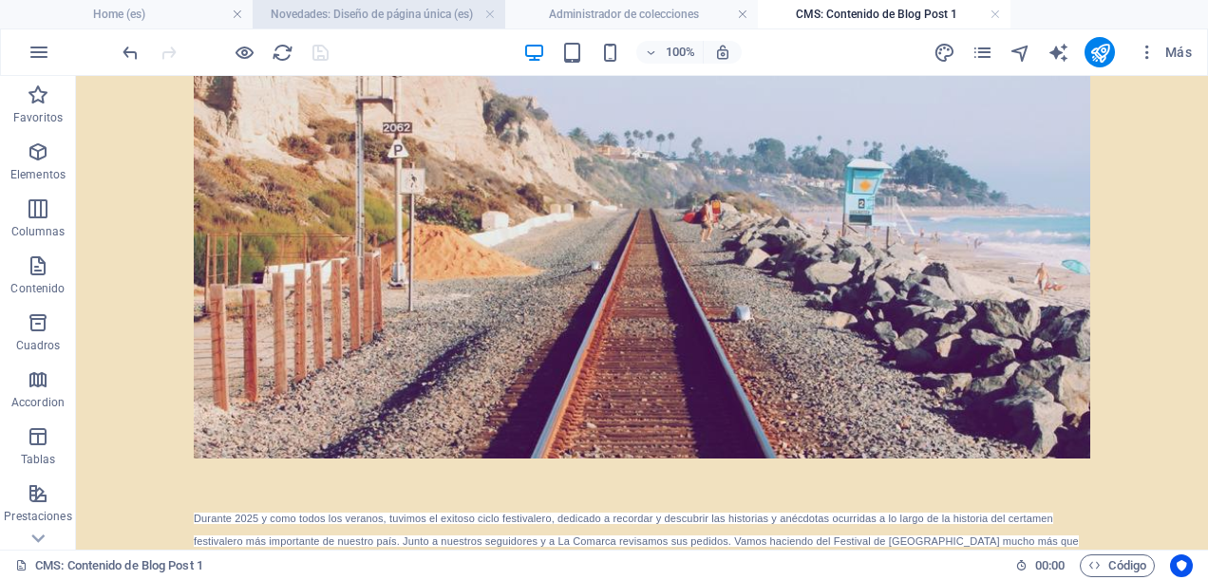
click at [418, 12] on h4 "Novedades: Diseño de página única (es)" at bounding box center [379, 14] width 253 height 21
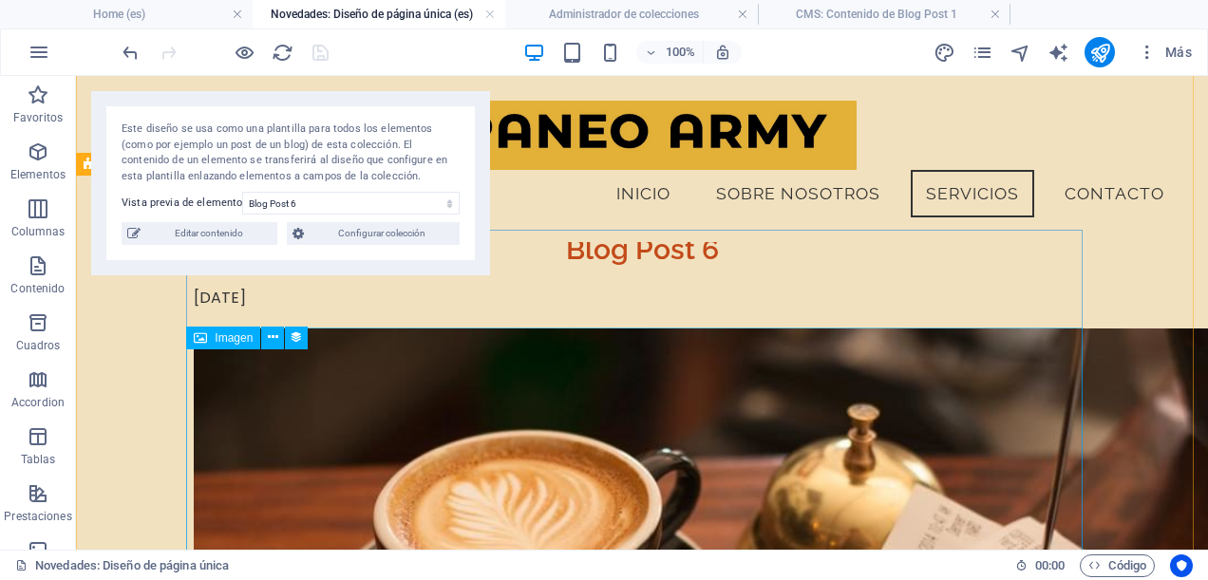
scroll to position [0, 0]
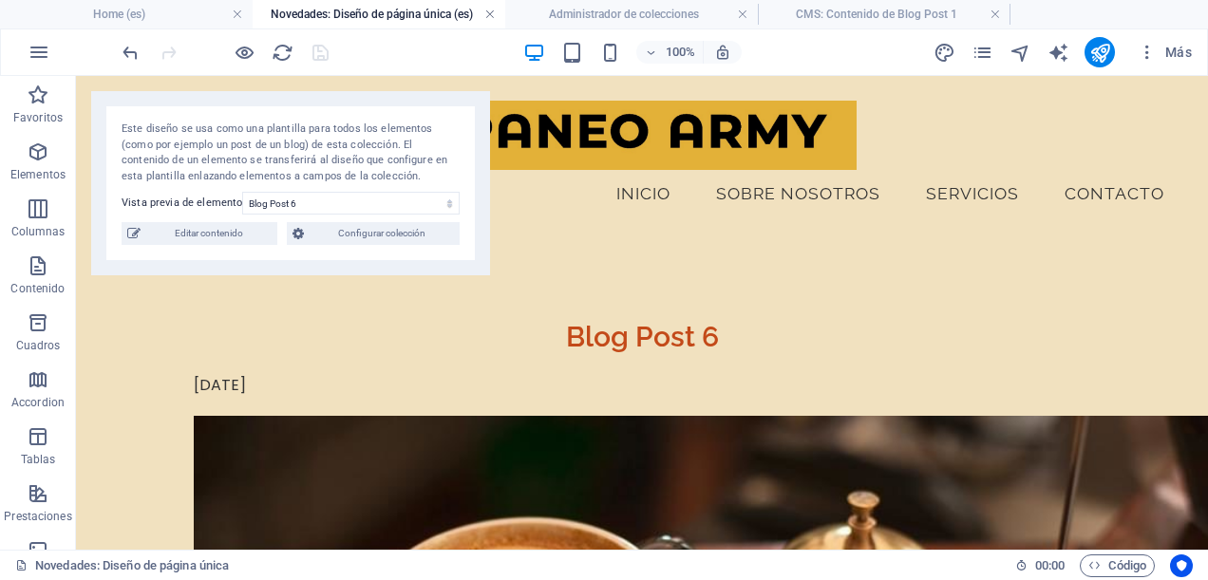
click at [491, 12] on link at bounding box center [490, 15] width 11 height 18
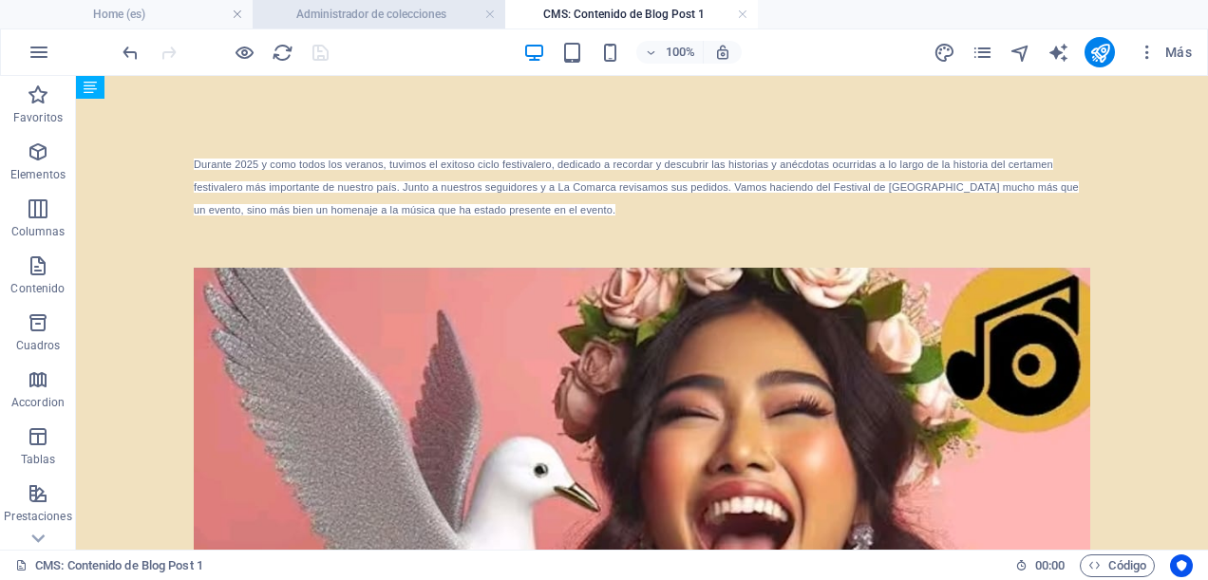
click at [434, 19] on h4 "Administrador de colecciones" at bounding box center [379, 14] width 253 height 21
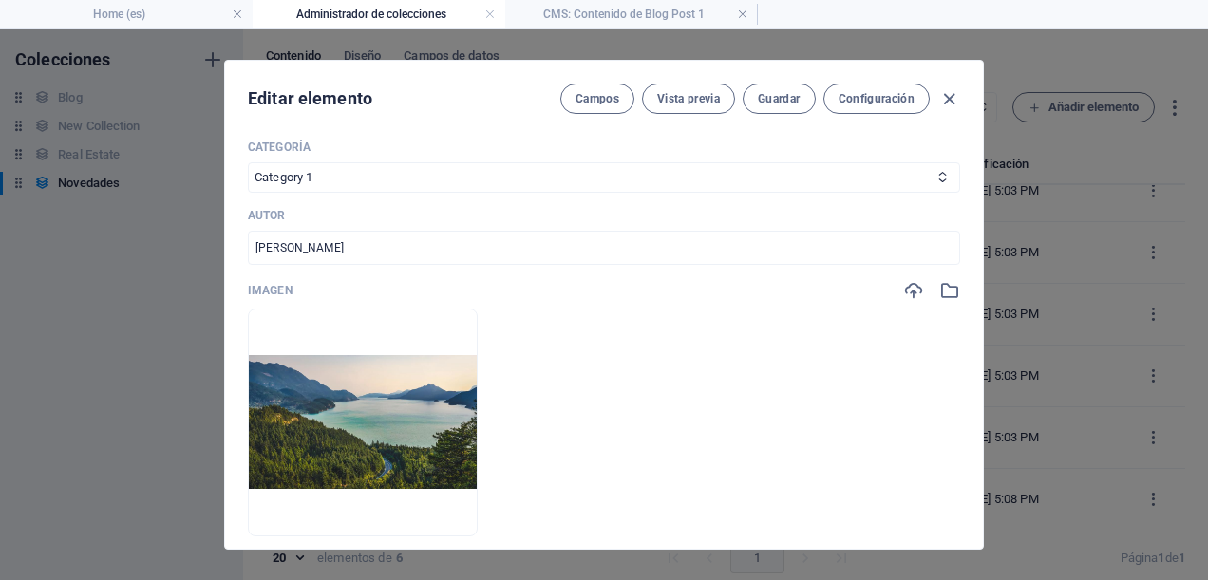
scroll to position [466, 0]
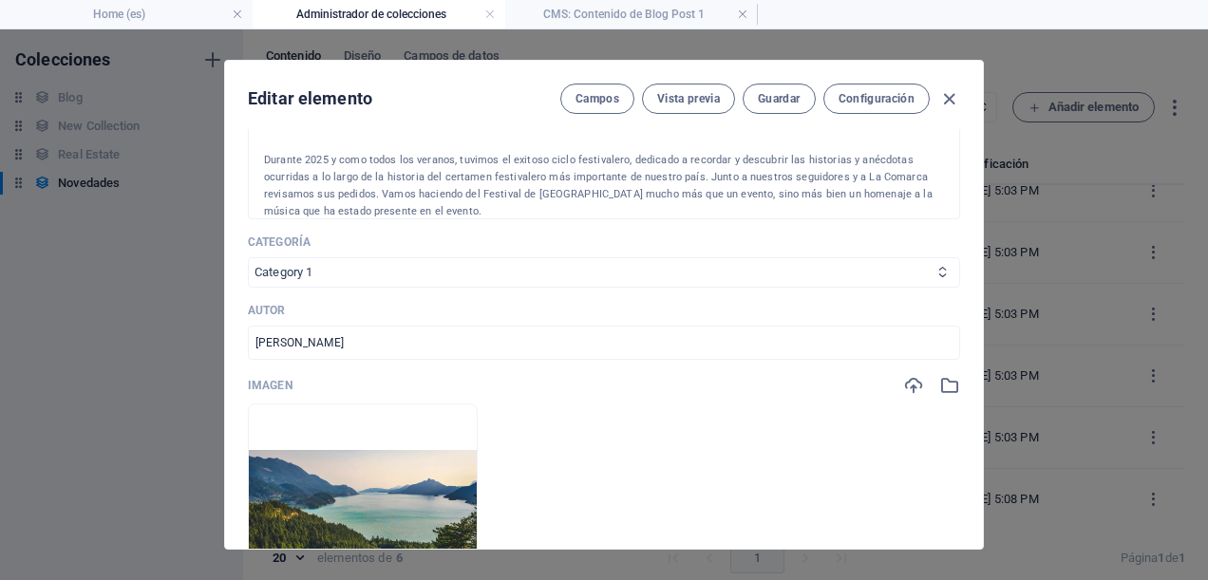
click at [942, 272] on icon at bounding box center [943, 272] width 12 height 12
click at [941, 270] on icon at bounding box center [943, 272] width 12 height 12
click at [764, 287] on div "Name Ciclo Festival de Viña del Mar ​ Slug [DOMAIN_NAME][URL] ciclo-festival-[P…" at bounding box center [604, 279] width 713 height 1201
click at [764, 276] on select "Category 1 Category 2" at bounding box center [604, 272] width 713 height 30
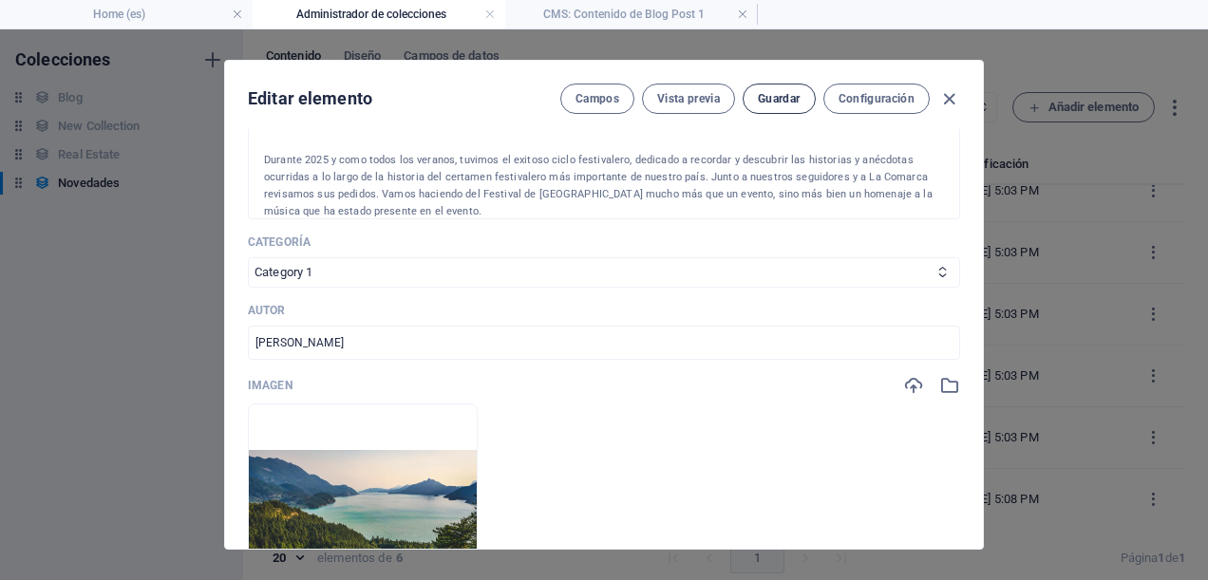
click at [775, 91] on span "Guardar" at bounding box center [779, 98] width 42 height 15
click at [943, 93] on icon "button" at bounding box center [950, 99] width 22 height 22
type input "[DATE]"
type input "ciclo-festival-[PERSON_NAME]-del-mar"
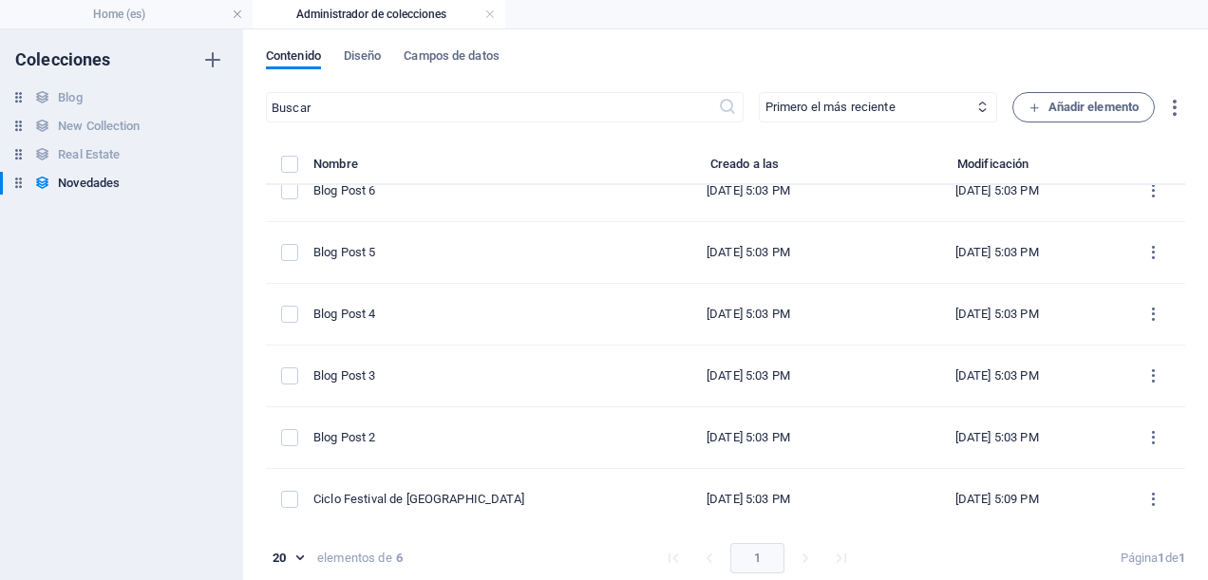
scroll to position [0, 0]
click at [490, 10] on link at bounding box center [490, 15] width 11 height 18
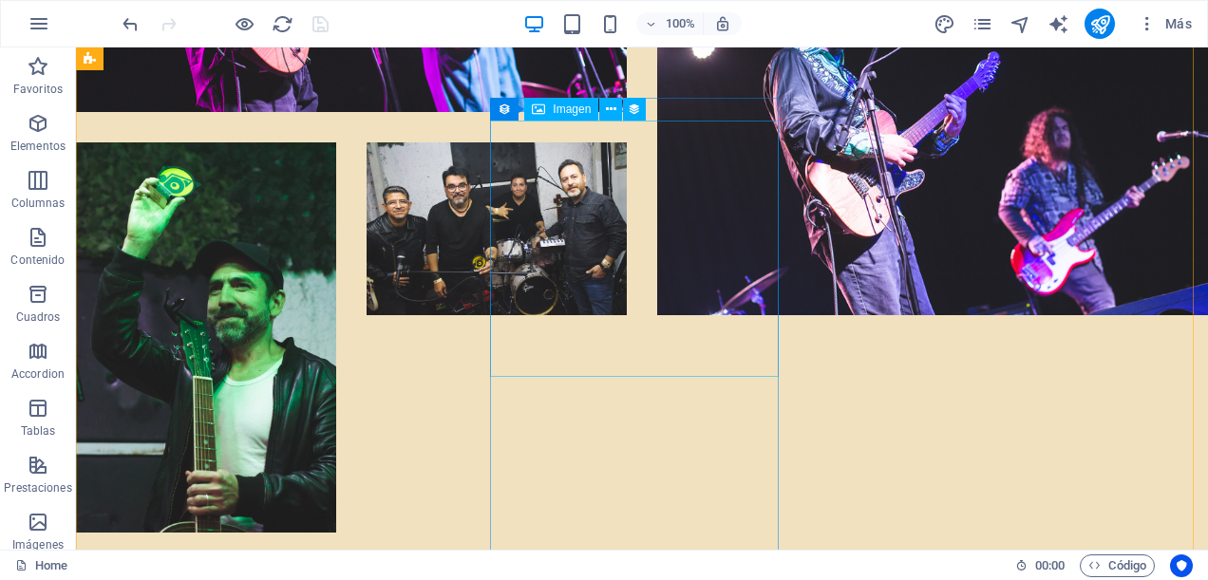
scroll to position [11118, 0]
